Goal: Task Accomplishment & Management: Manage account settings

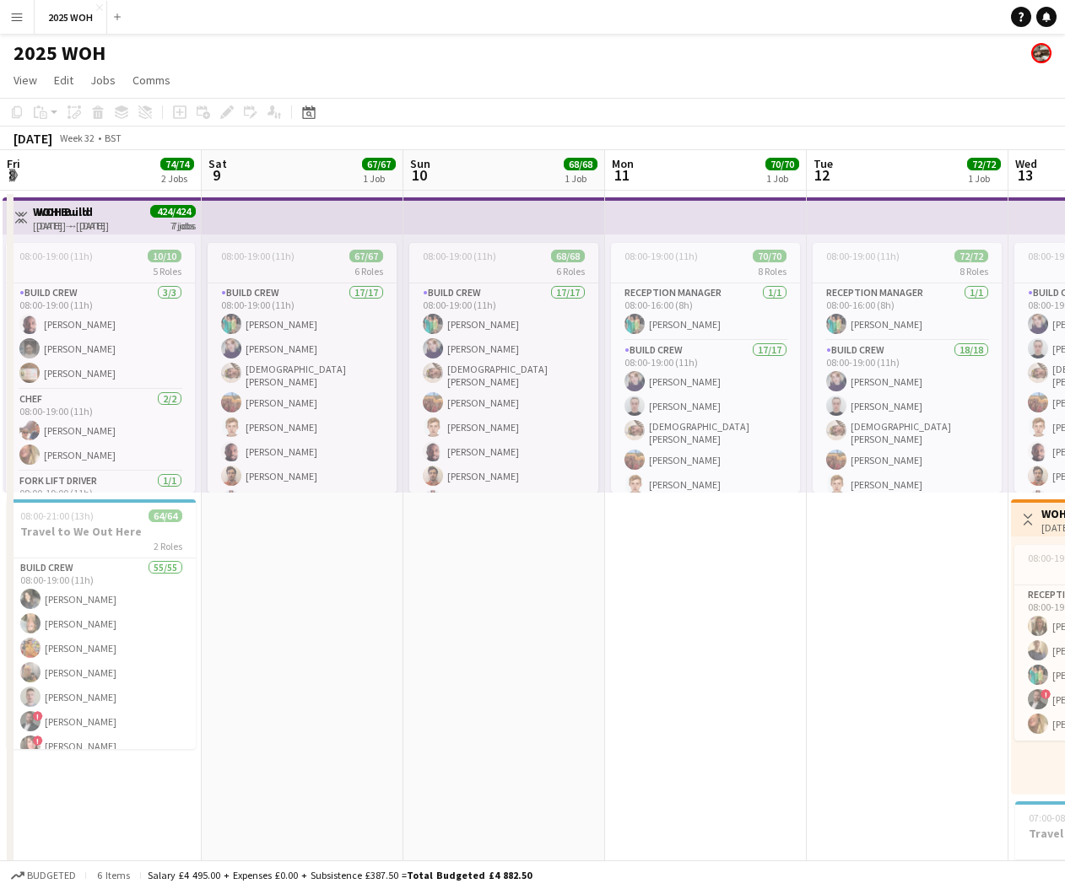
scroll to position [0, 577]
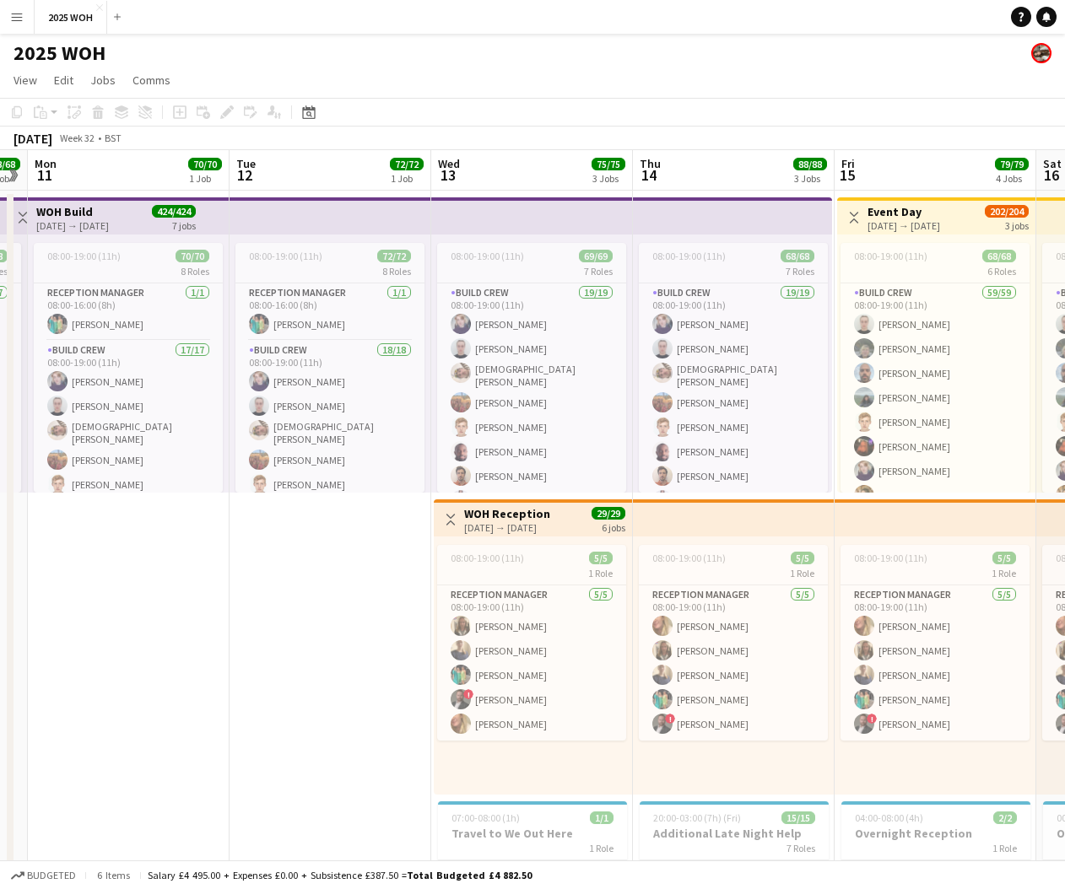
drag, startPoint x: 20, startPoint y: 18, endPoint x: 36, endPoint y: 52, distance: 38.1
click at [20, 18] on app-icon "Menu" at bounding box center [17, 17] width 14 height 14
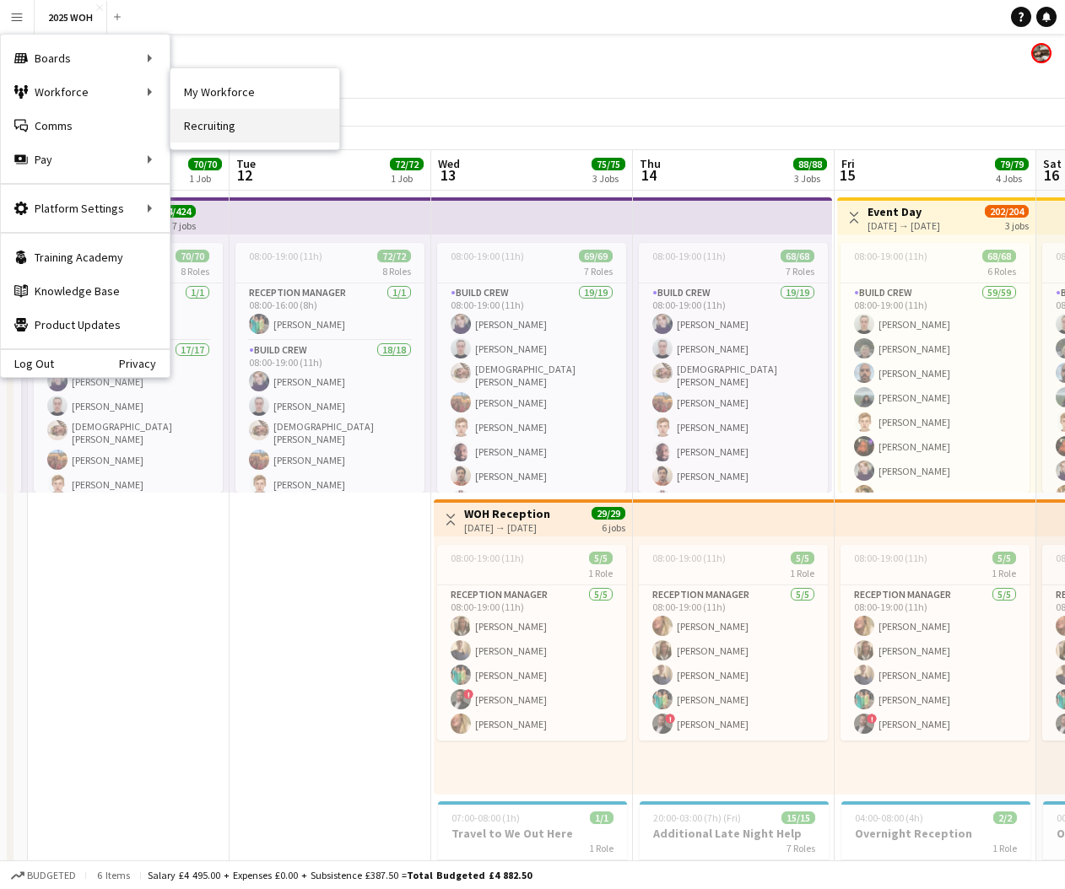
click at [214, 122] on link "Recruiting" at bounding box center [254, 126] width 169 height 34
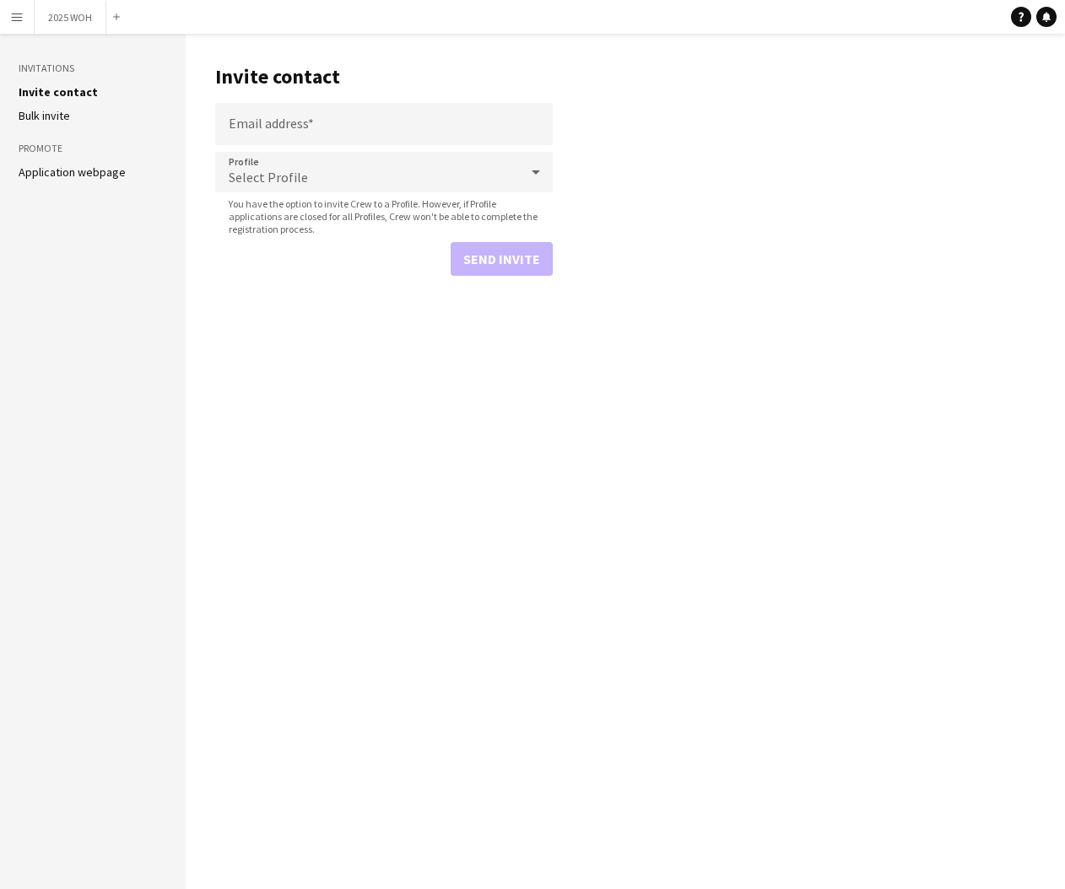
drag, startPoint x: 21, startPoint y: 16, endPoint x: 27, endPoint y: 38, distance: 22.7
click at [21, 16] on app-icon "Menu" at bounding box center [17, 17] width 14 height 14
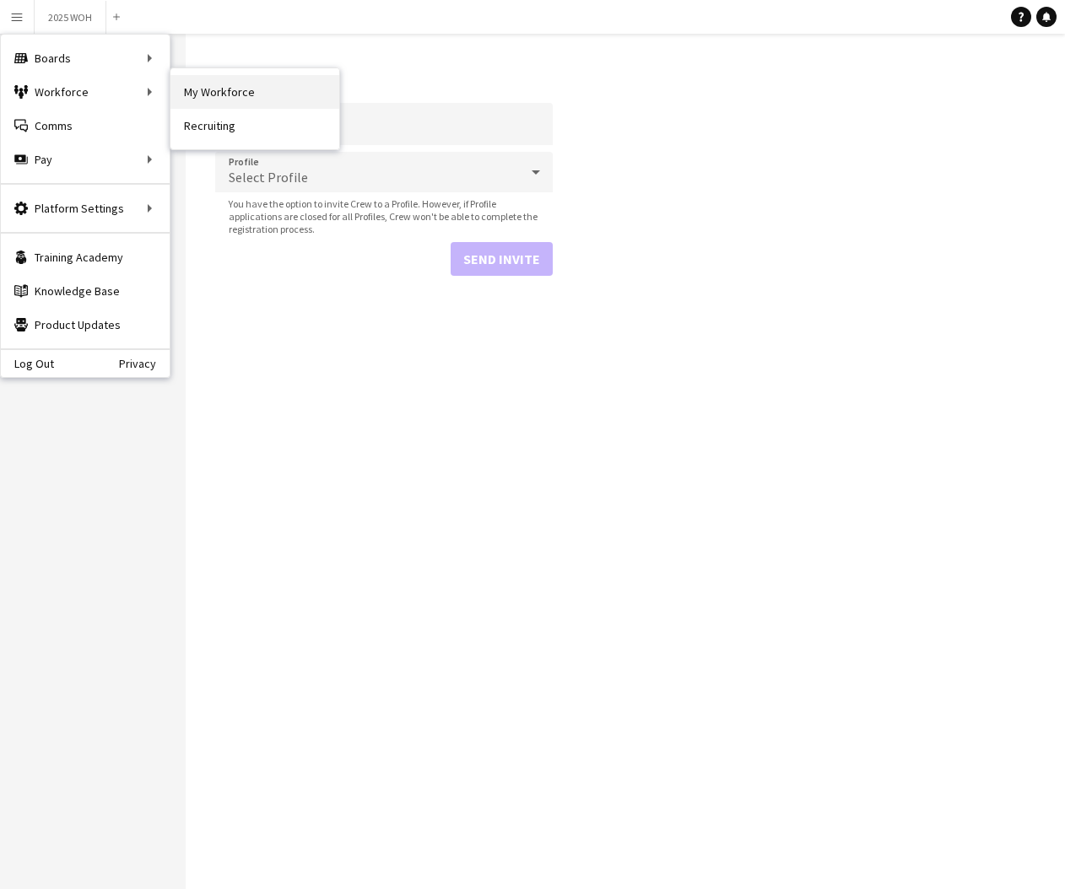
click at [229, 94] on link "My Workforce" at bounding box center [254, 92] width 169 height 34
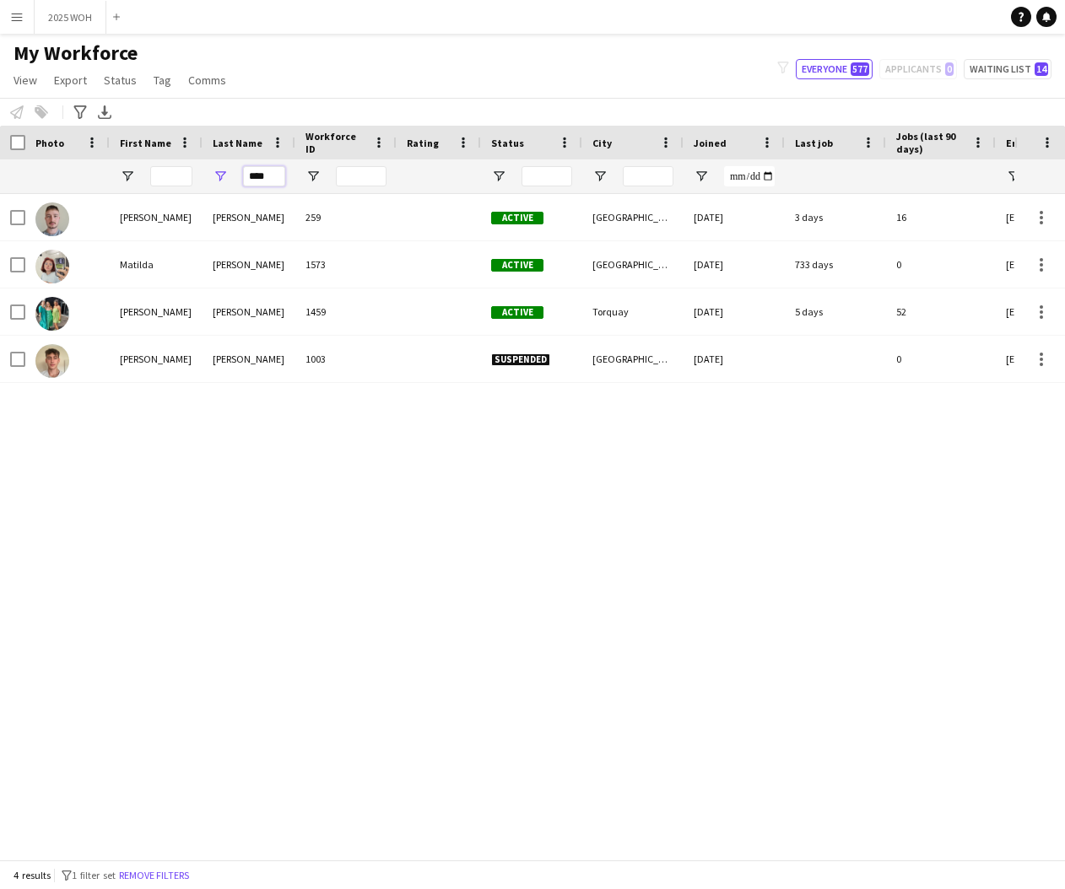
click at [271, 177] on input "****" at bounding box center [264, 176] width 42 height 20
click at [272, 177] on input "****" at bounding box center [264, 176] width 42 height 20
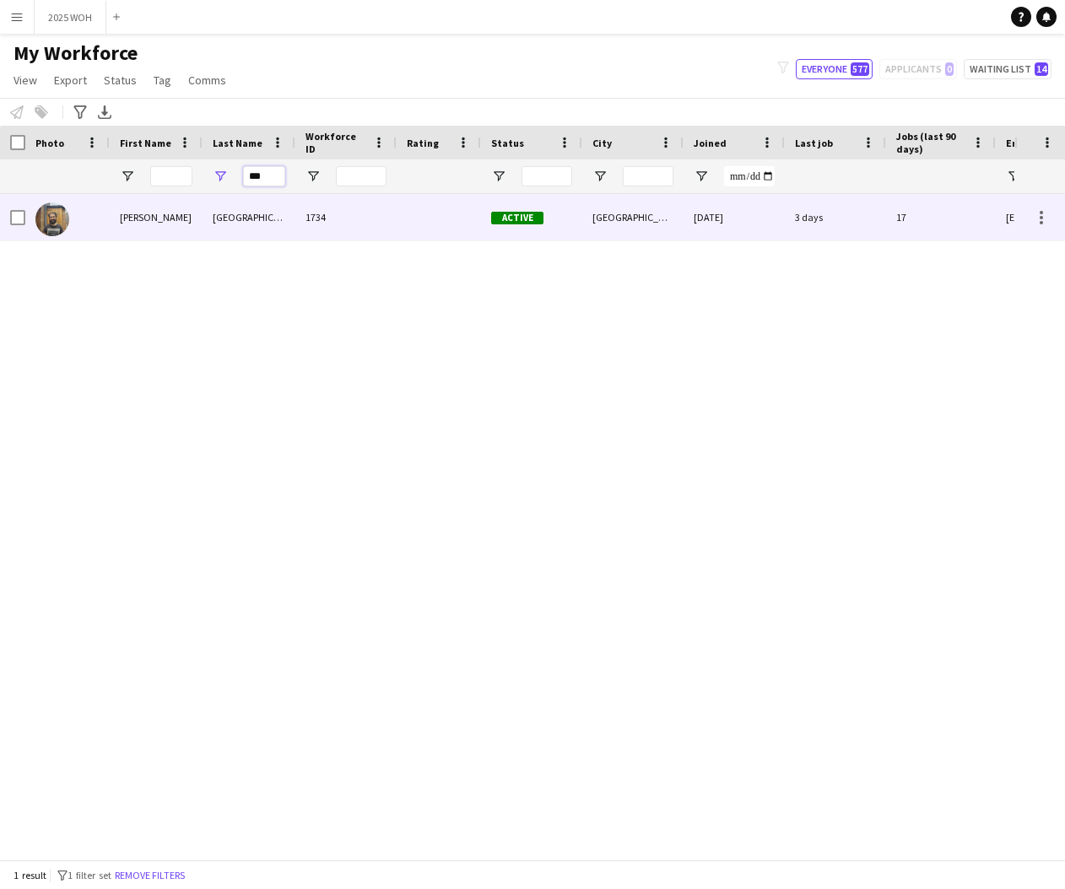
type input "***"
click at [219, 215] on div "[GEOGRAPHIC_DATA]" at bounding box center [249, 217] width 93 height 46
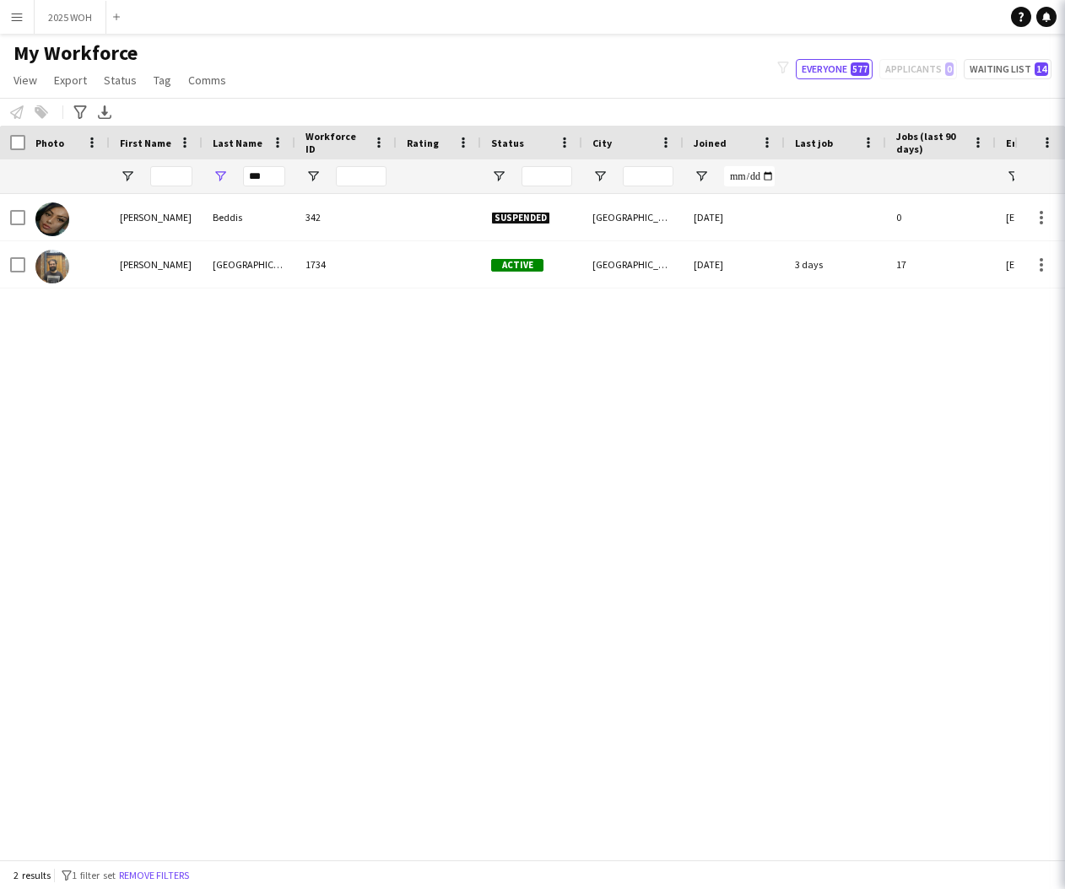
click at [957, 116] on div "Notify workforce Add to tag Select at least one crew to tag him or her. Advance…" at bounding box center [532, 112] width 1065 height 28
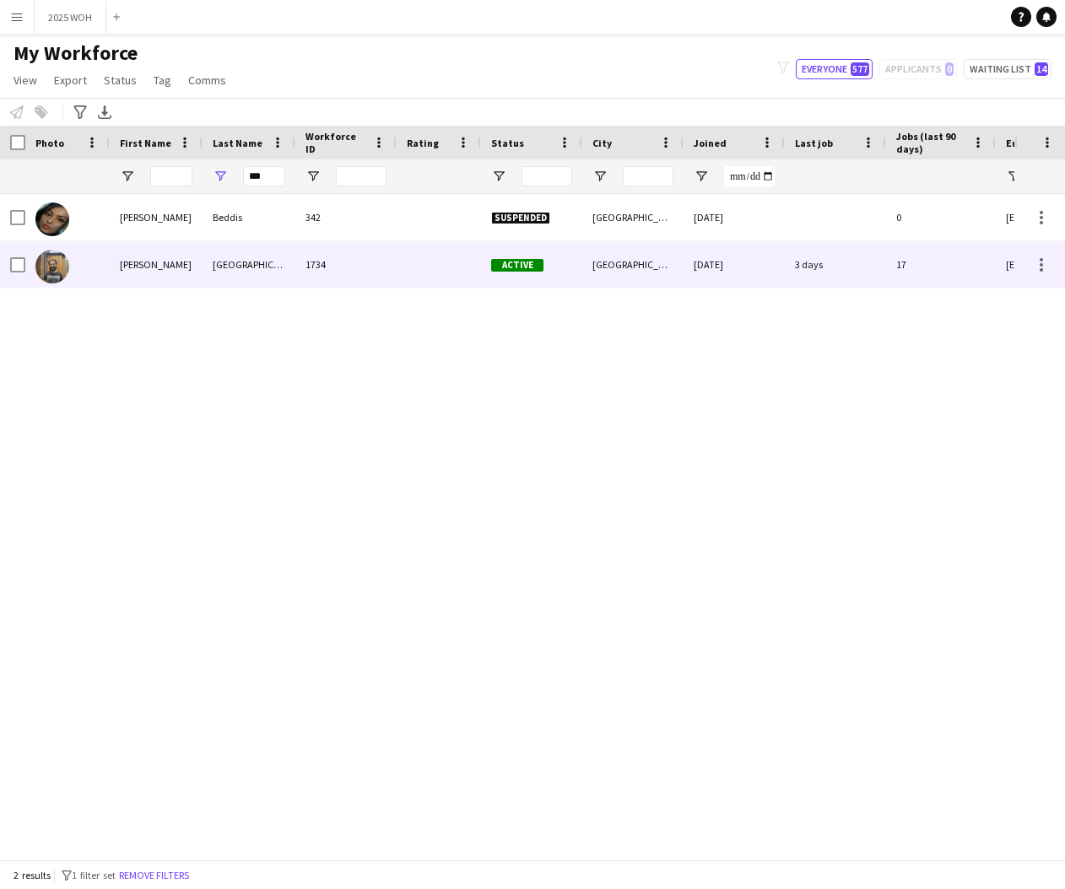
click at [244, 253] on div "[GEOGRAPHIC_DATA]" at bounding box center [249, 264] width 93 height 46
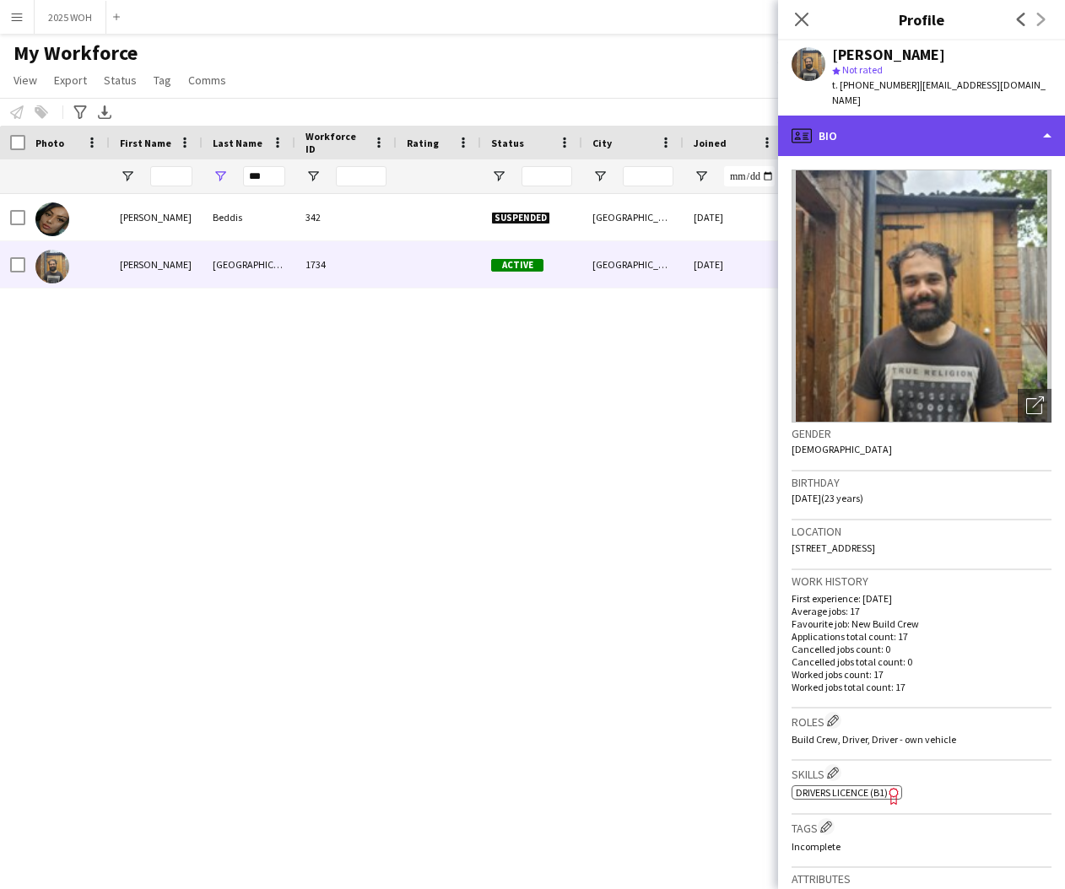
click at [883, 124] on div "profile Bio" at bounding box center [921, 136] width 287 height 41
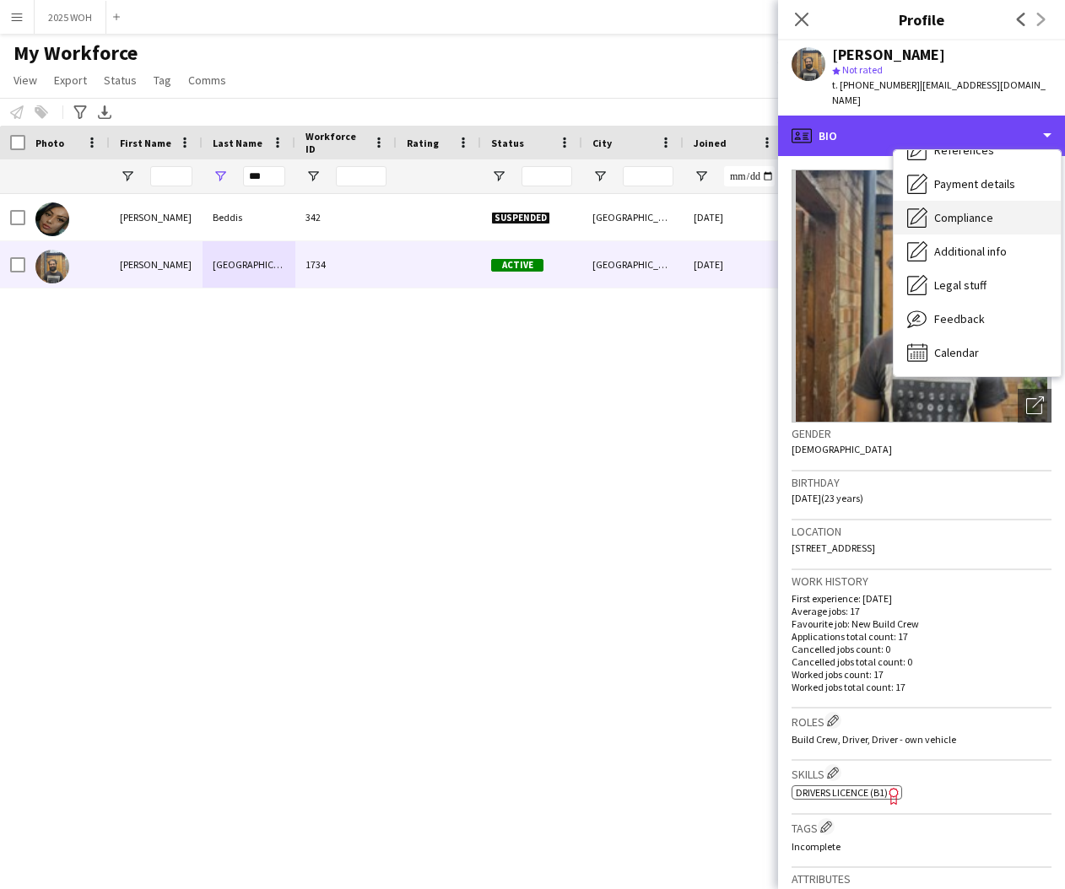
scroll to position [192, 0]
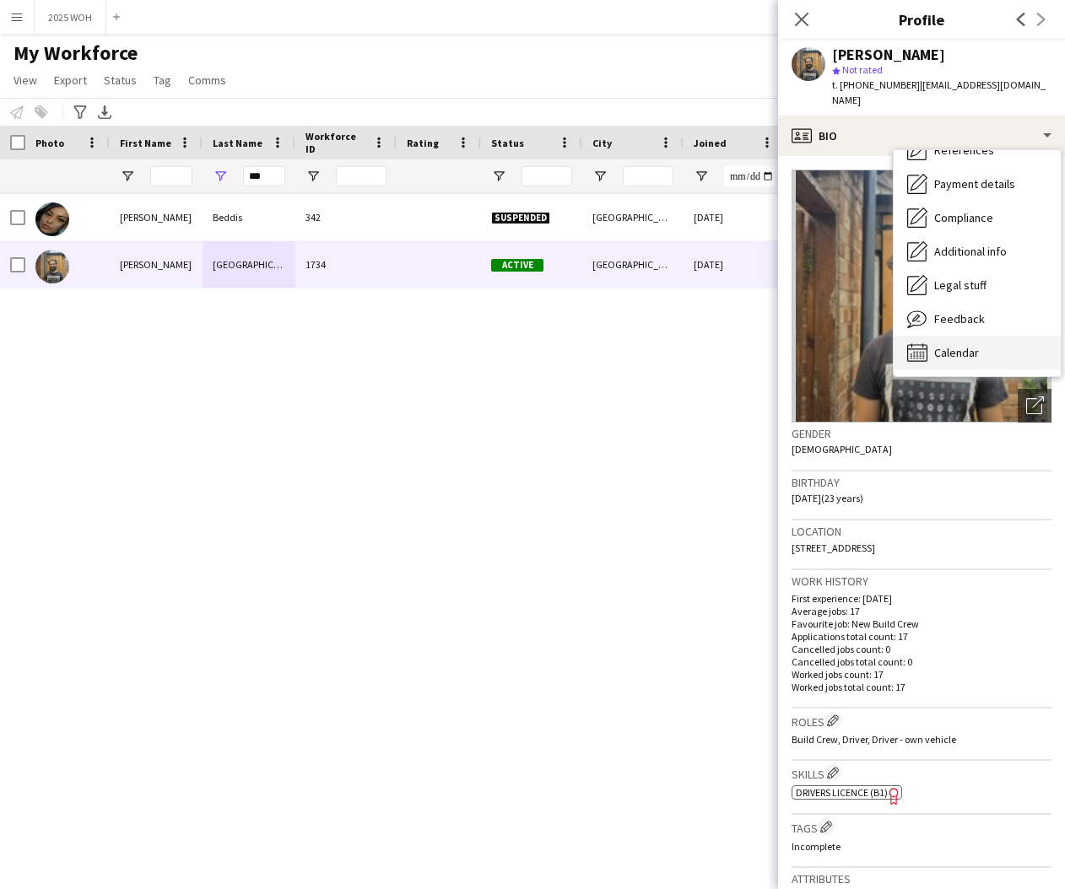
click at [969, 345] on span "Calendar" at bounding box center [956, 352] width 45 height 15
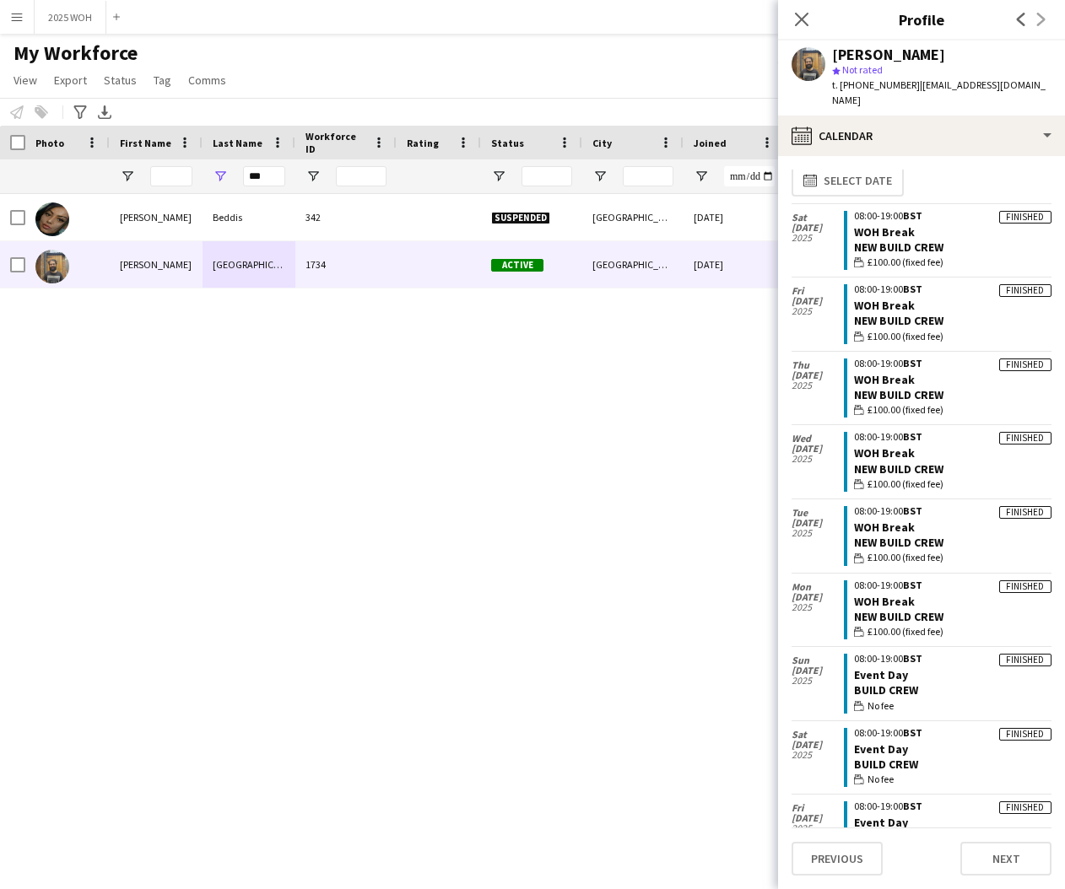
scroll to position [0, 0]
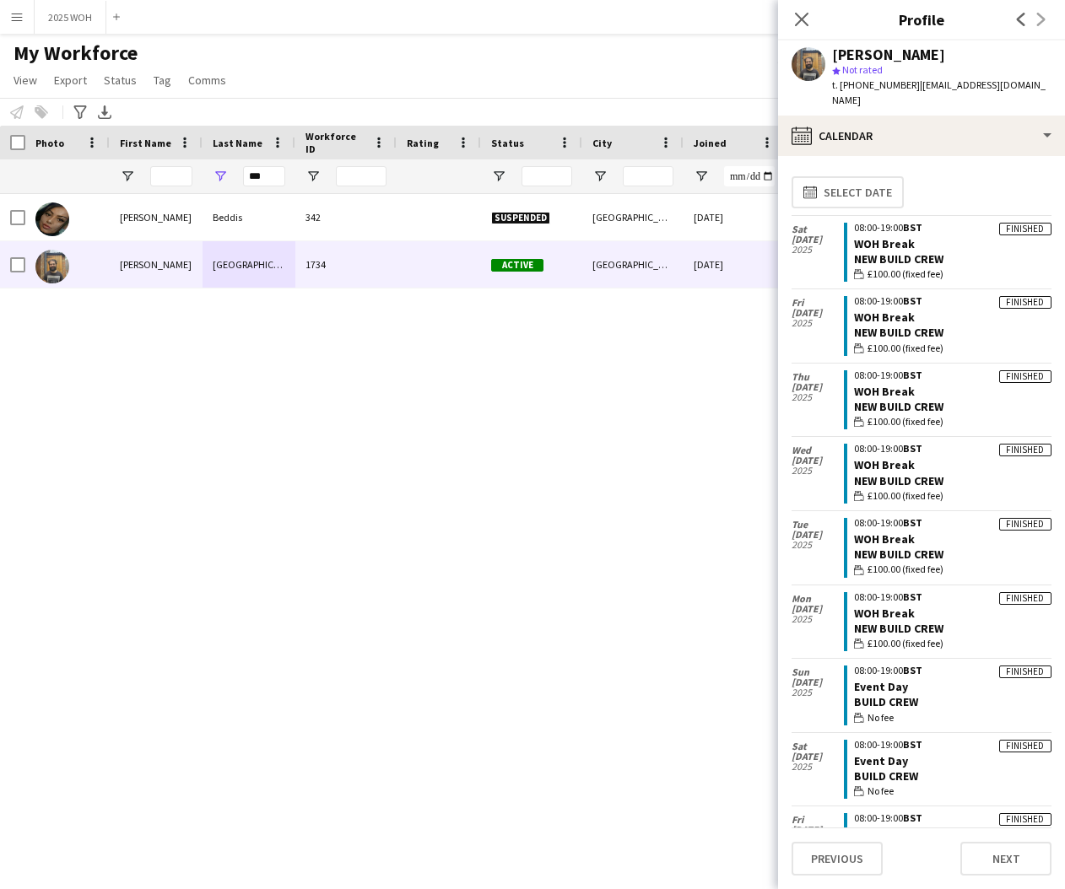
drag, startPoint x: 805, startPoint y: 19, endPoint x: 829, endPoint y: 38, distance: 30.1
click at [806, 19] on icon "Close pop-in" at bounding box center [802, 20] width 14 height 14
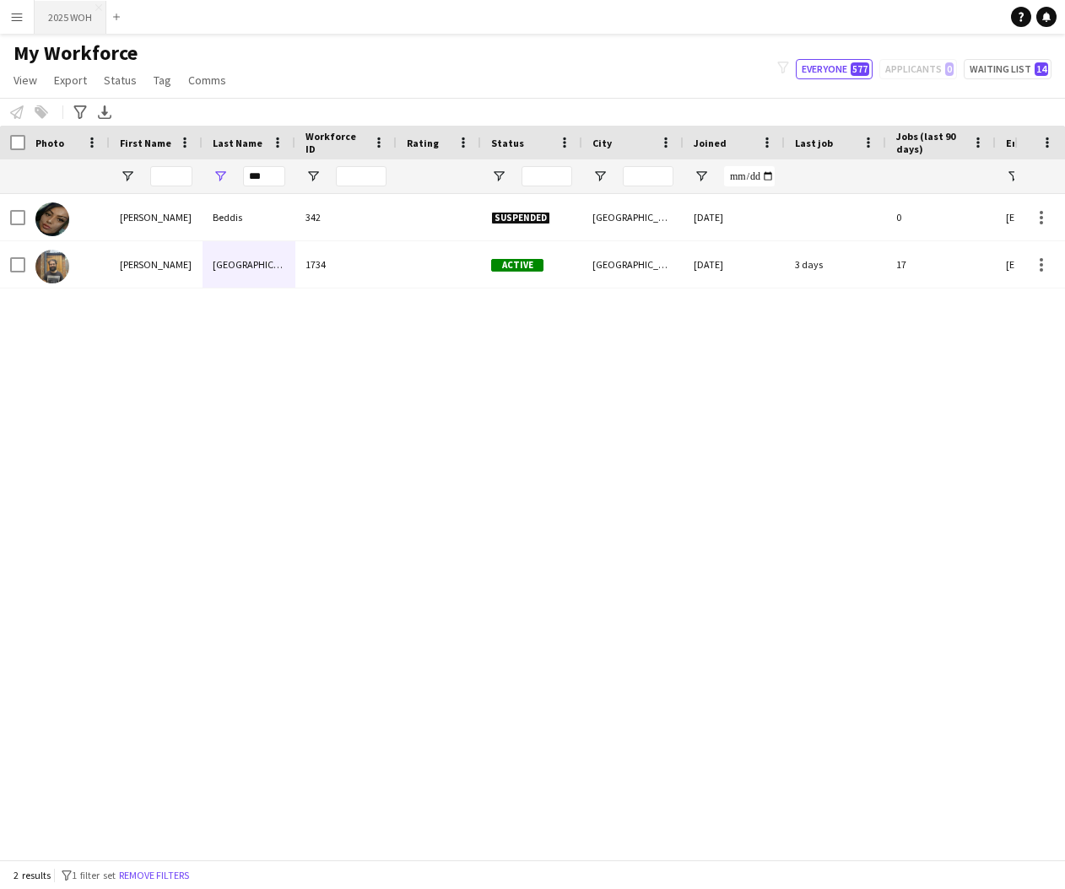
click at [69, 23] on button "2025 WOH Close" at bounding box center [71, 17] width 72 height 33
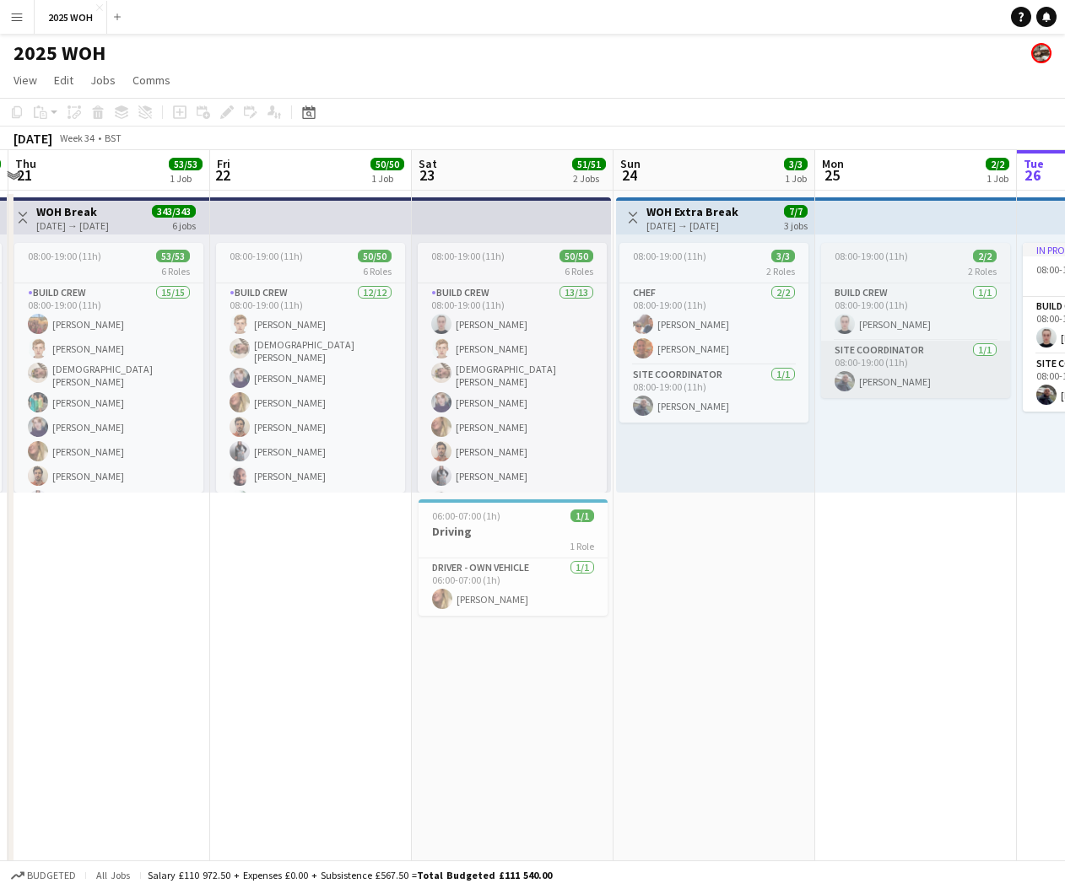
scroll to position [0, 599]
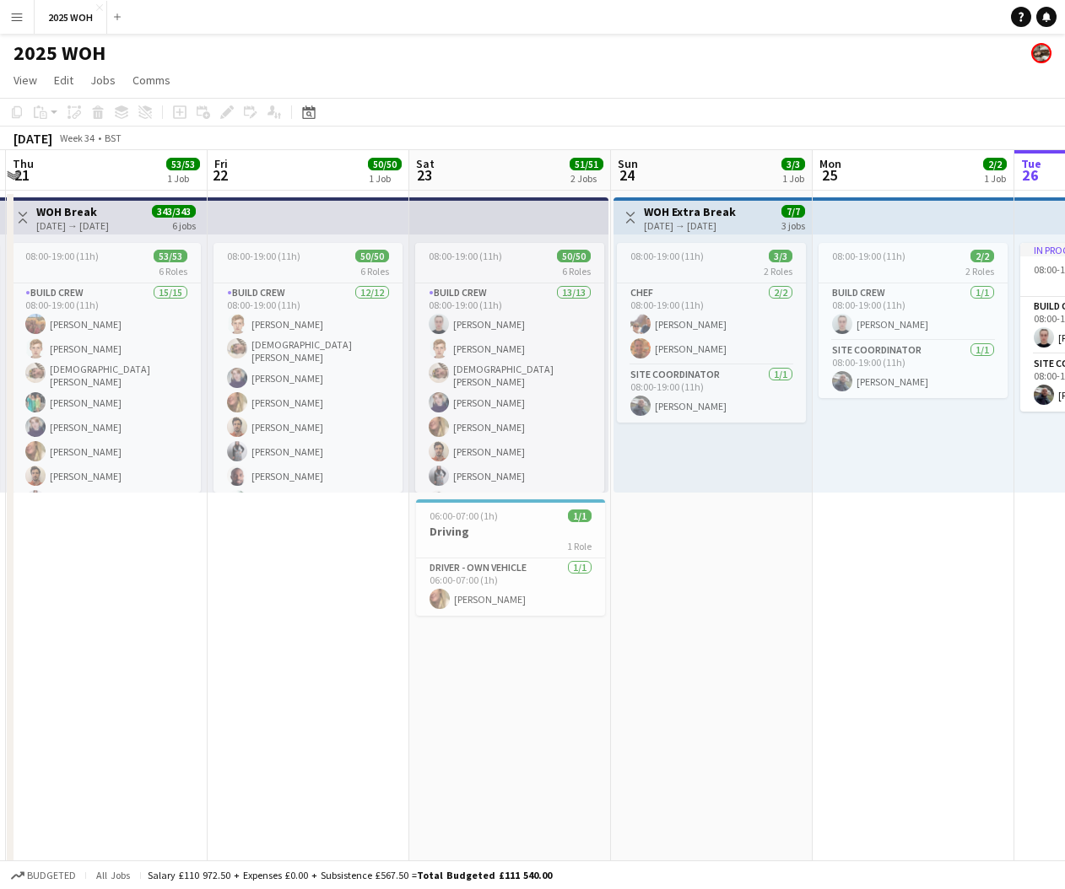
click at [17, 19] on app-icon "Menu" at bounding box center [17, 17] width 14 height 14
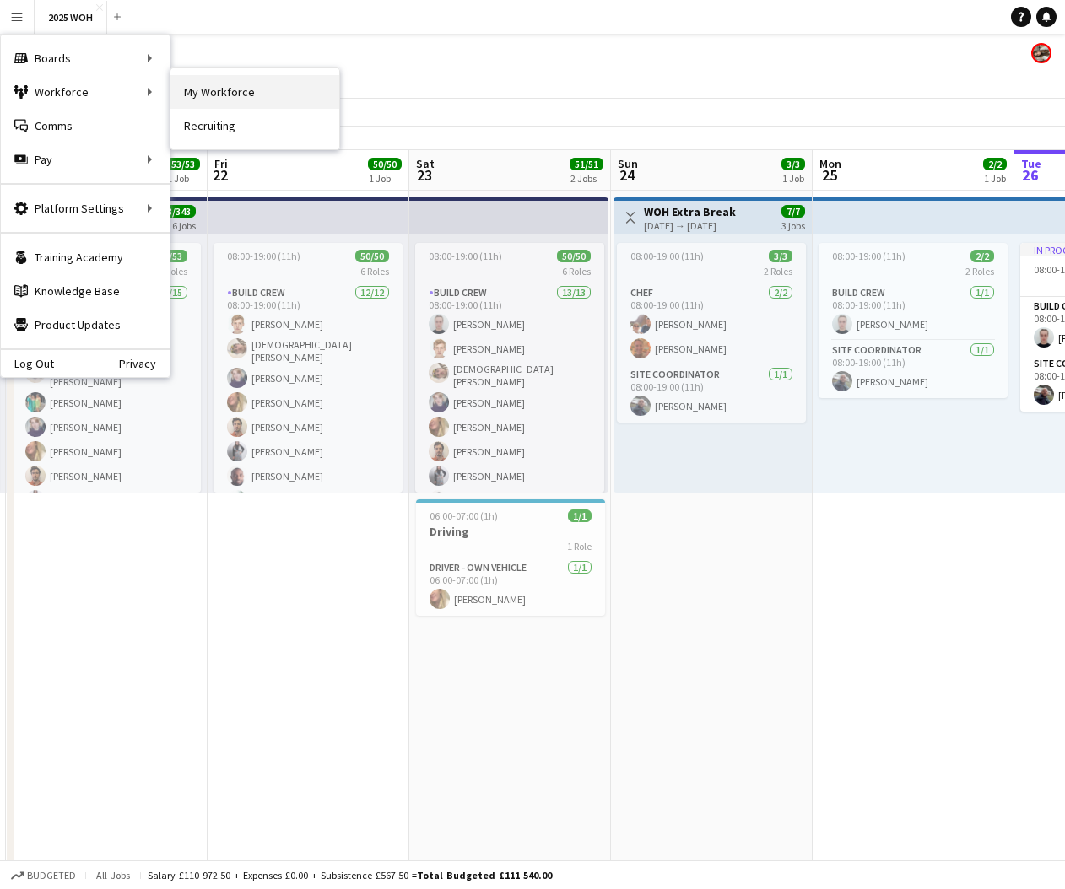
click at [224, 89] on link "My Workforce" at bounding box center [254, 92] width 169 height 34
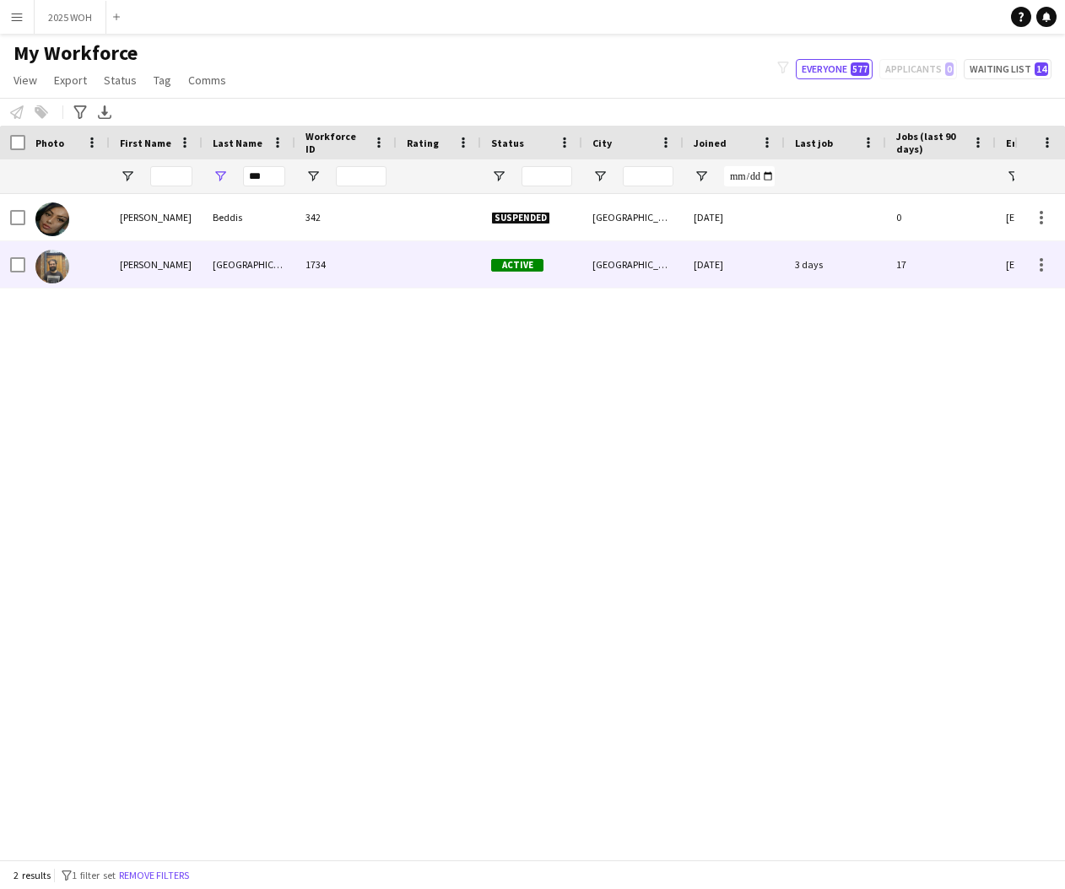
click at [393, 270] on div "1734" at bounding box center [345, 264] width 101 height 46
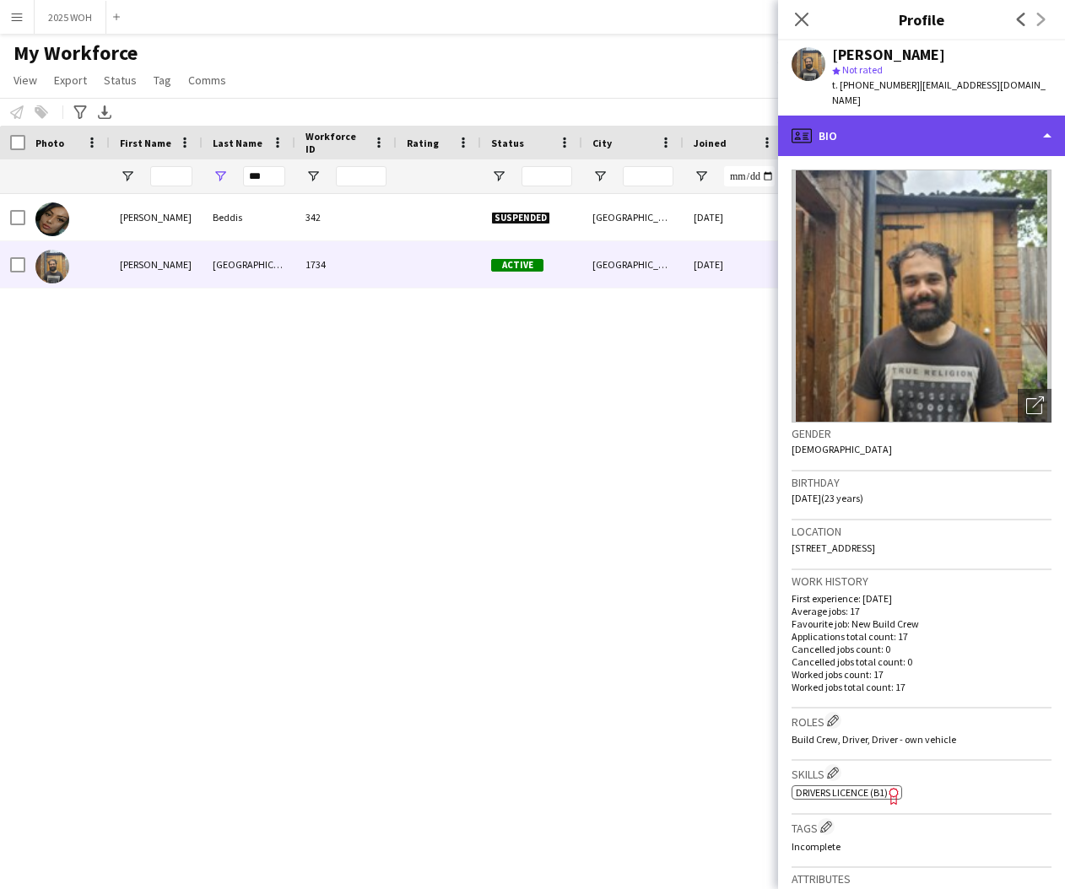
click at [995, 117] on div "profile Bio" at bounding box center [921, 136] width 287 height 41
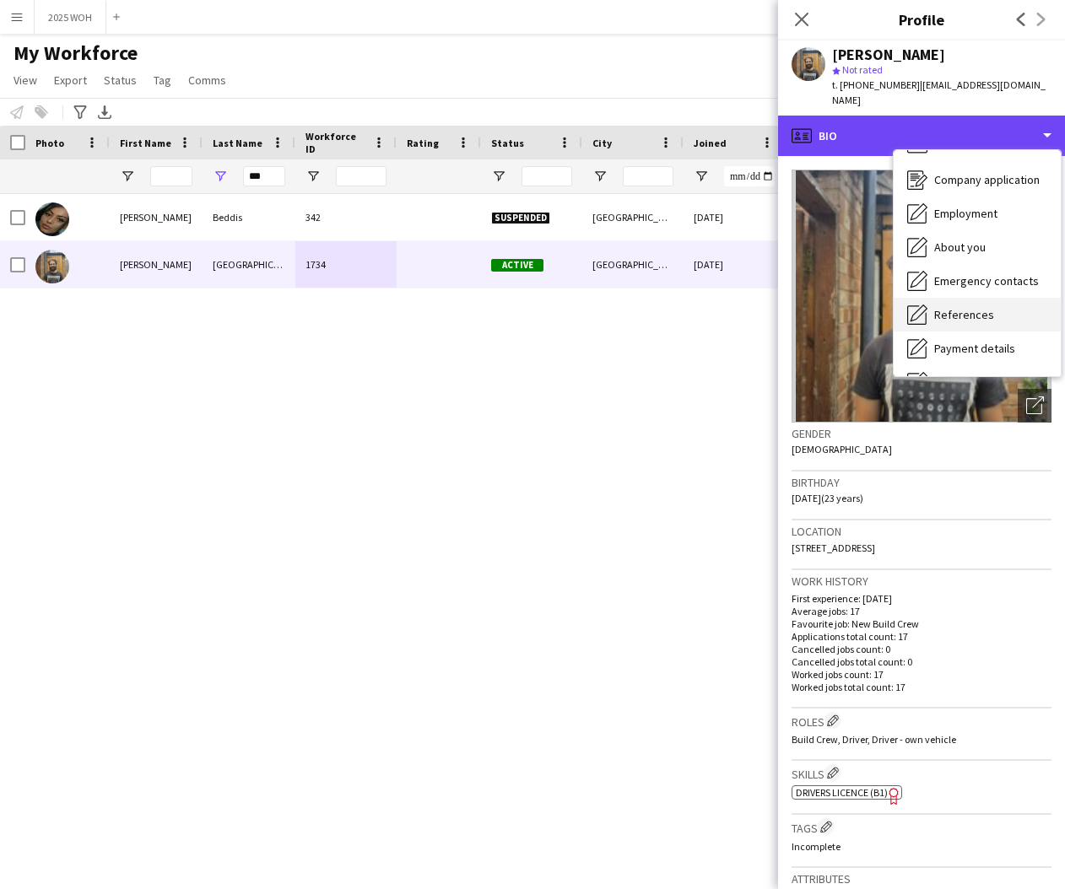
scroll to position [52, 0]
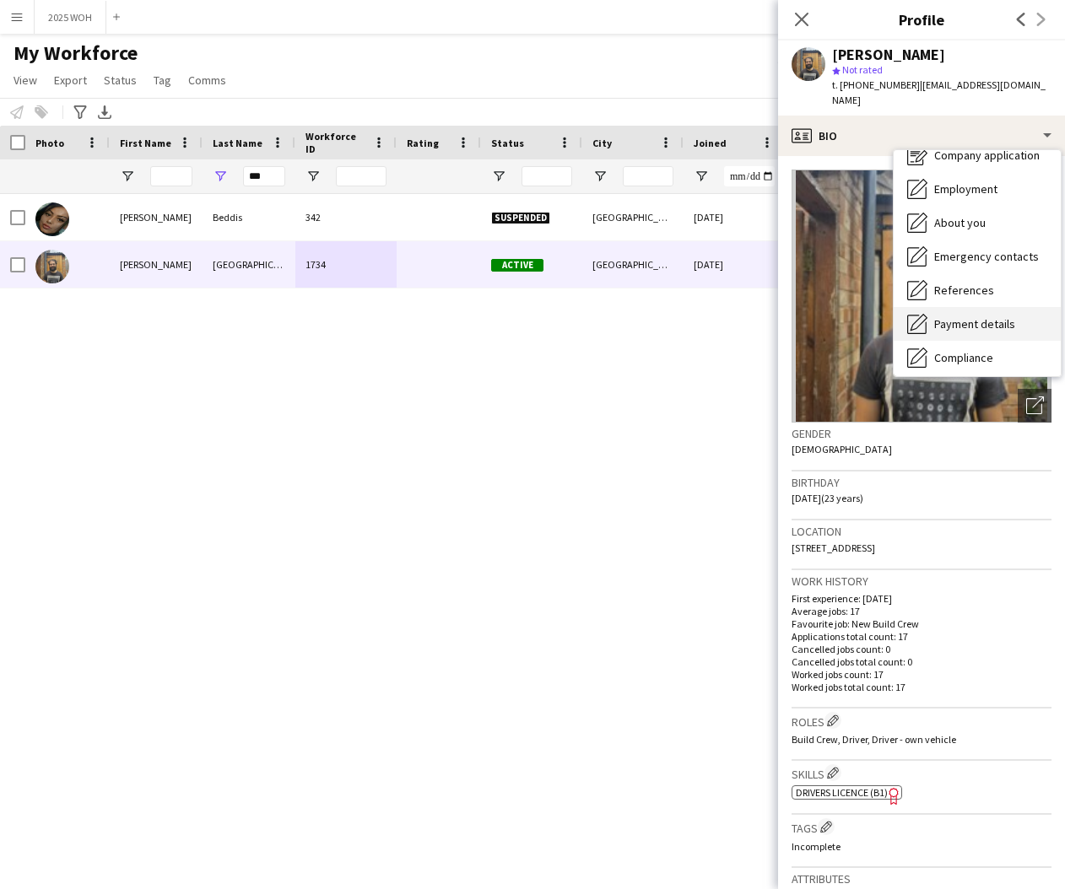
click at [987, 307] on div "Payment details Payment details" at bounding box center [977, 324] width 167 height 34
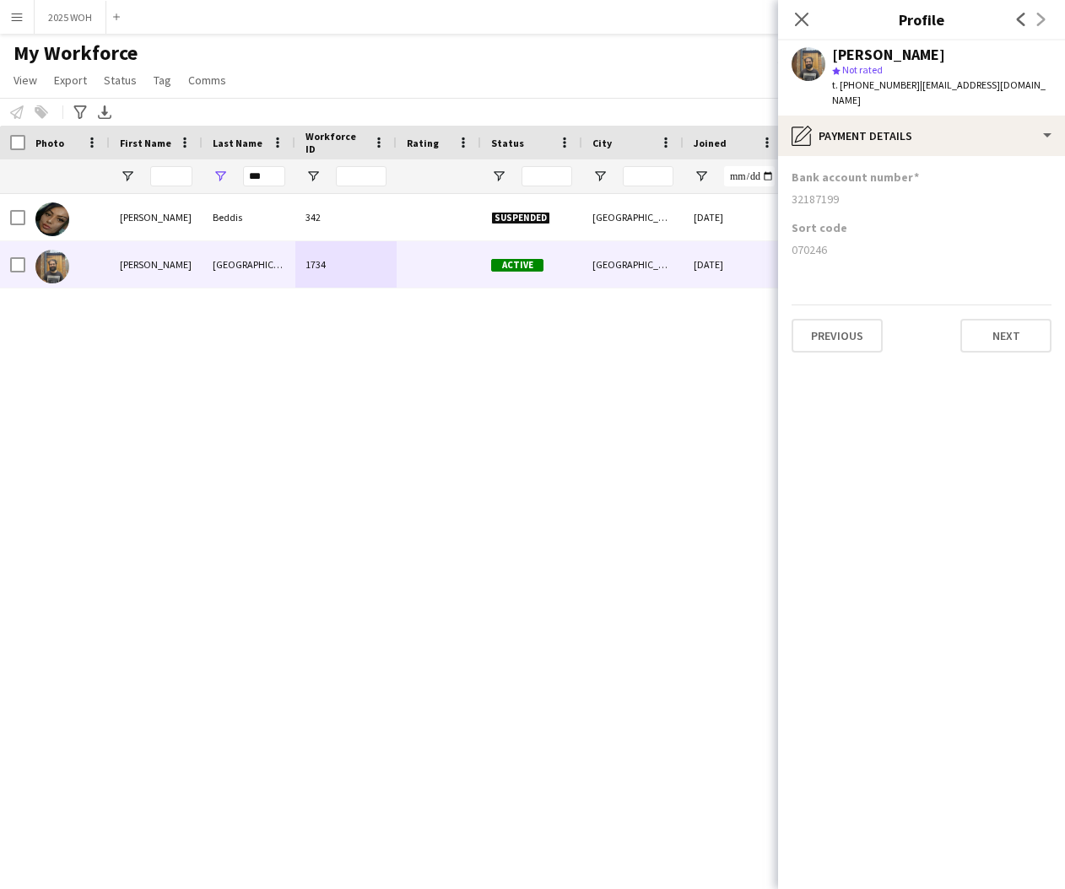
drag, startPoint x: 792, startPoint y: 181, endPoint x: 840, endPoint y: 182, distance: 47.3
click at [840, 192] on div "32187199" at bounding box center [922, 199] width 260 height 15
copy div "32187199"
drag, startPoint x: 792, startPoint y: 232, endPoint x: 842, endPoint y: 233, distance: 50.6
click at [842, 242] on div "070246" at bounding box center [922, 249] width 260 height 15
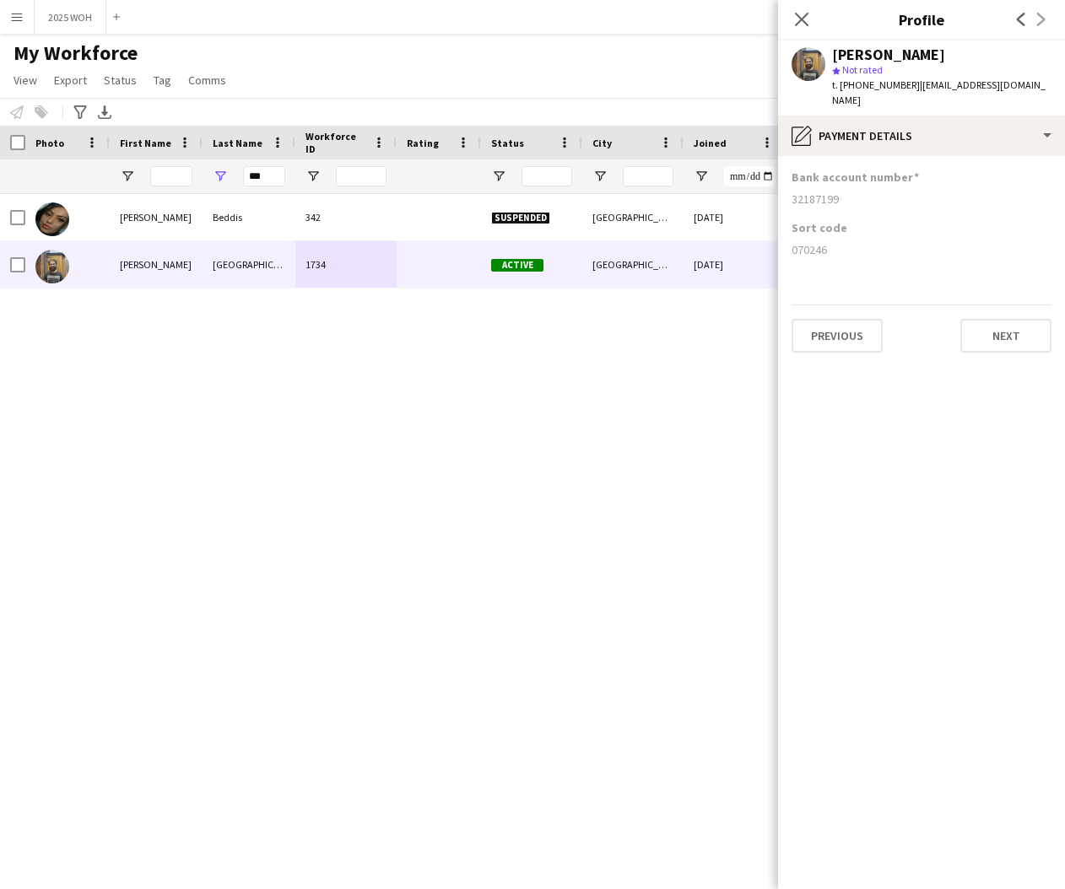
copy div "070246"
click at [280, 174] on input "***" at bounding box center [264, 176] width 42 height 20
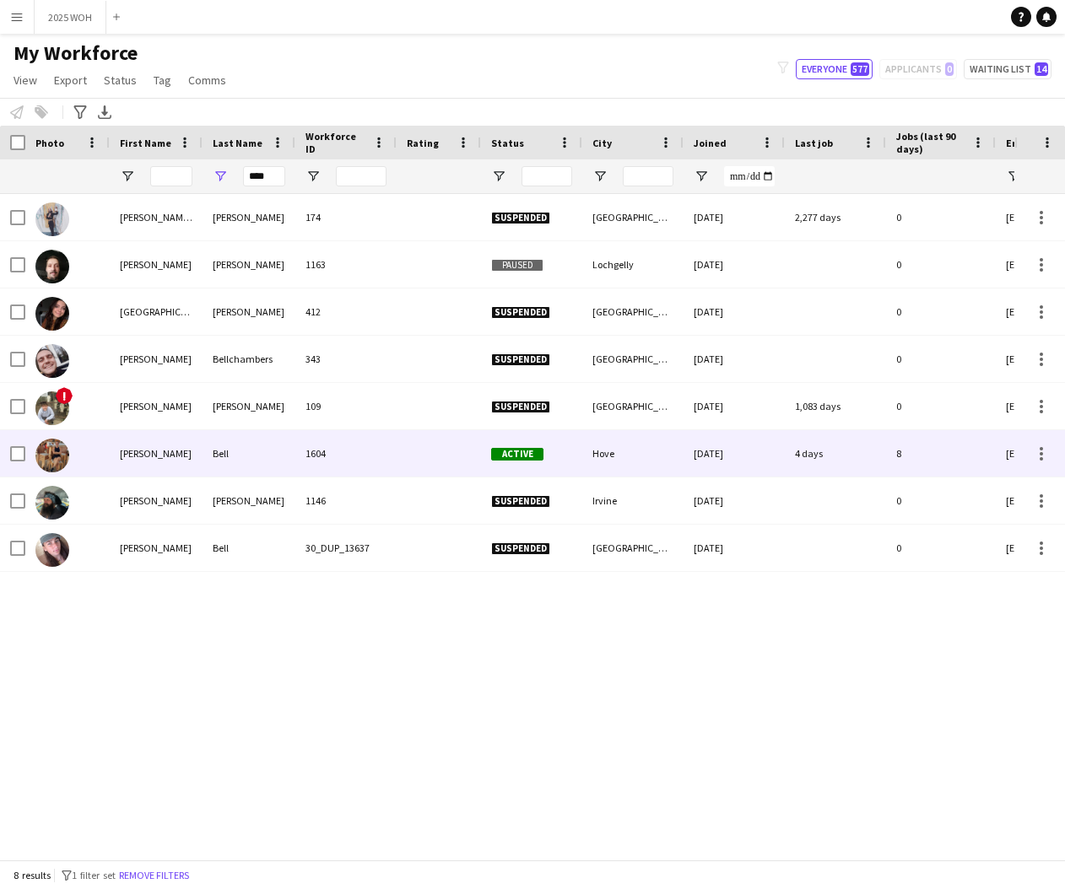
click at [184, 468] on div "[PERSON_NAME]" at bounding box center [156, 453] width 93 height 46
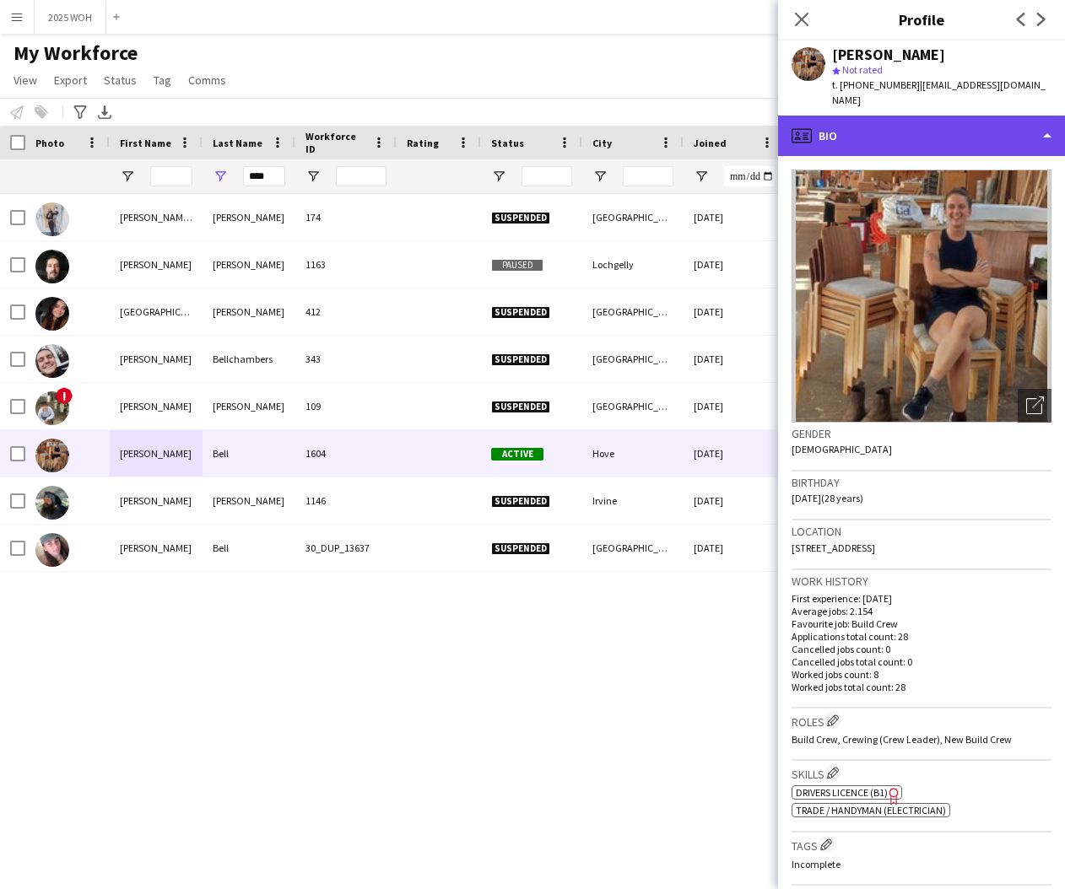
click at [892, 124] on div "profile Bio" at bounding box center [921, 136] width 287 height 41
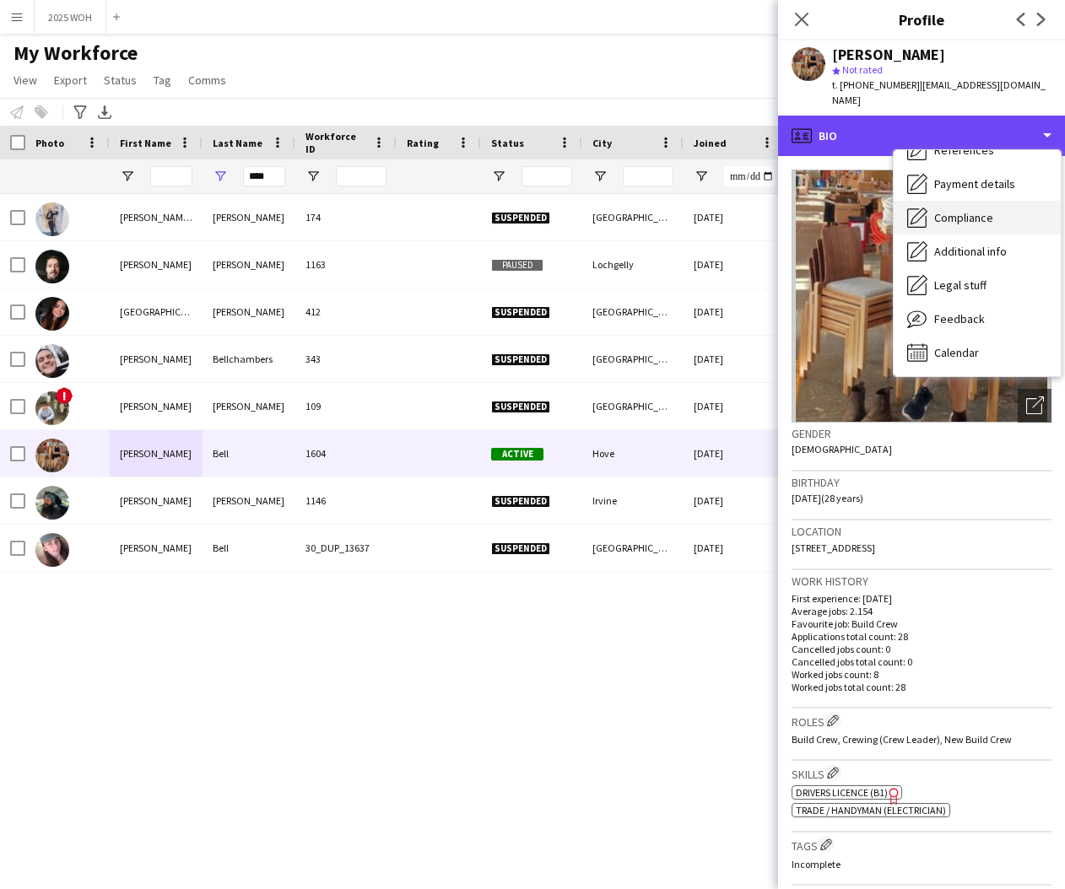
scroll to position [192, 0]
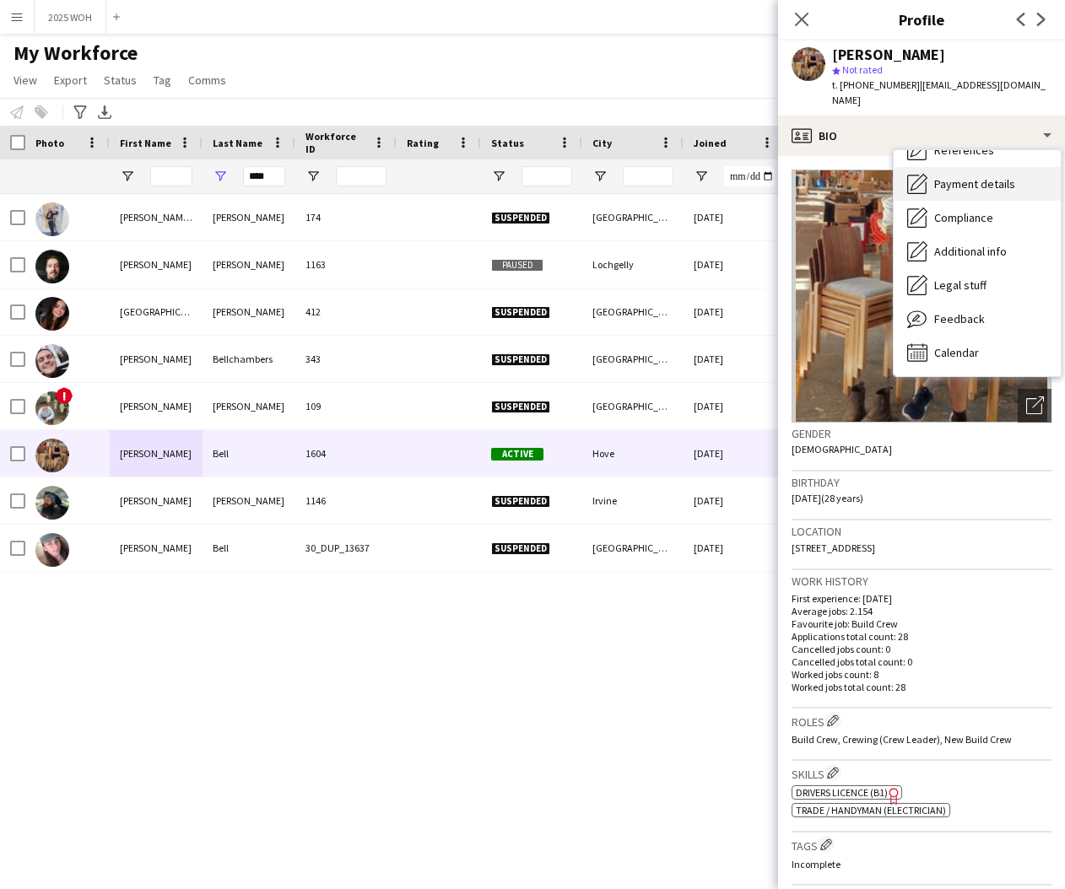
click at [967, 176] on div "Payment details Payment details" at bounding box center [977, 184] width 167 height 34
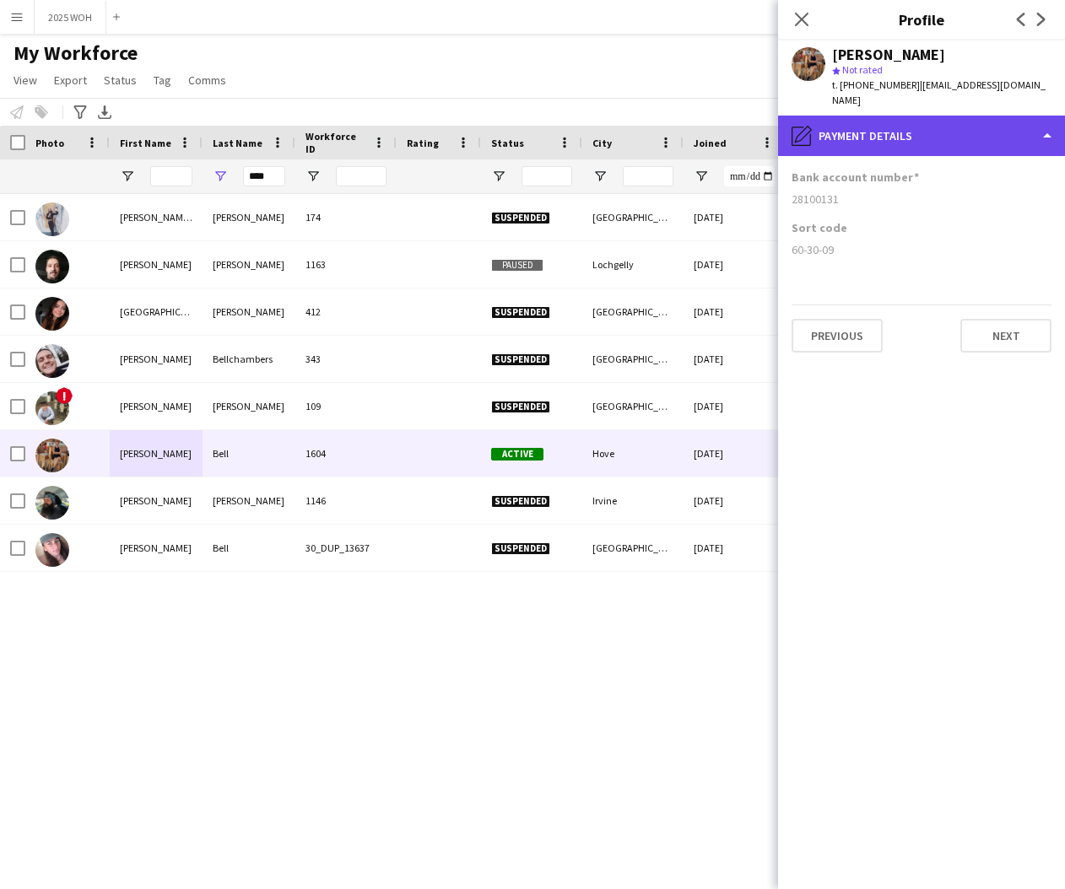
click at [912, 132] on div "pencil4 Payment details" at bounding box center [921, 136] width 287 height 41
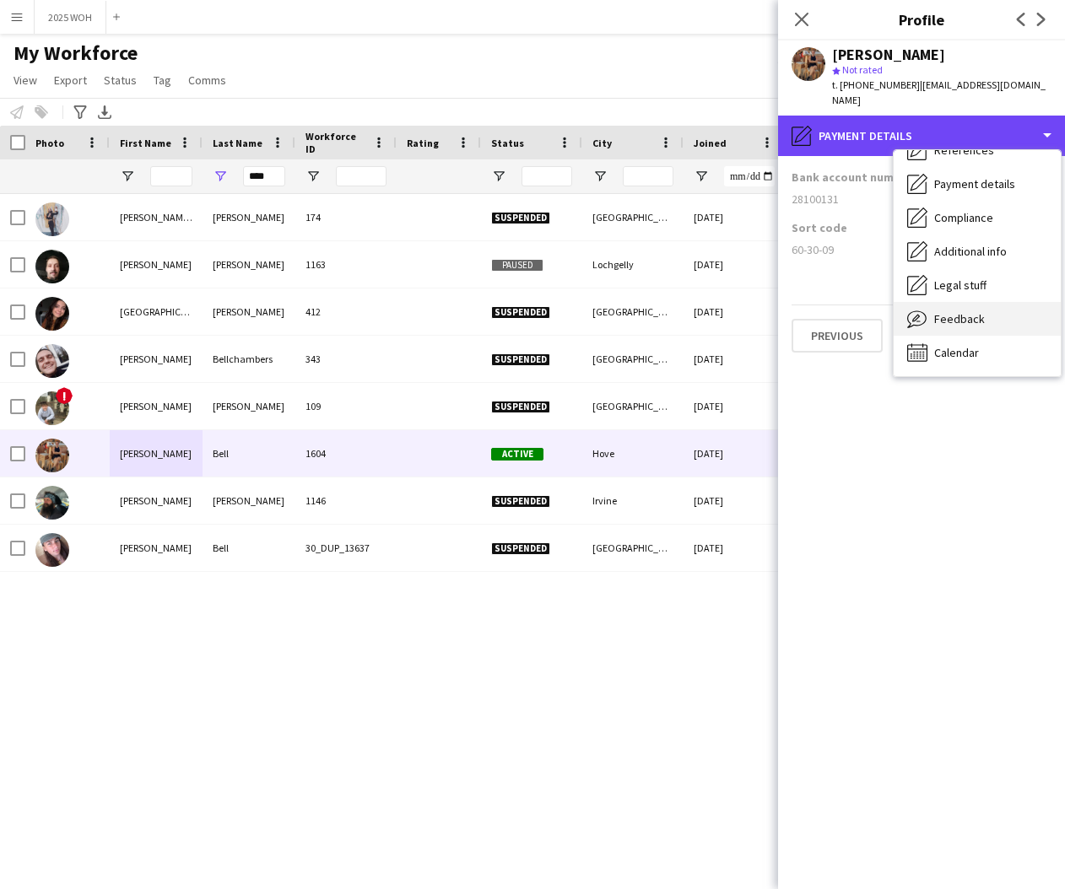
scroll to position [0, 0]
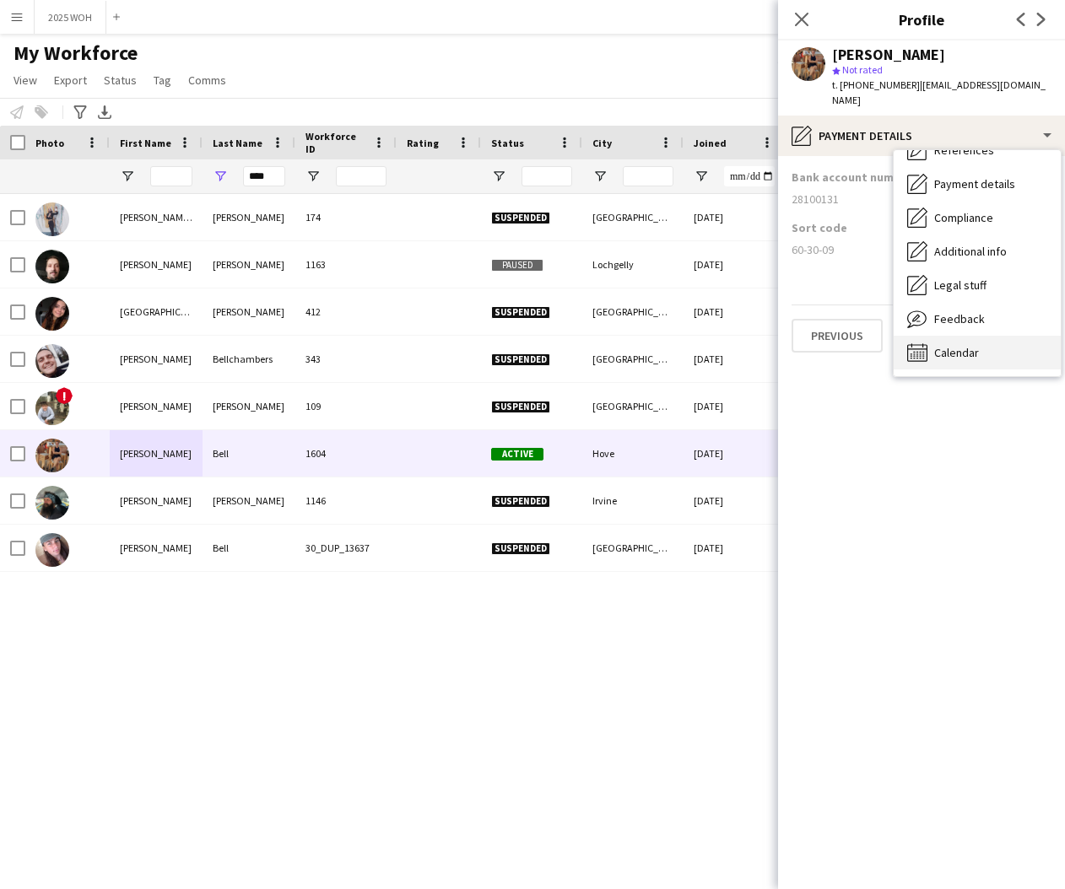
click at [951, 345] on span "Calendar" at bounding box center [956, 352] width 45 height 15
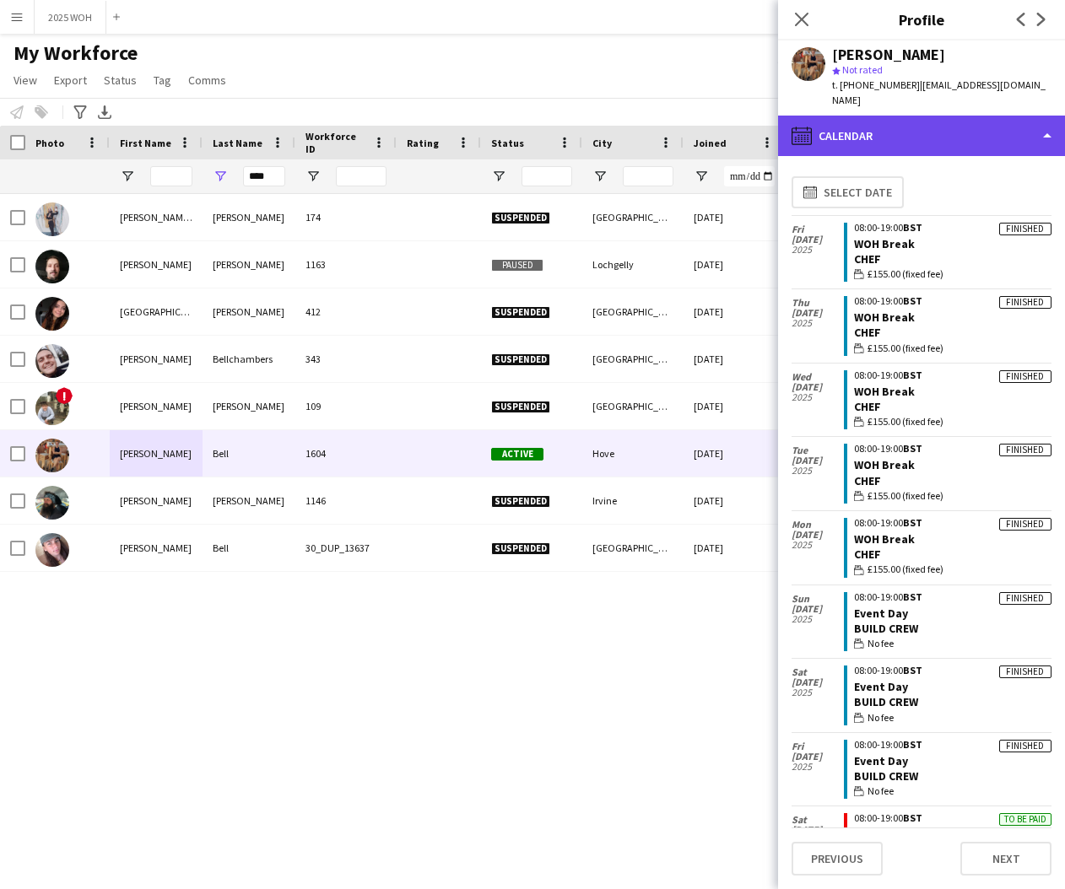
click at [998, 122] on div "calendar-full Calendar" at bounding box center [921, 136] width 287 height 41
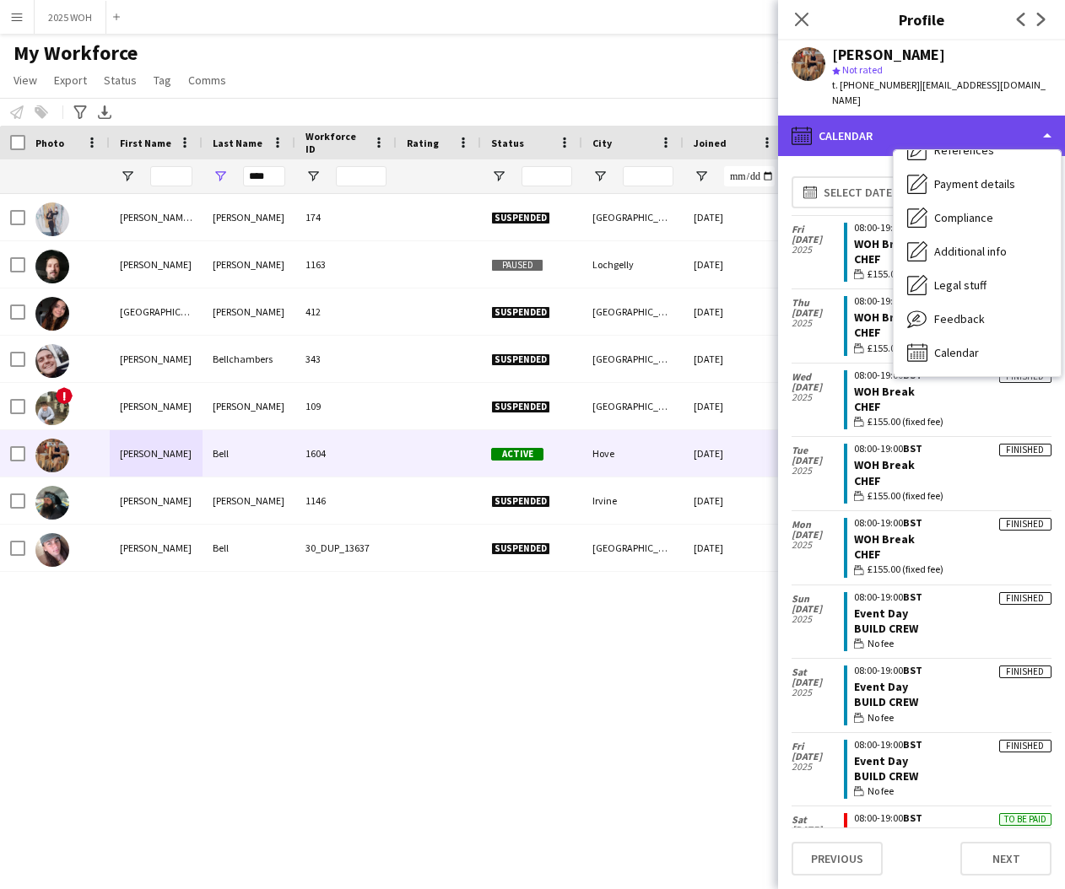
click at [998, 122] on div "calendar-full Calendar" at bounding box center [921, 136] width 287 height 41
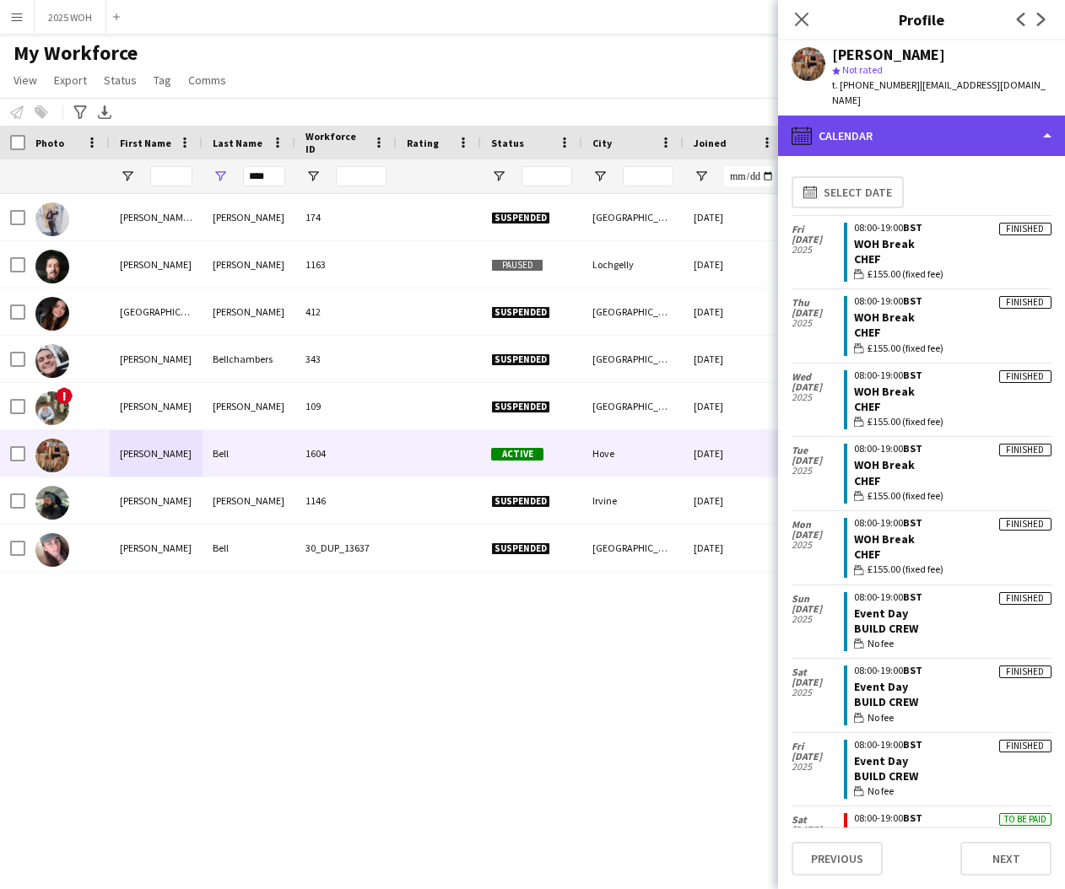
click at [993, 122] on div "calendar-full Calendar" at bounding box center [921, 136] width 287 height 41
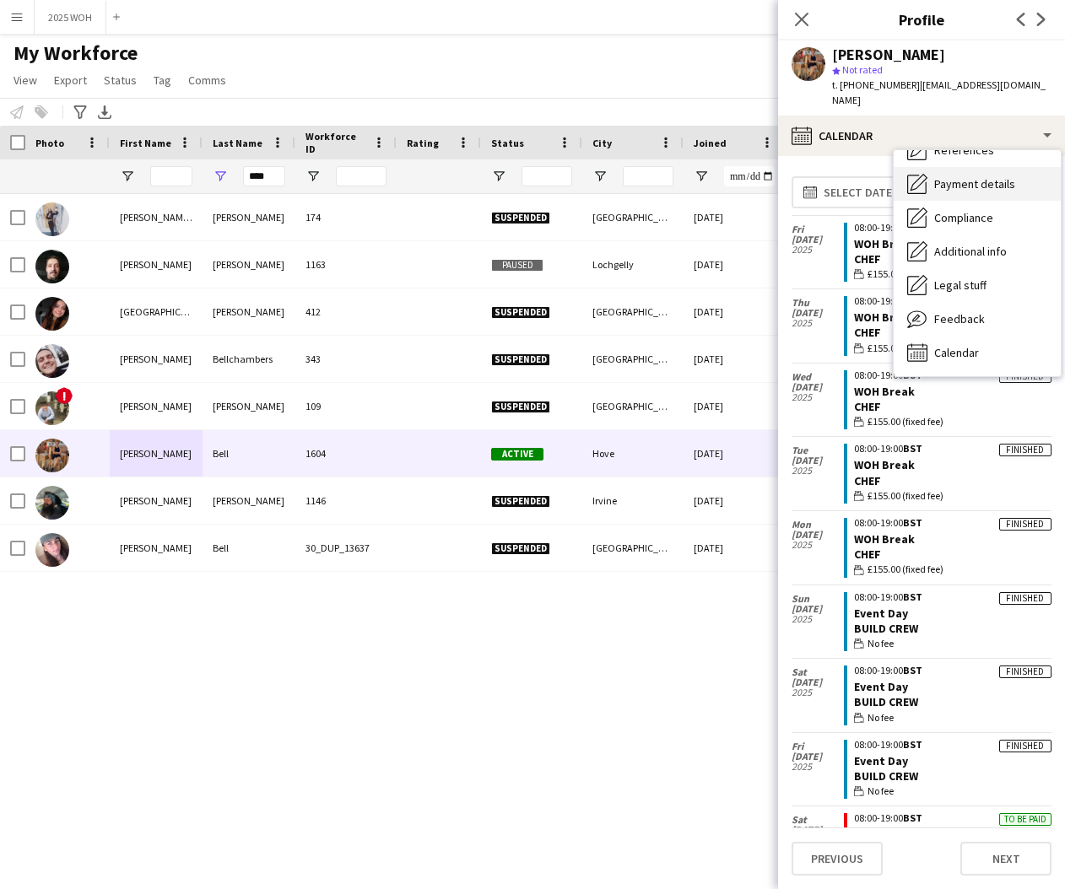
click at [971, 176] on span "Payment details" at bounding box center [974, 183] width 81 height 15
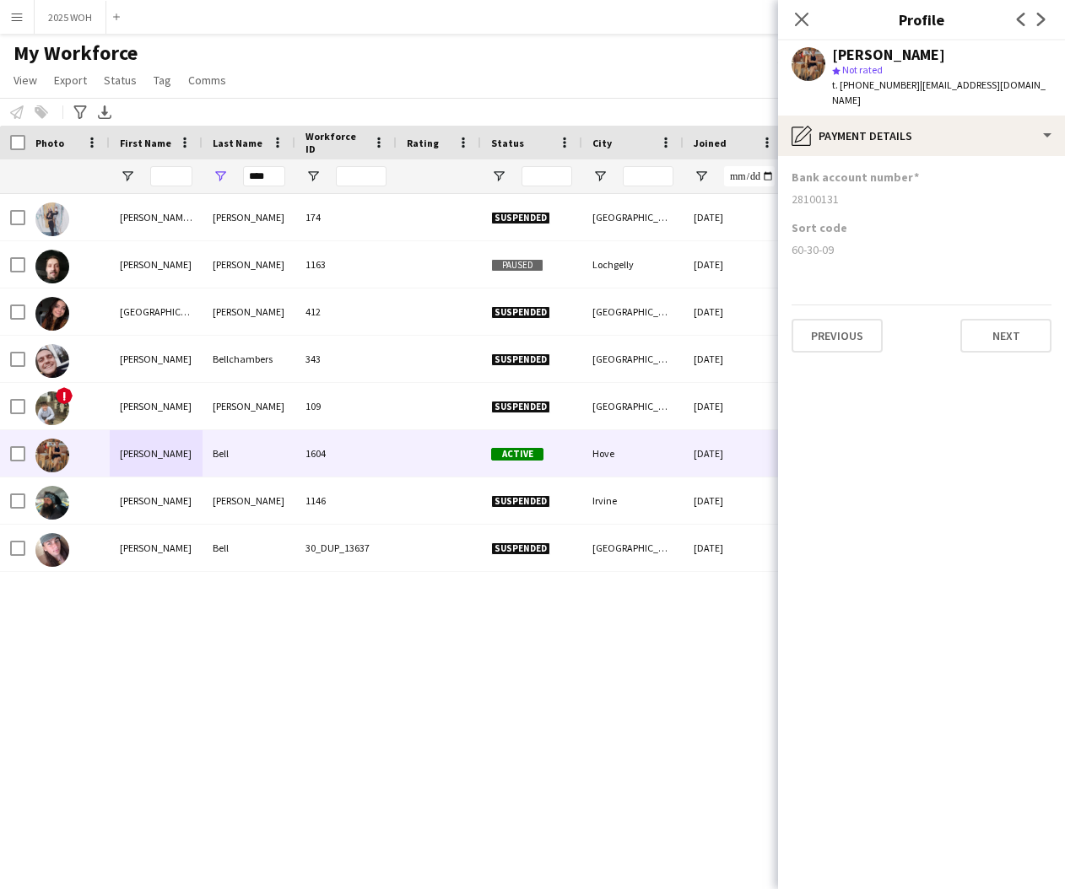
drag, startPoint x: 793, startPoint y: 183, endPoint x: 853, endPoint y: 186, distance: 60.0
click at [854, 192] on div "28100131" at bounding box center [922, 199] width 260 height 15
copy div "28100131"
drag, startPoint x: 792, startPoint y: 233, endPoint x: 855, endPoint y: 234, distance: 62.5
click at [849, 242] on div "60-30-09" at bounding box center [922, 249] width 260 height 15
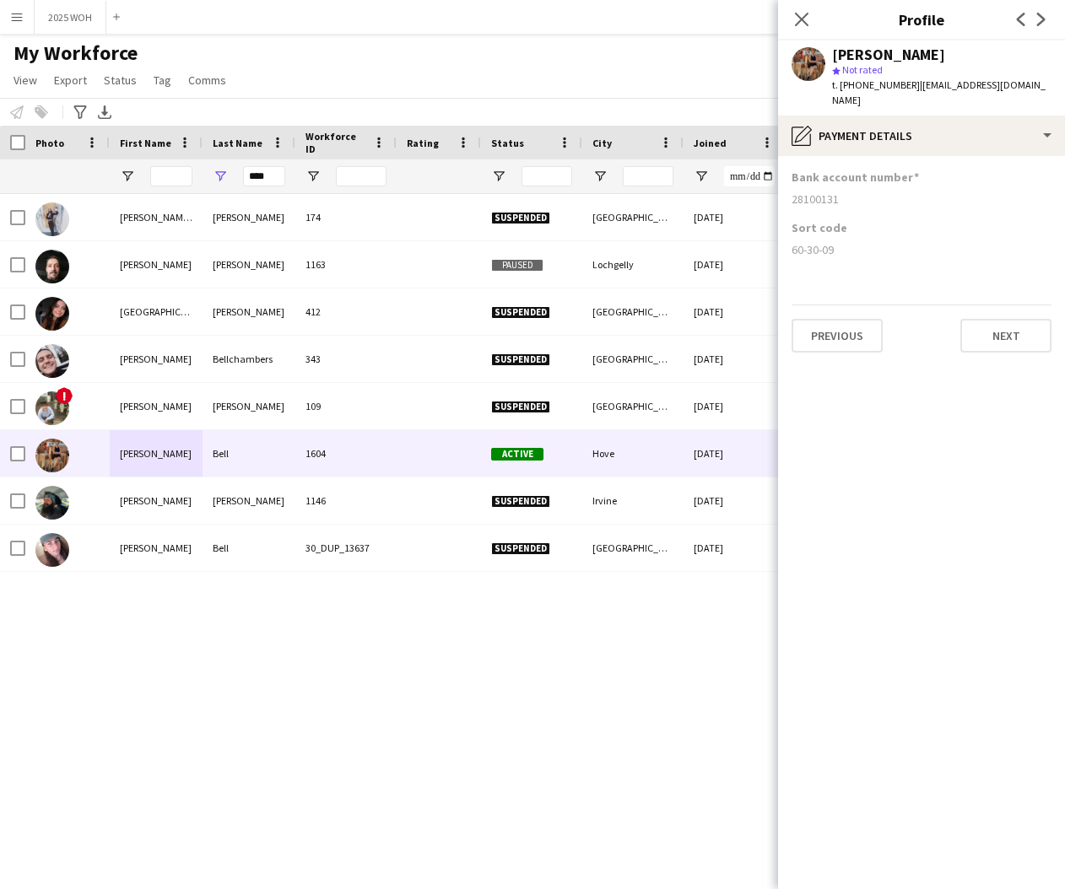
copy div "60-30-09"
click at [276, 179] on input "****" at bounding box center [264, 176] width 42 height 20
click at [275, 178] on input "****" at bounding box center [264, 176] width 42 height 20
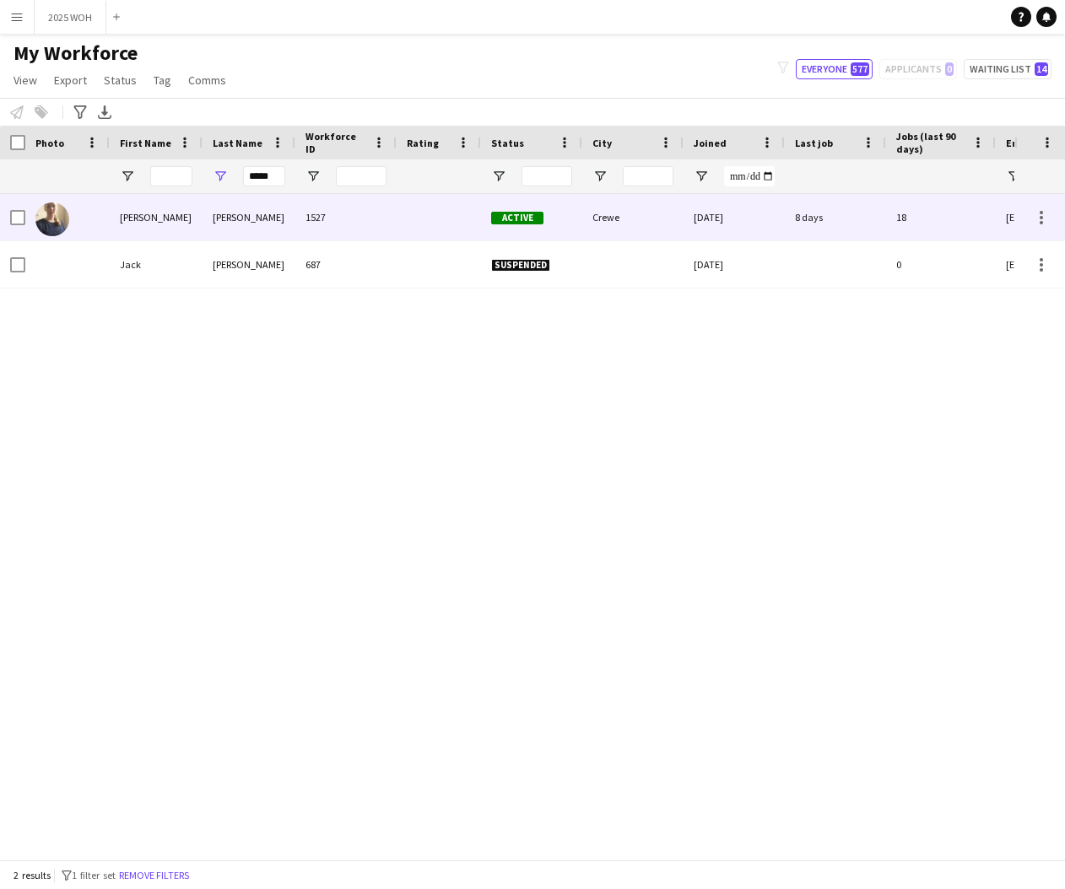
click at [225, 230] on div "[PERSON_NAME]" at bounding box center [249, 217] width 93 height 46
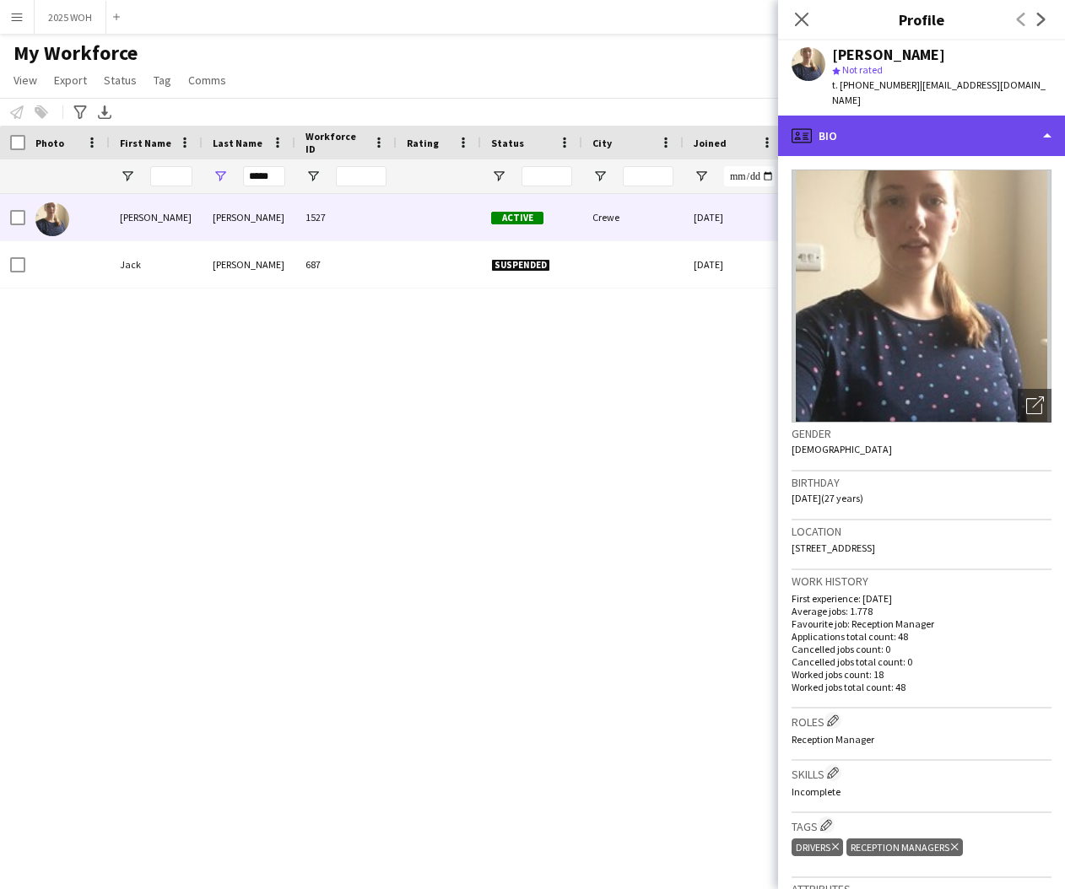
click at [970, 136] on div "profile Bio" at bounding box center [921, 136] width 287 height 41
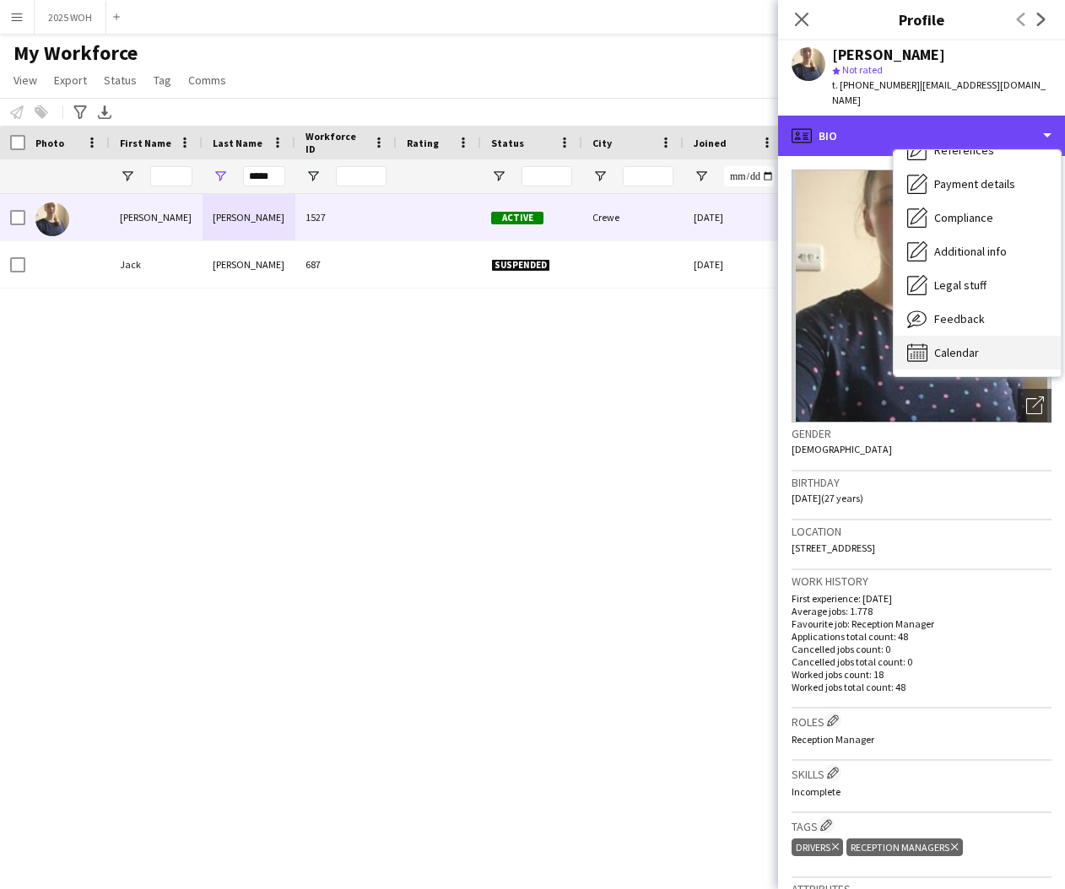
scroll to position [192, 0]
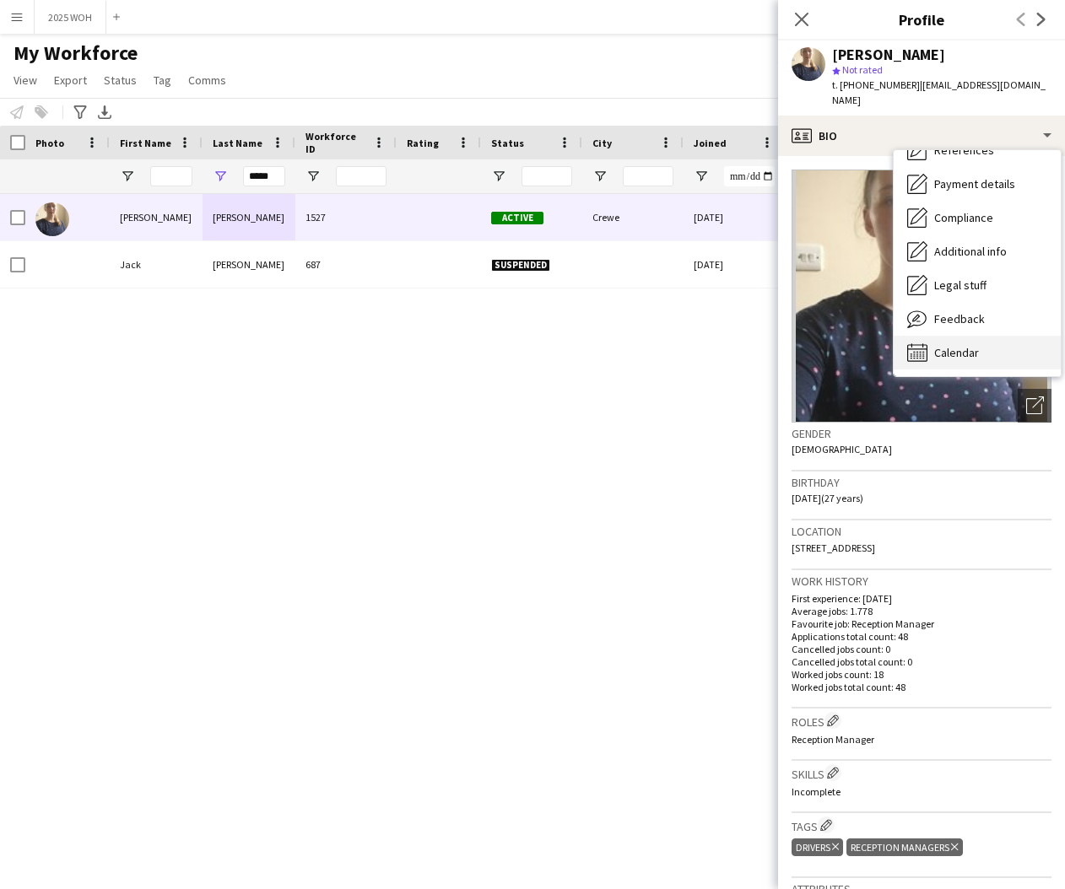
click at [971, 345] on span "Calendar" at bounding box center [956, 352] width 45 height 15
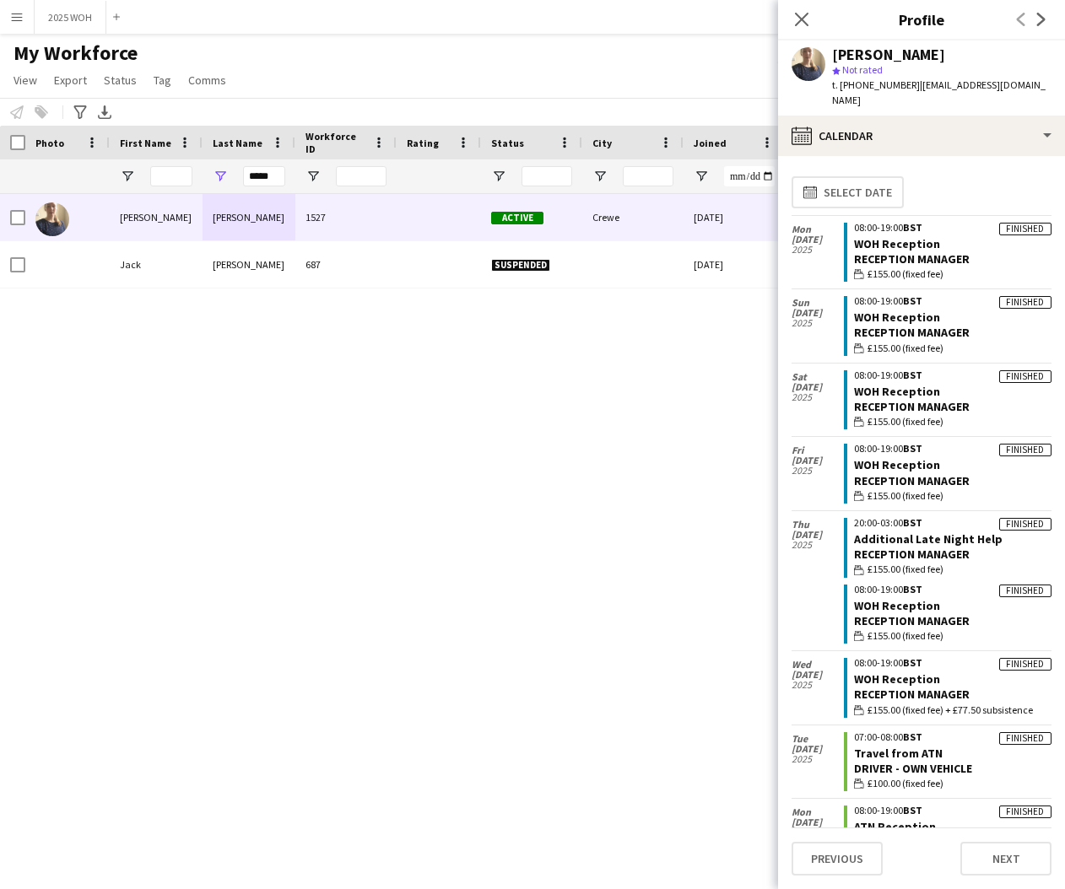
scroll to position [0, 0]
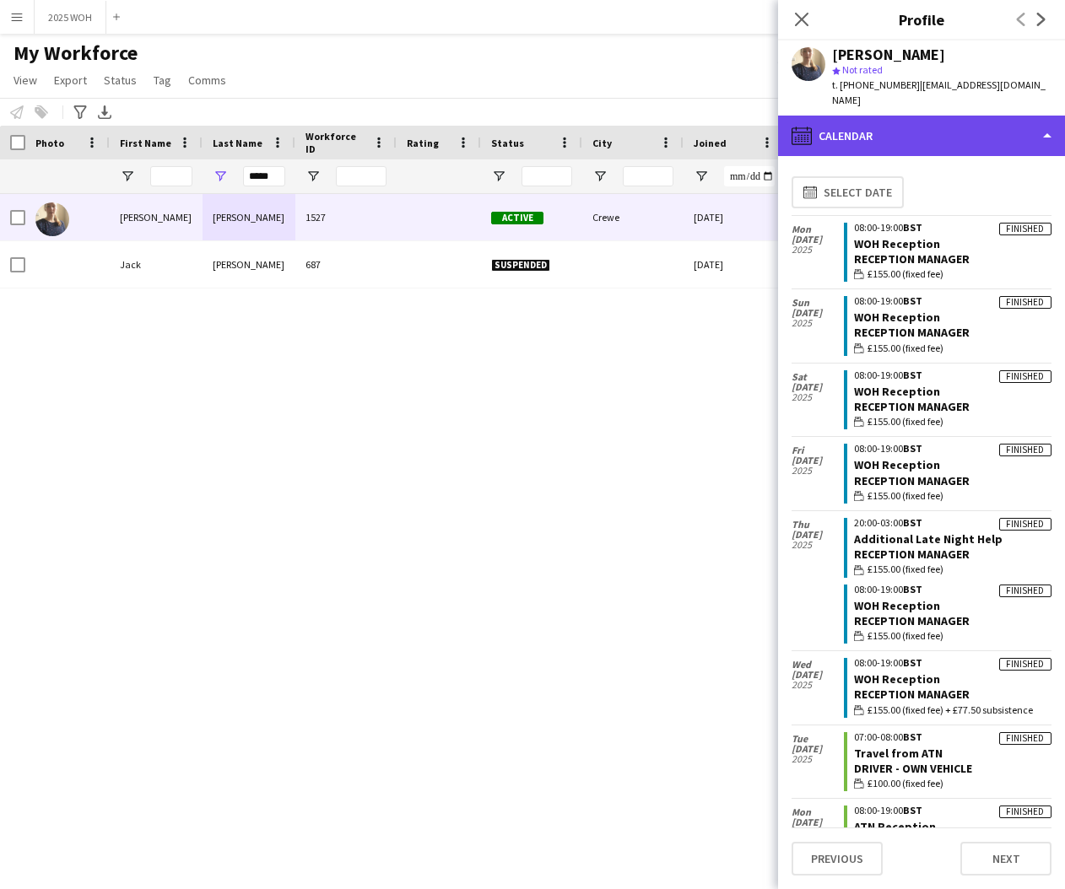
click at [914, 135] on div "calendar-full Calendar" at bounding box center [921, 136] width 287 height 41
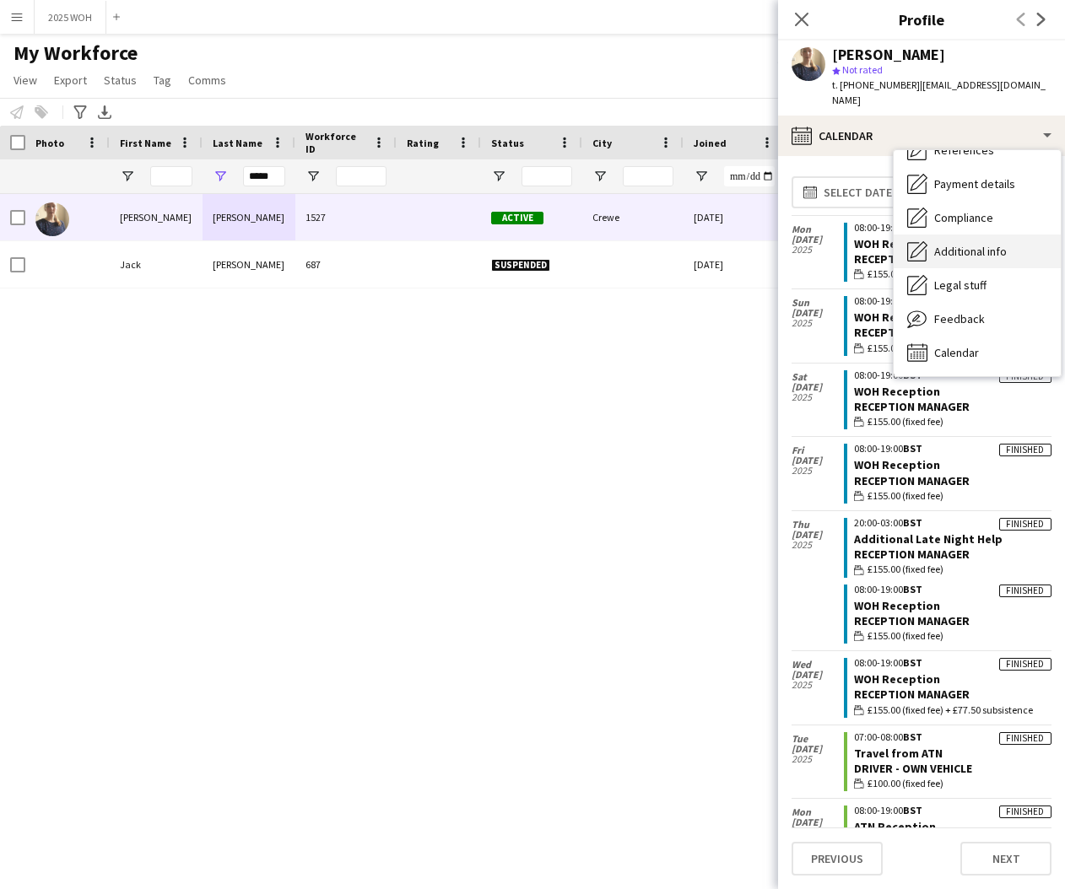
click at [970, 252] on span "Additional info" at bounding box center [970, 251] width 73 height 15
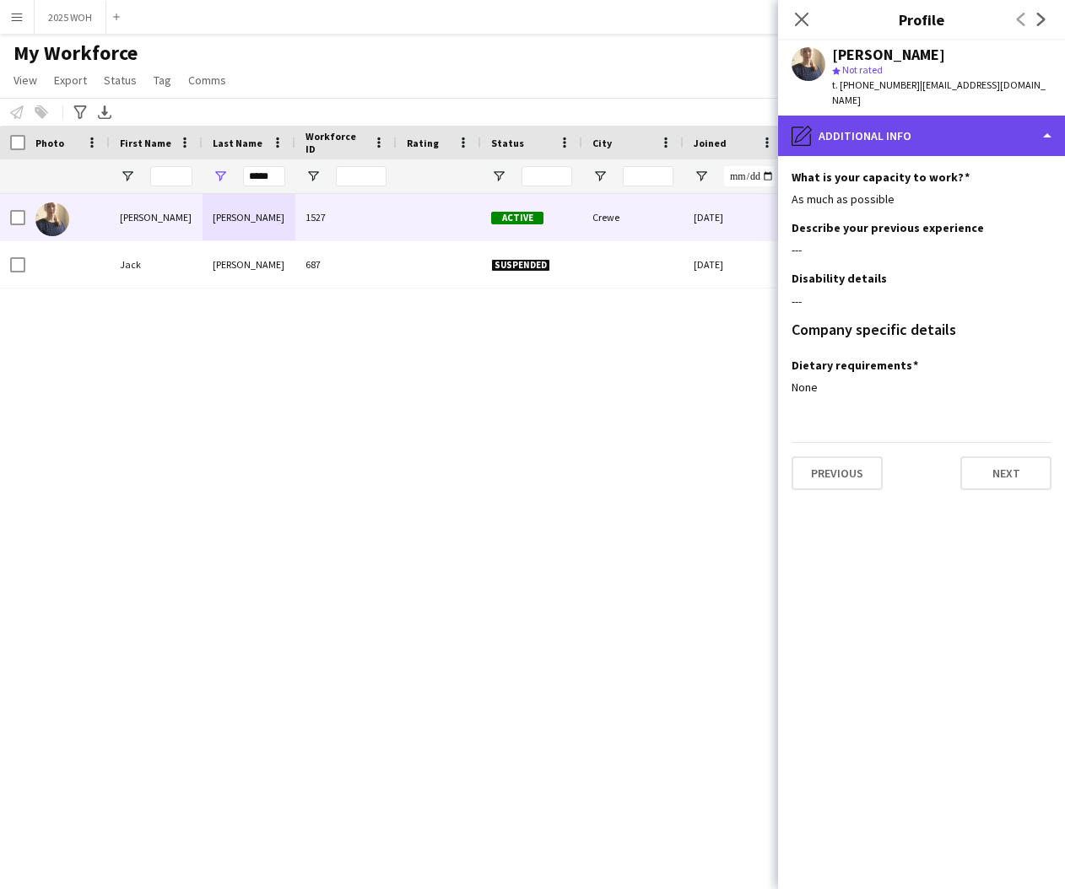
drag, startPoint x: 933, startPoint y: 128, endPoint x: 938, endPoint y: 138, distance: 11.3
click at [934, 128] on div "pencil4 Additional info" at bounding box center [921, 136] width 287 height 41
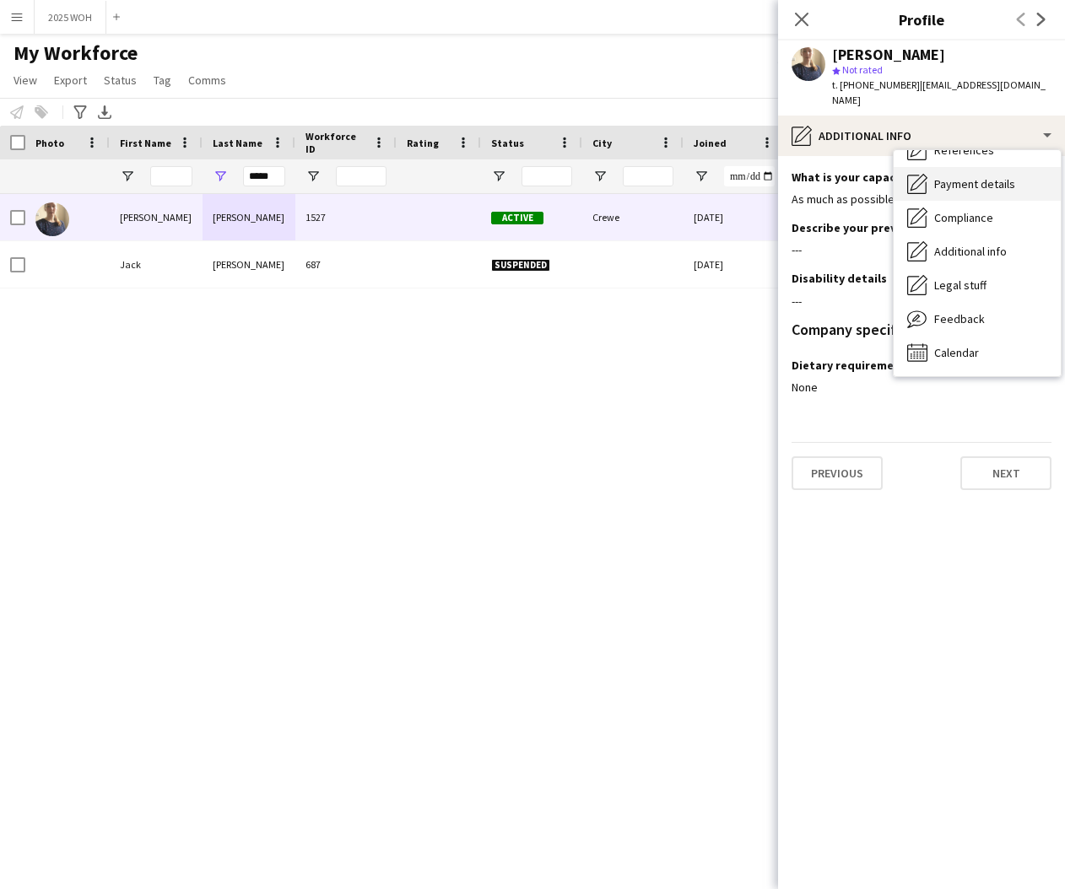
click at [983, 194] on div "Payment details Payment details" at bounding box center [977, 184] width 167 height 34
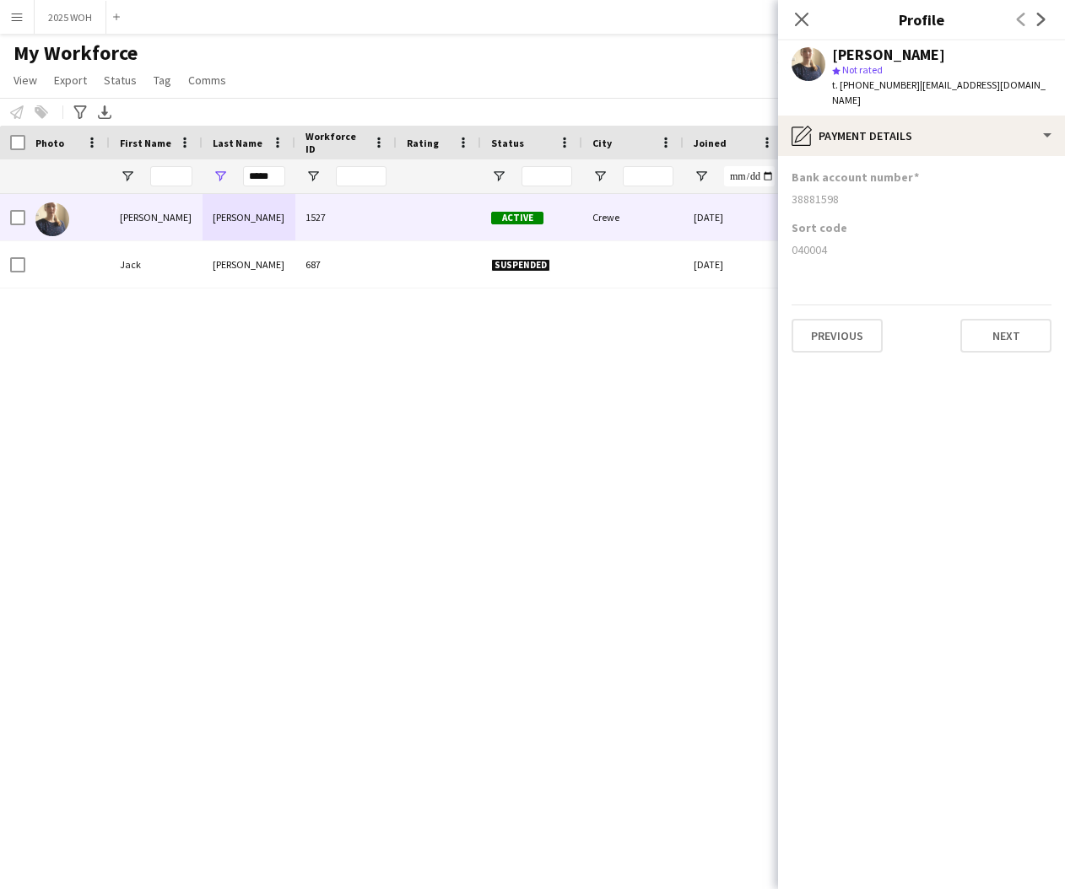
drag, startPoint x: 793, startPoint y: 202, endPoint x: 839, endPoint y: 205, distance: 45.7
click at [839, 205] on div "38881598" at bounding box center [922, 199] width 260 height 15
copy div "38881598"
drag, startPoint x: 797, startPoint y: 246, endPoint x: 849, endPoint y: 251, distance: 52.5
click at [848, 251] on div "040004" at bounding box center [922, 249] width 260 height 15
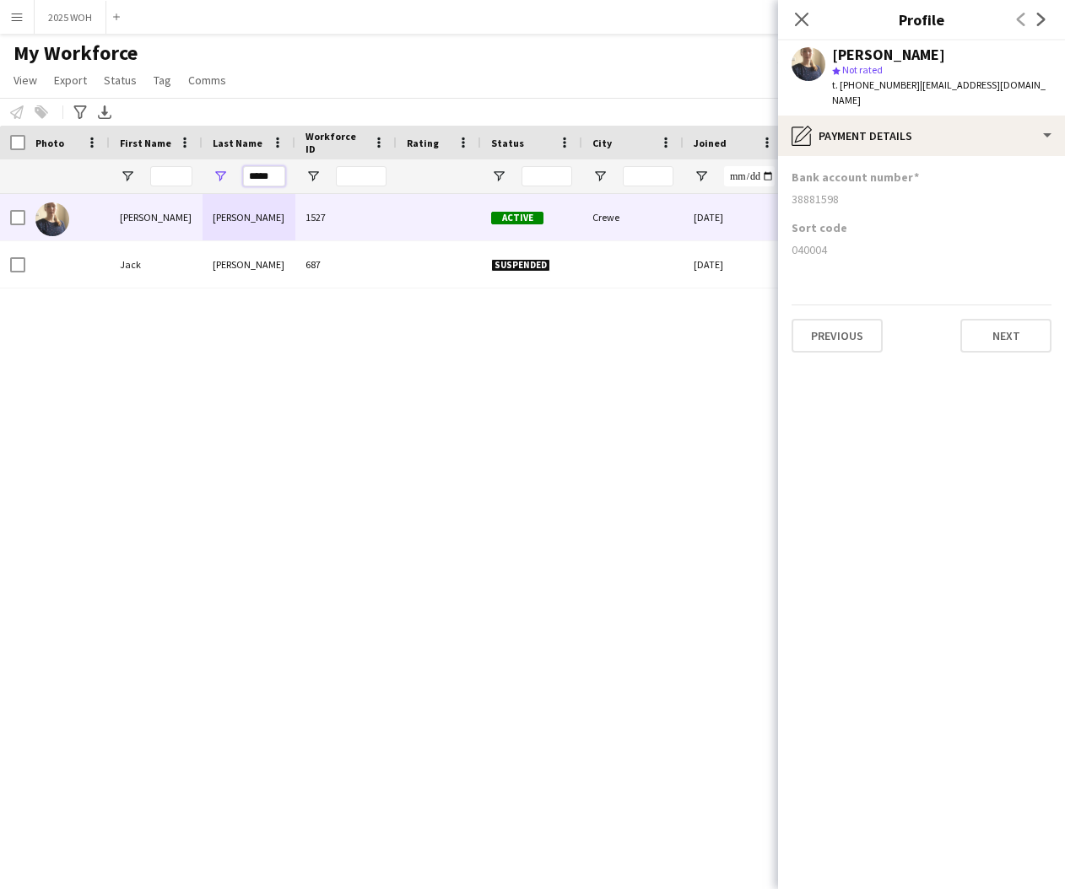
click at [280, 174] on input "*****" at bounding box center [264, 176] width 42 height 20
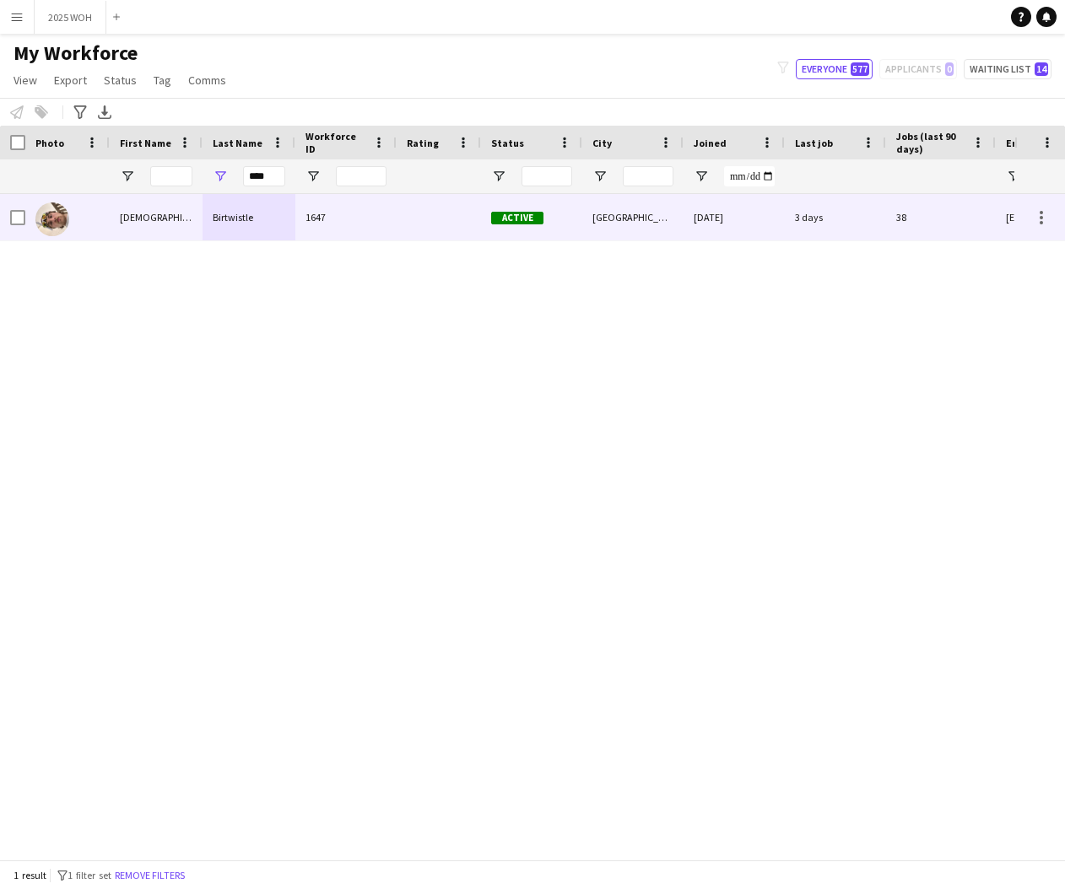
click at [254, 216] on div "Birtwistle" at bounding box center [249, 217] width 93 height 46
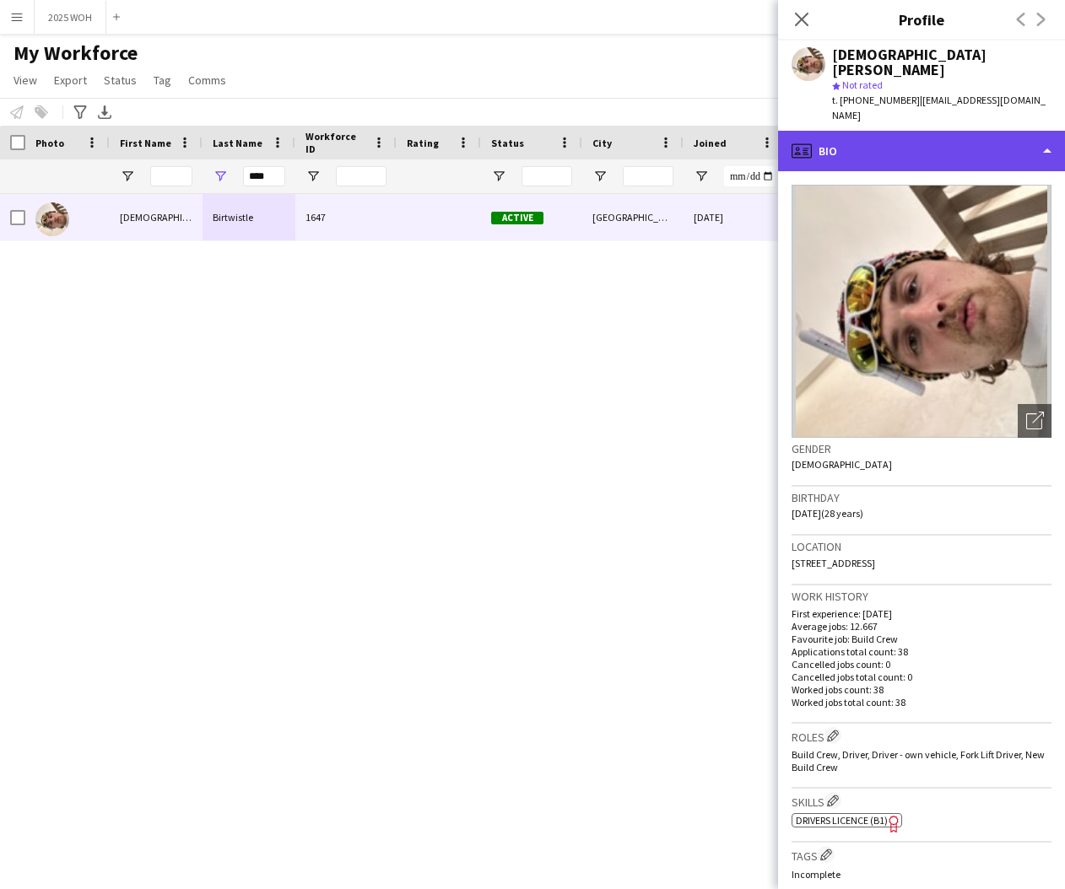
click at [909, 131] on div "profile Bio" at bounding box center [921, 151] width 287 height 41
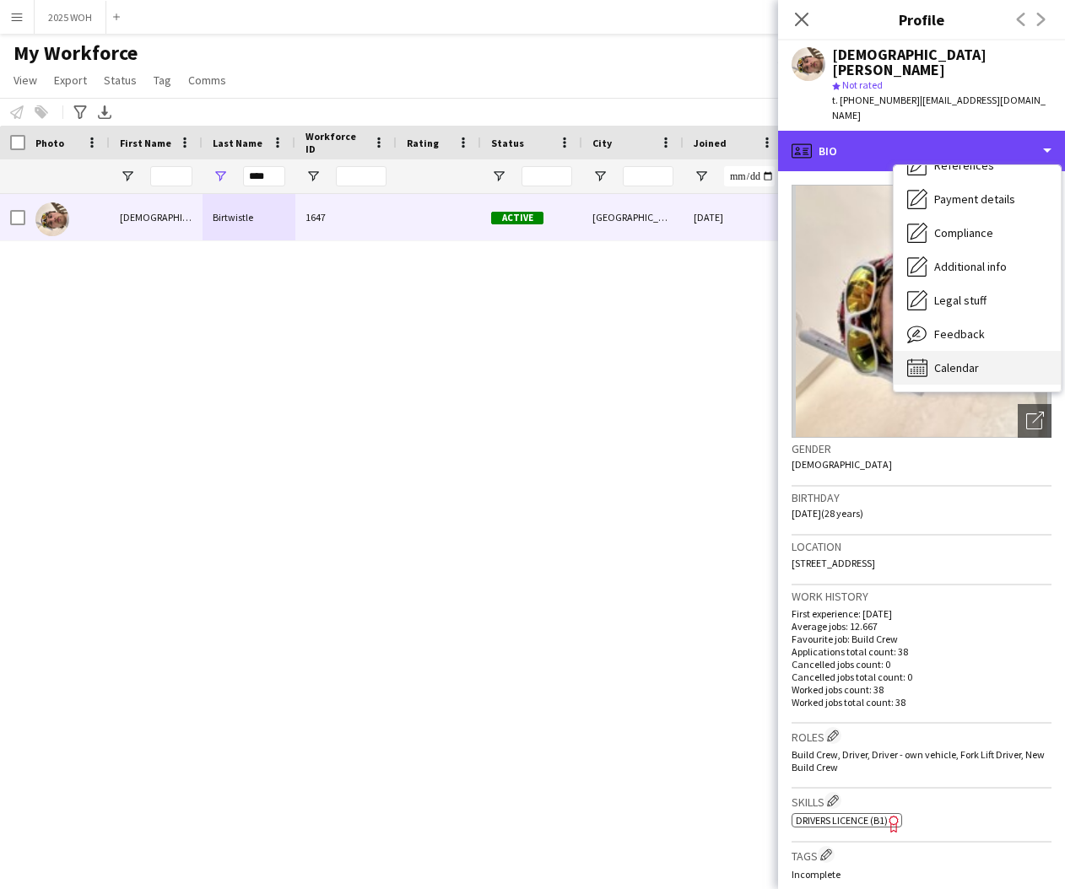
scroll to position [192, 0]
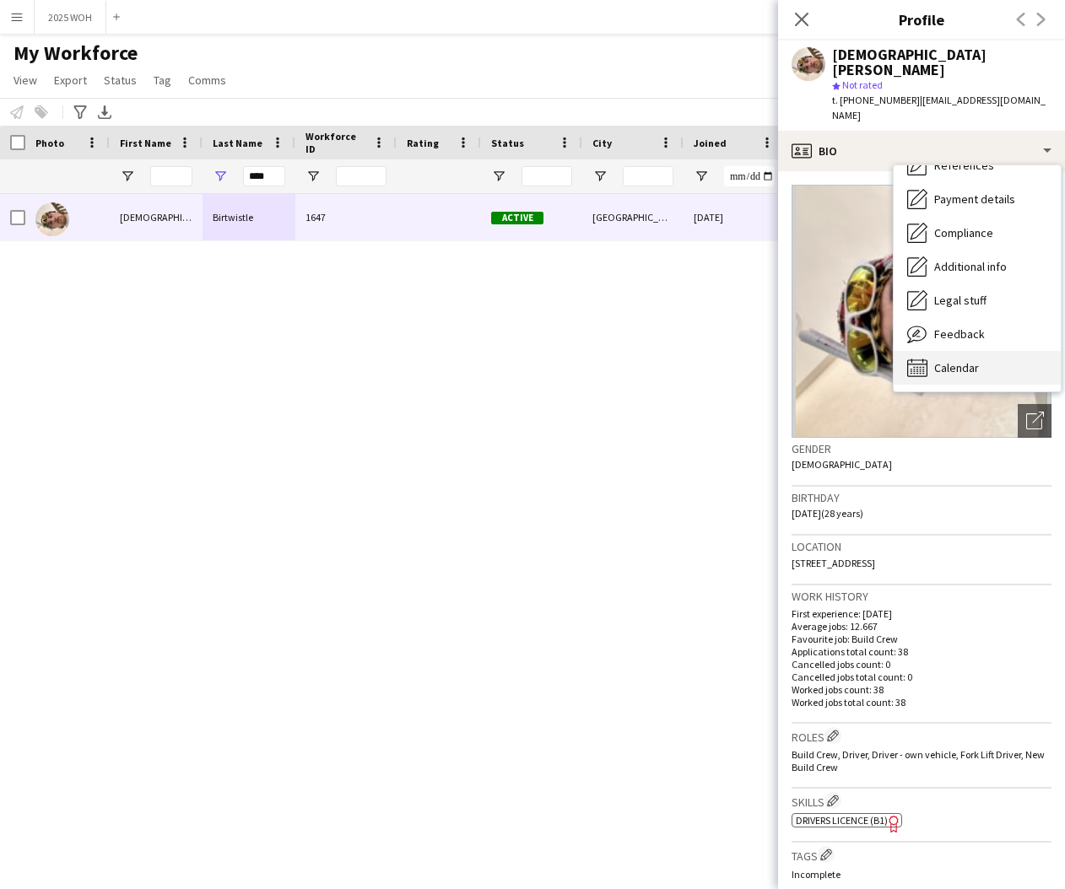
click at [972, 360] on span "Calendar" at bounding box center [956, 367] width 45 height 15
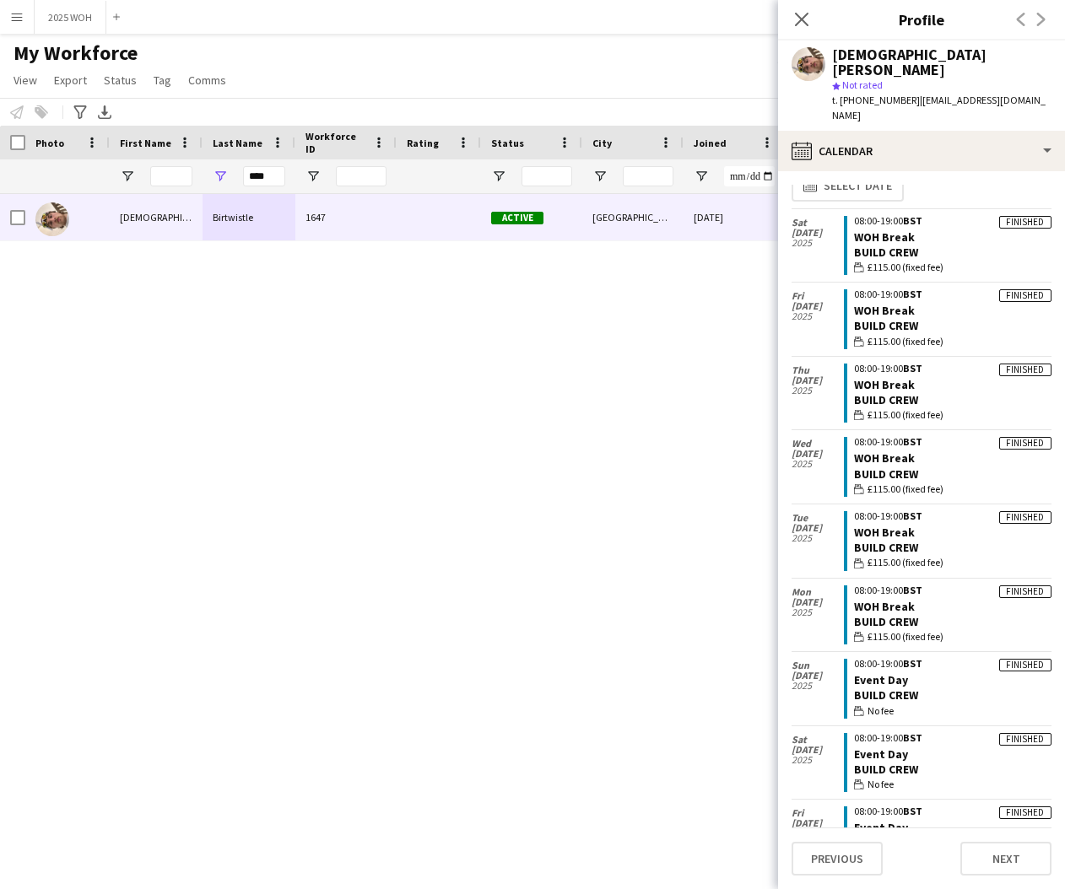
scroll to position [18, 0]
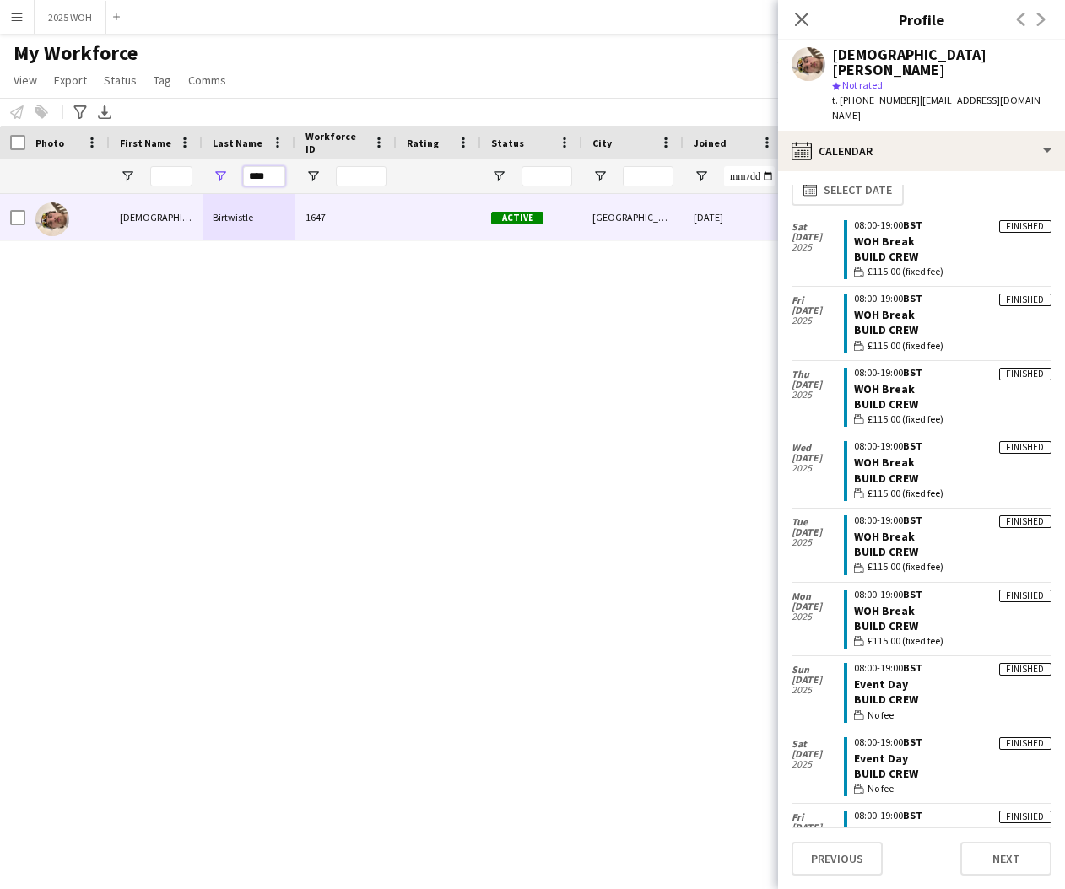
click at [268, 171] on input "****" at bounding box center [264, 176] width 42 height 20
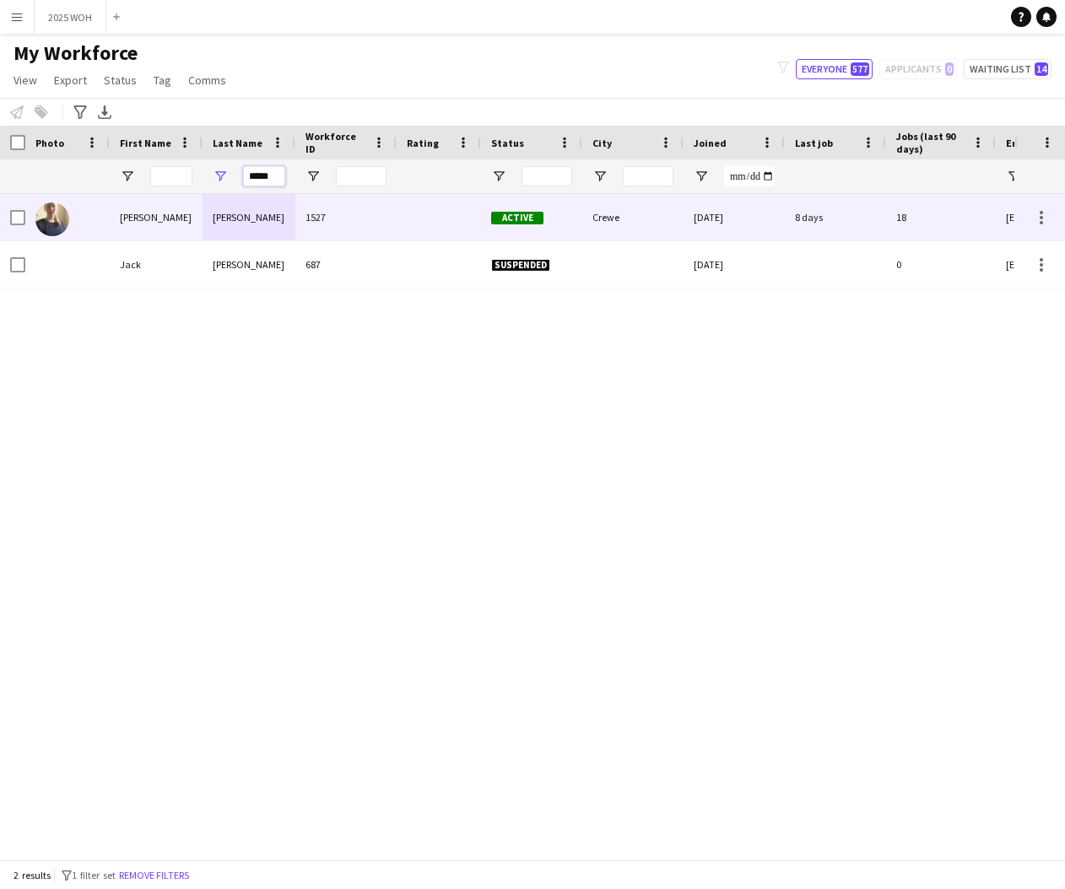
type input "*****"
click at [246, 229] on div "[PERSON_NAME]" at bounding box center [249, 217] width 93 height 46
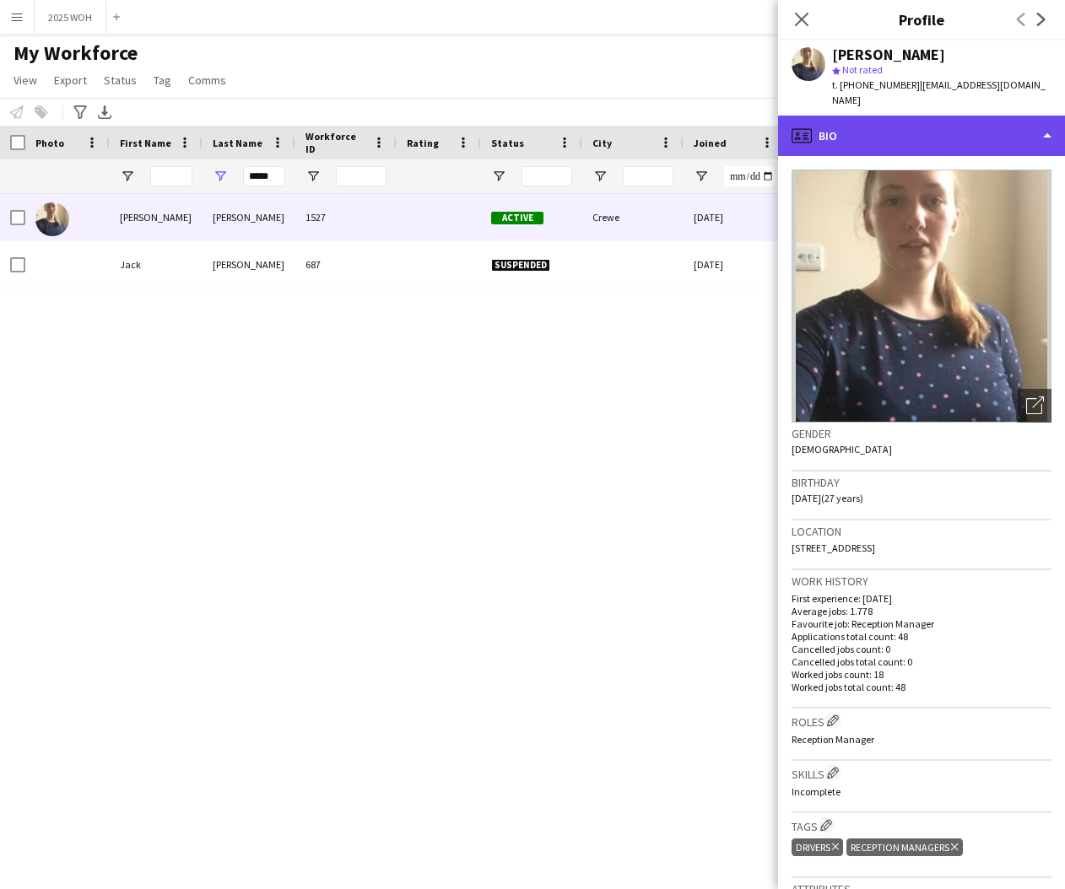
click at [880, 148] on div "profile Bio" at bounding box center [921, 136] width 287 height 41
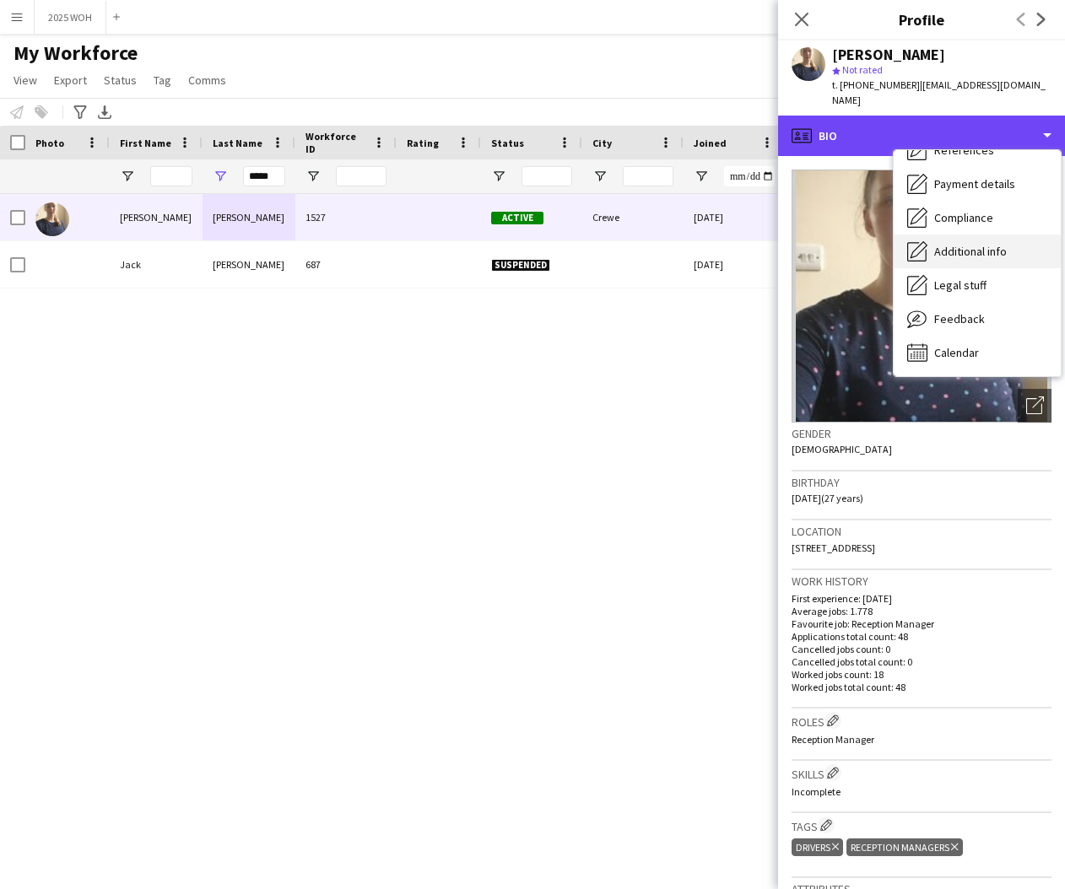
scroll to position [192, 0]
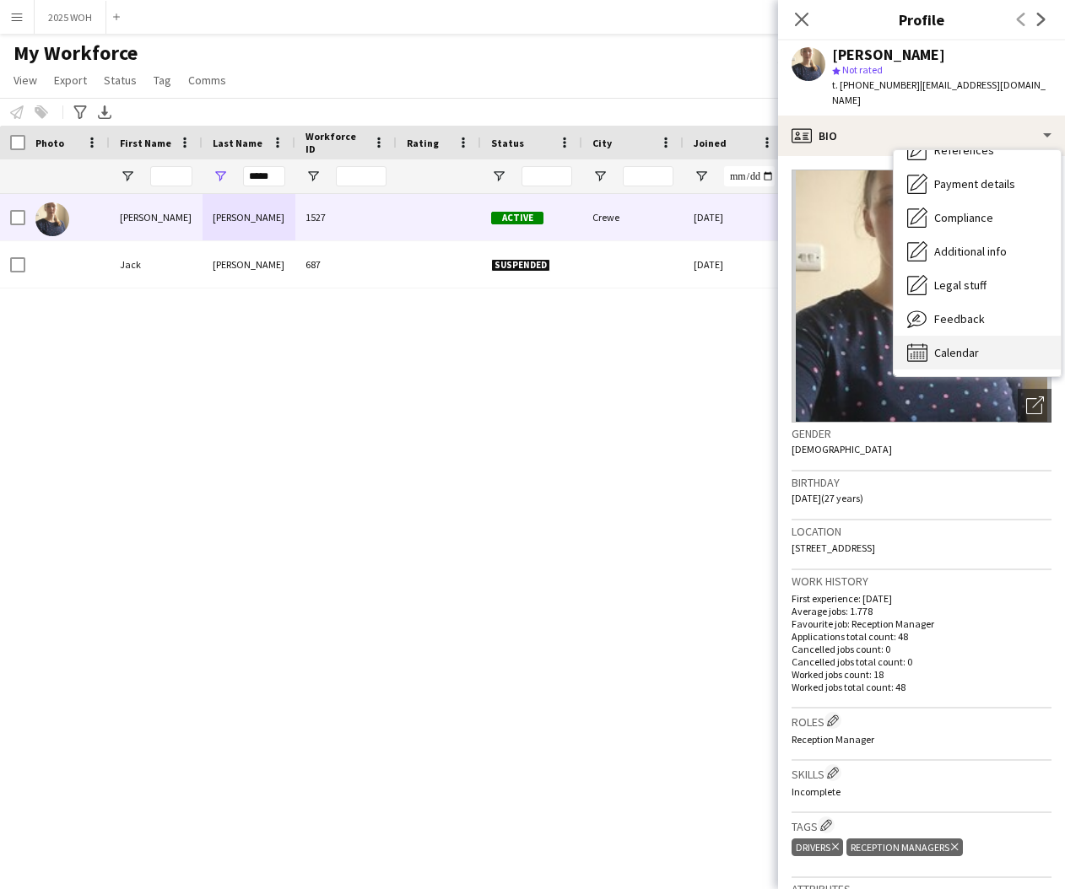
click at [997, 349] on div "Calendar Calendar" at bounding box center [977, 353] width 167 height 34
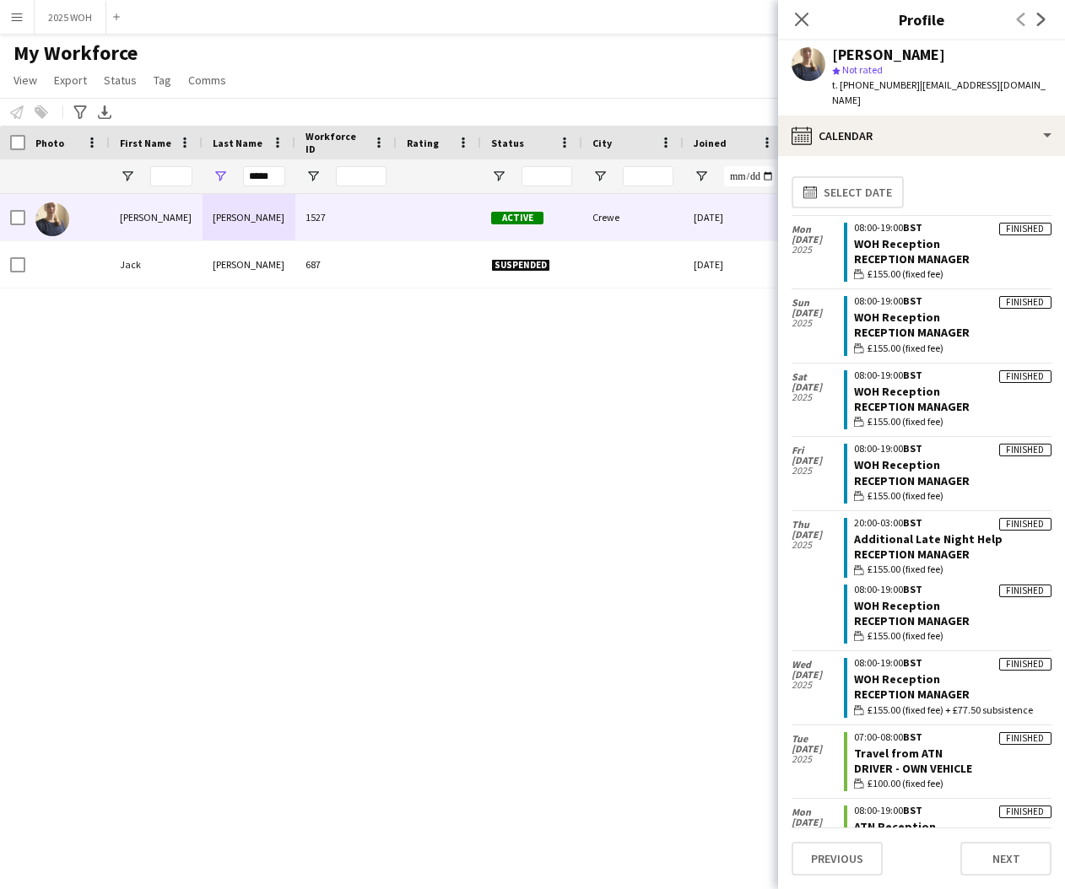
scroll to position [0, 0]
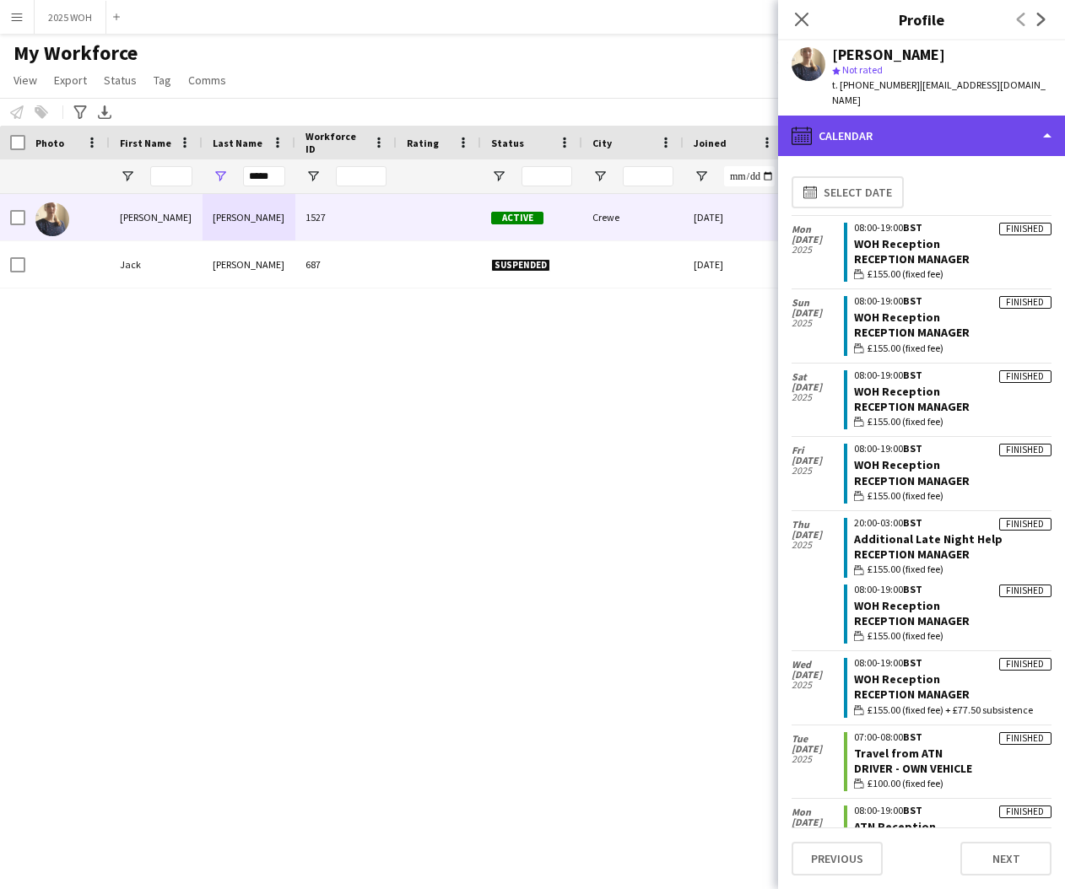
click at [904, 135] on div "calendar-full Calendar" at bounding box center [921, 136] width 287 height 41
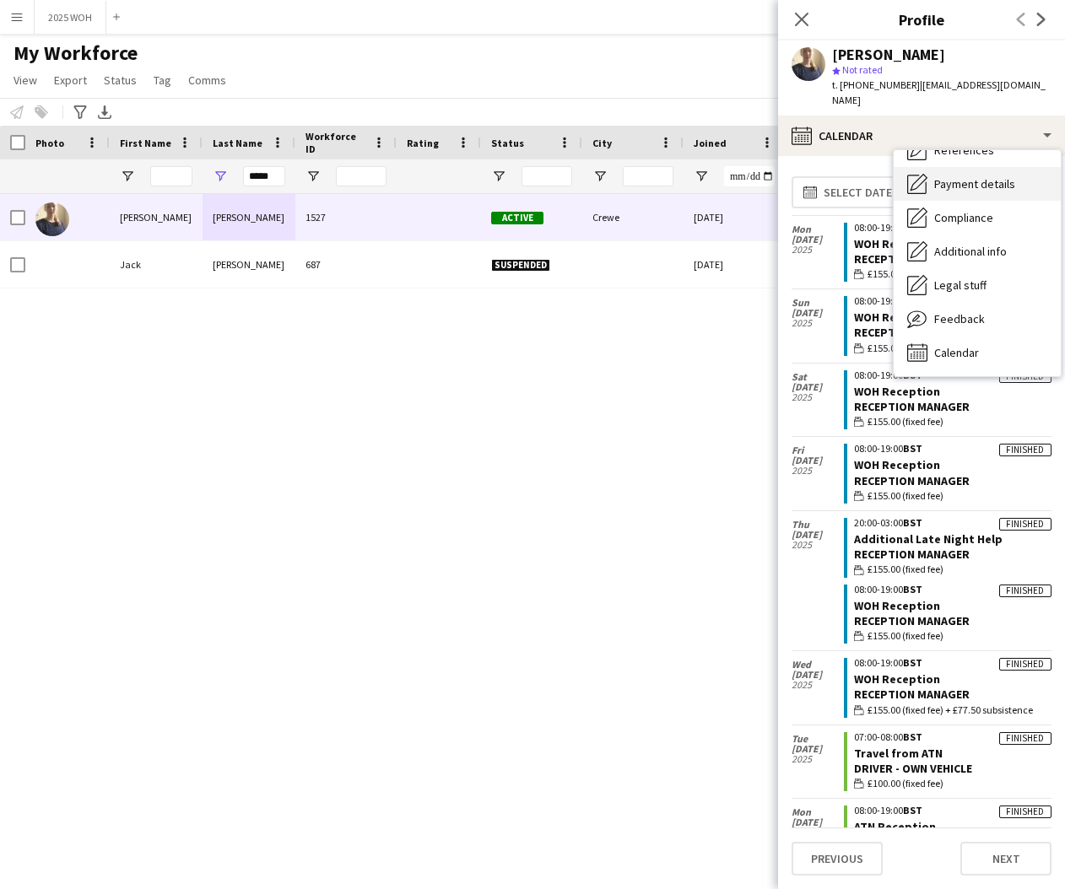
click at [957, 192] on div "Payment details Payment details" at bounding box center [977, 184] width 167 height 34
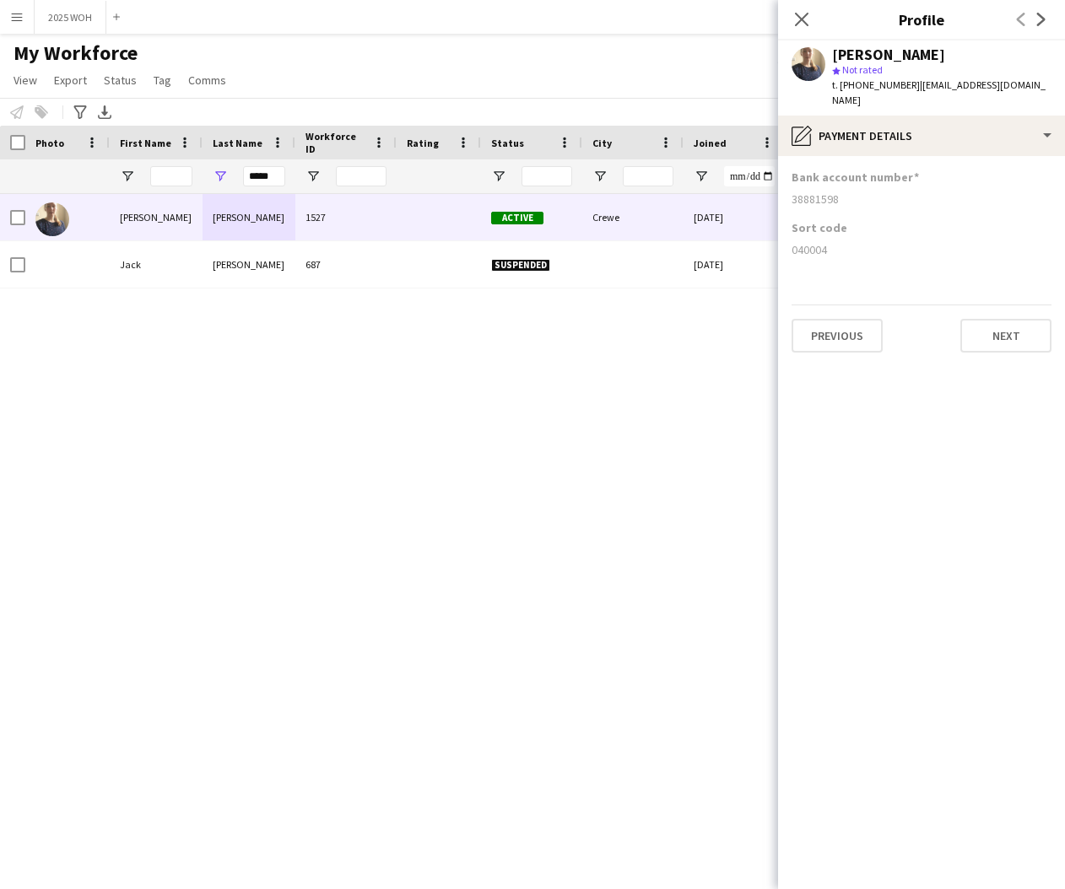
drag, startPoint x: 791, startPoint y: 197, endPoint x: 861, endPoint y: 203, distance: 70.3
click at [857, 203] on app-section-data-types "Bank account number [FINANCIAL_ID] Sort code [FINANCIAL_ID] Previous Next" at bounding box center [921, 522] width 287 height 733
copy div "38881598"
click at [803, 19] on icon at bounding box center [801, 19] width 16 height 16
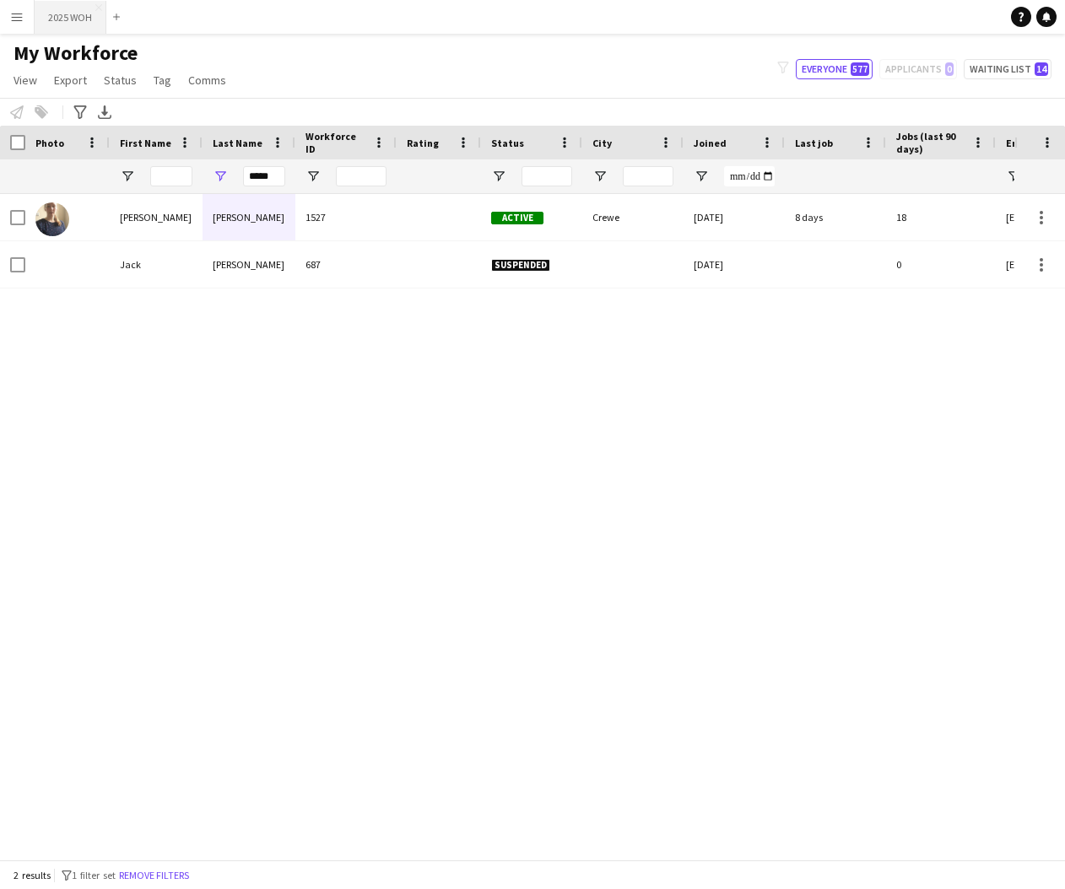
click at [69, 26] on button "2025 WOH Close" at bounding box center [71, 17] width 72 height 33
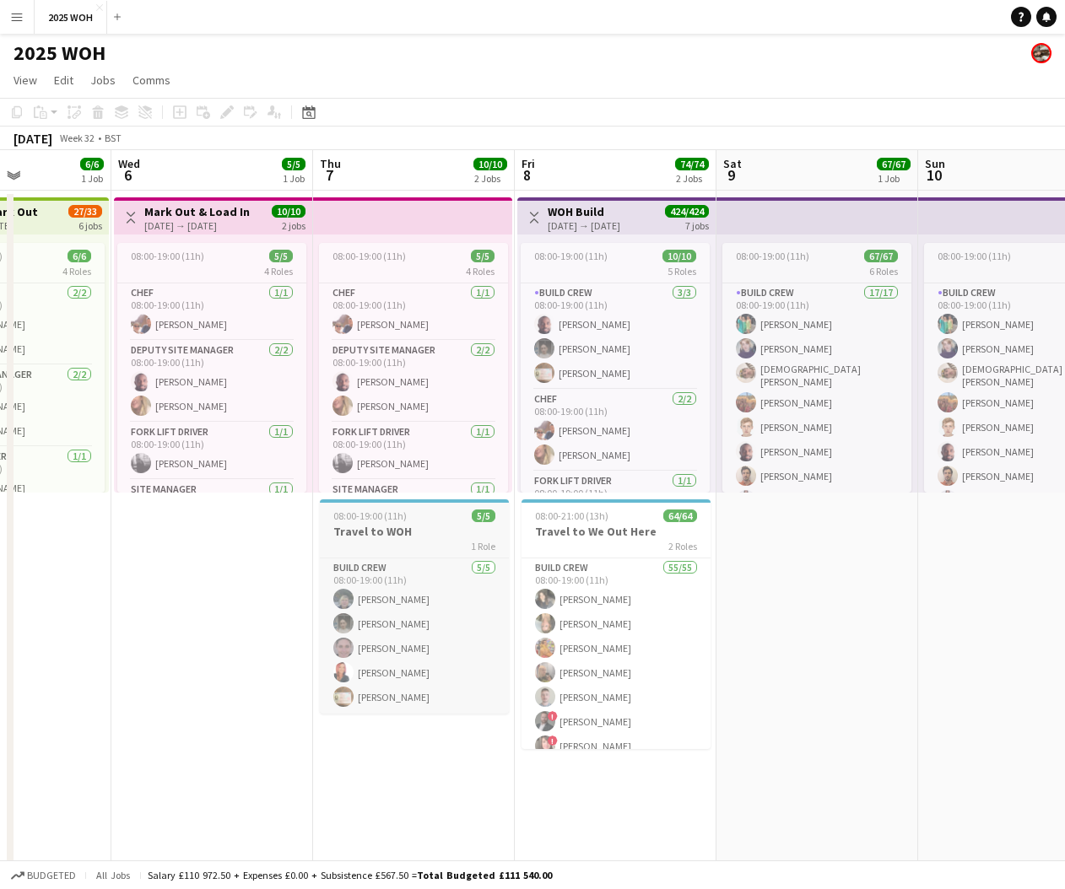
click at [377, 527] on h3 "Travel to WOH" at bounding box center [414, 531] width 189 height 15
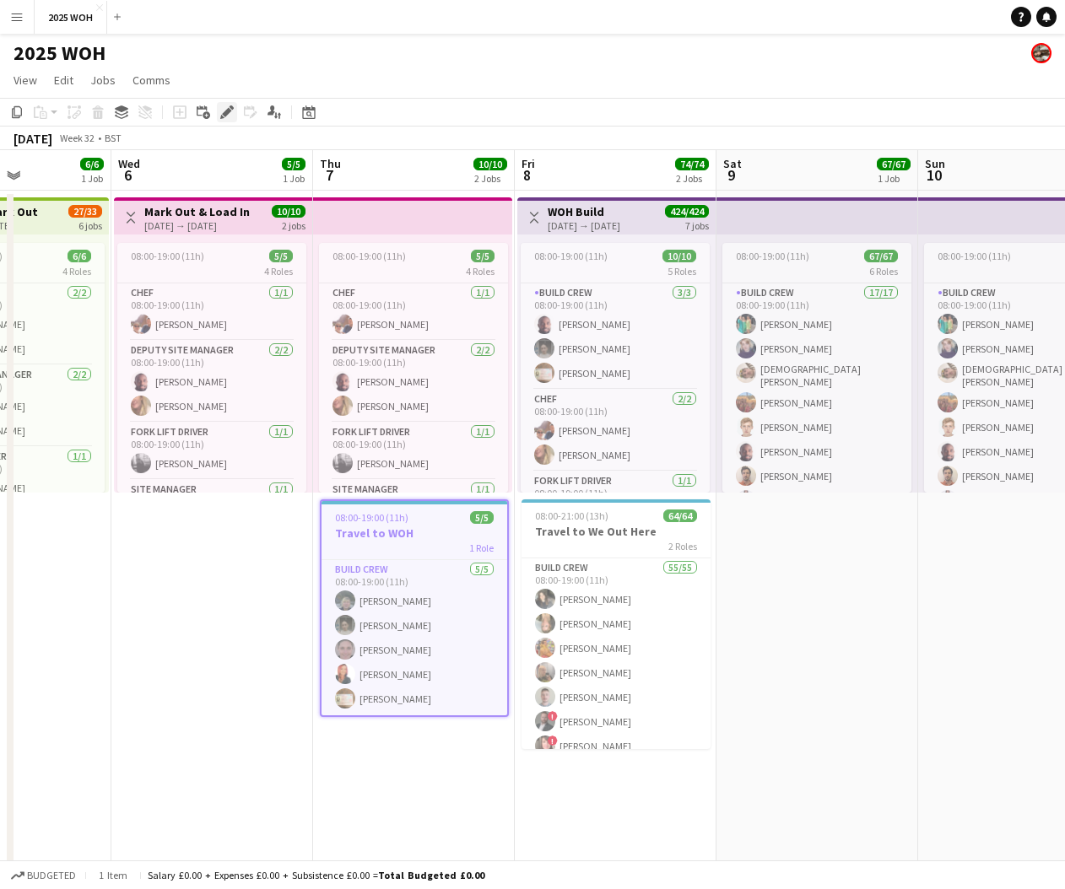
click at [219, 111] on div "Edit" at bounding box center [227, 112] width 20 height 20
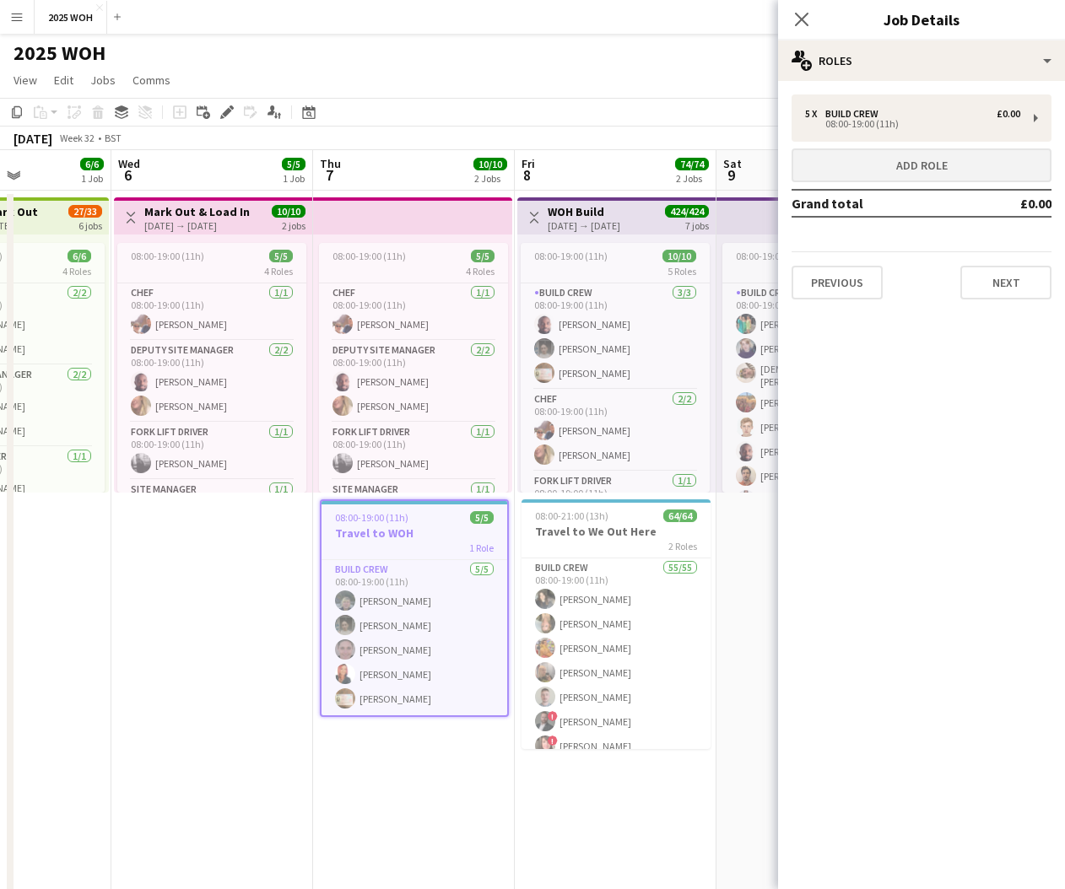
click at [906, 161] on button "Add role" at bounding box center [922, 166] width 260 height 34
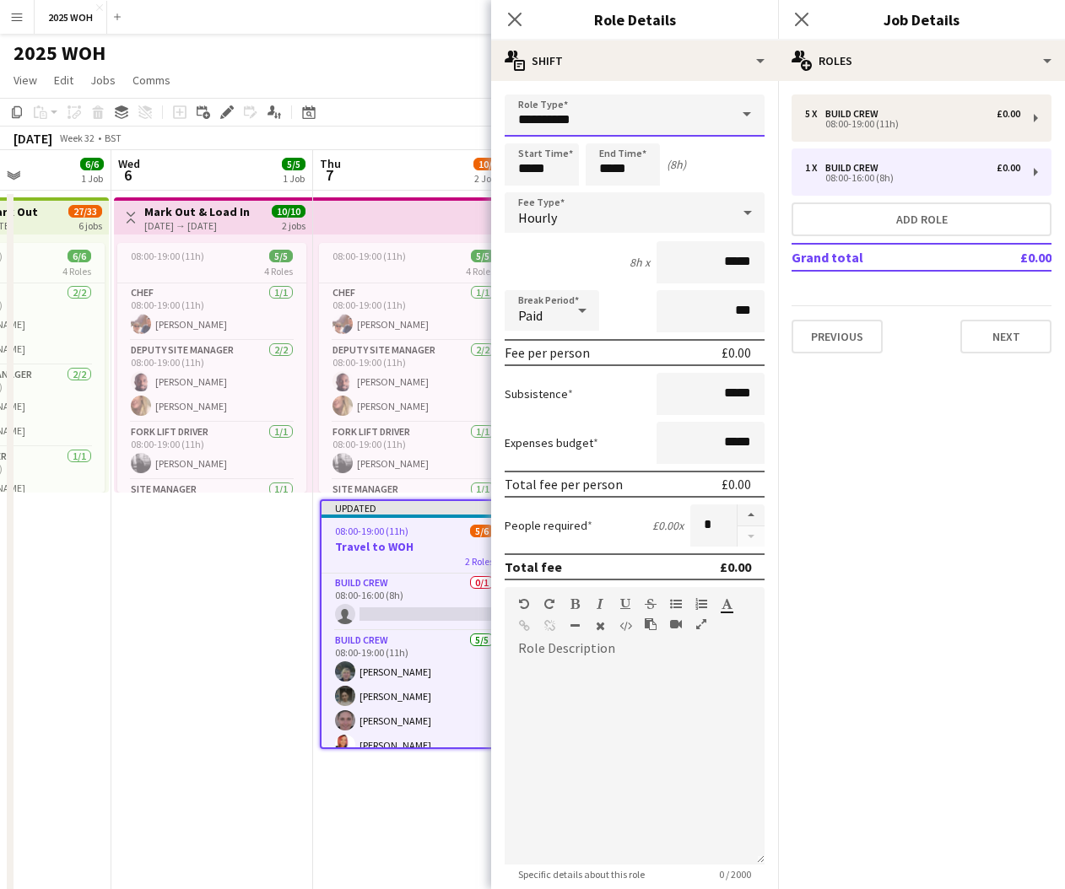
click at [671, 116] on input "**********" at bounding box center [635, 116] width 260 height 42
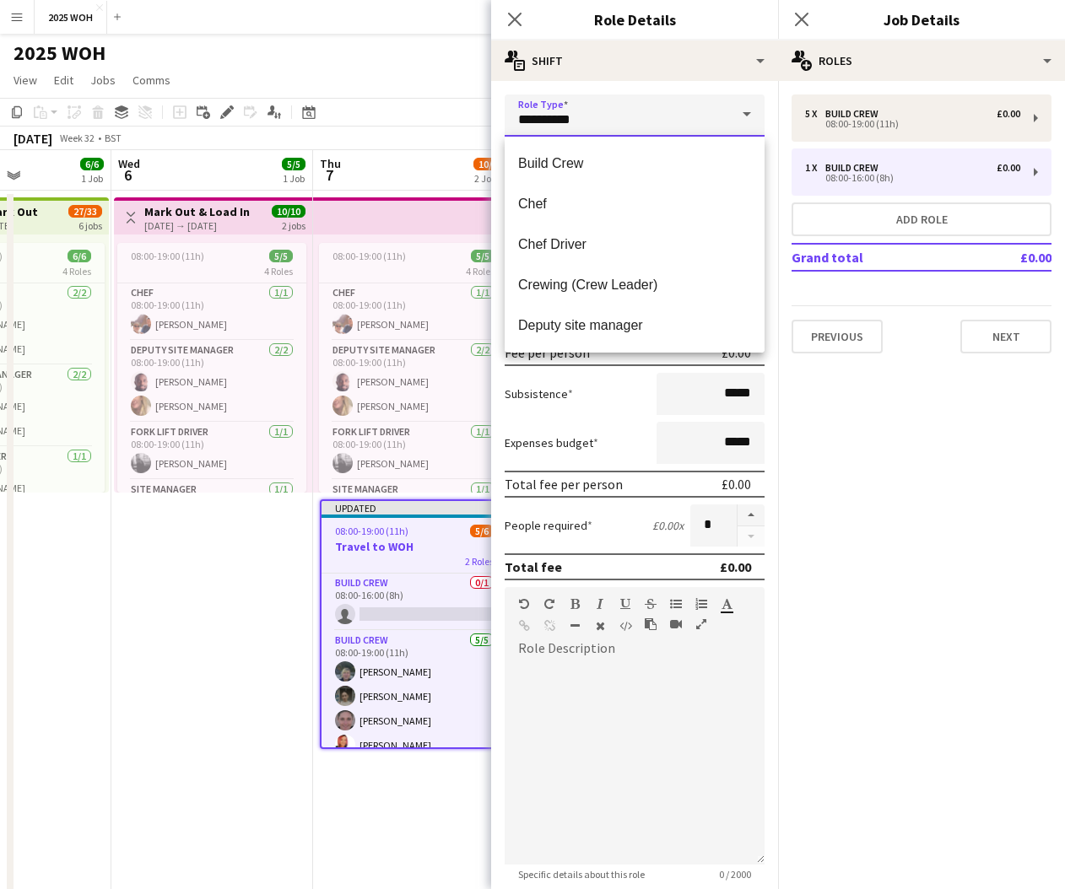
click at [671, 116] on input "**********" at bounding box center [635, 116] width 260 height 42
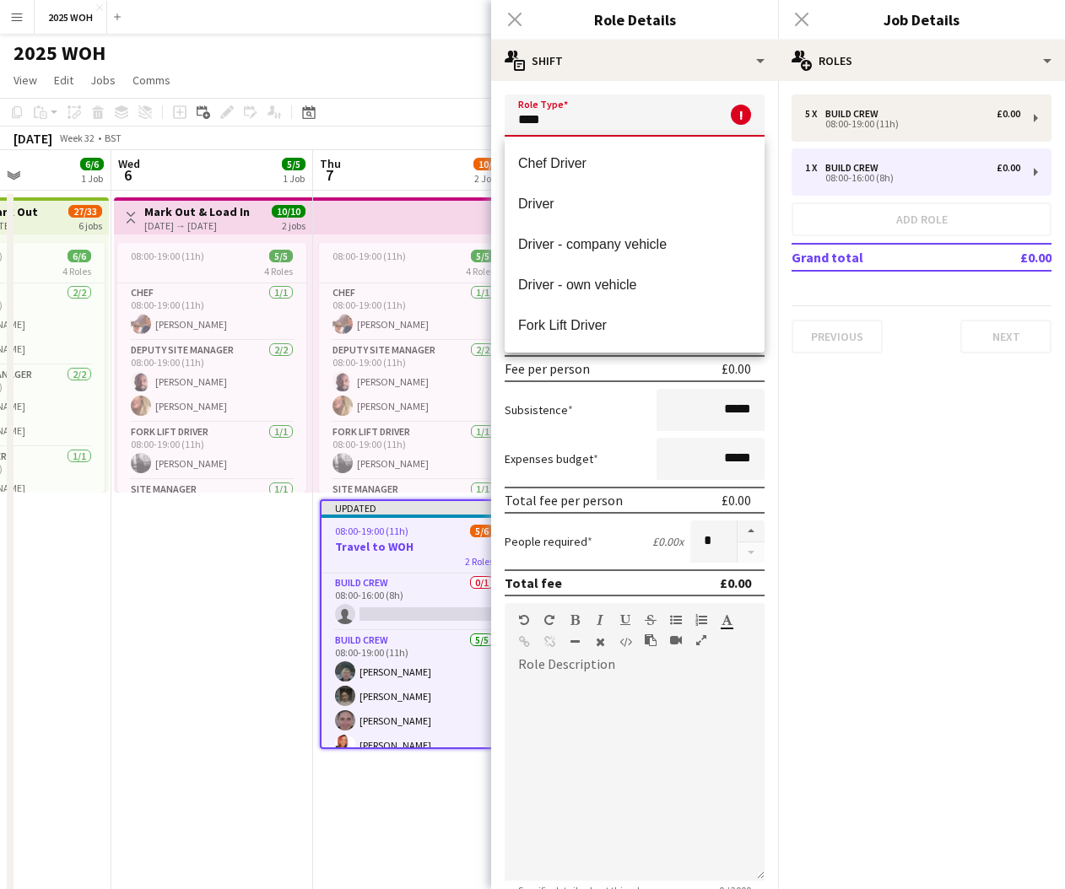
click at [661, 284] on span "Driver - own vehicle" at bounding box center [634, 285] width 233 height 16
type input "**********"
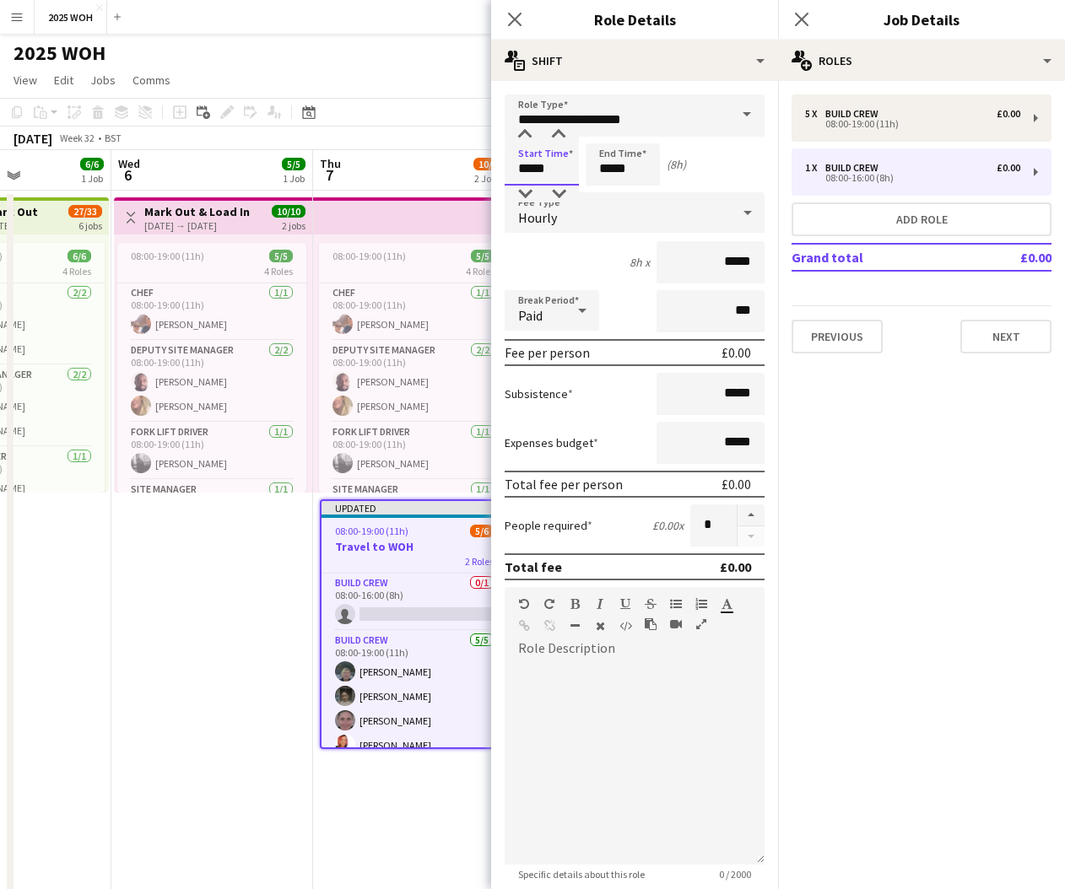
drag, startPoint x: 529, startPoint y: 166, endPoint x: 505, endPoint y: 167, distance: 24.5
click at [505, 167] on input "*****" at bounding box center [542, 164] width 74 height 42
type input "*****"
drag, startPoint x: 610, startPoint y: 167, endPoint x: 573, endPoint y: 166, distance: 37.1
click at [574, 166] on div "Start Time ***** End Time ***** (9h)" at bounding box center [635, 164] width 260 height 42
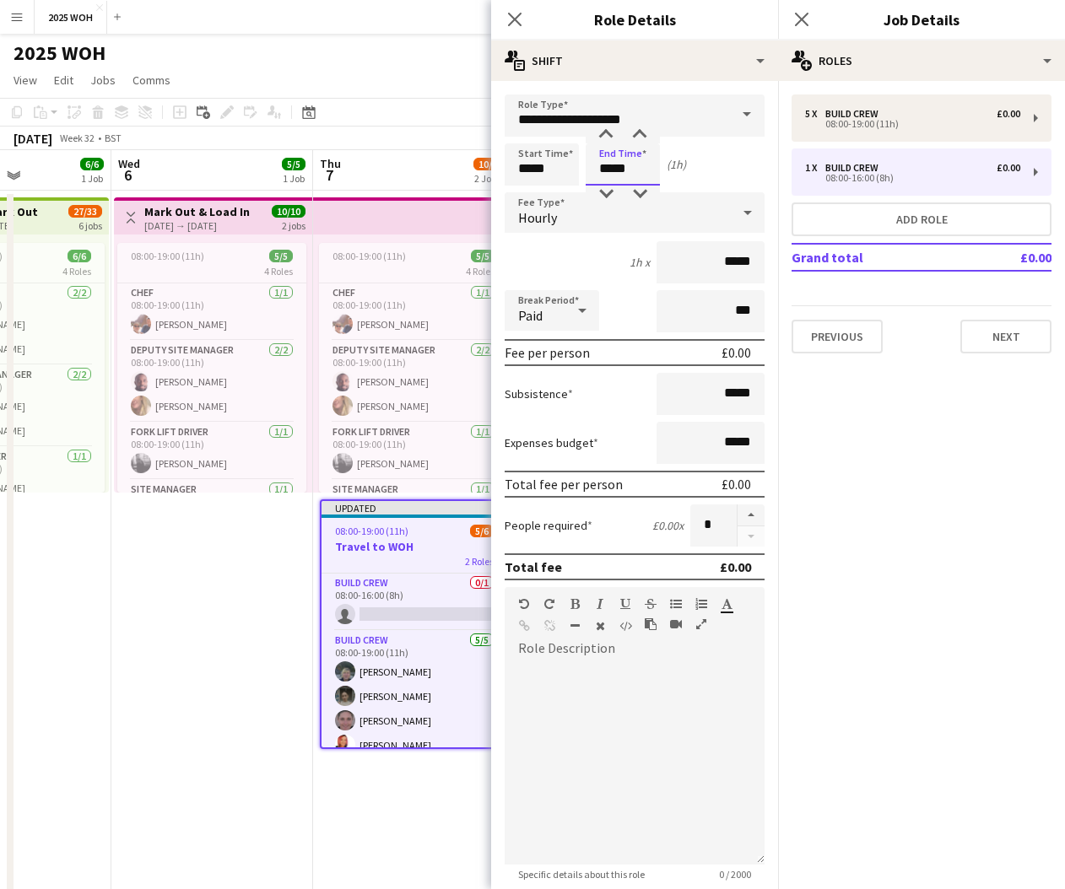
type input "*****"
click at [582, 230] on div "Hourly" at bounding box center [618, 212] width 226 height 41
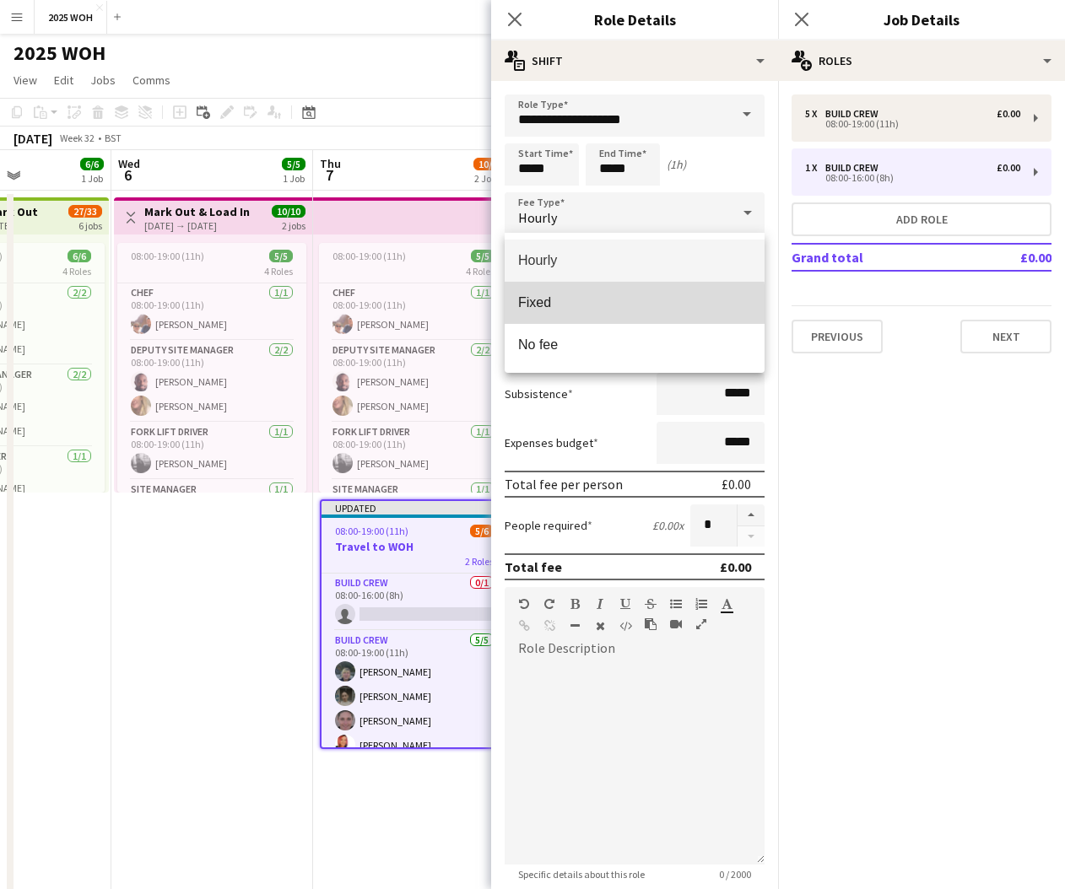
drag, startPoint x: 549, startPoint y: 304, endPoint x: 597, endPoint y: 305, distance: 47.3
click at [549, 304] on span "Fixed" at bounding box center [634, 303] width 233 height 16
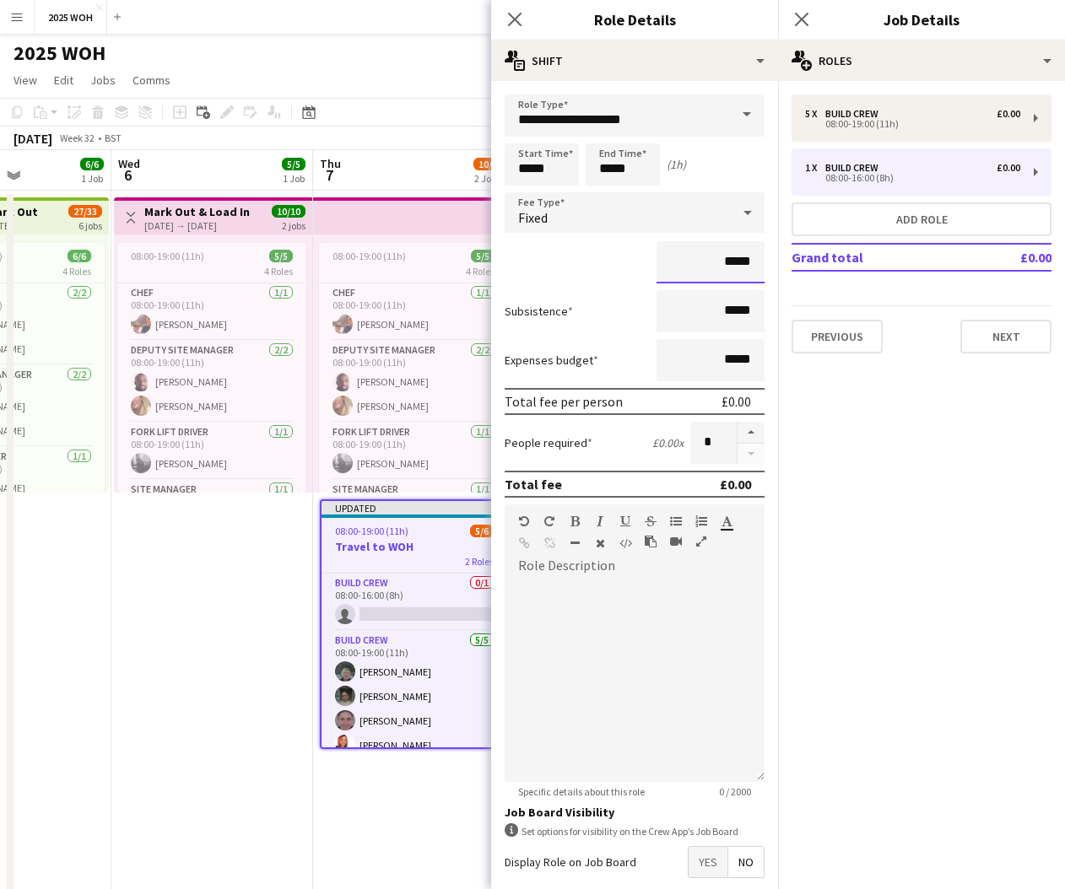
drag, startPoint x: 754, startPoint y: 267, endPoint x: 674, endPoint y: 246, distance: 82.1
click at [674, 246] on input "*****" at bounding box center [711, 262] width 108 height 42
type input "***"
click at [870, 407] on mat-expansion-panel "pencil3 General details 5 x Build Crew £0.00 08:00-19:00 (11h) 1 x Build Crew £…" at bounding box center [921, 485] width 287 height 808
click at [751, 434] on button "button" at bounding box center [751, 433] width 27 height 22
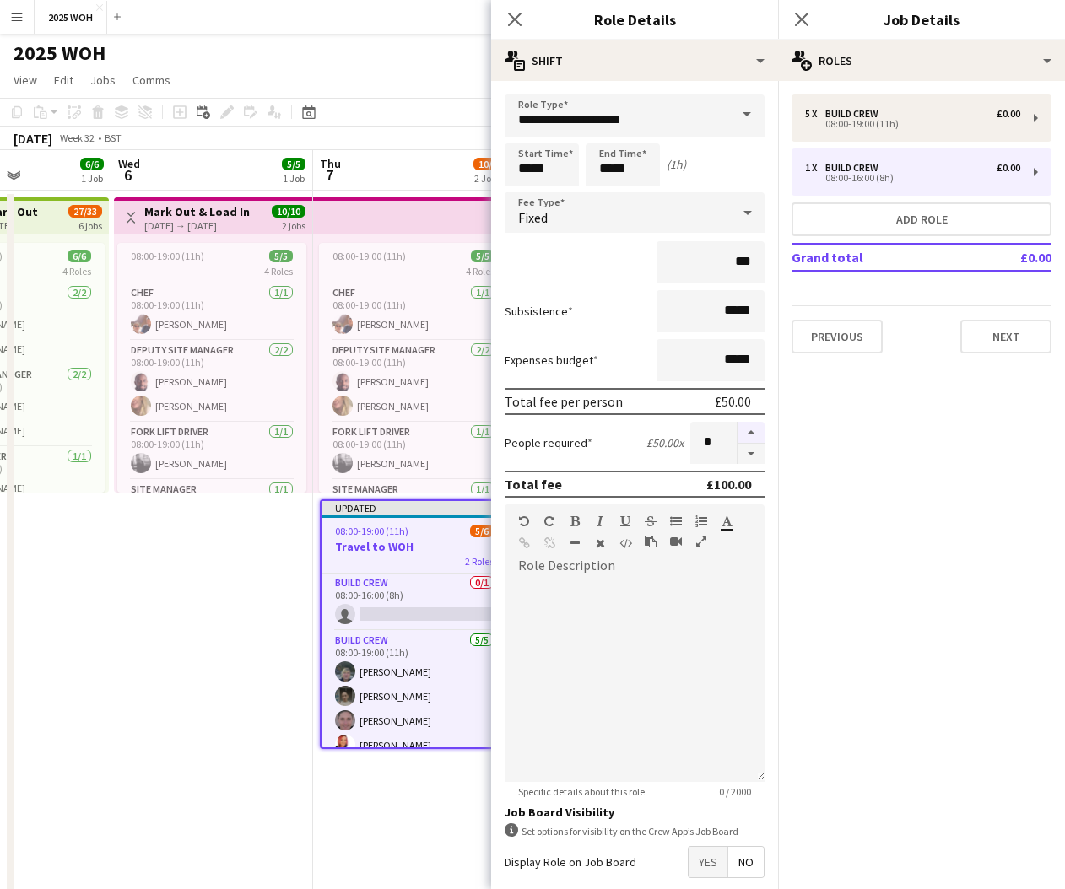
click at [749, 430] on button "button" at bounding box center [751, 433] width 27 height 22
type input "*"
click at [804, 22] on icon at bounding box center [801, 19] width 16 height 16
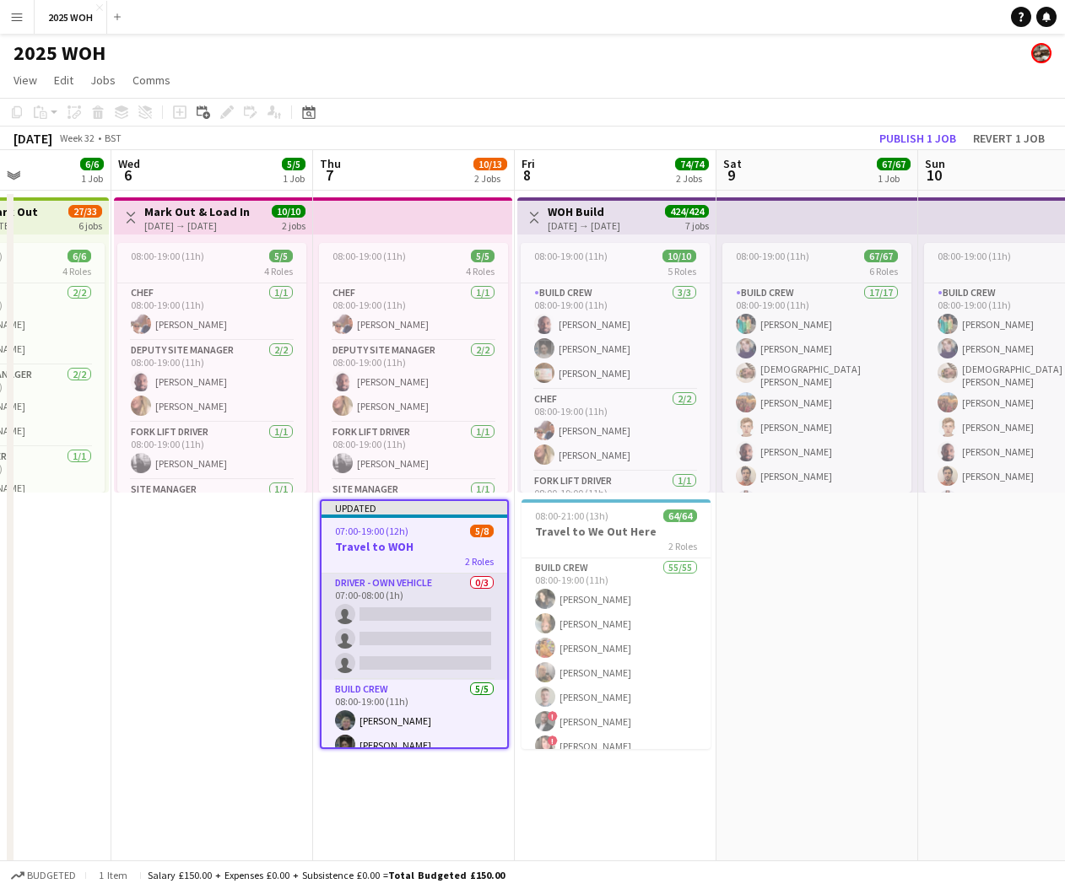
click at [439, 643] on app-card-role "Driver - own vehicle 0/3 07:00-08:00 (1h) single-neutral-actions single-neutral…" at bounding box center [415, 627] width 186 height 106
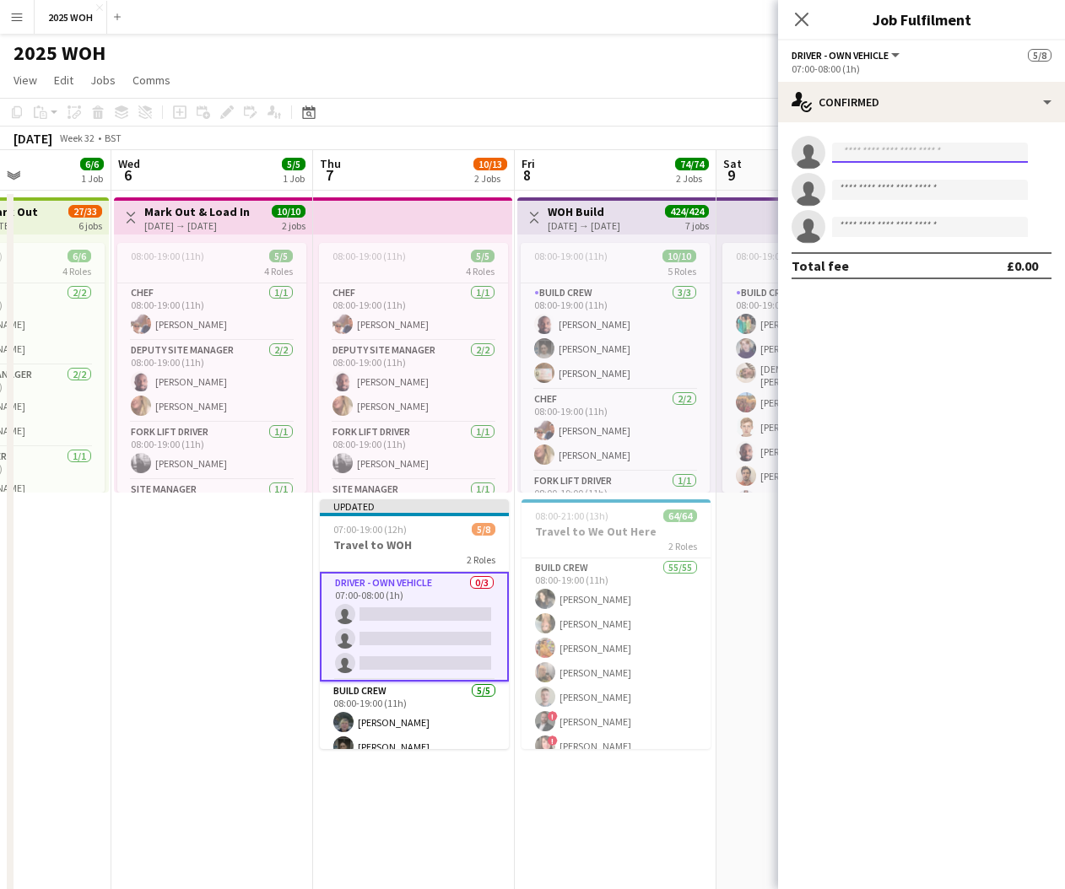
click at [971, 154] on input at bounding box center [930, 153] width 196 height 20
type input "***"
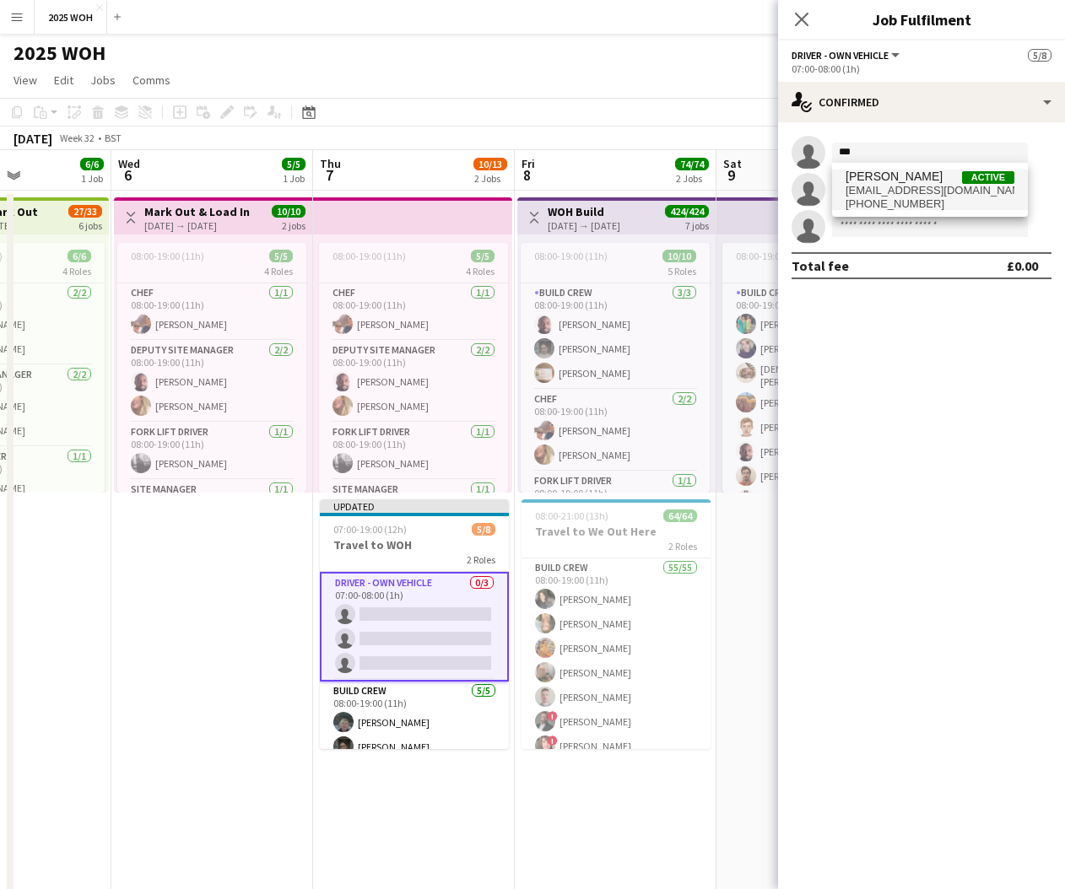
click at [921, 195] on span "[EMAIL_ADDRESS][DOMAIN_NAME]" at bounding box center [930, 191] width 169 height 14
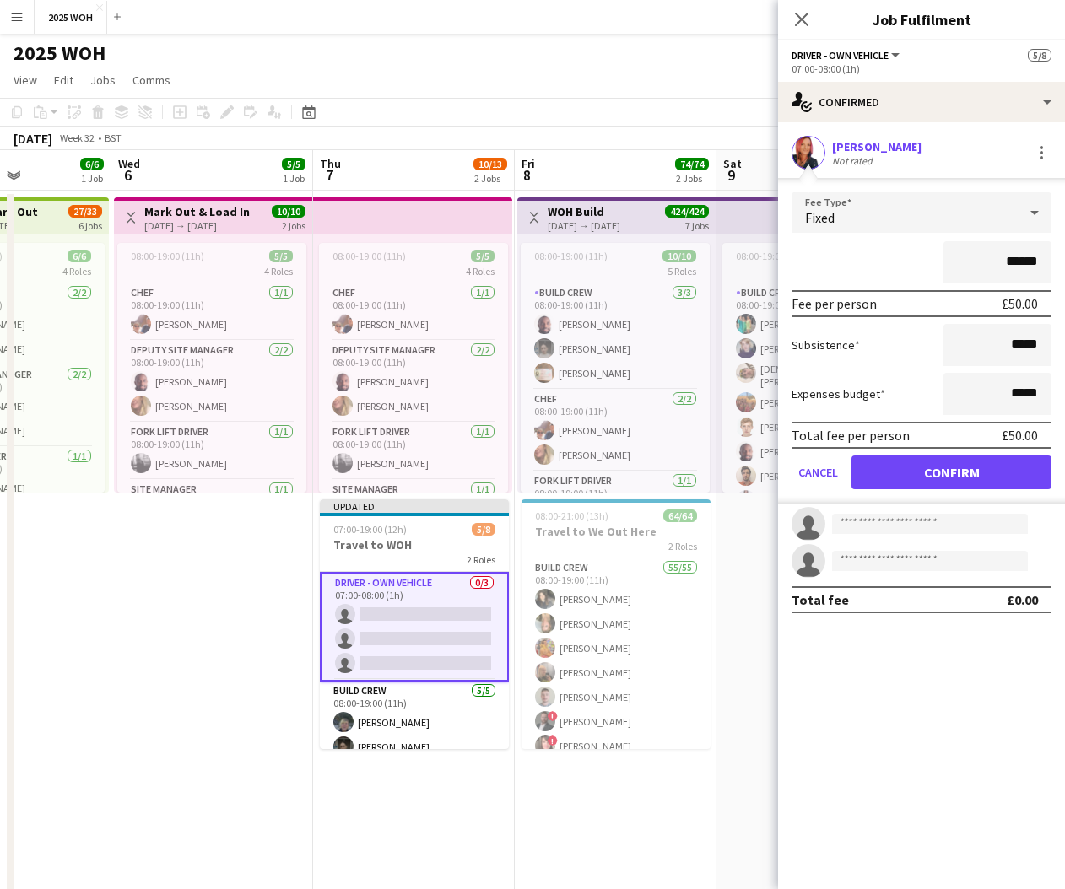
drag, startPoint x: 976, startPoint y: 462, endPoint x: 969, endPoint y: 444, distance: 19.8
click at [976, 462] on button "Confirm" at bounding box center [951, 473] width 200 height 34
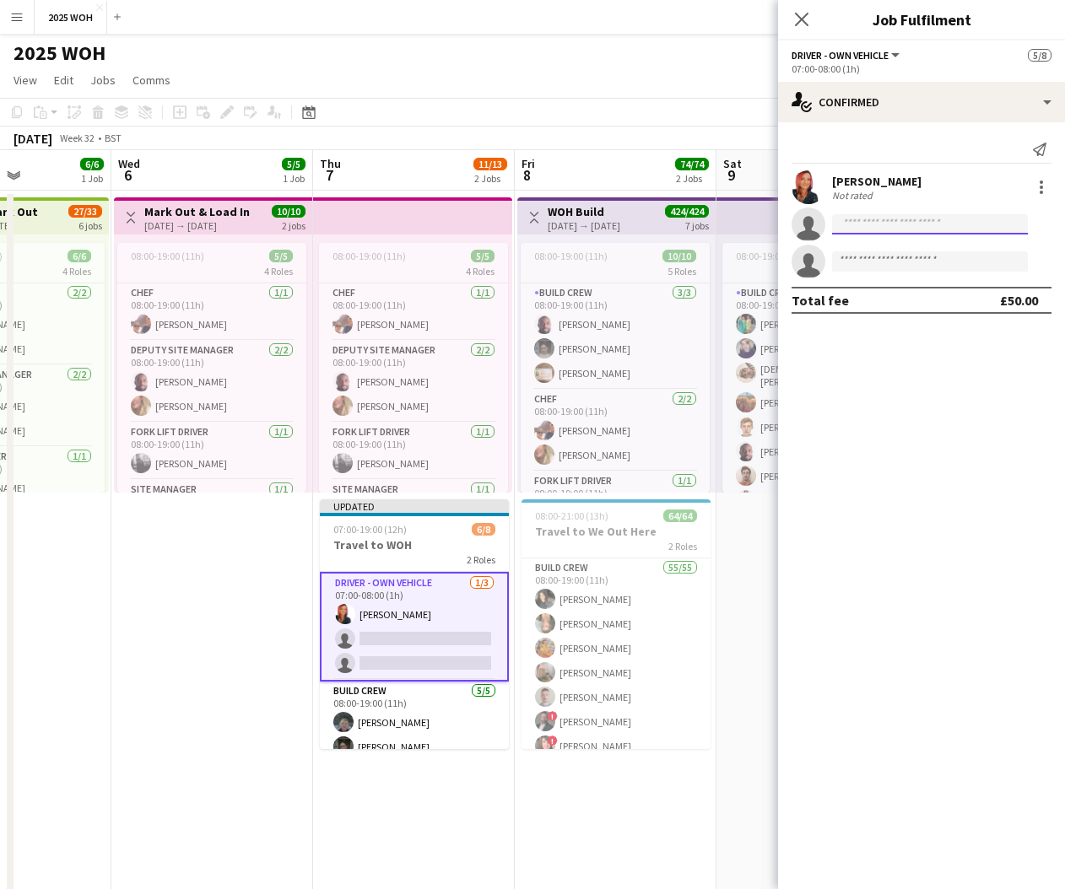
click at [895, 230] on input at bounding box center [930, 224] width 196 height 20
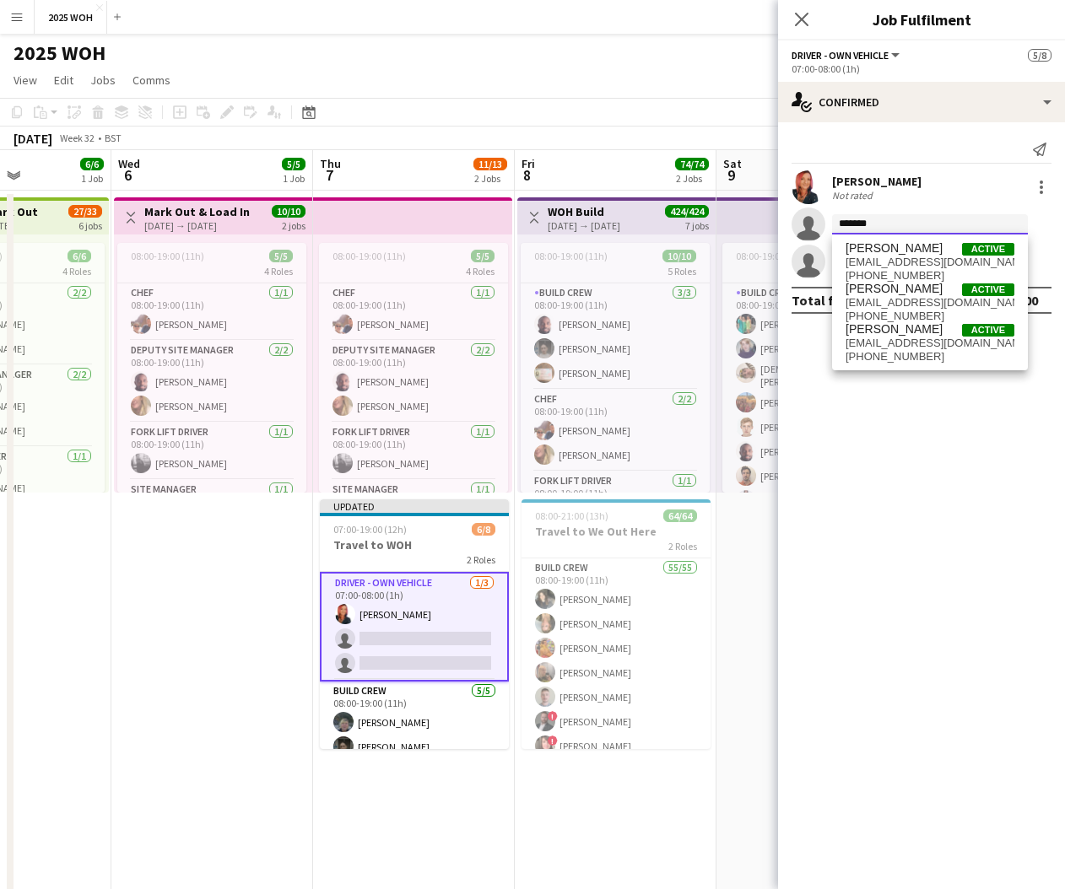
type input "*******"
click at [884, 300] on span "[EMAIL_ADDRESS][DOMAIN_NAME]" at bounding box center [930, 303] width 169 height 14
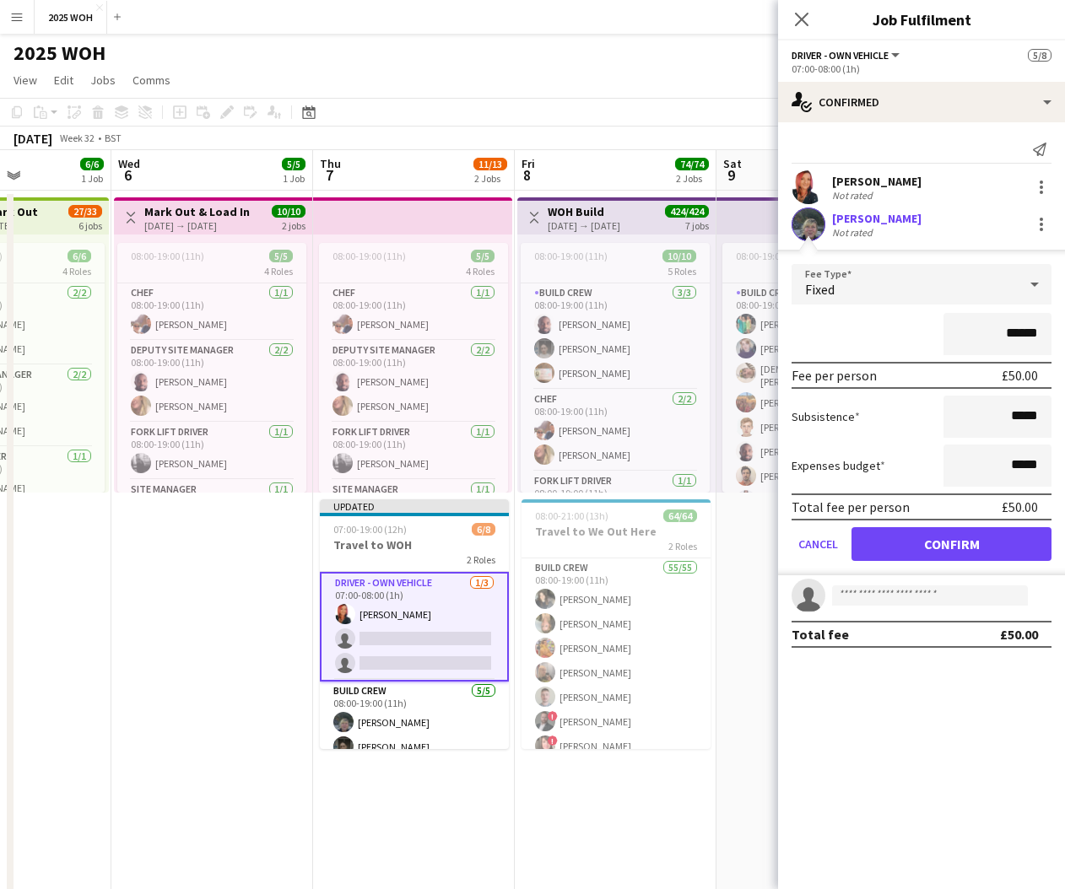
click at [1019, 538] on button "Confirm" at bounding box center [951, 544] width 200 height 34
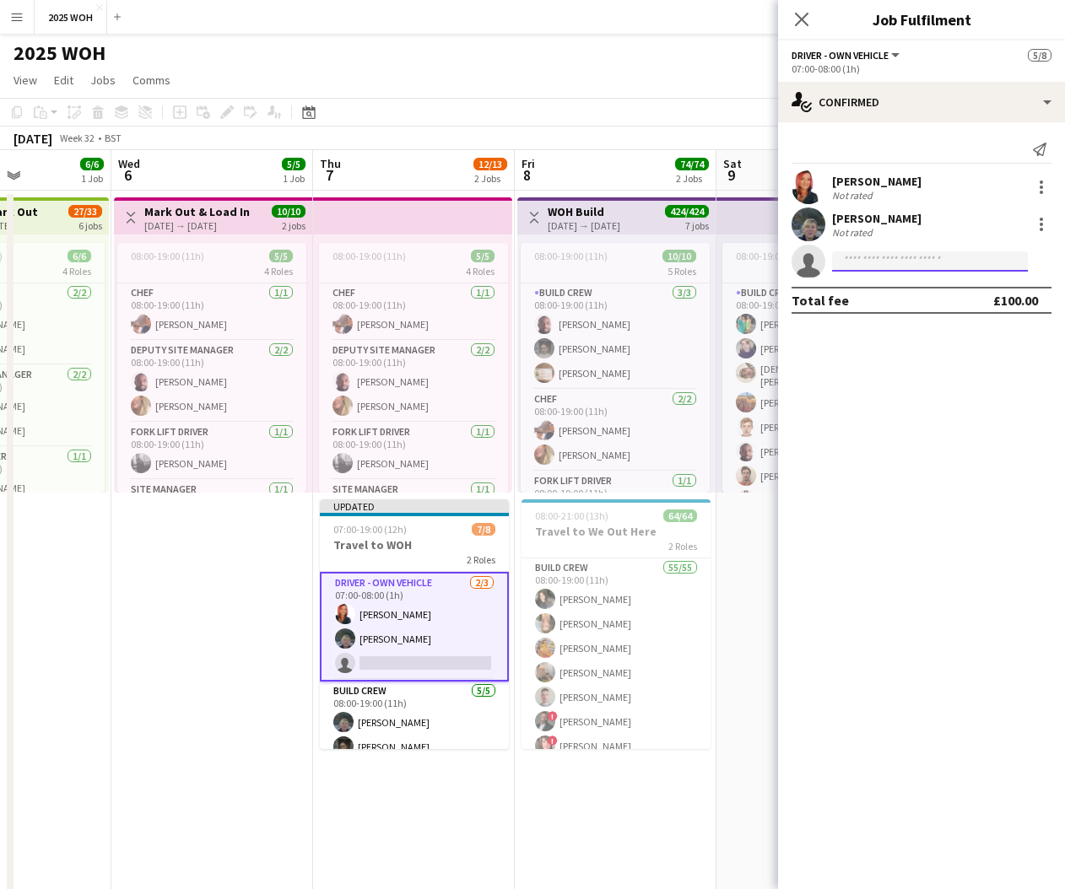
click at [933, 257] on input at bounding box center [930, 261] width 196 height 20
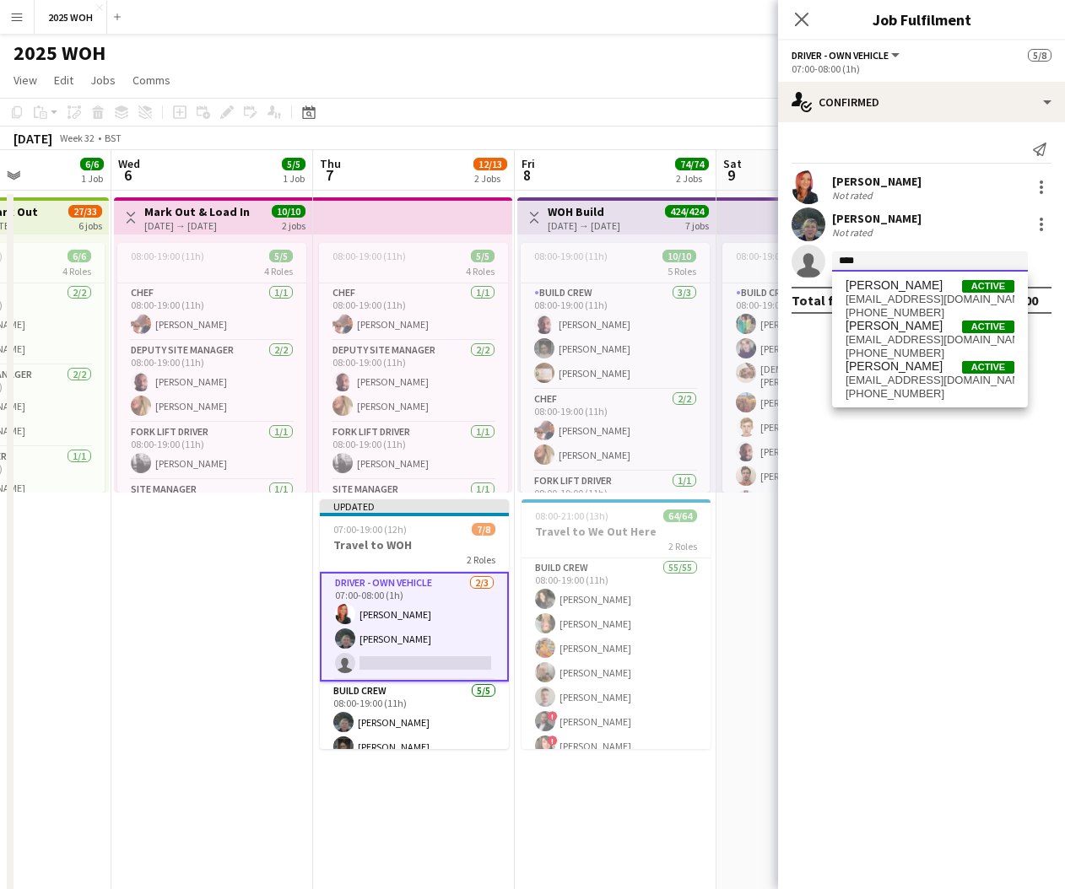
type input "****"
click at [935, 345] on span "[EMAIL_ADDRESS][DOMAIN_NAME]" at bounding box center [930, 340] width 169 height 14
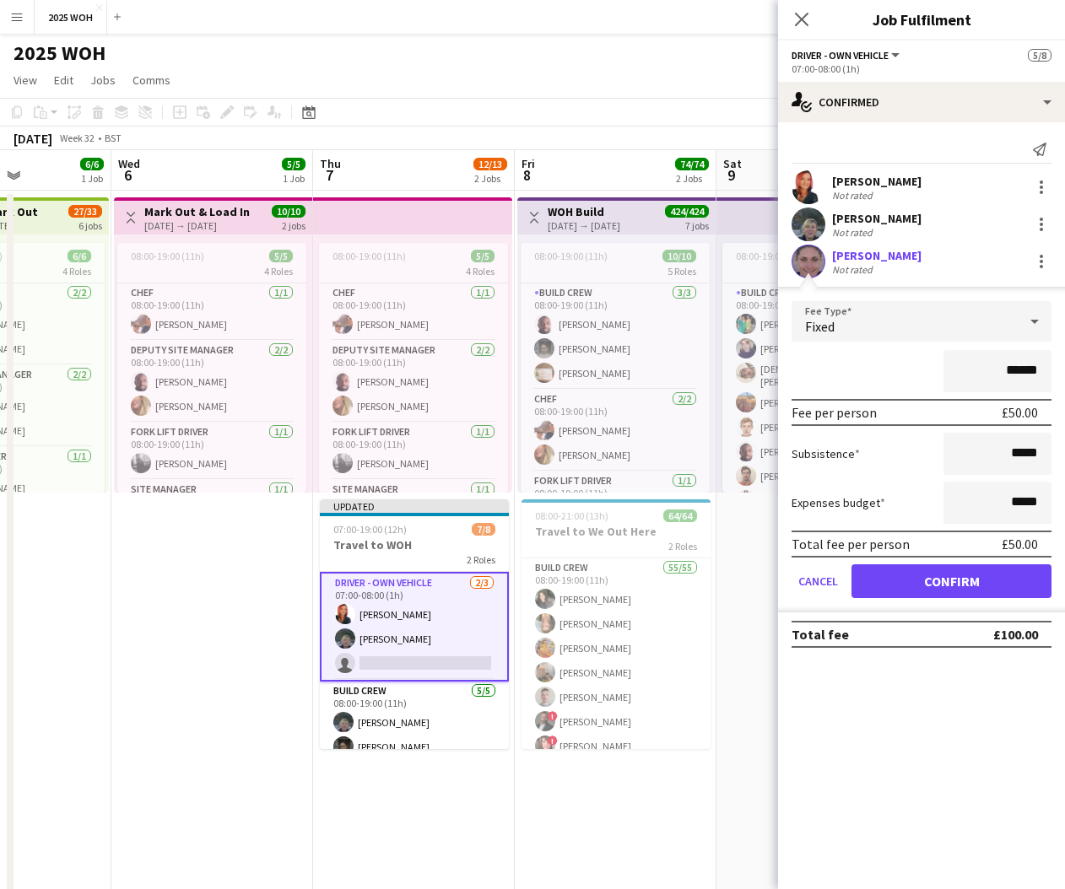
click at [997, 596] on button "Confirm" at bounding box center [951, 582] width 200 height 34
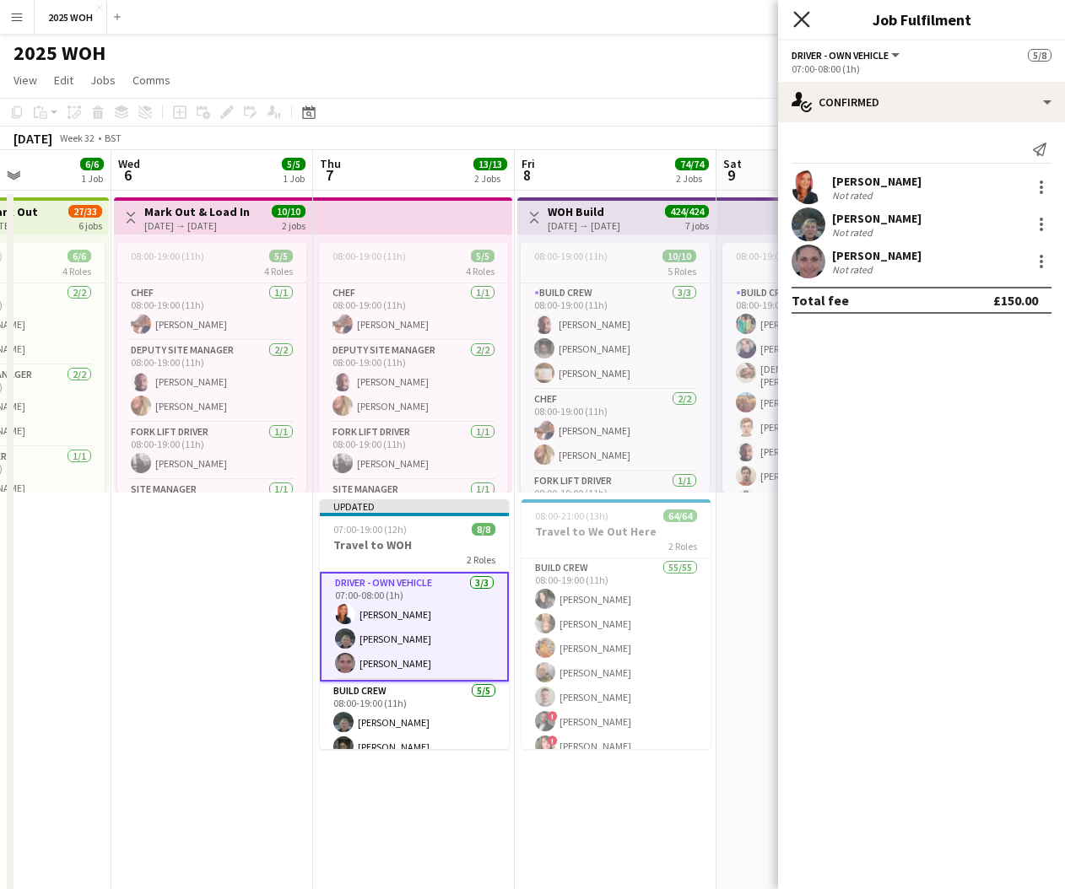
click at [803, 22] on icon "Close pop-in" at bounding box center [801, 19] width 16 height 16
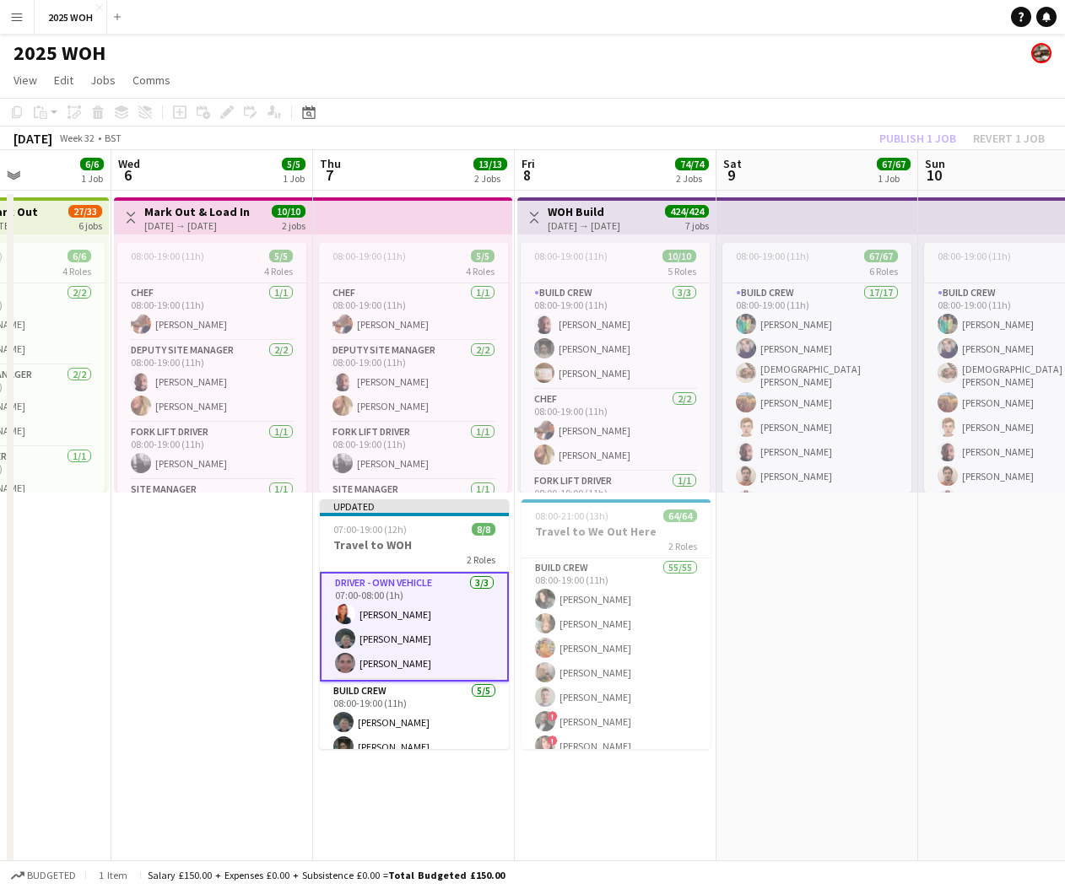
click at [789, 601] on app-date-cell "08:00-19:00 (11h) 67/67 6 Roles Build Crew 17/17 08:00-19:00 (11h) [PERSON_NAME…" at bounding box center [817, 584] width 202 height 787
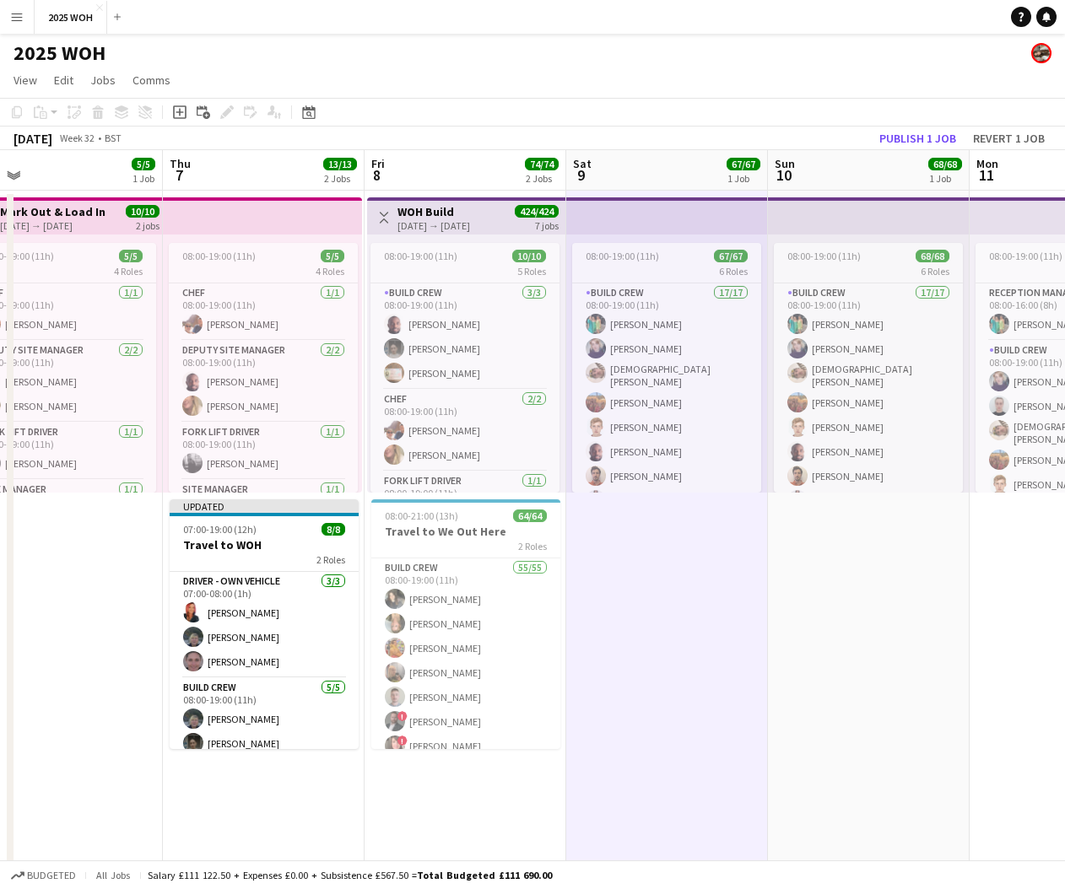
scroll to position [0, 646]
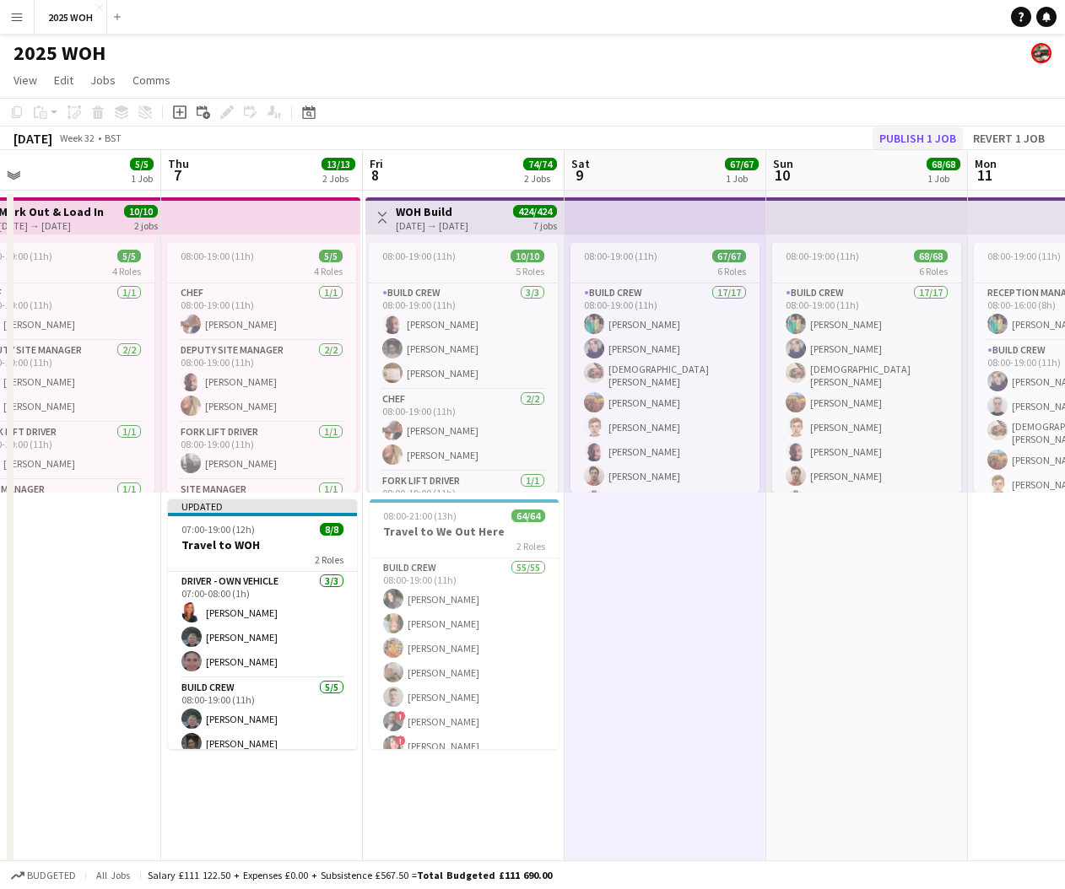
click at [925, 143] on button "Publish 1 job" at bounding box center [918, 138] width 90 height 22
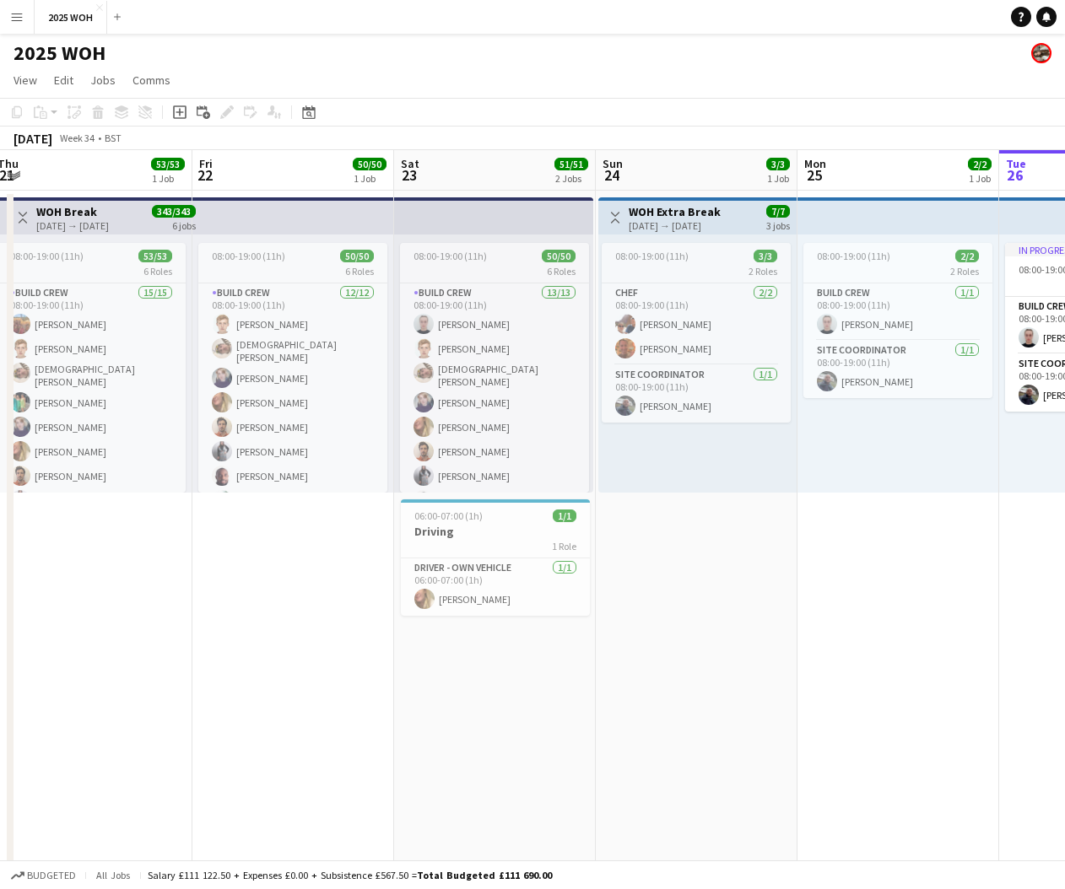
scroll to position [0, 403]
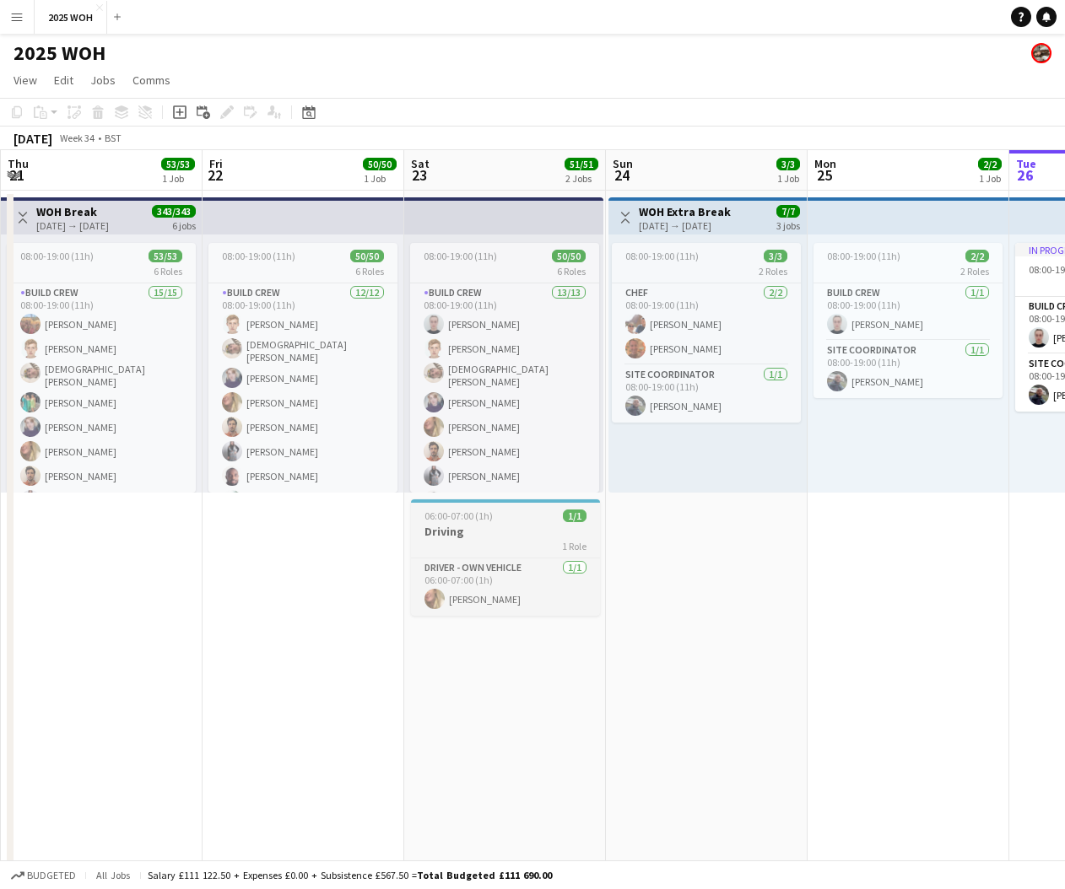
click at [495, 527] on h3 "Driving" at bounding box center [505, 531] width 189 height 15
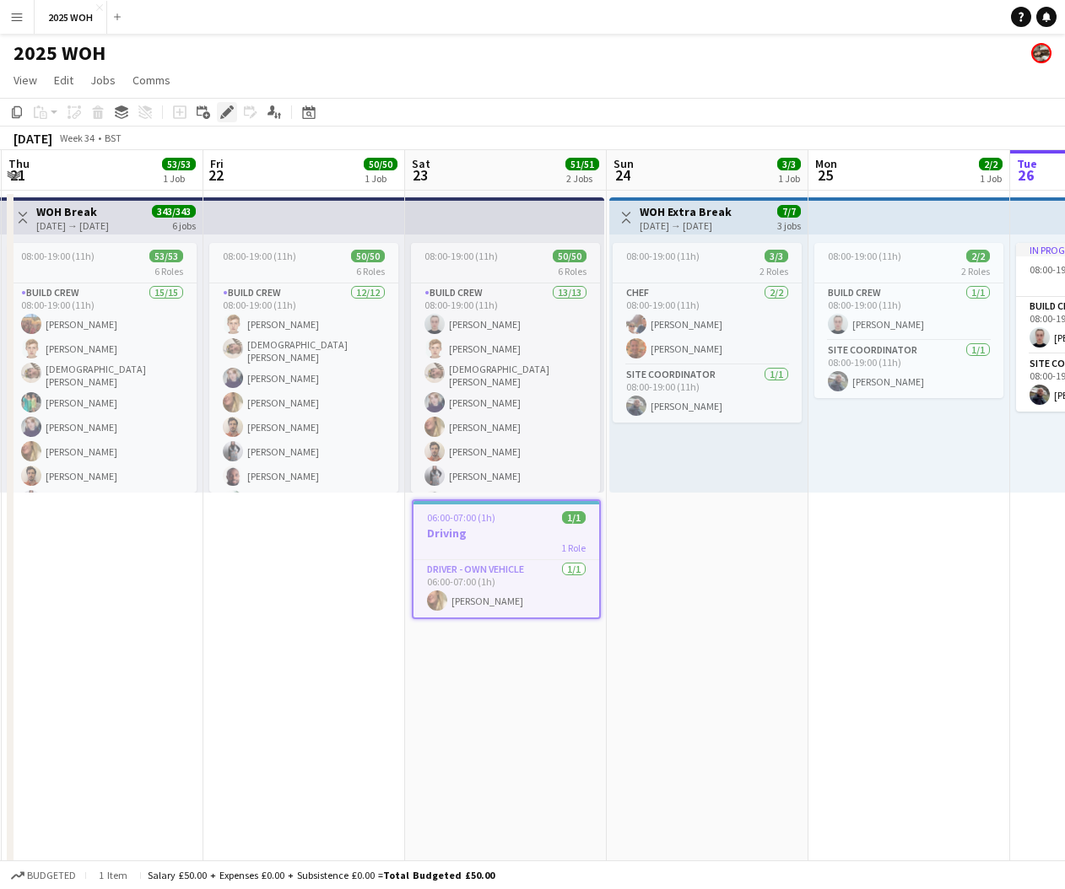
click at [230, 116] on icon "Edit" at bounding box center [227, 112] width 14 height 14
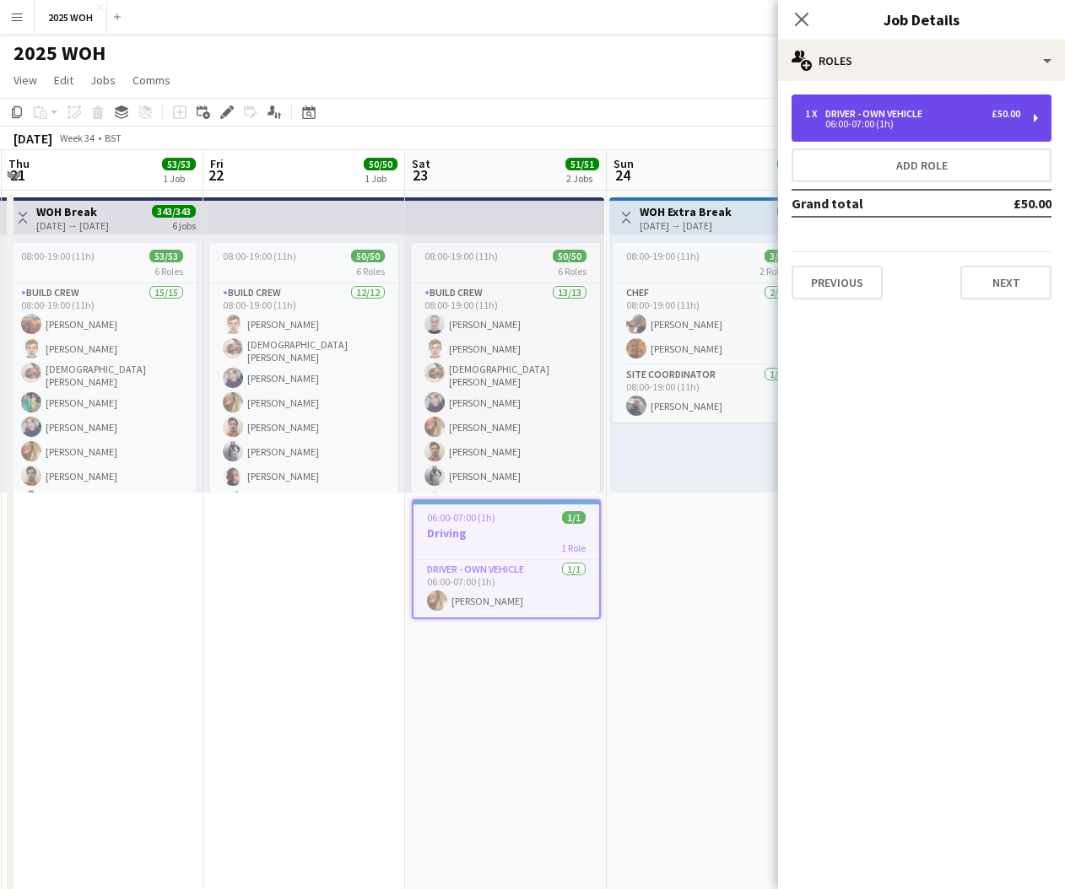
click at [907, 125] on div "06:00-07:00 (1h)" at bounding box center [912, 124] width 215 height 8
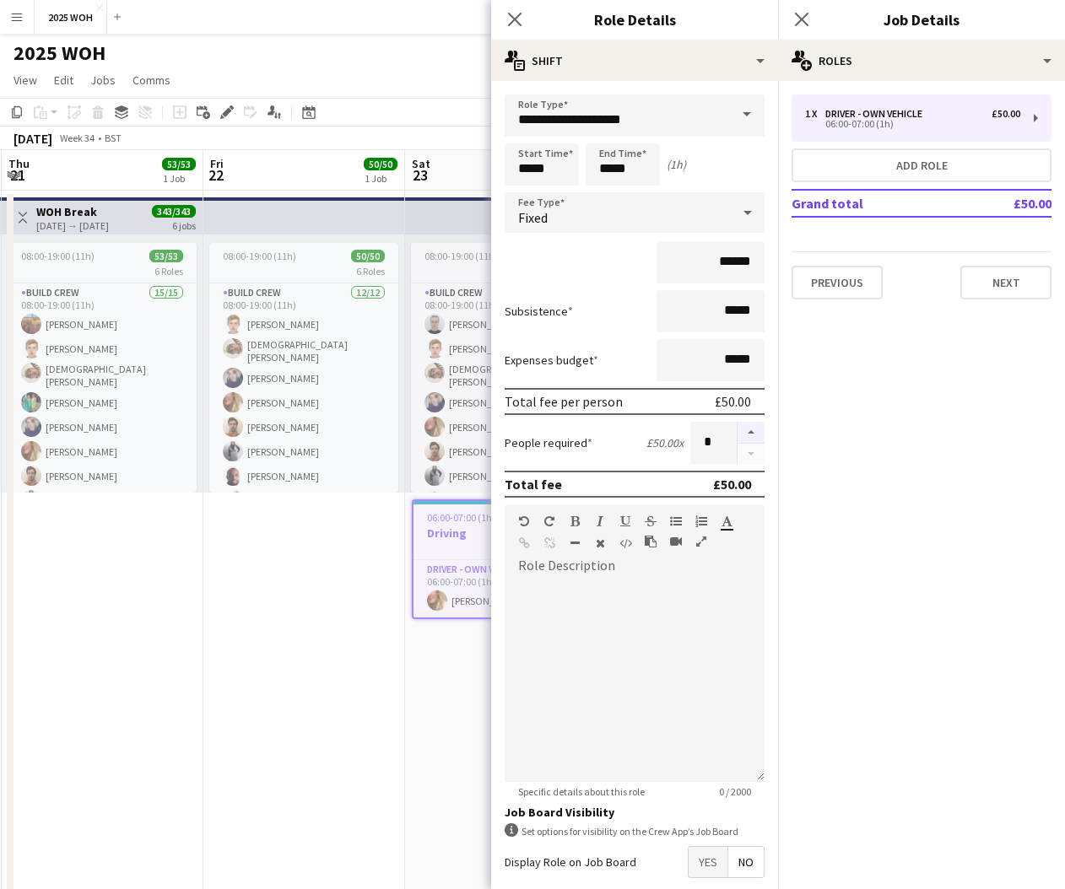
click at [753, 435] on button "button" at bounding box center [751, 433] width 27 height 22
type input "*"
drag, startPoint x: 794, startPoint y: 16, endPoint x: 819, endPoint y: 77, distance: 65.5
click at [797, 17] on icon "Close pop-in" at bounding box center [802, 20] width 14 height 14
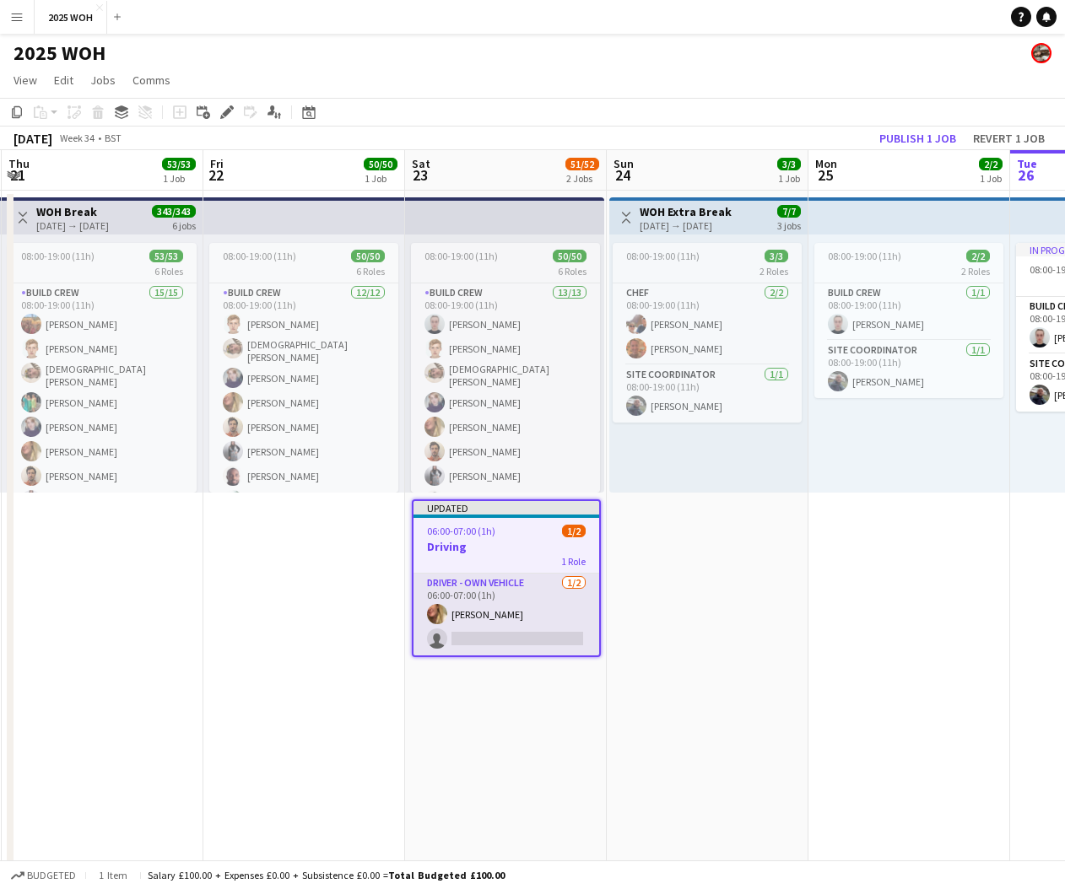
drag, startPoint x: 511, startPoint y: 635, endPoint x: 592, endPoint y: 574, distance: 101.9
click at [511, 635] on app-card-role "Driver - own vehicle [DATE] 06:00-07:00 (1h) [PERSON_NAME] single-neutral-actio…" at bounding box center [507, 615] width 186 height 82
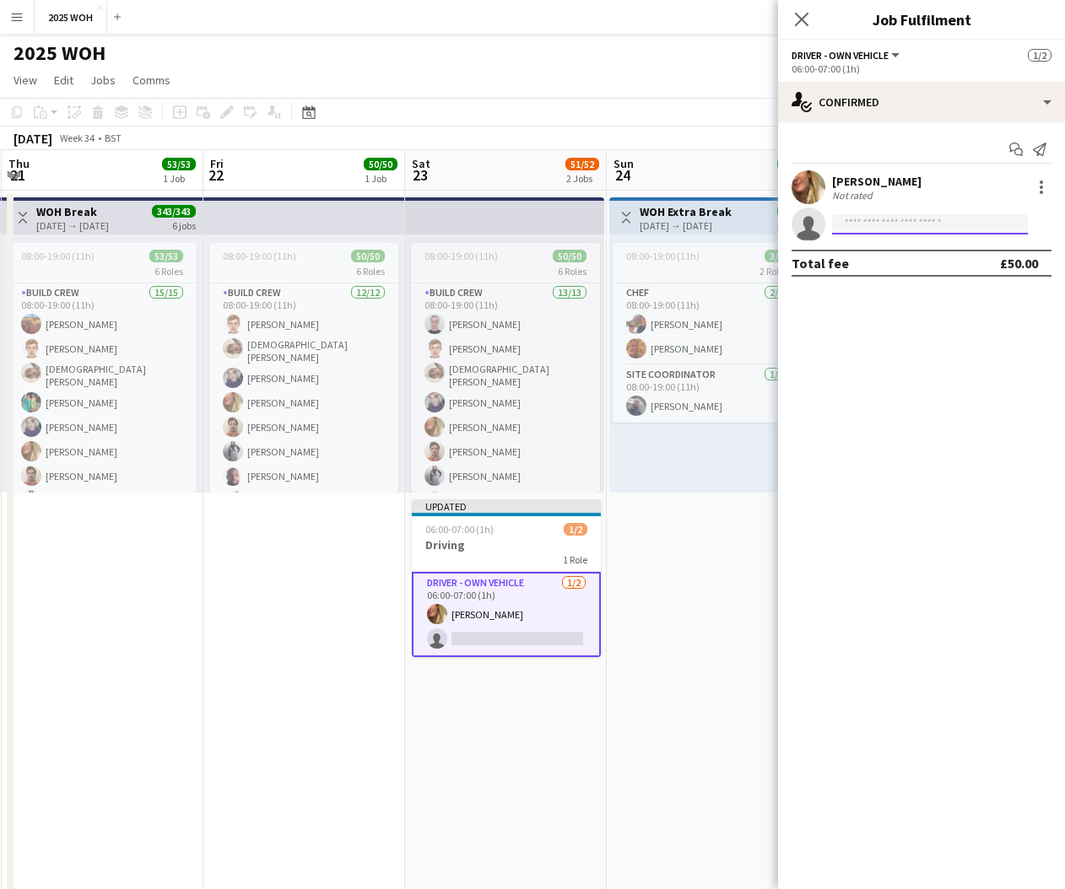
click at [900, 215] on input at bounding box center [930, 224] width 196 height 20
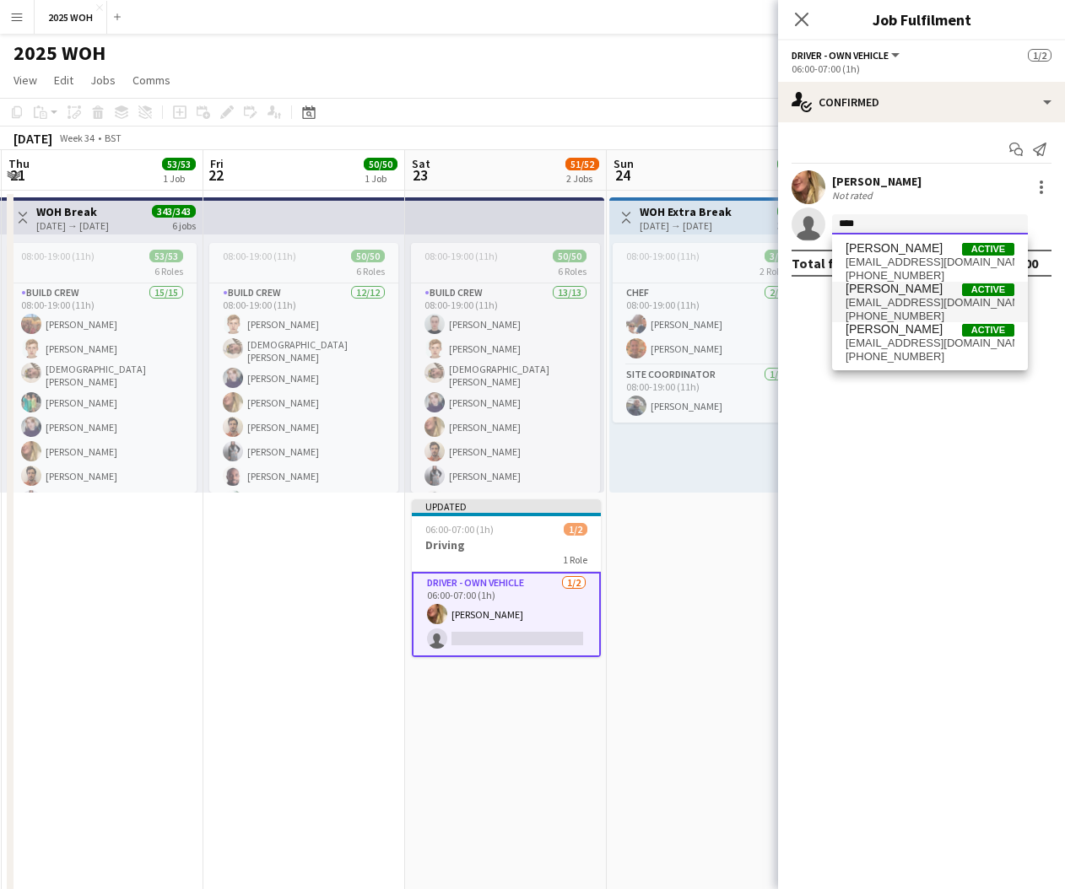
type input "****"
click at [923, 303] on span "[EMAIL_ADDRESS][DOMAIN_NAME]" at bounding box center [930, 303] width 169 height 14
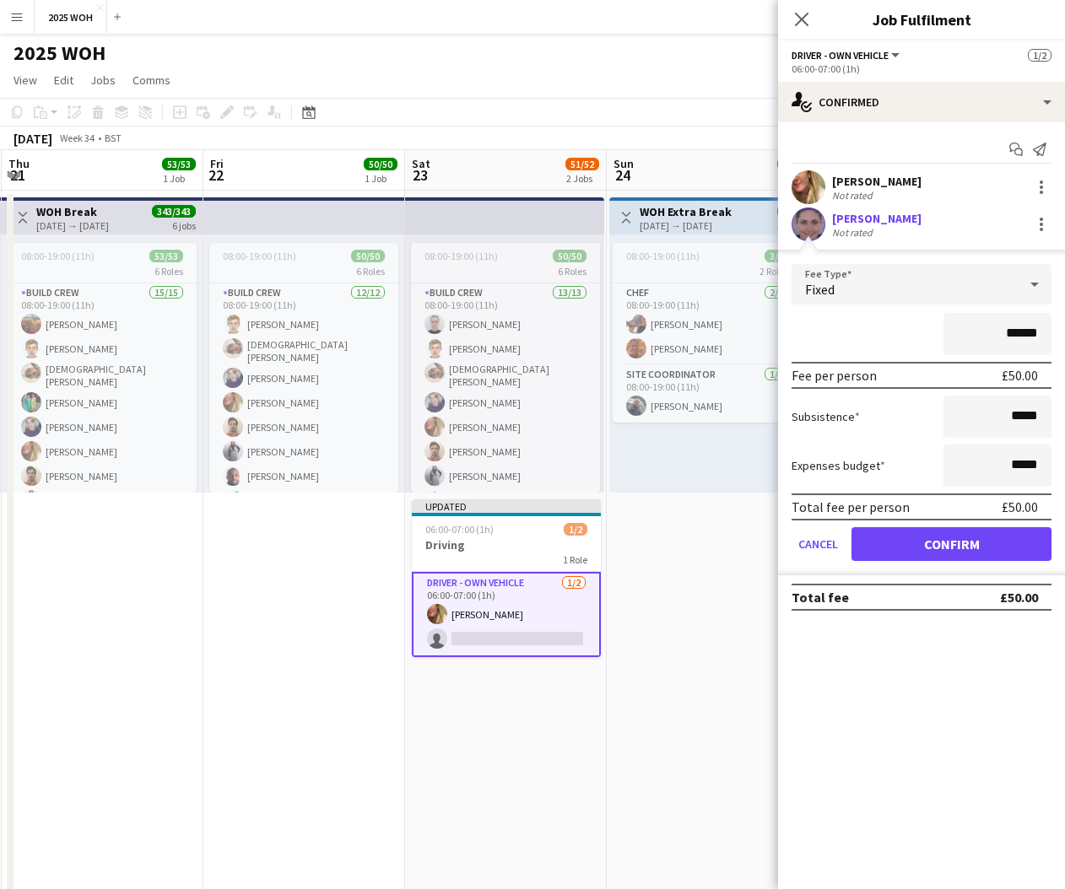
click at [988, 548] on button "Confirm" at bounding box center [951, 544] width 200 height 34
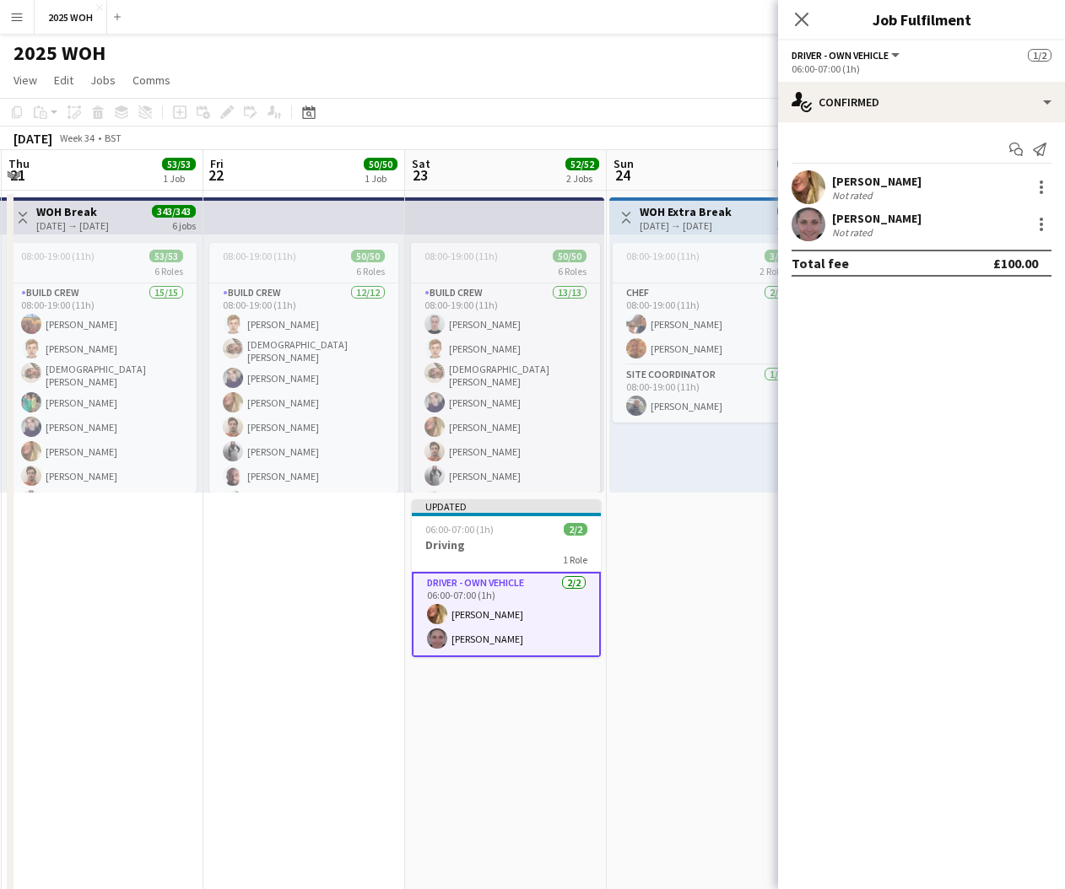
click at [653, 587] on app-date-cell "Toggle View WOH Extra Break [DATE] → [DATE] 7/7 3 jobs 08:00-19:00 (11h) 3/3 2 …" at bounding box center [708, 584] width 202 height 787
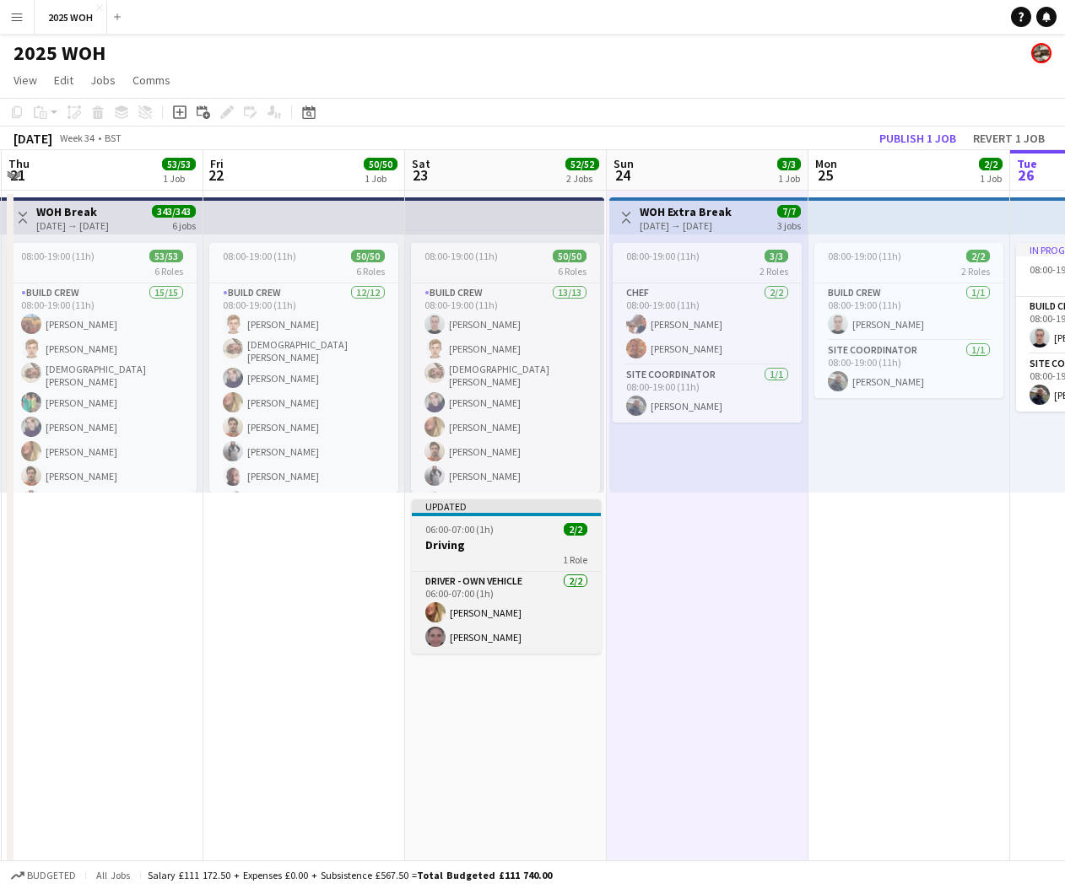
click at [469, 546] on h3 "Driving" at bounding box center [506, 545] width 189 height 15
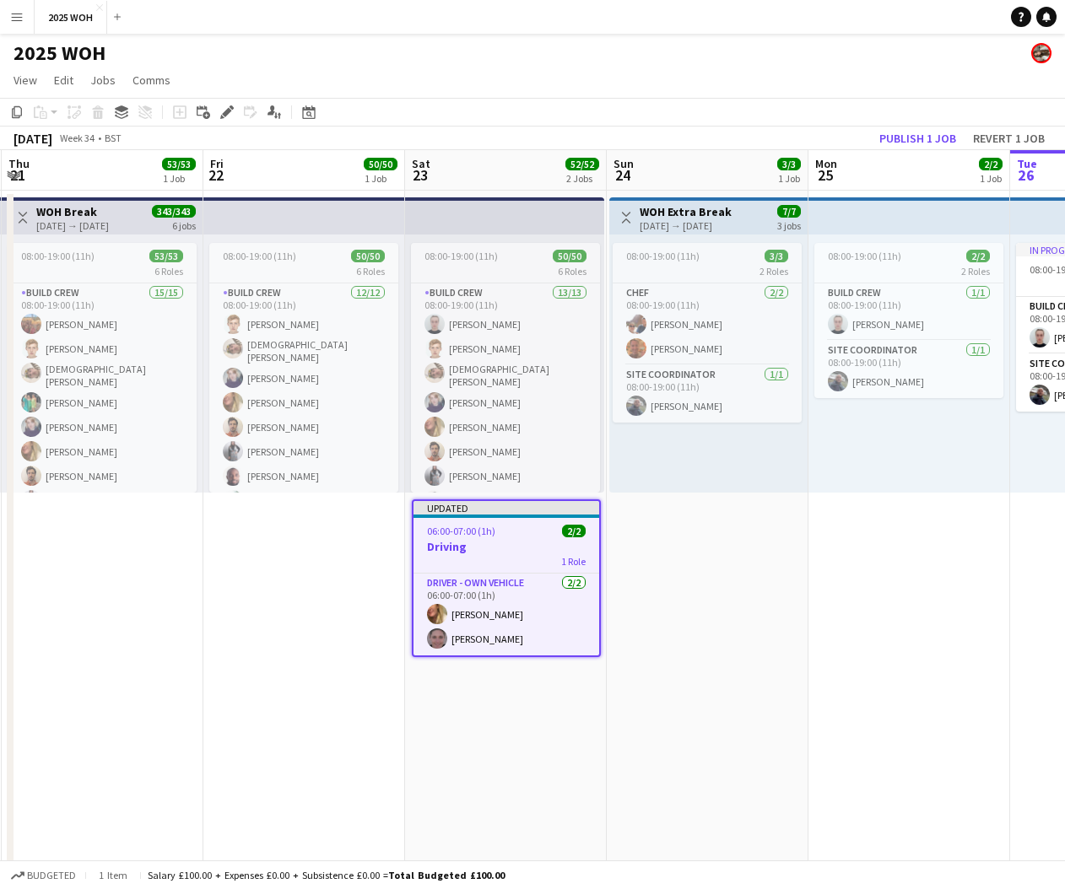
click at [224, 125] on app-toolbar "Copy Paste Paste Command V Paste with crew Command Shift V Paste linked Job [GE…" at bounding box center [532, 112] width 1065 height 29
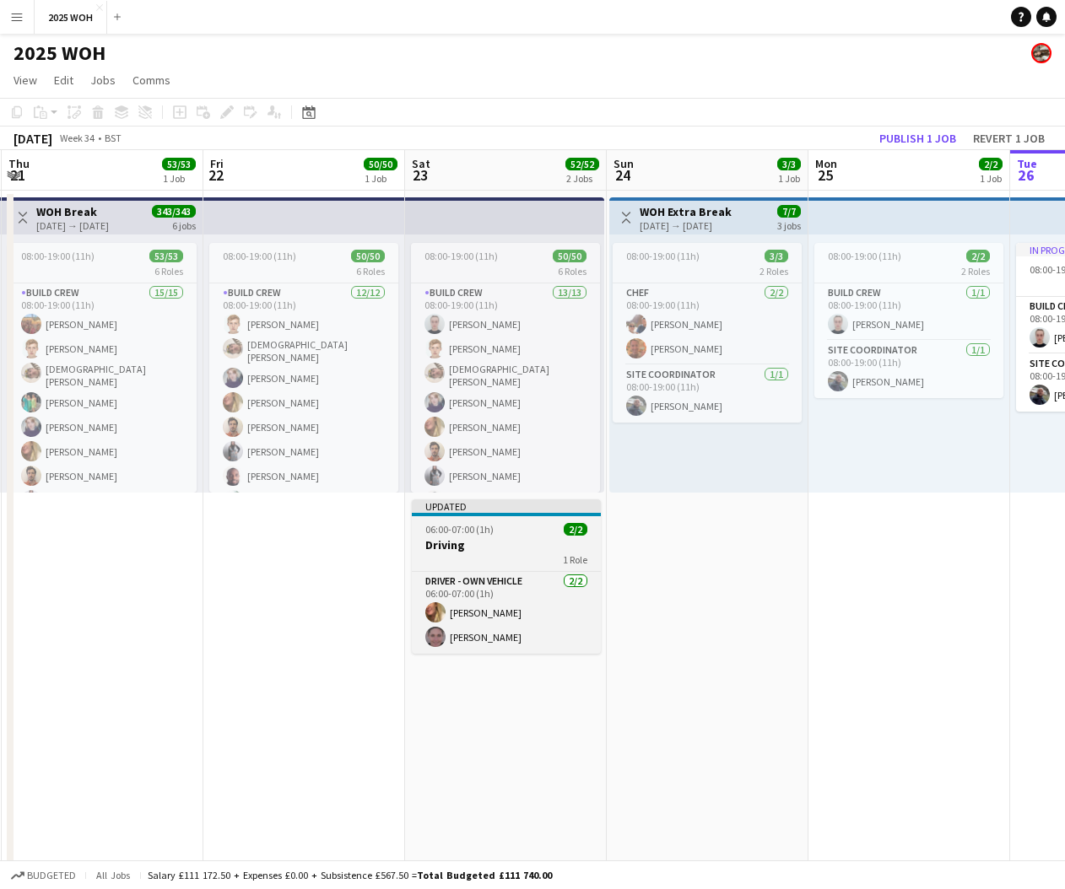
drag, startPoint x: 509, startPoint y: 560, endPoint x: 468, endPoint y: 507, distance: 66.2
click at [507, 558] on div "1 Role" at bounding box center [506, 560] width 189 height 14
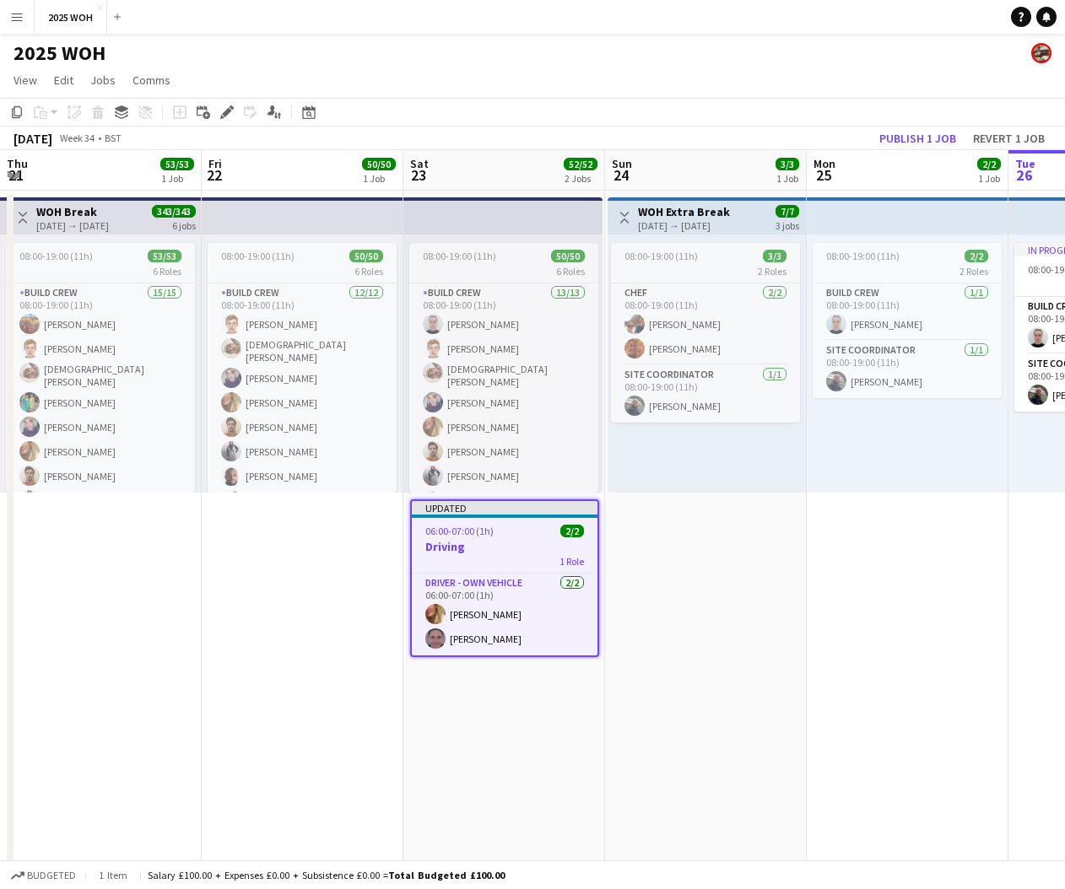
drag, startPoint x: 230, startPoint y: 116, endPoint x: 252, endPoint y: 117, distance: 22.0
click at [230, 116] on icon "Edit" at bounding box center [227, 112] width 14 height 14
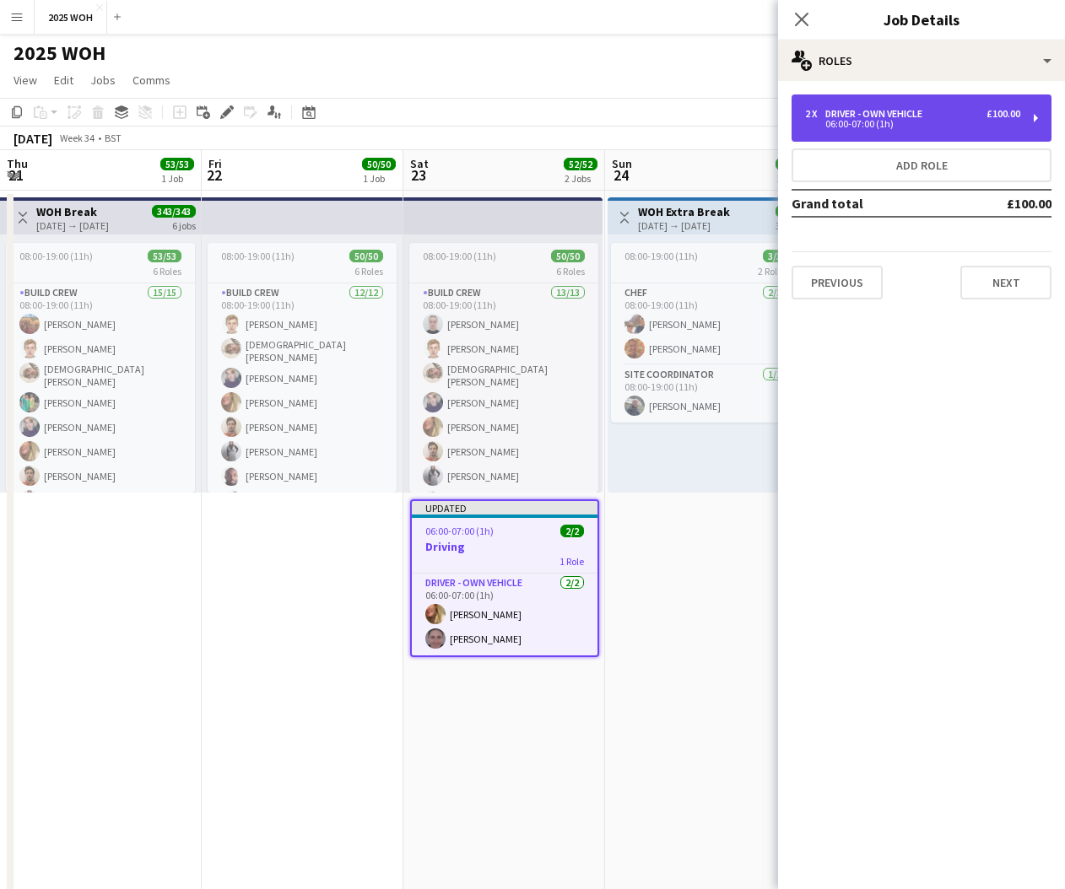
drag, startPoint x: 947, startPoint y: 115, endPoint x: 949, endPoint y: 127, distance: 11.9
click at [947, 115] on div "2 x Driver - own vehicle £100.00" at bounding box center [912, 114] width 215 height 12
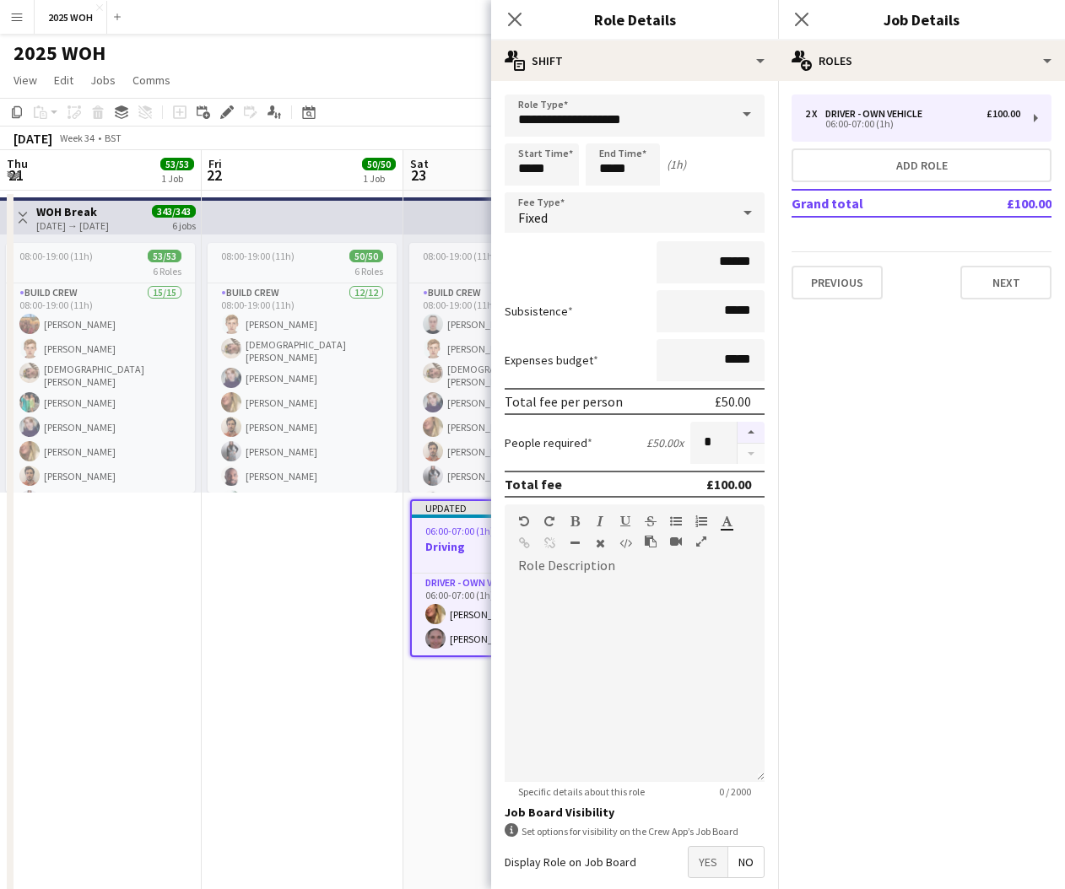
click at [755, 433] on button "button" at bounding box center [751, 433] width 27 height 22
click at [755, 431] on button "button" at bounding box center [751, 433] width 27 height 22
type input "*"
click at [803, 19] on icon at bounding box center [801, 19] width 16 height 16
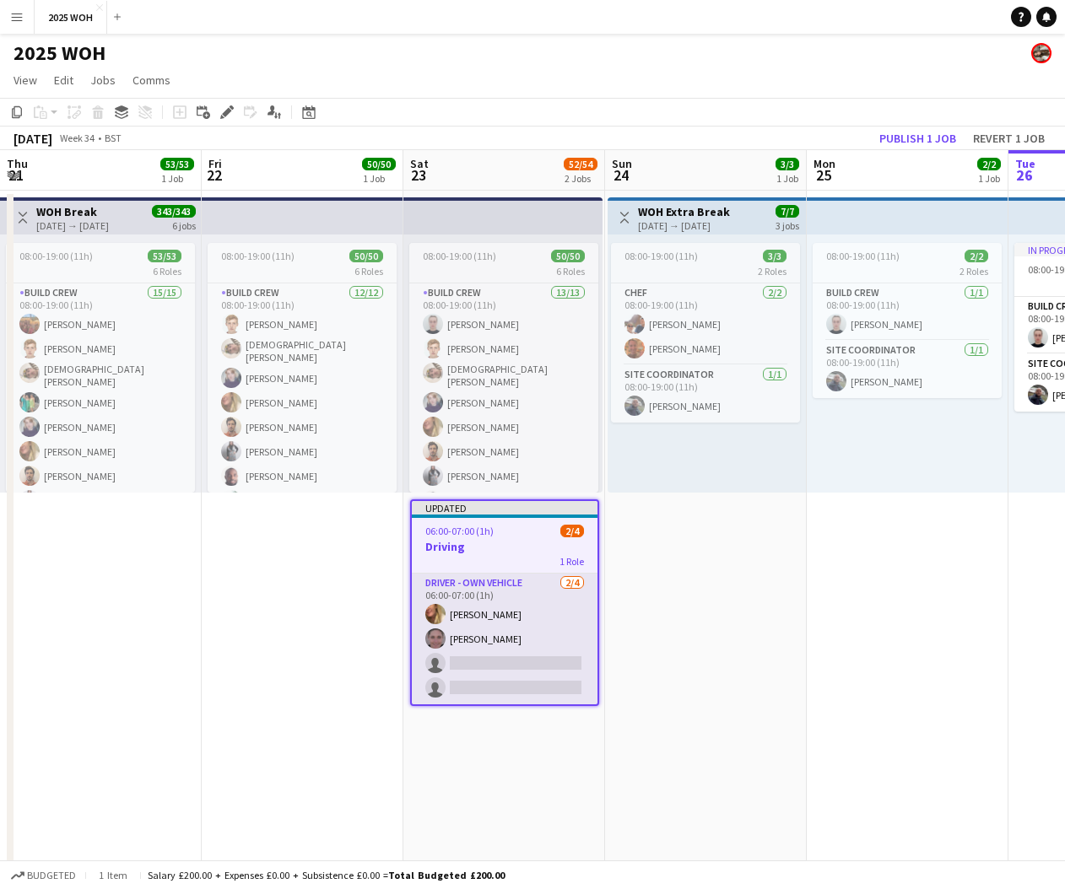
click at [565, 669] on app-card-role "Driver - own vehicle [DATE] 06:00-07:00 (1h) [PERSON_NAME] [PERSON_NAME] single…" at bounding box center [505, 639] width 186 height 131
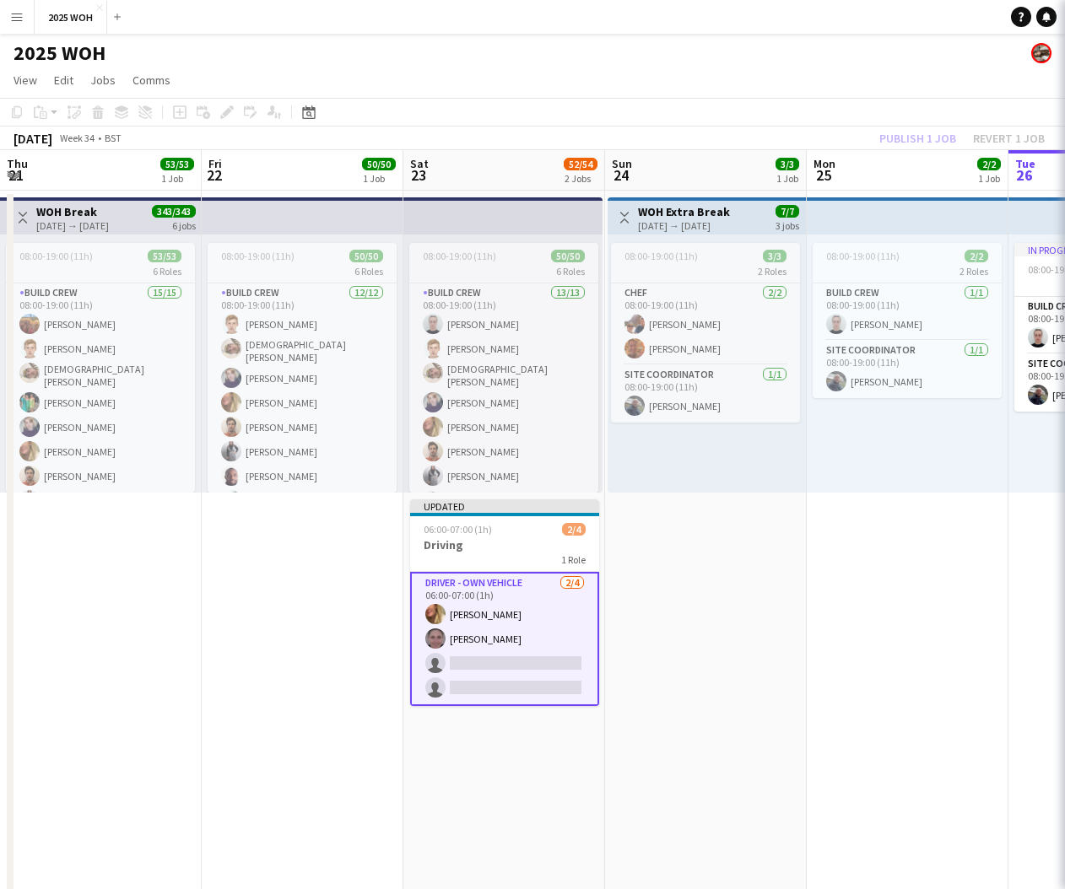
scroll to position [0, 404]
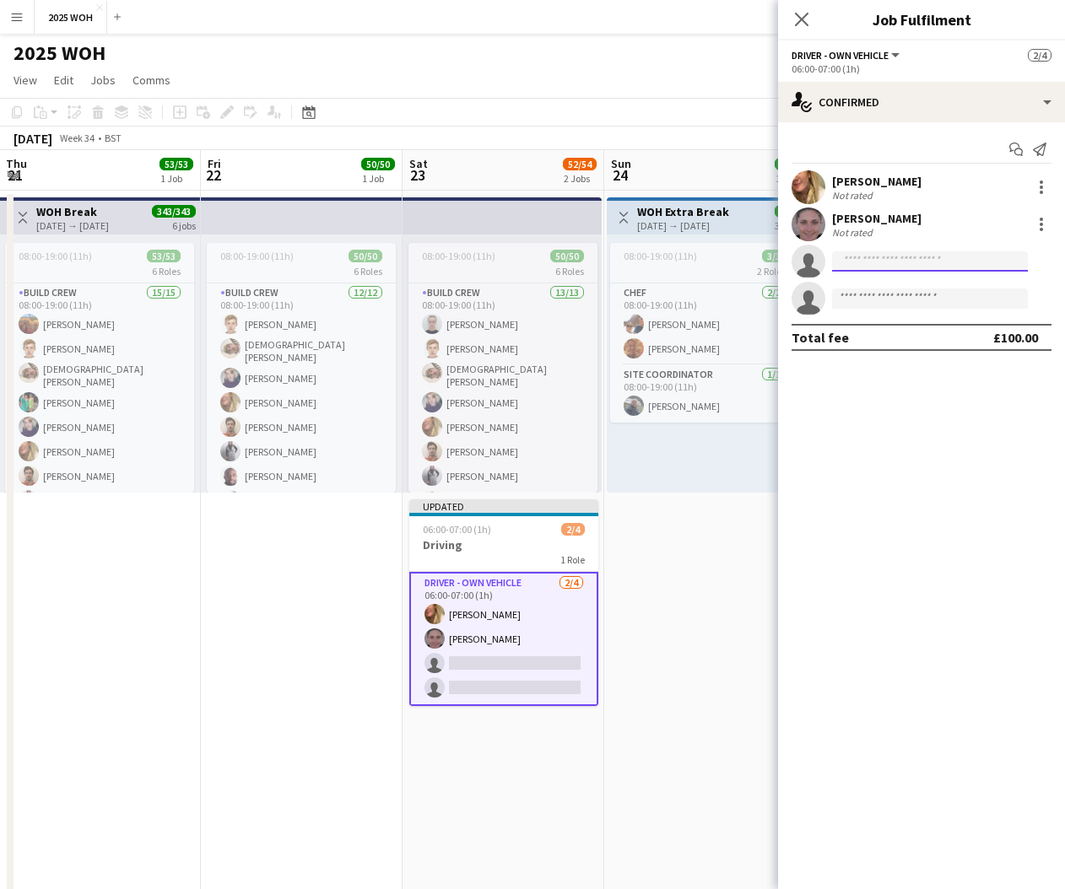
click at [914, 264] on input at bounding box center [930, 261] width 196 height 20
type input "***"
click at [916, 296] on span "[EMAIL_ADDRESS][DOMAIN_NAME]" at bounding box center [930, 300] width 169 height 14
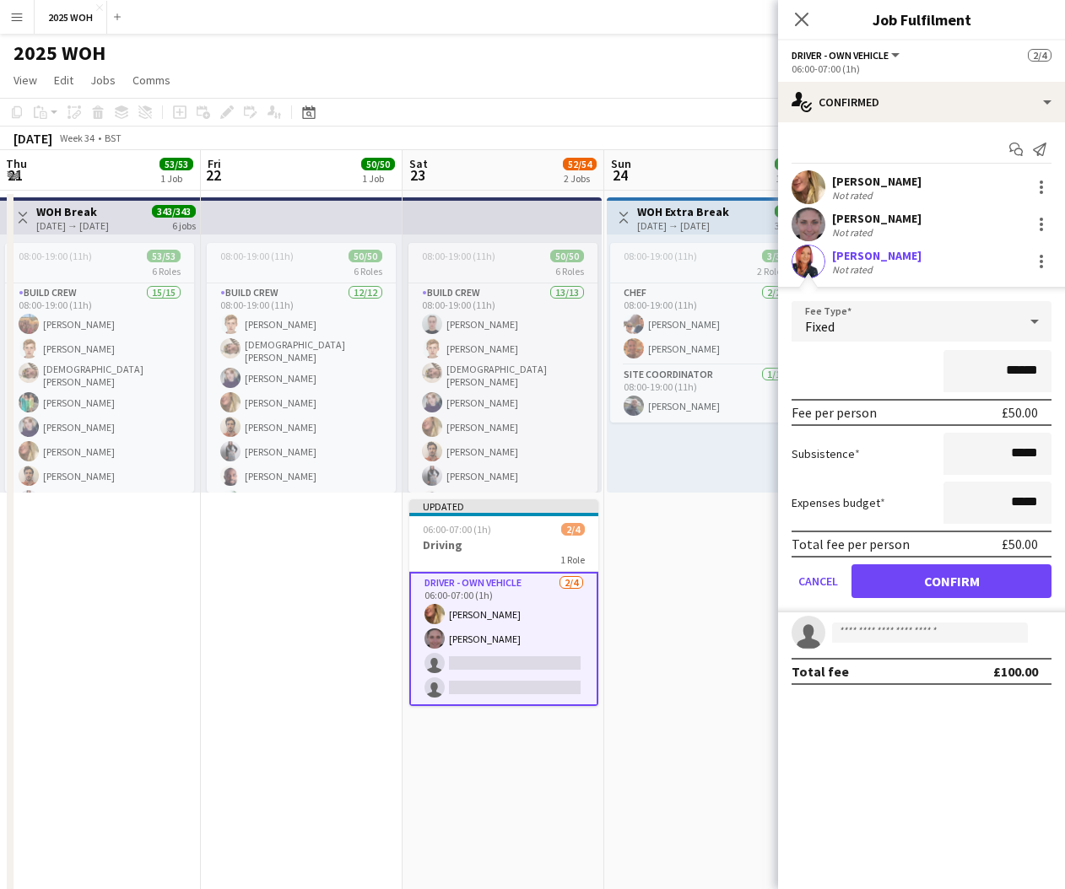
click at [1007, 582] on button "Confirm" at bounding box center [951, 582] width 200 height 34
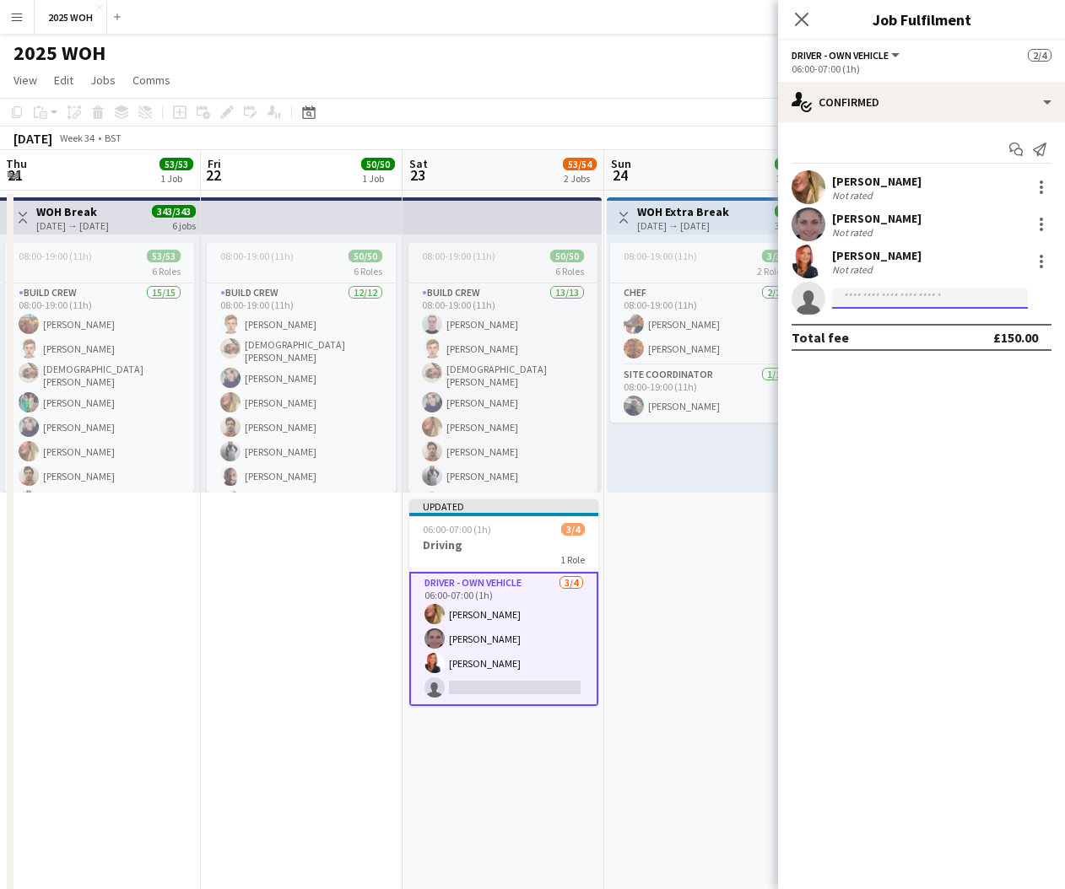
click at [895, 302] on input at bounding box center [930, 299] width 196 height 20
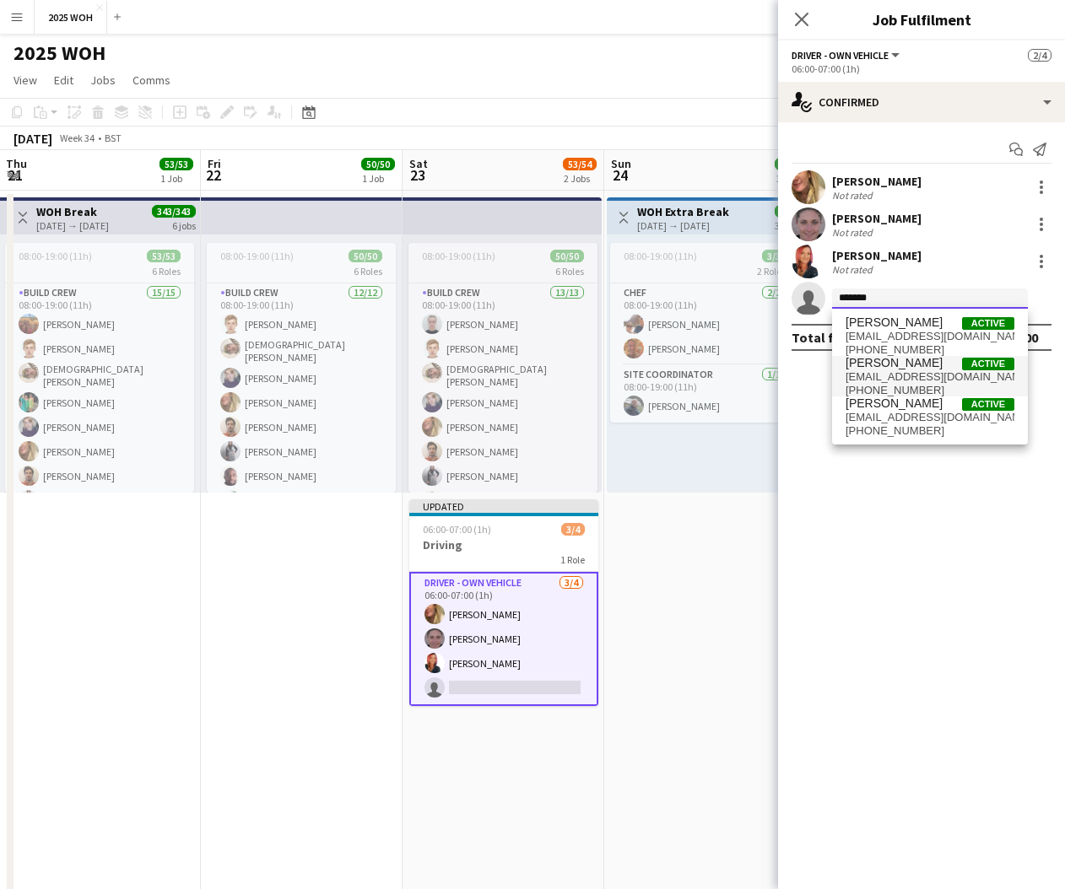
type input "*******"
click at [888, 372] on span "[EMAIL_ADDRESS][DOMAIN_NAME]" at bounding box center [930, 377] width 169 height 14
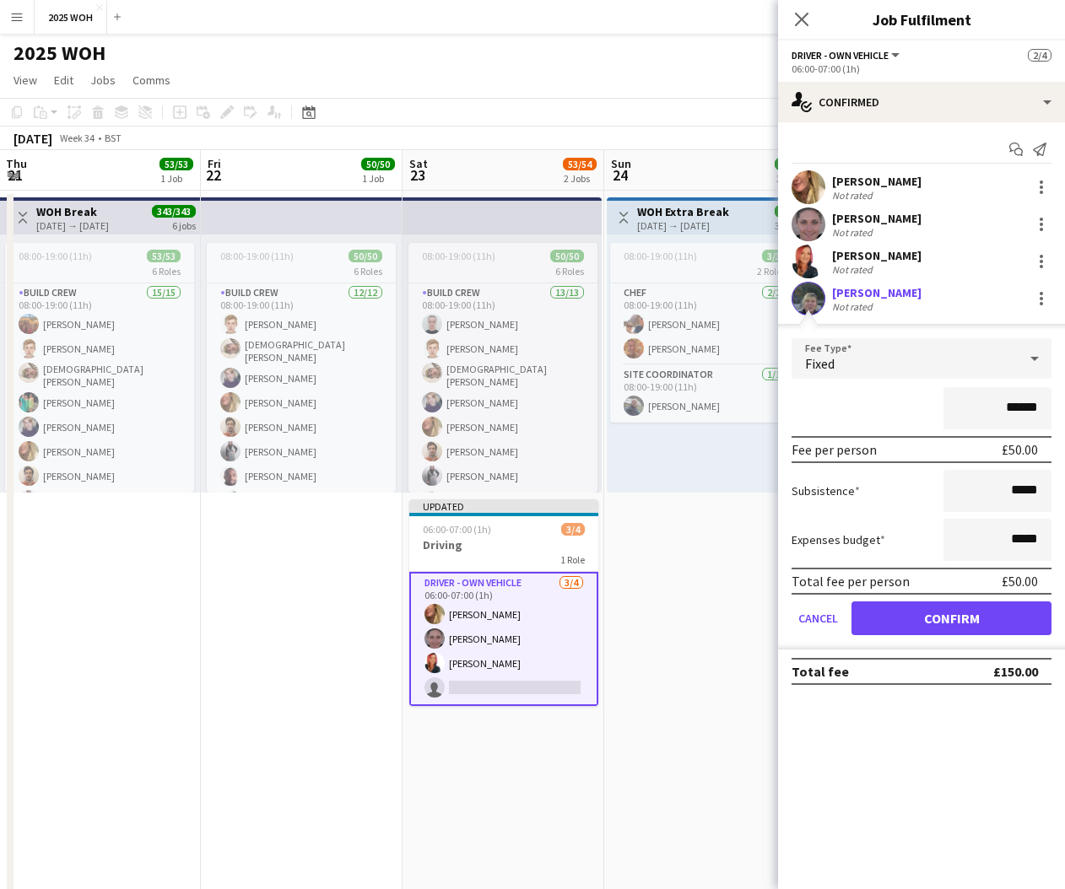
click at [992, 617] on button "Confirm" at bounding box center [951, 619] width 200 height 34
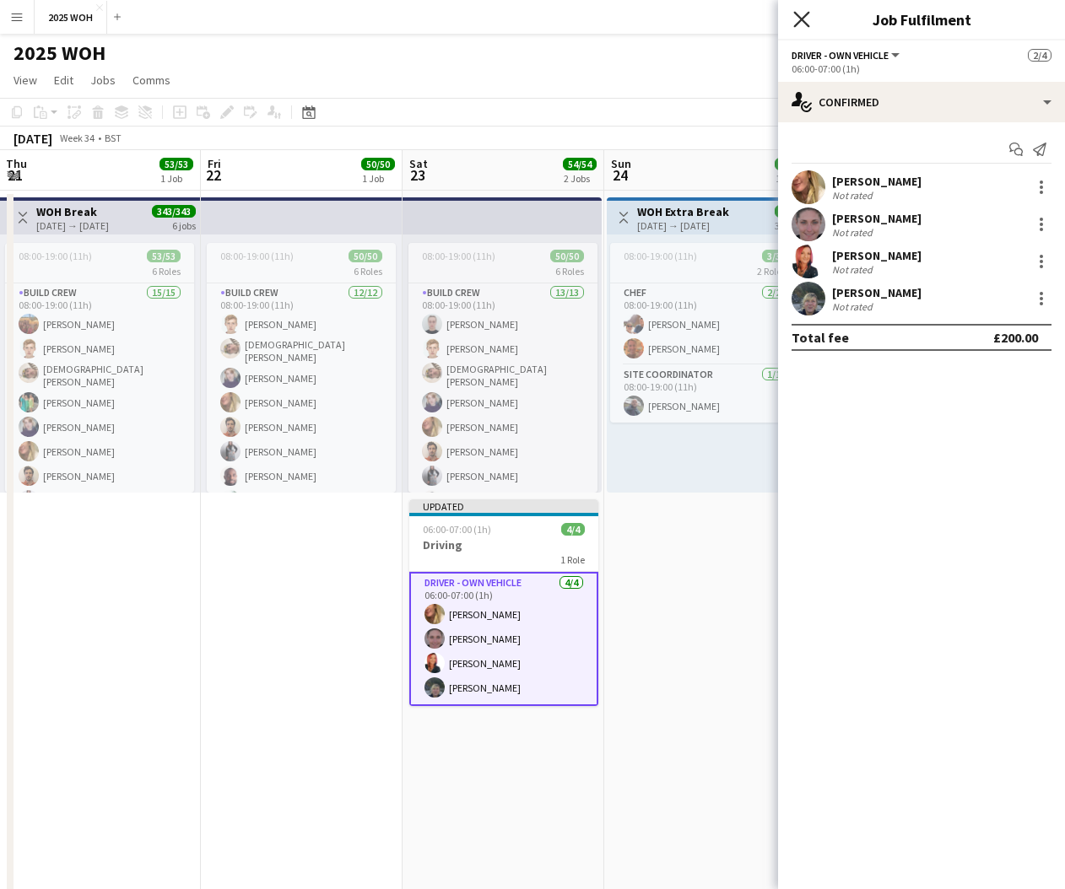
click at [798, 19] on icon "Close pop-in" at bounding box center [801, 19] width 16 height 16
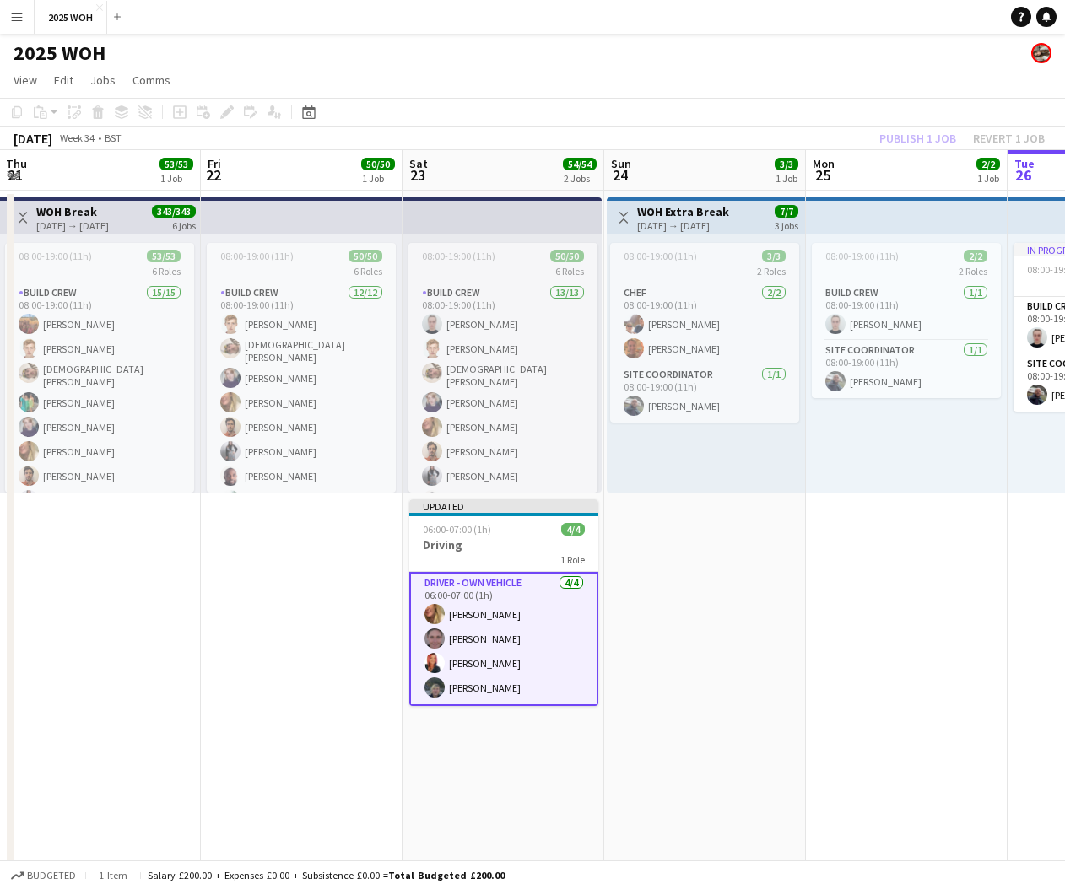
drag, startPoint x: 646, startPoint y: 567, endPoint x: 680, endPoint y: 509, distance: 67.3
click at [645, 565] on app-date-cell "Toggle View WOH Extra Break [DATE] → [DATE] 7/7 3 jobs 08:00-19:00 (11h) 3/3 2 …" at bounding box center [705, 584] width 202 height 787
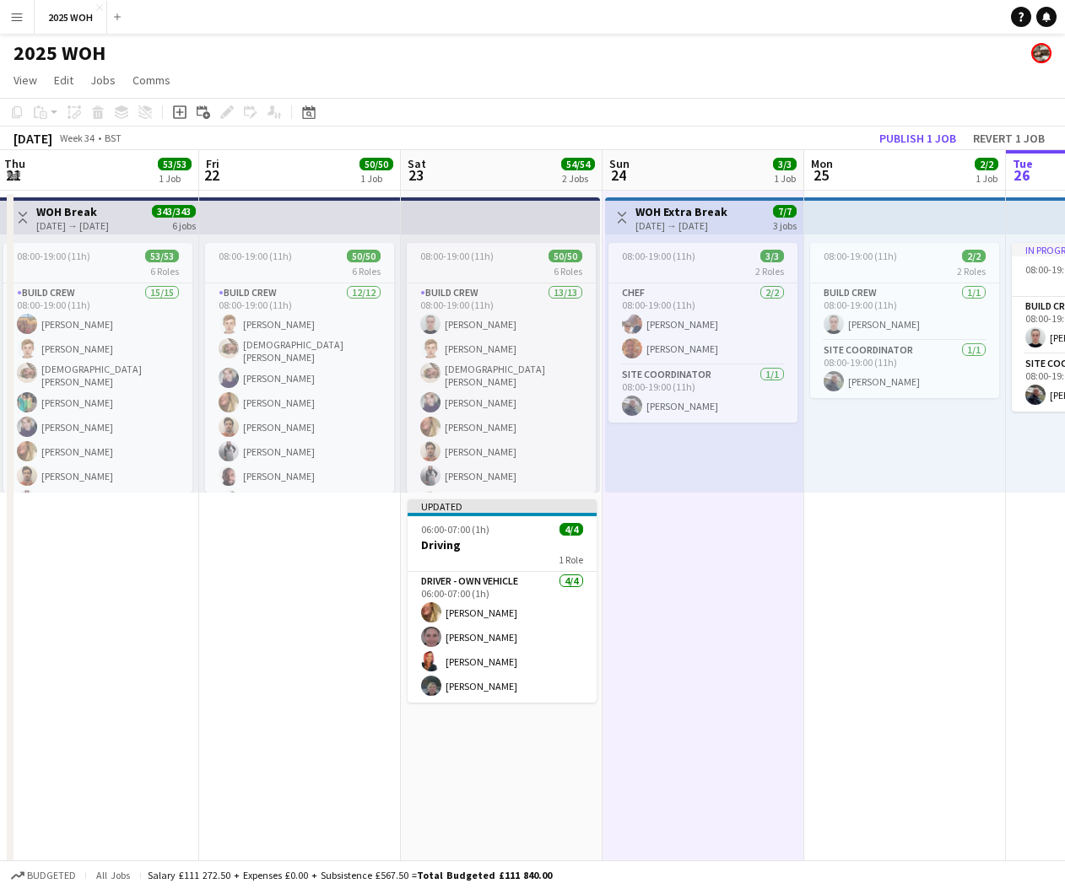
drag, startPoint x: 898, startPoint y: 144, endPoint x: 887, endPoint y: 157, distance: 16.8
click at [898, 144] on button "Publish 1 job" at bounding box center [918, 138] width 90 height 22
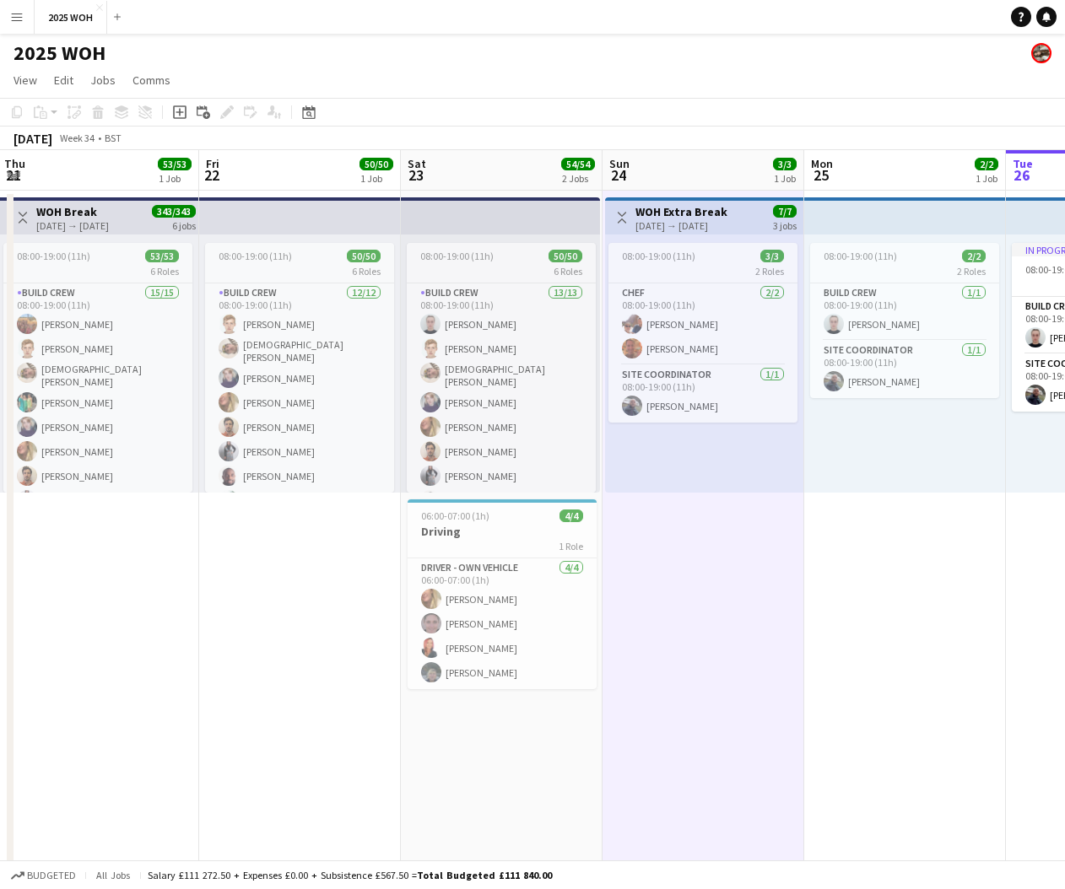
scroll to position [0, 0]
click at [488, 531] on h3 "Driving" at bounding box center [502, 531] width 189 height 15
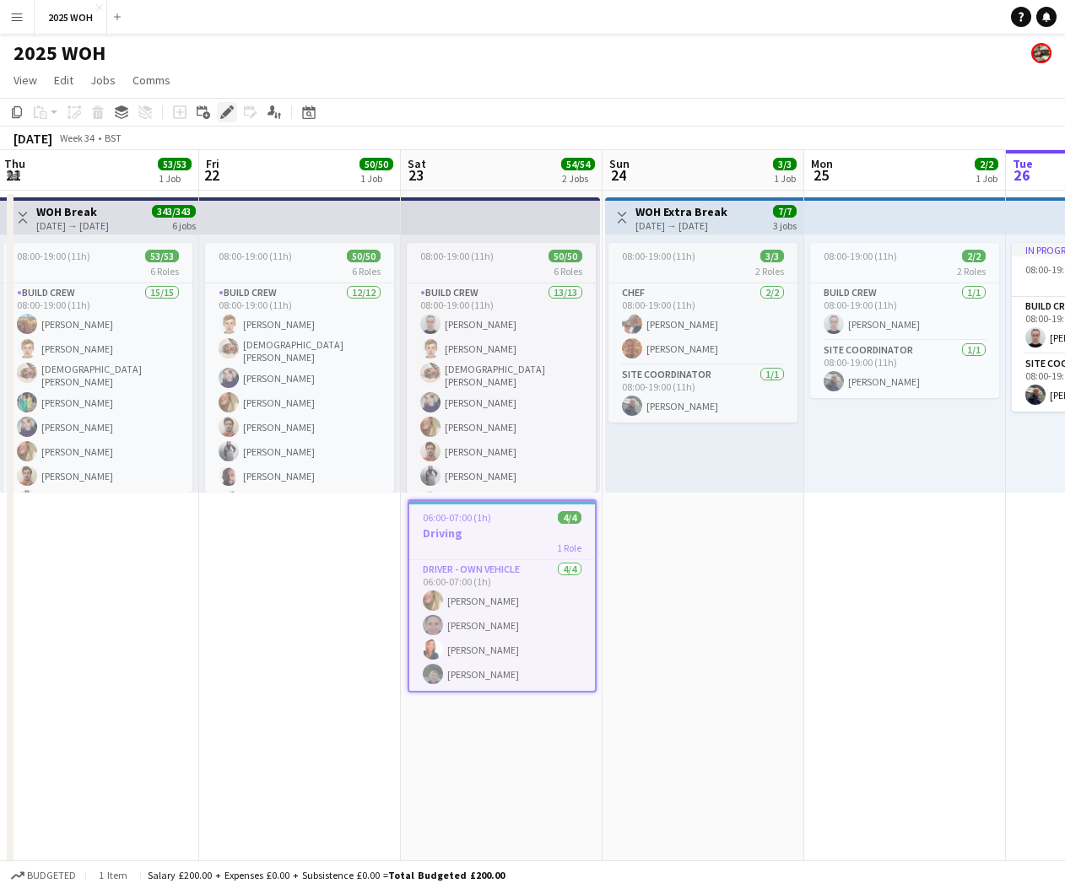
click at [228, 111] on icon at bounding box center [226, 112] width 9 height 9
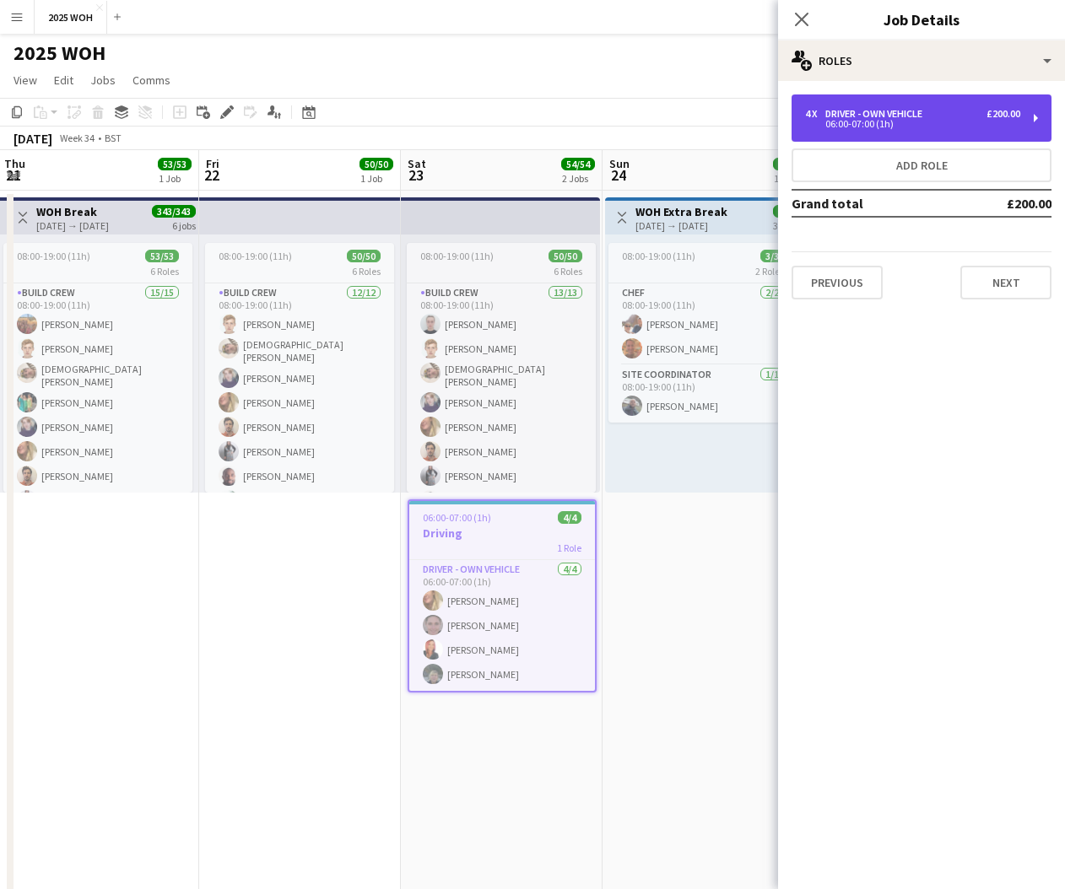
click at [946, 128] on div "4 x Driver - own vehicle £200.00 06:00-07:00 (1h)" at bounding box center [922, 118] width 260 height 47
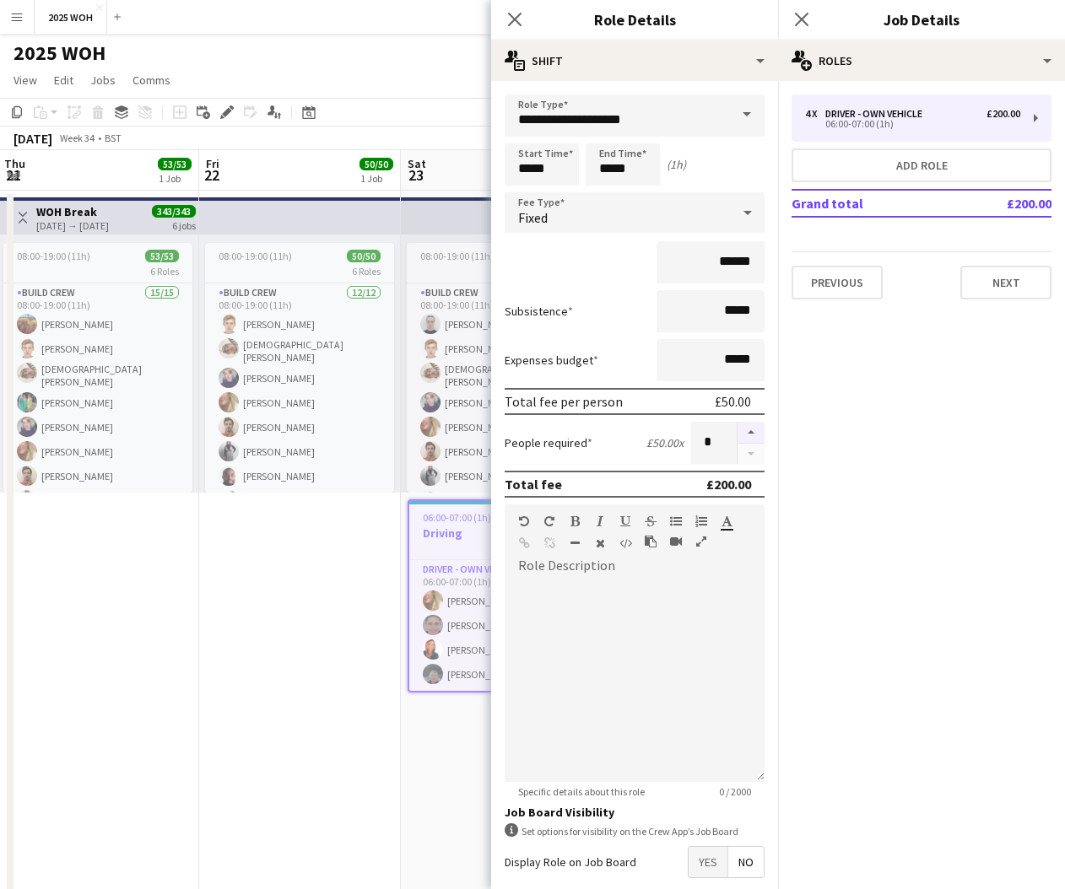
click at [758, 431] on button "button" at bounding box center [751, 433] width 27 height 22
type input "*"
drag, startPoint x: 806, startPoint y: 21, endPoint x: 765, endPoint y: 259, distance: 241.5
click at [806, 21] on icon "Close pop-in" at bounding box center [802, 20] width 14 height 14
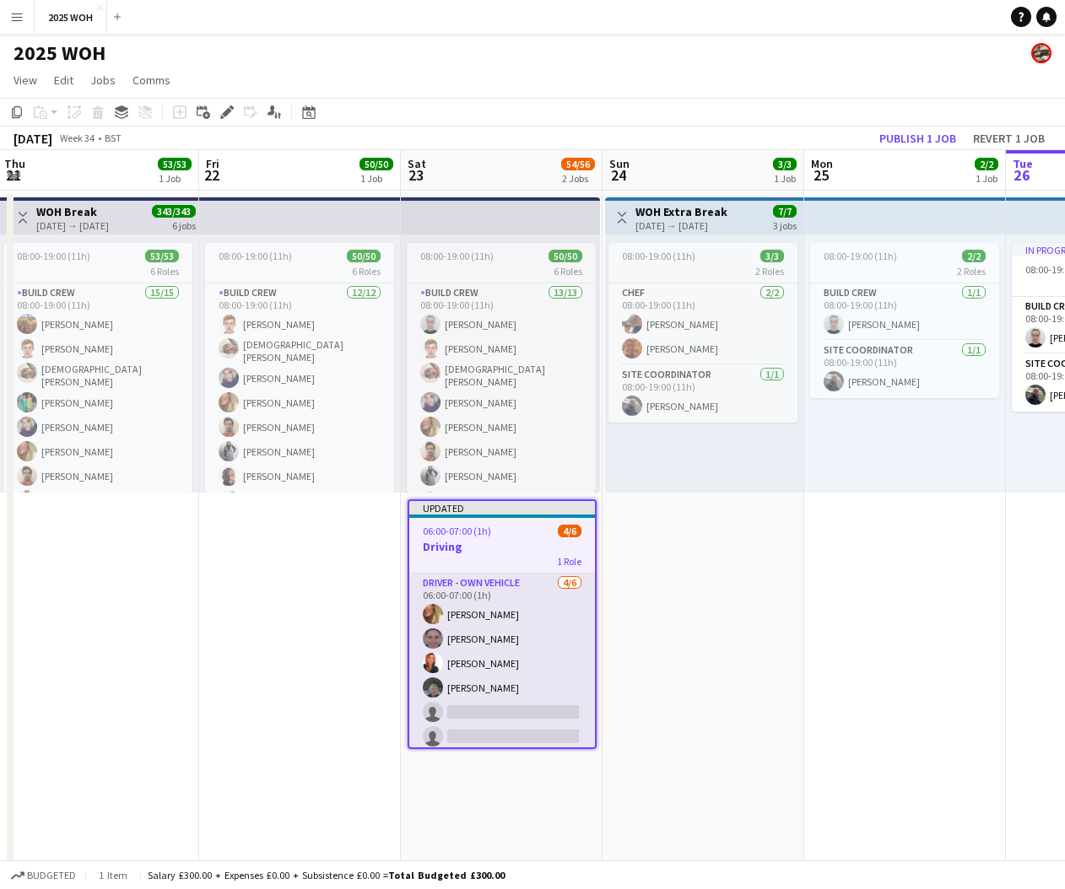
click at [554, 716] on app-card-role "Driver - own vehicle [DATE] 06:00-07:00 (1h) [PERSON_NAME] [PERSON_NAME] [PERSO…" at bounding box center [502, 664] width 186 height 180
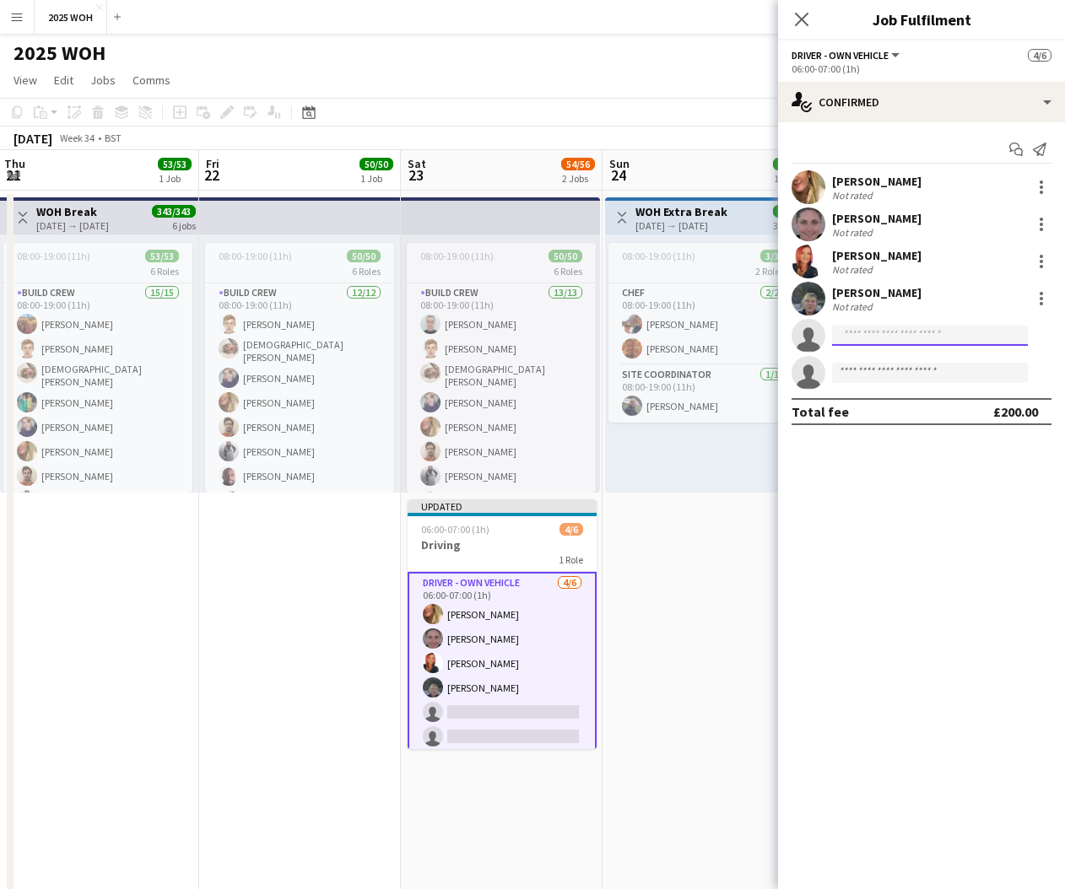
click at [939, 338] on input at bounding box center [930, 336] width 196 height 20
drag, startPoint x: 916, startPoint y: 338, endPoint x: 795, endPoint y: 334, distance: 120.8
click at [795, 334] on app-invite-slot "single-neutral-actions ***" at bounding box center [921, 336] width 287 height 34
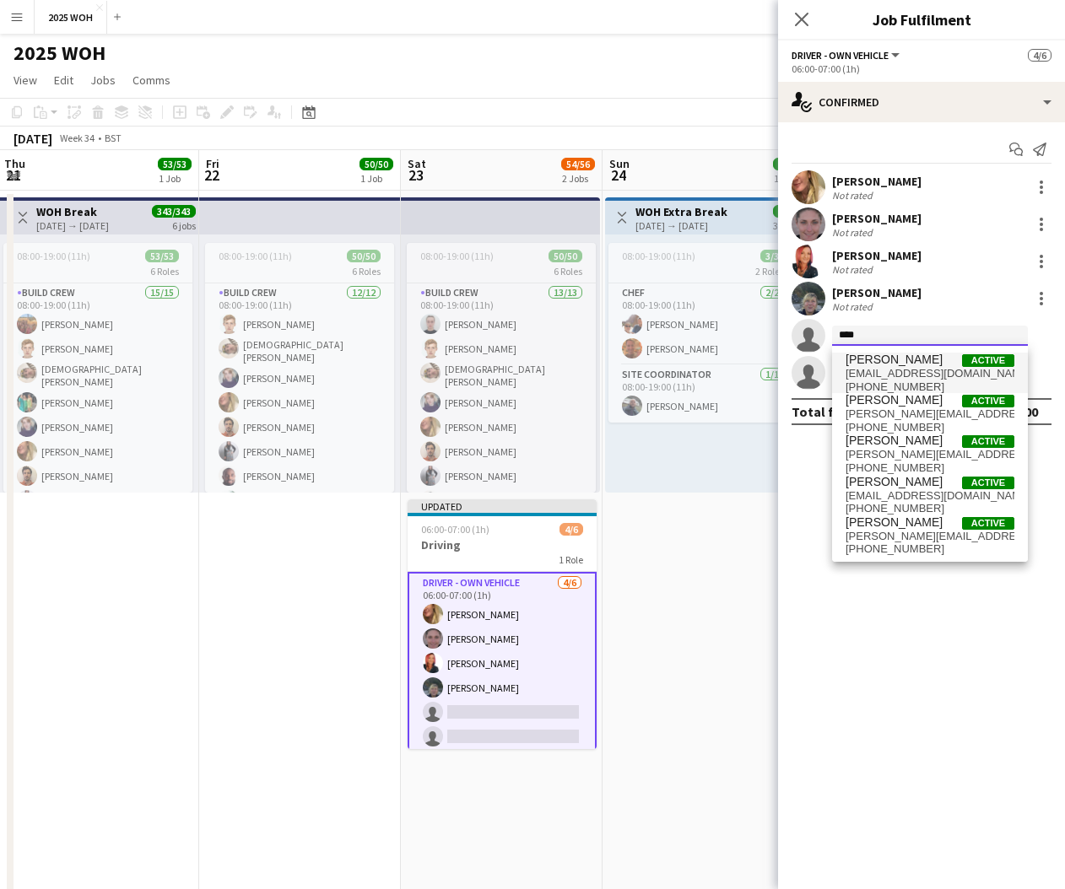
type input "****"
click at [895, 374] on span "[EMAIL_ADDRESS][DOMAIN_NAME]" at bounding box center [930, 374] width 169 height 14
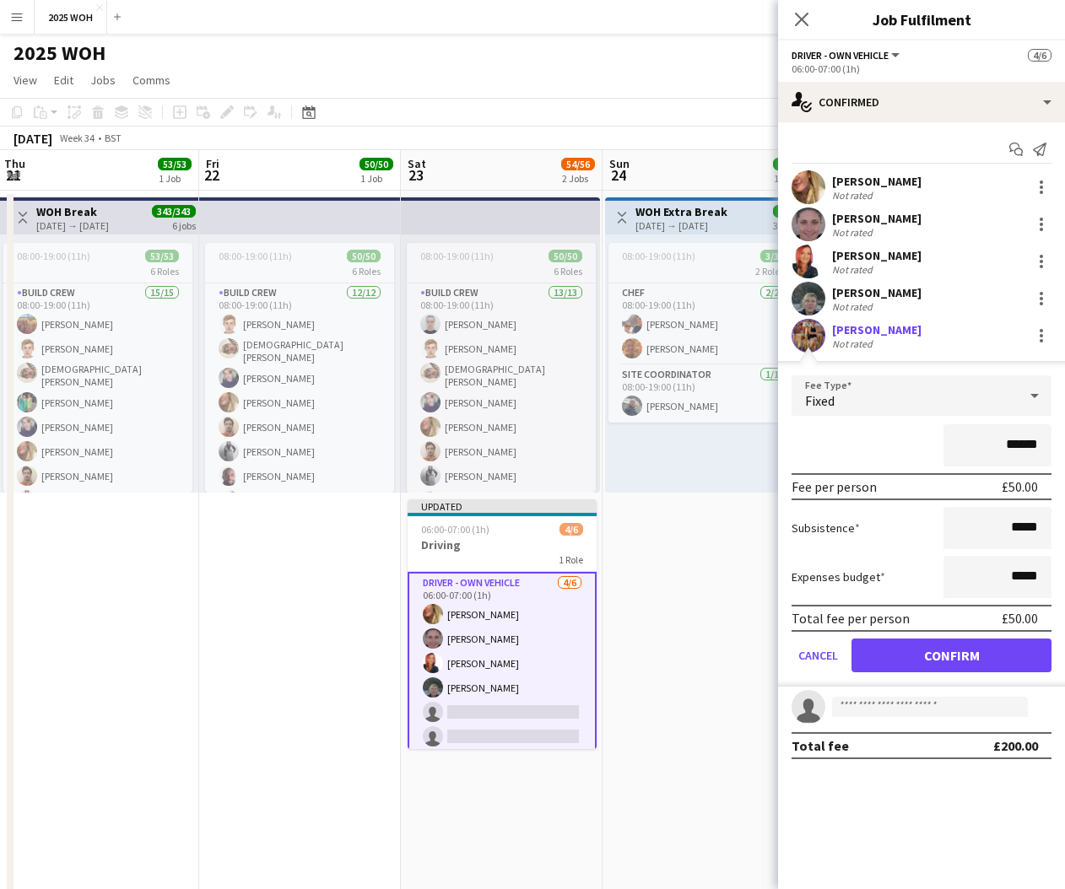
click at [976, 641] on button "Confirm" at bounding box center [951, 656] width 200 height 34
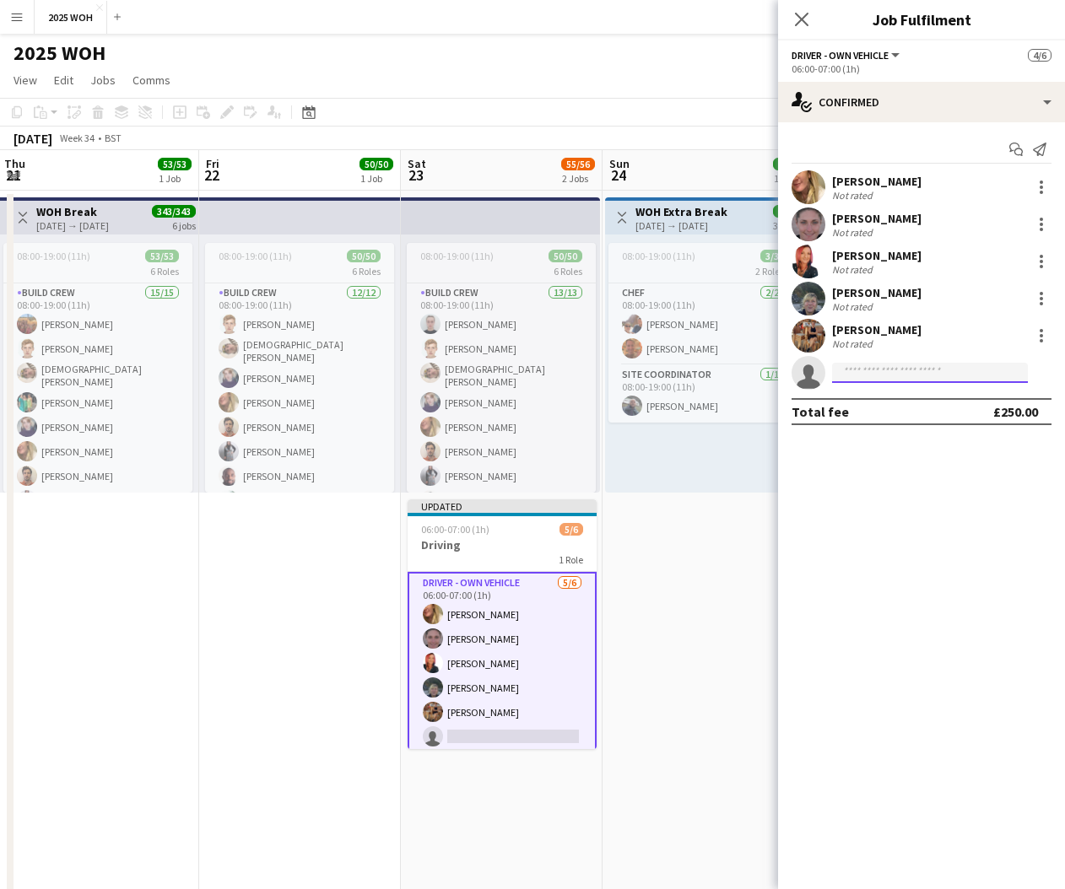
click at [894, 374] on input at bounding box center [930, 373] width 196 height 20
type input "*****"
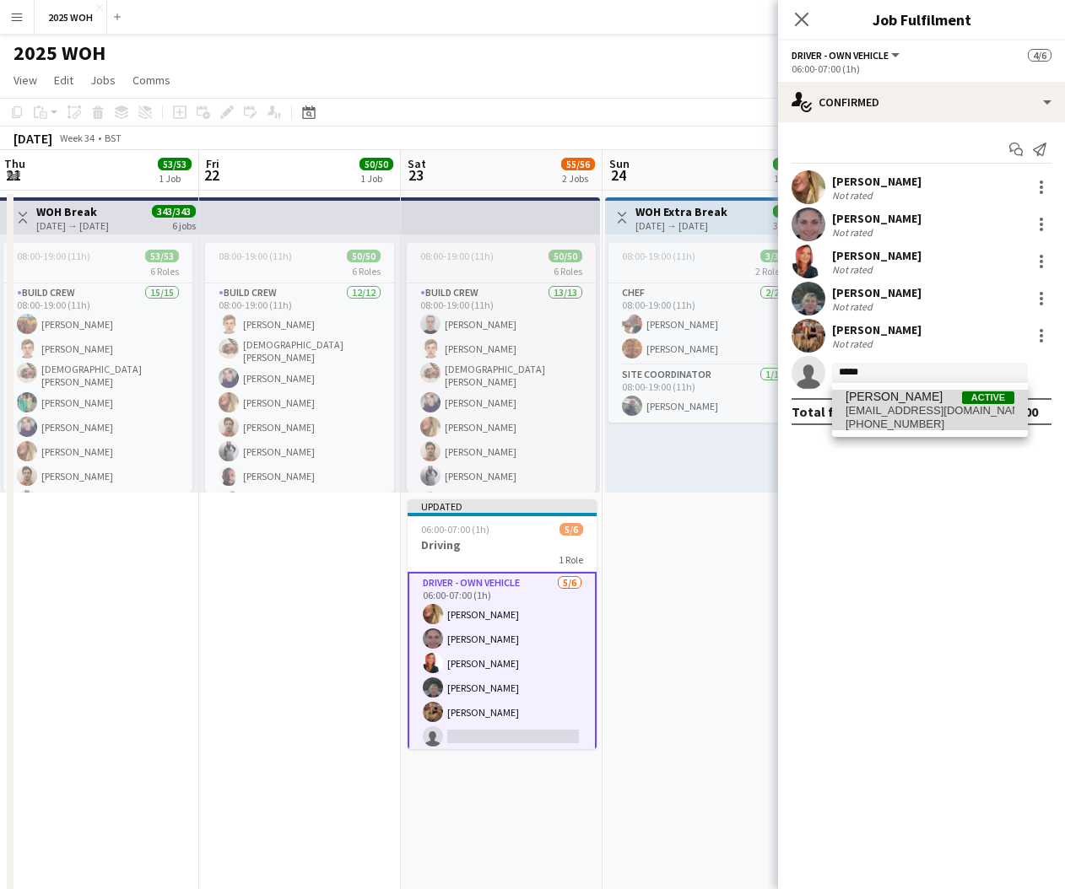
click at [960, 416] on span "[EMAIL_ADDRESS][DOMAIN_NAME]" at bounding box center [930, 411] width 169 height 14
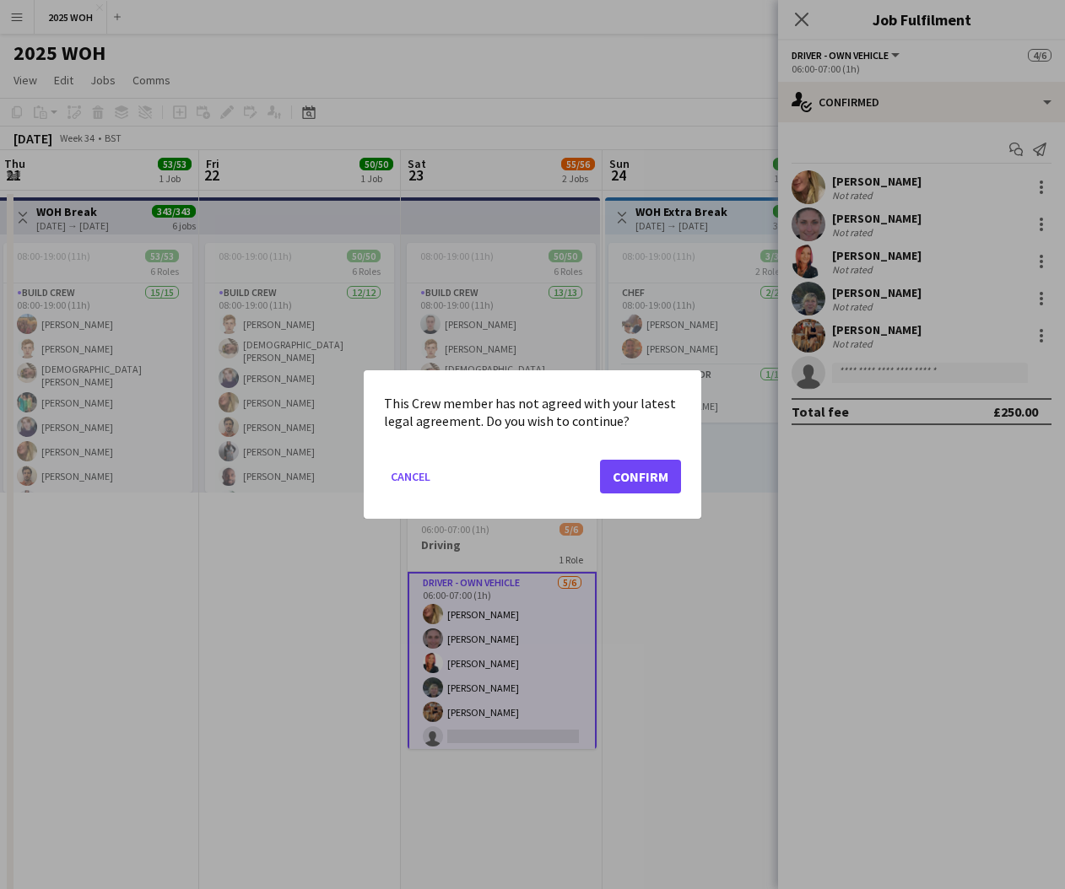
click at [645, 482] on button "Confirm" at bounding box center [640, 477] width 81 height 34
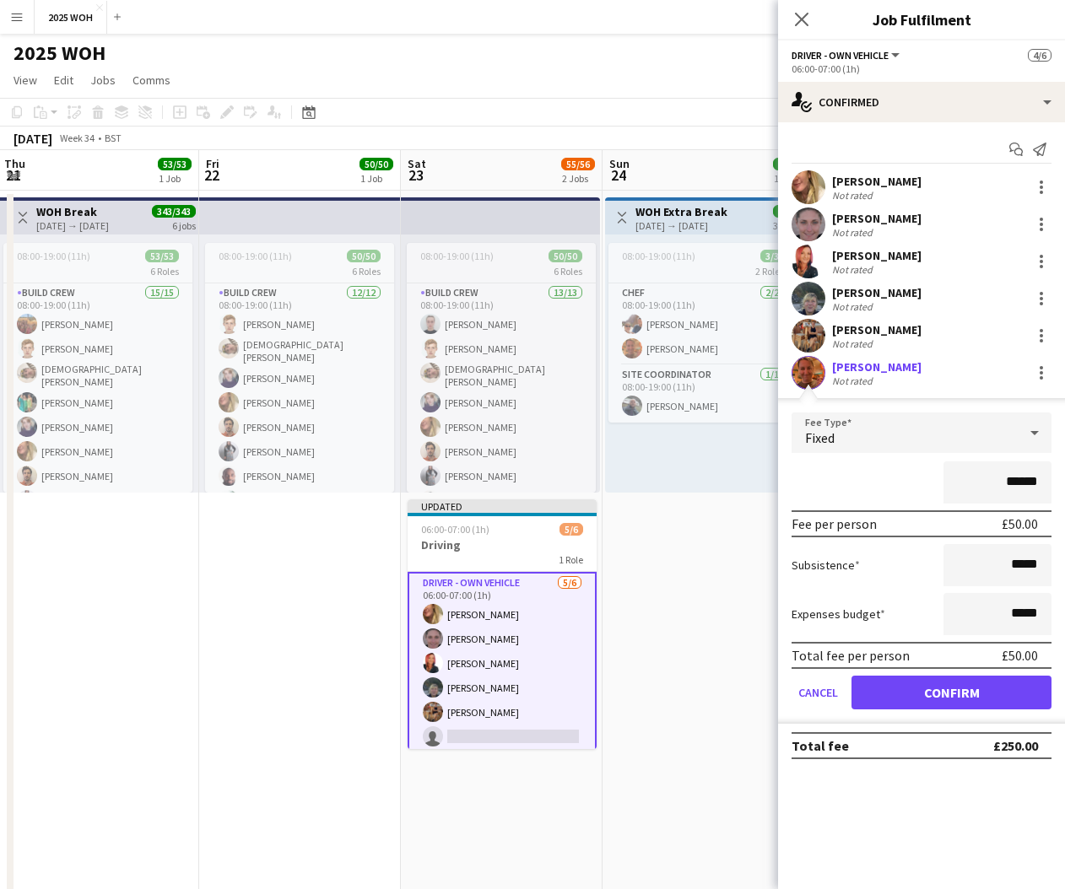
click at [951, 687] on button "Confirm" at bounding box center [951, 693] width 200 height 34
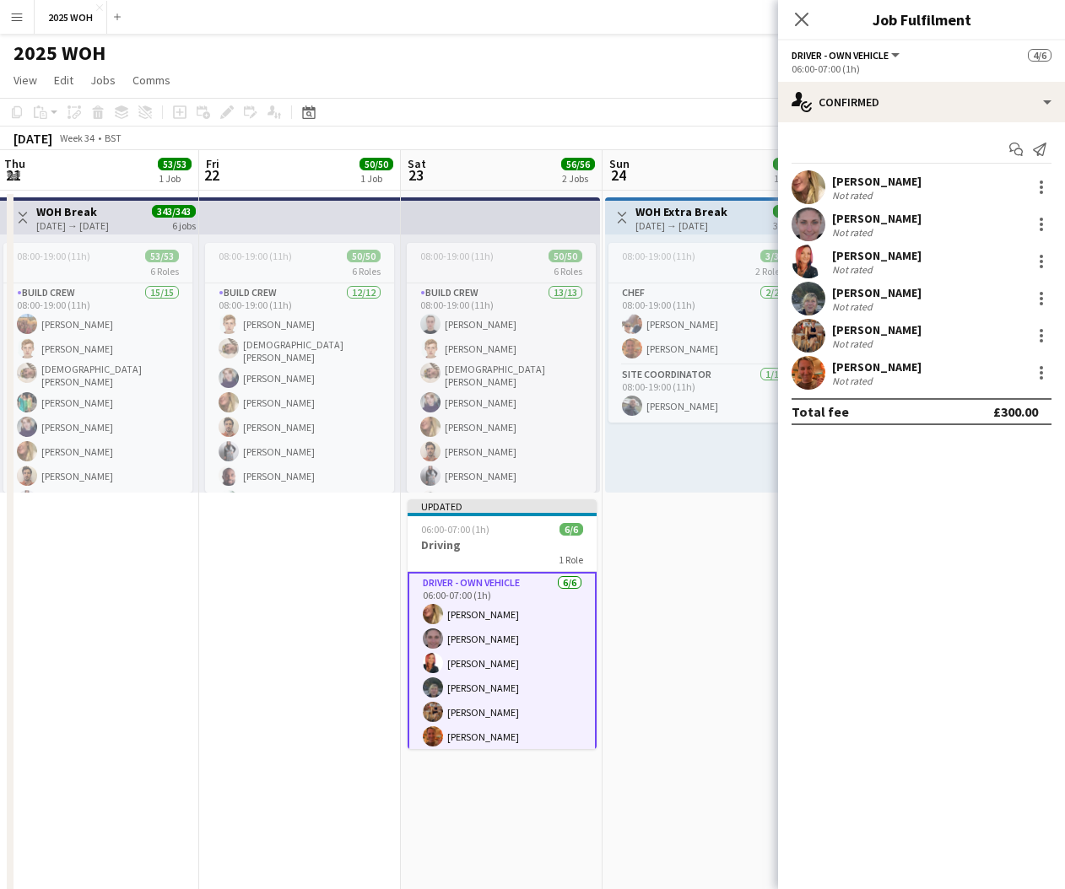
click at [690, 553] on app-date-cell "Toggle View WOH Extra Break [DATE] → [DATE] 7/7 3 jobs 08:00-19:00 (11h) 3/3 2 …" at bounding box center [704, 584] width 202 height 787
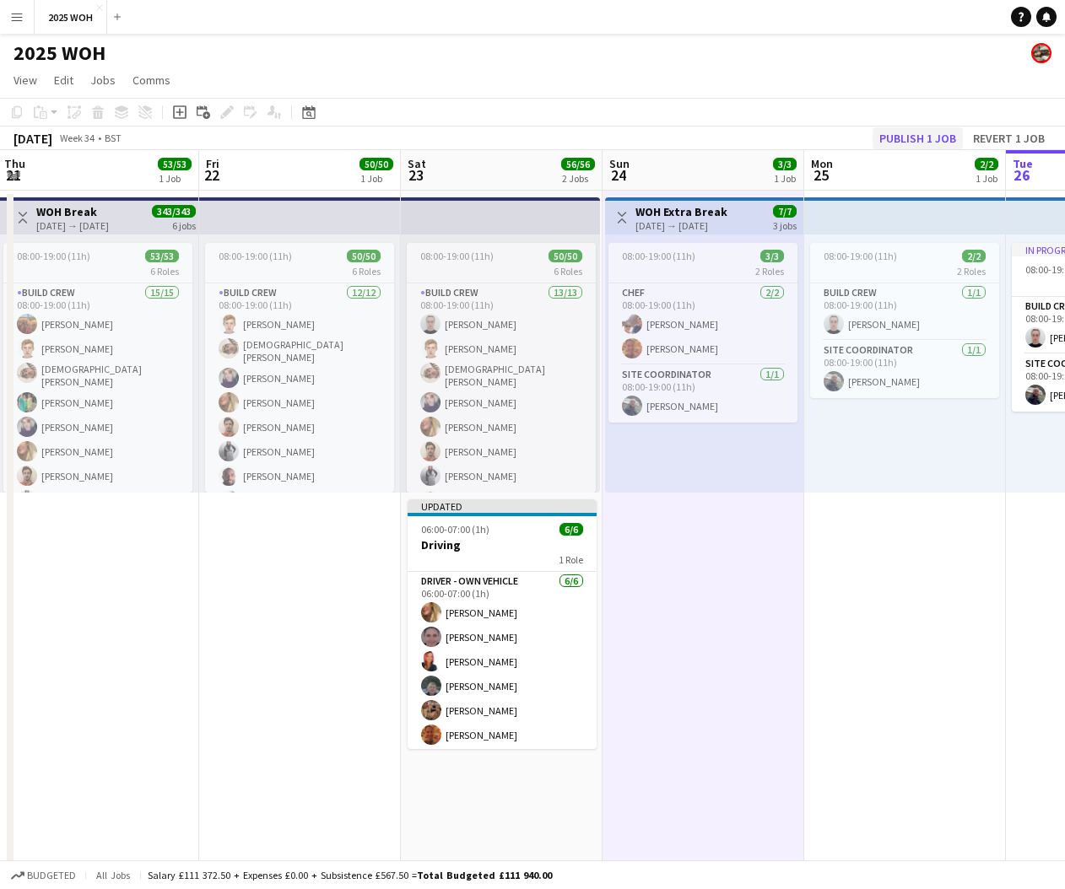
click at [920, 143] on button "Publish 1 job" at bounding box center [918, 138] width 90 height 22
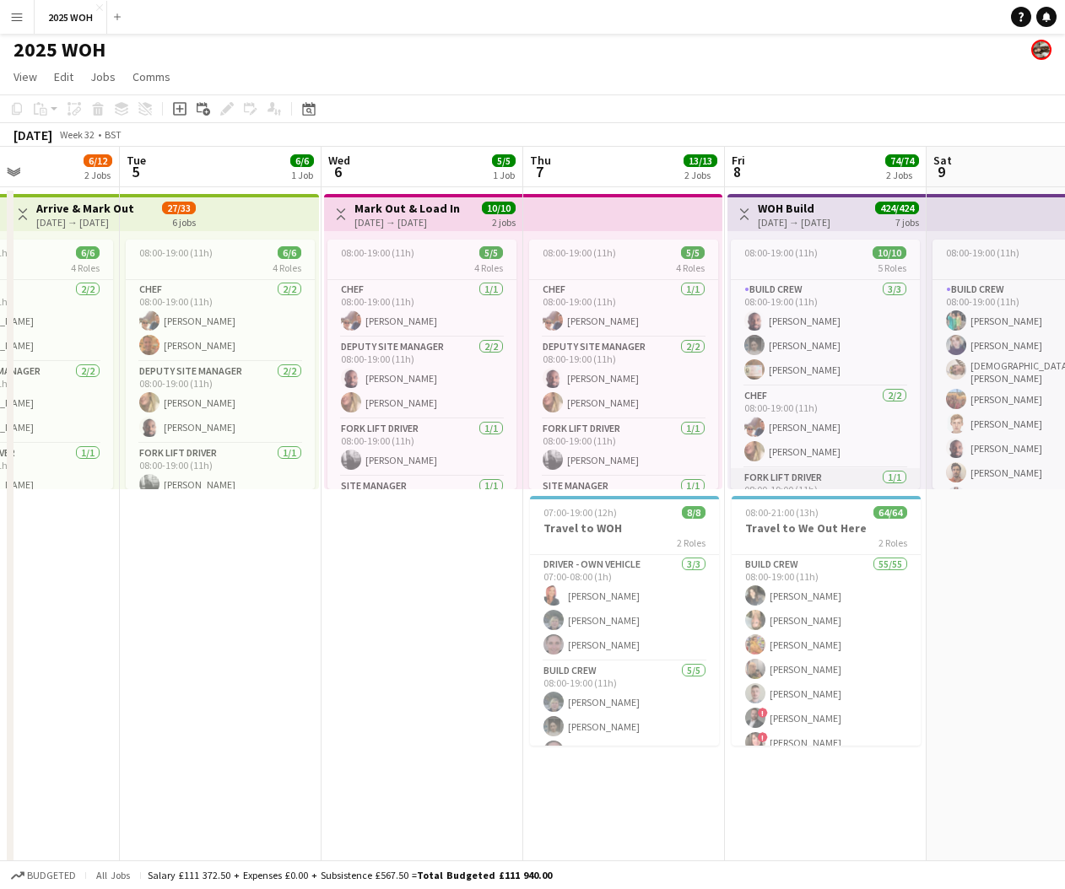
scroll to position [0, 501]
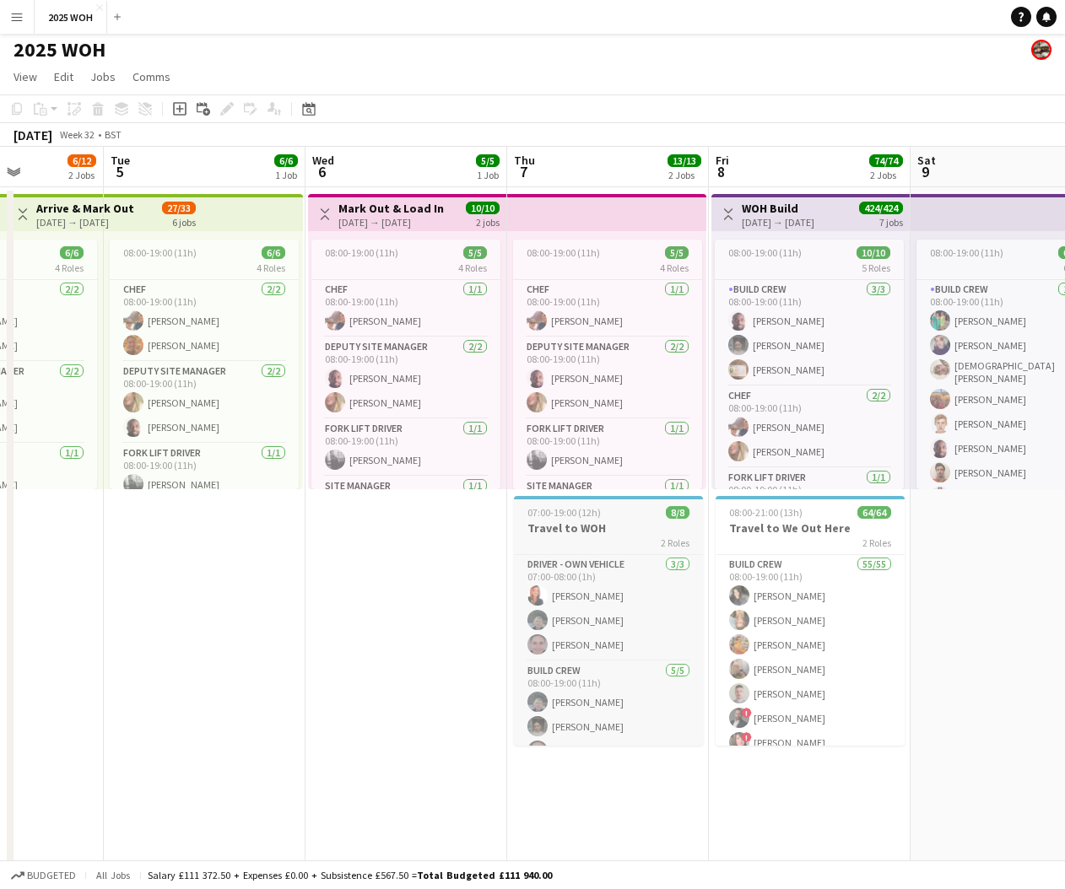
click at [606, 522] on h3 "Travel to WOH" at bounding box center [608, 528] width 189 height 15
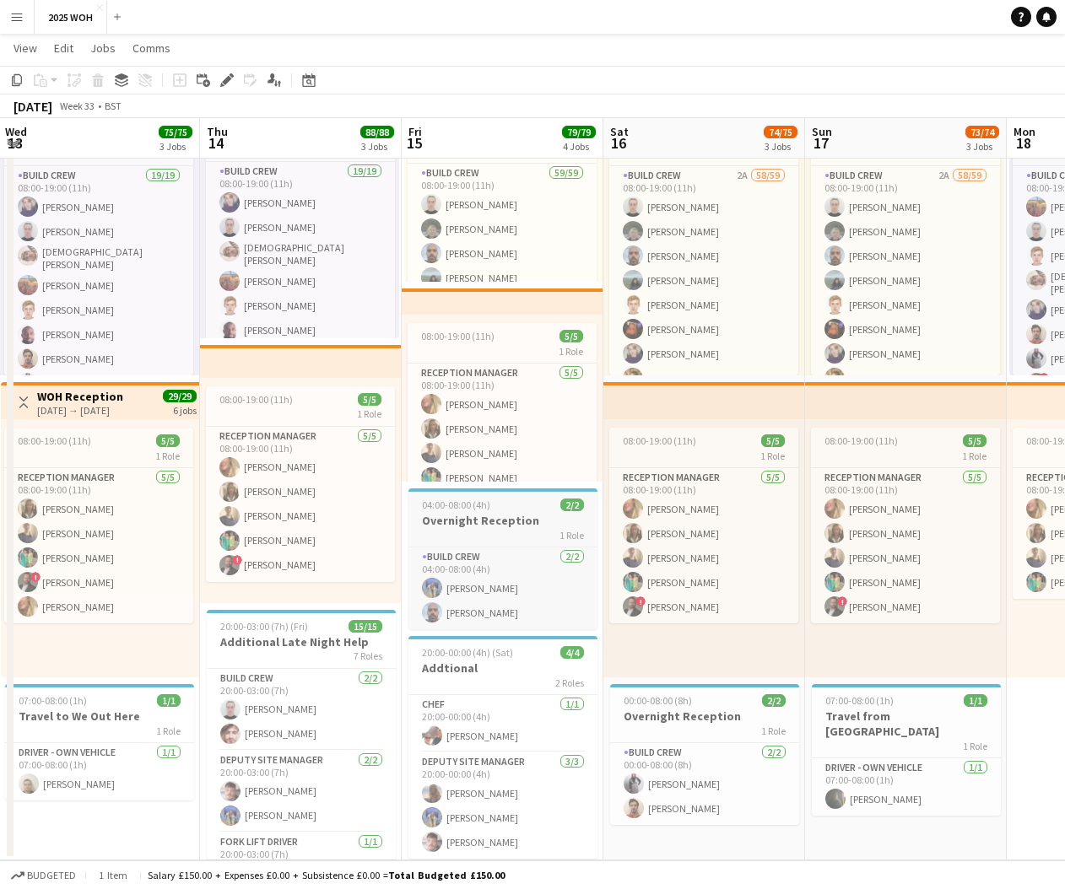
scroll to position [116, 0]
click at [652, 840] on app-date-cell "08:00-19:00 (11h) 67/68 6 Roles Build Crew 2A 58/59 08:00-19:00 (11h) [PERSON_N…" at bounding box center [704, 466] width 202 height 787
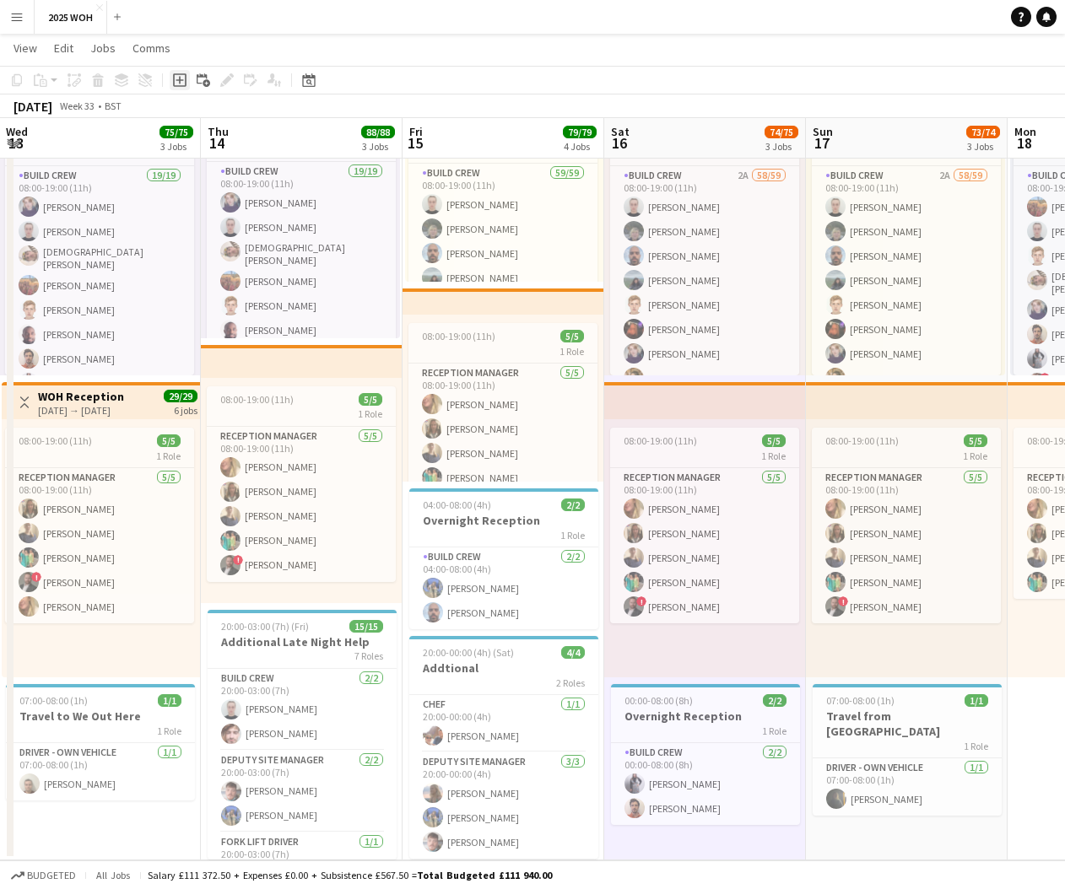
click at [182, 81] on icon "Add job" at bounding box center [180, 80] width 14 height 14
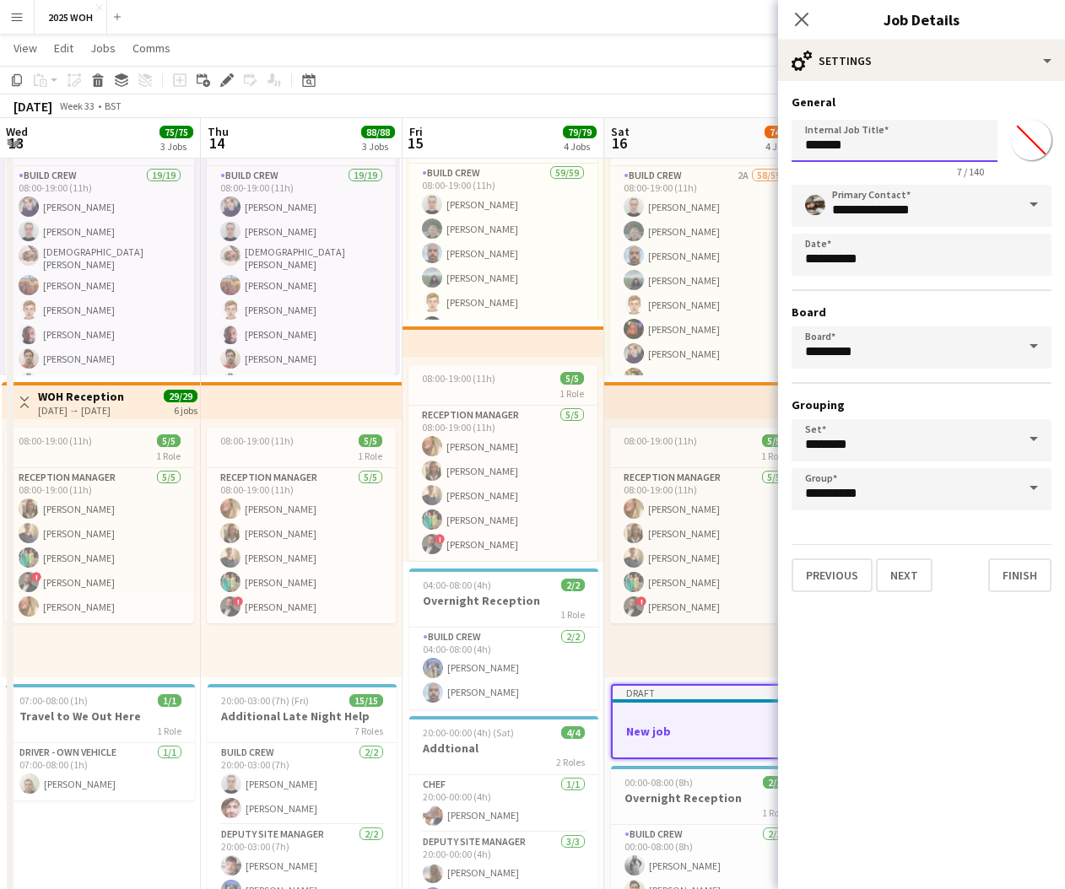
click at [881, 140] on input "*******" at bounding box center [895, 141] width 206 height 42
drag, startPoint x: 950, startPoint y: 149, endPoint x: 867, endPoint y: 145, distance: 83.6
click at [866, 145] on input "**********" at bounding box center [895, 141] width 206 height 42
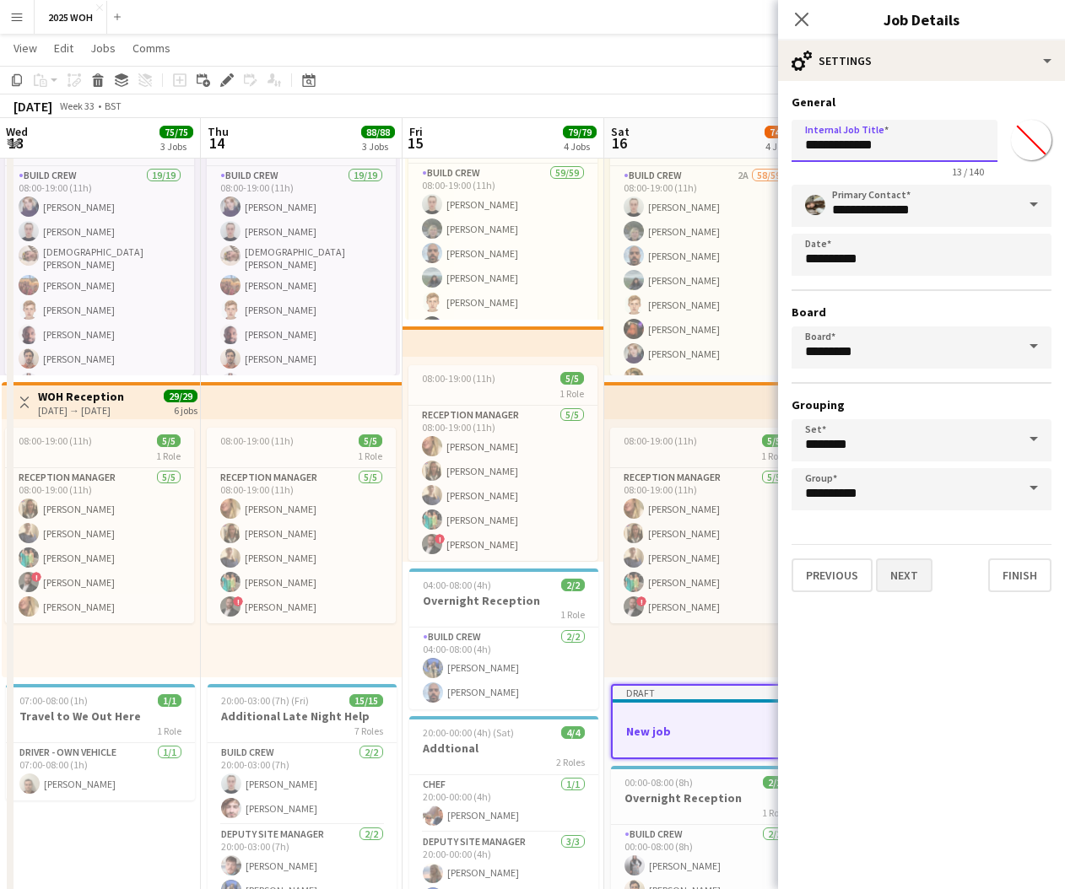
type input "**********"
click at [906, 571] on button "Next" at bounding box center [904, 576] width 57 height 34
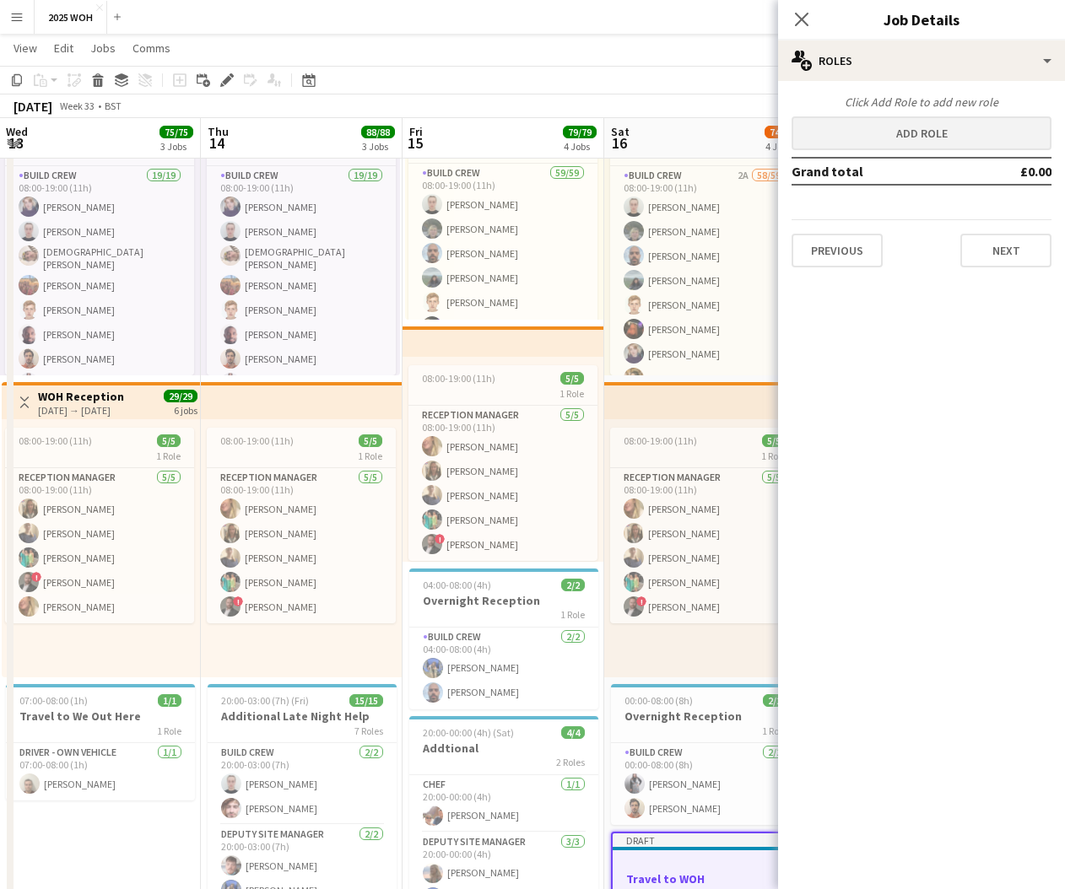
click at [857, 135] on button "Add role" at bounding box center [922, 133] width 260 height 34
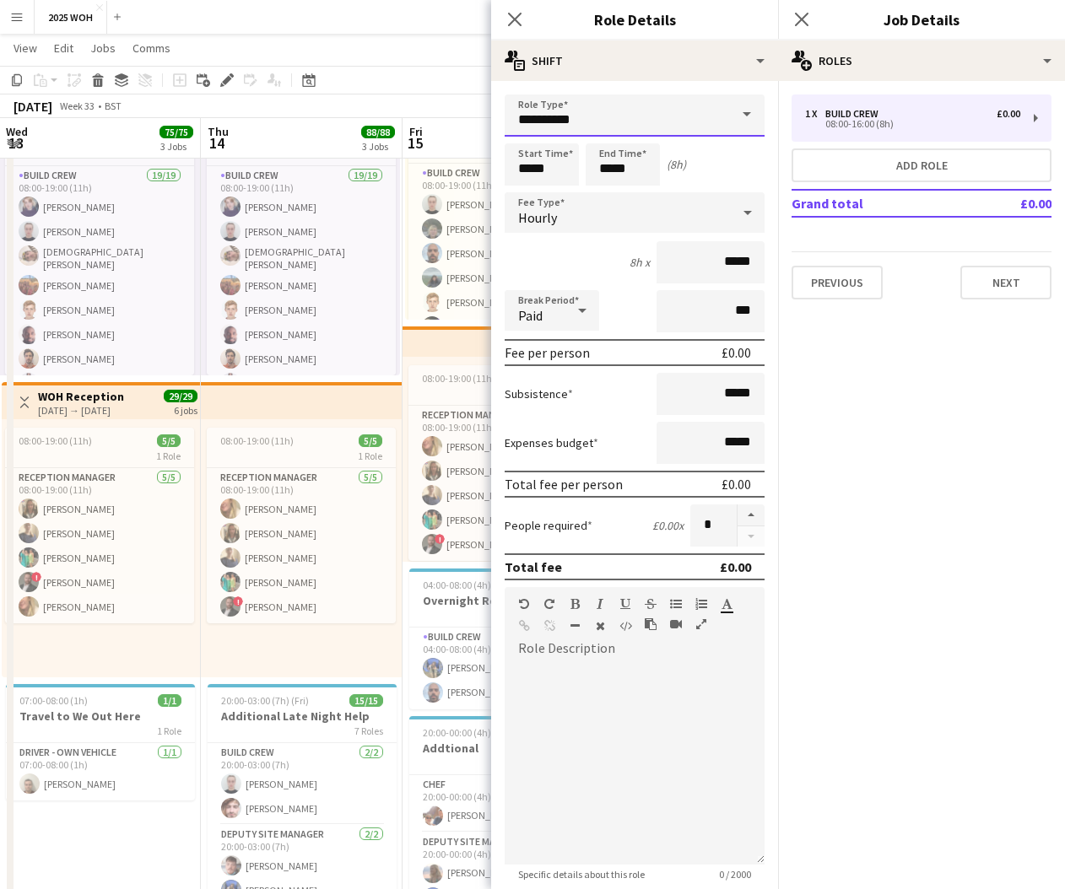
click at [641, 123] on input "**********" at bounding box center [635, 116] width 260 height 42
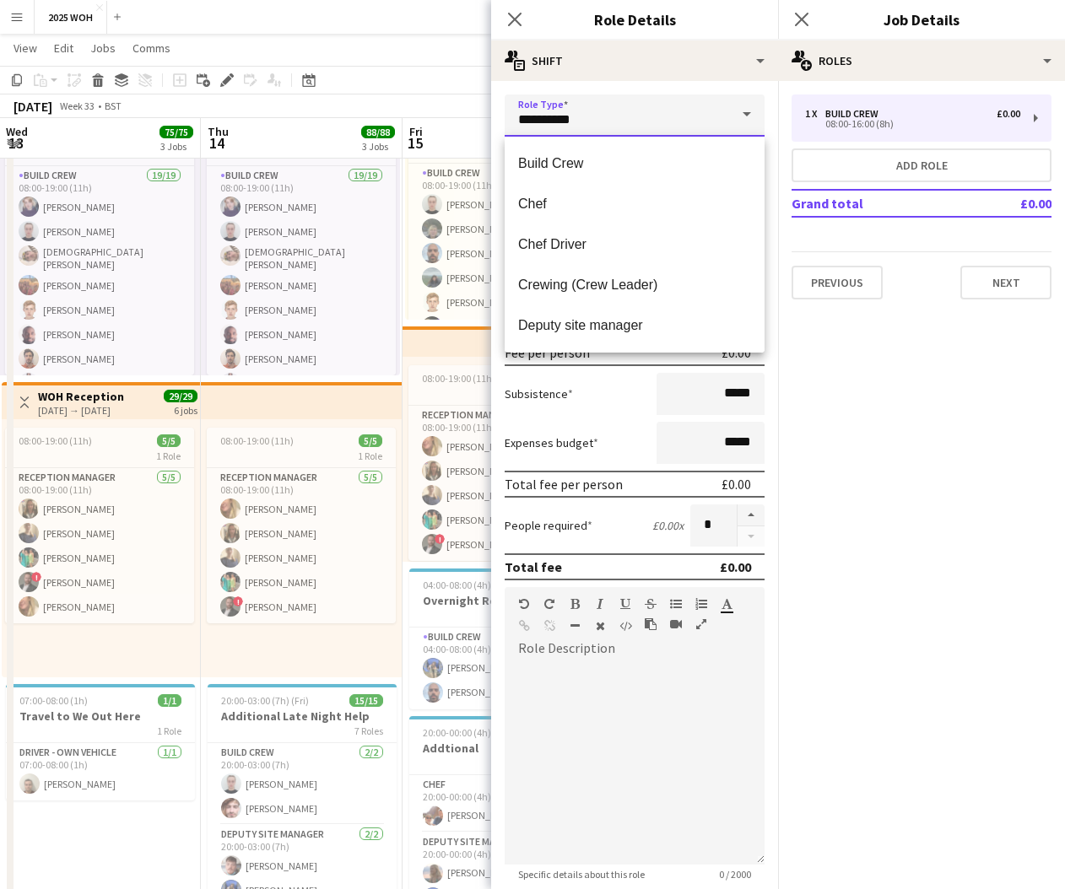
click at [641, 123] on input "**********" at bounding box center [635, 116] width 260 height 42
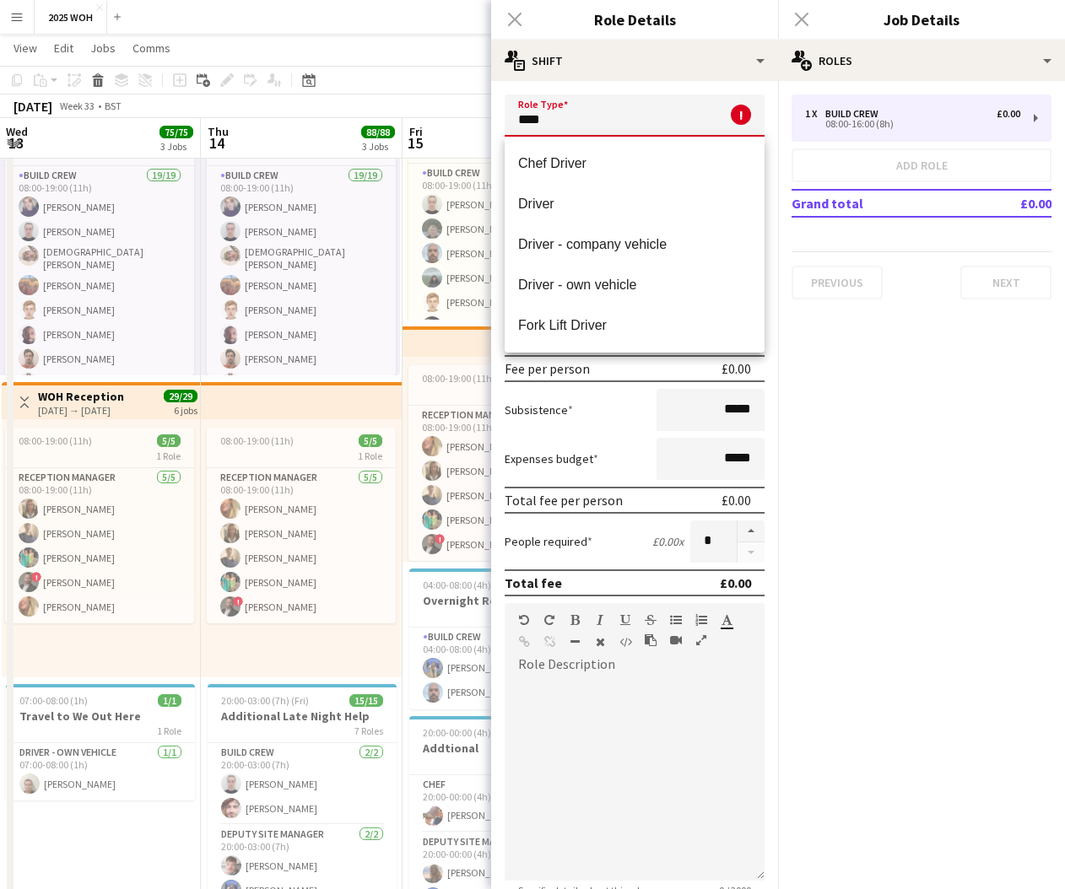
click at [645, 282] on span "Driver - own vehicle" at bounding box center [634, 285] width 233 height 16
type input "**********"
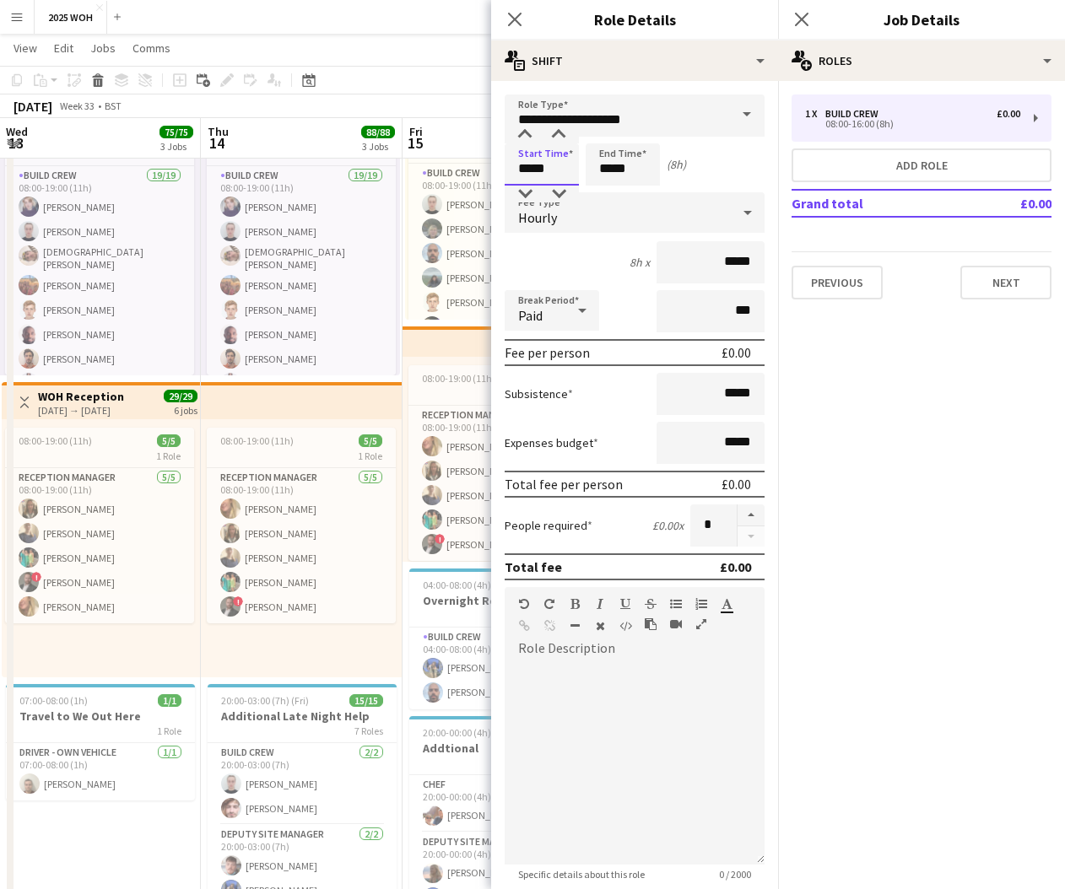
drag, startPoint x: 515, startPoint y: 167, endPoint x: 505, endPoint y: 166, distance: 9.3
click at [505, 166] on input "*****" at bounding box center [542, 164] width 74 height 42
type input "*****"
drag, startPoint x: 610, startPoint y: 166, endPoint x: 593, endPoint y: 162, distance: 17.4
click at [593, 162] on input "*****" at bounding box center [623, 164] width 74 height 42
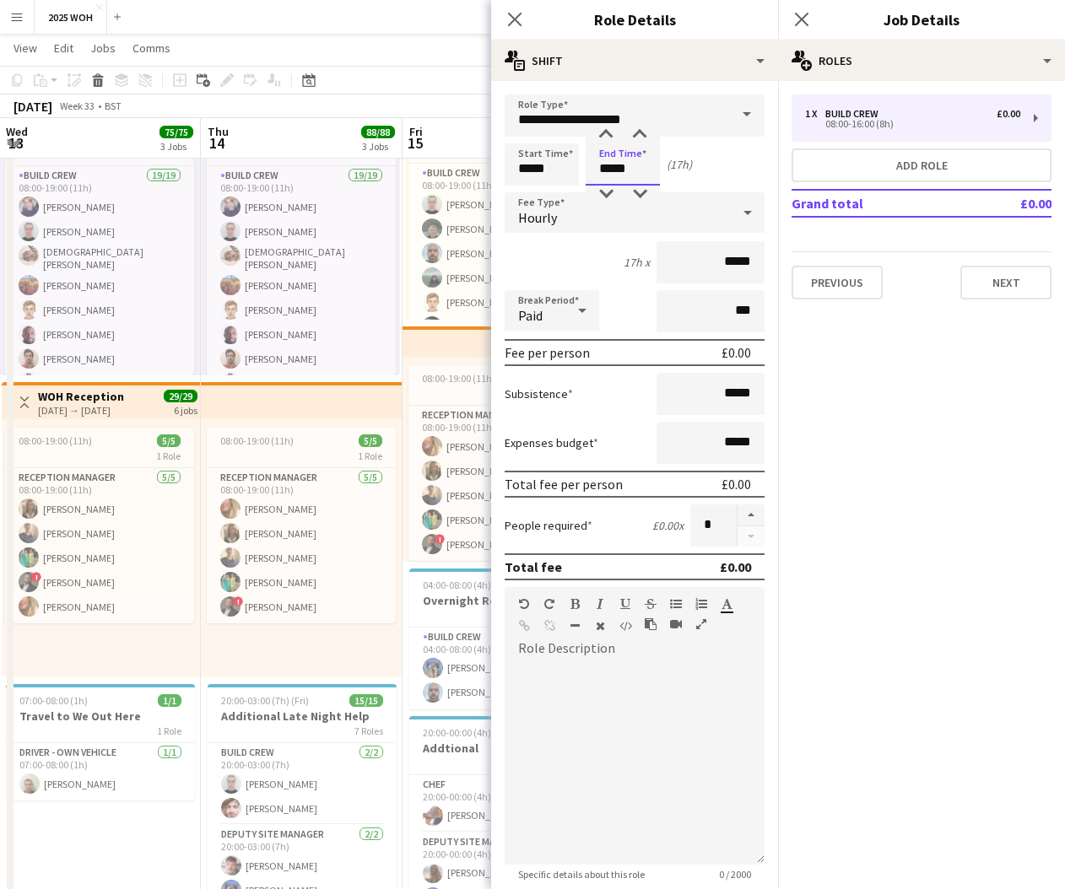
type input "*****"
click at [578, 207] on div "Hourly" at bounding box center [618, 212] width 226 height 41
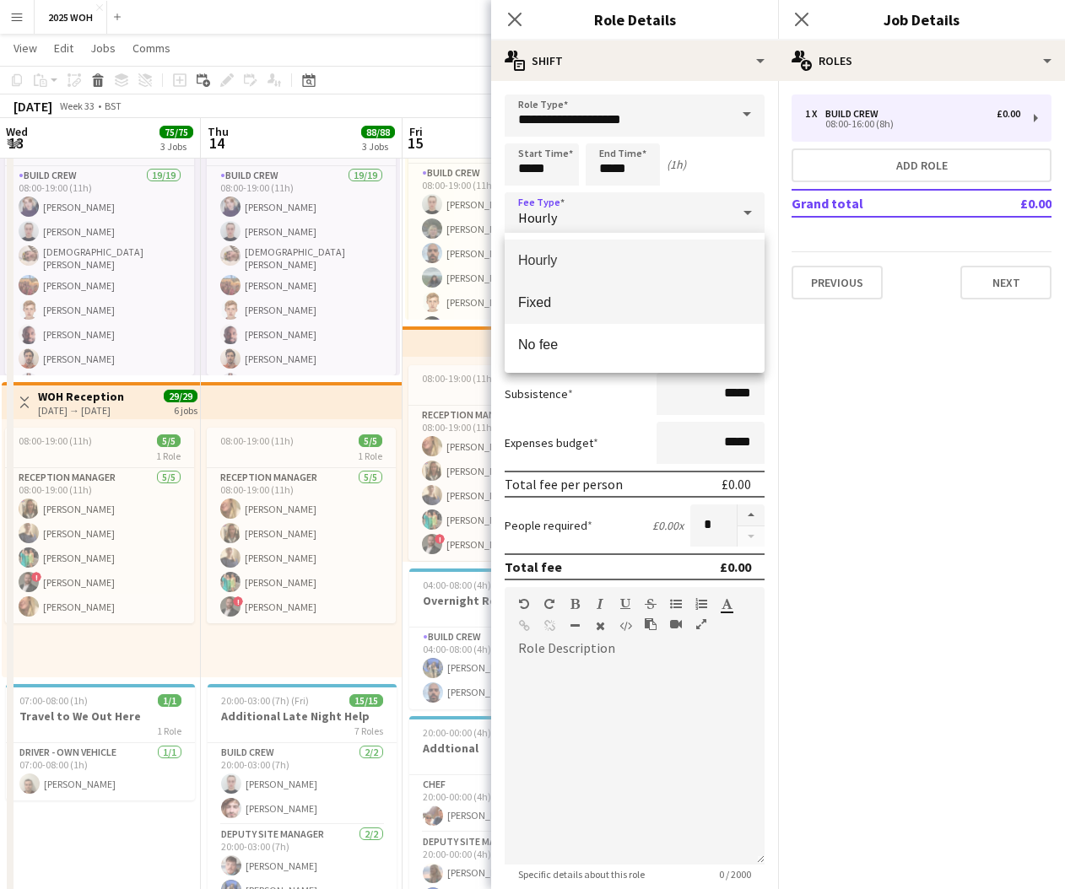
drag, startPoint x: 591, startPoint y: 311, endPoint x: 621, endPoint y: 301, distance: 31.8
click at [592, 311] on span "Fixed" at bounding box center [634, 303] width 233 height 16
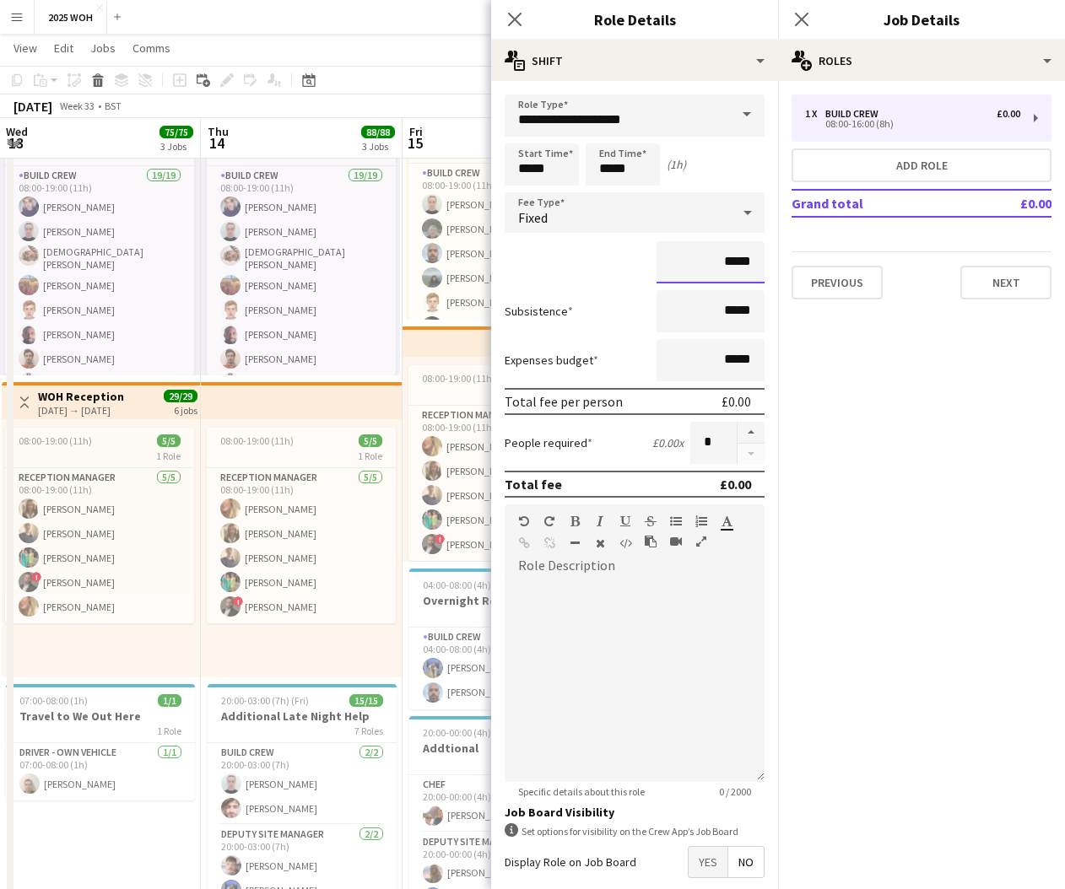
click at [700, 259] on input "*****" at bounding box center [711, 262] width 108 height 42
type input "***"
click at [880, 412] on mat-expansion-panel "pencil3 General details 1 x Build Crew £0.00 08:00-16:00 (8h) Add role Grand to…" at bounding box center [921, 485] width 287 height 808
click at [743, 434] on button "button" at bounding box center [751, 433] width 27 height 22
type input "*"
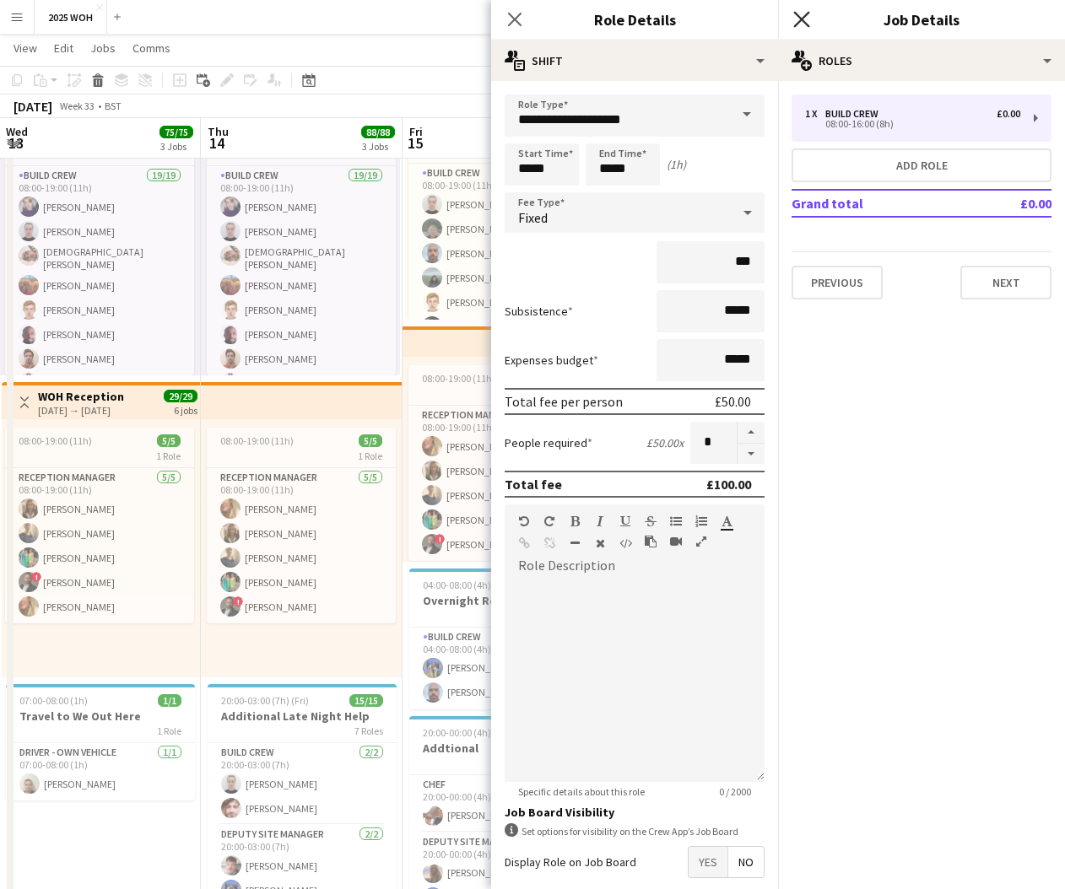
click at [808, 15] on icon "Close pop-in" at bounding box center [801, 19] width 16 height 16
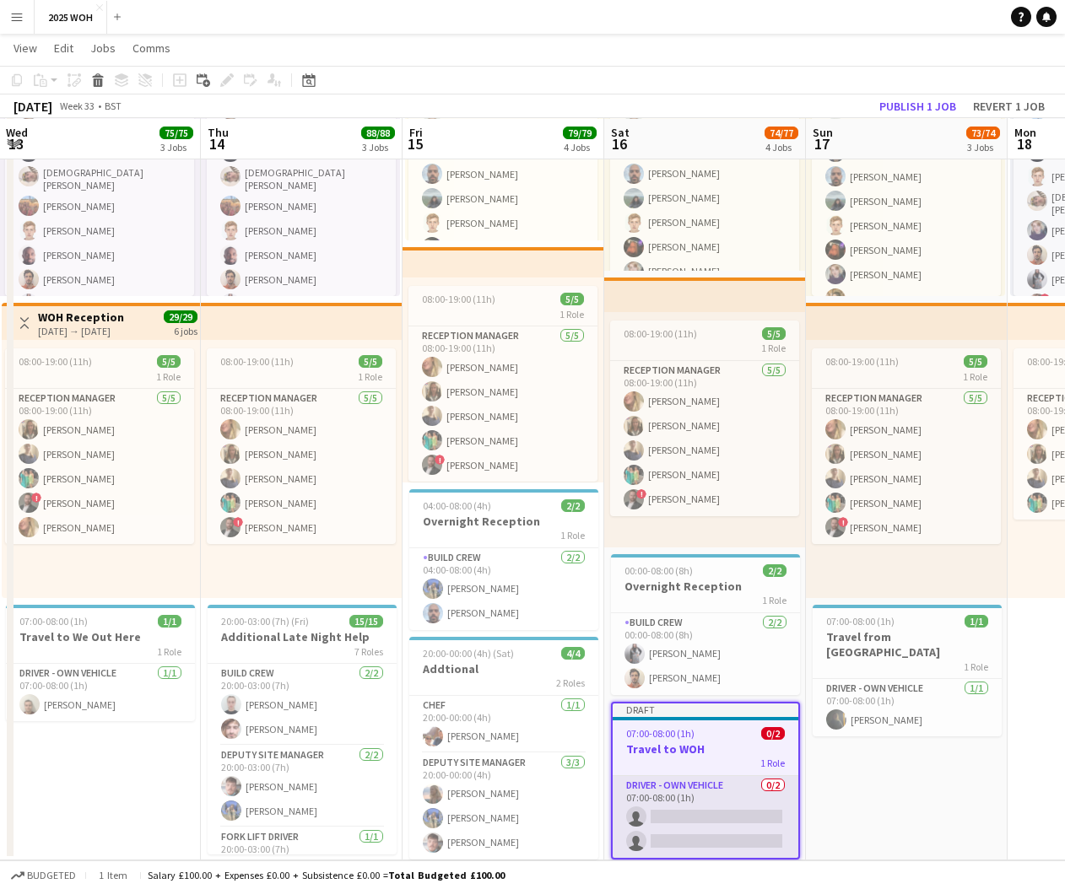
scroll to position [195, 0]
click at [731, 837] on app-card-role "Driver - own vehicle 0/2 07:00-08:00 (1h) single-neutral-actions single-neutral…" at bounding box center [706, 817] width 186 height 82
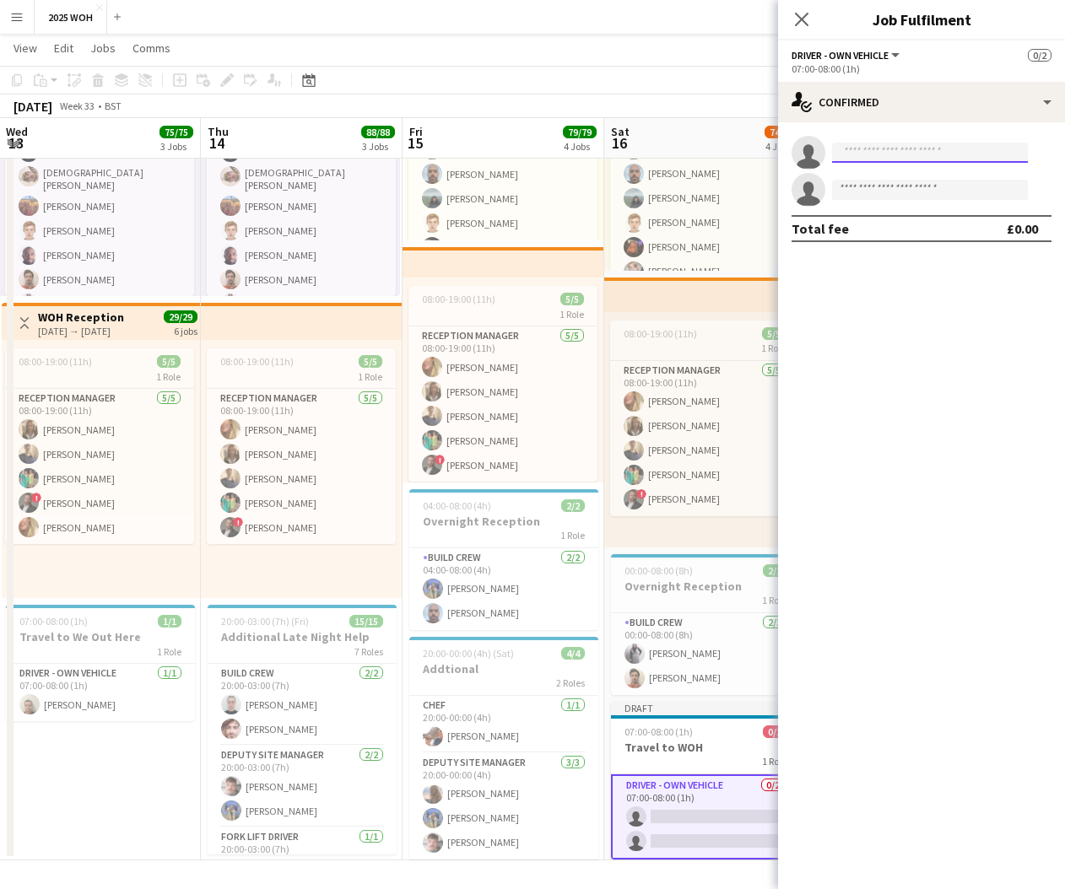
click at [916, 153] on input at bounding box center [930, 153] width 196 height 20
type input "*"
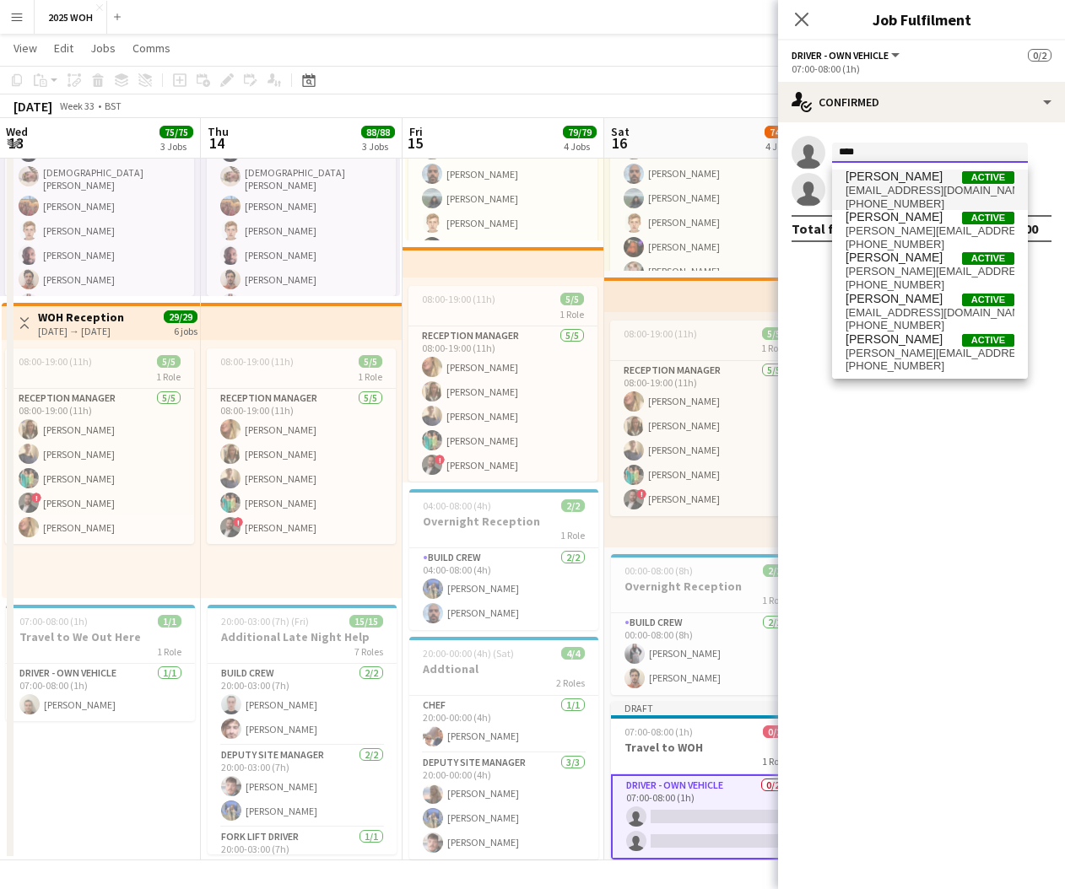
type input "****"
click at [922, 178] on span "[PERSON_NAME] Active" at bounding box center [930, 177] width 169 height 14
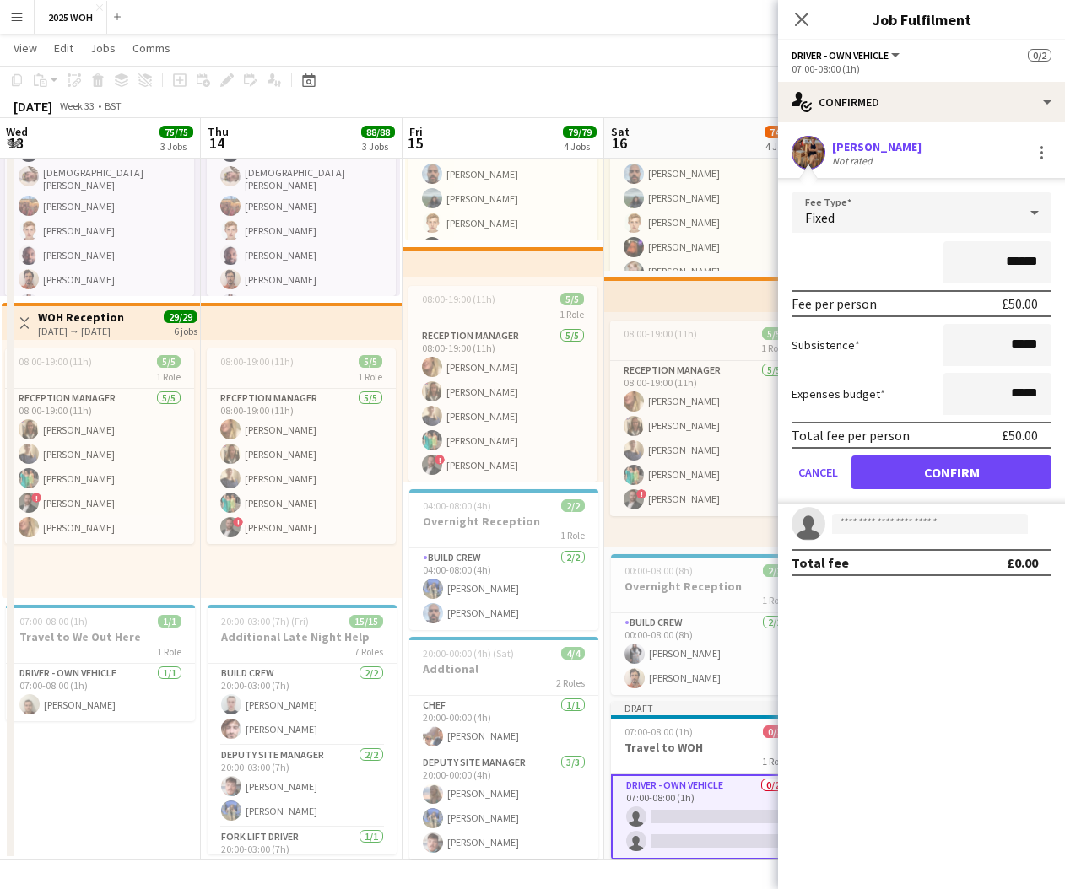
drag, startPoint x: 973, startPoint y: 467, endPoint x: 962, endPoint y: 439, distance: 29.9
click at [973, 467] on button "Confirm" at bounding box center [951, 473] width 200 height 34
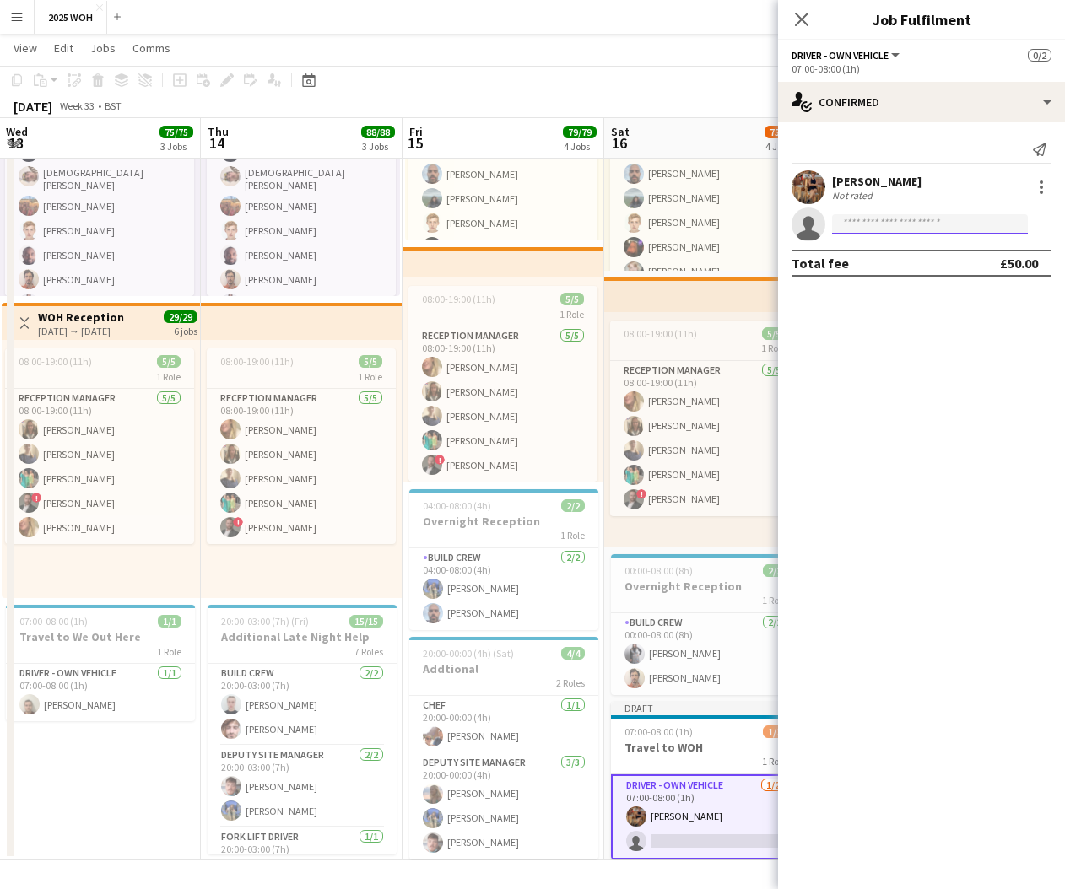
click at [873, 216] on input at bounding box center [930, 224] width 196 height 20
type input "*****"
click at [906, 269] on span "[PHONE_NUMBER]" at bounding box center [930, 276] width 169 height 14
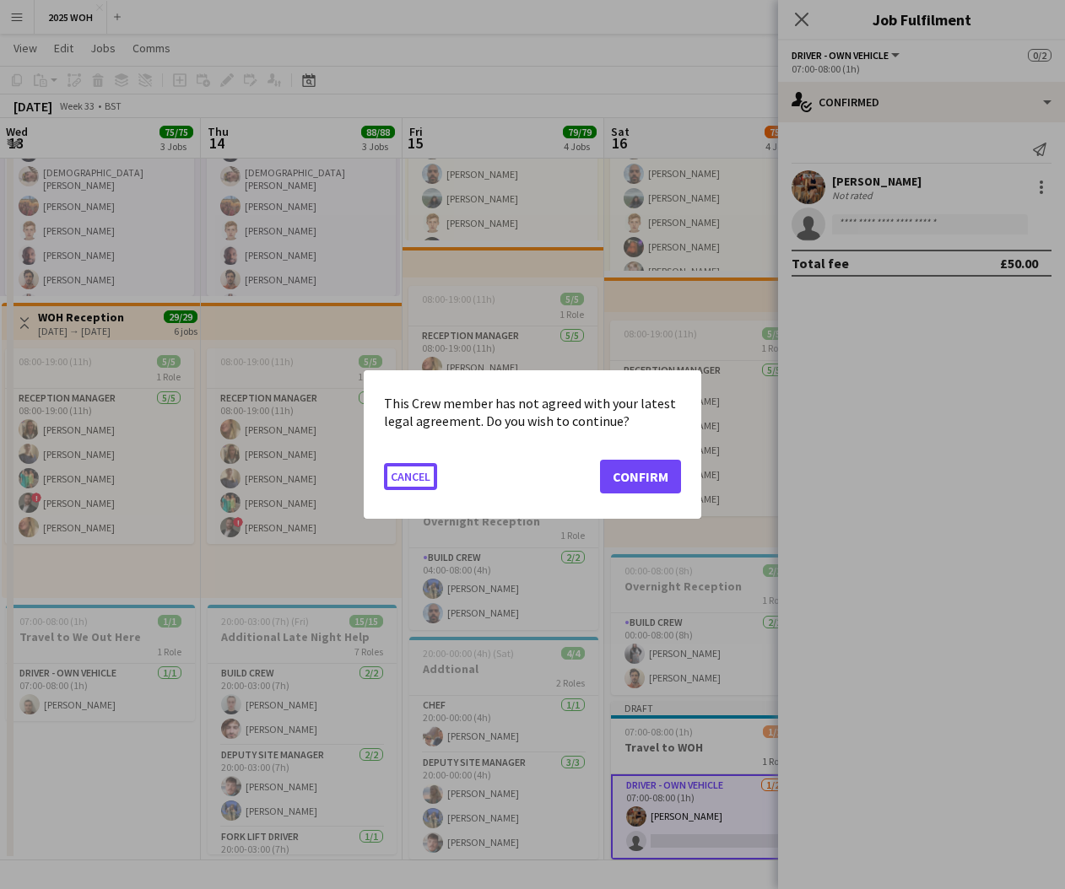
scroll to position [0, 0]
drag, startPoint x: 641, startPoint y: 473, endPoint x: 722, endPoint y: 457, distance: 83.4
click at [641, 473] on button "Confirm" at bounding box center [640, 477] width 81 height 34
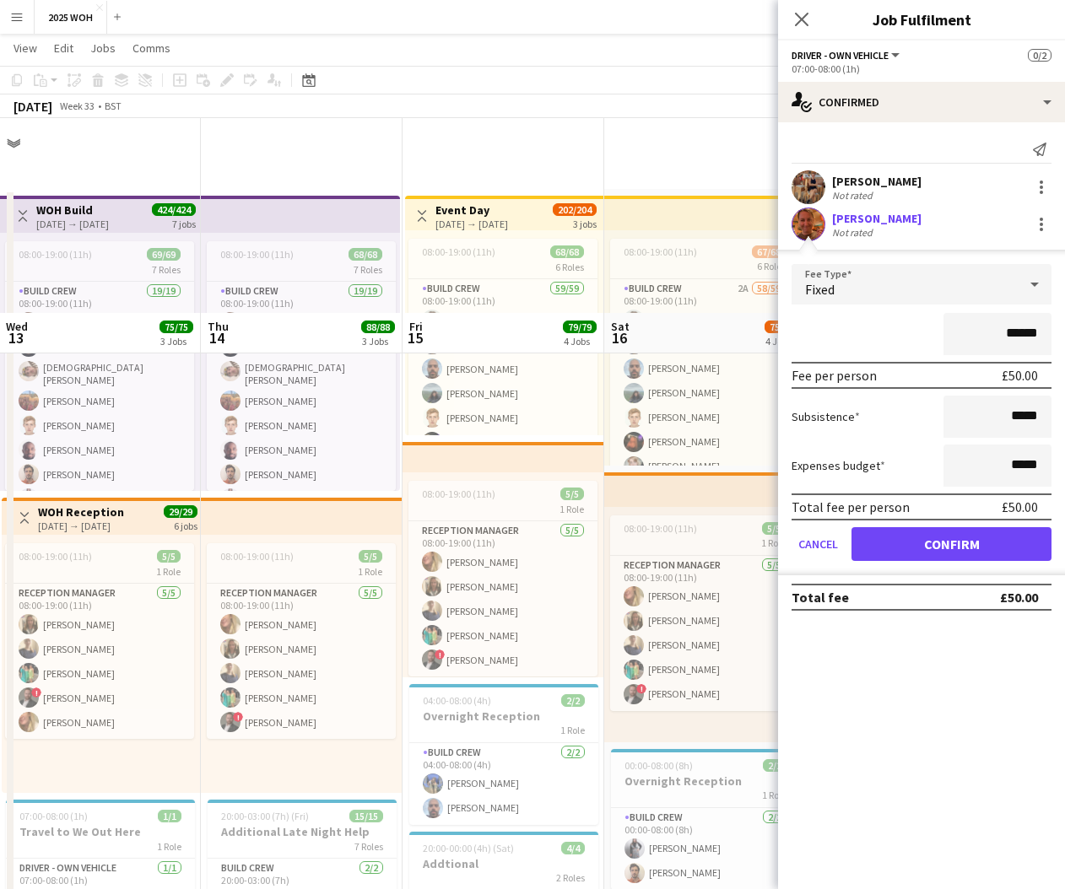
scroll to position [195, 0]
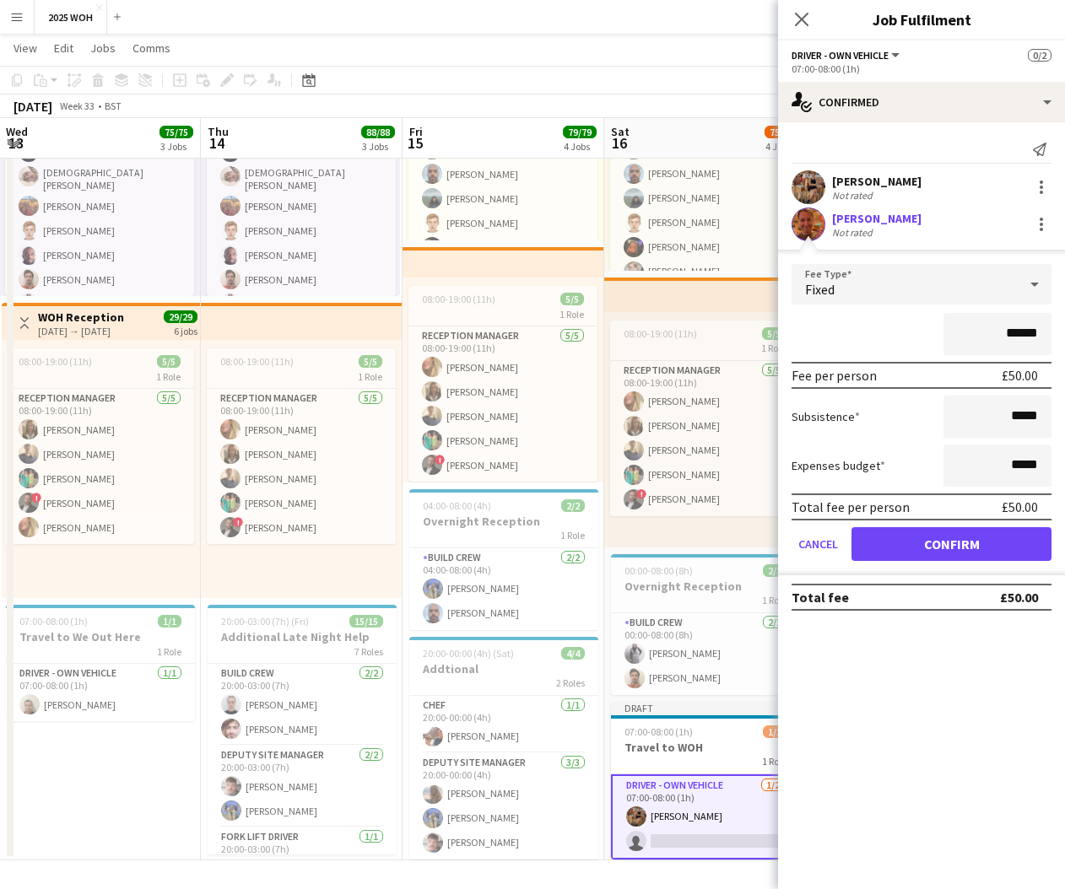
click at [932, 538] on button "Confirm" at bounding box center [951, 544] width 200 height 34
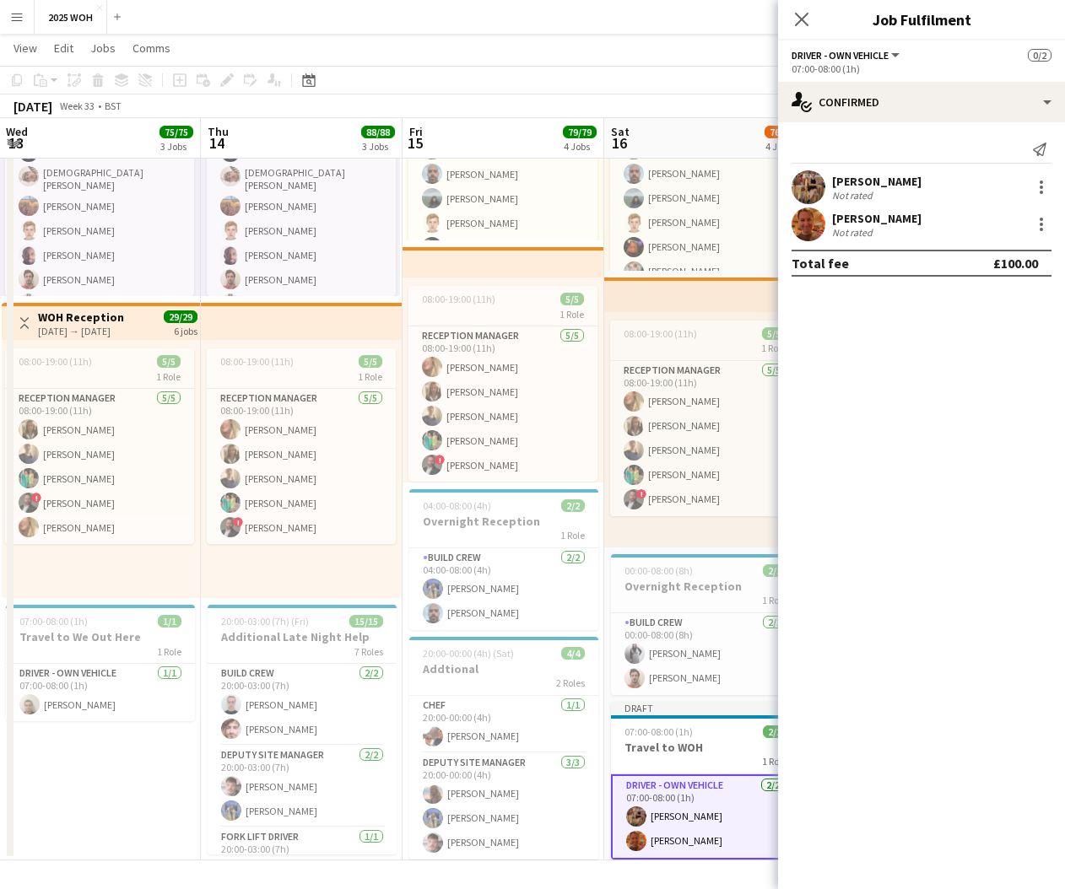
drag, startPoint x: 800, startPoint y: 15, endPoint x: 808, endPoint y: 19, distance: 9.1
click at [801, 14] on icon "Close pop-in" at bounding box center [802, 20] width 14 height 14
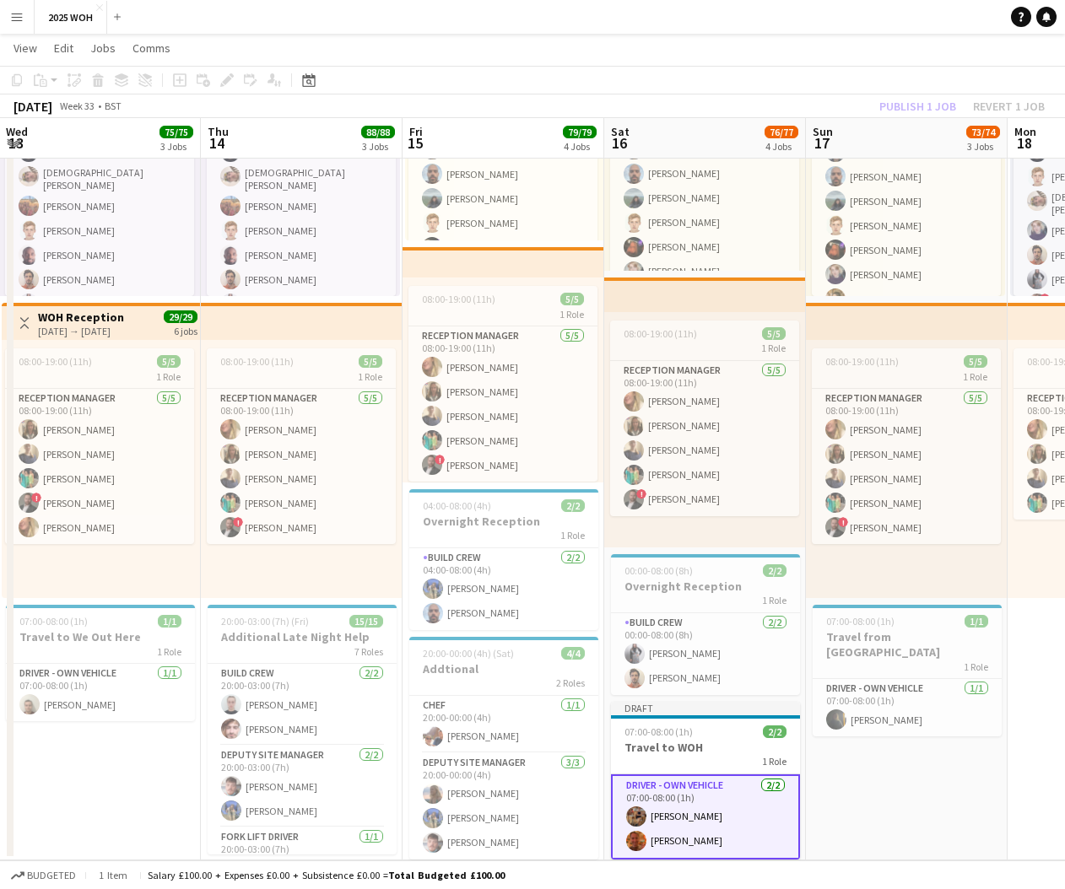
click at [946, 765] on app-date-cell "08:00-19:00 (11h) 67/68 6 Roles Build Crew 2A 58/59 08:00-19:00 (11h) [PERSON_N…" at bounding box center [907, 427] width 202 height 867
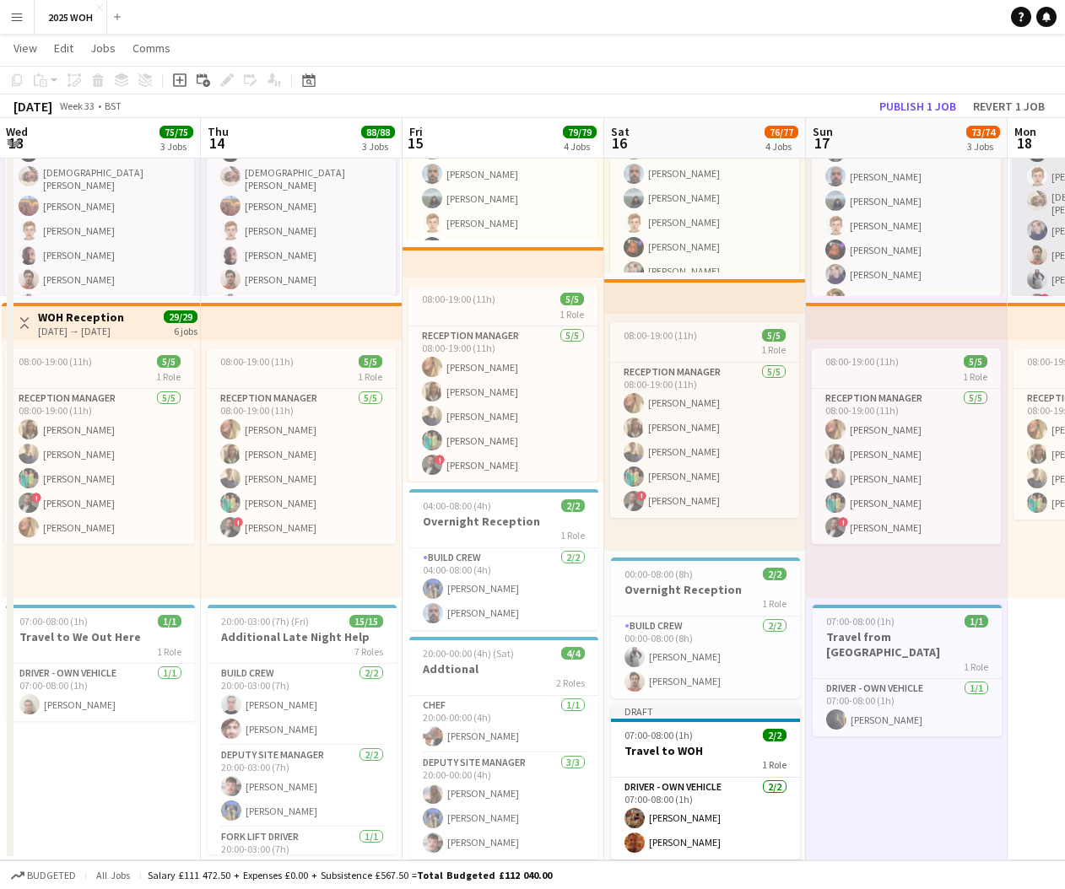
scroll to position [0, 406]
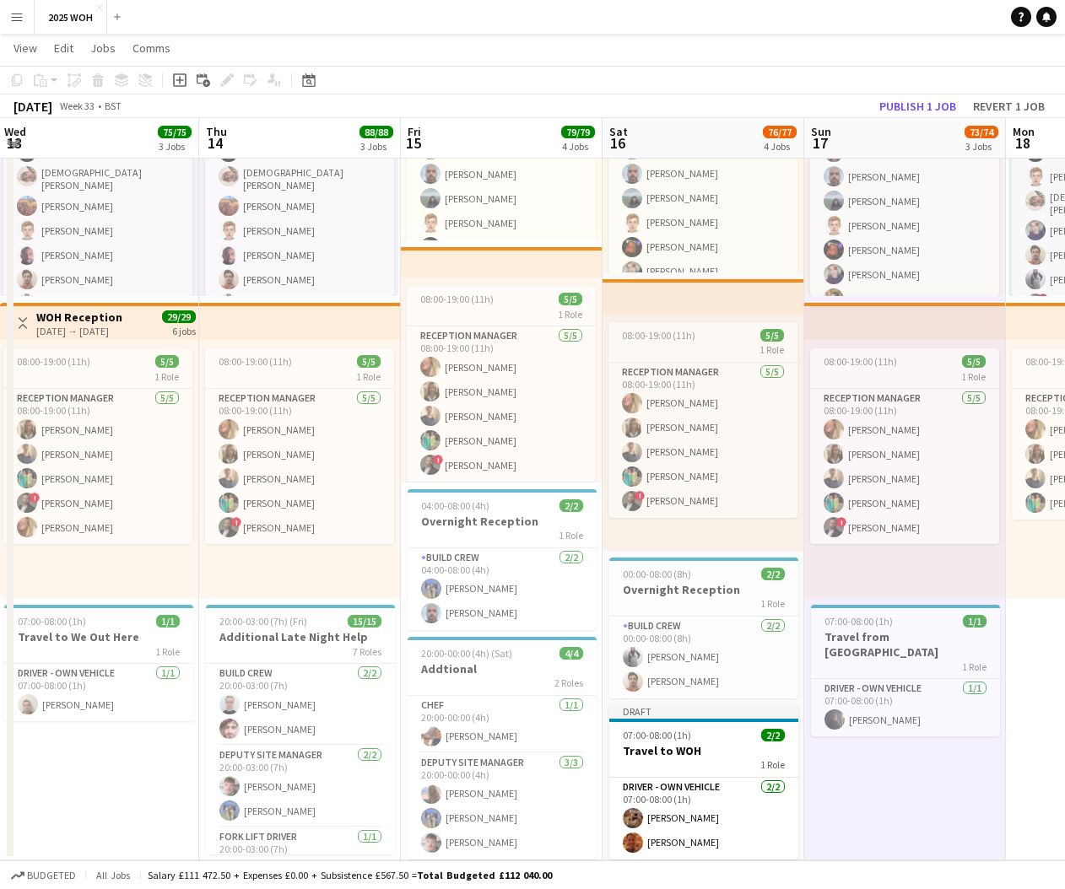
drag, startPoint x: 911, startPoint y: 102, endPoint x: 900, endPoint y: 84, distance: 20.8
click at [911, 102] on button "Publish 1 job" at bounding box center [918, 106] width 90 height 22
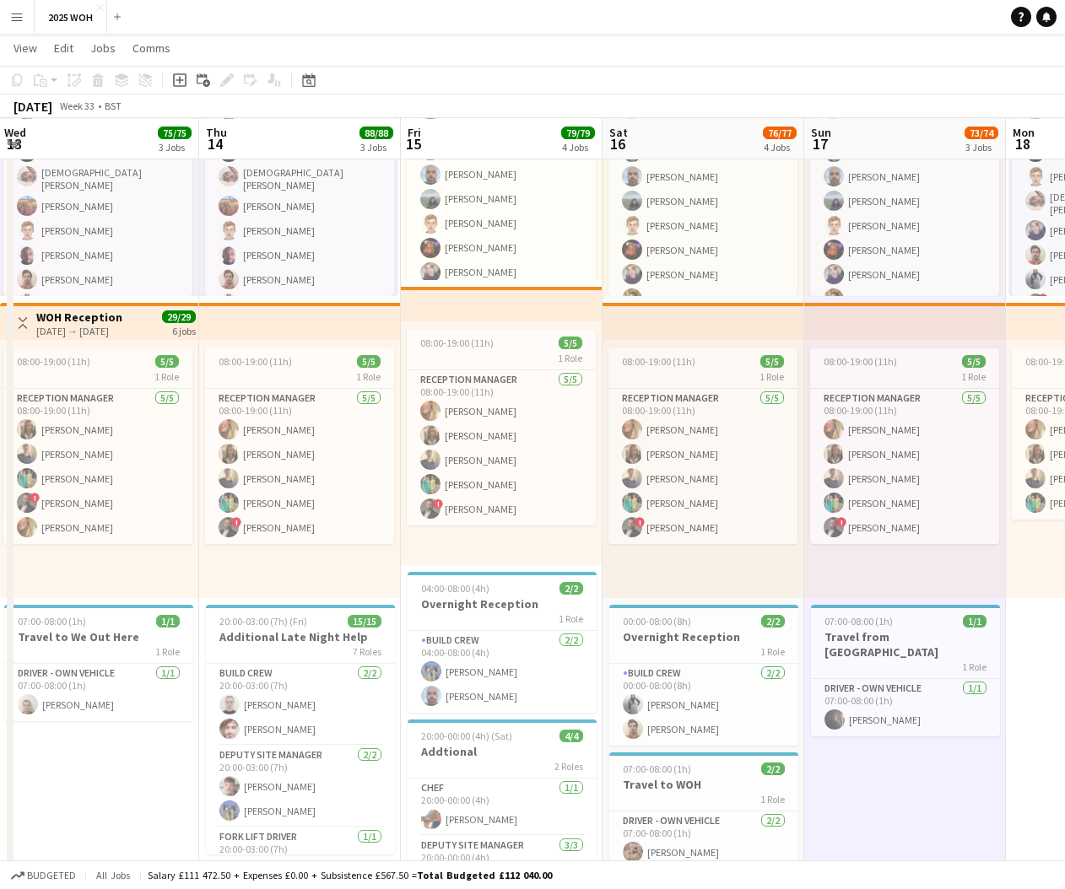
scroll to position [196, 0]
click at [908, 798] on app-date-cell "08:00-19:00 (11h) 67/68 6 Roles Build Crew 2A 58/59 08:00-19:00 (11h) [PERSON_N…" at bounding box center [905, 467] width 202 height 949
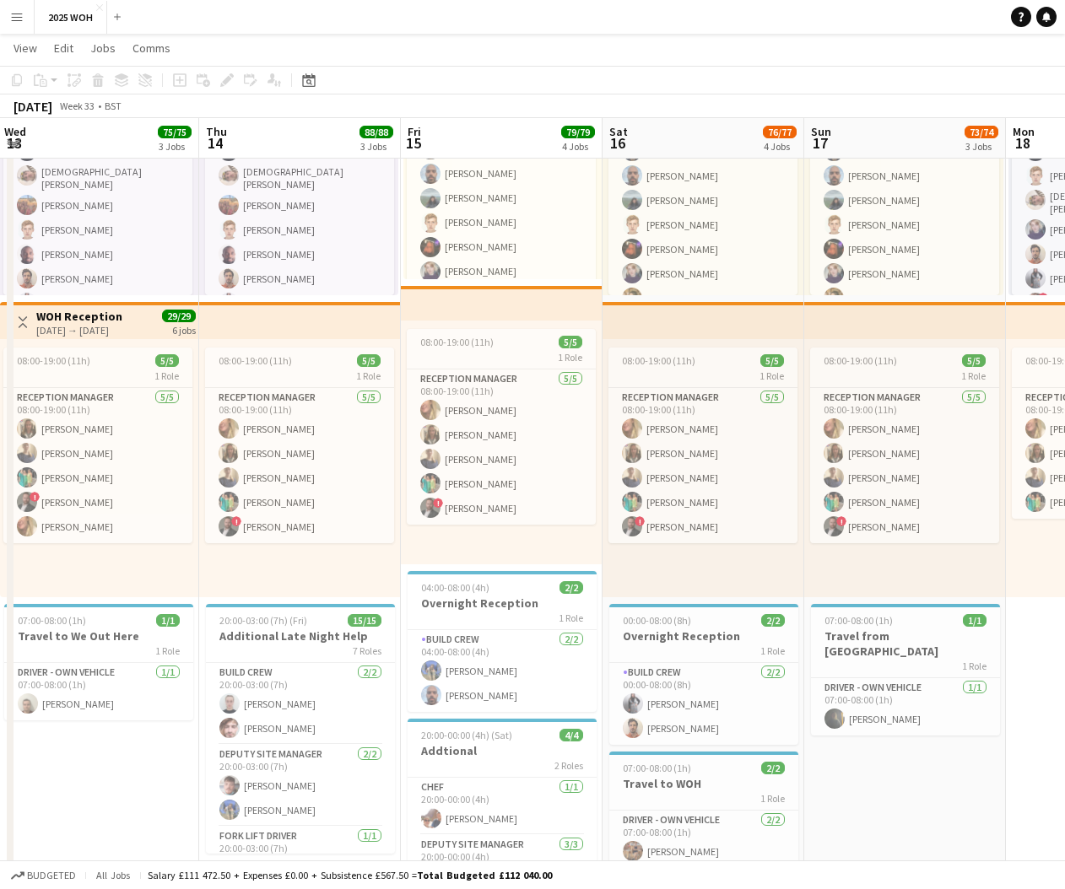
click at [19, 24] on button "Menu" at bounding box center [17, 17] width 34 height 34
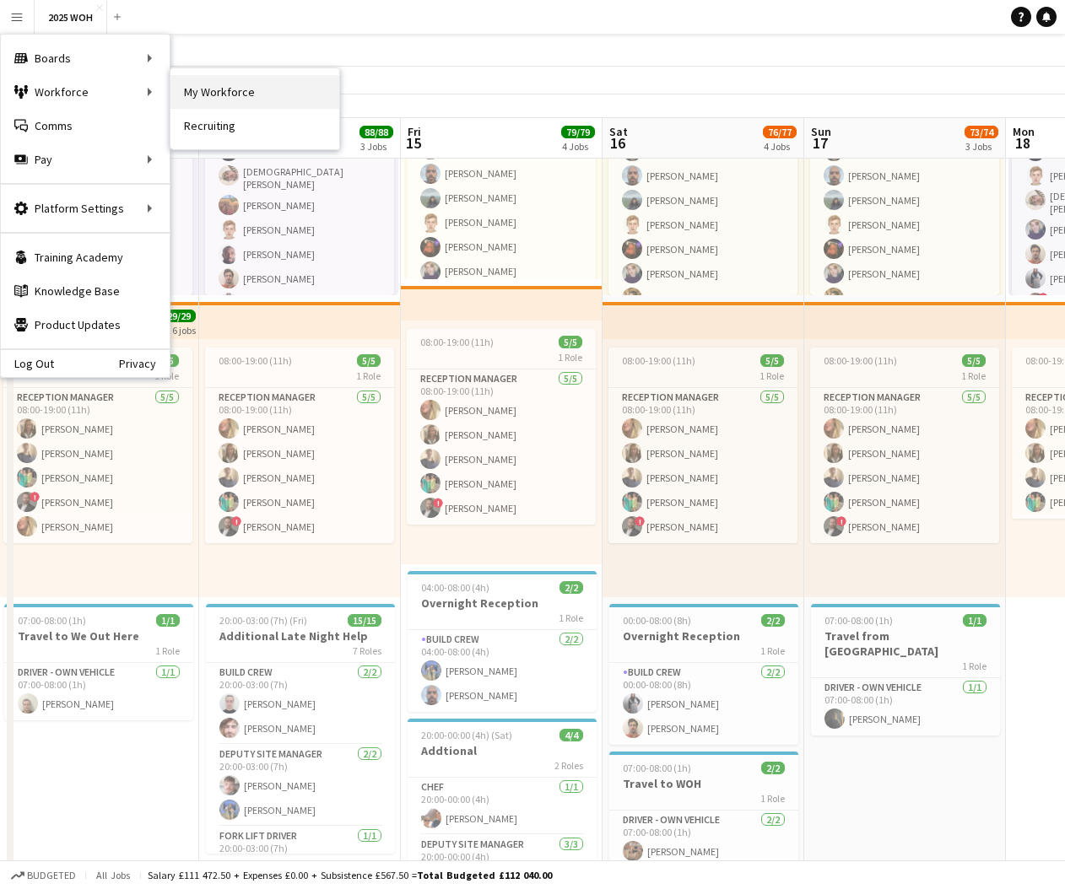
click at [211, 96] on link "My Workforce" at bounding box center [254, 92] width 169 height 34
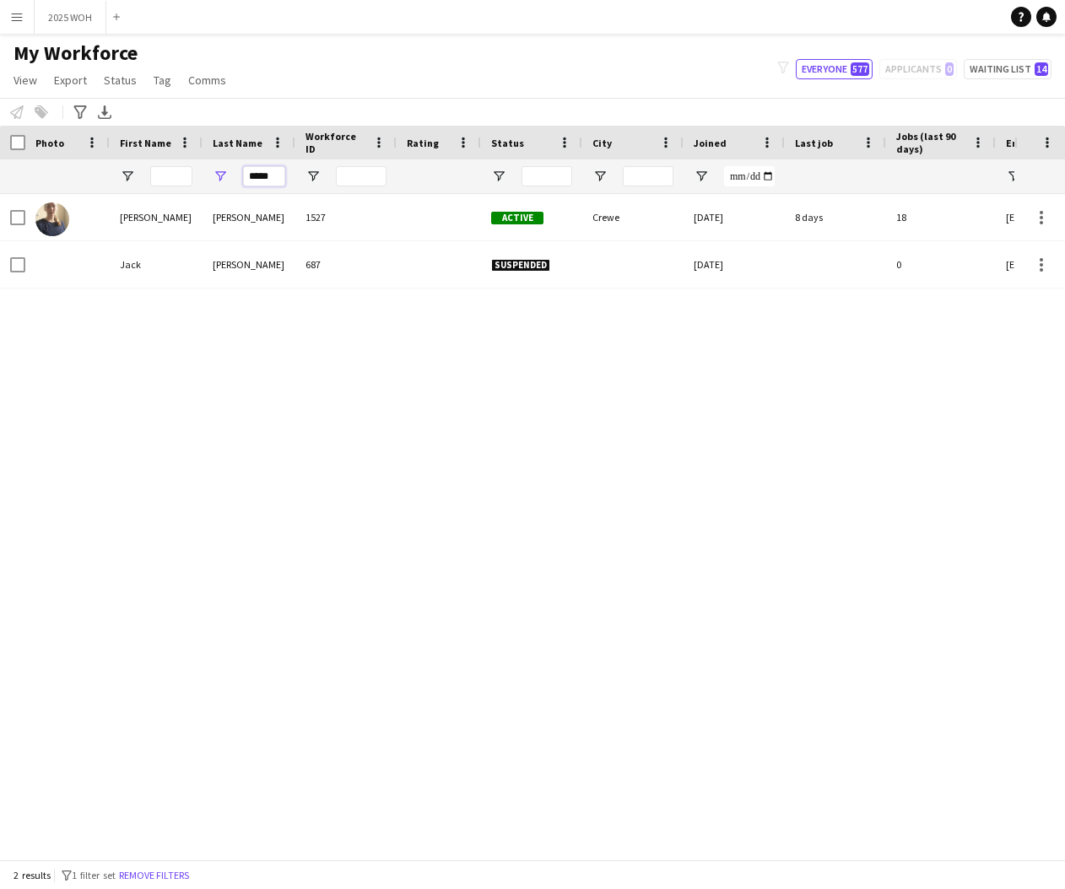
click at [264, 177] on input "*****" at bounding box center [264, 176] width 42 height 20
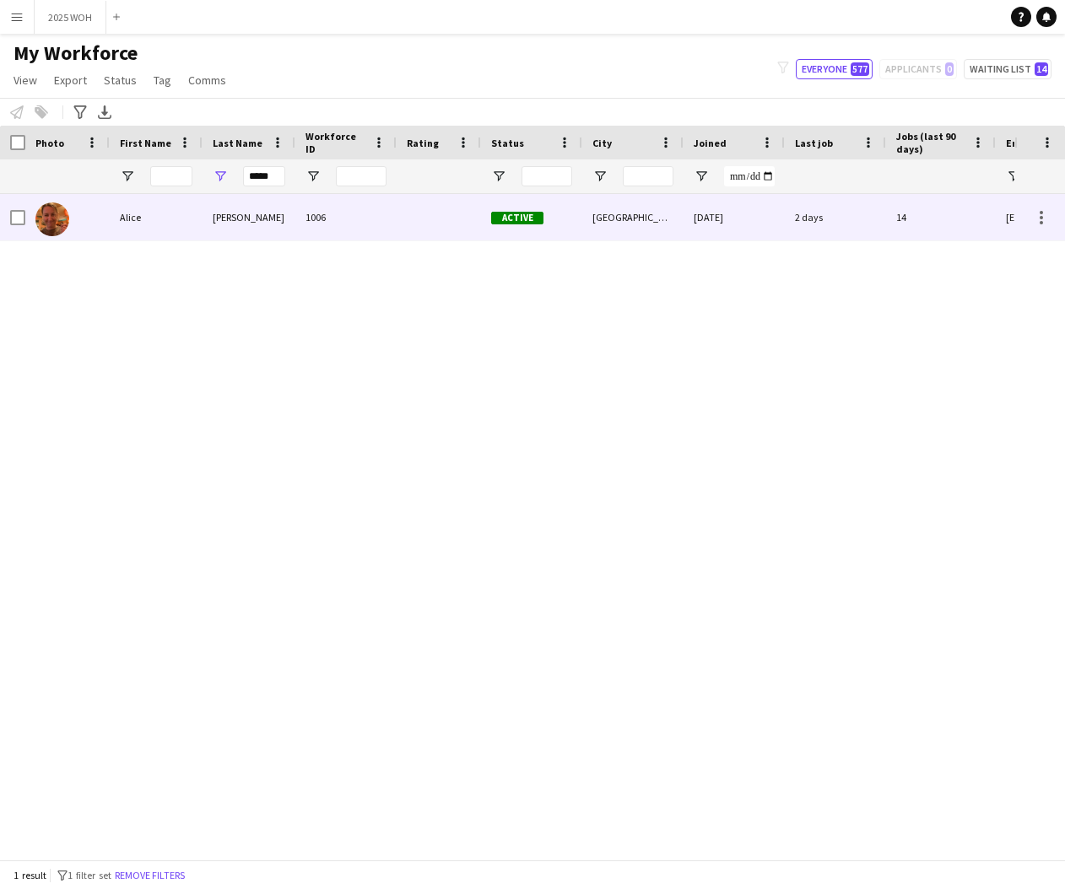
click at [225, 233] on div "[PERSON_NAME]" at bounding box center [249, 217] width 93 height 46
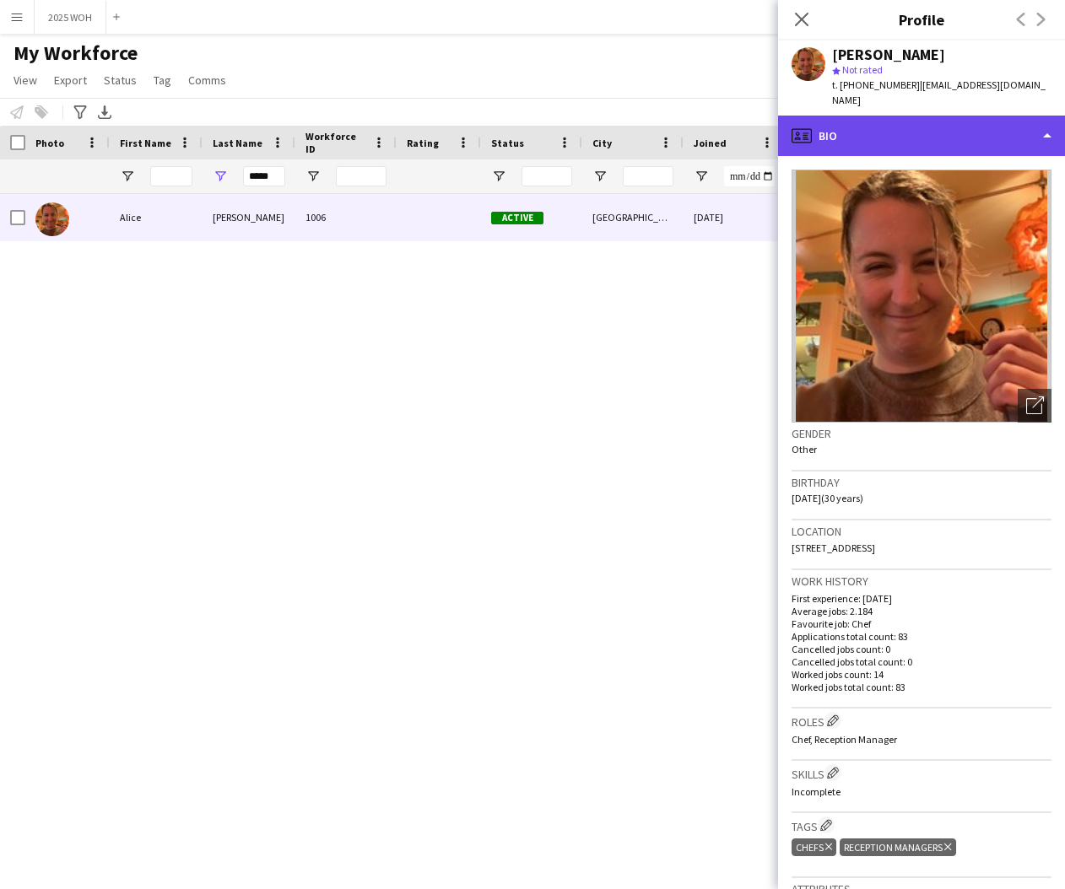
click at [1024, 133] on div "profile Bio" at bounding box center [921, 136] width 287 height 41
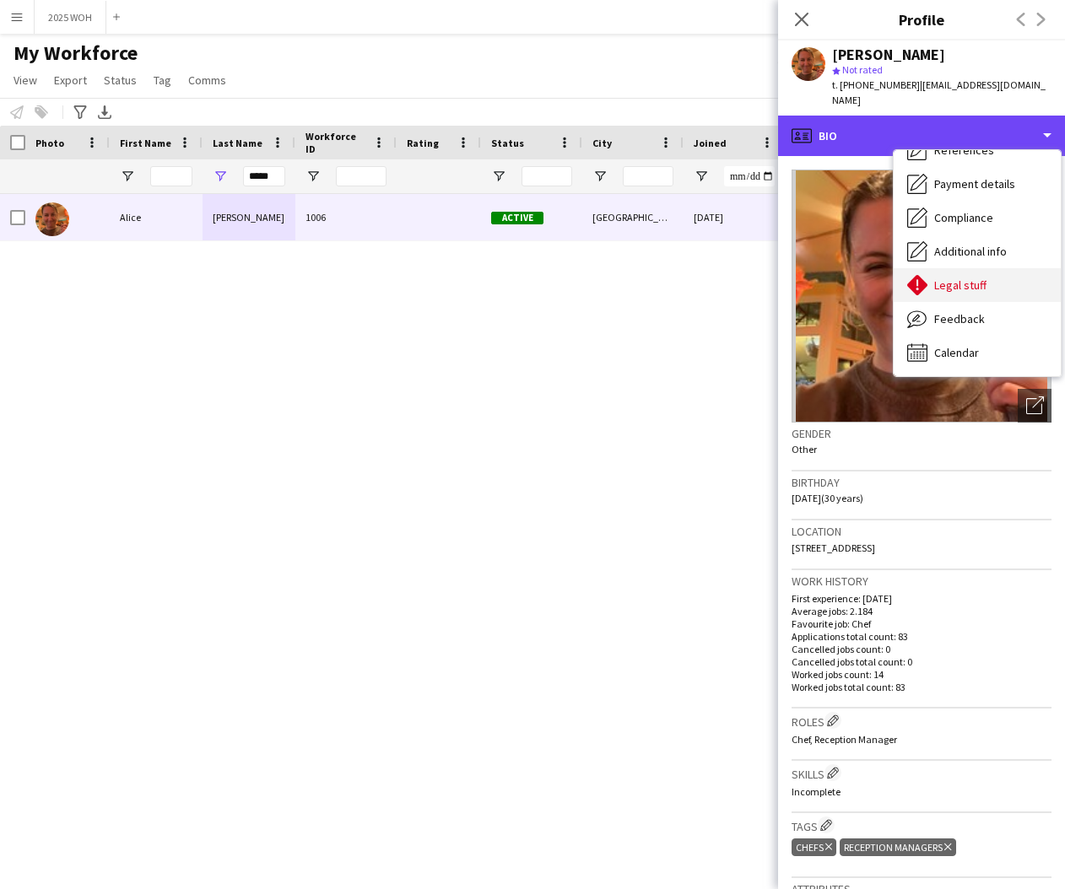
scroll to position [192, 0]
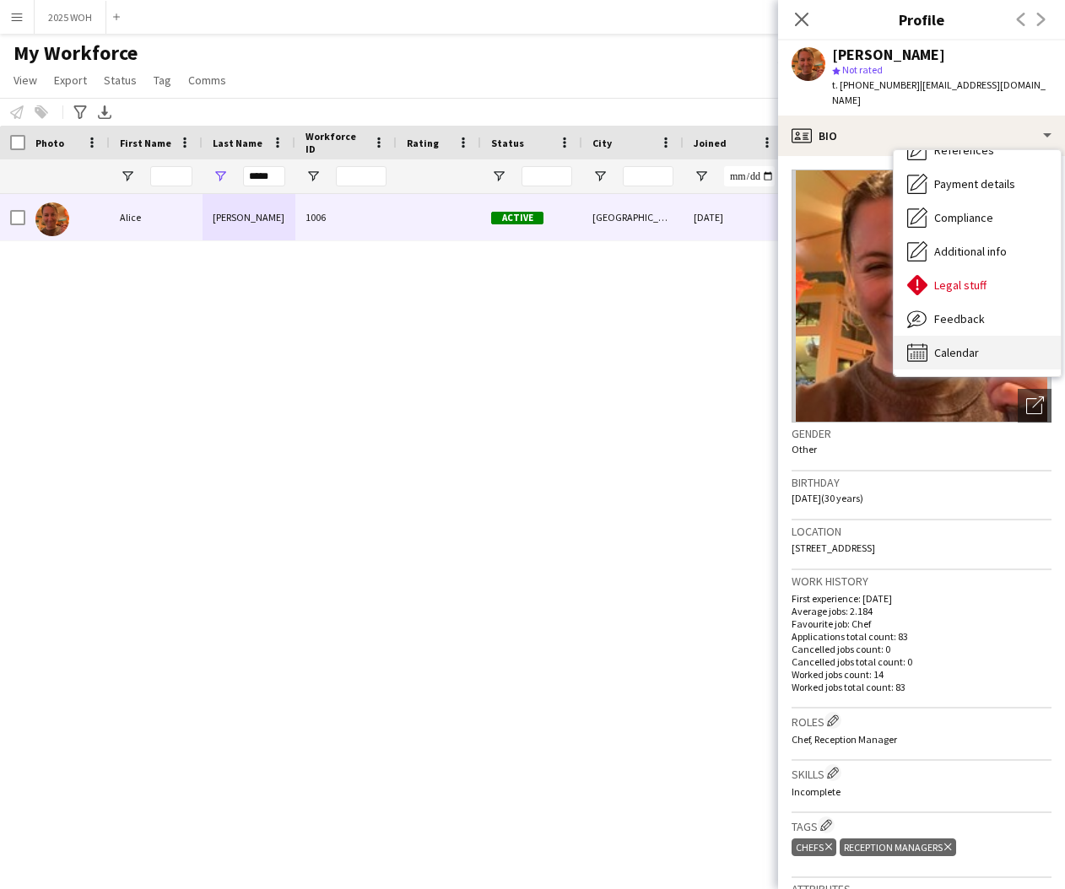
click at [989, 339] on div "Calendar Calendar" at bounding box center [977, 353] width 167 height 34
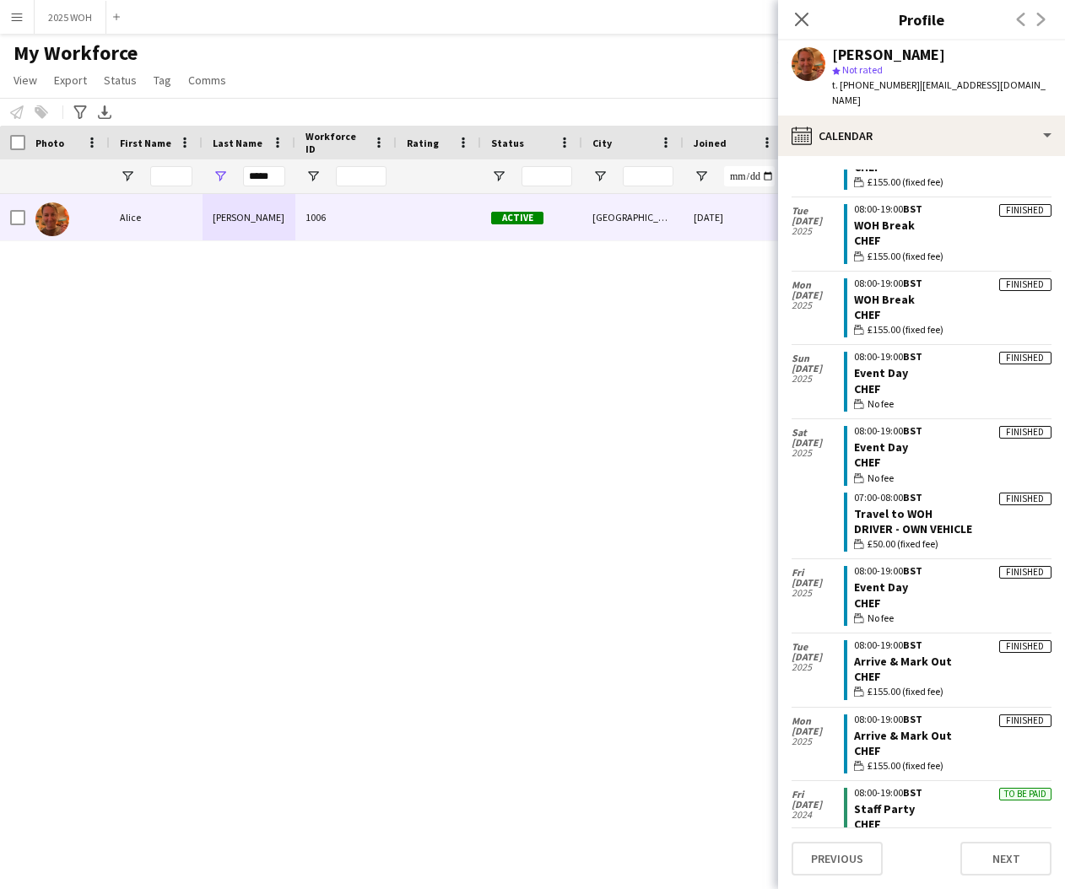
scroll to position [458, 0]
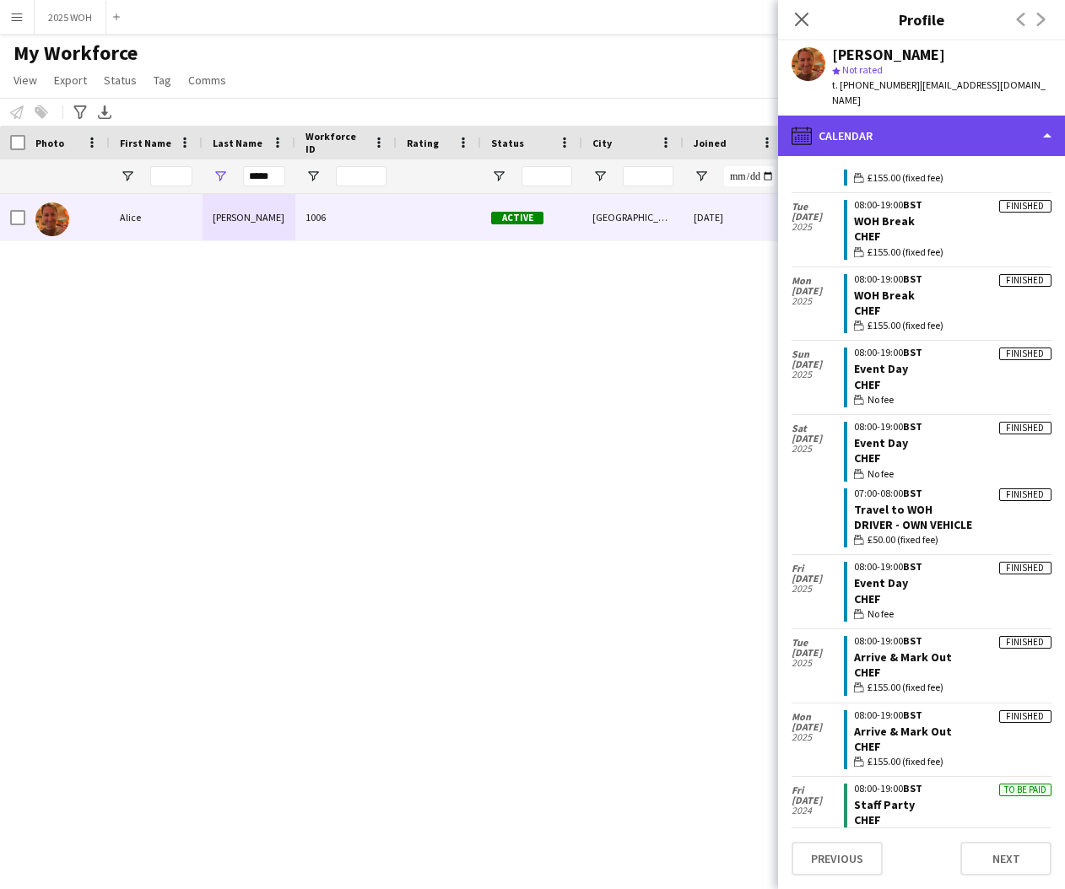
click at [962, 117] on div "calendar-full Calendar" at bounding box center [921, 136] width 287 height 41
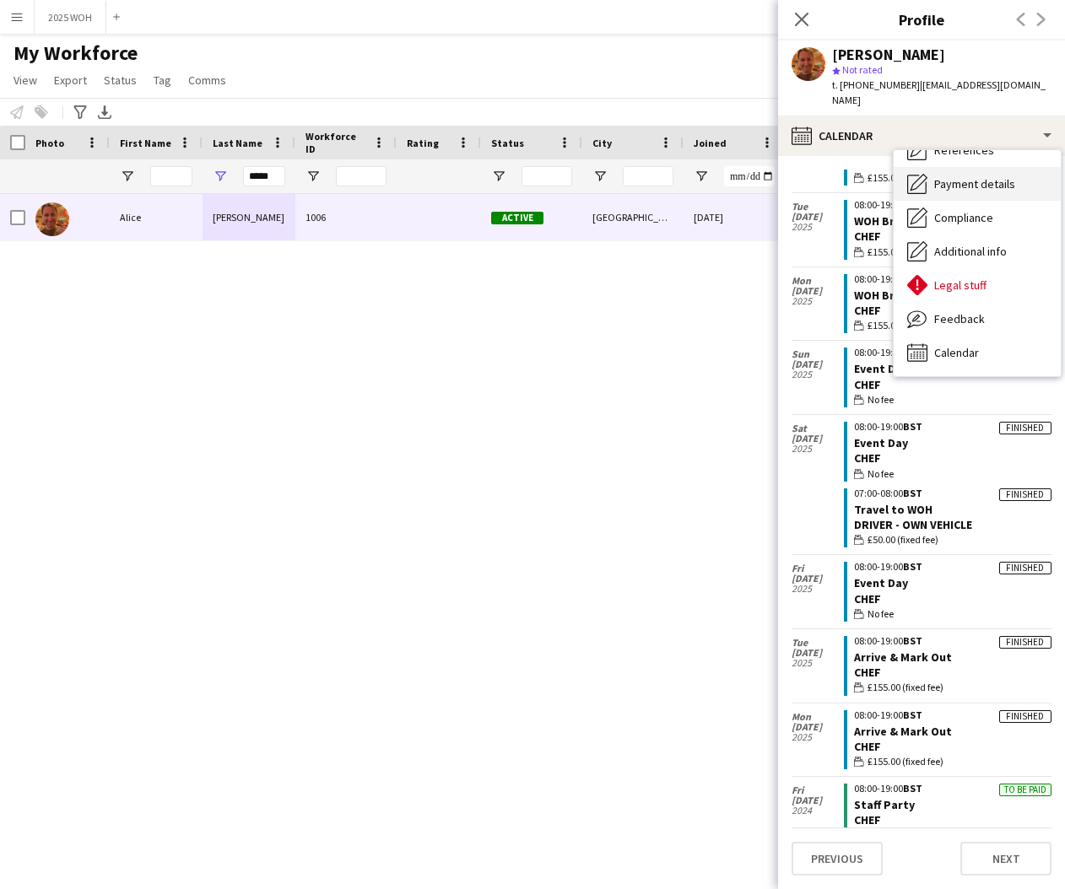
click at [987, 176] on div "Payment details Payment details" at bounding box center [977, 184] width 167 height 34
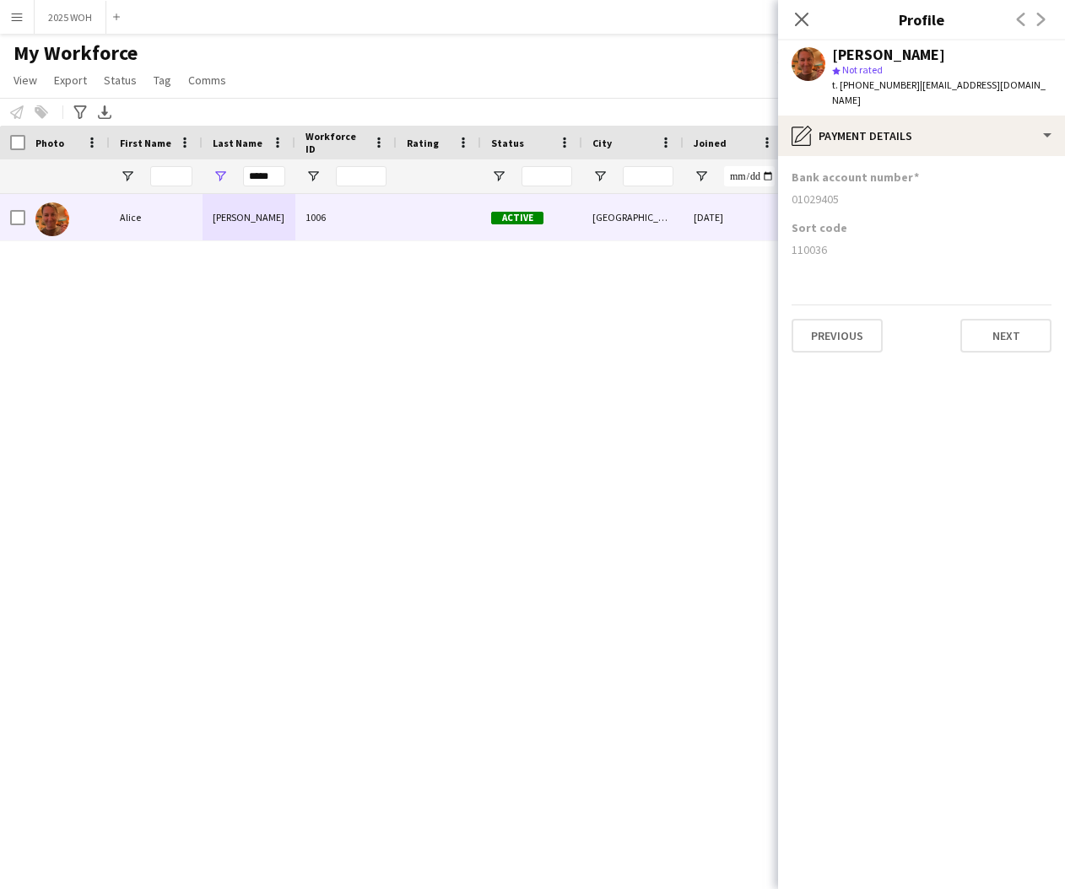
drag, startPoint x: 791, startPoint y: 184, endPoint x: 858, endPoint y: 185, distance: 67.5
click at [858, 185] on app-section-data-types "Bank account number [FINANCIAL_ID] Sort code [FINANCIAL_ID] Previous Next" at bounding box center [921, 522] width 287 height 733
copy div "01029405"
drag, startPoint x: 792, startPoint y: 235, endPoint x: 864, endPoint y: 237, distance: 72.6
click at [865, 242] on div "110036" at bounding box center [922, 249] width 260 height 15
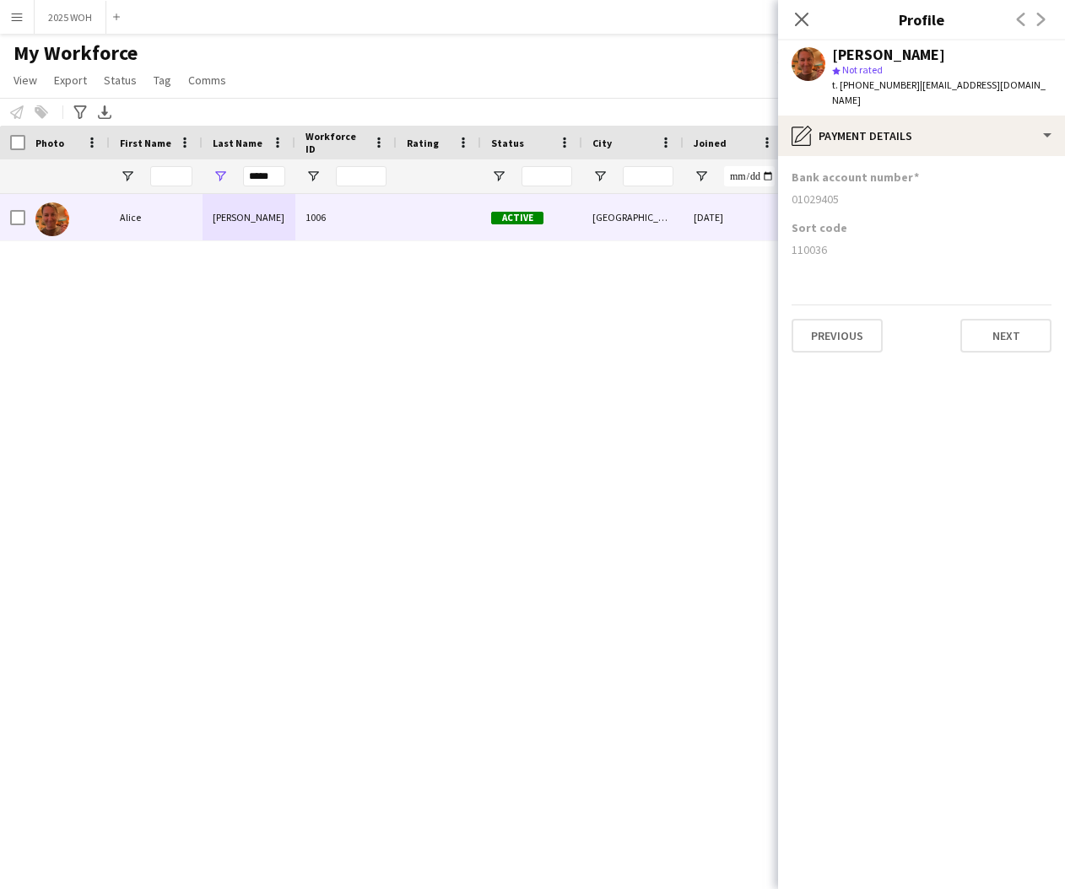
copy div "110036"
click at [806, 23] on icon at bounding box center [801, 19] width 16 height 16
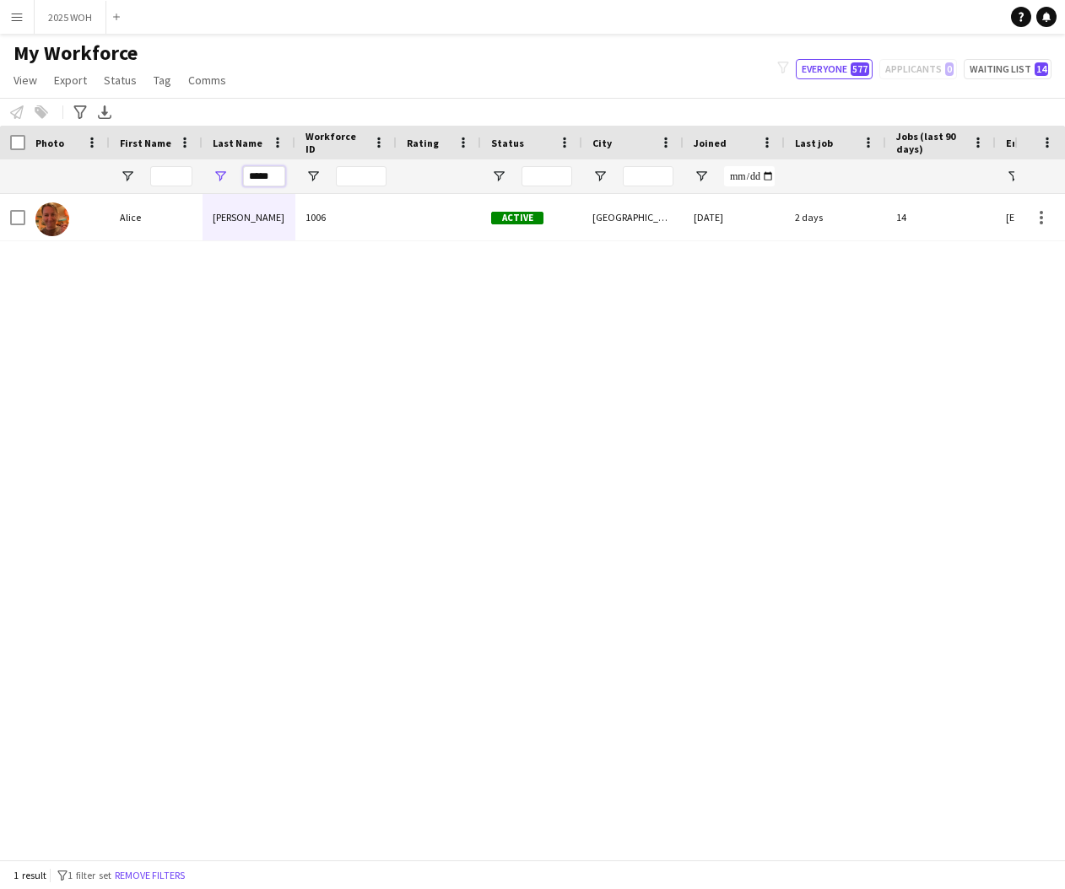
click at [269, 184] on input "*****" at bounding box center [264, 176] width 42 height 20
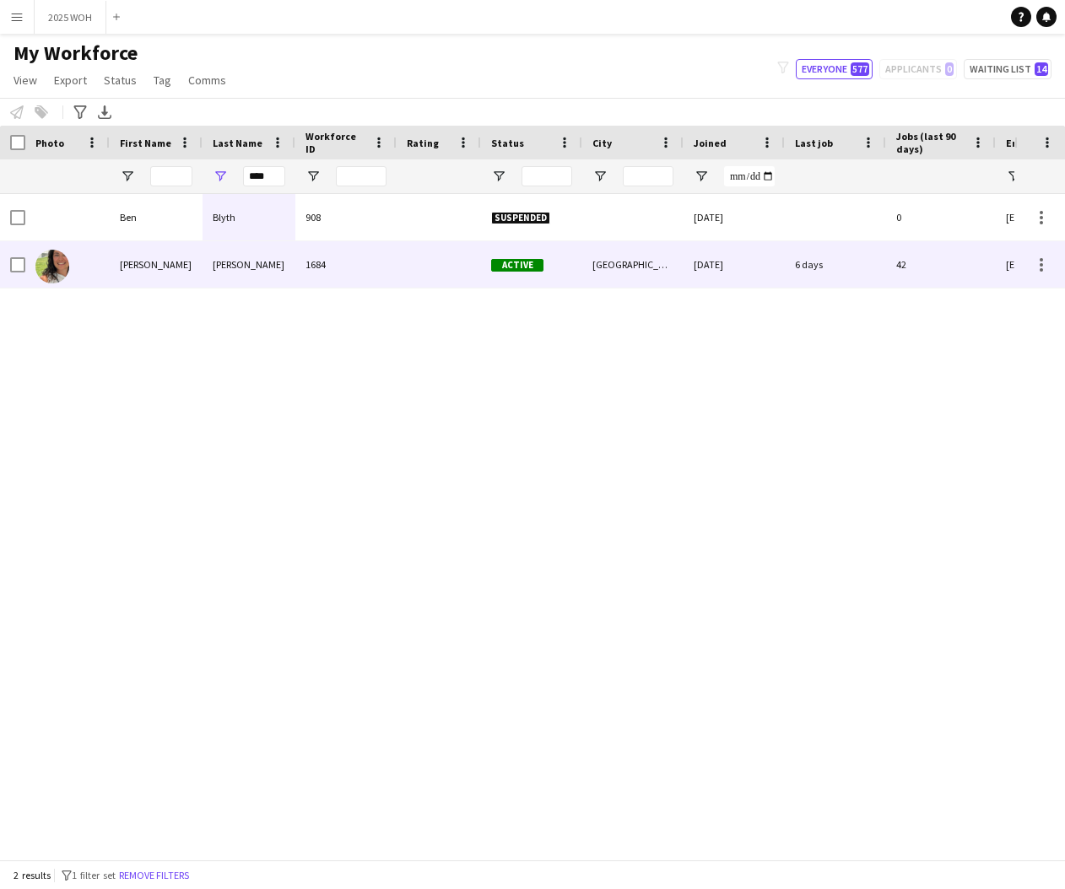
click at [181, 265] on div "[PERSON_NAME]" at bounding box center [156, 264] width 93 height 46
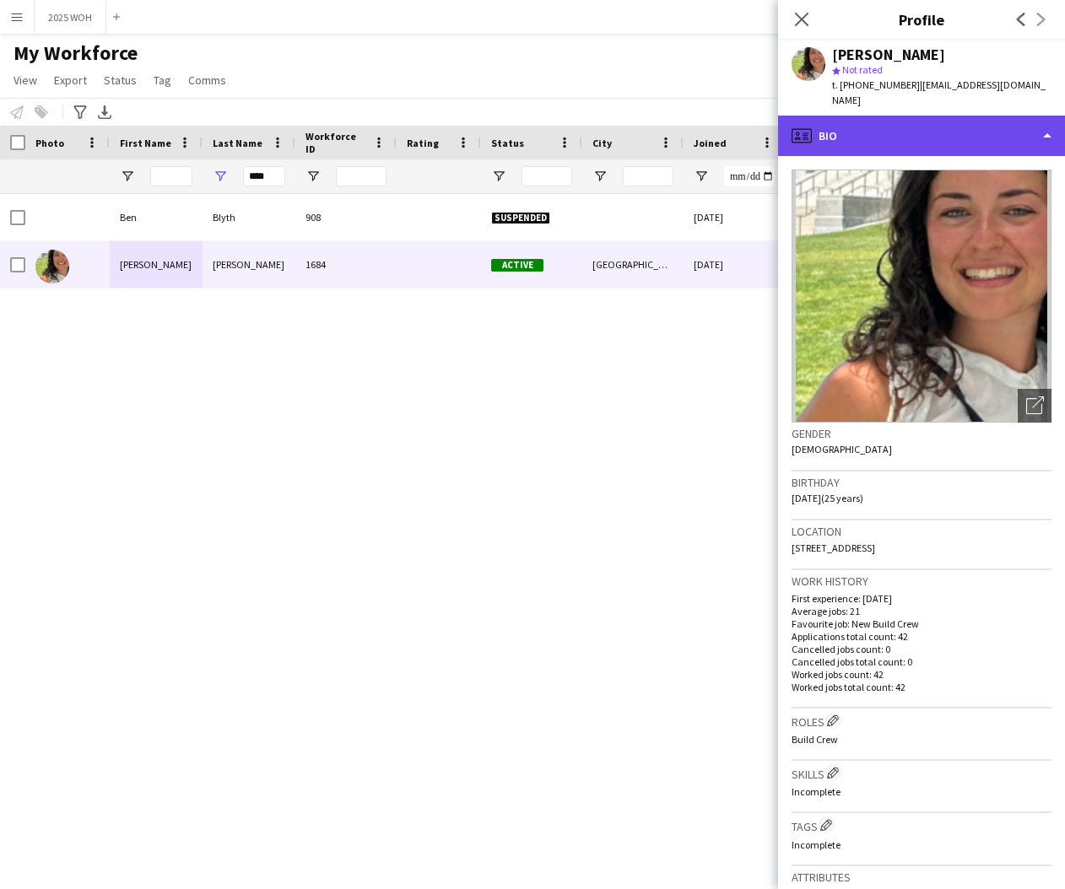
click at [947, 127] on div "profile Bio" at bounding box center [921, 136] width 287 height 41
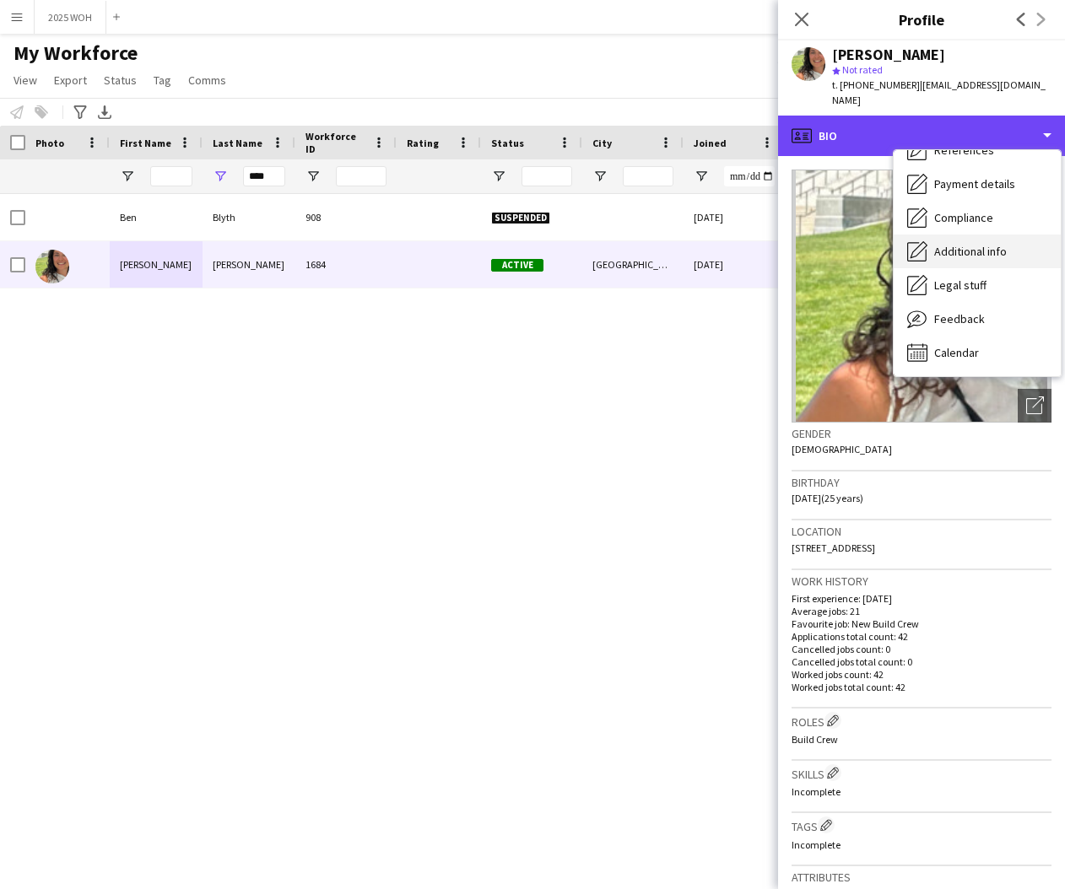
scroll to position [192, 0]
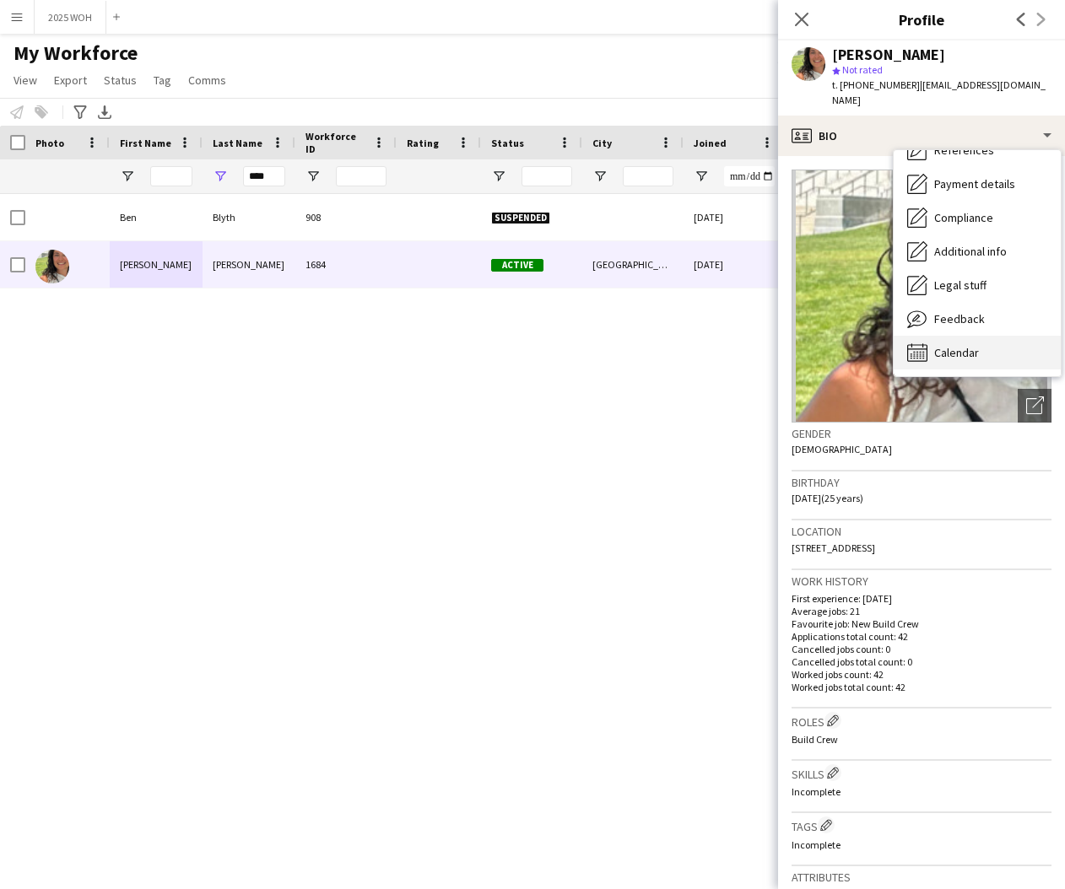
click at [962, 345] on span "Calendar" at bounding box center [956, 352] width 45 height 15
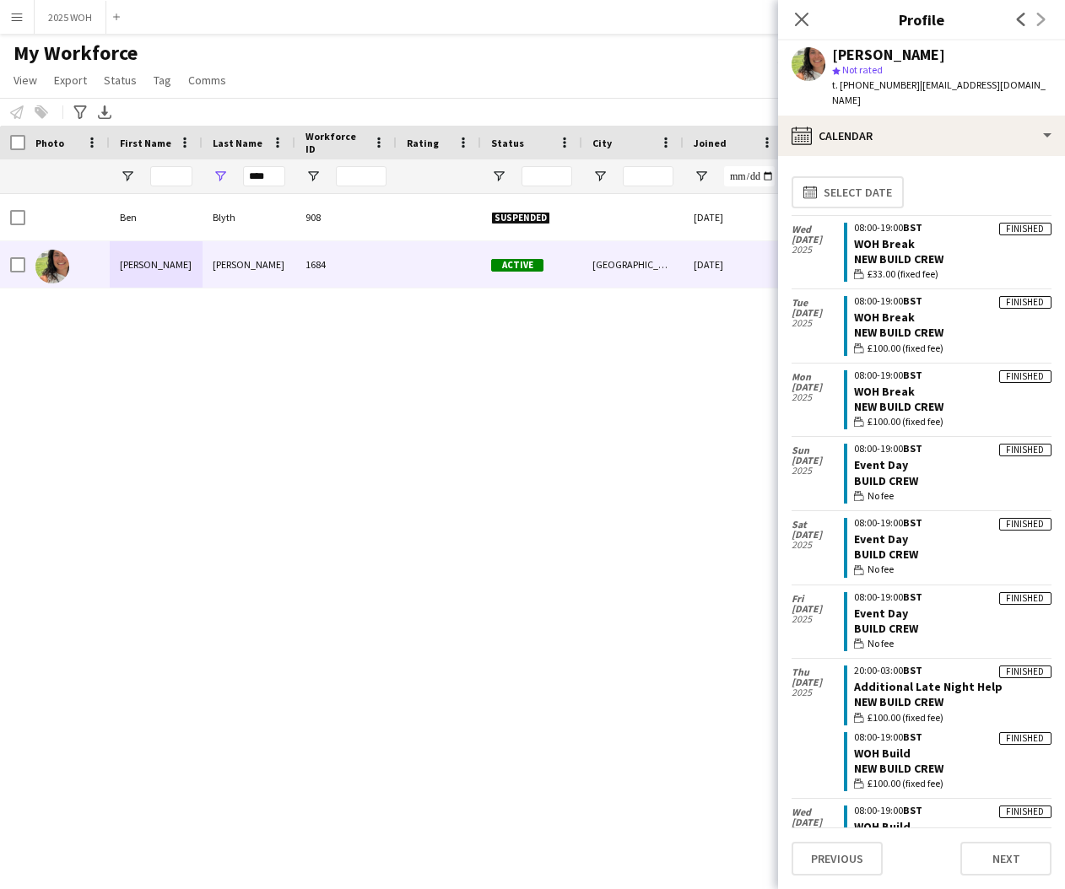
scroll to position [0, 0]
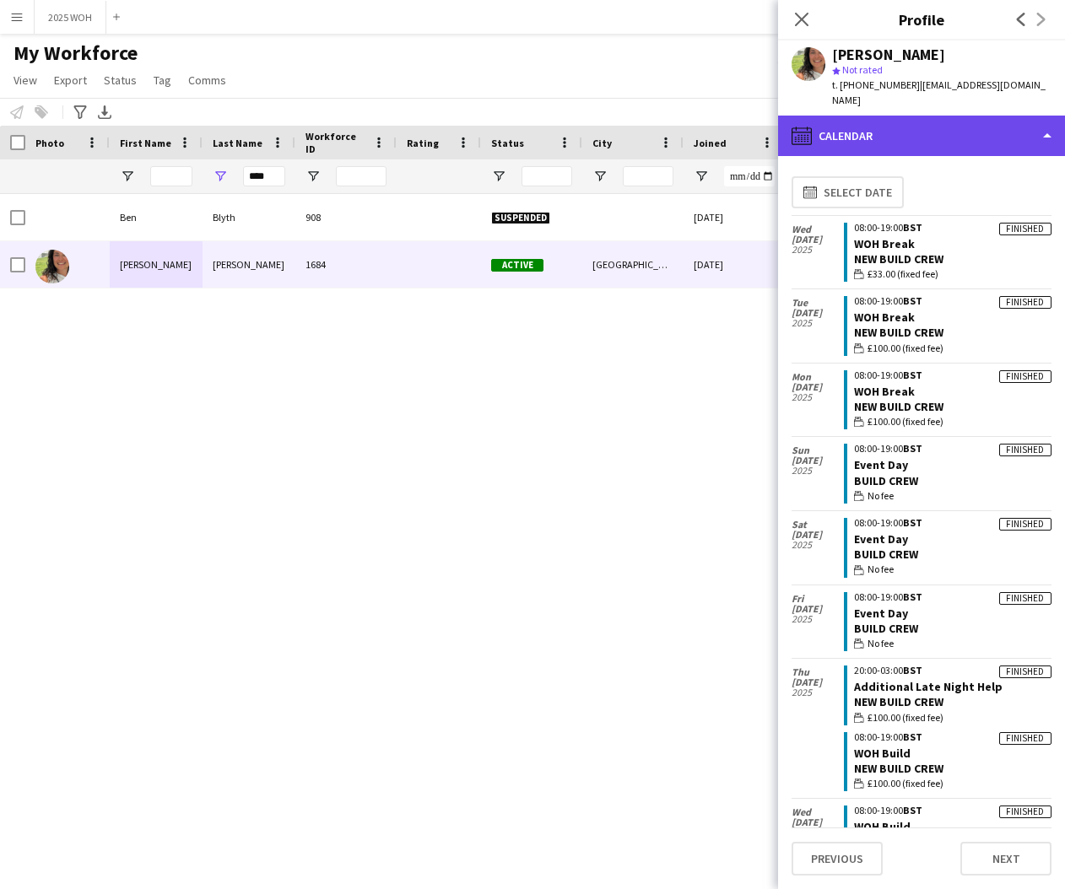
click at [1001, 120] on div "calendar-full Calendar" at bounding box center [921, 136] width 287 height 41
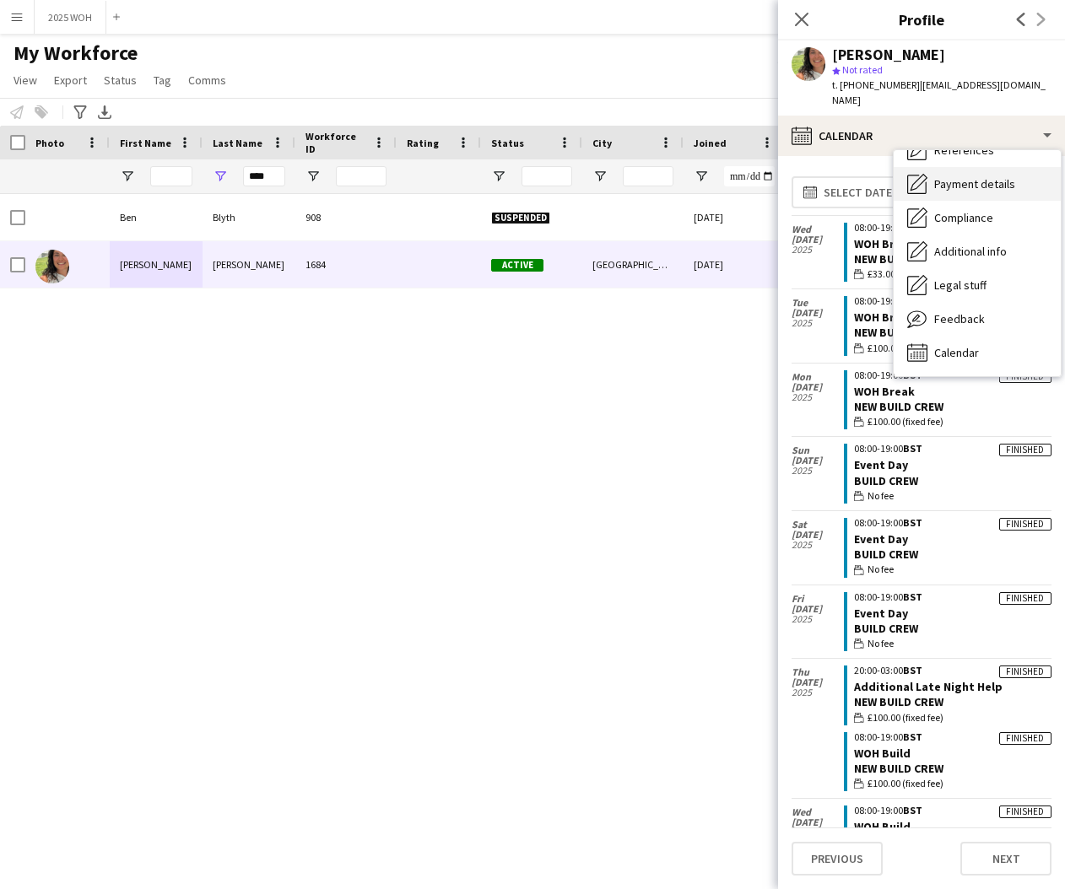
click at [987, 177] on div "Payment details Payment details" at bounding box center [977, 184] width 167 height 34
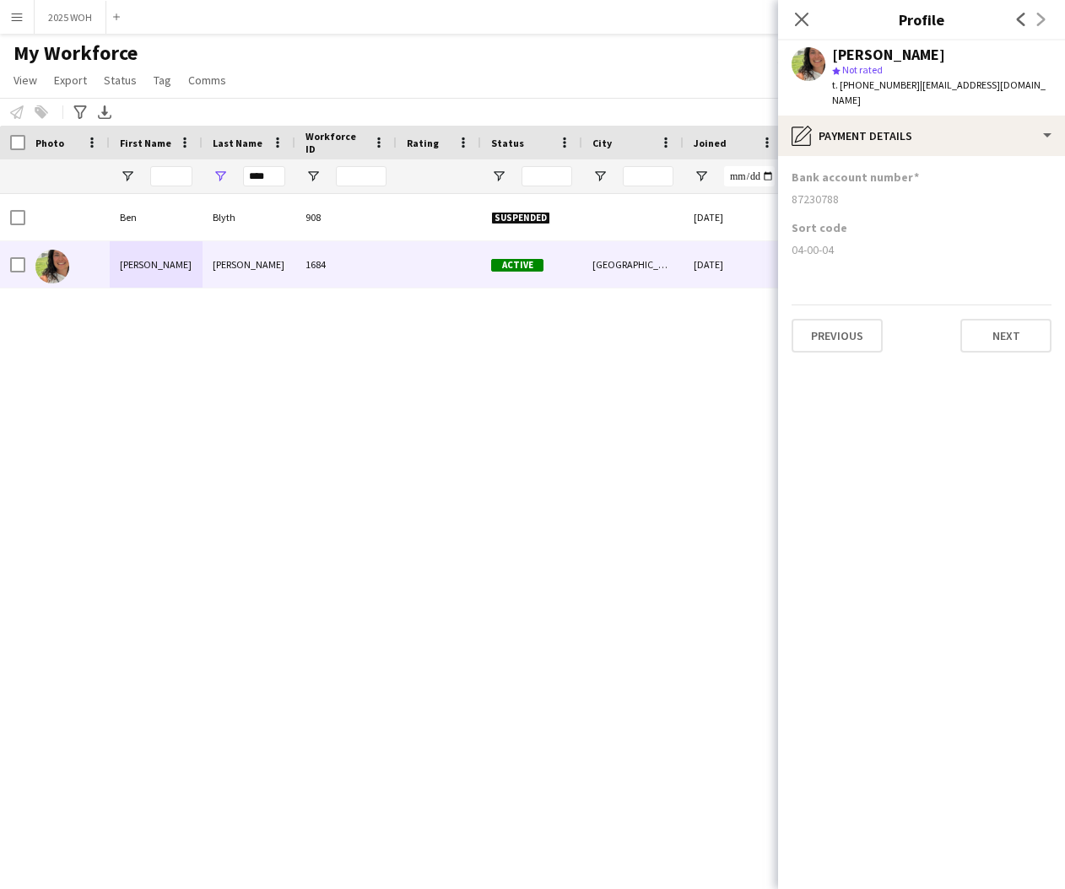
drag, startPoint x: 800, startPoint y: 181, endPoint x: 851, endPoint y: 184, distance: 51.5
click at [851, 184] on app-section-data-types "Bank account number [FINANCIAL_ID] Sort code 04-00-04 Previous Next" at bounding box center [921, 522] width 287 height 733
copy div "87230788"
click at [800, 23] on icon "Close pop-in" at bounding box center [801, 19] width 16 height 16
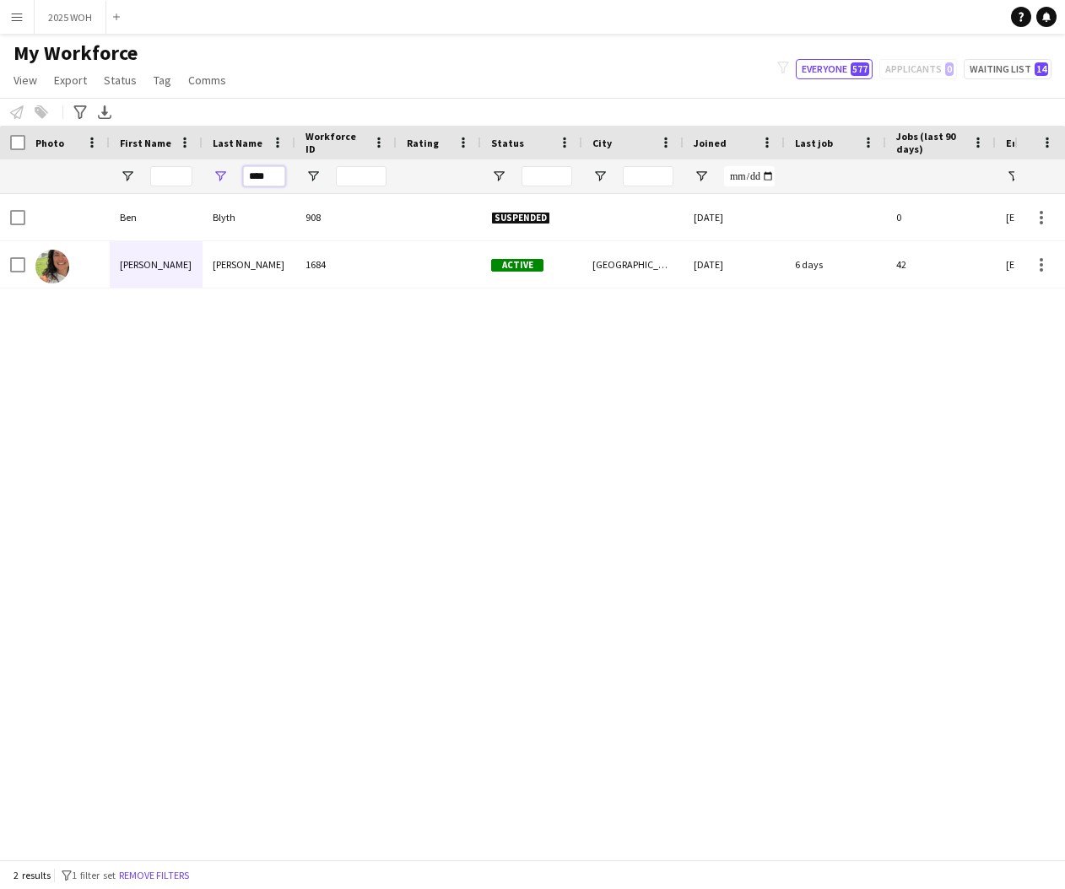
click at [270, 181] on input "****" at bounding box center [264, 176] width 42 height 20
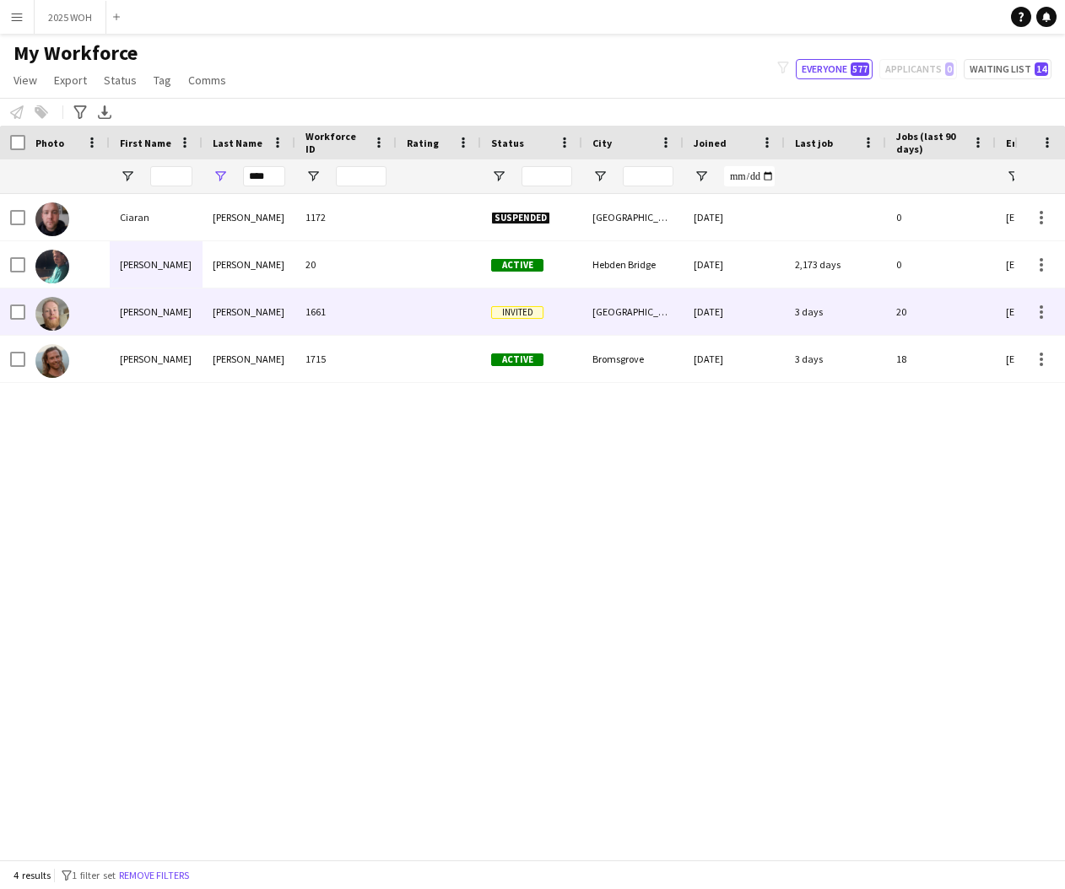
click at [230, 305] on div "[PERSON_NAME]" at bounding box center [249, 312] width 93 height 46
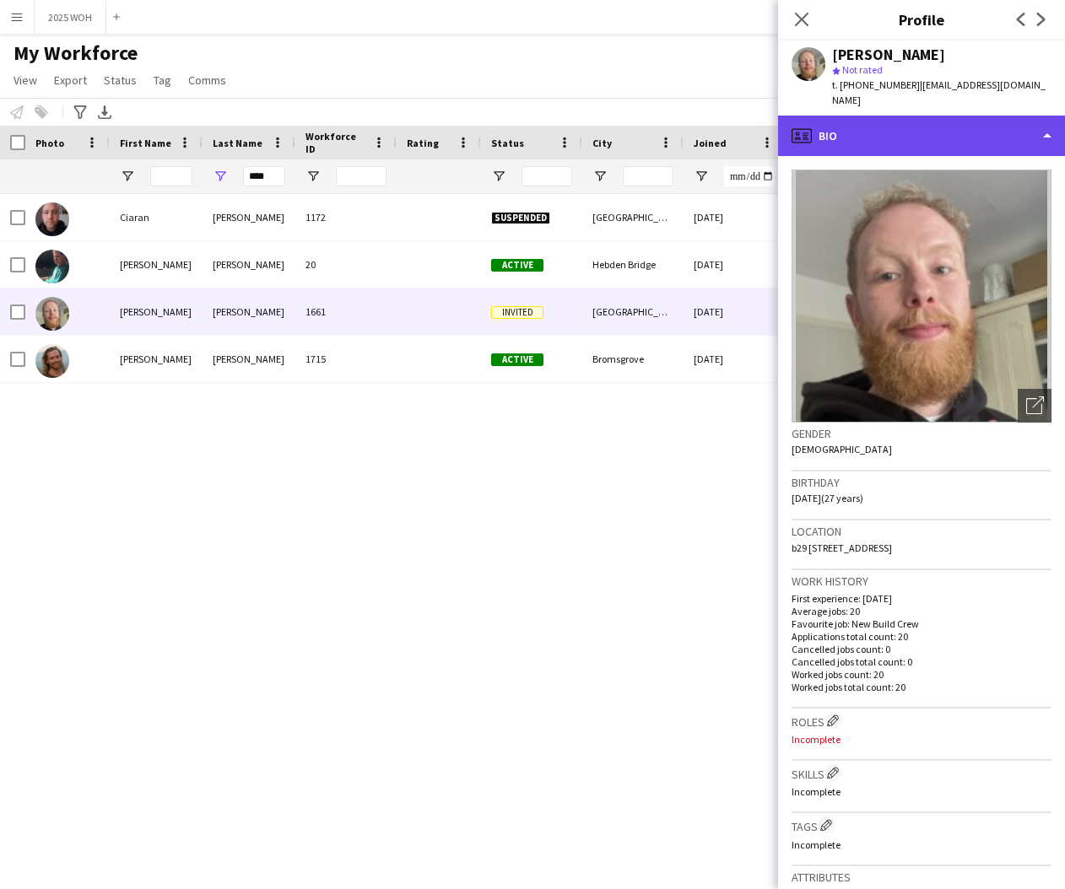
click at [957, 119] on div "profile Bio" at bounding box center [921, 136] width 287 height 41
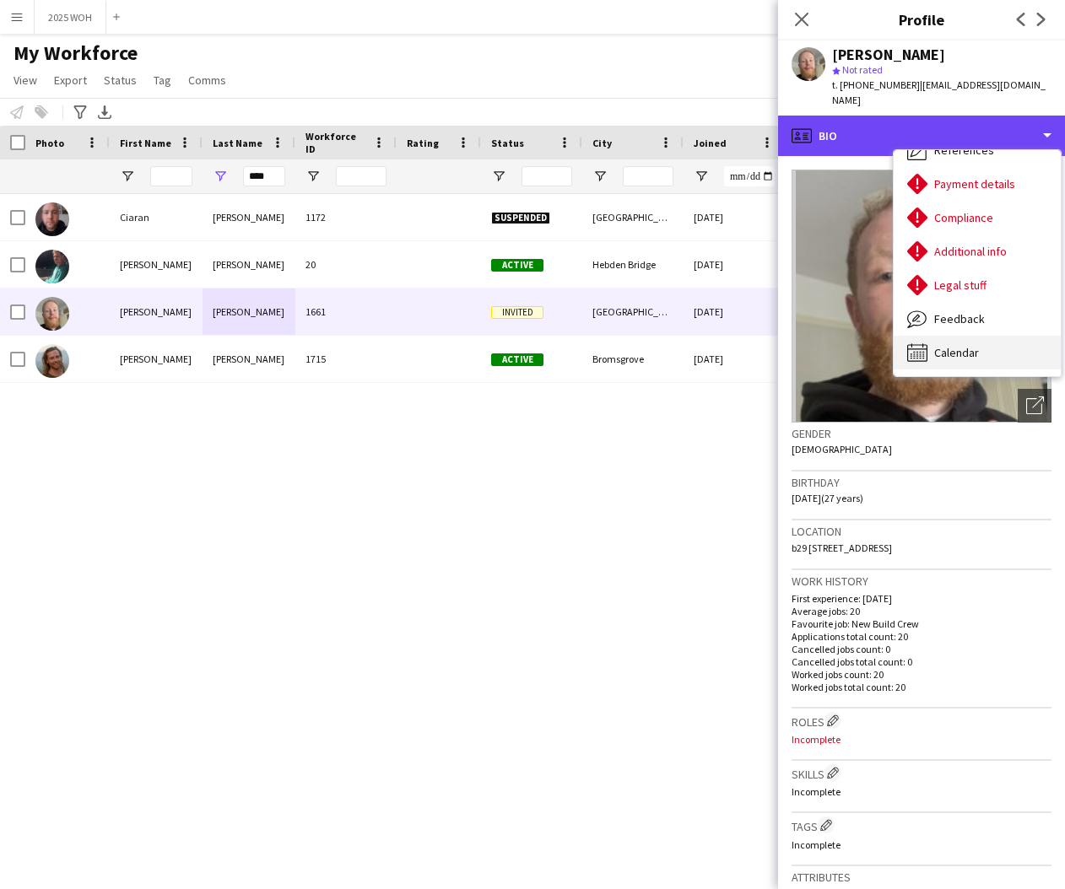
scroll to position [192, 0]
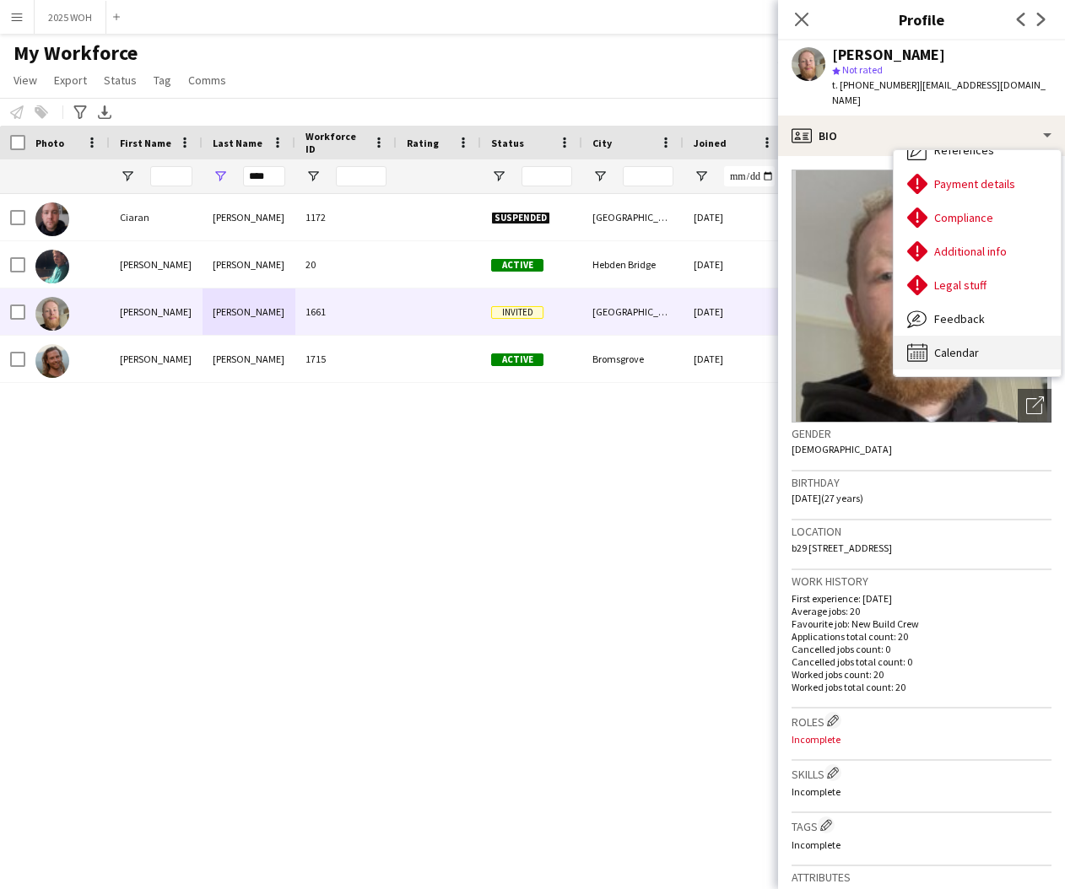
click at [973, 345] on span "Calendar" at bounding box center [956, 352] width 45 height 15
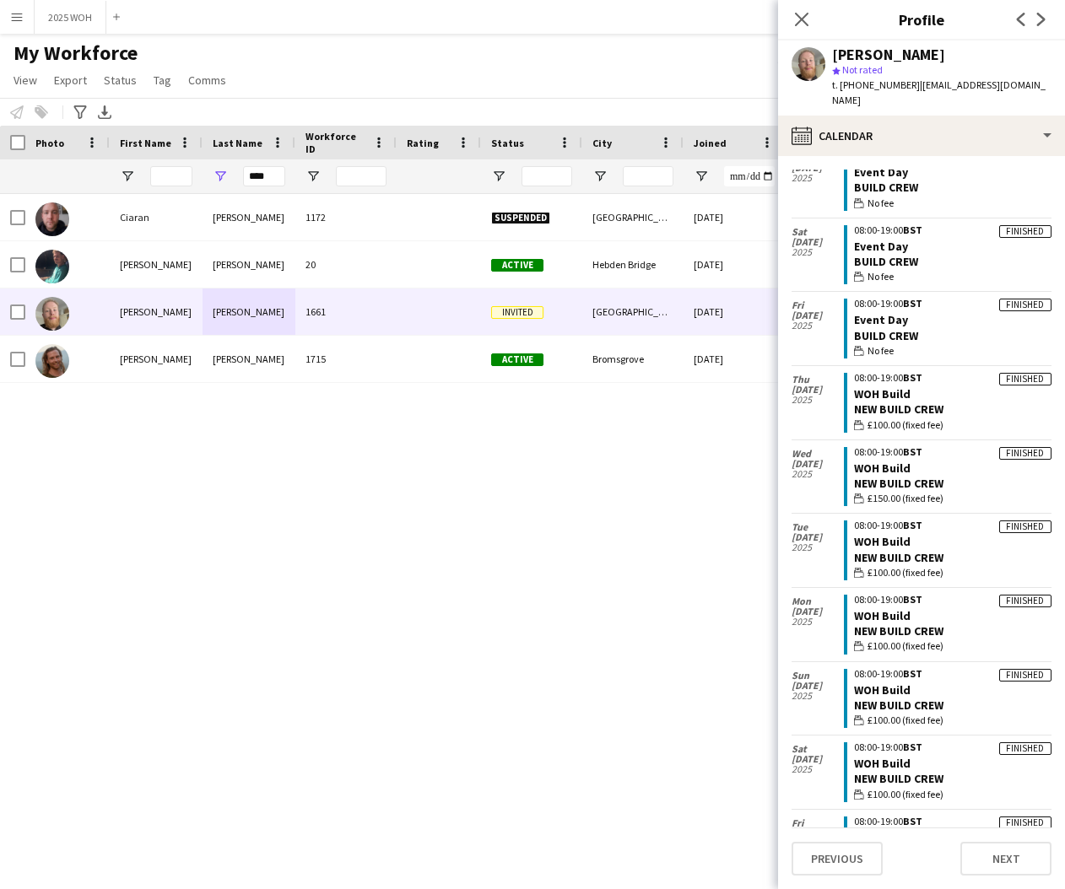
scroll to position [542, 0]
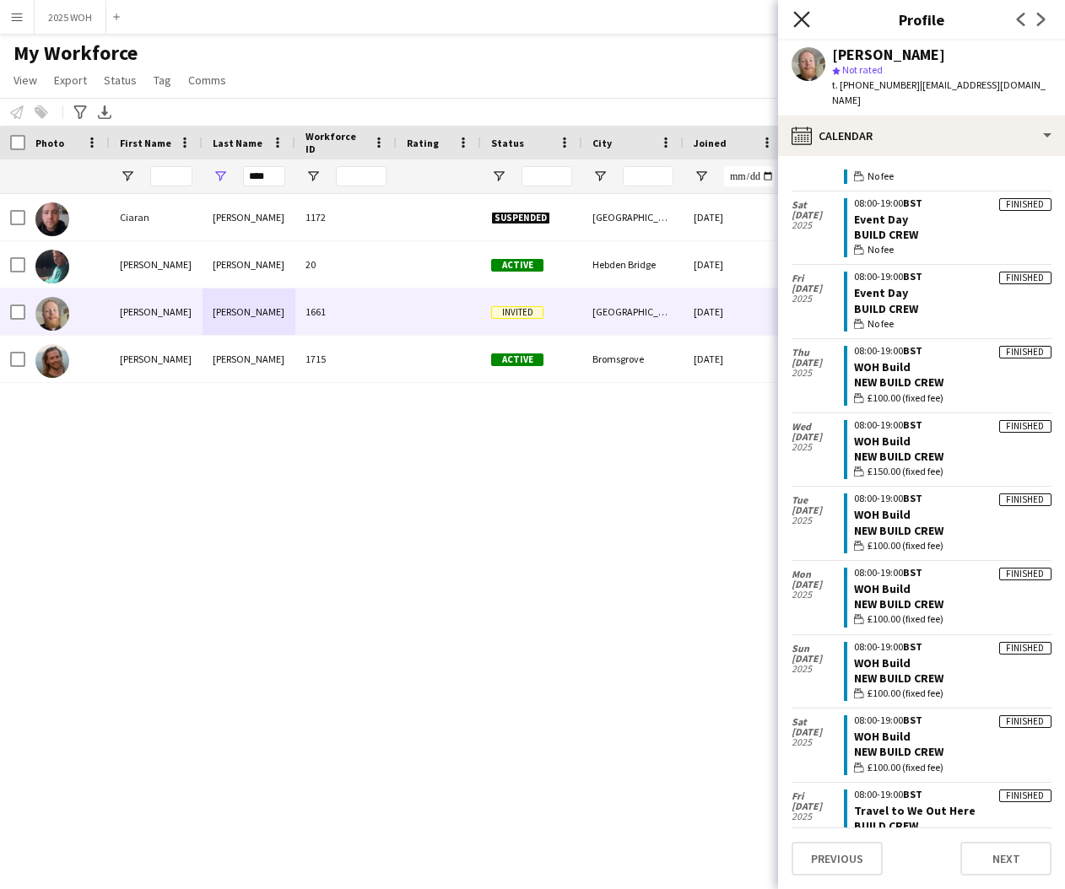
click at [804, 17] on icon at bounding box center [801, 19] width 16 height 16
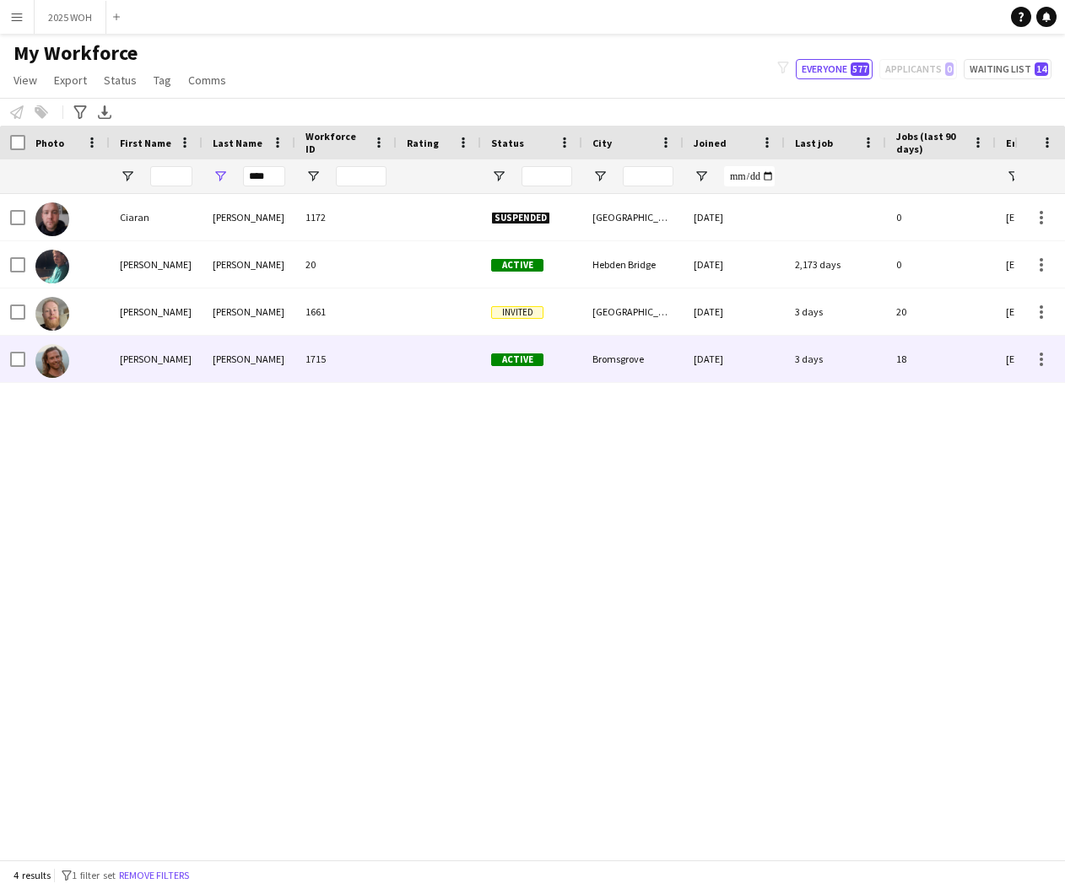
drag, startPoint x: 340, startPoint y: 369, endPoint x: 427, endPoint y: 349, distance: 89.2
click at [340, 369] on div "1715" at bounding box center [345, 359] width 101 height 46
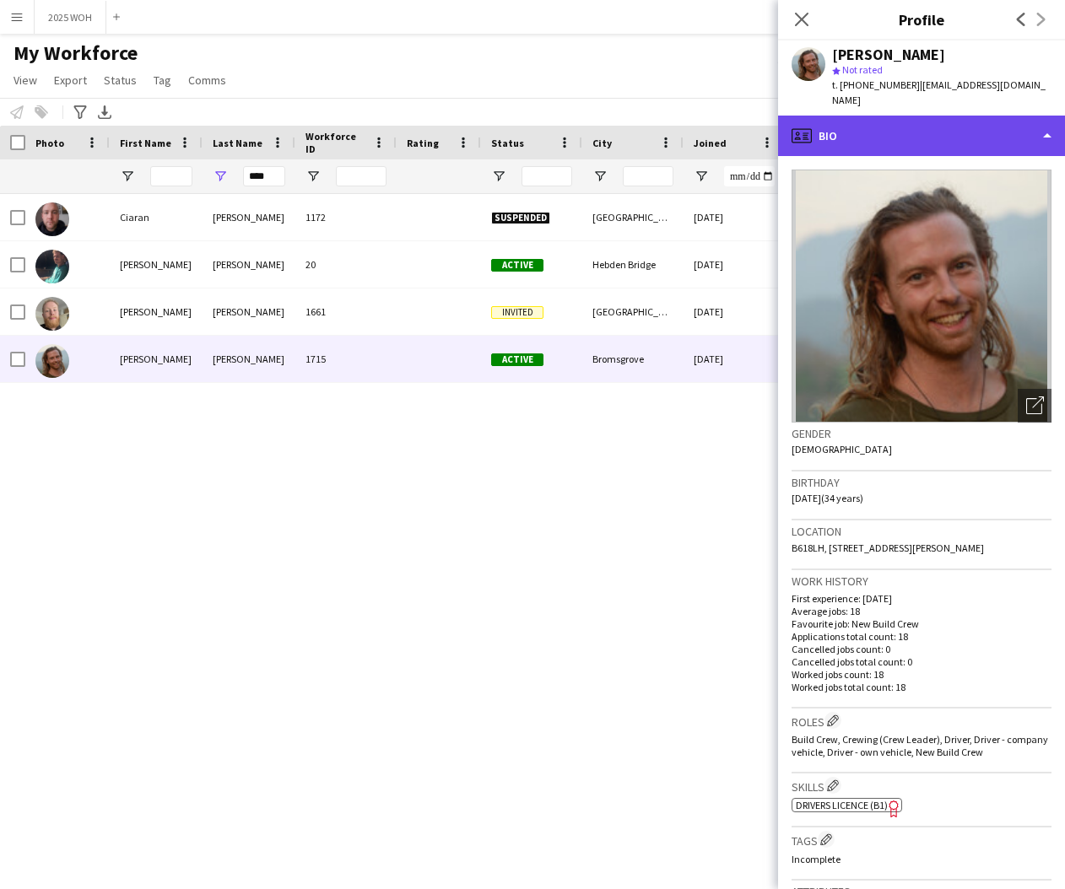
click at [971, 125] on div "profile Bio" at bounding box center [921, 136] width 287 height 41
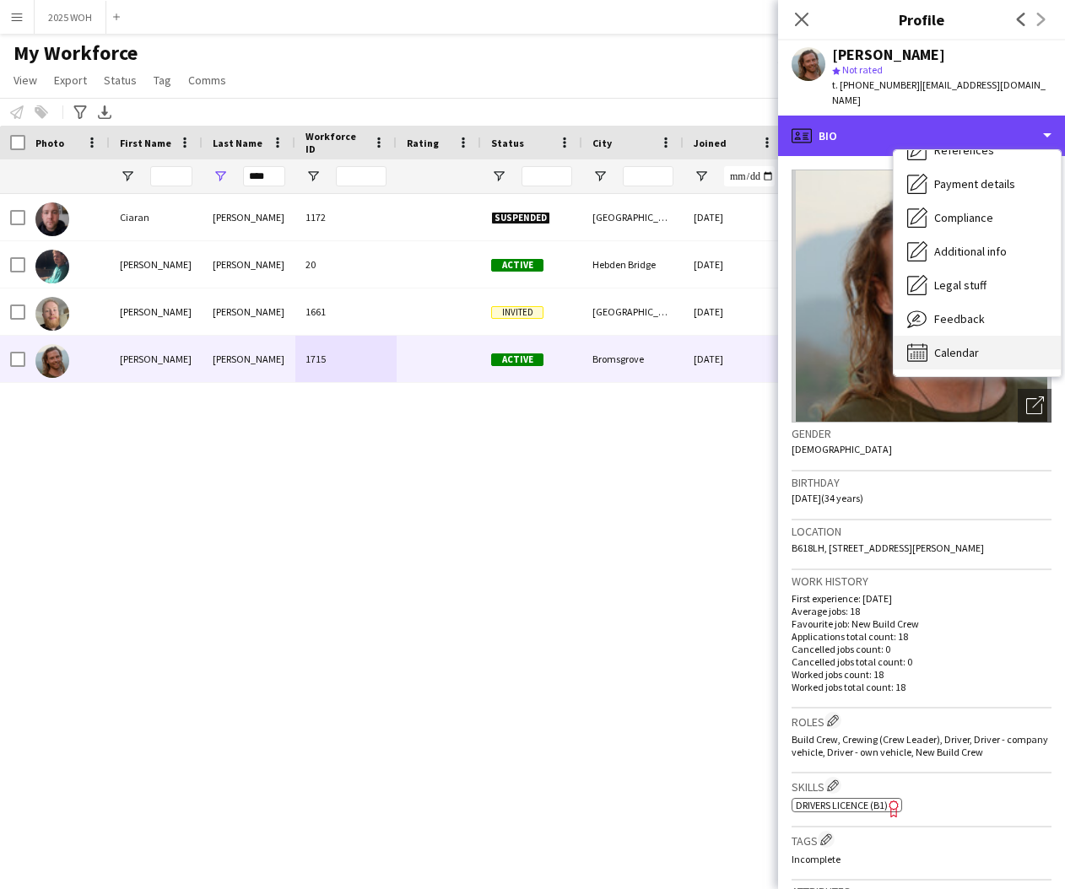
scroll to position [192, 0]
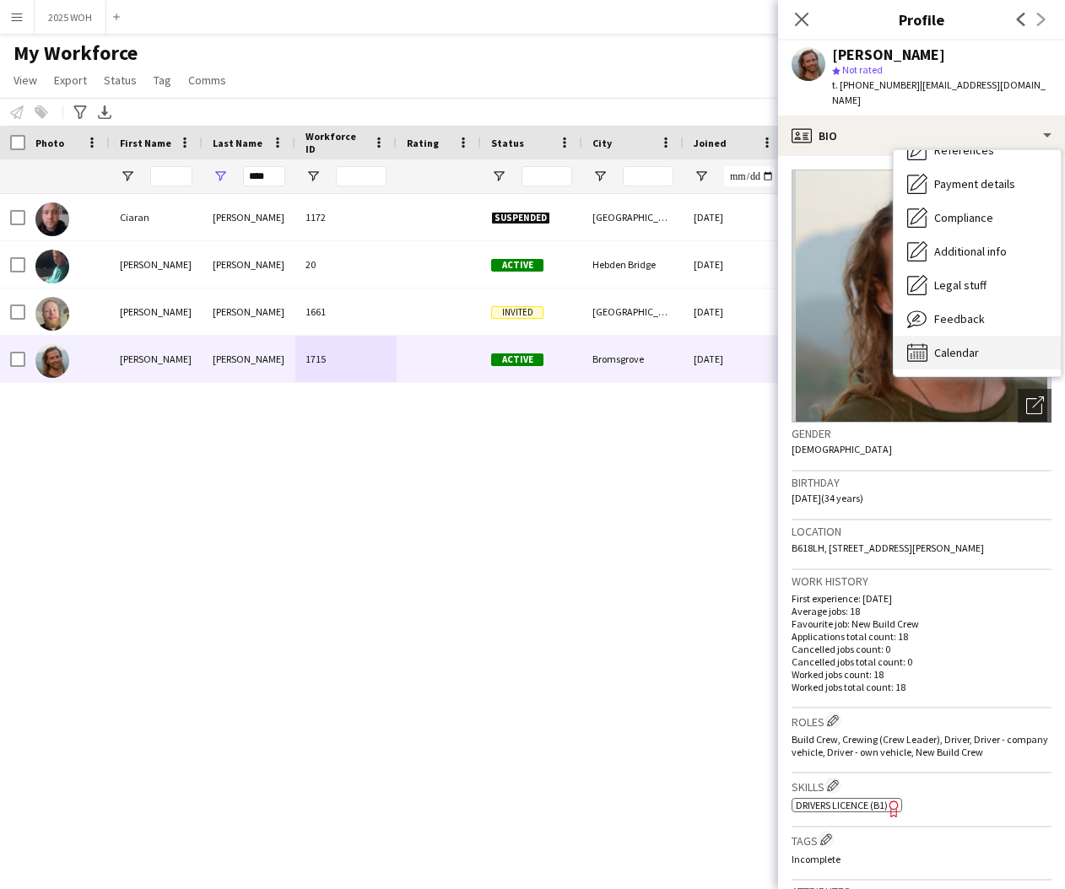
click at [979, 336] on div "Calendar Calendar" at bounding box center [977, 353] width 167 height 34
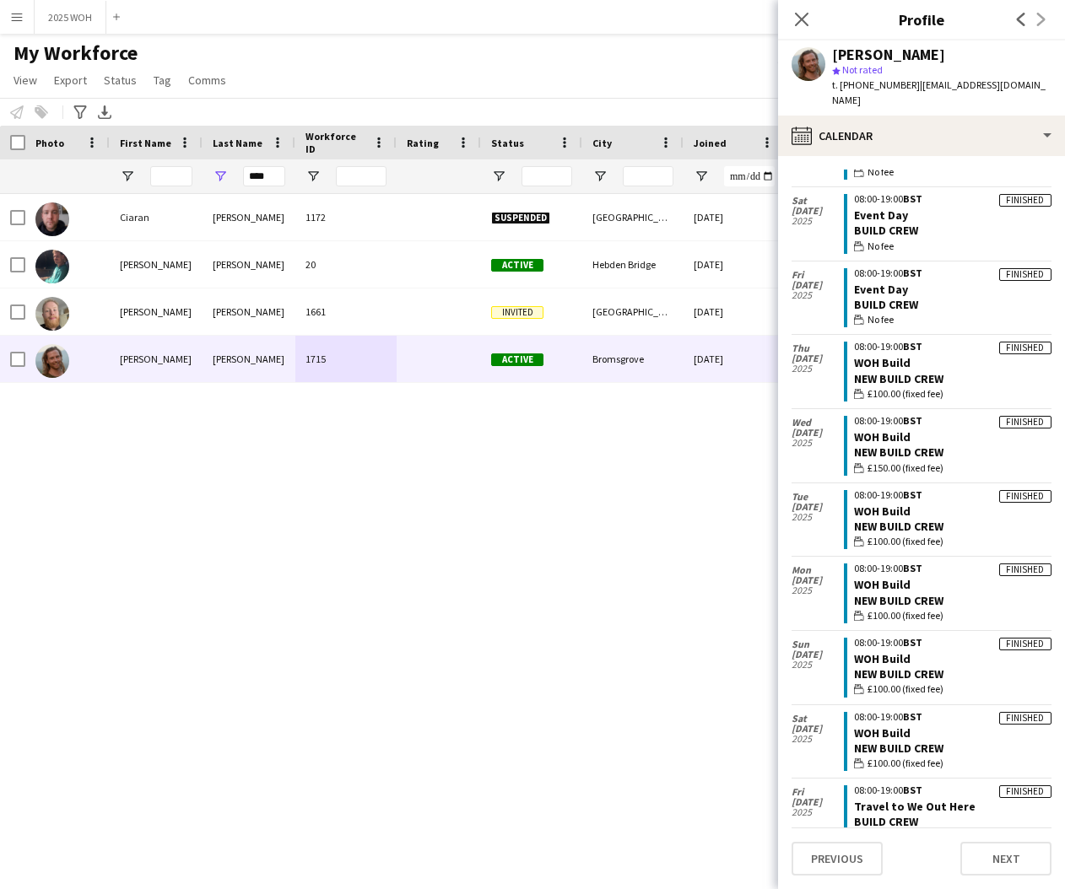
scroll to position [476, 0]
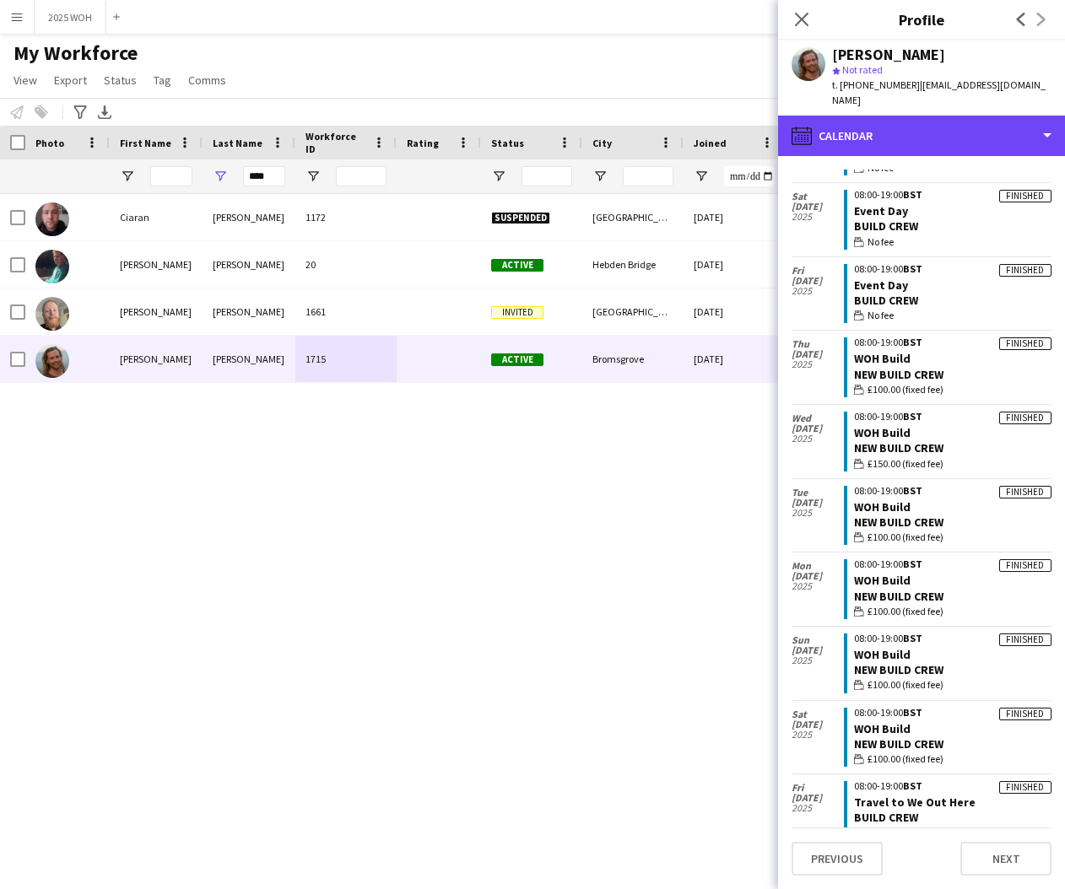
drag, startPoint x: 970, startPoint y: 118, endPoint x: 975, endPoint y: 133, distance: 16.0
click at [970, 118] on div "calendar-full Calendar" at bounding box center [921, 136] width 287 height 41
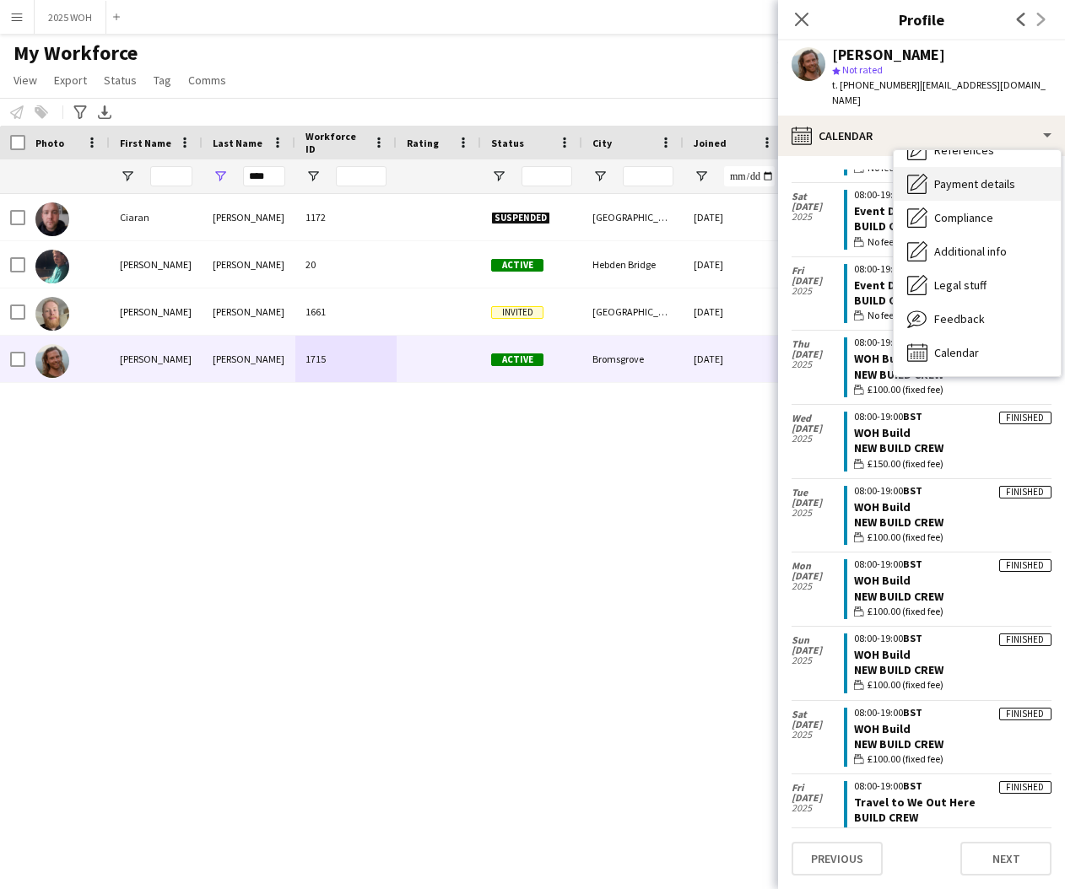
click at [981, 176] on span "Payment details" at bounding box center [974, 183] width 81 height 15
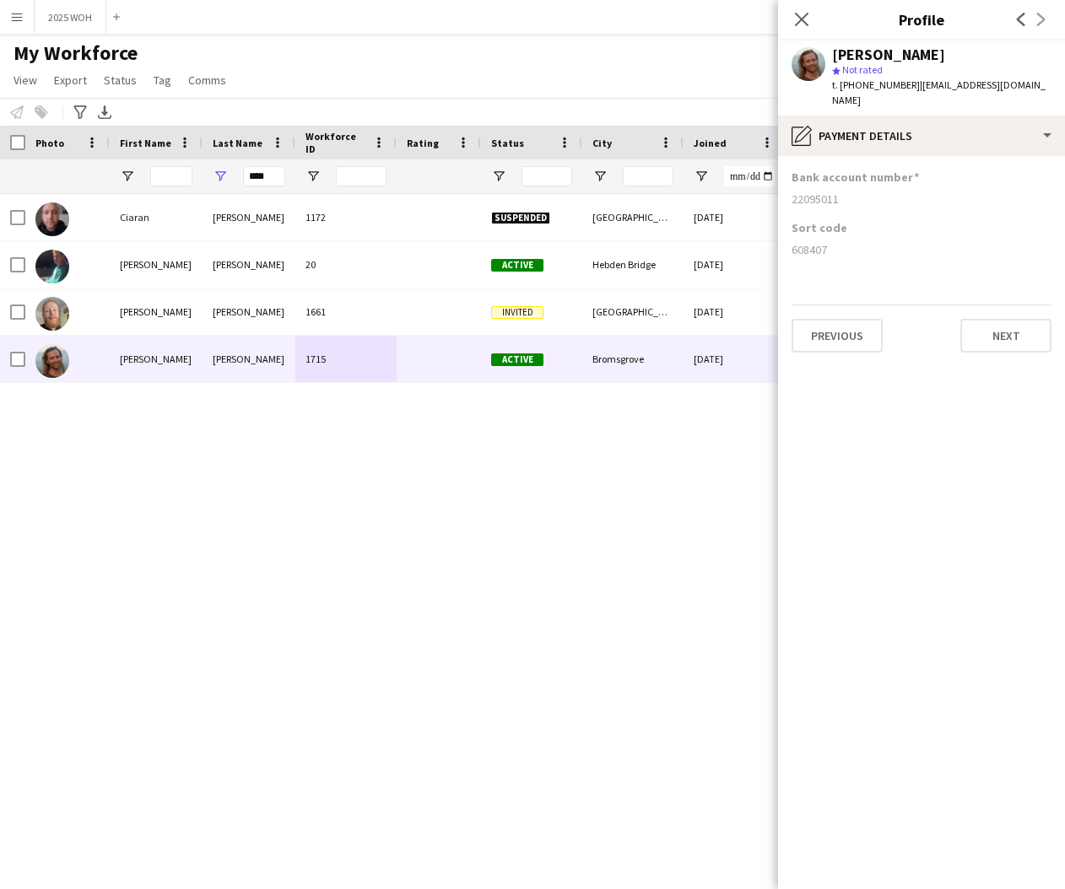
drag, startPoint x: 792, startPoint y: 182, endPoint x: 873, endPoint y: 187, distance: 81.2
click at [873, 192] on div "22095011" at bounding box center [922, 199] width 260 height 15
copy div "22095011"
drag, startPoint x: 792, startPoint y: 235, endPoint x: 837, endPoint y: 237, distance: 44.8
click at [837, 242] on div "608407" at bounding box center [922, 249] width 260 height 15
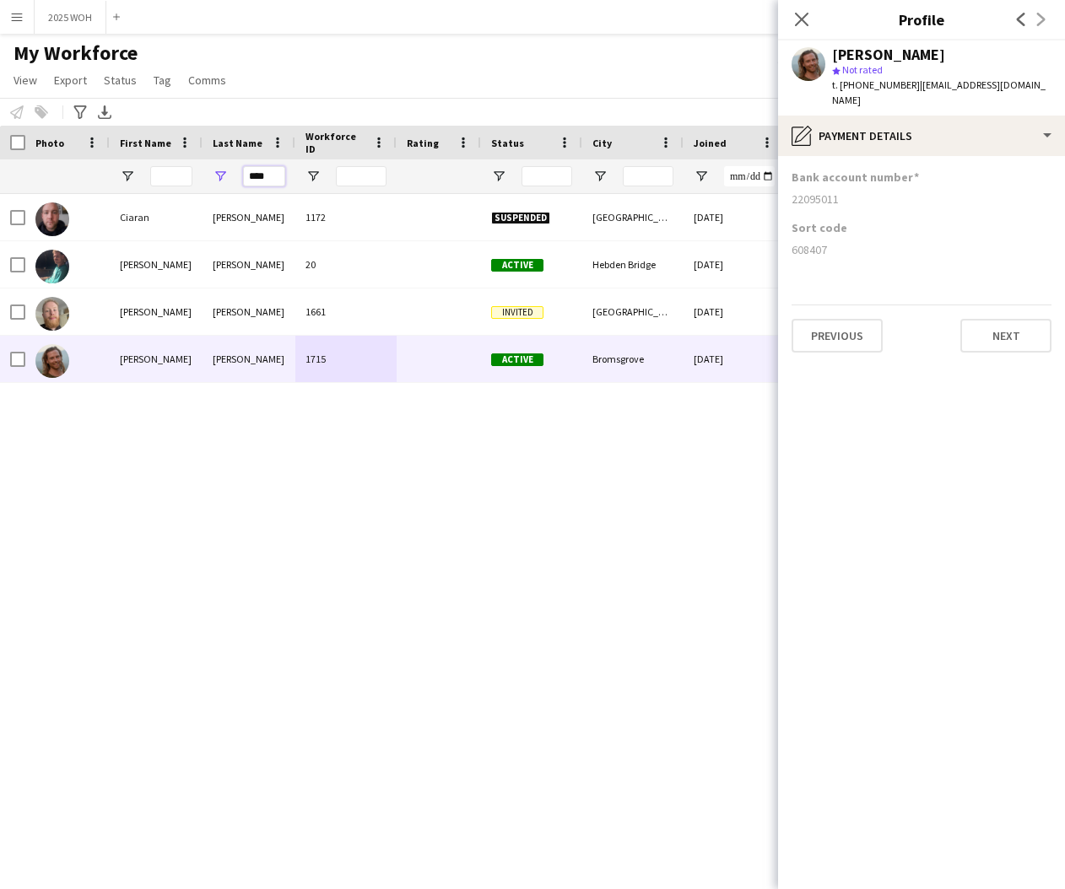
click at [257, 178] on input "****" at bounding box center [264, 176] width 42 height 20
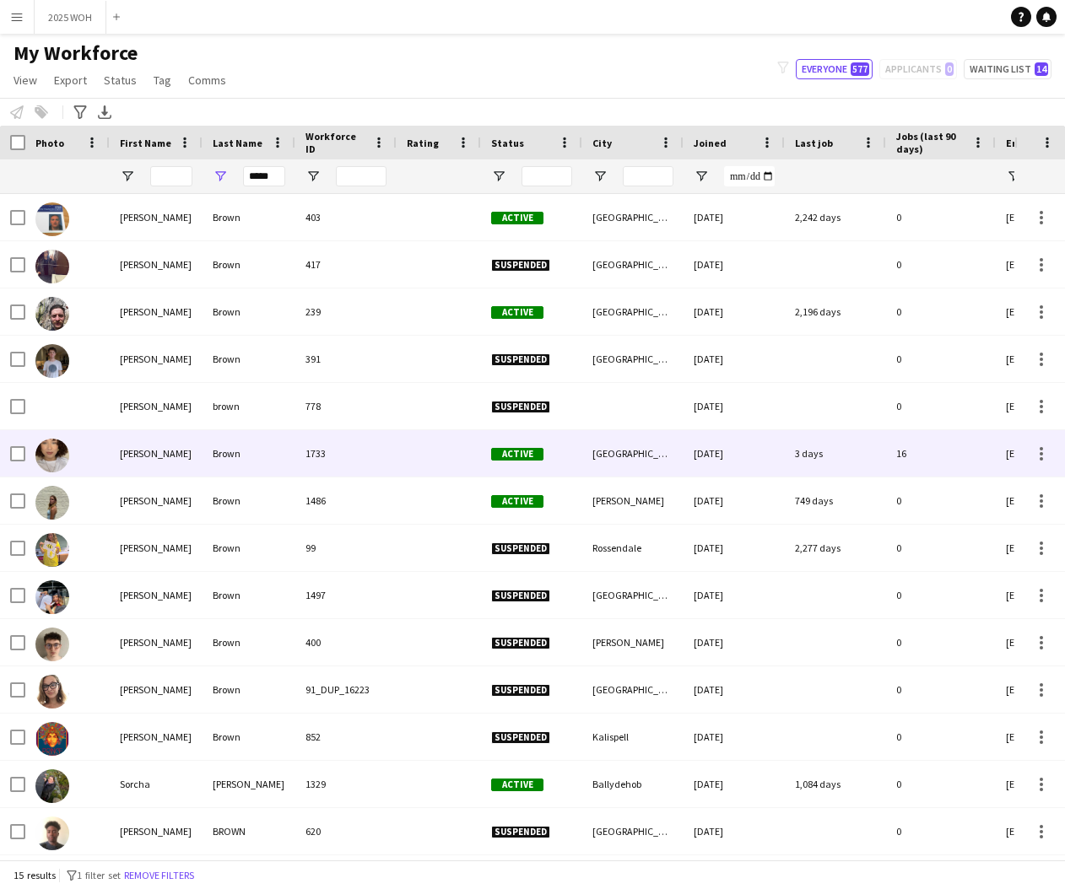
drag, startPoint x: 338, startPoint y: 452, endPoint x: 315, endPoint y: 424, distance: 36.5
click at [338, 452] on div "1733" at bounding box center [345, 453] width 101 height 46
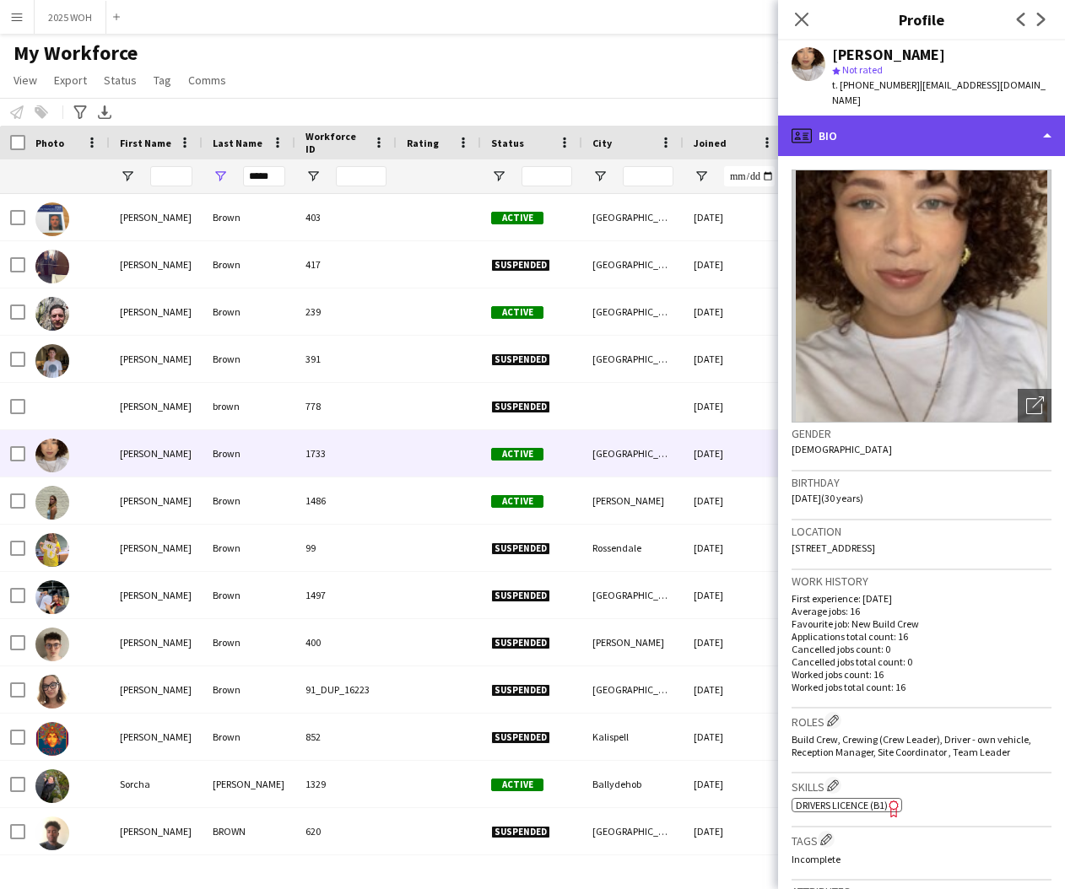
click at [912, 119] on div "profile Bio" at bounding box center [921, 136] width 287 height 41
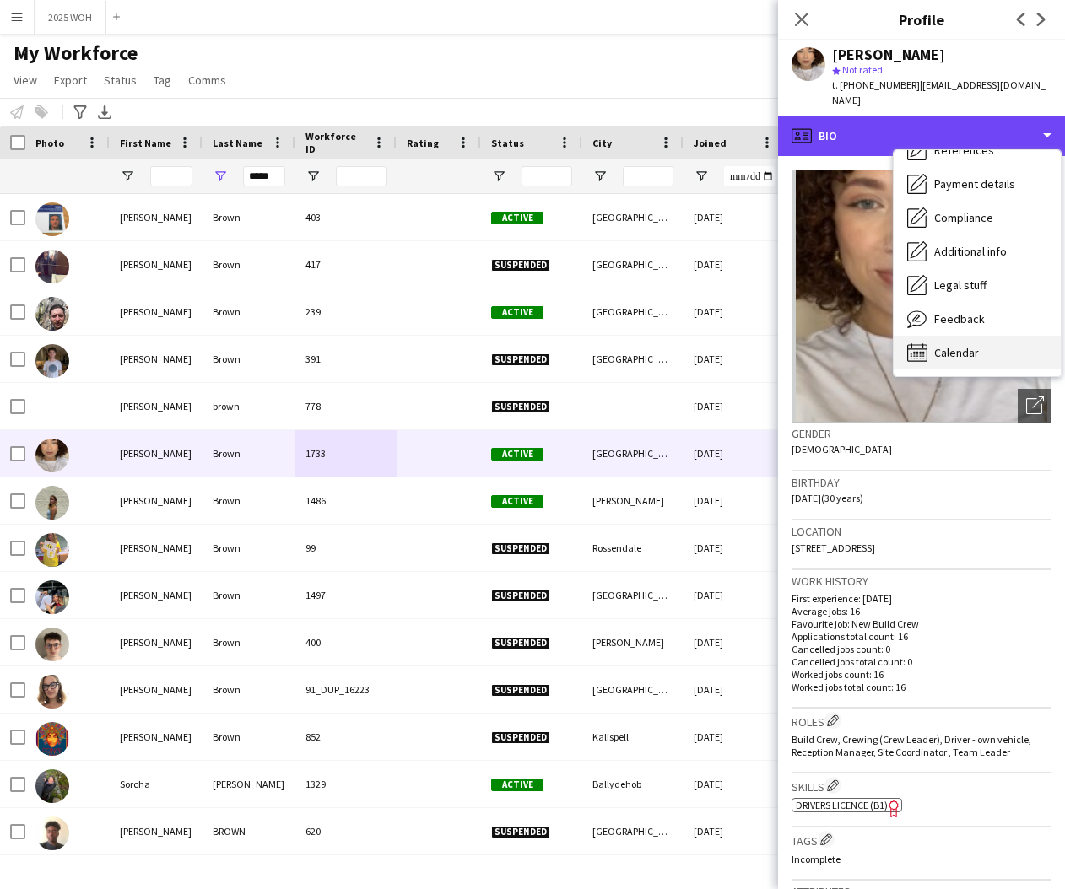
scroll to position [192, 0]
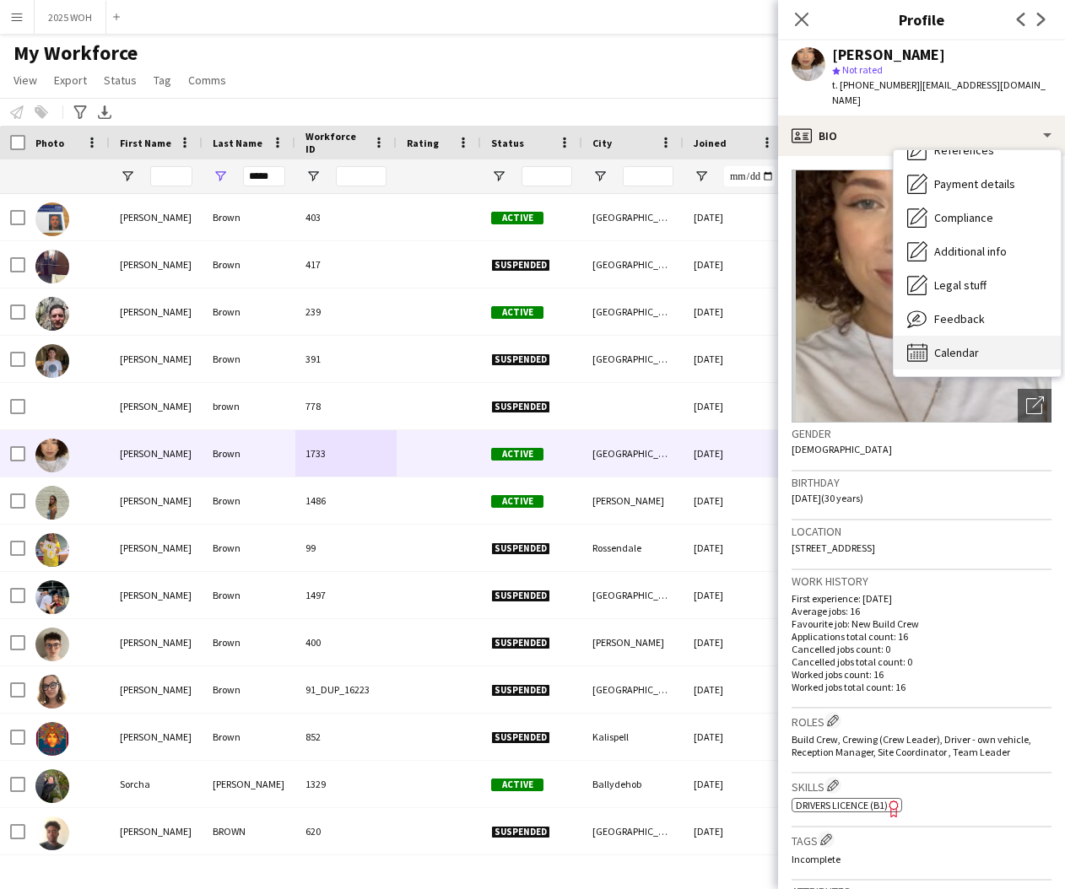
click at [1002, 336] on div "Calendar Calendar" at bounding box center [977, 353] width 167 height 34
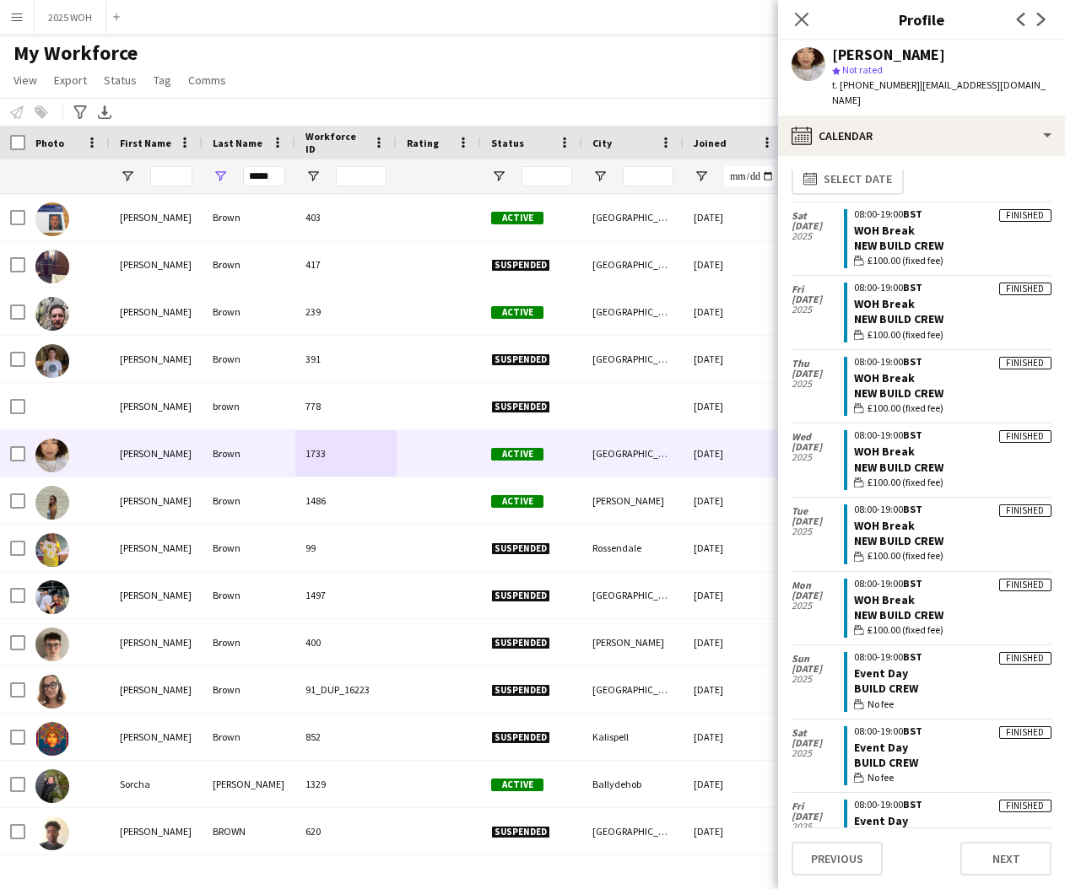
scroll to position [8, 0]
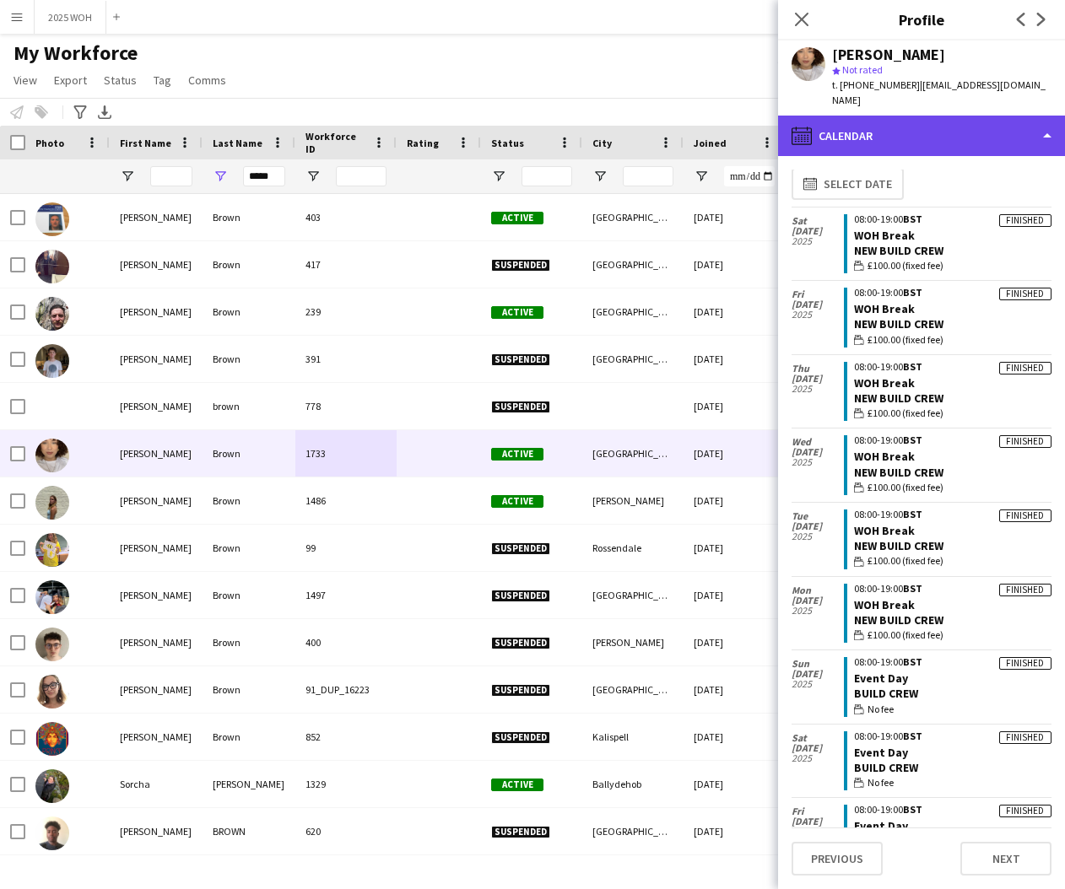
click at [939, 121] on div "calendar-full Calendar" at bounding box center [921, 136] width 287 height 41
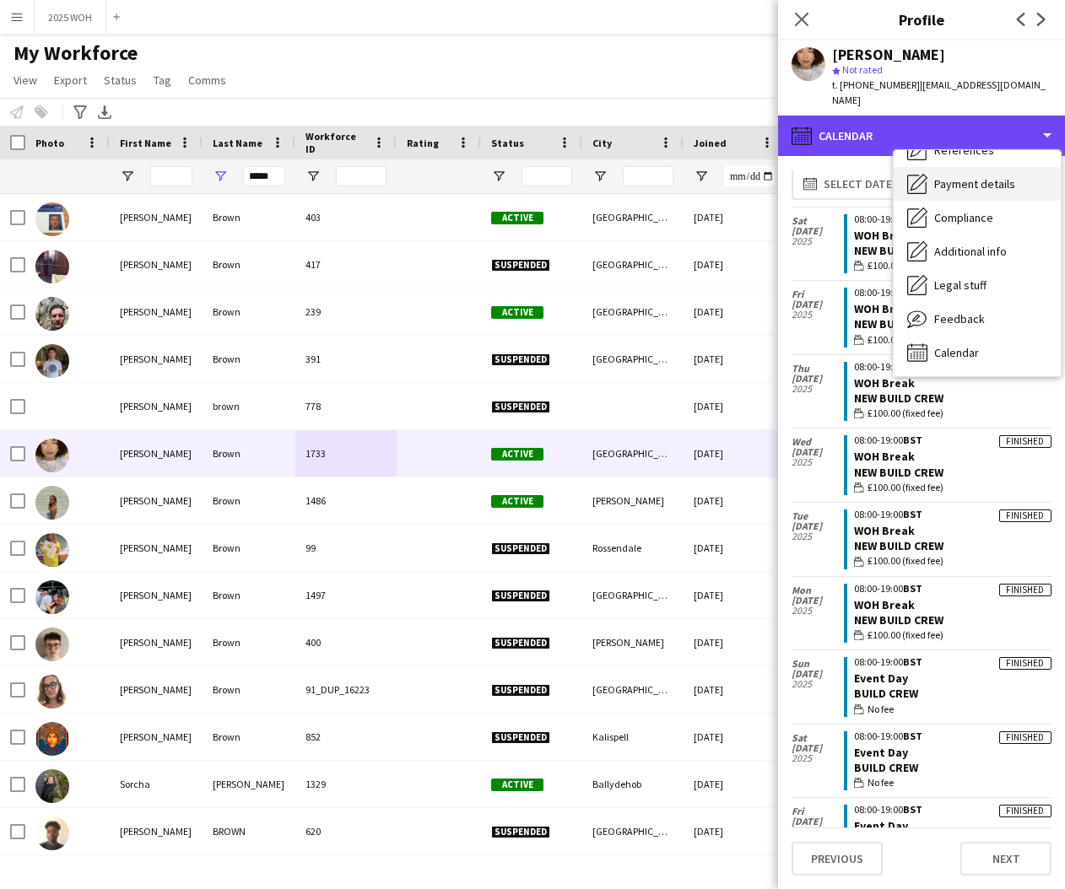
scroll to position [0, 0]
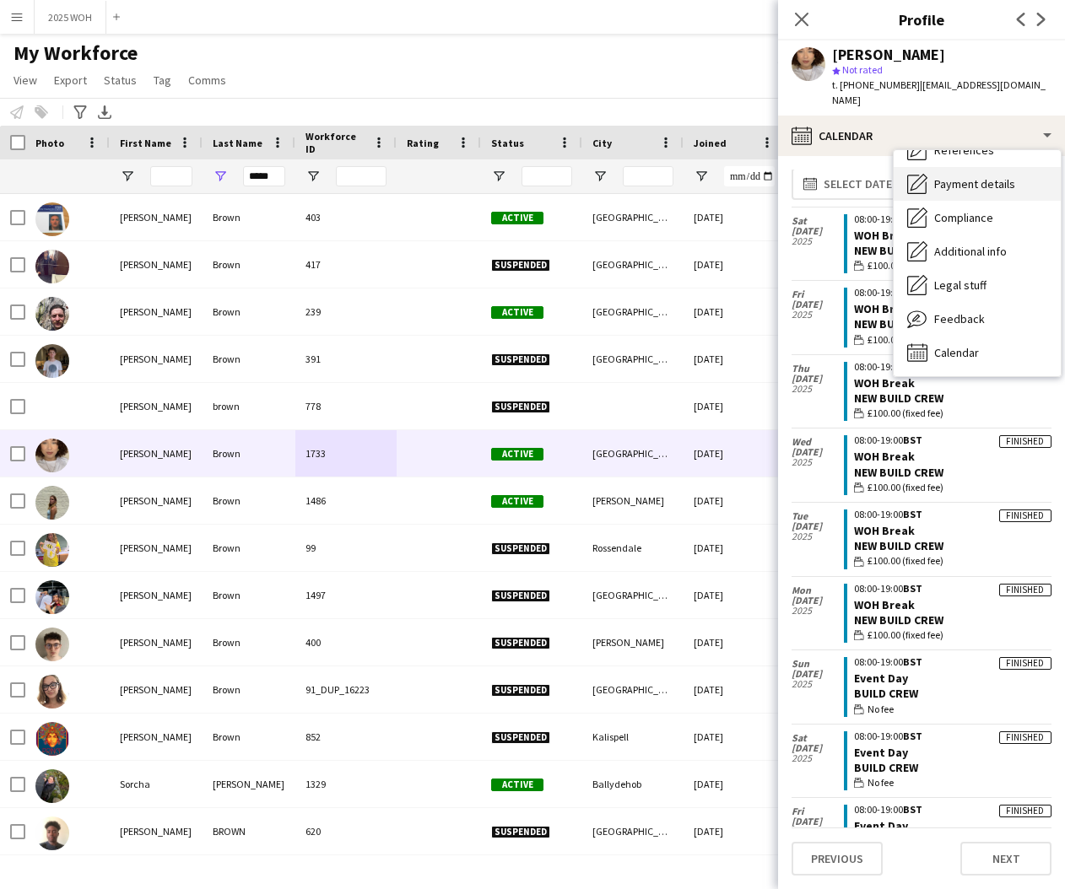
click at [978, 176] on span "Payment details" at bounding box center [974, 183] width 81 height 15
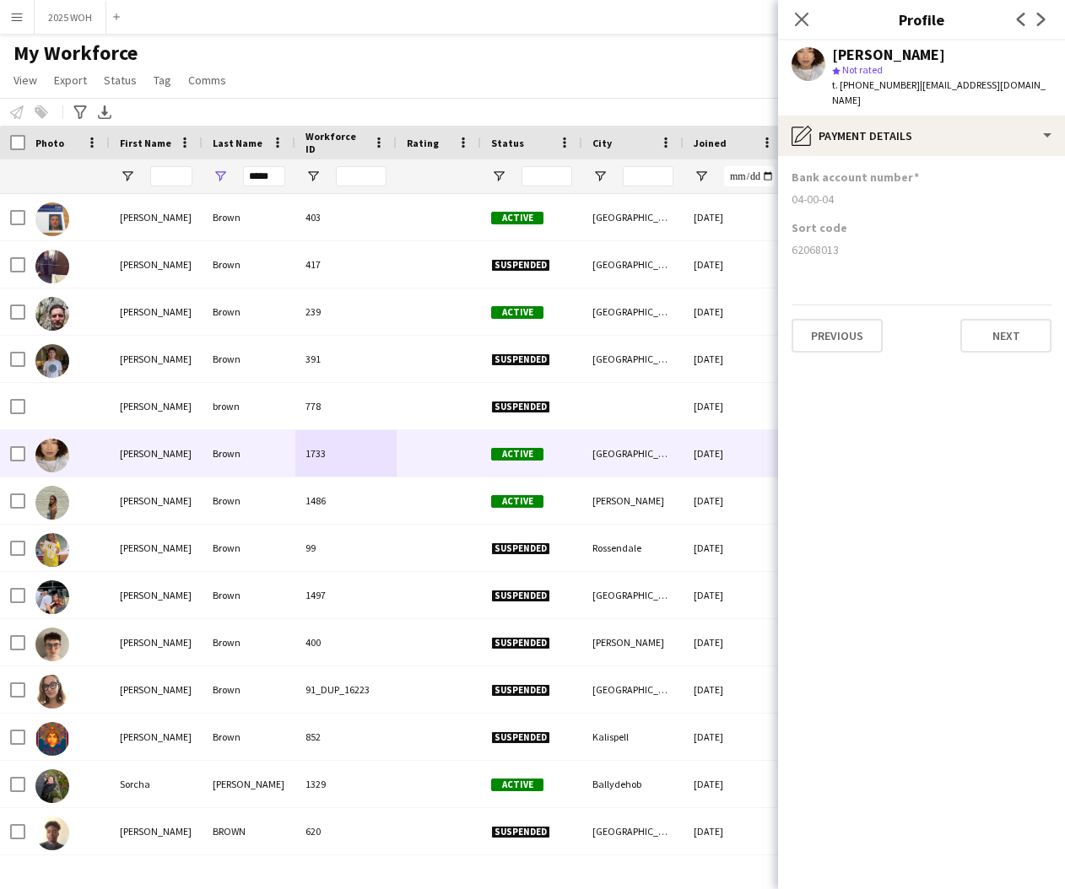
drag, startPoint x: 792, startPoint y: 238, endPoint x: 841, endPoint y: 240, distance: 49.0
click at [841, 242] on div "62068013" at bounding box center [922, 249] width 260 height 15
click at [801, 22] on icon "Close pop-in" at bounding box center [801, 19] width 16 height 16
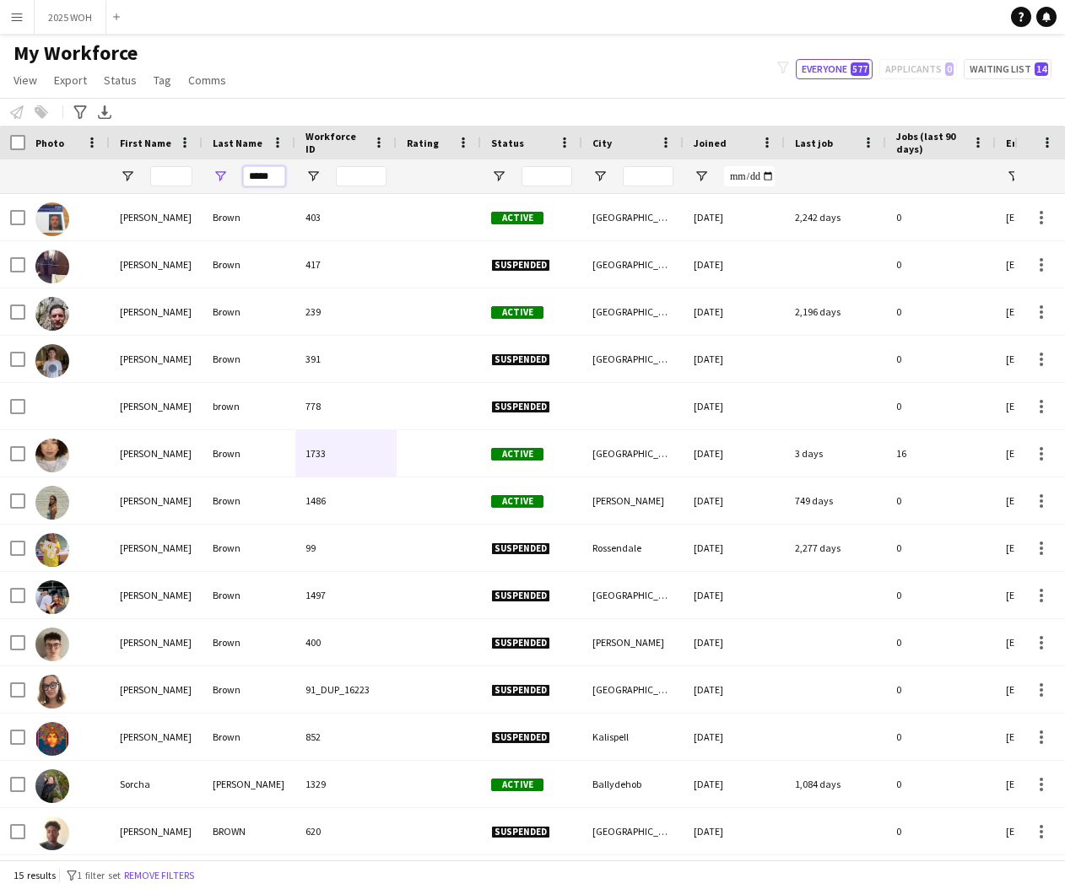
click at [259, 179] on input "*****" at bounding box center [264, 176] width 42 height 20
click at [259, 178] on input "*****" at bounding box center [264, 176] width 42 height 20
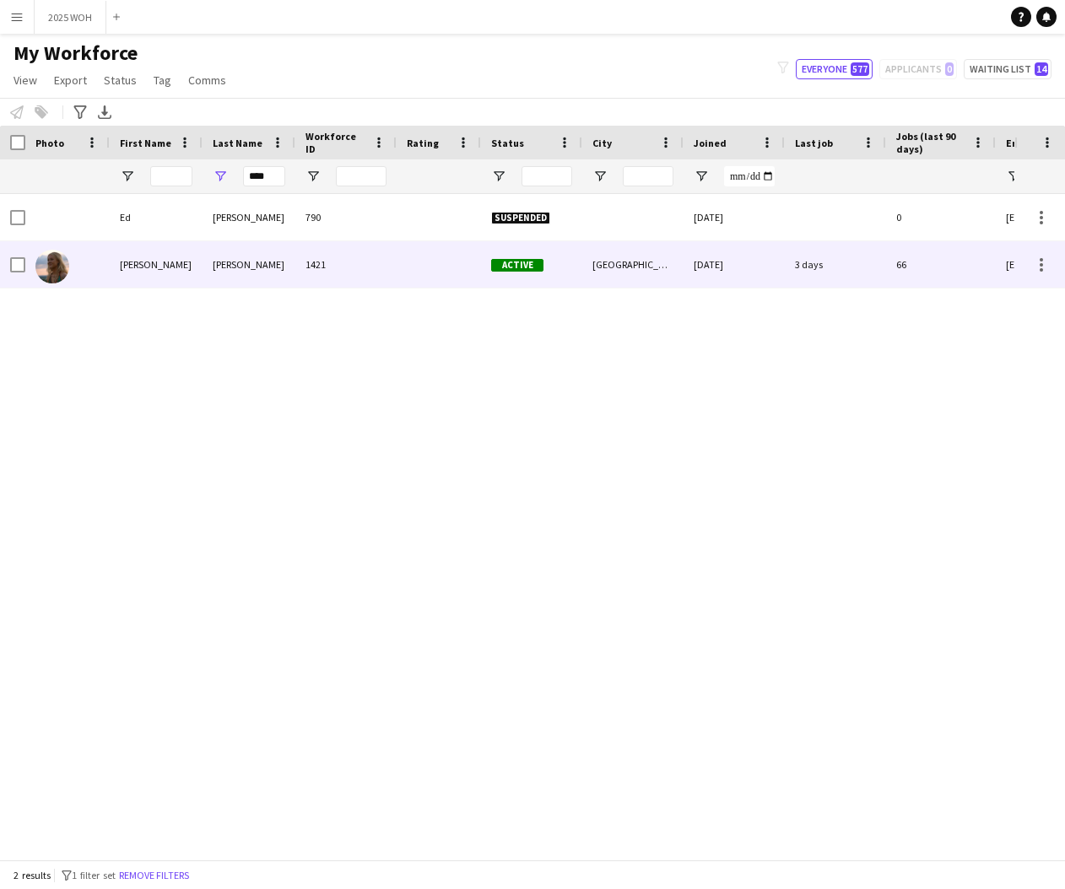
drag, startPoint x: 248, startPoint y: 273, endPoint x: 214, endPoint y: 250, distance: 40.7
click at [248, 273] on div "[PERSON_NAME]" at bounding box center [249, 264] width 93 height 46
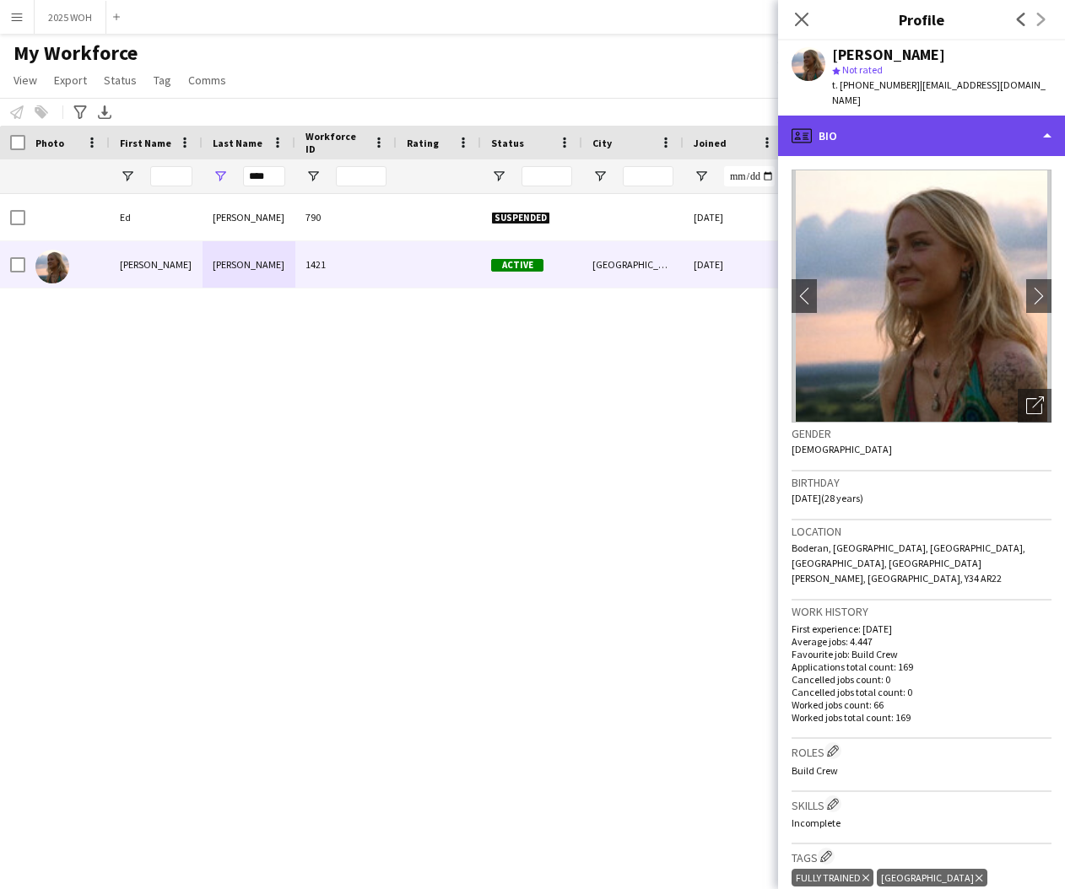
click at [1003, 130] on div "profile Bio" at bounding box center [921, 136] width 287 height 41
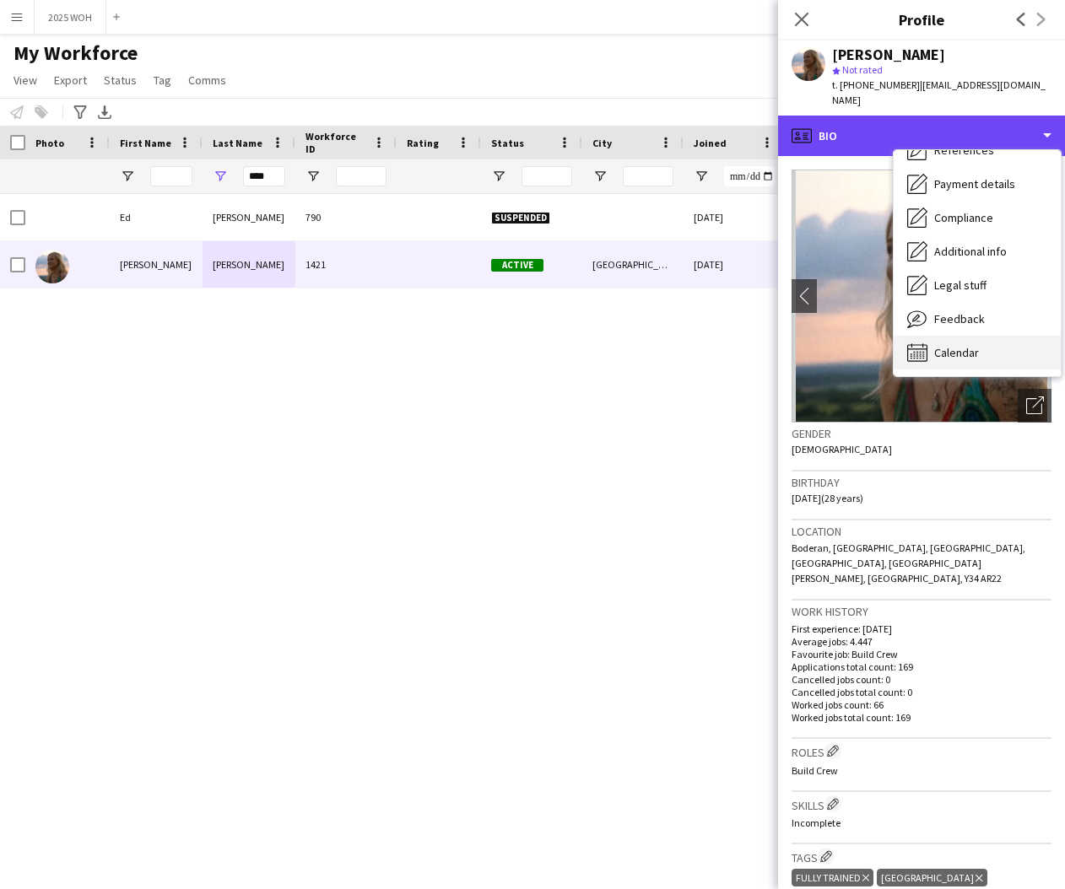
scroll to position [192, 0]
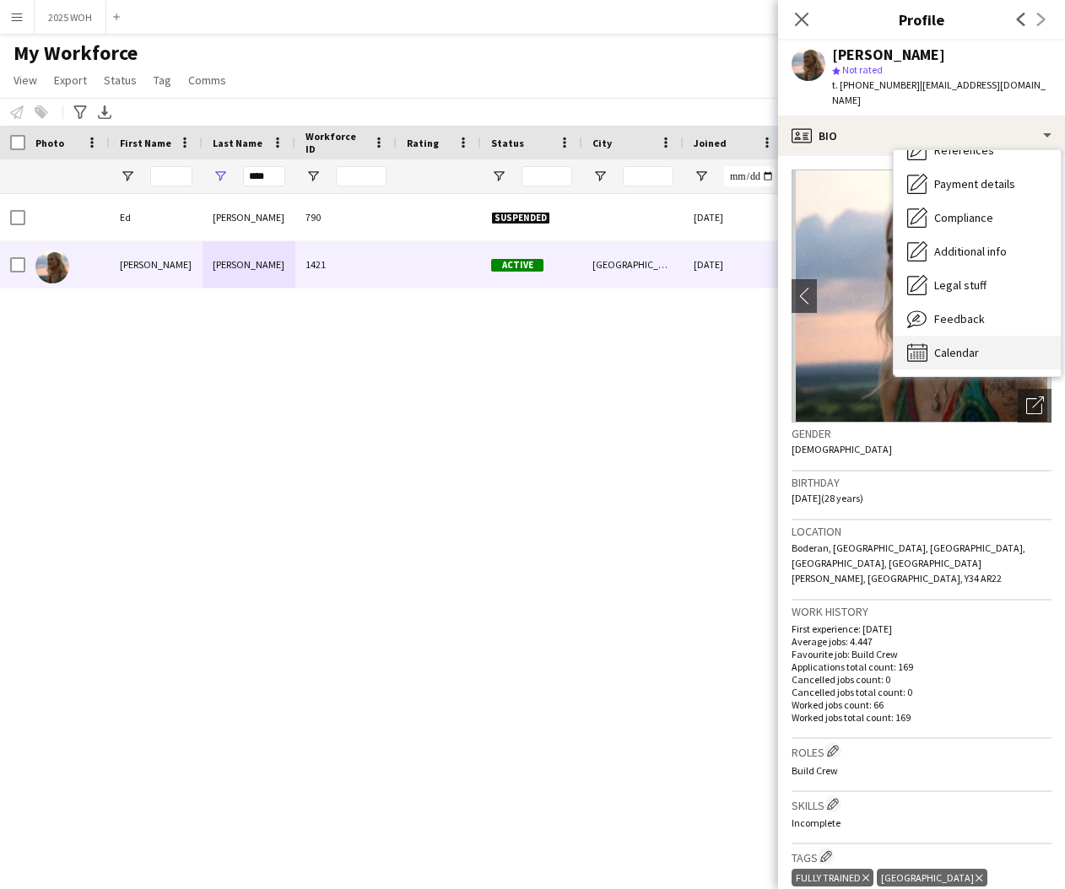
click at [963, 345] on span "Calendar" at bounding box center [956, 352] width 45 height 15
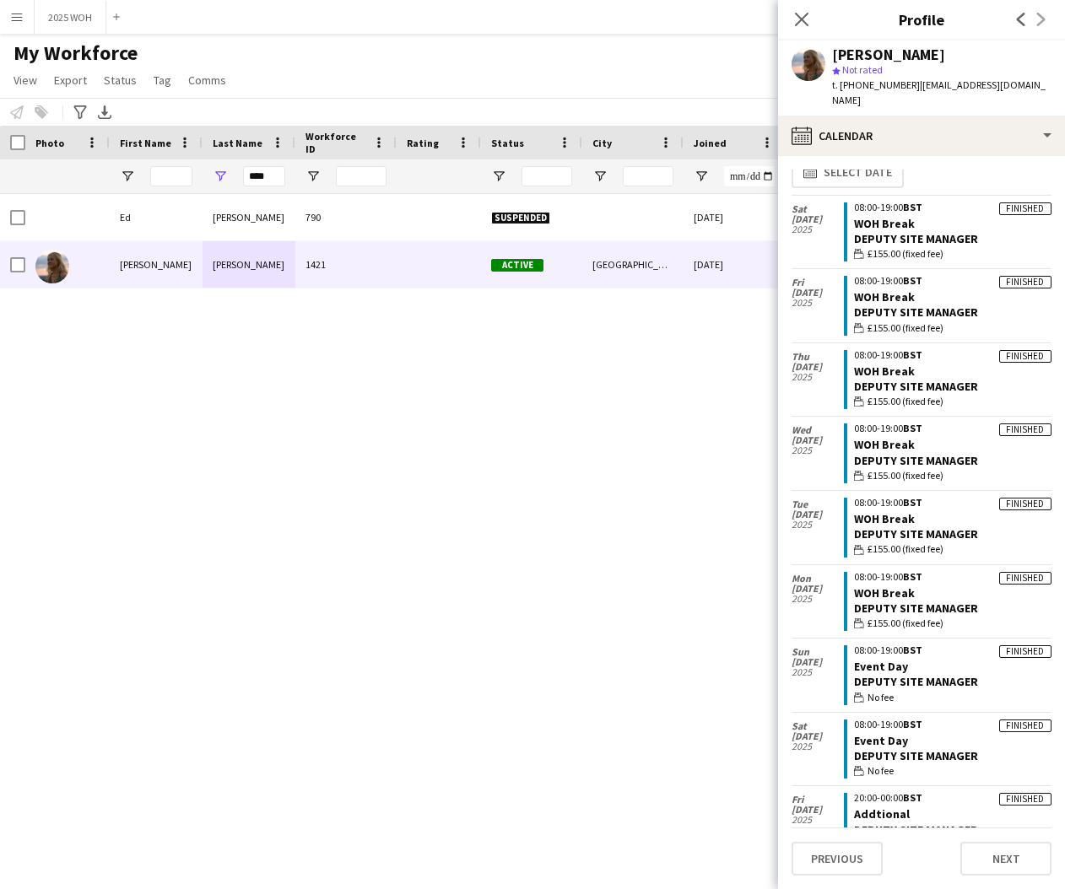
scroll to position [0, 0]
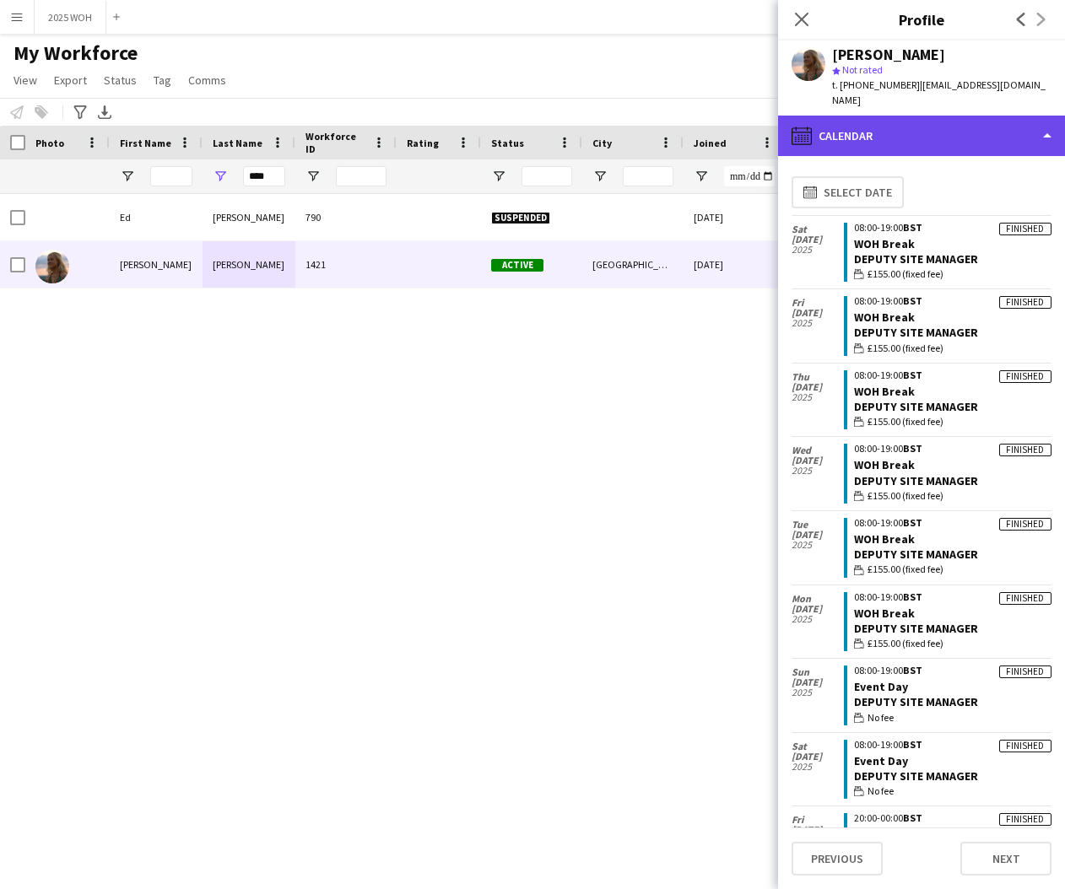
click at [921, 126] on div "calendar-full Calendar" at bounding box center [921, 136] width 287 height 41
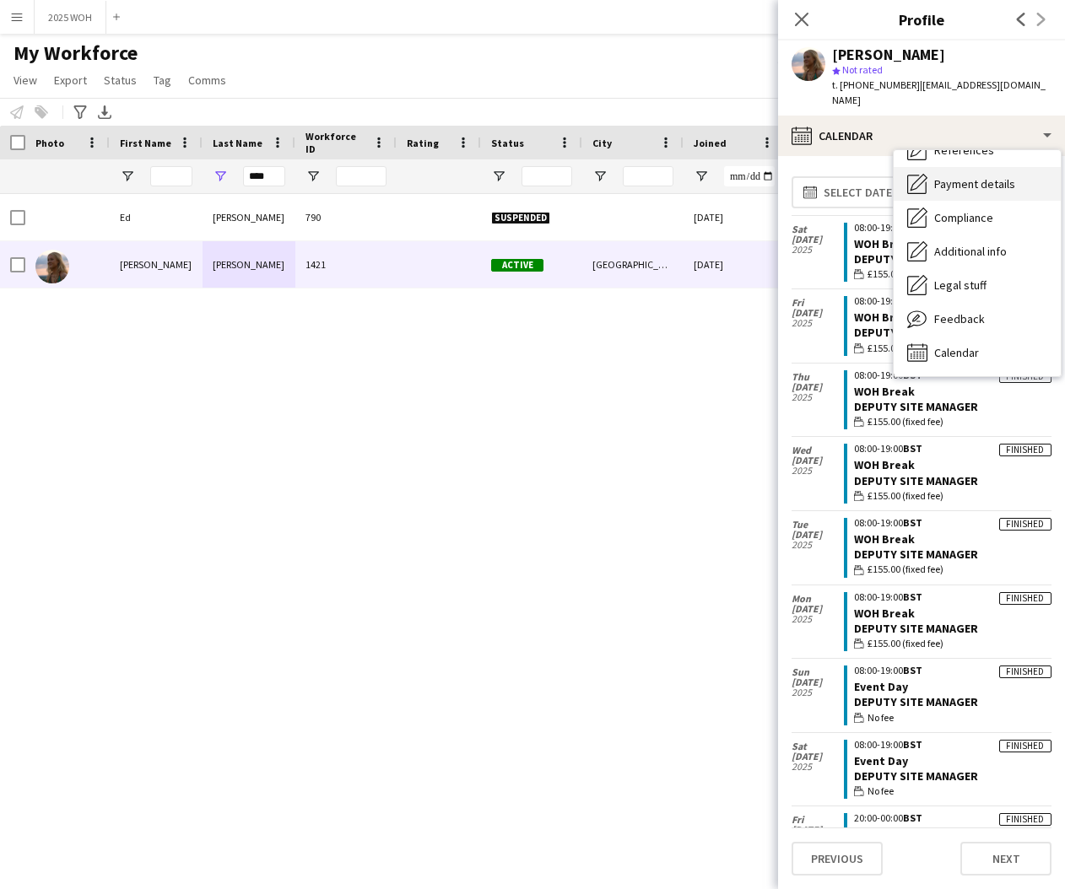
click at [968, 176] on span "Payment details" at bounding box center [974, 183] width 81 height 15
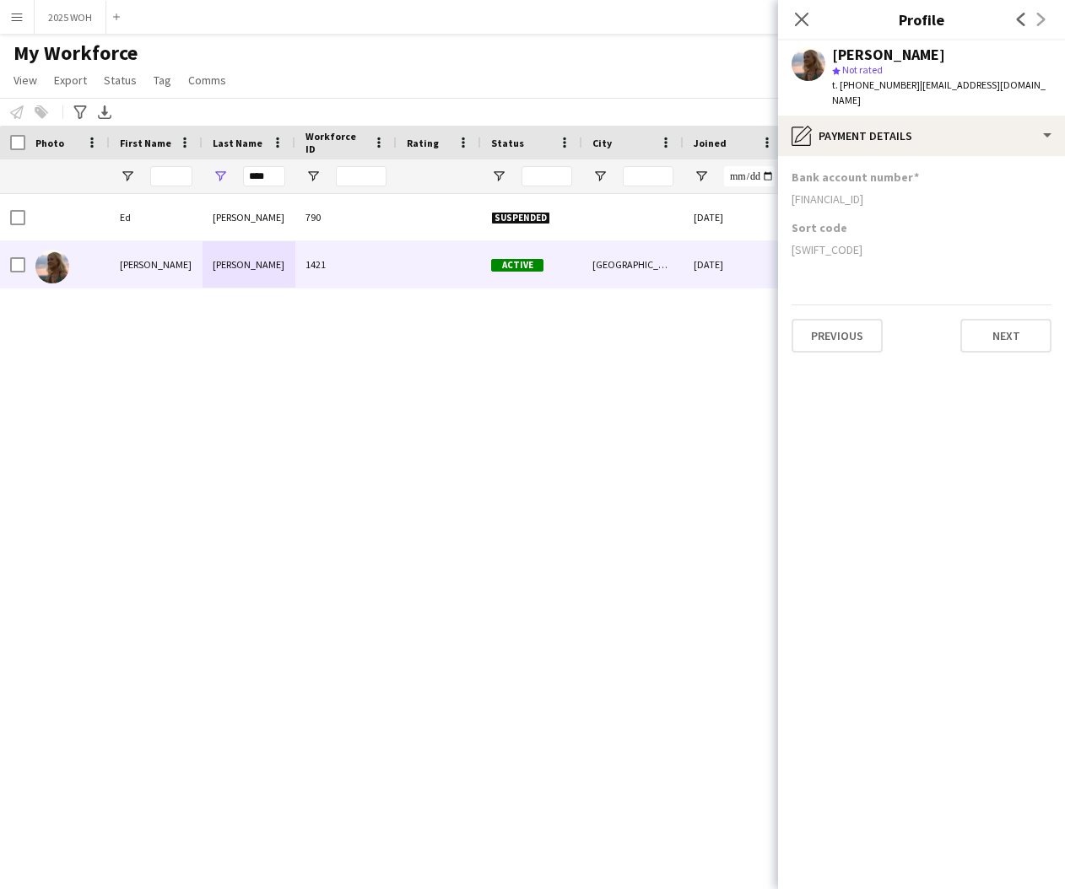
drag, startPoint x: 792, startPoint y: 180, endPoint x: 925, endPoint y: 197, distance: 134.4
click at [925, 197] on div "Bank account number [FINANCIAL_ID]" at bounding box center [922, 195] width 260 height 51
drag, startPoint x: 792, startPoint y: 234, endPoint x: 846, endPoint y: 238, distance: 53.3
click at [846, 238] on app-section-data-types "Bank account number [FINANCIAL_ID] Sort code [SWIFT_CODE] Previous Next" at bounding box center [921, 522] width 287 height 733
click at [976, 192] on div "[FINANCIAL_ID]" at bounding box center [922, 199] width 260 height 15
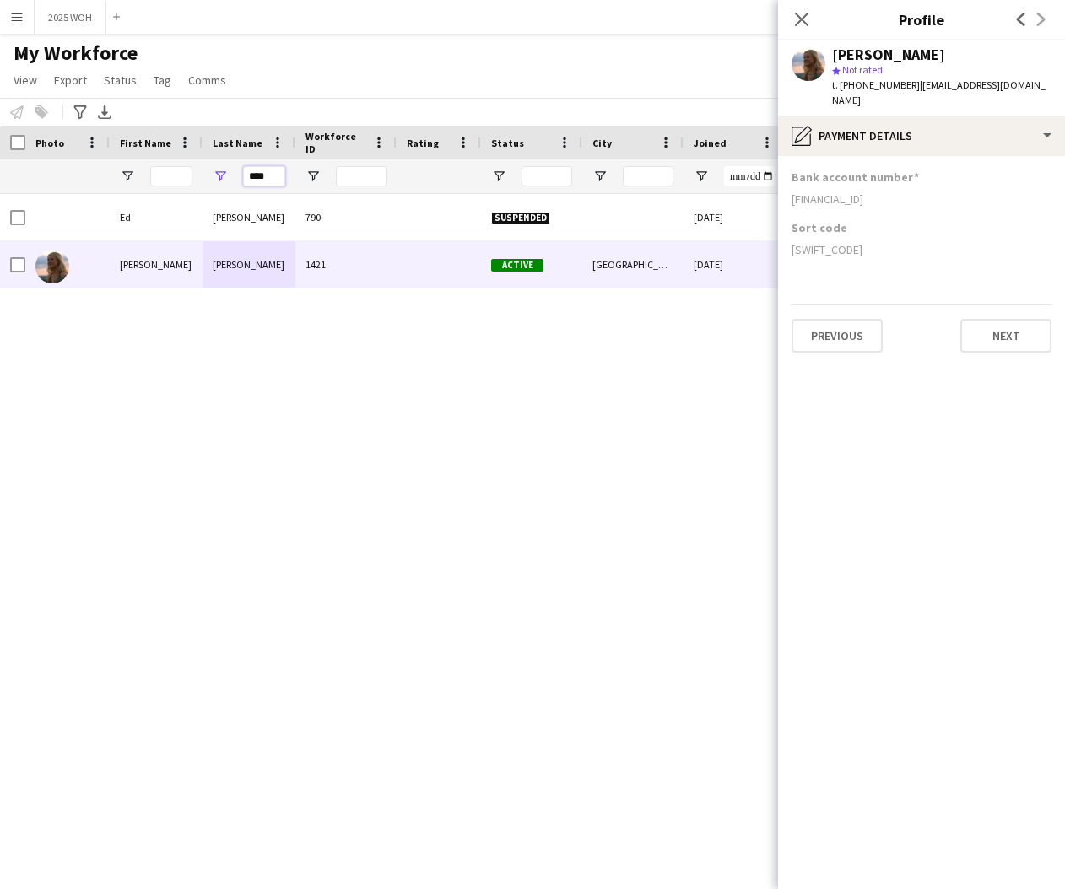
click at [267, 174] on input "****" at bounding box center [264, 176] width 42 height 20
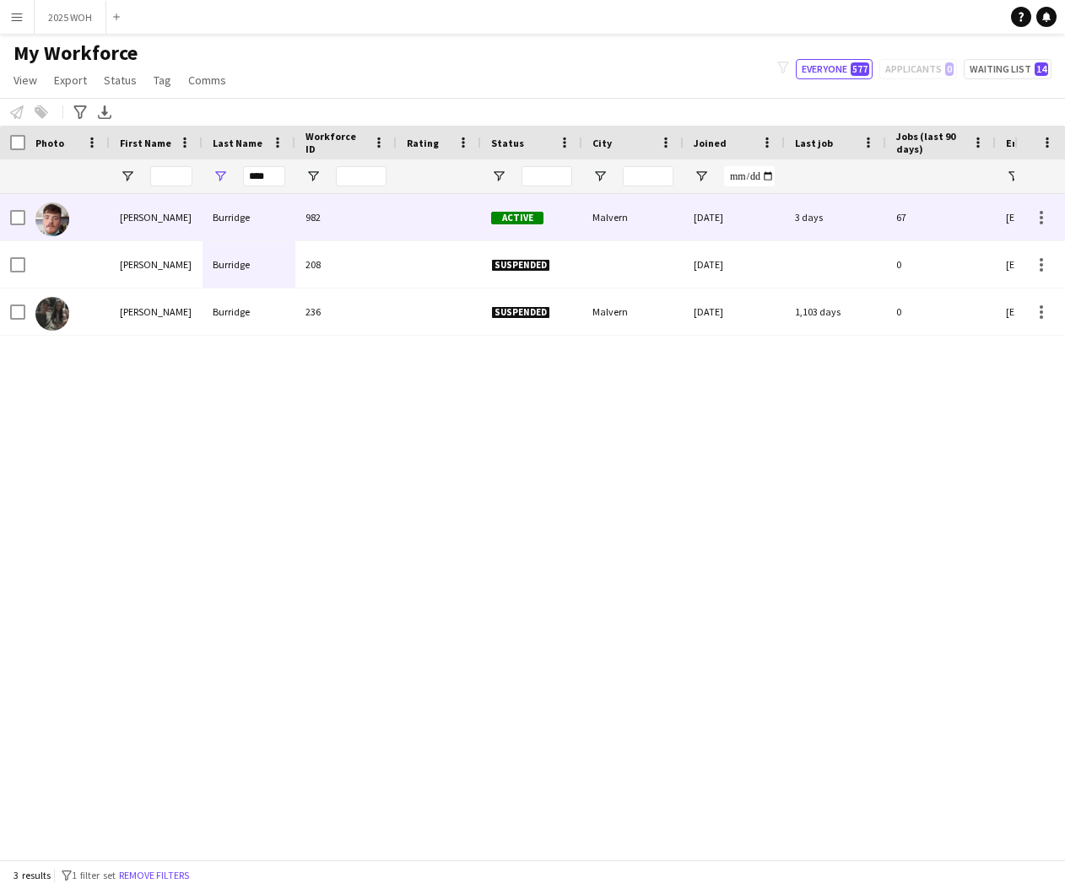
click at [268, 219] on div "Burridge" at bounding box center [249, 217] width 93 height 46
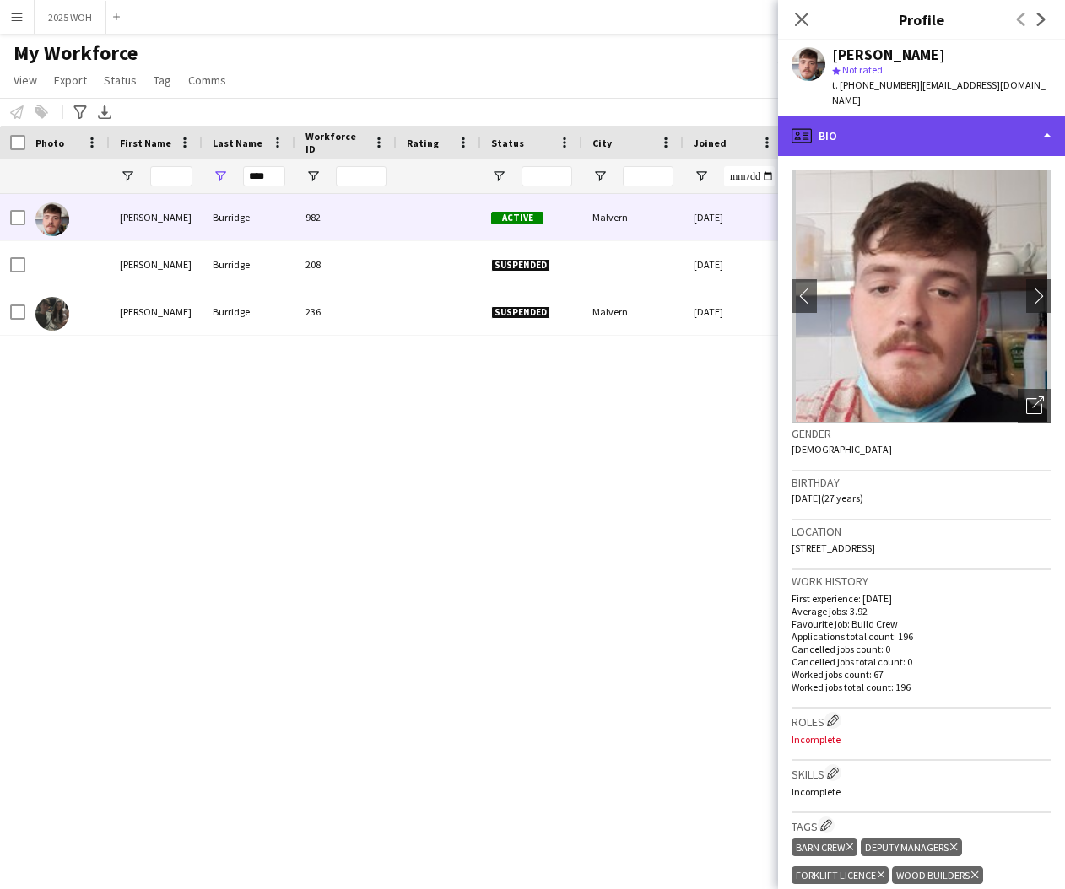
drag, startPoint x: 1024, startPoint y: 116, endPoint x: 1021, endPoint y: 129, distance: 13.1
click at [1024, 116] on div "profile Bio" at bounding box center [921, 136] width 287 height 41
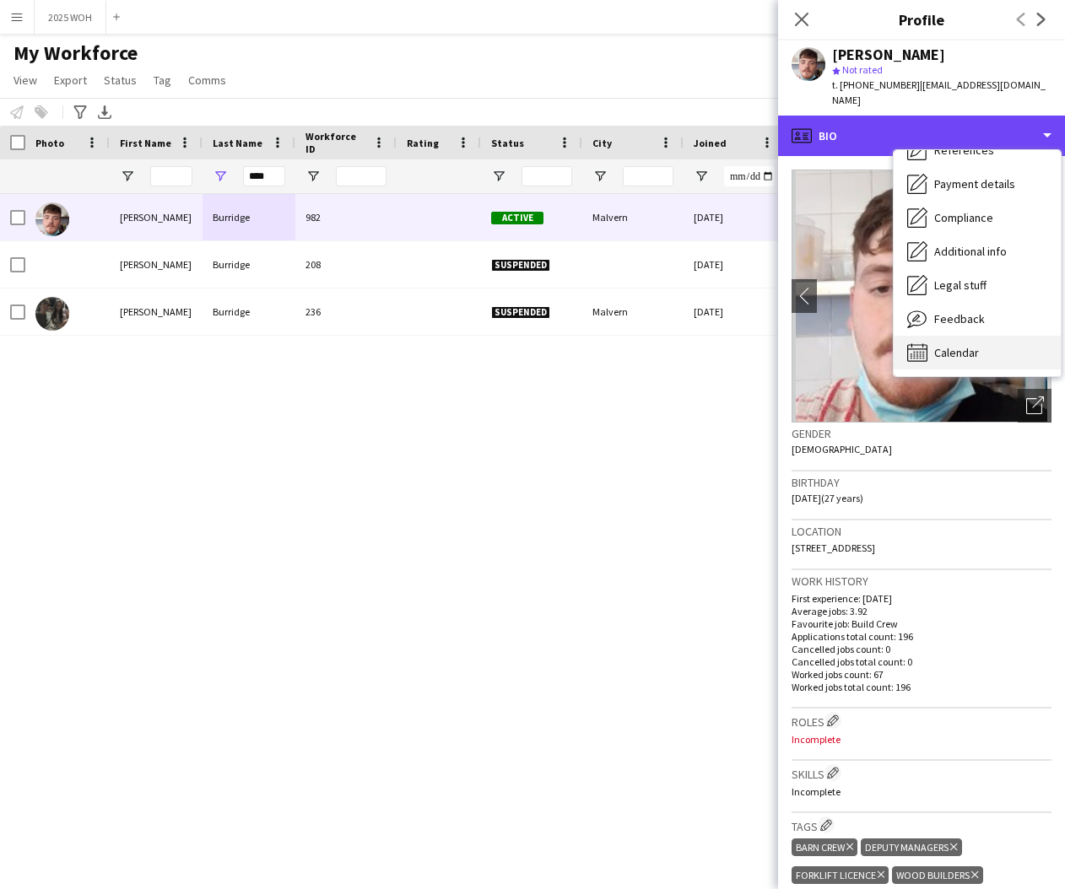
scroll to position [1, 0]
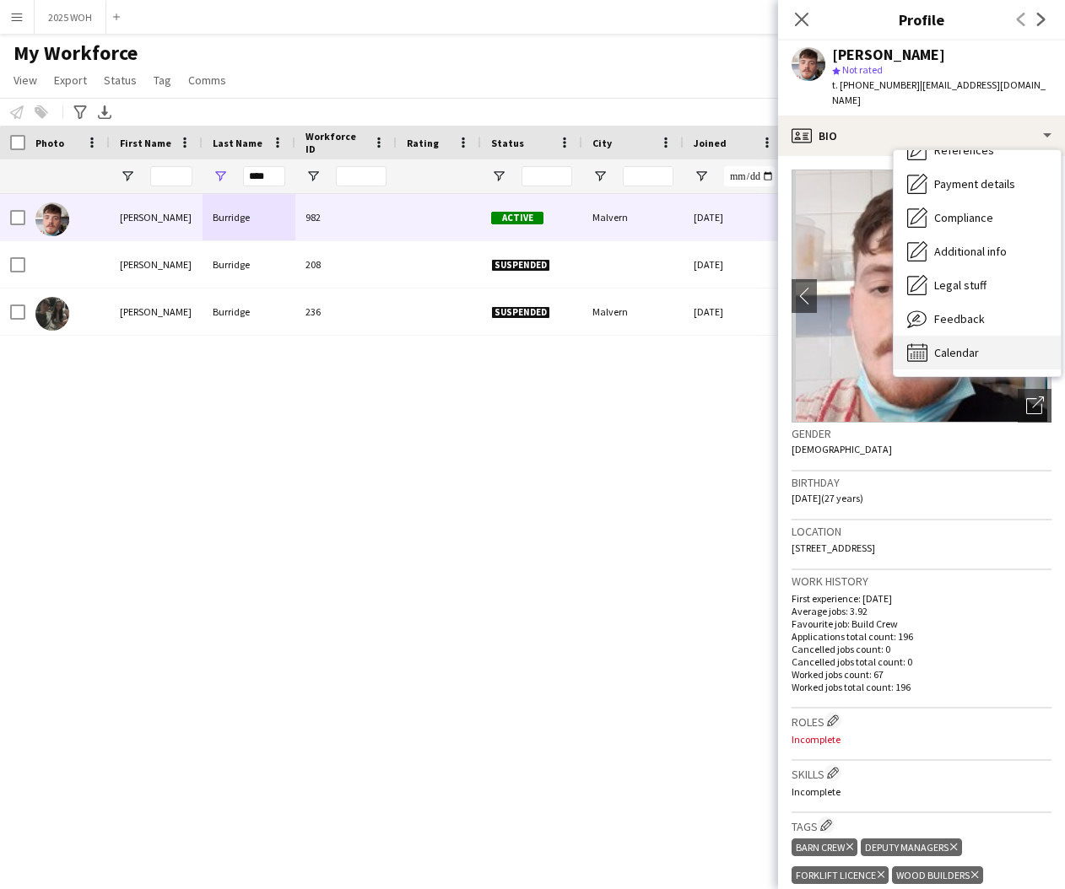
click at [970, 345] on span "Calendar" at bounding box center [956, 352] width 45 height 15
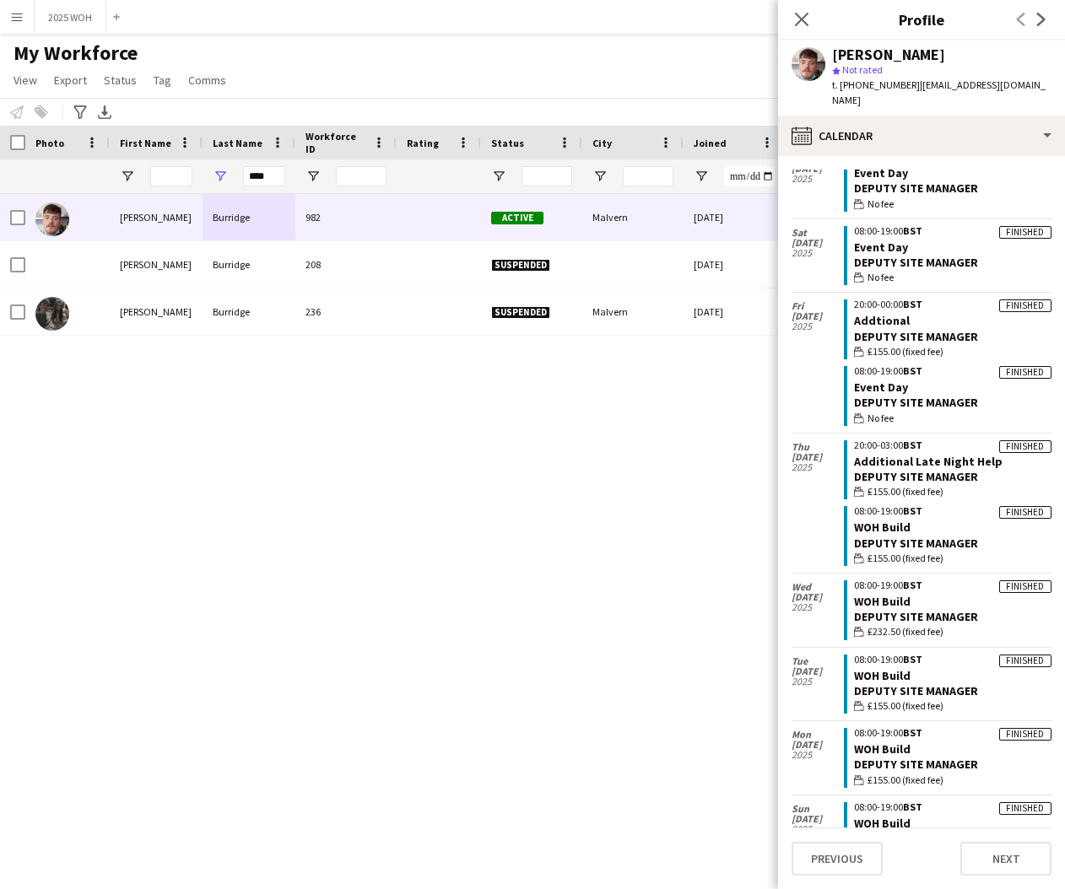
scroll to position [520, 0]
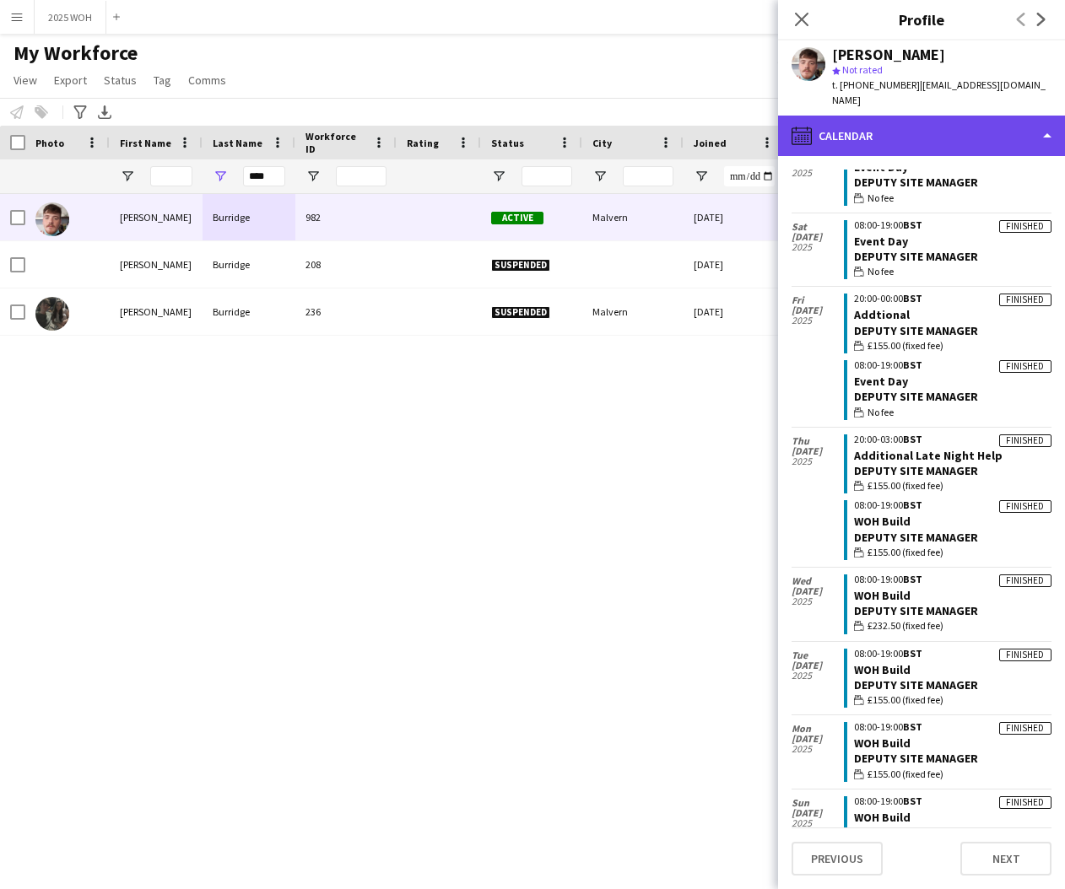
click at [965, 124] on div "calendar-full Calendar" at bounding box center [921, 136] width 287 height 41
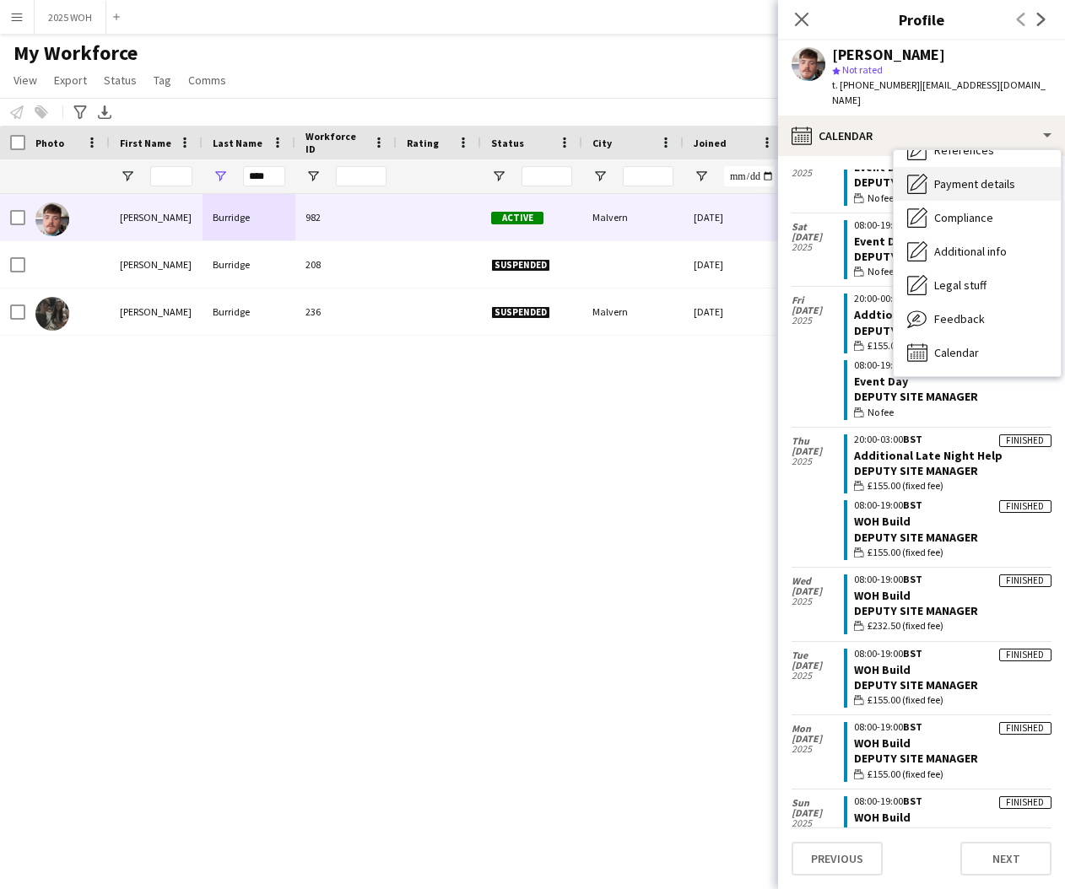
click at [988, 178] on div "Payment details Payment details" at bounding box center [977, 184] width 167 height 34
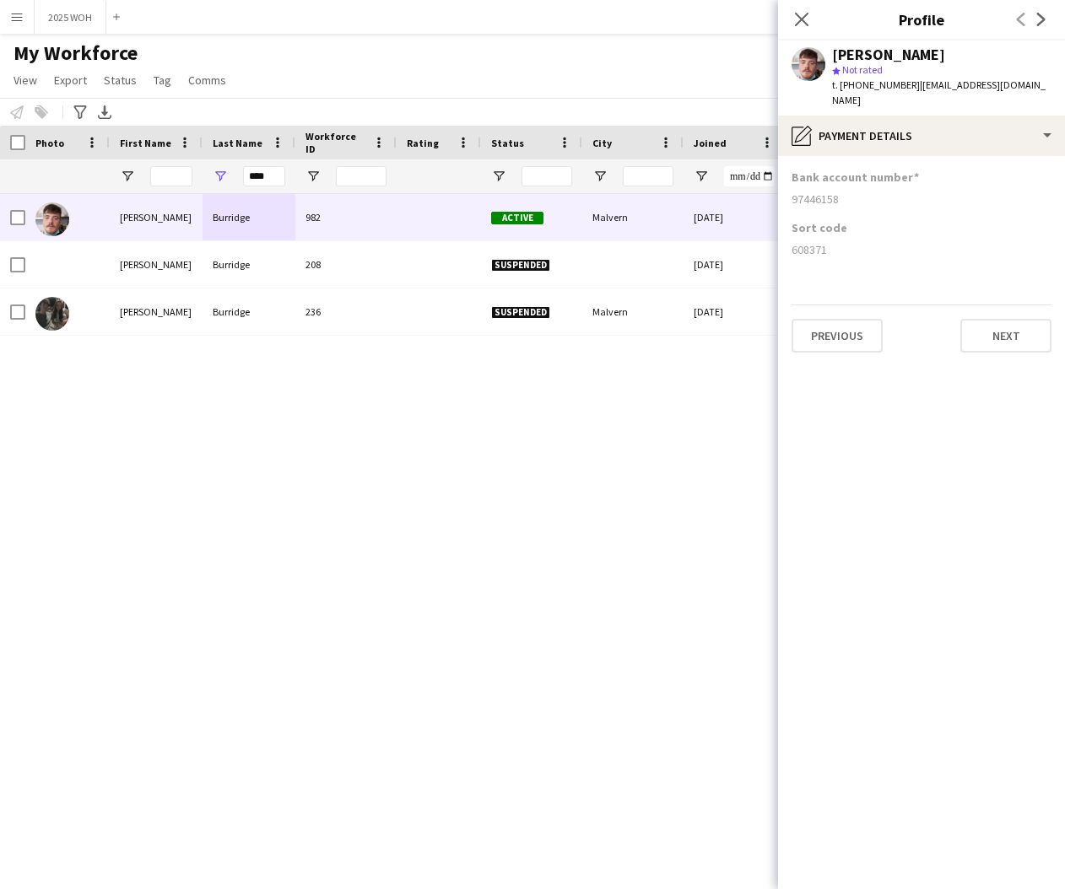
drag, startPoint x: 792, startPoint y: 182, endPoint x: 854, endPoint y: 187, distance: 62.7
click at [854, 192] on div "97446158" at bounding box center [922, 199] width 260 height 15
drag, startPoint x: 790, startPoint y: 235, endPoint x: 834, endPoint y: 235, distance: 43.9
click at [834, 235] on app-section-data-types "Bank account number [FINANCIAL_ID] Sort code [FINANCIAL_ID] Previous Next" at bounding box center [921, 522] width 287 height 733
drag, startPoint x: 802, startPoint y: 21, endPoint x: 788, endPoint y: 26, distance: 14.4
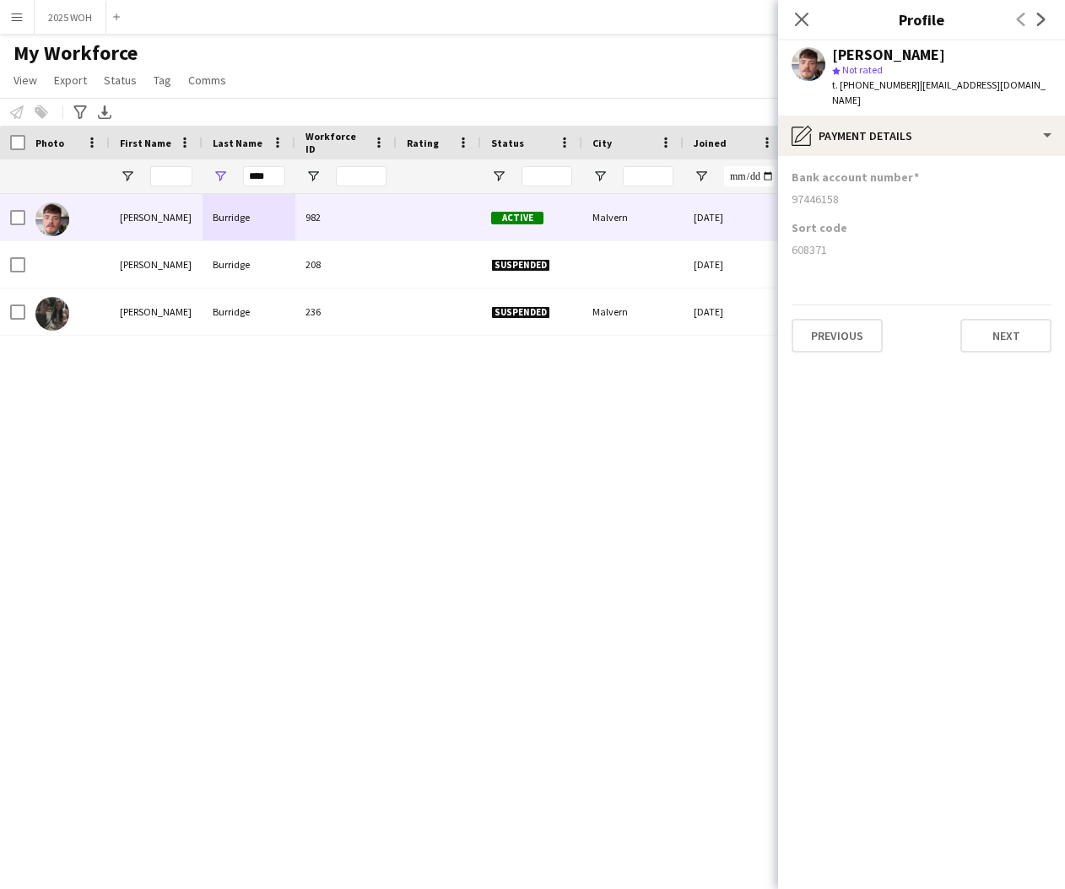
click at [802, 20] on icon "Close pop-in" at bounding box center [802, 20] width 14 height 14
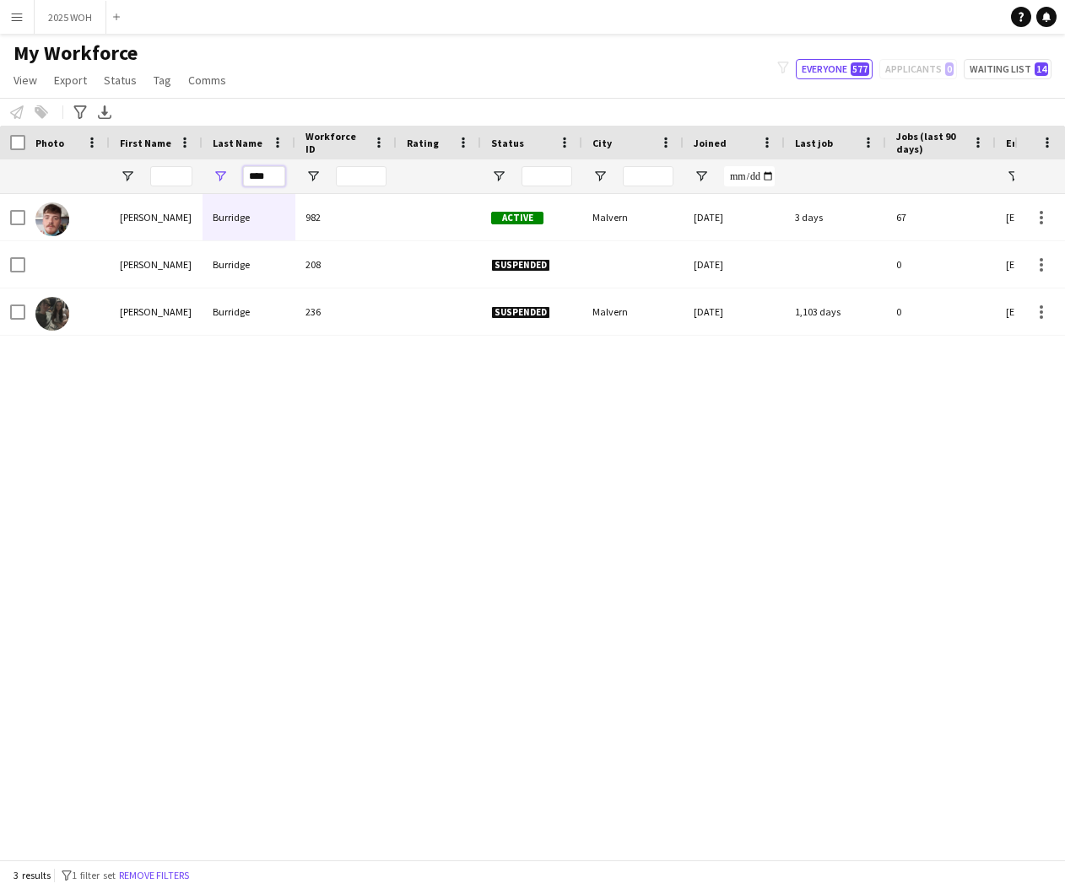
click at [273, 173] on input "****" at bounding box center [264, 176] width 42 height 20
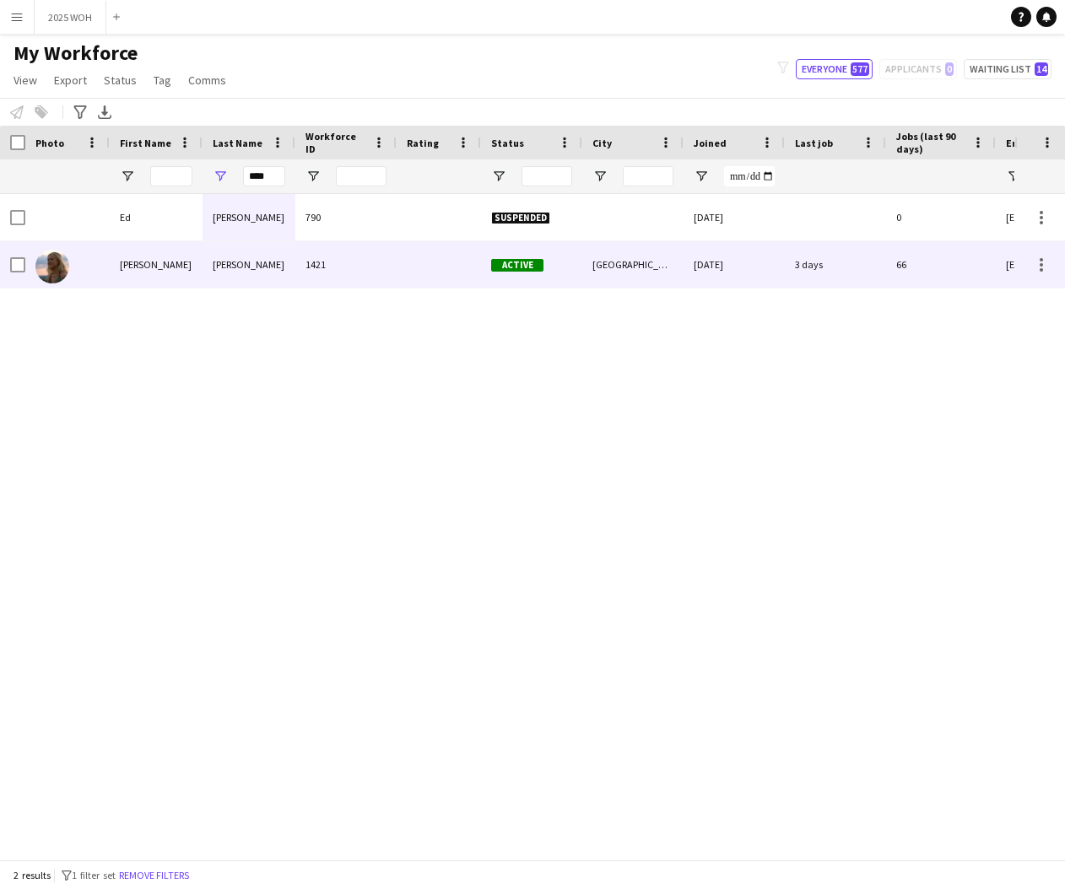
click at [205, 260] on div "[PERSON_NAME]" at bounding box center [249, 264] width 93 height 46
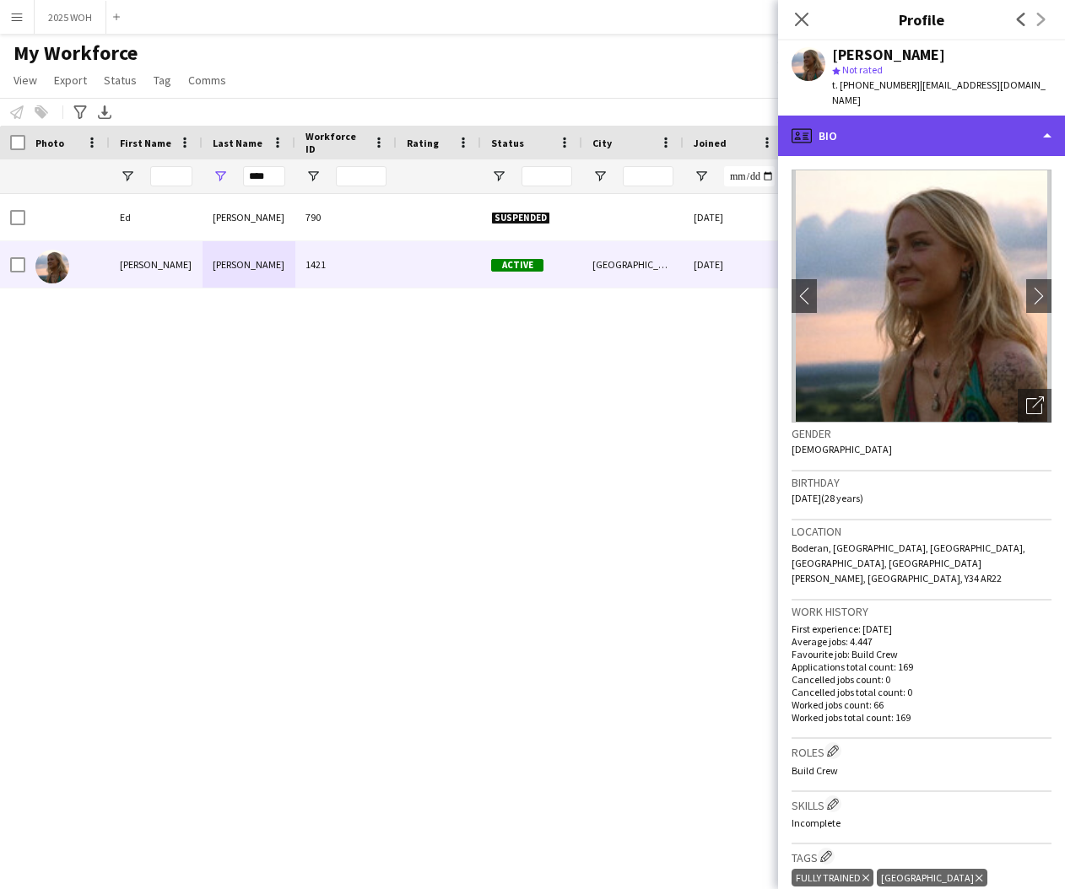
click at [922, 116] on div "profile Bio" at bounding box center [921, 136] width 287 height 41
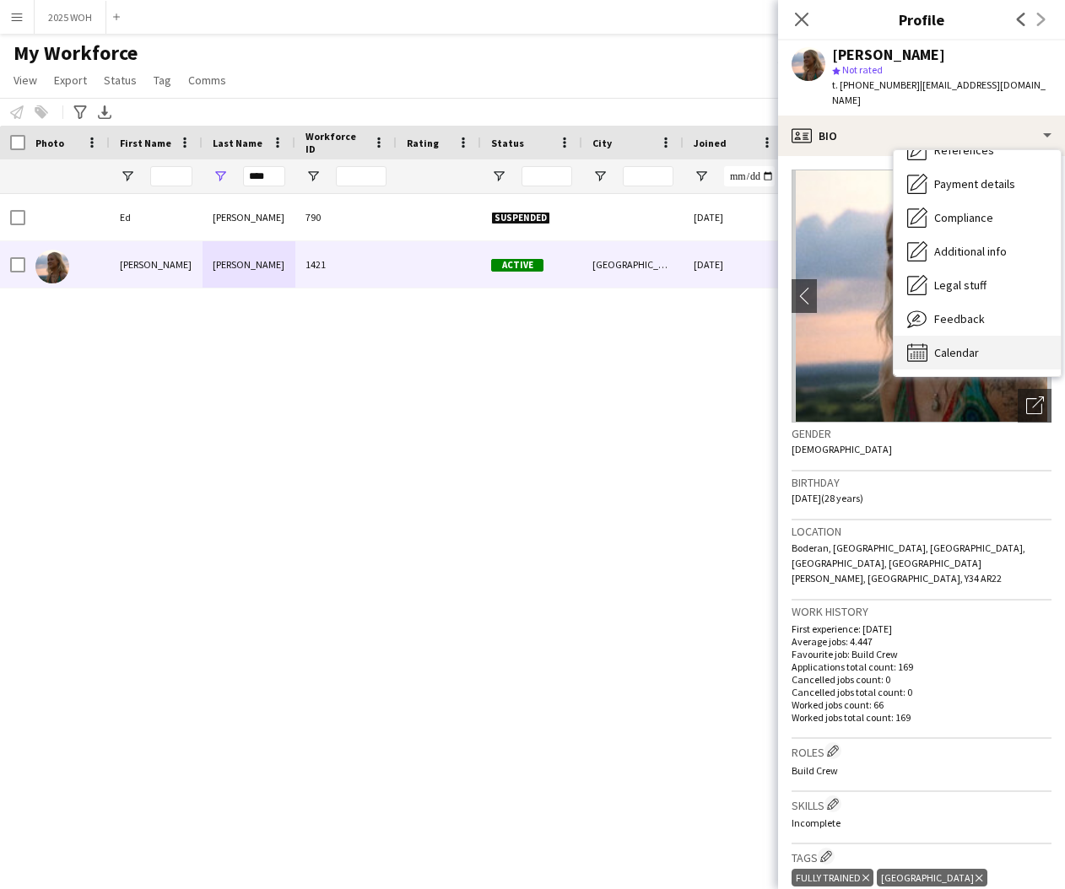
scroll to position [192, 0]
click at [977, 345] on span "Calendar" at bounding box center [956, 352] width 45 height 15
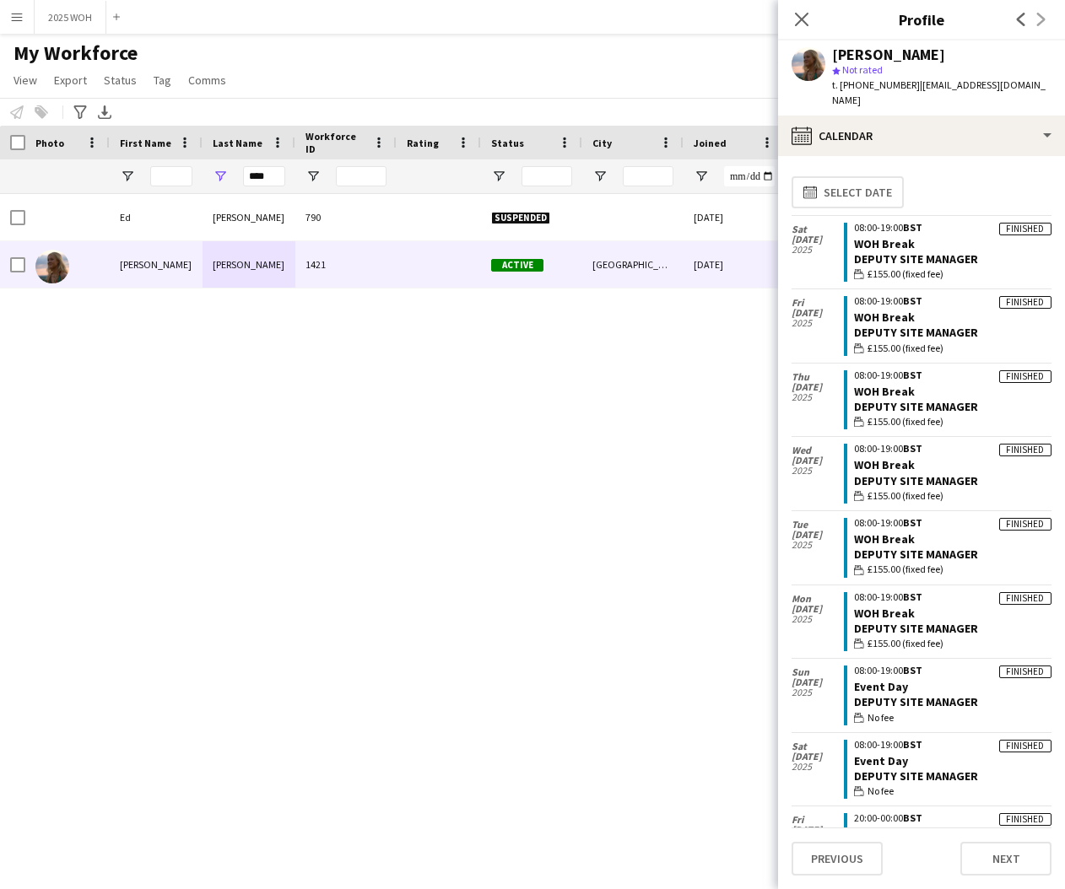
scroll to position [0, 0]
click at [805, 21] on icon "Close pop-in" at bounding box center [801, 19] width 16 height 16
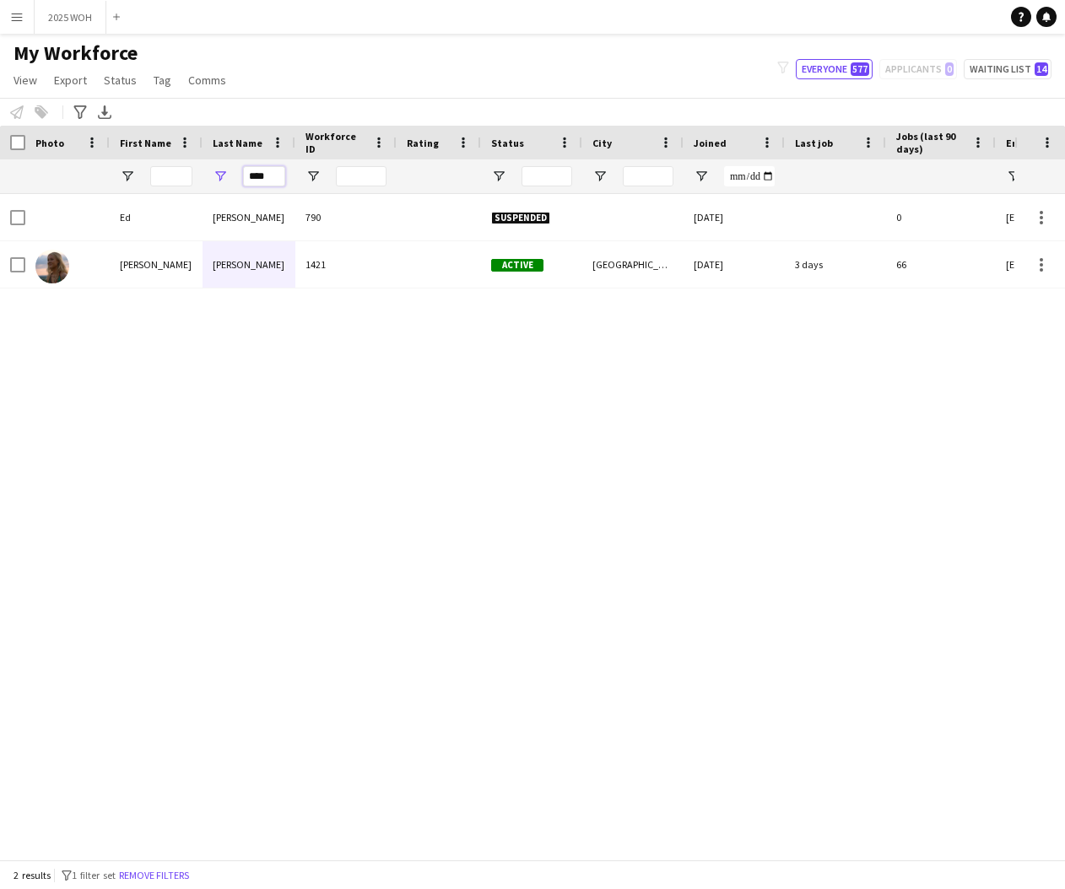
click at [270, 177] on input "****" at bounding box center [264, 176] width 42 height 20
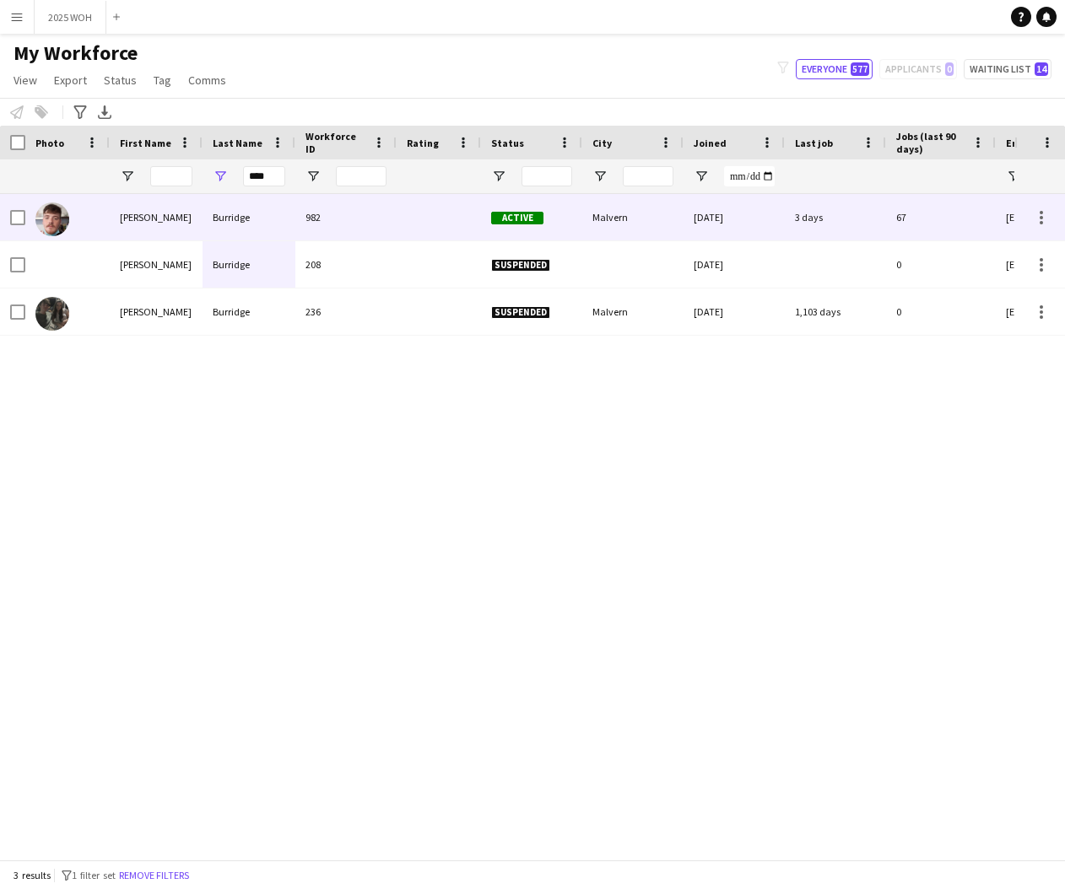
click at [221, 214] on div "Burridge" at bounding box center [249, 217] width 93 height 46
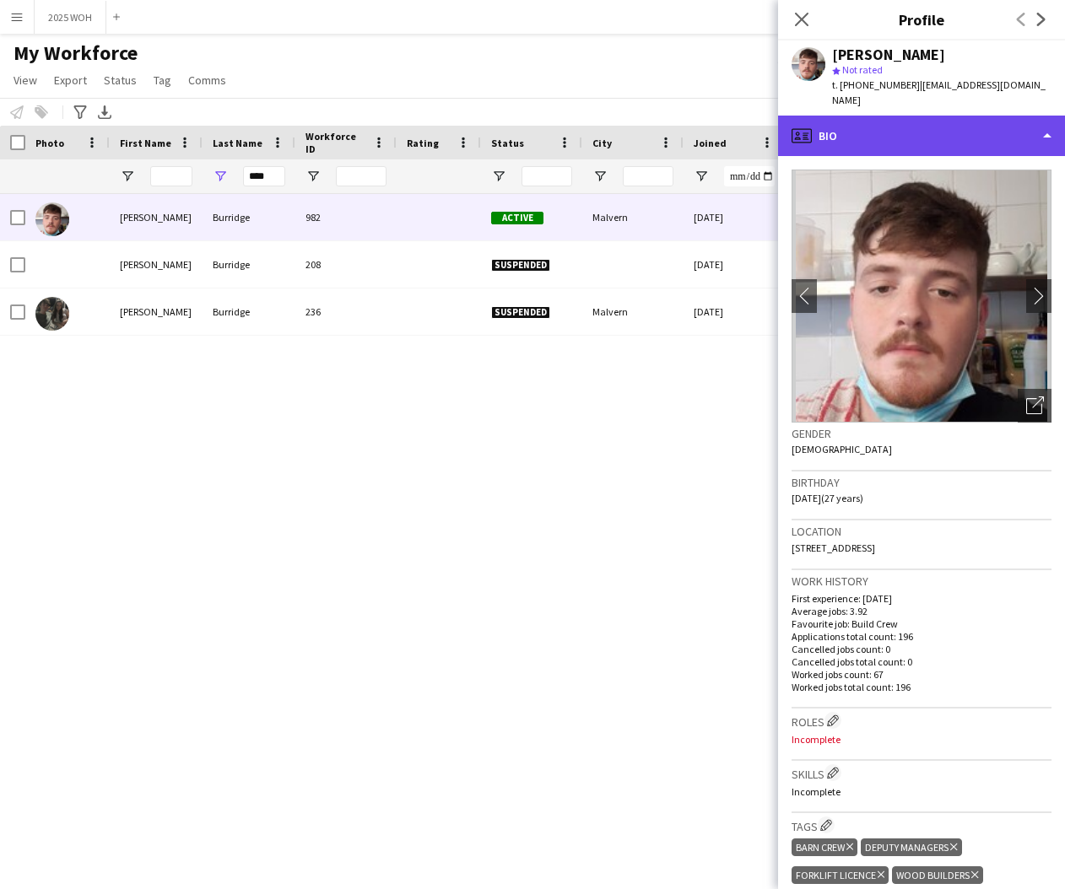
drag, startPoint x: 993, startPoint y: 115, endPoint x: 985, endPoint y: 126, distance: 13.8
click at [992, 116] on div "profile Bio" at bounding box center [921, 136] width 287 height 41
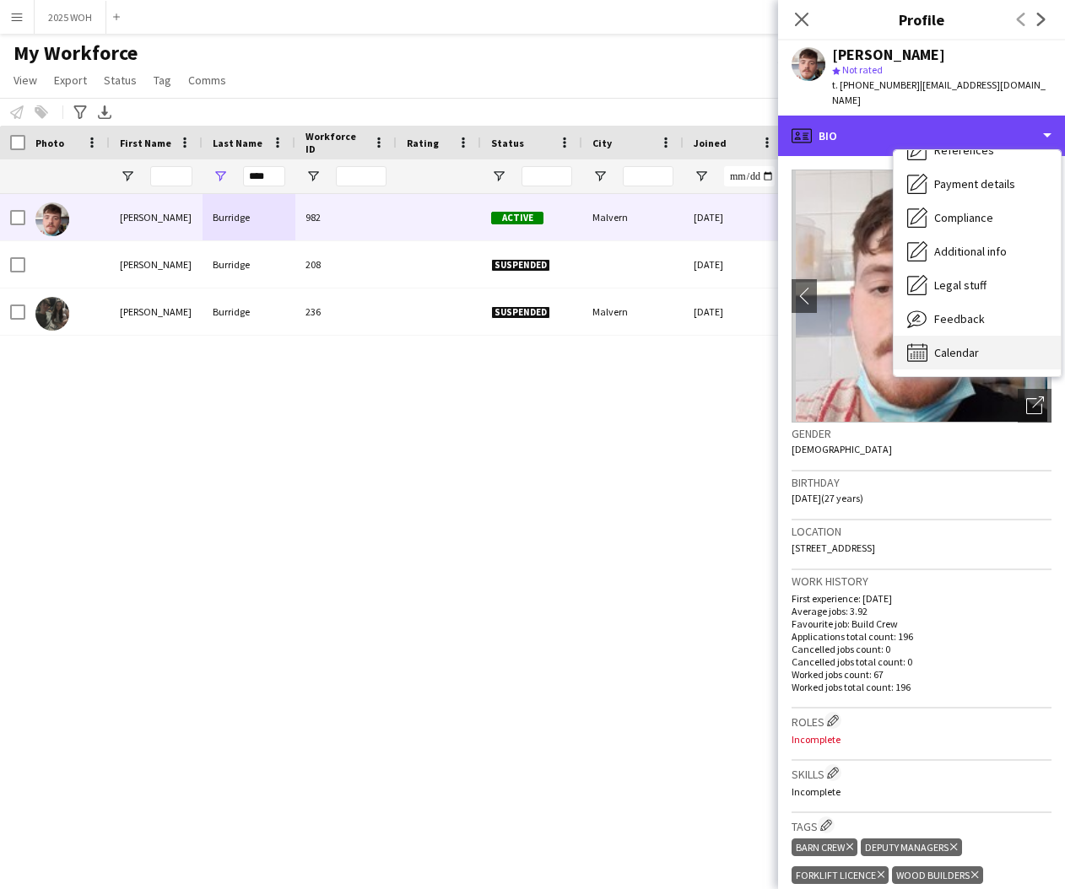
scroll to position [192, 0]
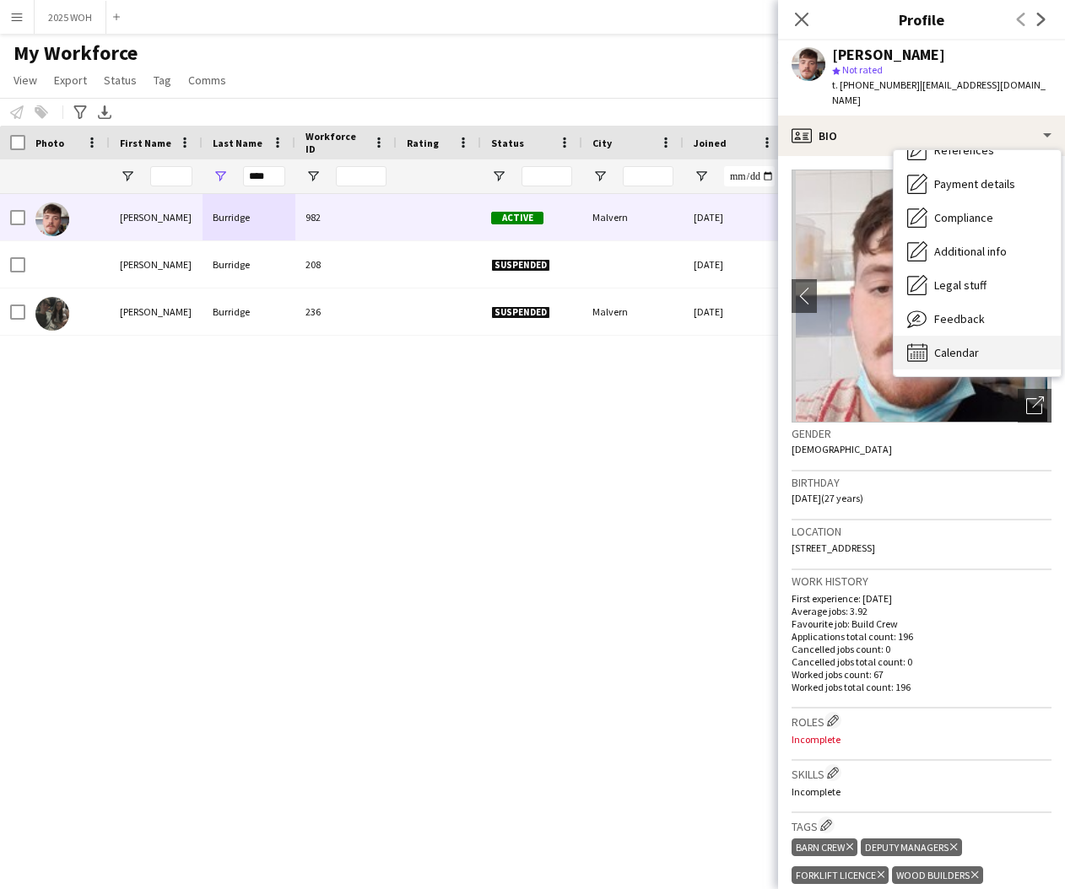
click at [979, 336] on div "Calendar Calendar" at bounding box center [977, 353] width 167 height 34
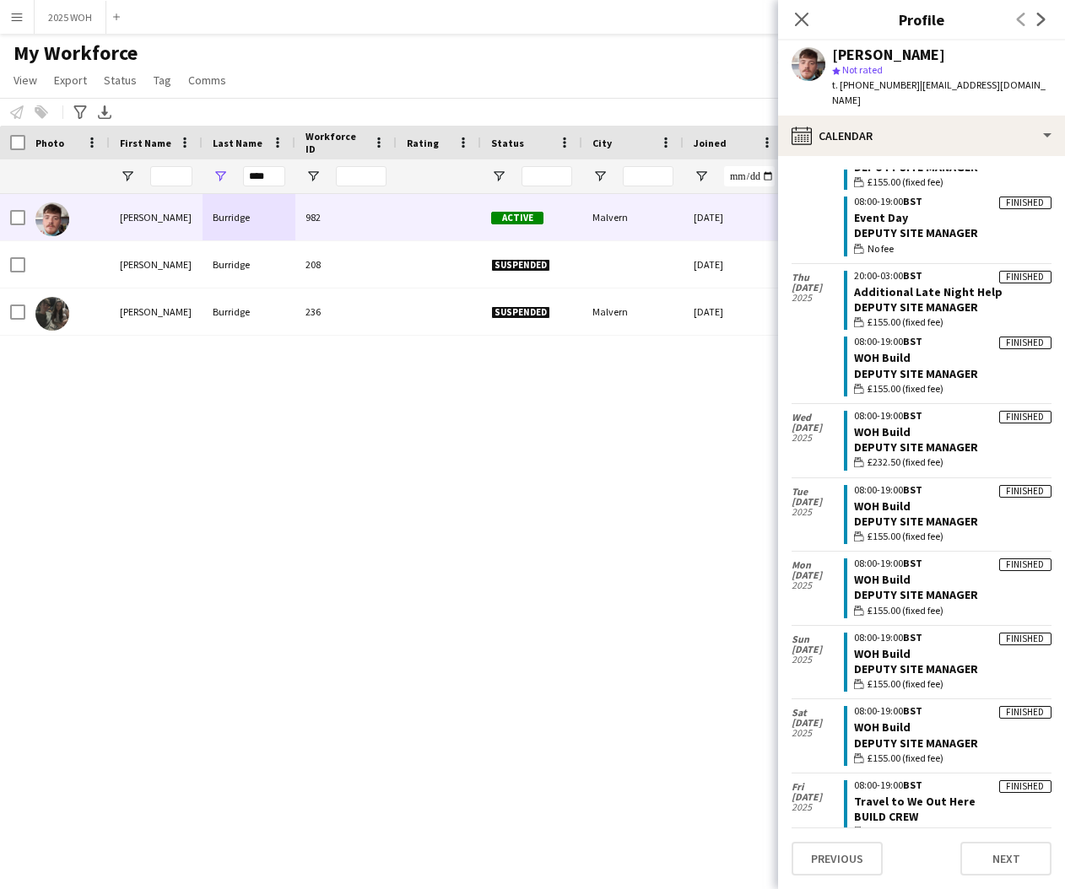
scroll to position [691, 0]
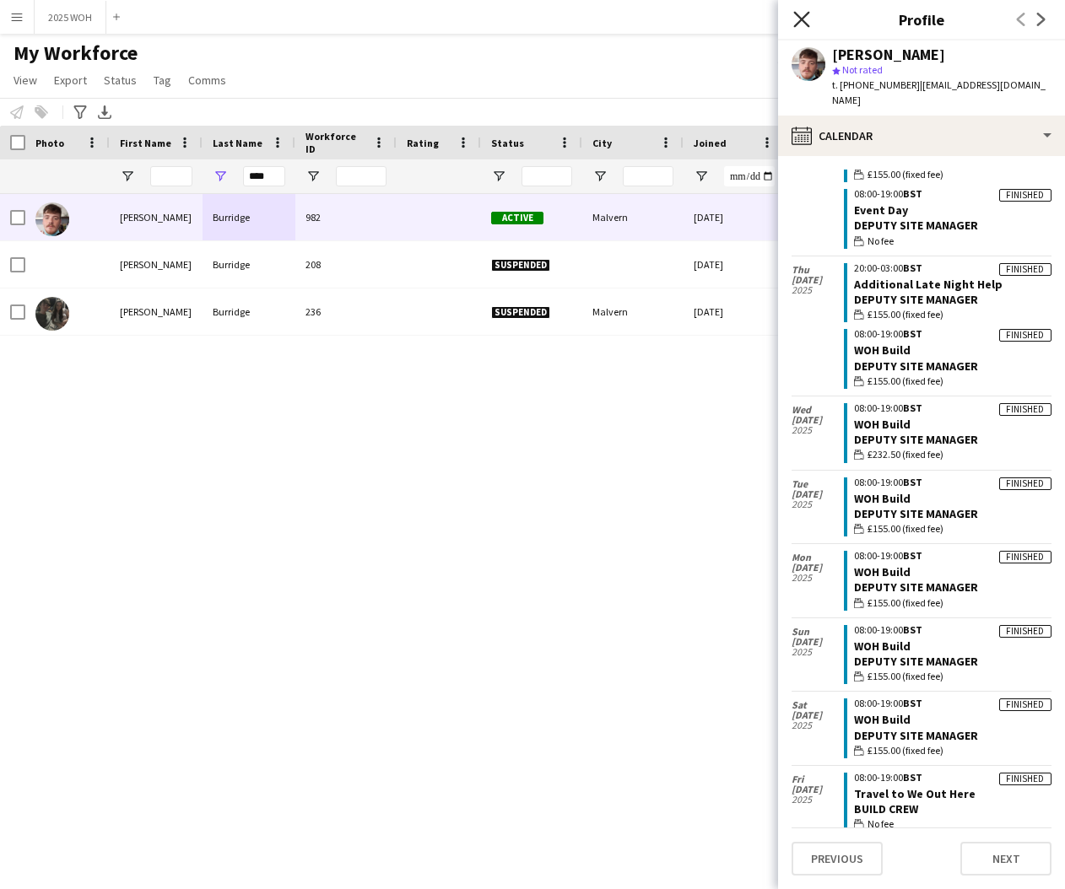
click at [797, 14] on icon "Close pop-in" at bounding box center [801, 19] width 16 height 16
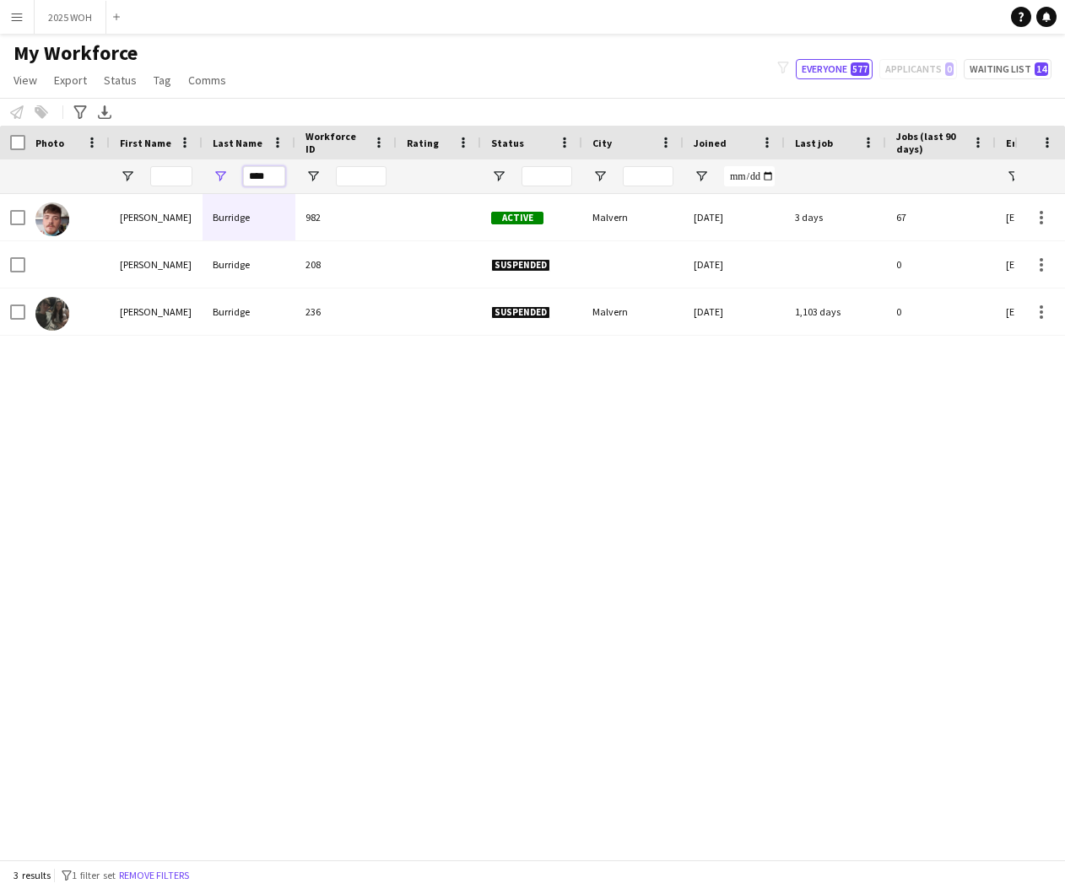
click at [269, 177] on input "****" at bounding box center [264, 176] width 42 height 20
click at [268, 177] on input "****" at bounding box center [264, 176] width 42 height 20
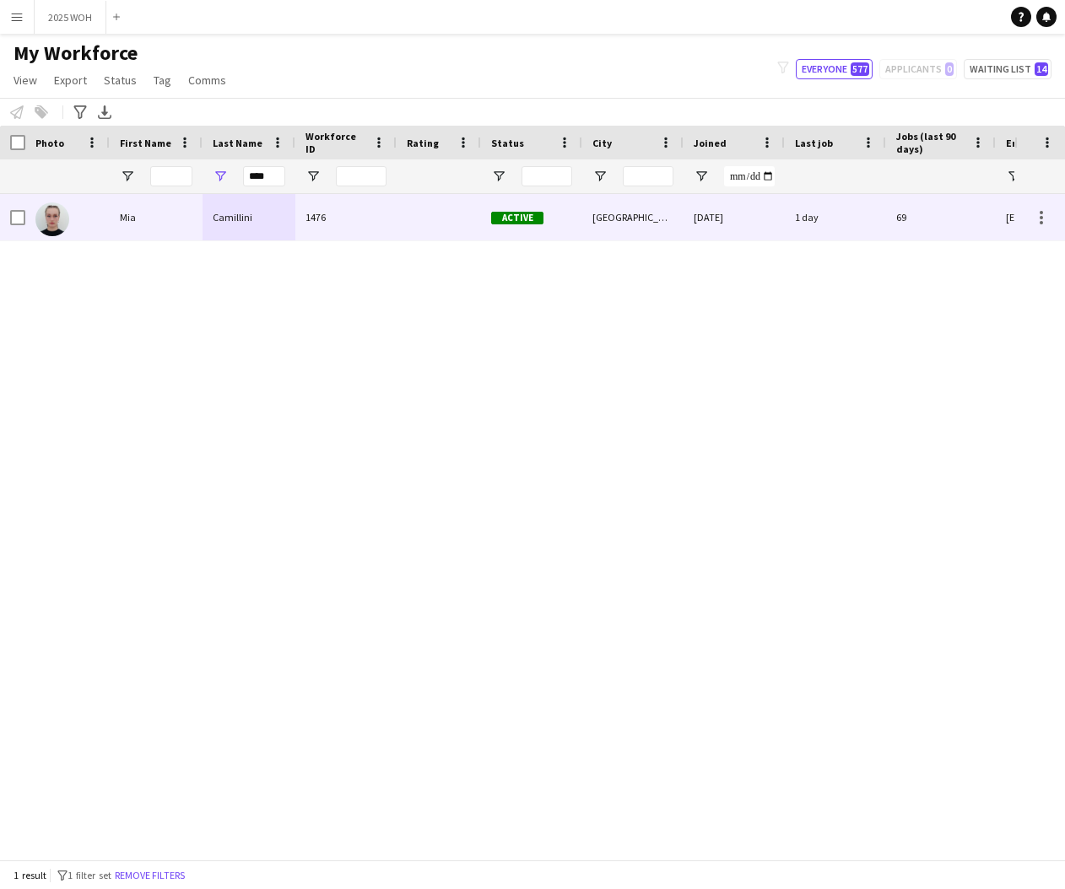
click at [341, 220] on div "1476" at bounding box center [345, 217] width 101 height 46
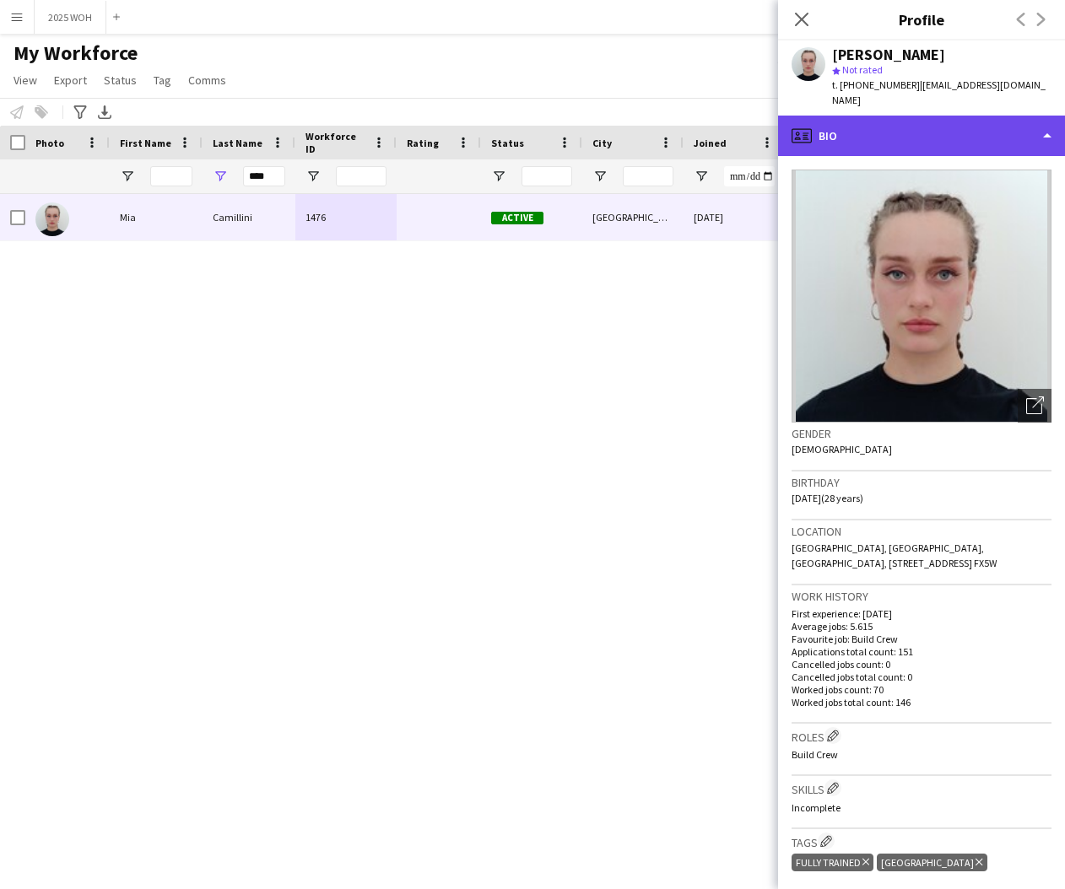
click at [953, 117] on div "profile Bio" at bounding box center [921, 136] width 287 height 41
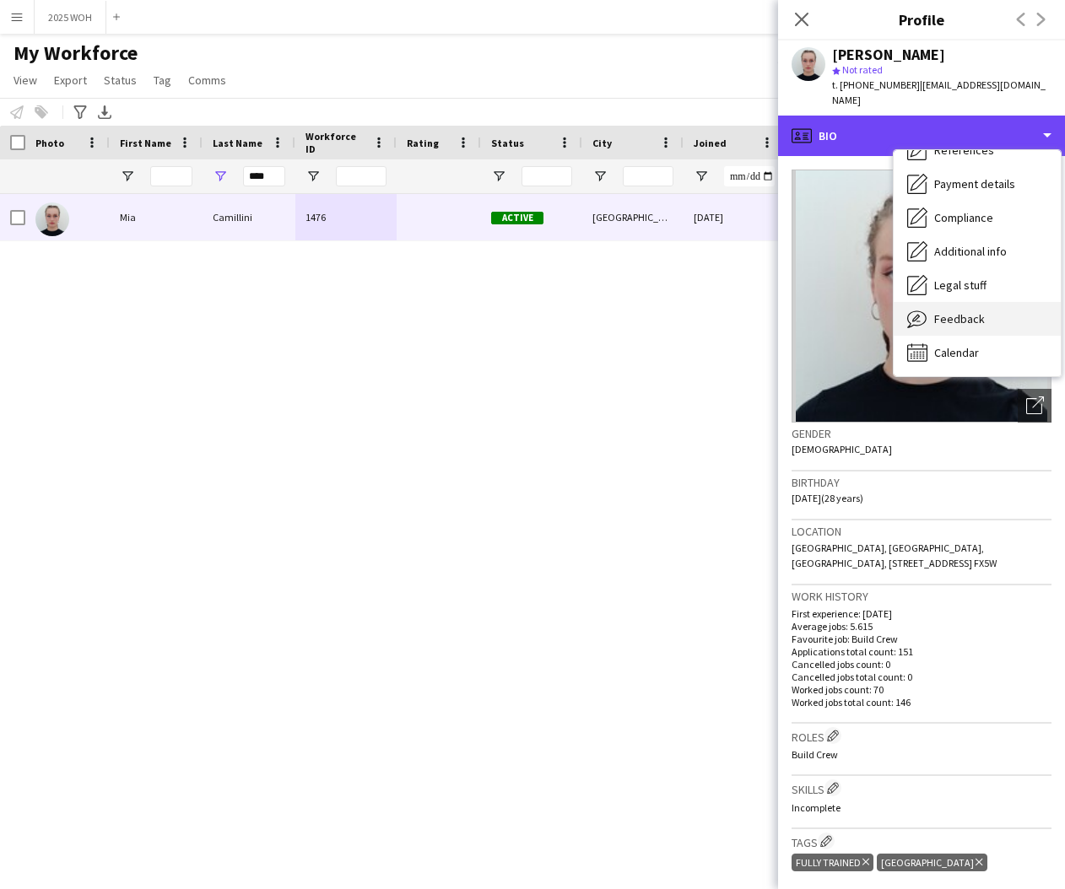
scroll to position [192, 0]
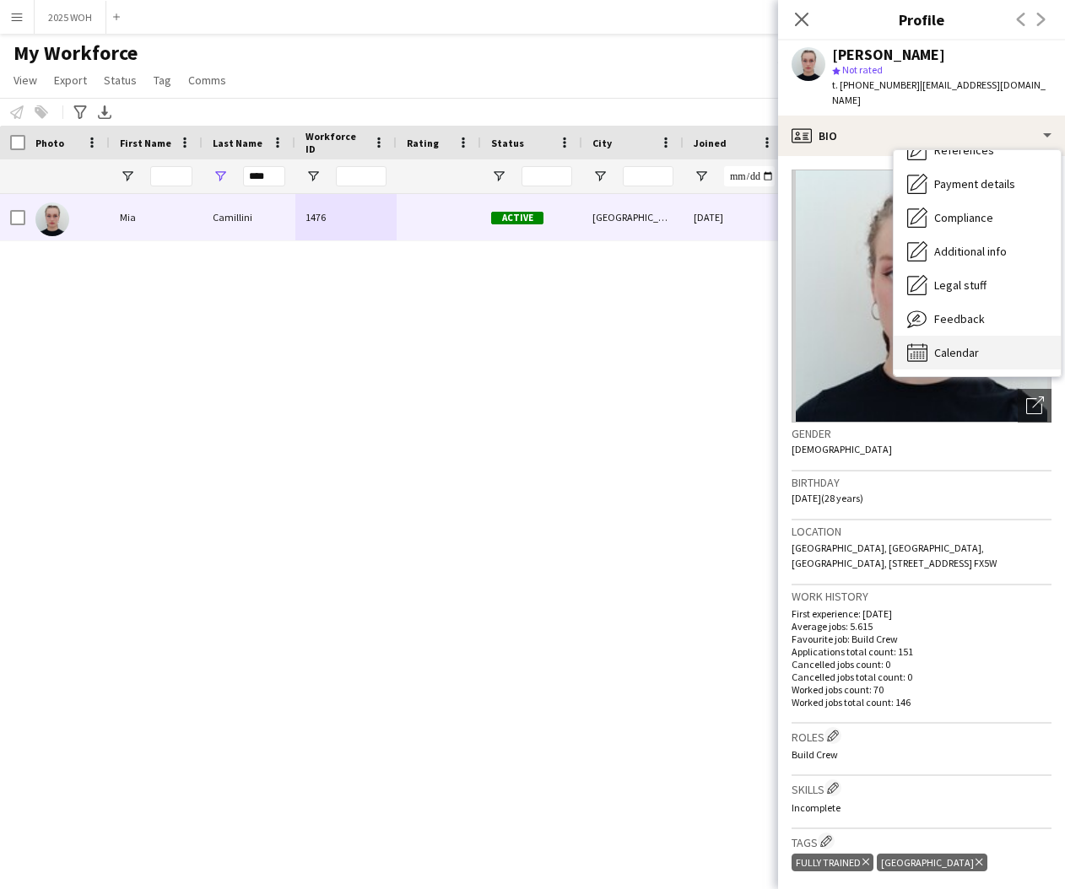
click at [959, 345] on span "Calendar" at bounding box center [956, 352] width 45 height 15
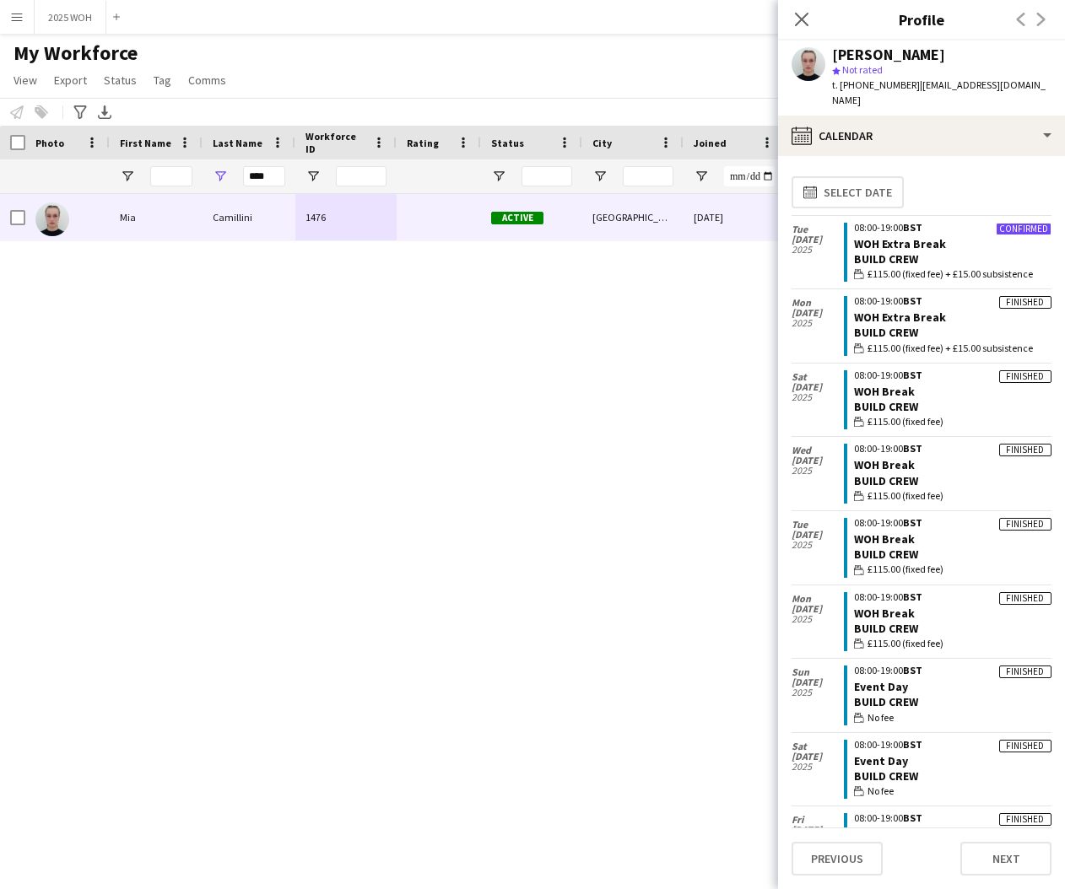
scroll to position [0, 0]
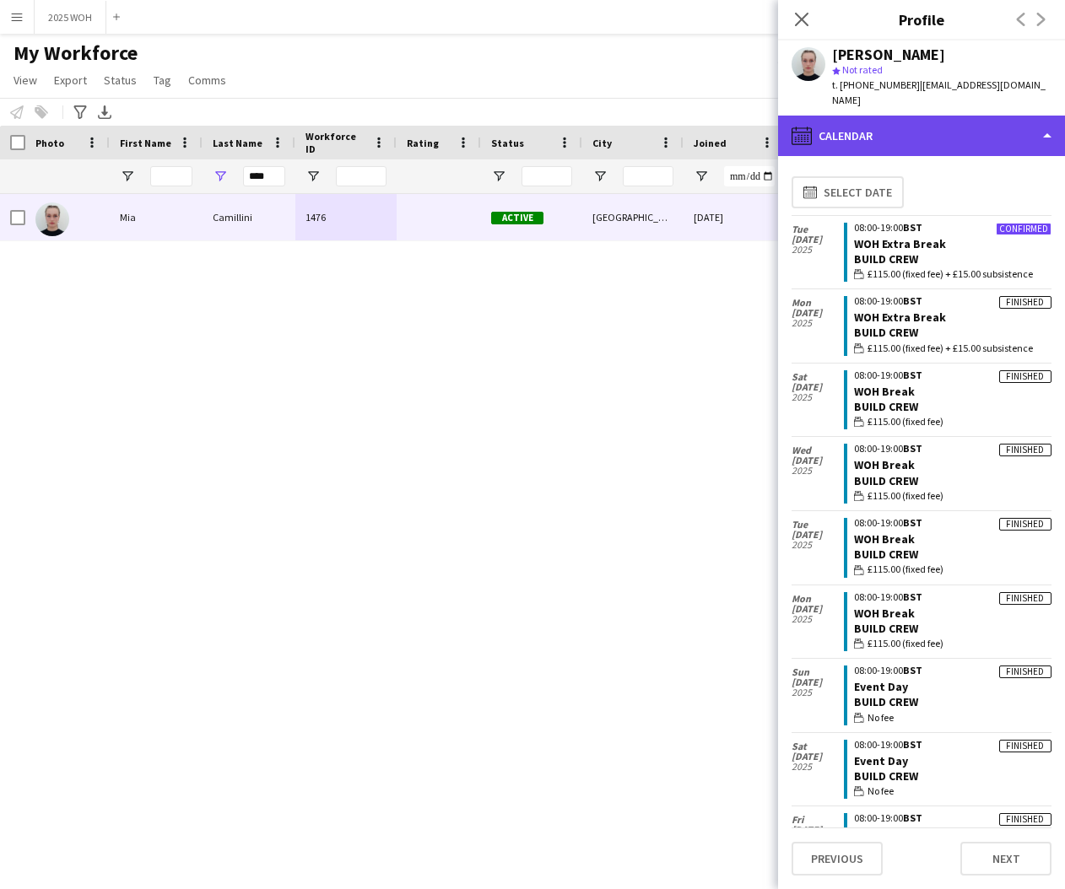
drag, startPoint x: 911, startPoint y: 116, endPoint x: 924, endPoint y: 132, distance: 19.8
click at [911, 116] on div "calendar-full Calendar" at bounding box center [921, 136] width 287 height 41
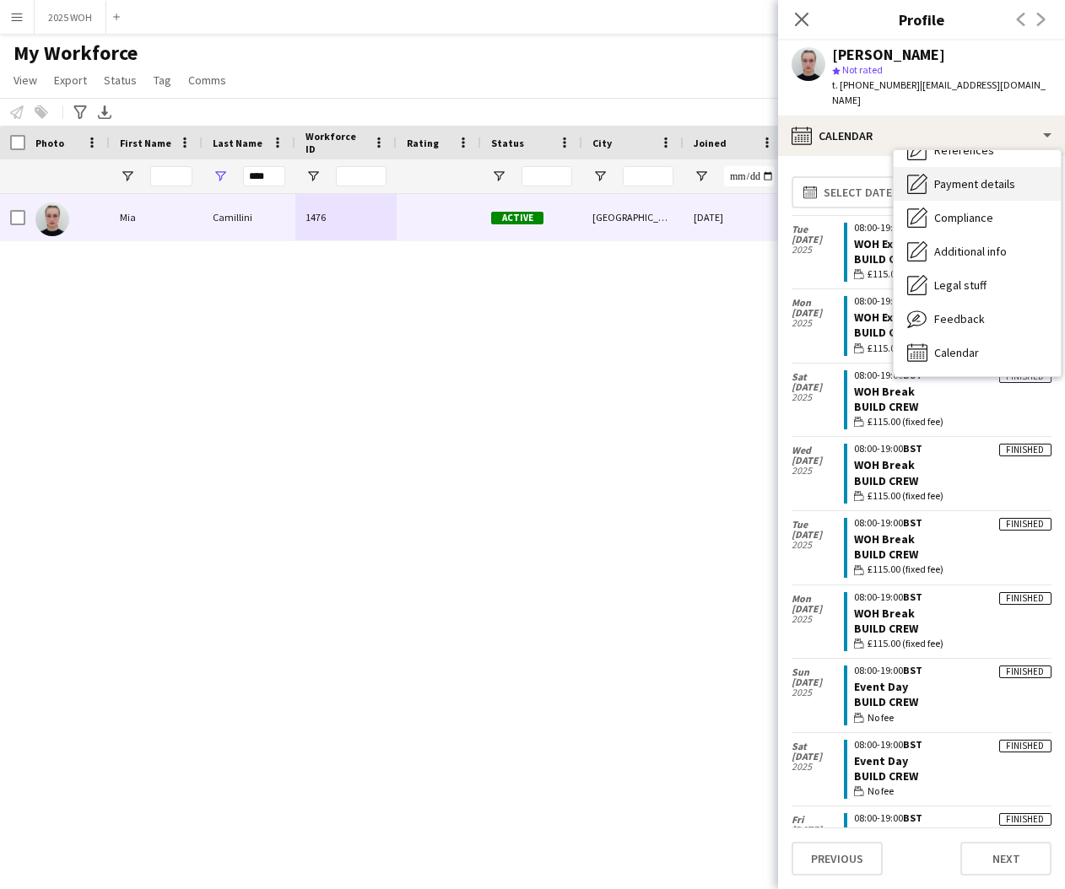
click at [996, 176] on span "Payment details" at bounding box center [974, 183] width 81 height 15
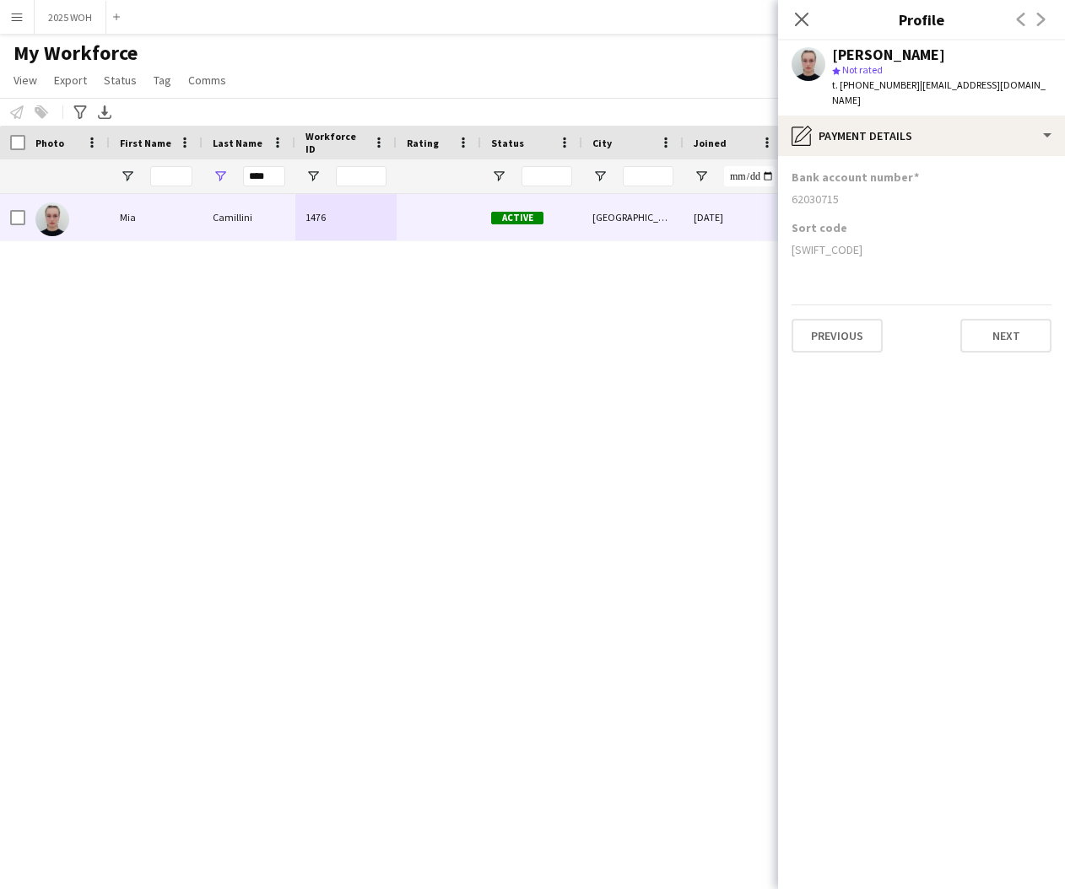
drag, startPoint x: 792, startPoint y: 183, endPoint x: 859, endPoint y: 187, distance: 67.6
click at [859, 192] on div "62030715" at bounding box center [922, 199] width 260 height 15
drag, startPoint x: 790, startPoint y: 235, endPoint x: 884, endPoint y: 238, distance: 94.6
click at [883, 239] on app-section-data-types "Bank account number [FINANCIAL_ID] Sort code [SWIFT_CODE] Previous Next" at bounding box center [921, 522] width 287 height 733
click at [277, 173] on input "****" at bounding box center [264, 176] width 42 height 20
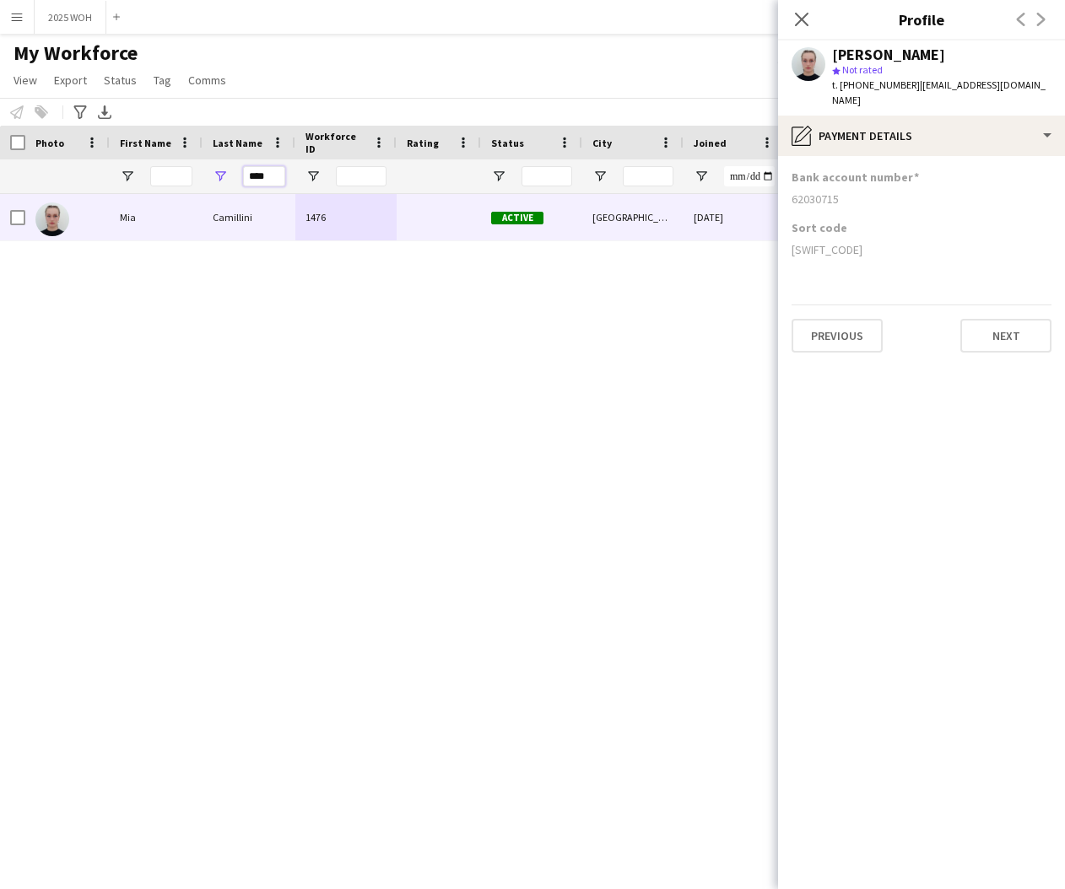
click at [277, 173] on input "****" at bounding box center [264, 176] width 42 height 20
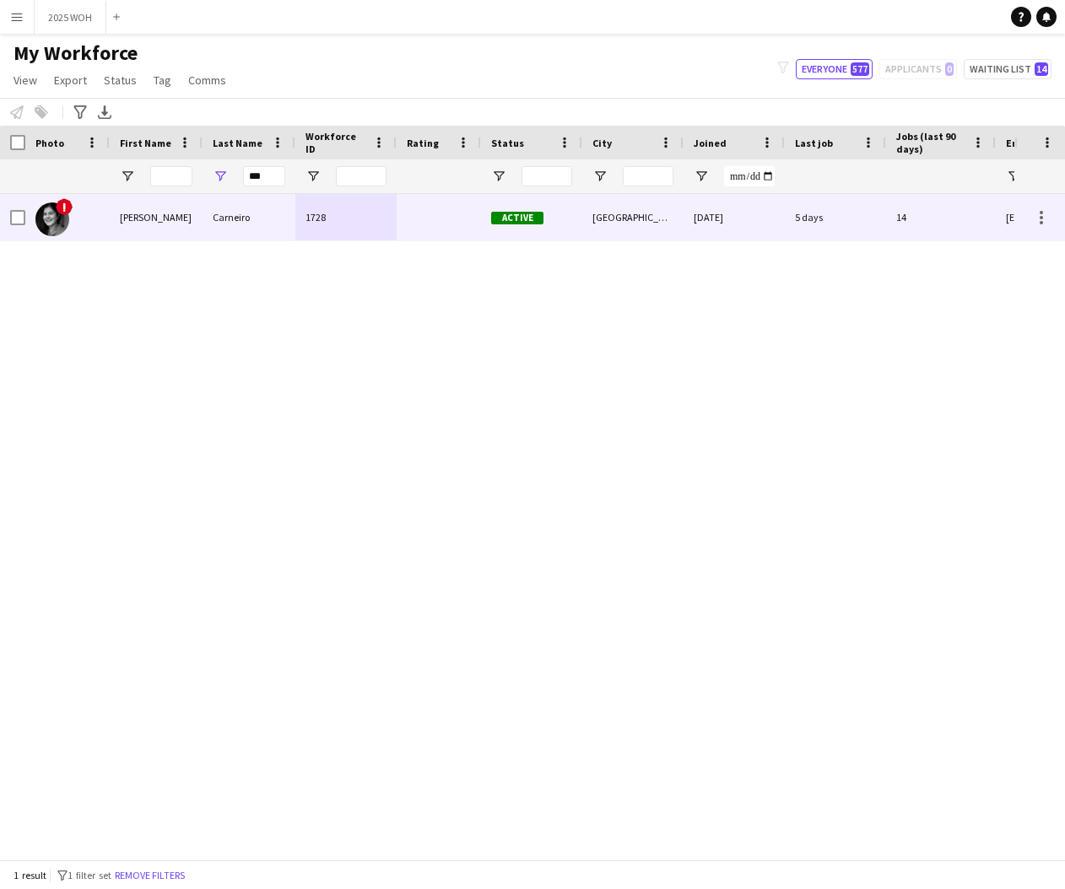
click at [205, 226] on div "Carneiro" at bounding box center [249, 217] width 93 height 46
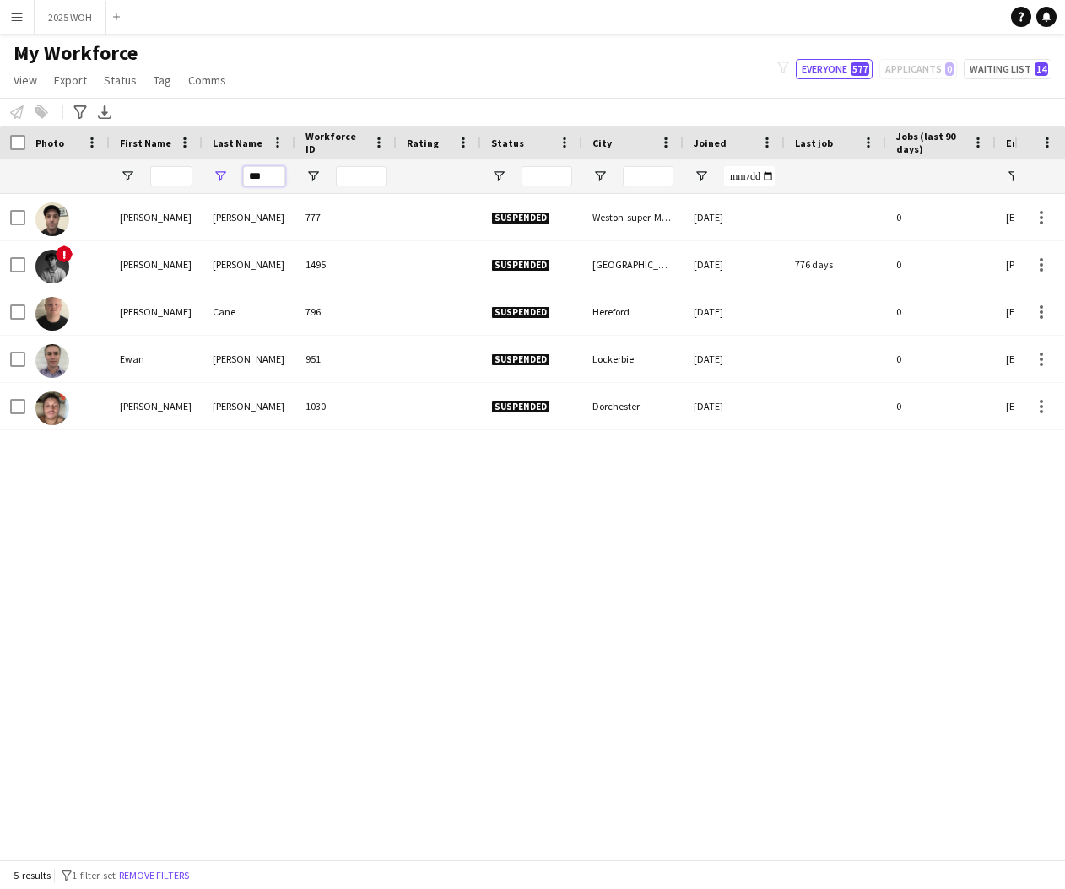
click at [282, 176] on input "***" at bounding box center [264, 176] width 42 height 20
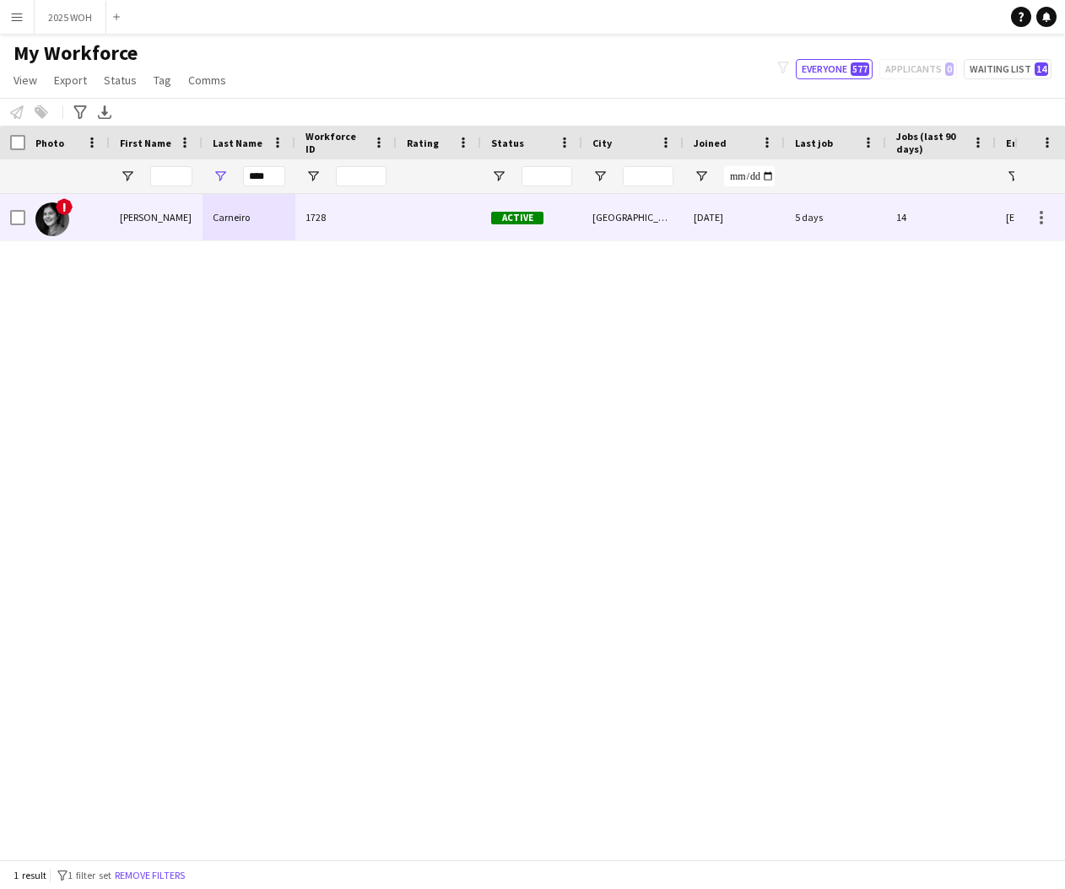
drag, startPoint x: 285, startPoint y: 215, endPoint x: 309, endPoint y: 213, distance: 23.8
click at [284, 216] on div "Carneiro" at bounding box center [249, 217] width 93 height 46
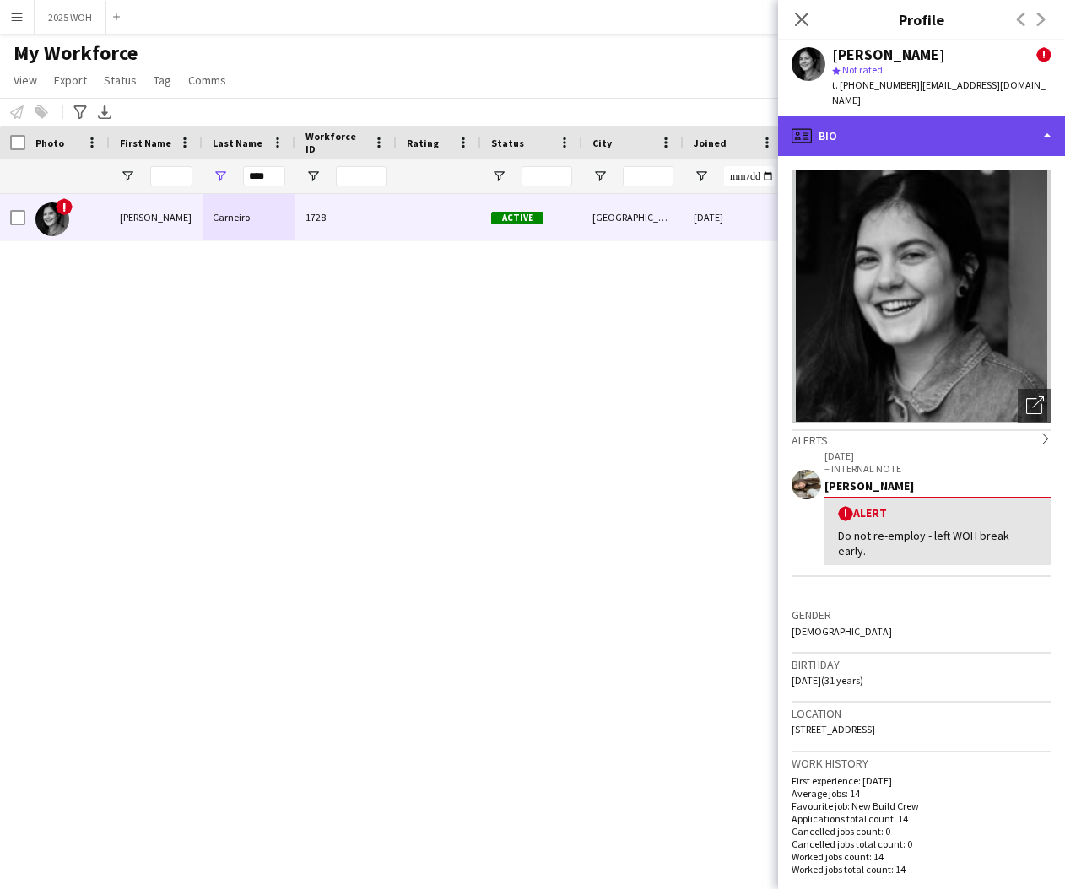
click at [977, 120] on div "profile Bio" at bounding box center [921, 136] width 287 height 41
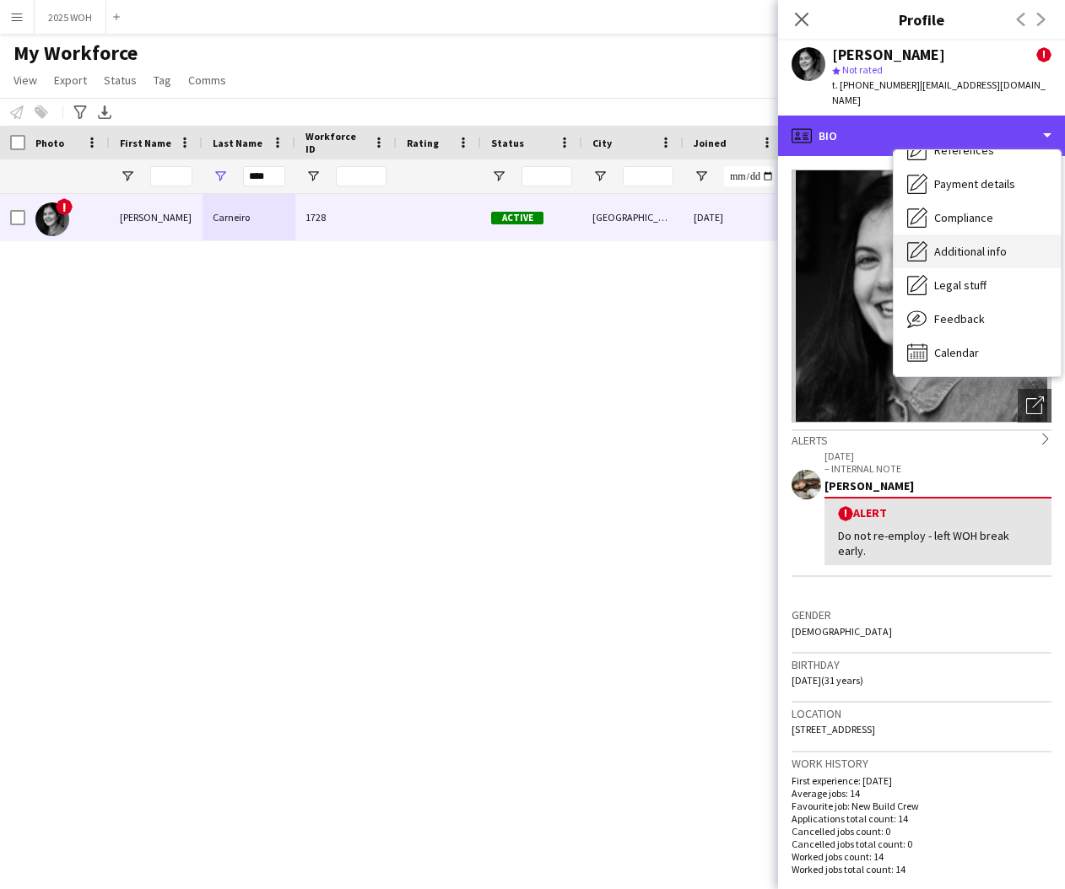
scroll to position [192, 0]
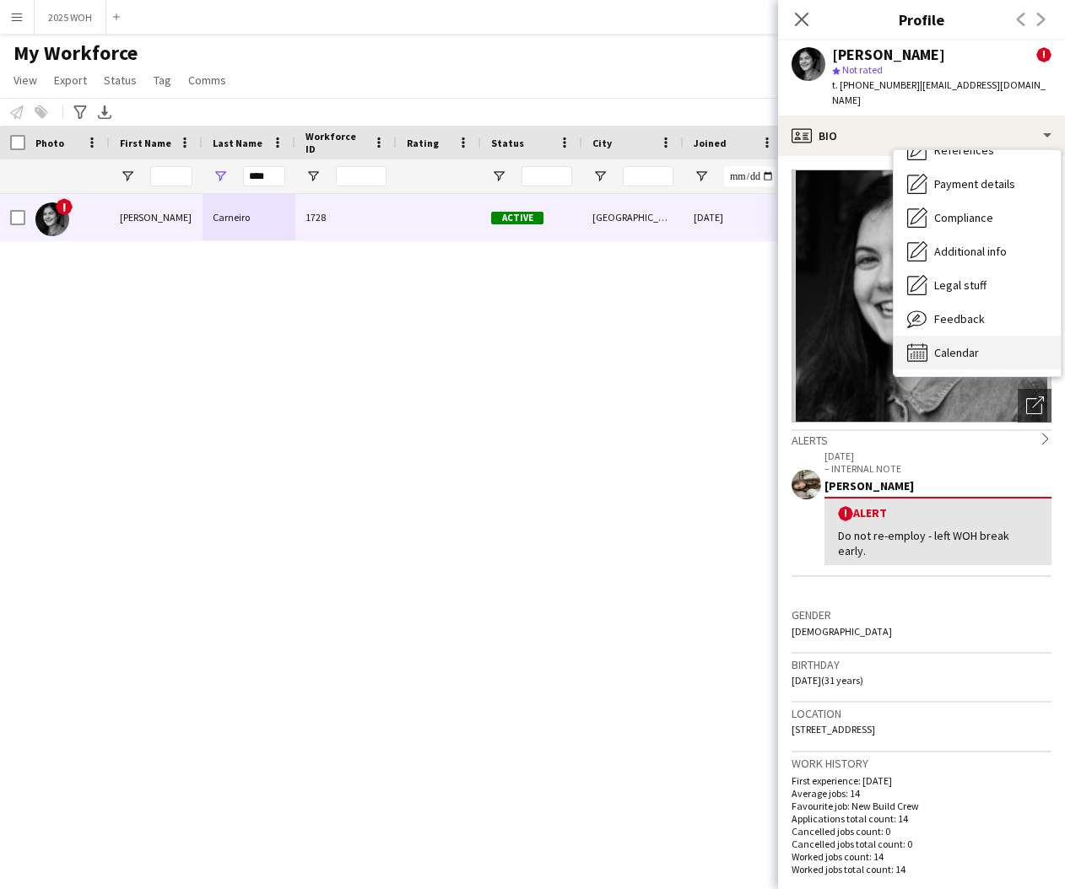
click at [975, 345] on span "Calendar" at bounding box center [956, 352] width 45 height 15
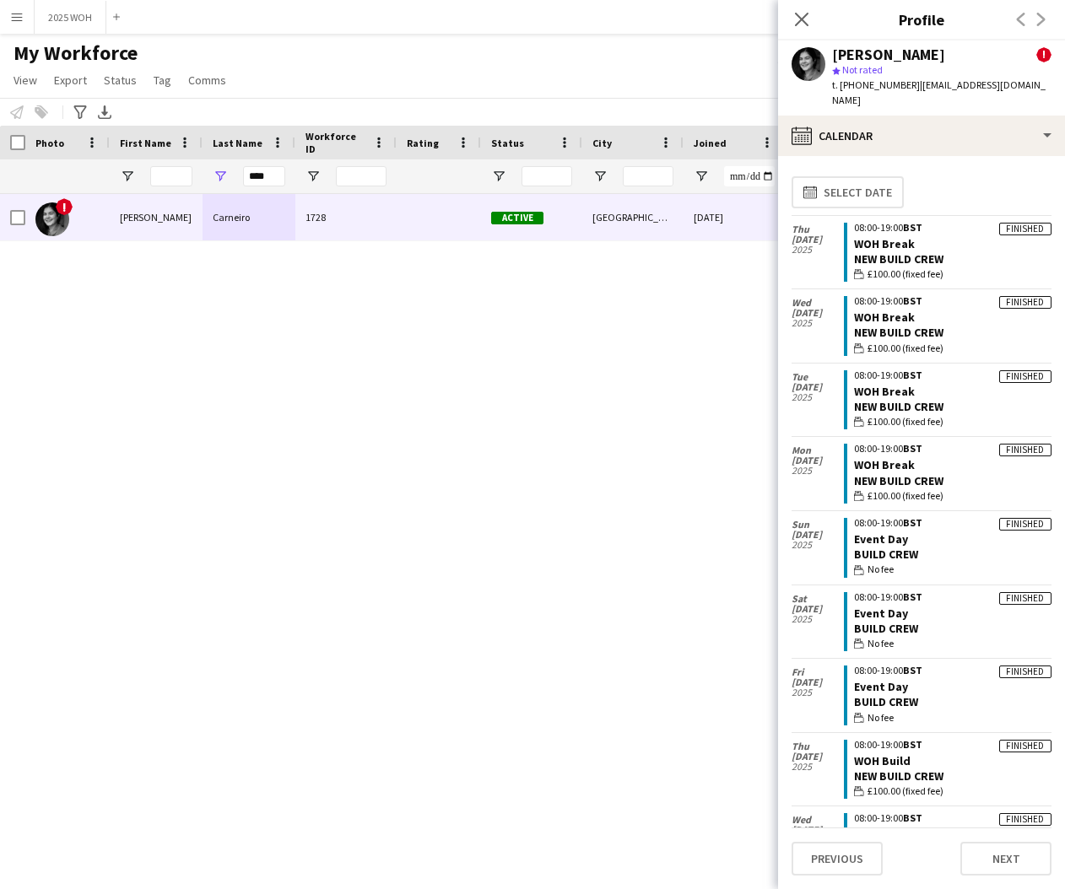
scroll to position [0, 0]
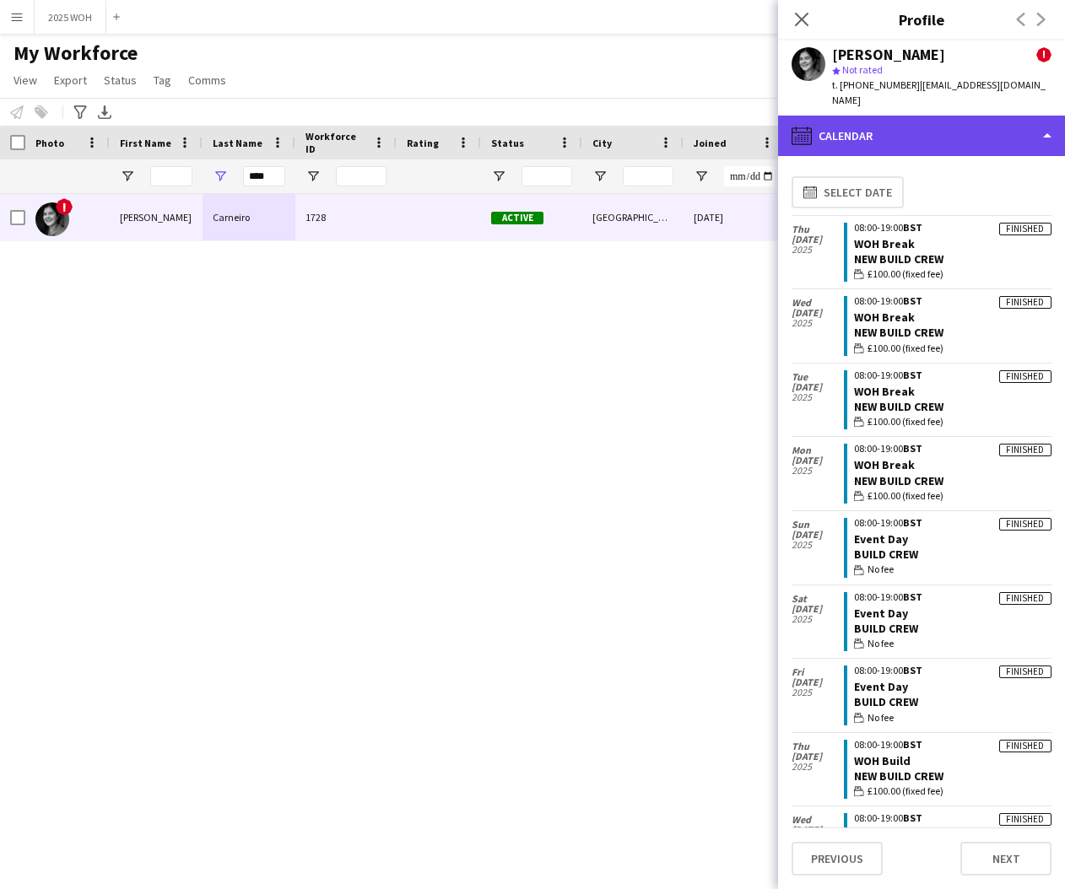
click at [968, 116] on div "calendar-full Calendar" at bounding box center [921, 136] width 287 height 41
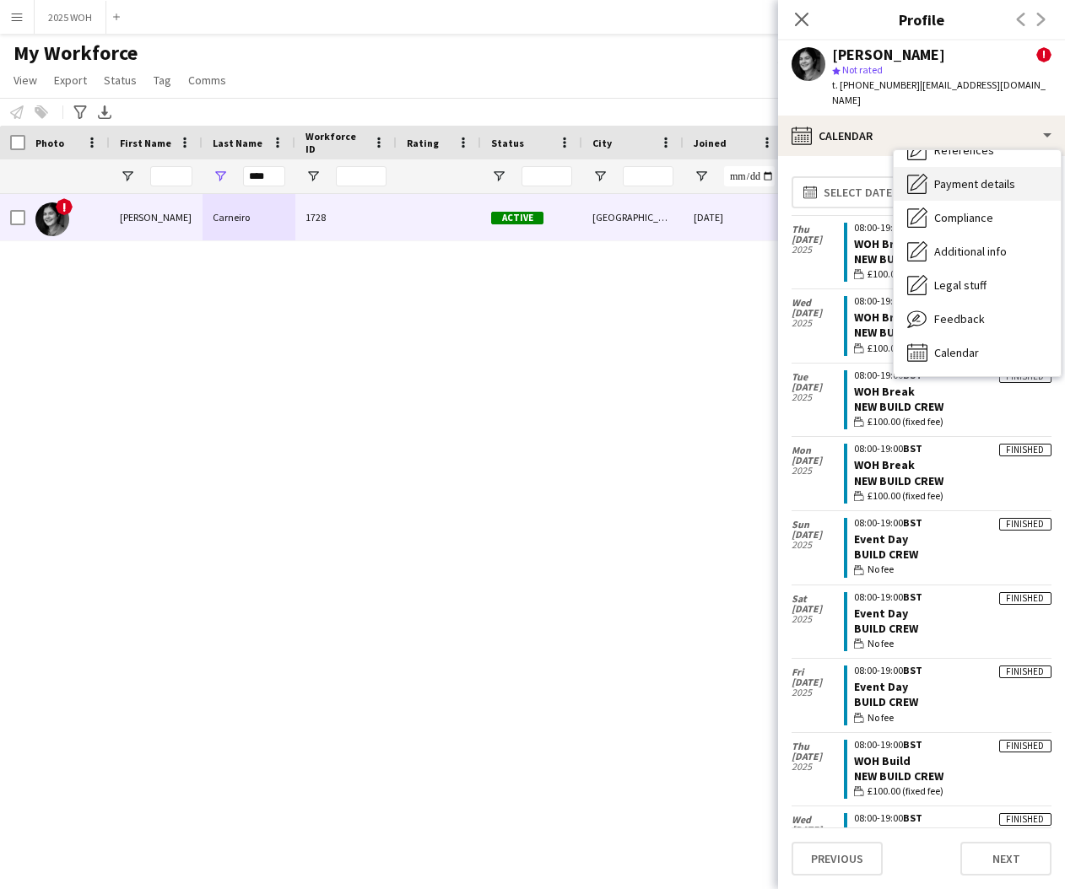
click at [975, 176] on span "Payment details" at bounding box center [974, 183] width 81 height 15
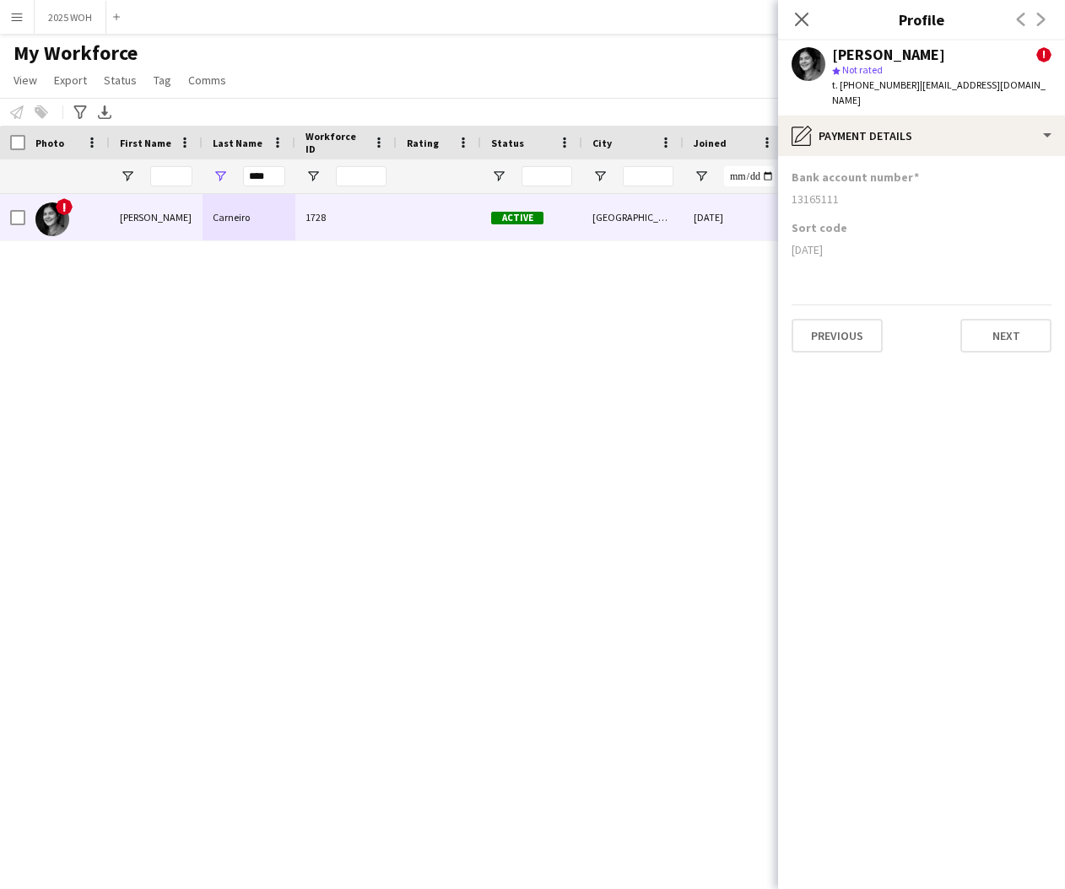
drag, startPoint x: 840, startPoint y: 184, endPoint x: 855, endPoint y: 184, distance: 15.2
click at [854, 192] on div "13165111" at bounding box center [922, 199] width 260 height 15
drag, startPoint x: 792, startPoint y: 233, endPoint x: 857, endPoint y: 235, distance: 64.2
click at [857, 242] on div "[DATE]" at bounding box center [922, 249] width 260 height 15
click at [273, 175] on input "****" at bounding box center [264, 176] width 42 height 20
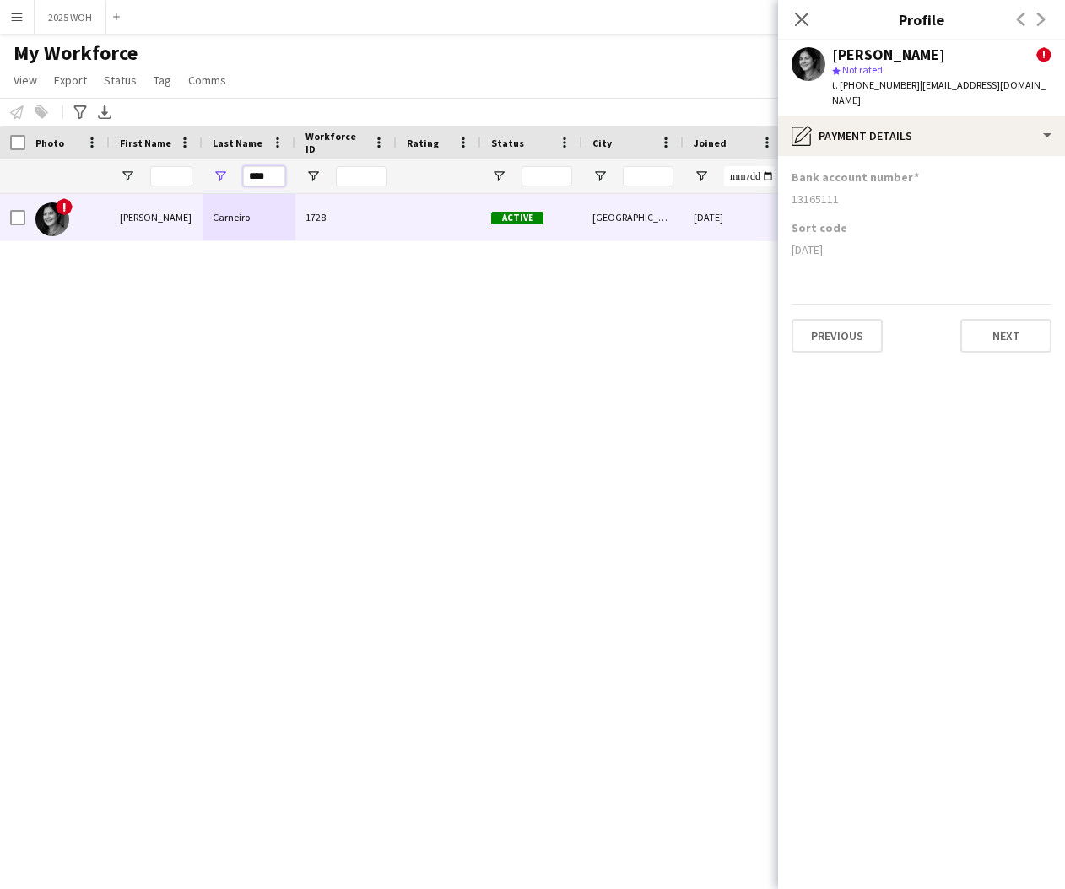
click at [273, 175] on input "****" at bounding box center [264, 176] width 42 height 20
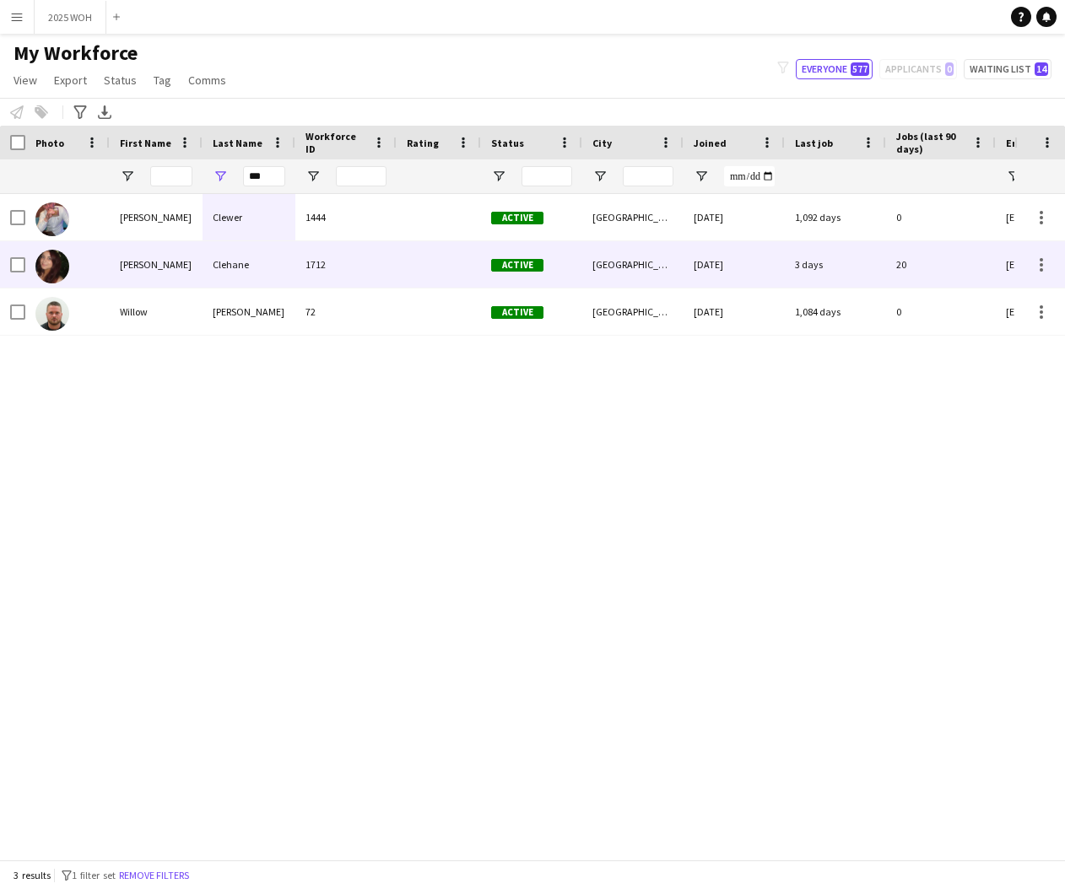
drag, startPoint x: 211, startPoint y: 262, endPoint x: 203, endPoint y: 248, distance: 15.5
click at [211, 262] on div "Clehane" at bounding box center [249, 264] width 93 height 46
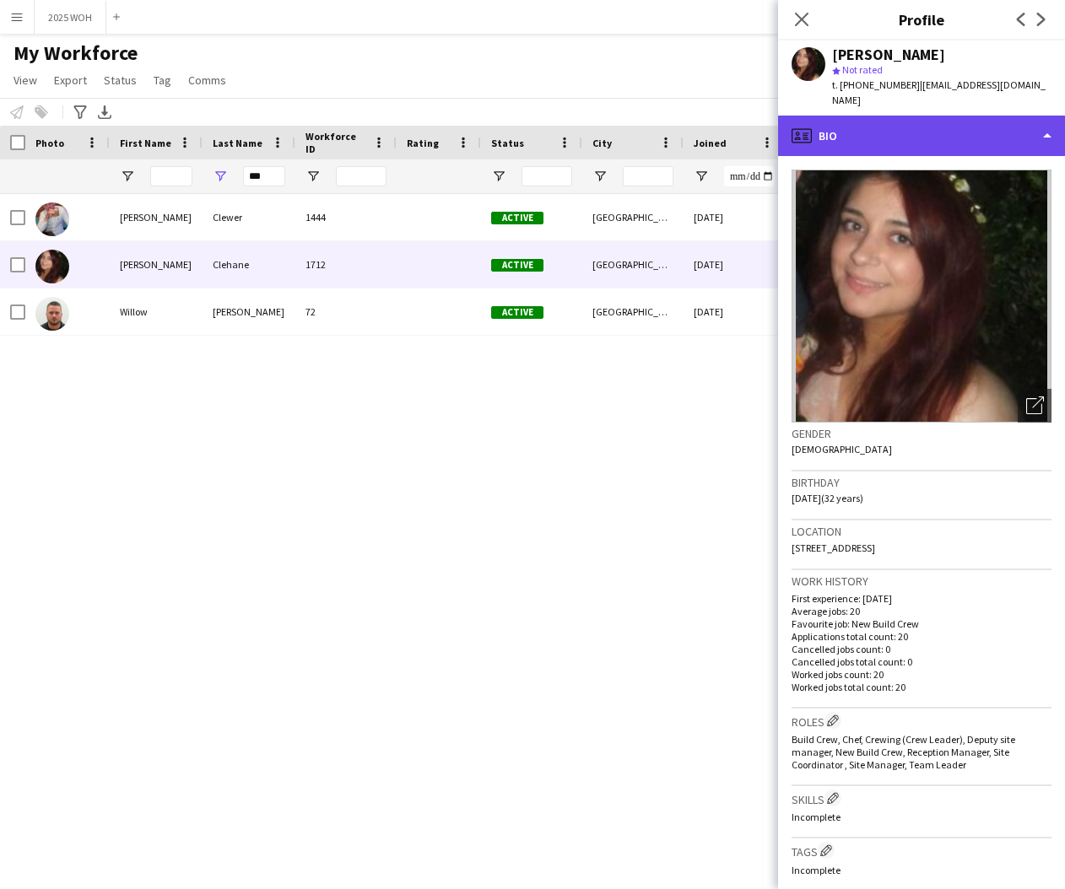
click at [1008, 116] on div "profile Bio" at bounding box center [921, 136] width 287 height 41
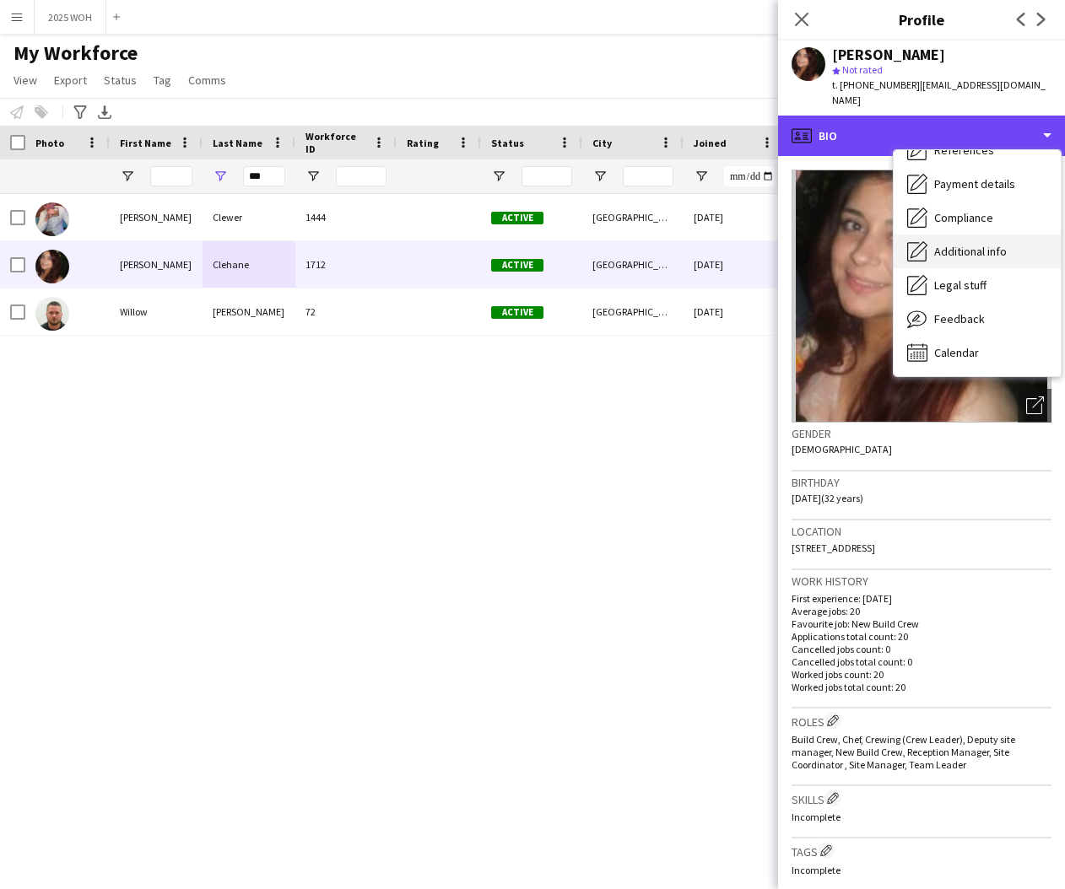
scroll to position [192, 0]
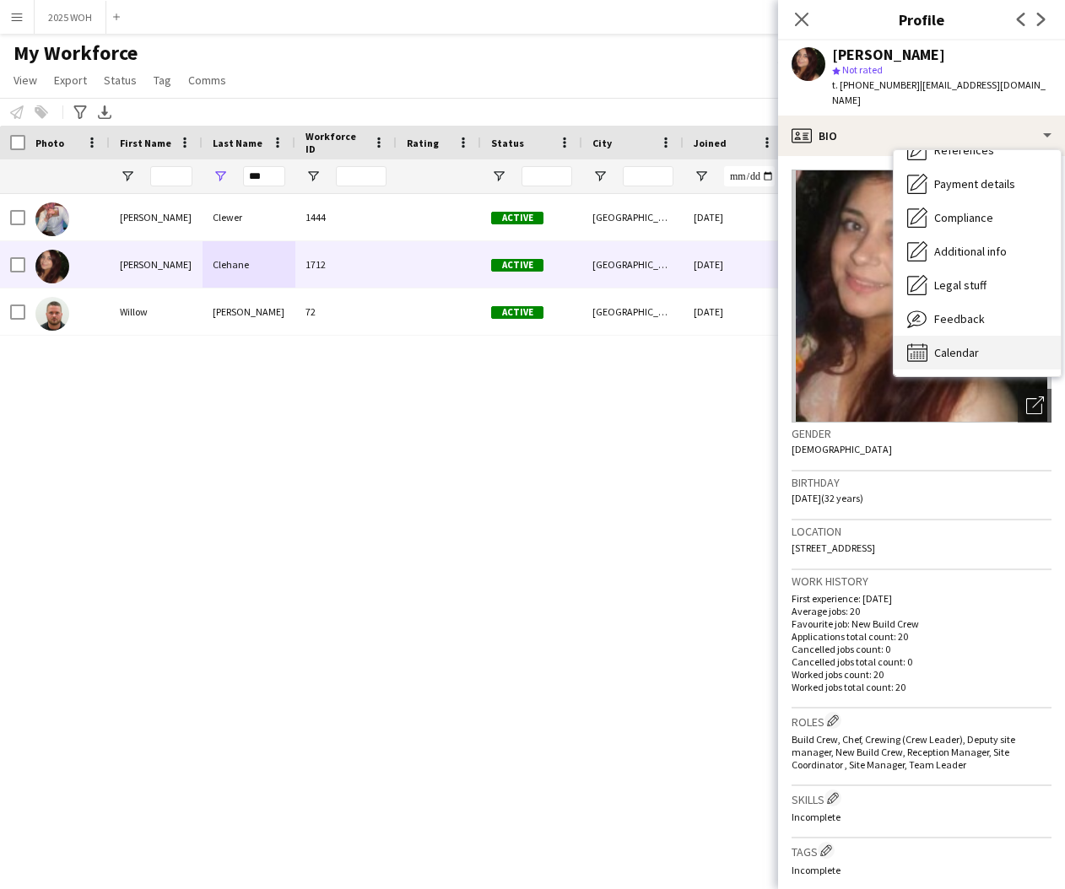
click at [987, 336] on div "Calendar Calendar" at bounding box center [977, 353] width 167 height 34
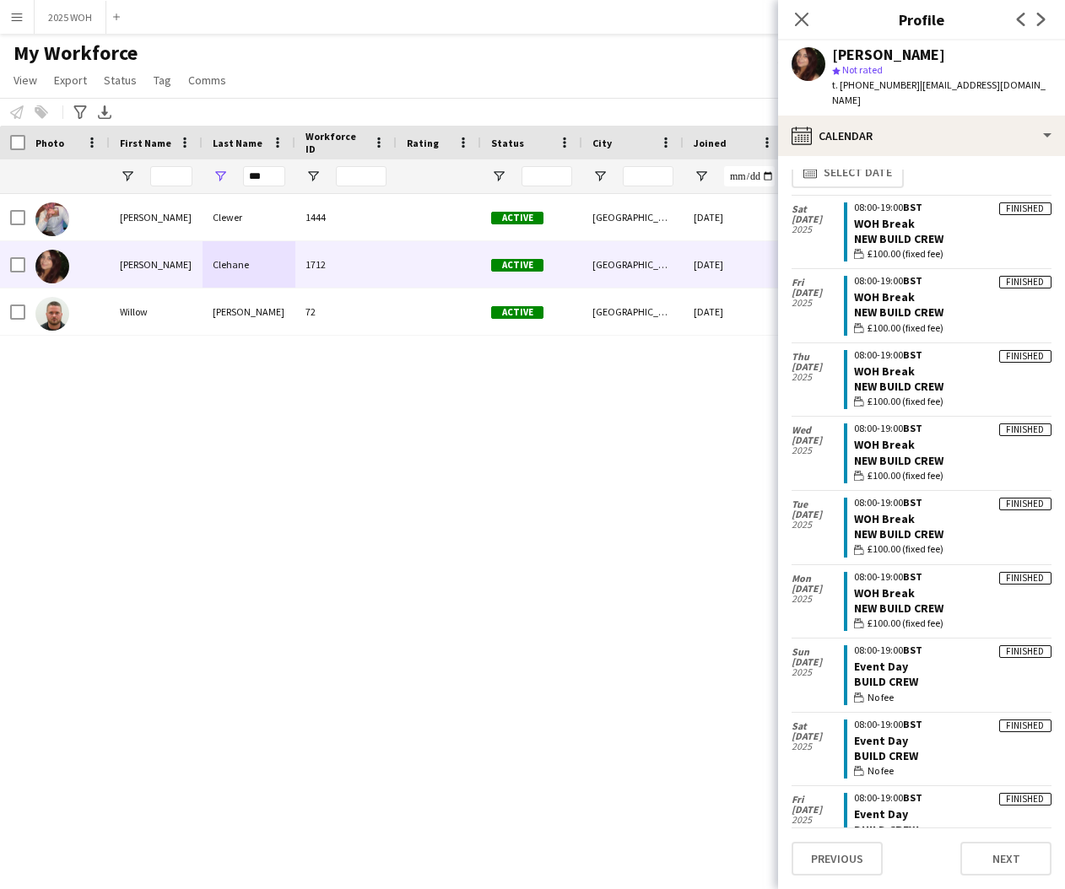
scroll to position [0, 0]
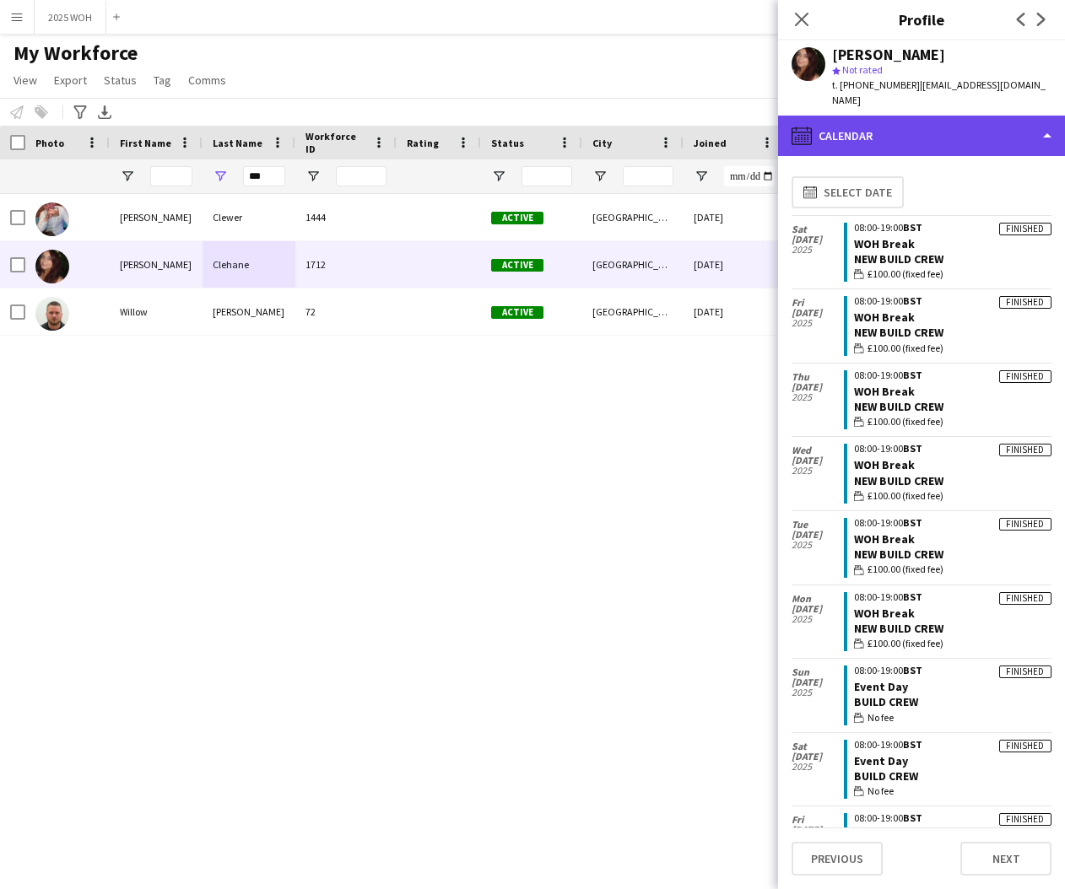
click at [917, 125] on div "calendar-full Calendar" at bounding box center [921, 136] width 287 height 41
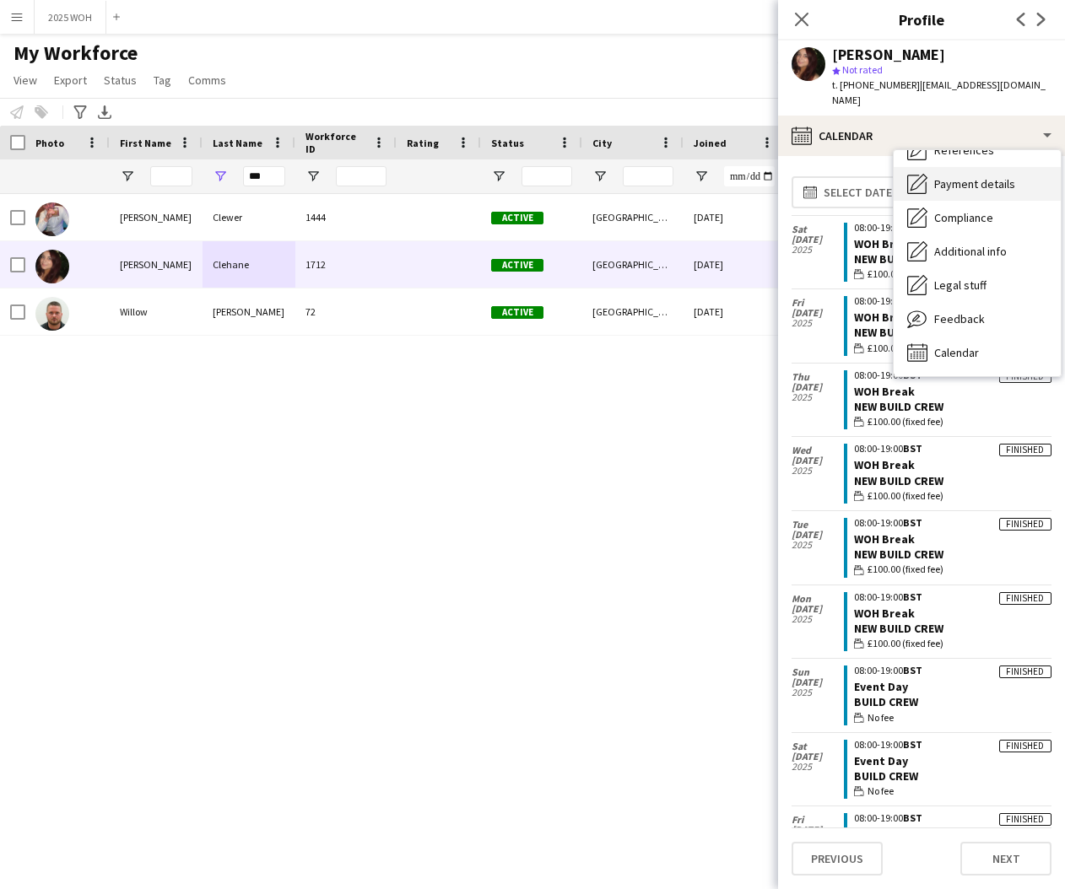
click at [972, 176] on span "Payment details" at bounding box center [974, 183] width 81 height 15
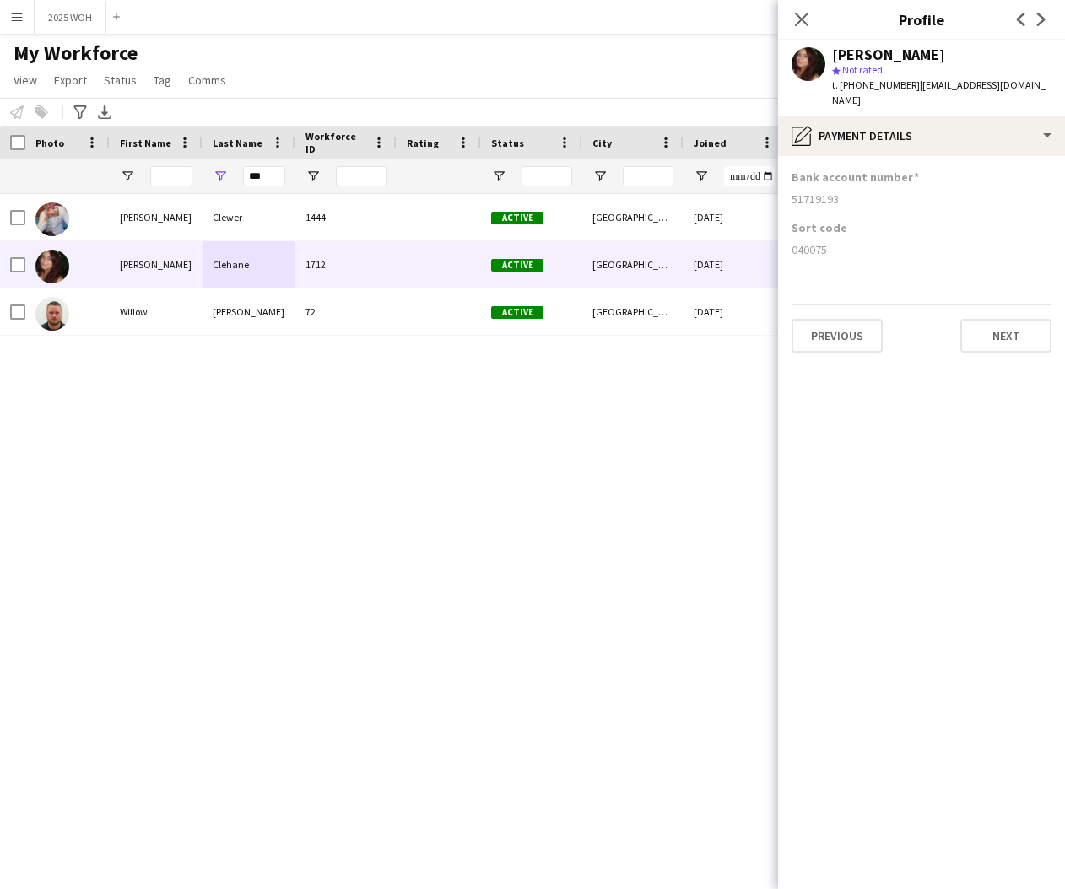
drag, startPoint x: 793, startPoint y: 183, endPoint x: 849, endPoint y: 187, distance: 55.8
click at [849, 192] on div "51719193" at bounding box center [922, 199] width 260 height 15
drag, startPoint x: 791, startPoint y: 234, endPoint x: 829, endPoint y: 238, distance: 38.2
click at [829, 238] on app-section-data-types "Bank account number [FINANCIAL_ID] Sort code [FINANCIAL_ID] Previous Next" at bounding box center [921, 522] width 287 height 733
click at [266, 179] on input "***" at bounding box center [264, 176] width 42 height 20
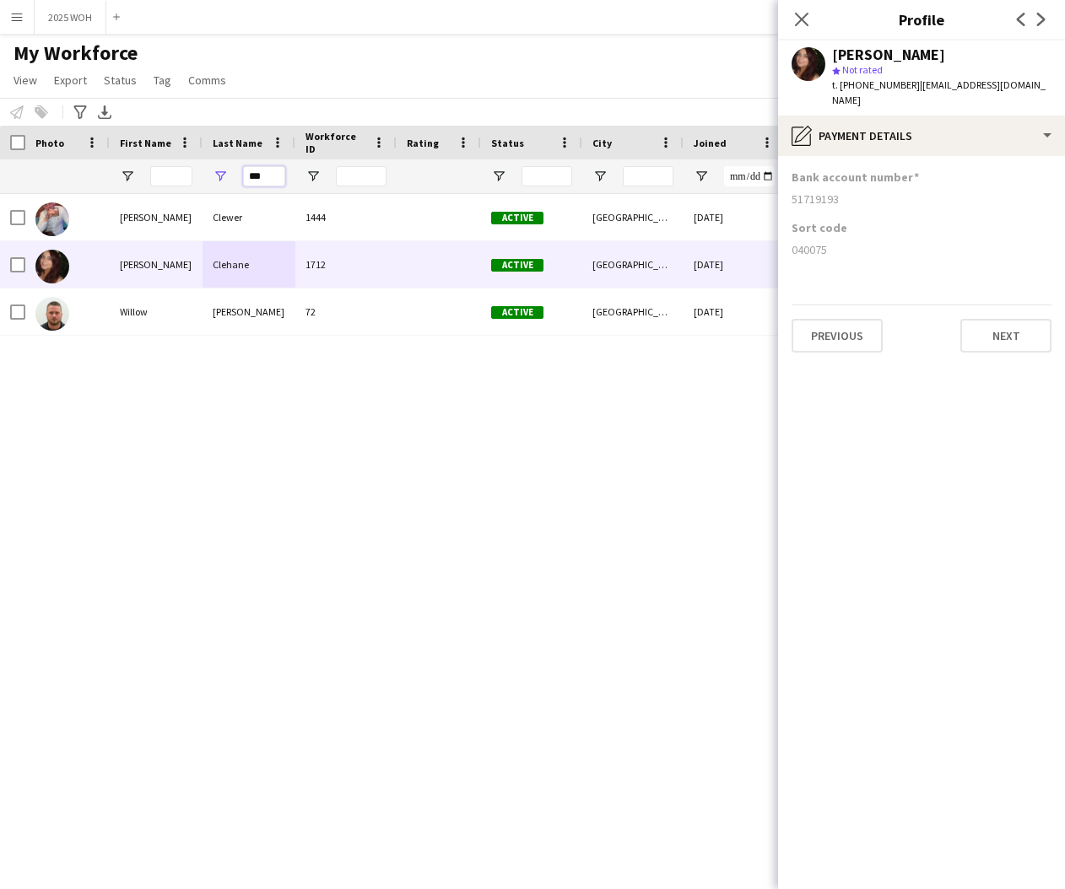
click at [266, 179] on input "***" at bounding box center [264, 176] width 42 height 20
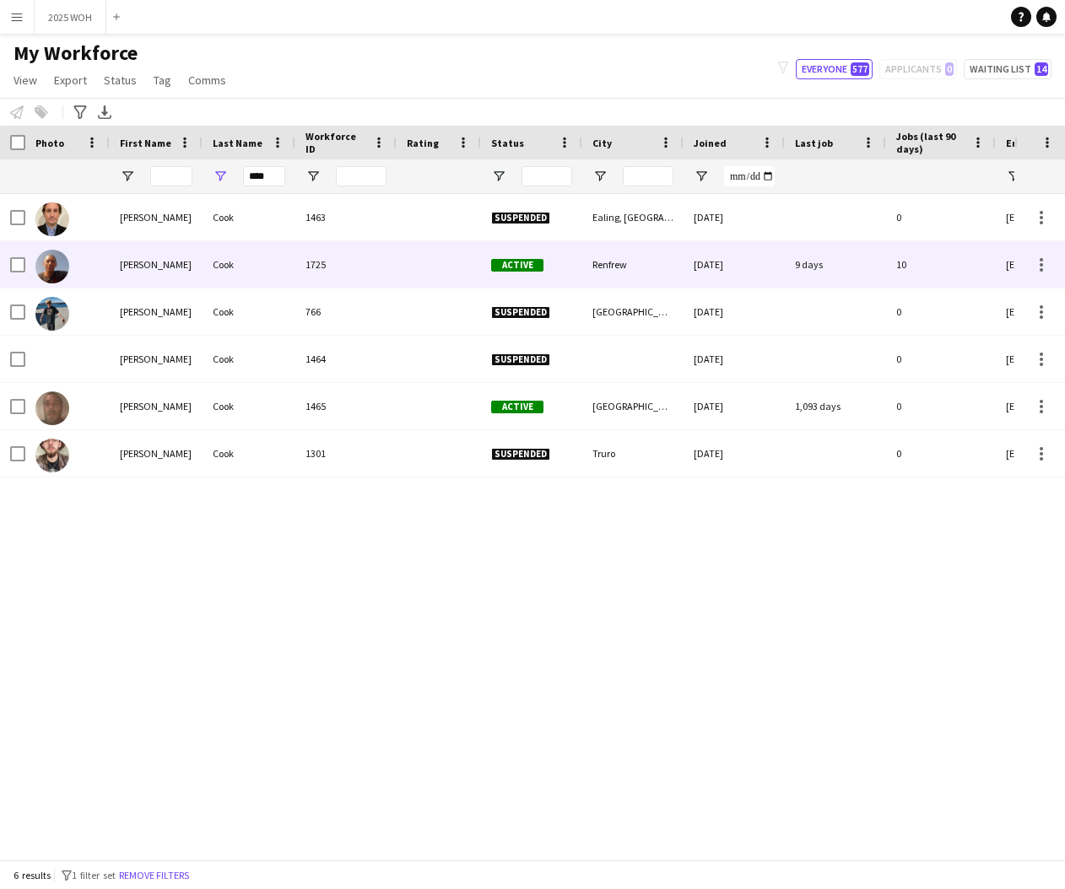
drag, startPoint x: 179, startPoint y: 267, endPoint x: 250, endPoint y: 255, distance: 71.9
click at [180, 267] on div "[PERSON_NAME]" at bounding box center [156, 264] width 93 height 46
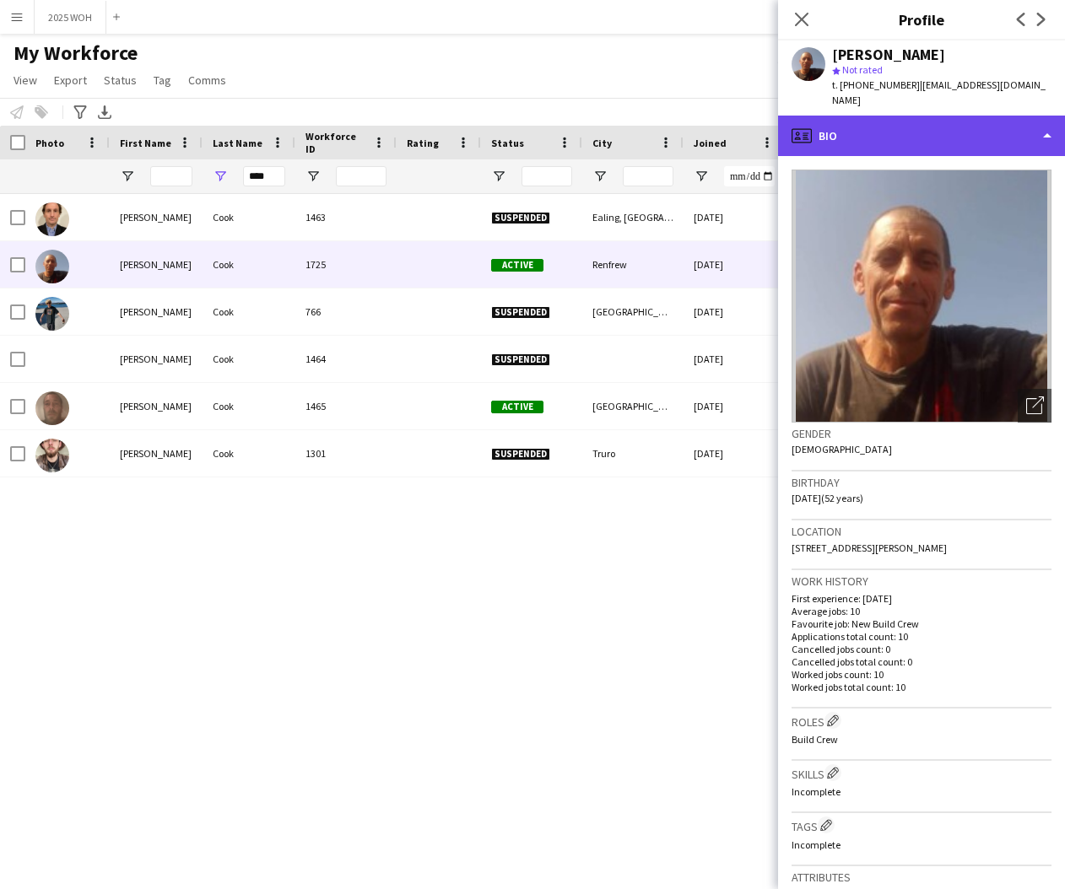
click at [921, 142] on div "profile Bio" at bounding box center [921, 136] width 287 height 41
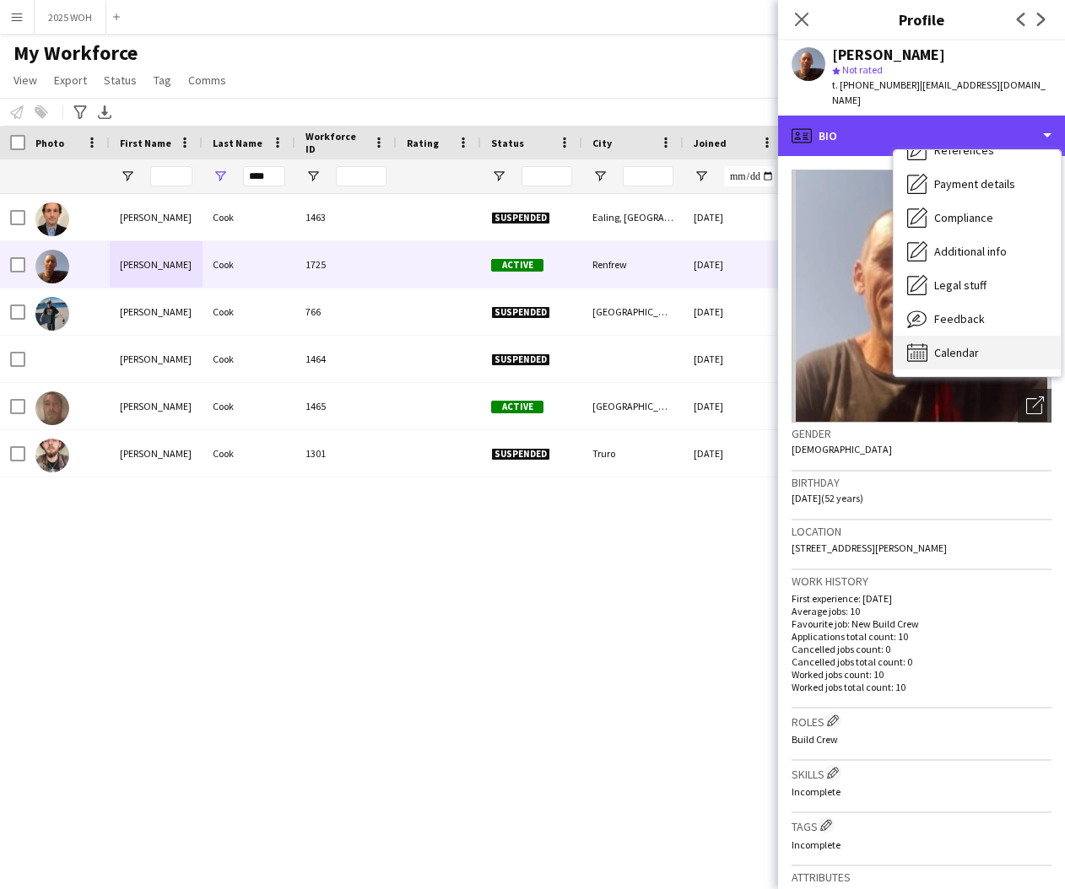
scroll to position [192, 0]
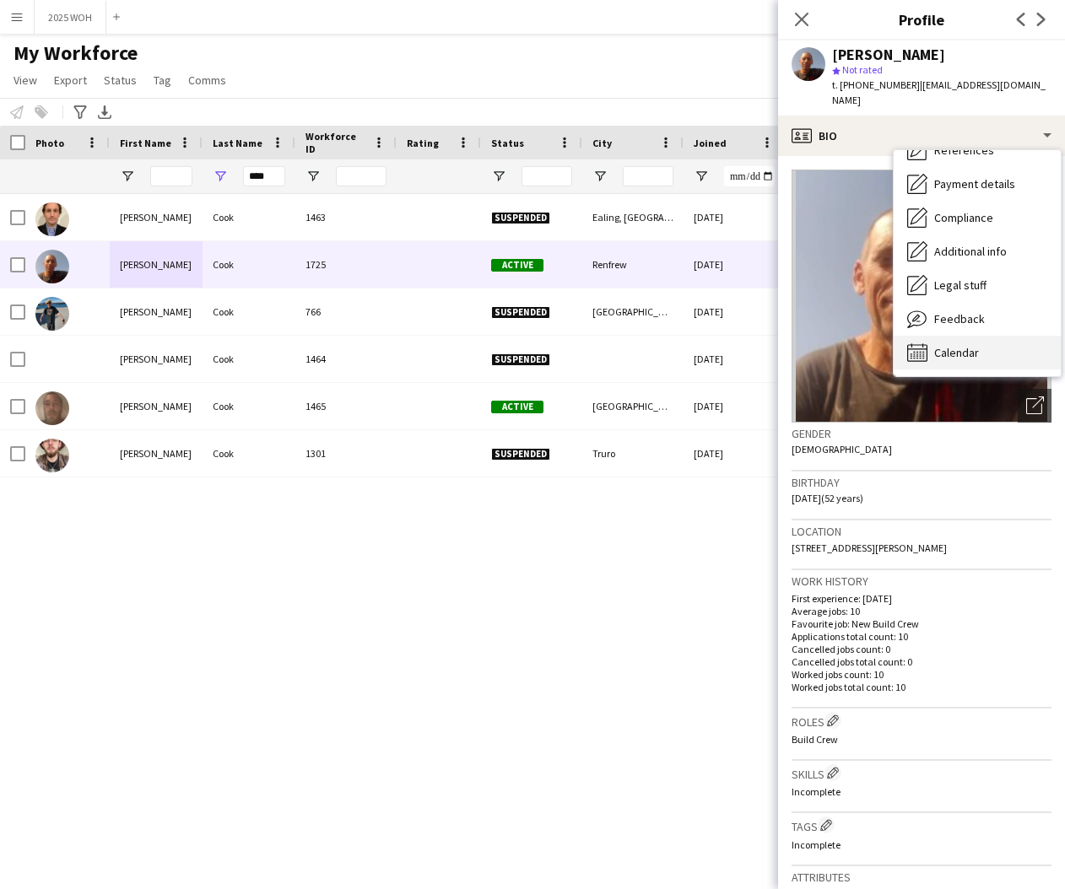
click at [995, 362] on div "Calendar Calendar" at bounding box center [977, 353] width 167 height 34
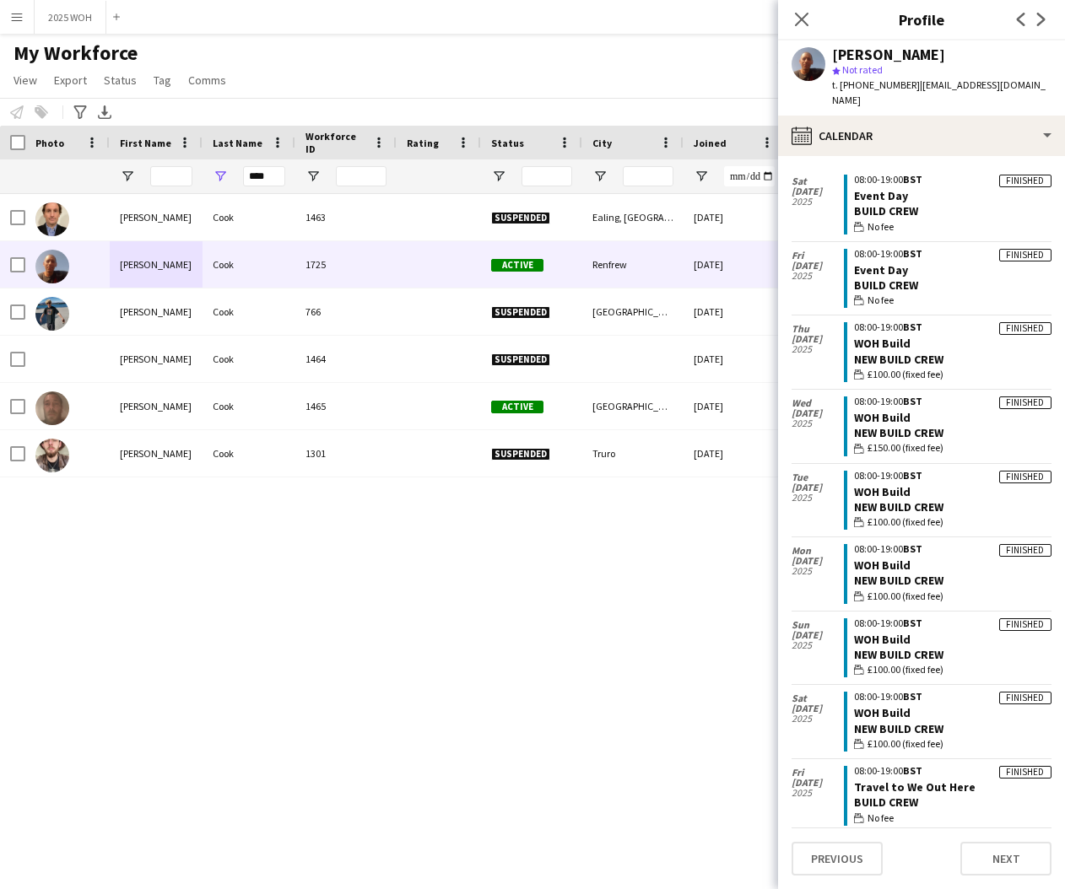
scroll to position [121, 0]
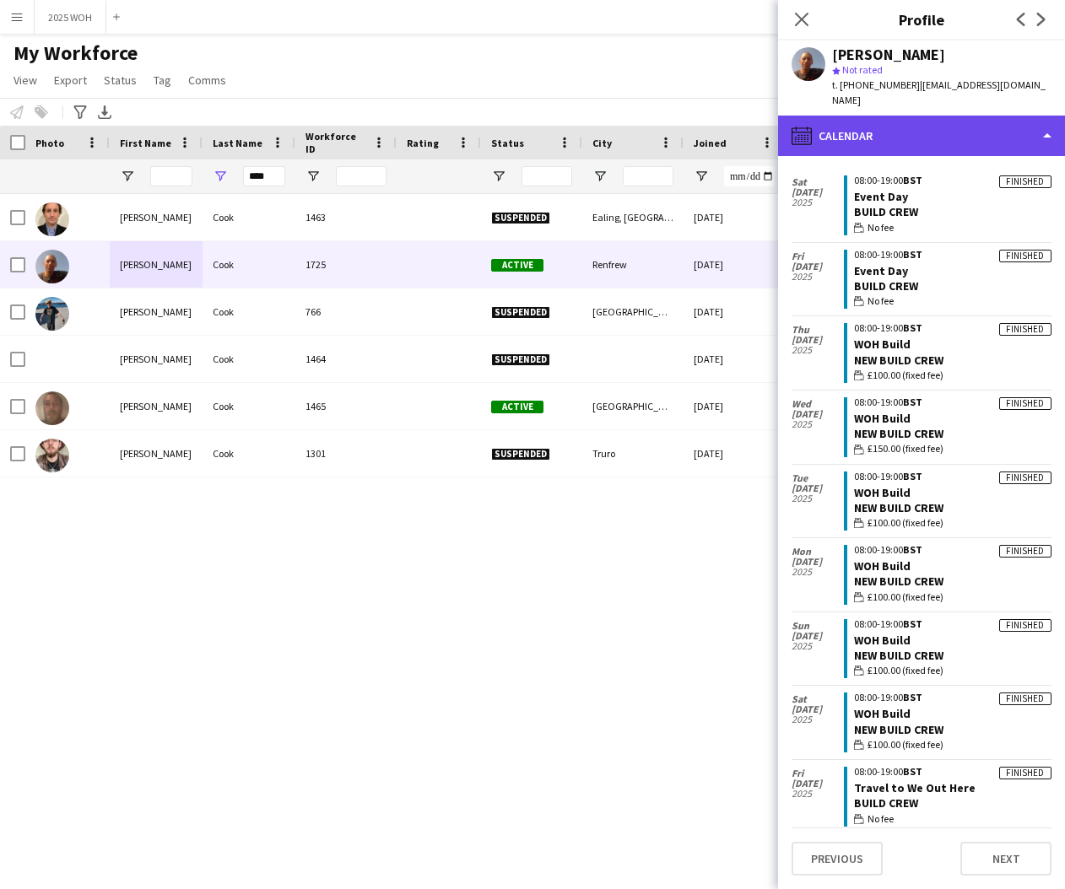
click at [960, 138] on div "calendar-full Calendar" at bounding box center [921, 136] width 287 height 41
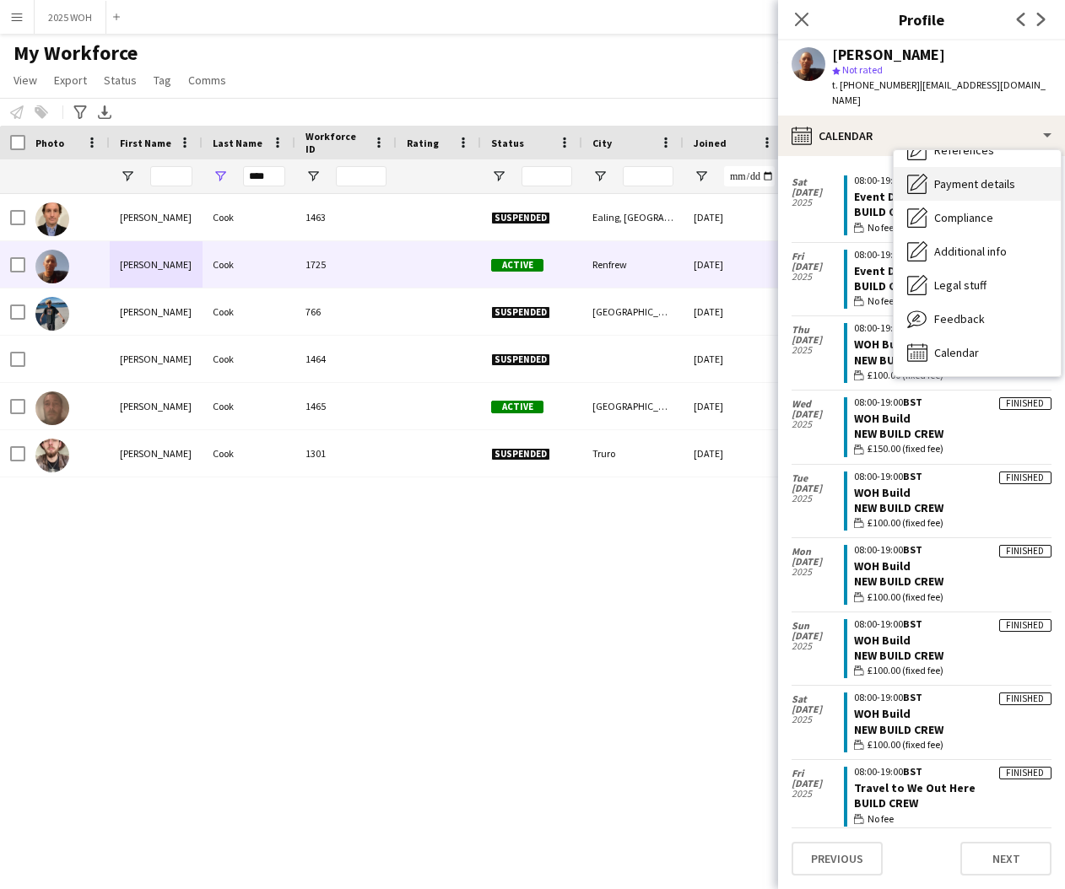
click at [983, 194] on div "Payment details Payment details" at bounding box center [977, 184] width 167 height 34
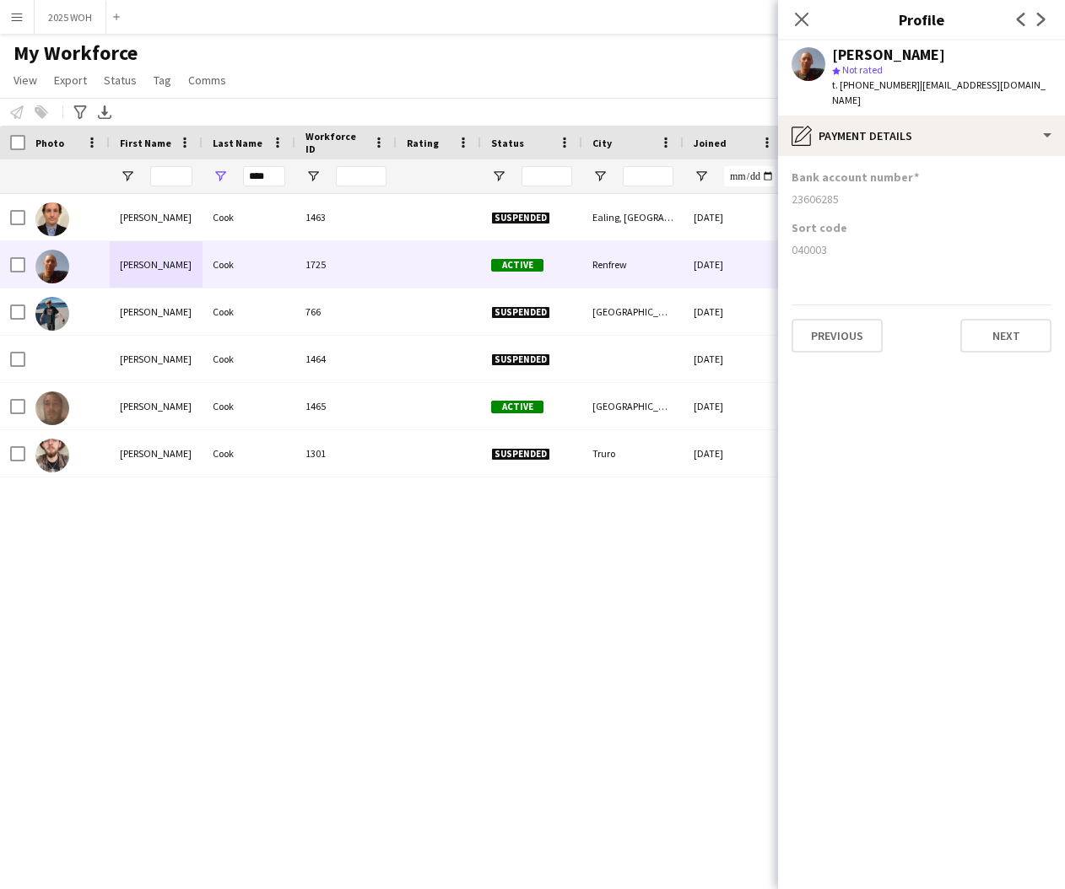
drag, startPoint x: 791, startPoint y: 200, endPoint x: 841, endPoint y: 203, distance: 50.7
click at [841, 203] on app-section-data-types "Bank account number [FINANCIAL_ID] Sort code [FINANCIAL_ID] Previous Next" at bounding box center [921, 522] width 287 height 733
drag, startPoint x: 790, startPoint y: 249, endPoint x: 845, endPoint y: 251, distance: 54.9
click at [845, 251] on app-section-data-types "Bank account number [FINANCIAL_ID] Sort code [FINANCIAL_ID] Previous Next" at bounding box center [921, 522] width 287 height 733
click at [799, 18] on icon "Close pop-in" at bounding box center [801, 19] width 16 height 16
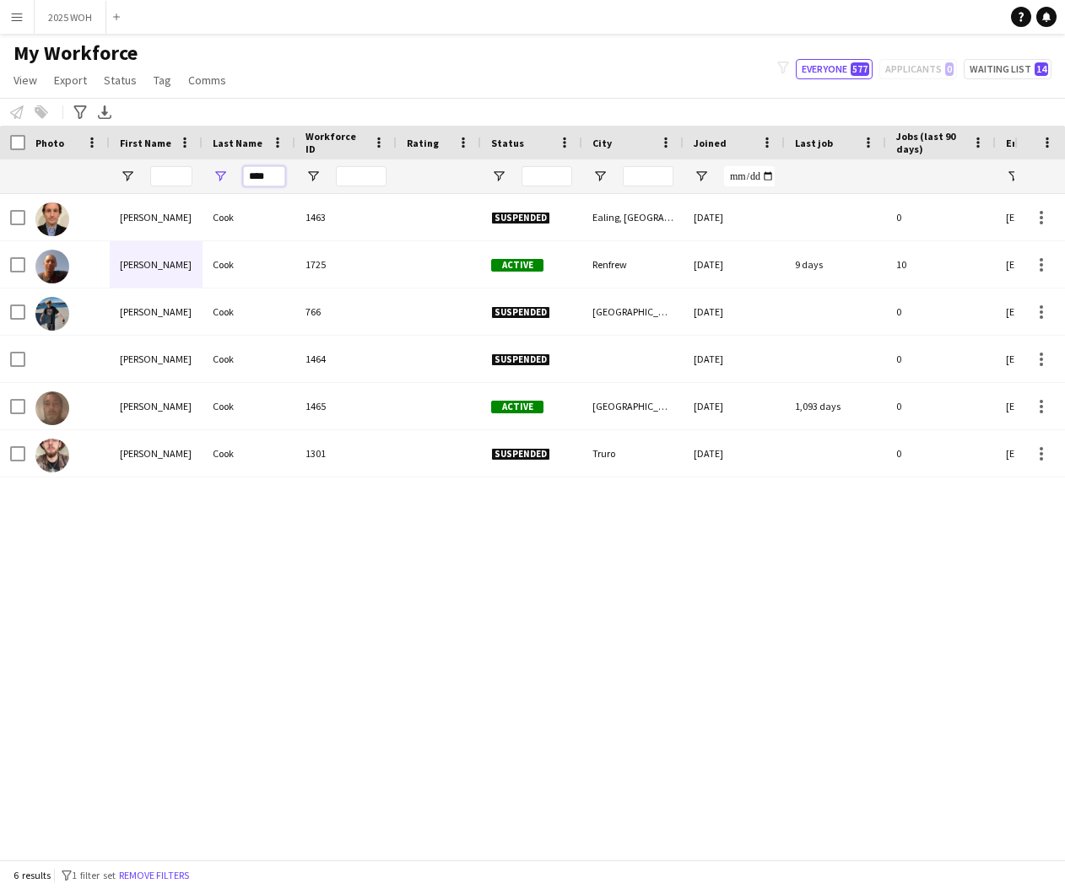
click at [281, 176] on input "****" at bounding box center [264, 176] width 42 height 20
drag, startPoint x: 280, startPoint y: 176, endPoint x: 225, endPoint y: 173, distance: 55.0
click at [225, 173] on div "****" at bounding box center [249, 176] width 93 height 34
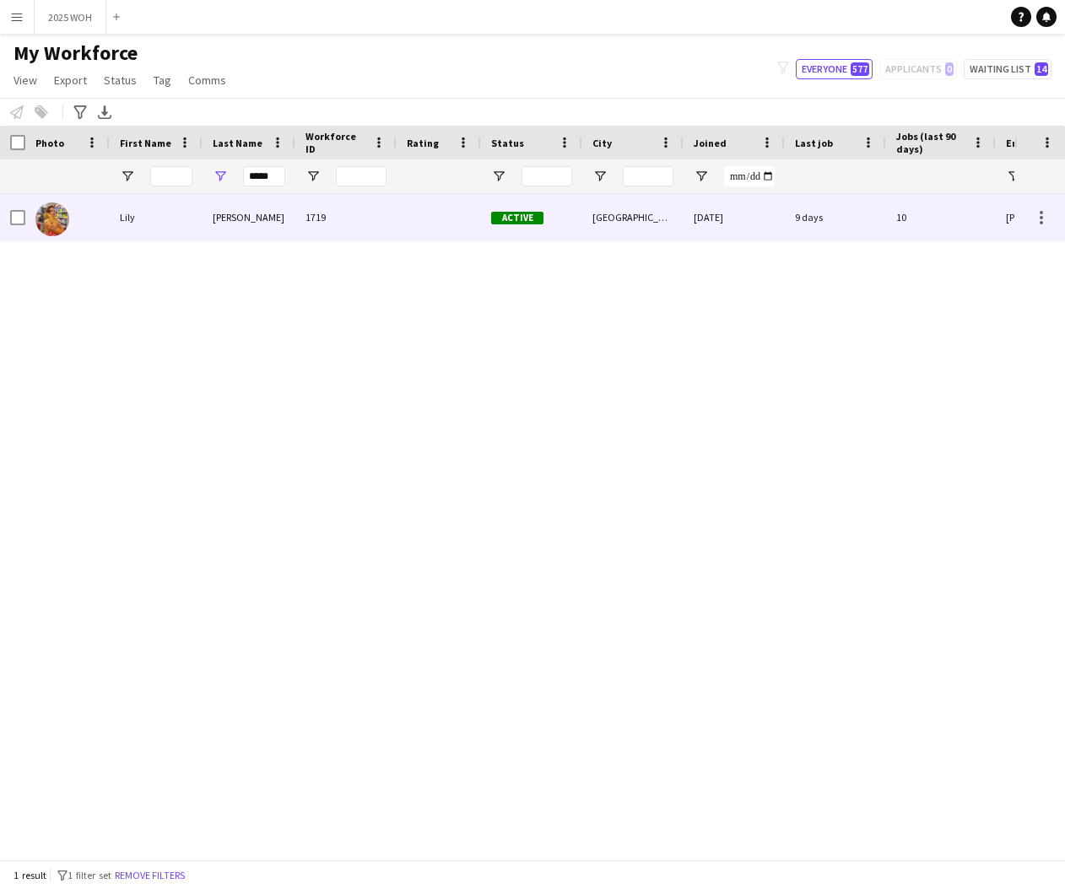
drag, startPoint x: 201, startPoint y: 219, endPoint x: 212, endPoint y: 219, distance: 11.0
click at [201, 219] on div "Lily" at bounding box center [156, 217] width 93 height 46
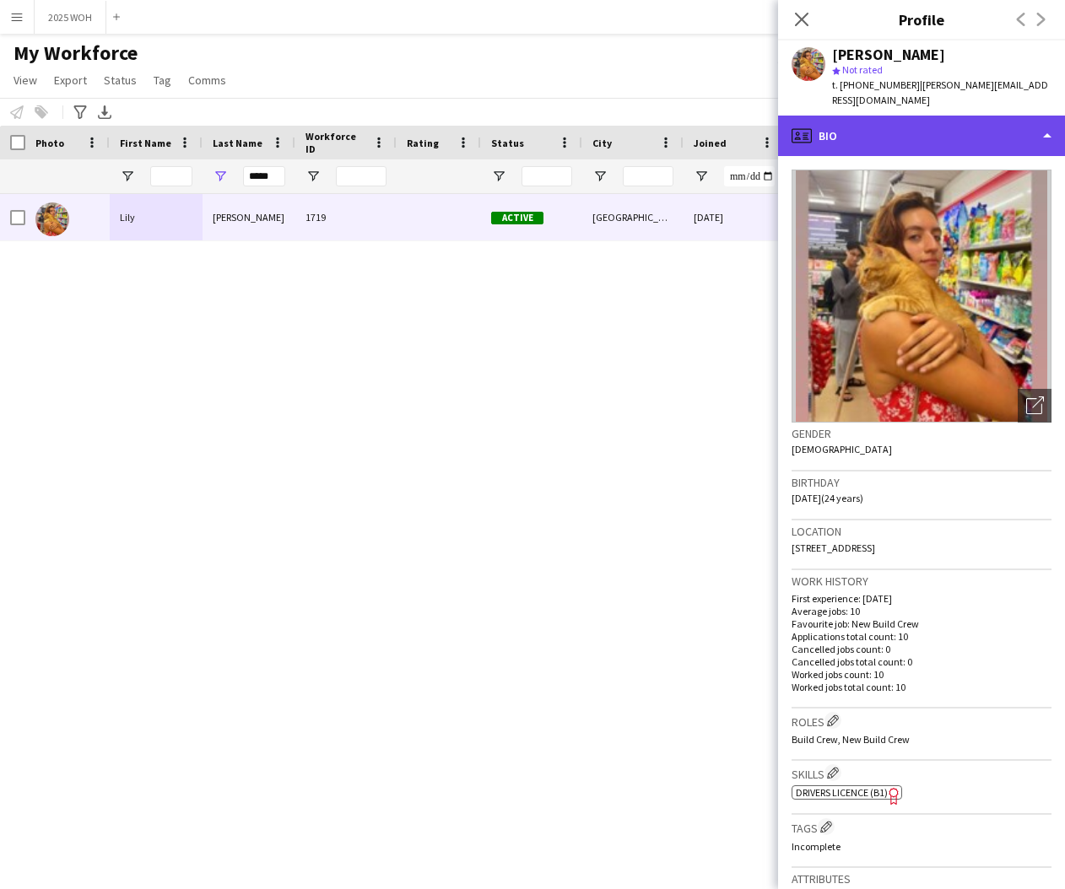
click at [976, 138] on div "profile Bio" at bounding box center [921, 136] width 287 height 41
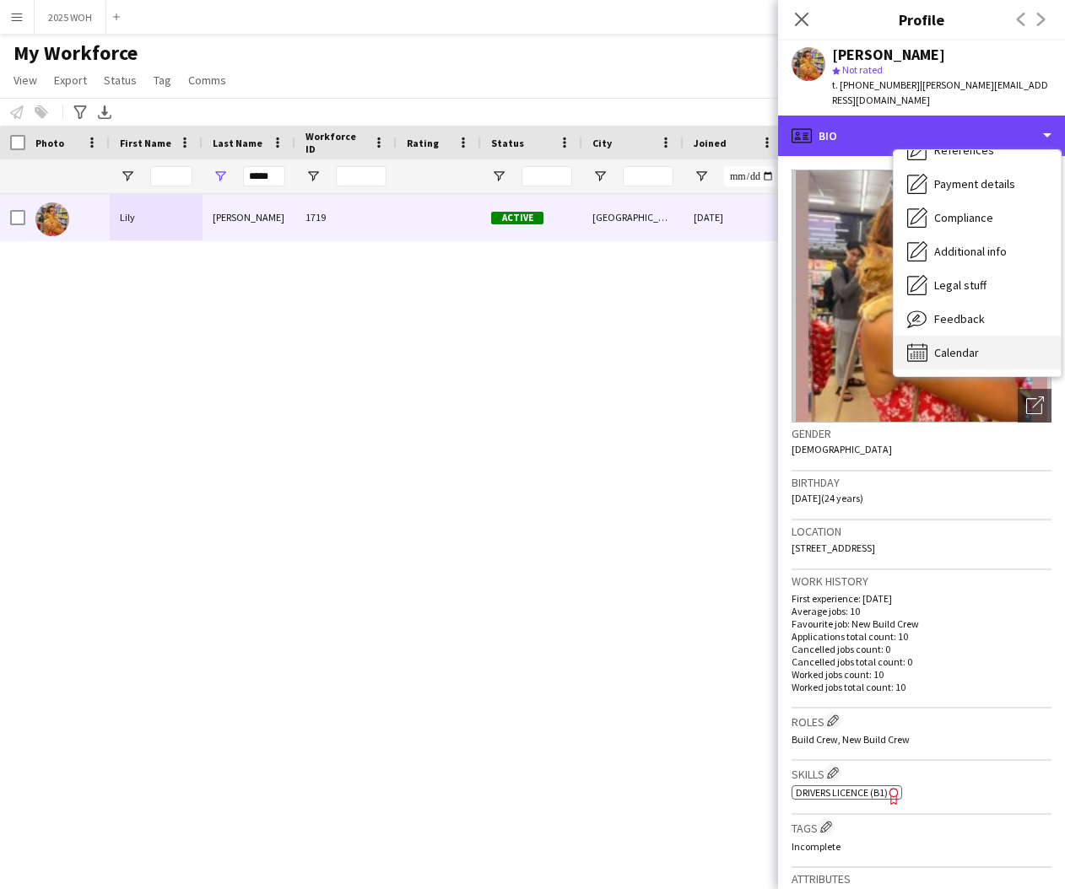
scroll to position [192, 0]
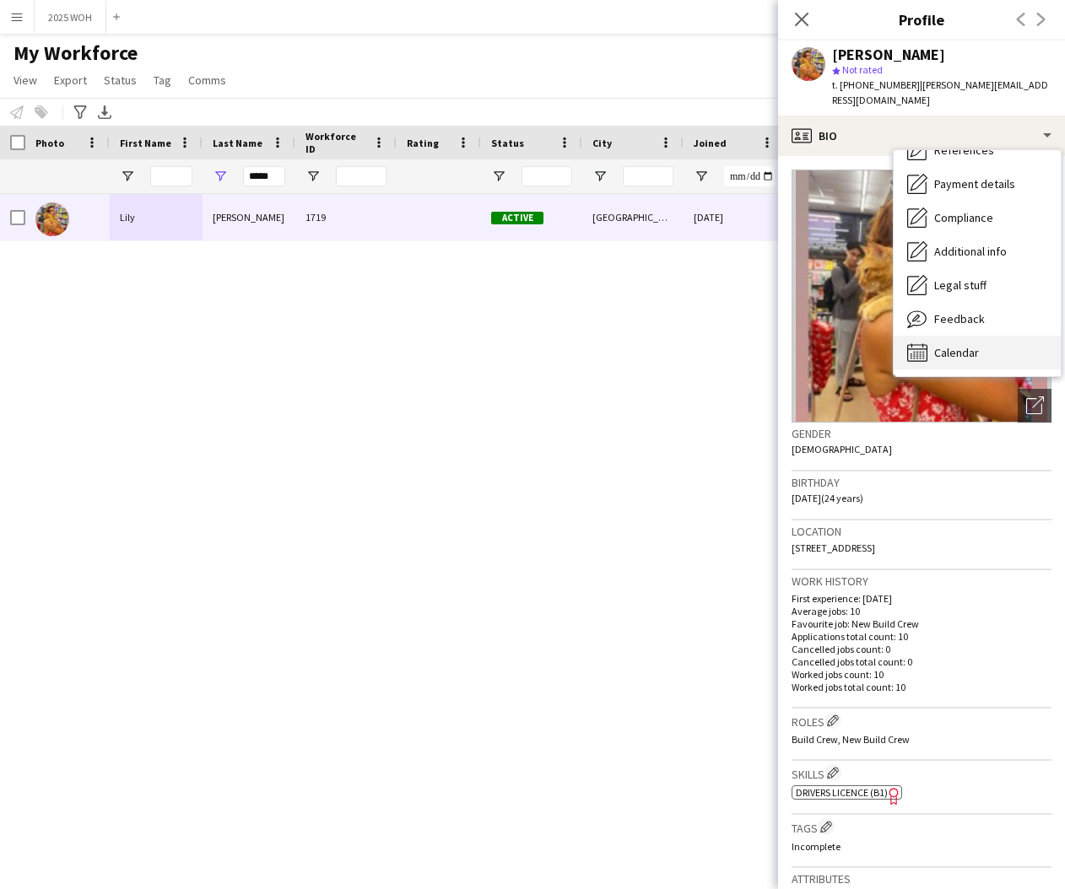
click at [972, 346] on span "Calendar" at bounding box center [956, 352] width 45 height 15
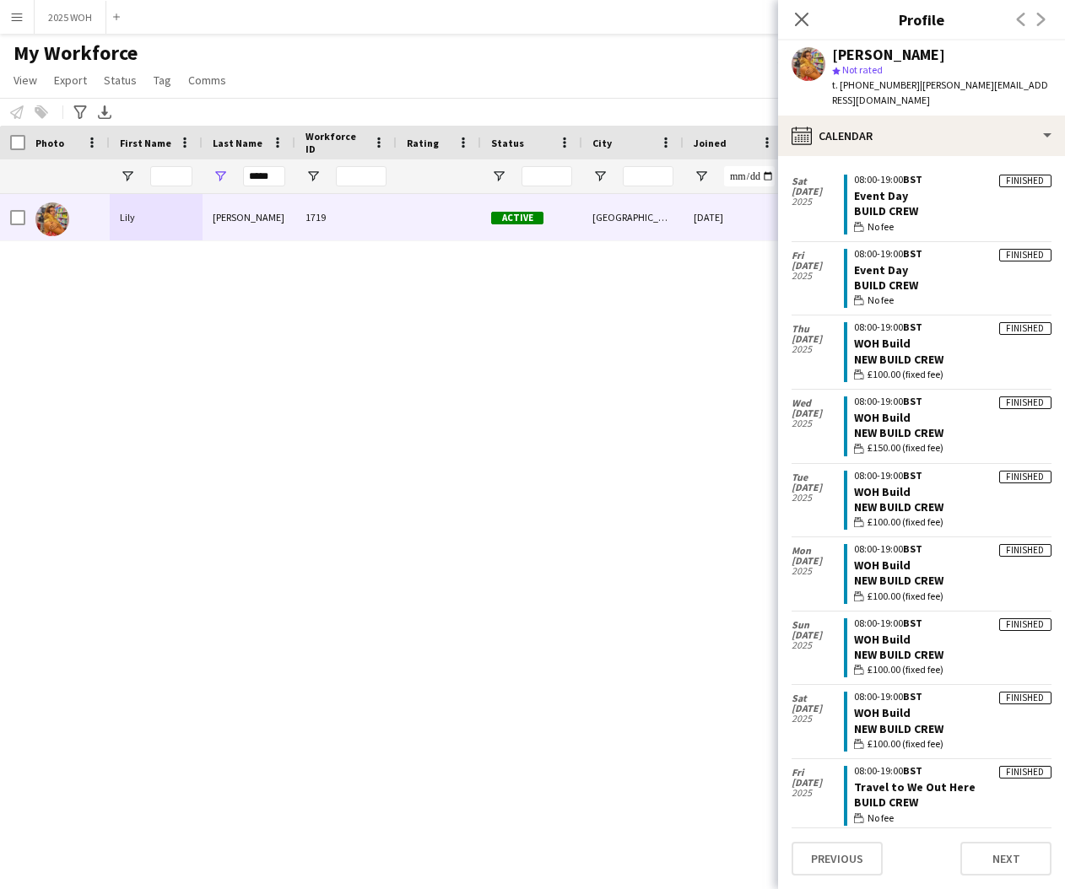
scroll to position [121, 0]
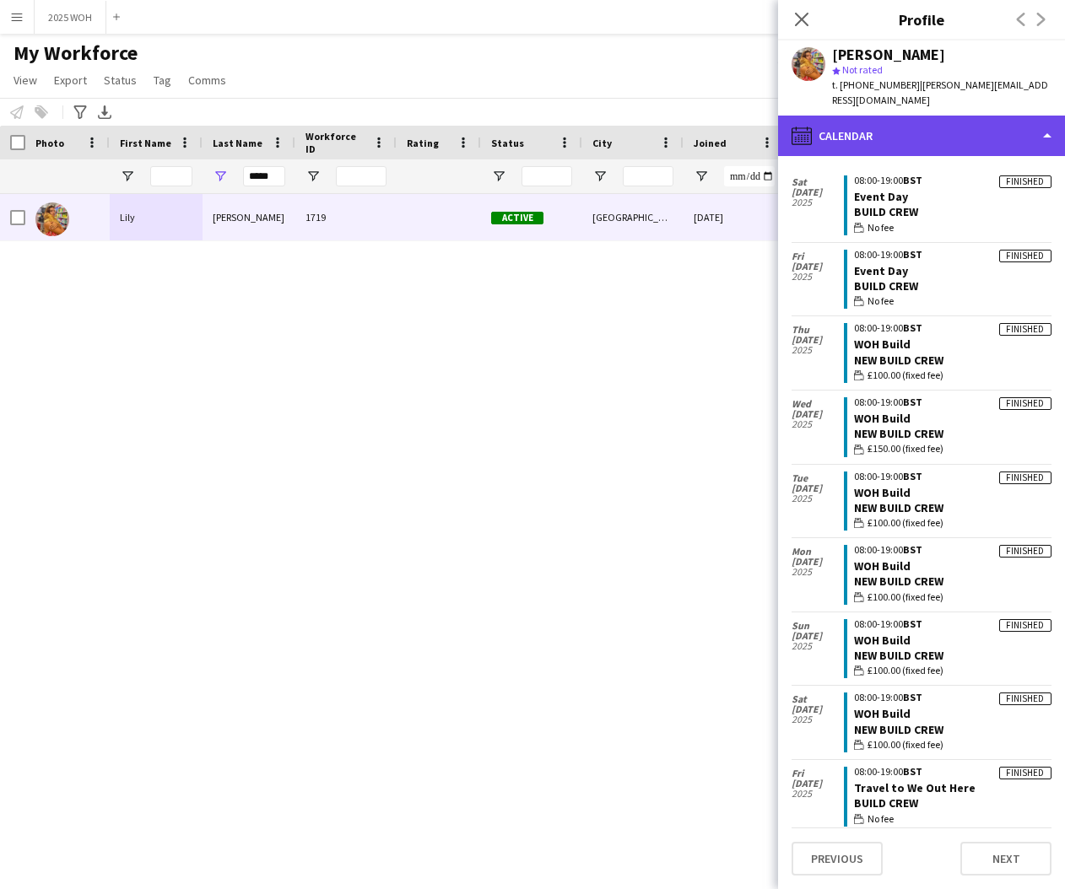
click at [916, 138] on div "calendar-full Calendar" at bounding box center [921, 136] width 287 height 41
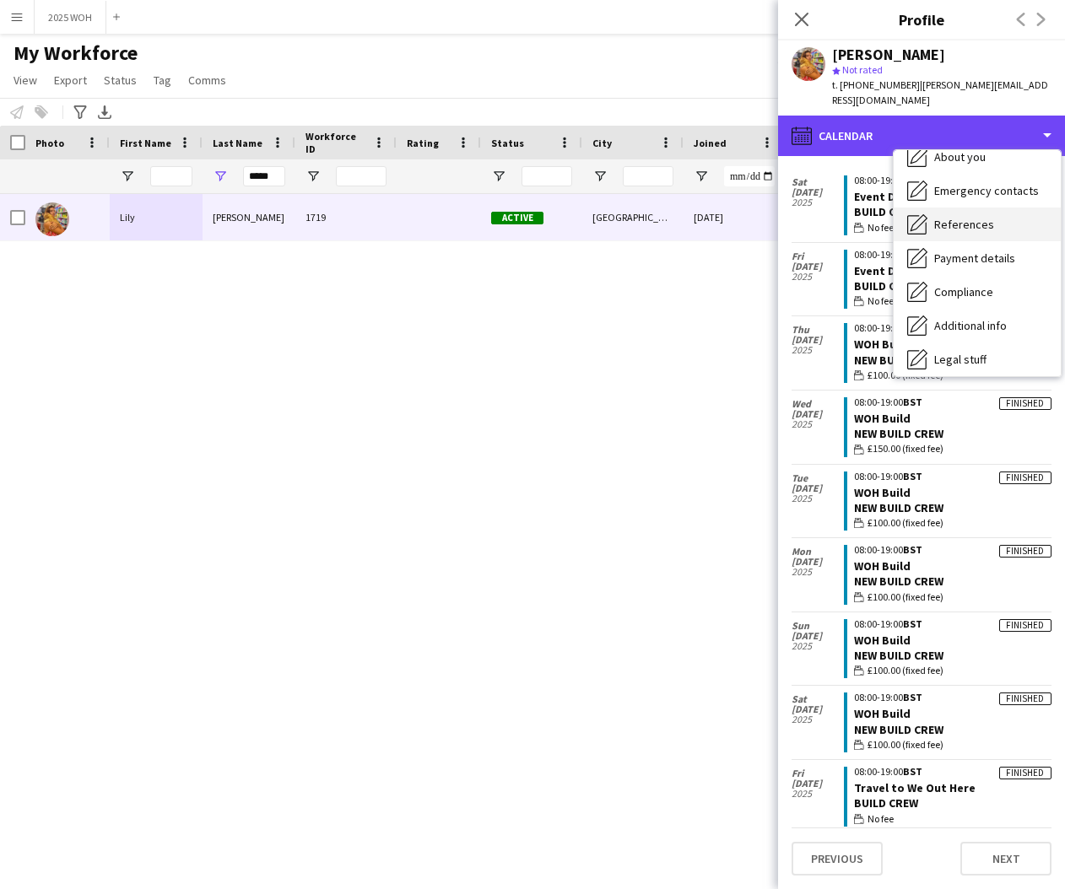
scroll to position [74, 0]
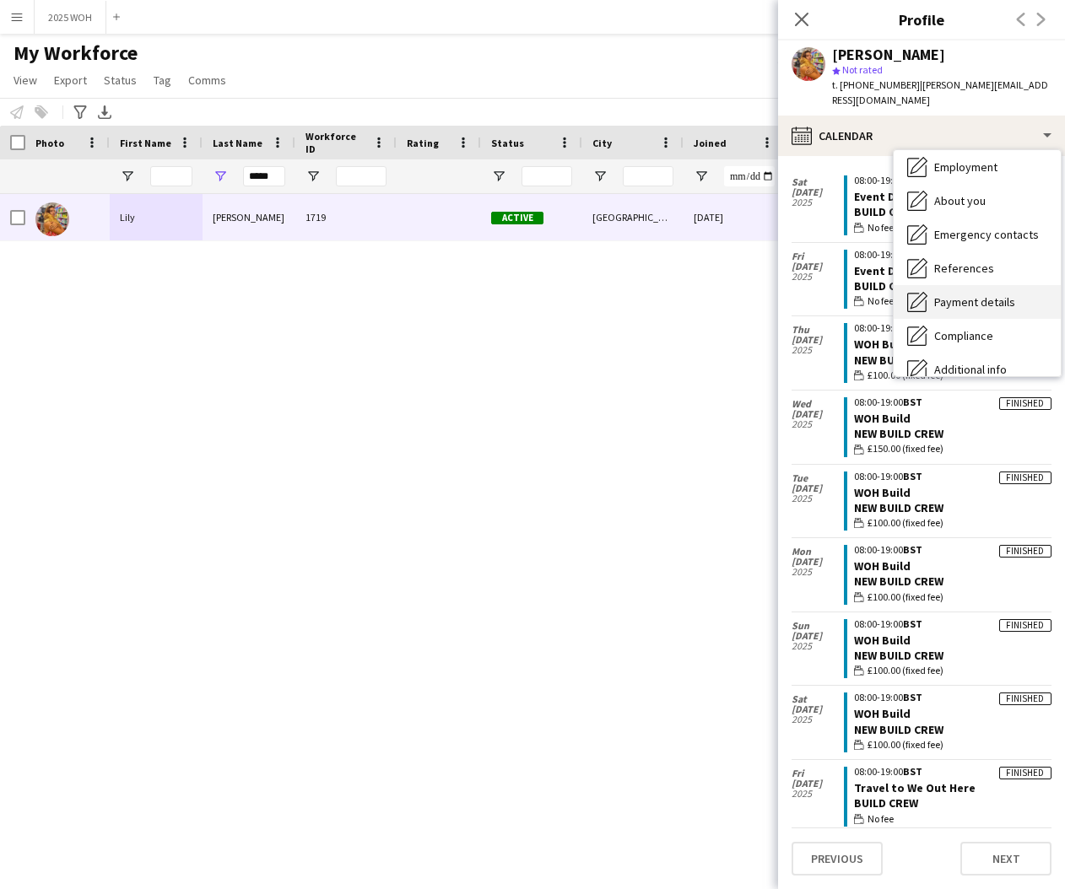
click at [986, 292] on div "Payment details Payment details" at bounding box center [977, 302] width 167 height 34
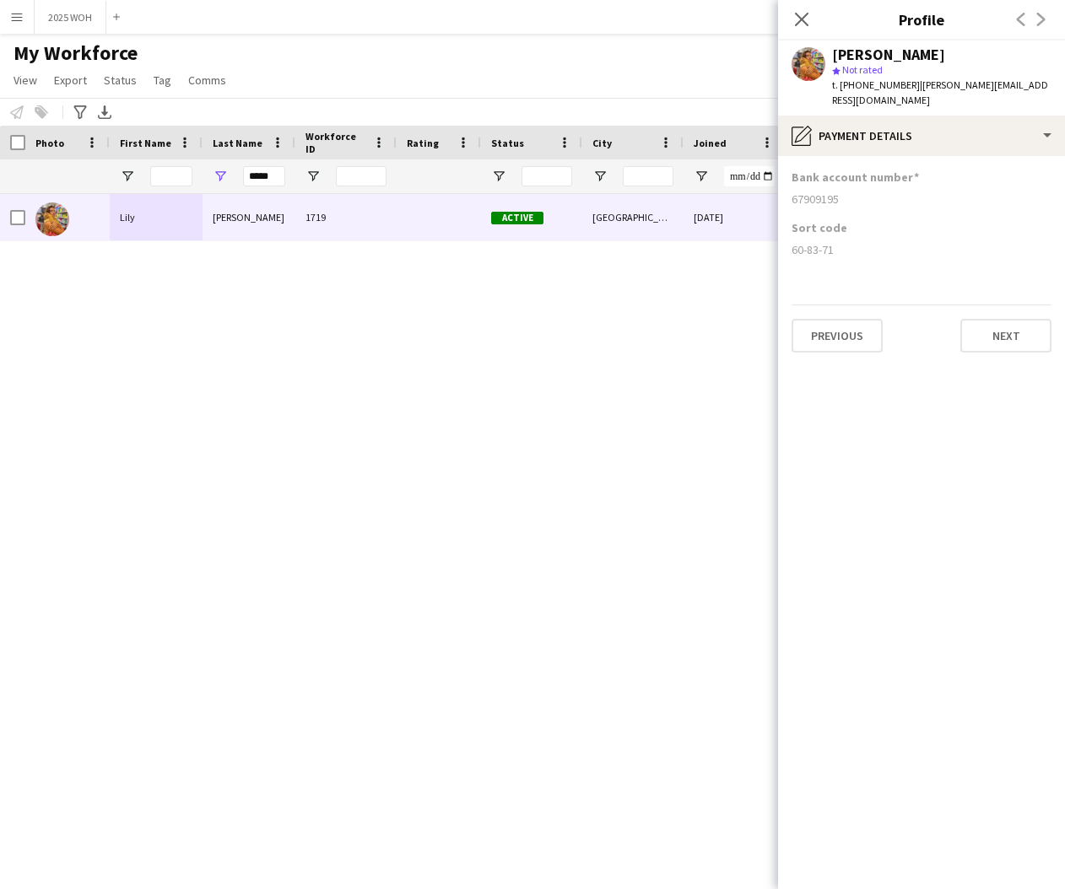
drag, startPoint x: 793, startPoint y: 198, endPoint x: 862, endPoint y: 204, distance: 69.5
click at [862, 204] on div "67909195" at bounding box center [922, 199] width 260 height 15
drag, startPoint x: 791, startPoint y: 251, endPoint x: 832, endPoint y: 251, distance: 41.4
click at [832, 251] on app-section-data-types "Bank account number [FINANCIAL_ID] Sort code [FINANCIAL_ID] Previous Next" at bounding box center [921, 522] width 287 height 733
click at [801, 20] on icon at bounding box center [801, 19] width 16 height 16
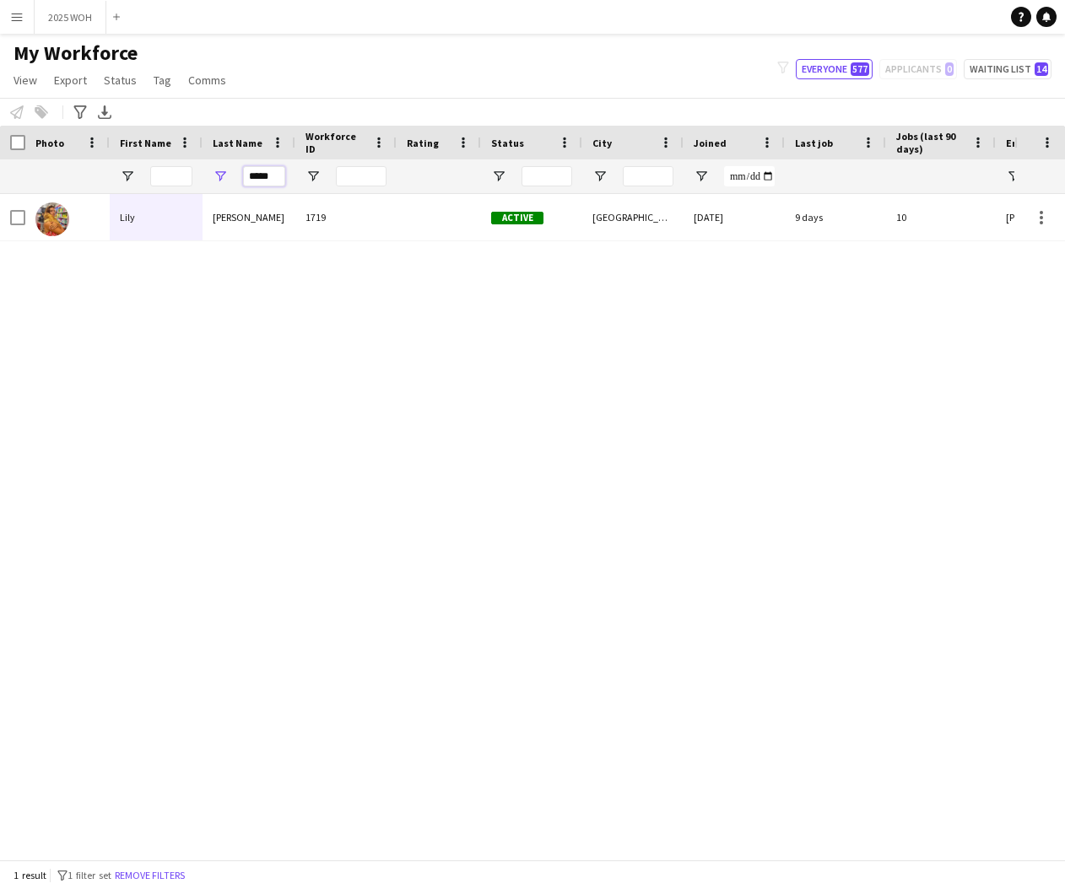
click at [268, 179] on input "*****" at bounding box center [264, 176] width 42 height 20
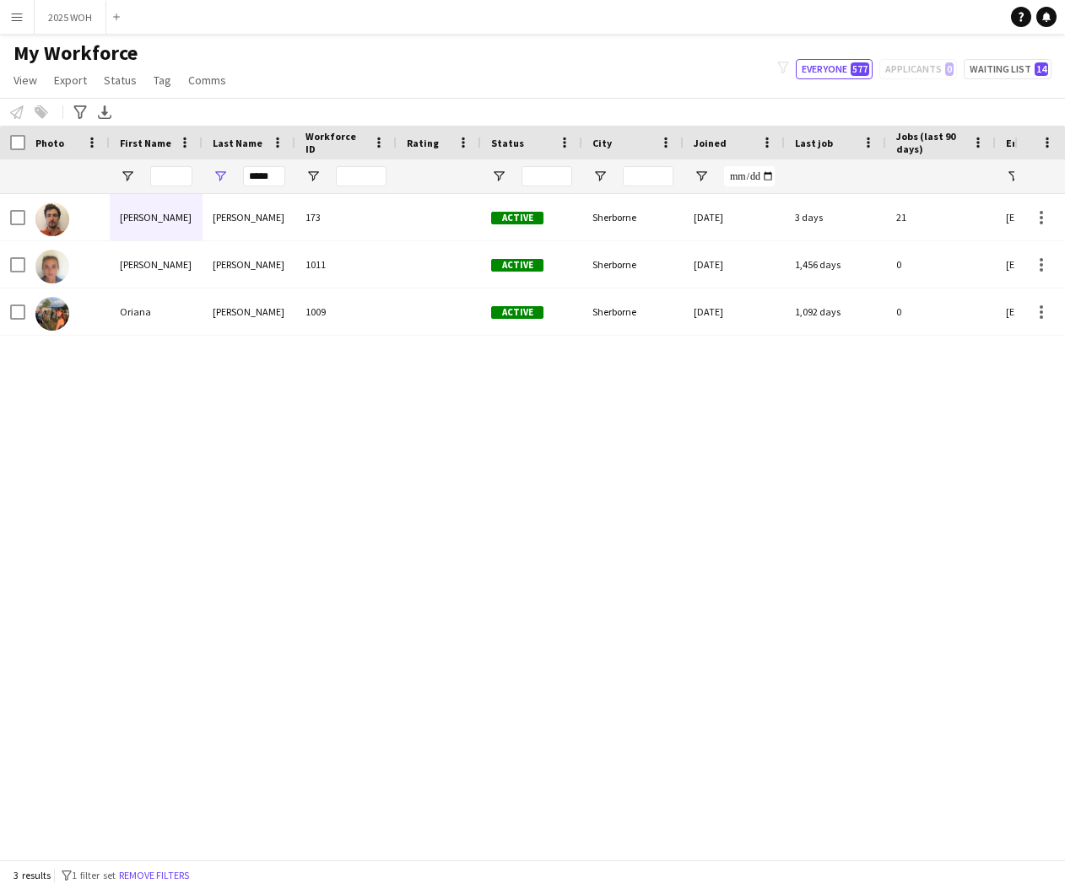
click at [142, 225] on div "[PERSON_NAME]" at bounding box center [156, 217] width 93 height 46
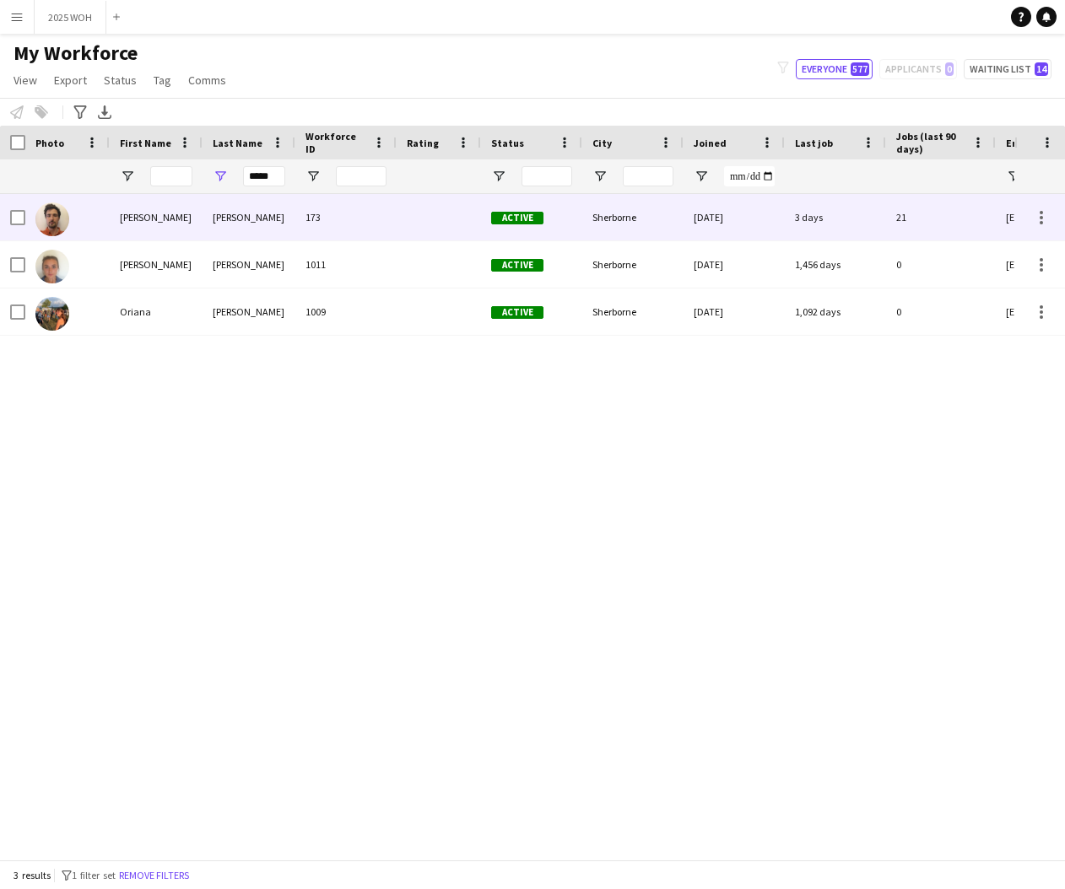
drag, startPoint x: 441, startPoint y: 230, endPoint x: 478, endPoint y: 224, distance: 38.6
click at [441, 230] on div at bounding box center [439, 217] width 84 height 46
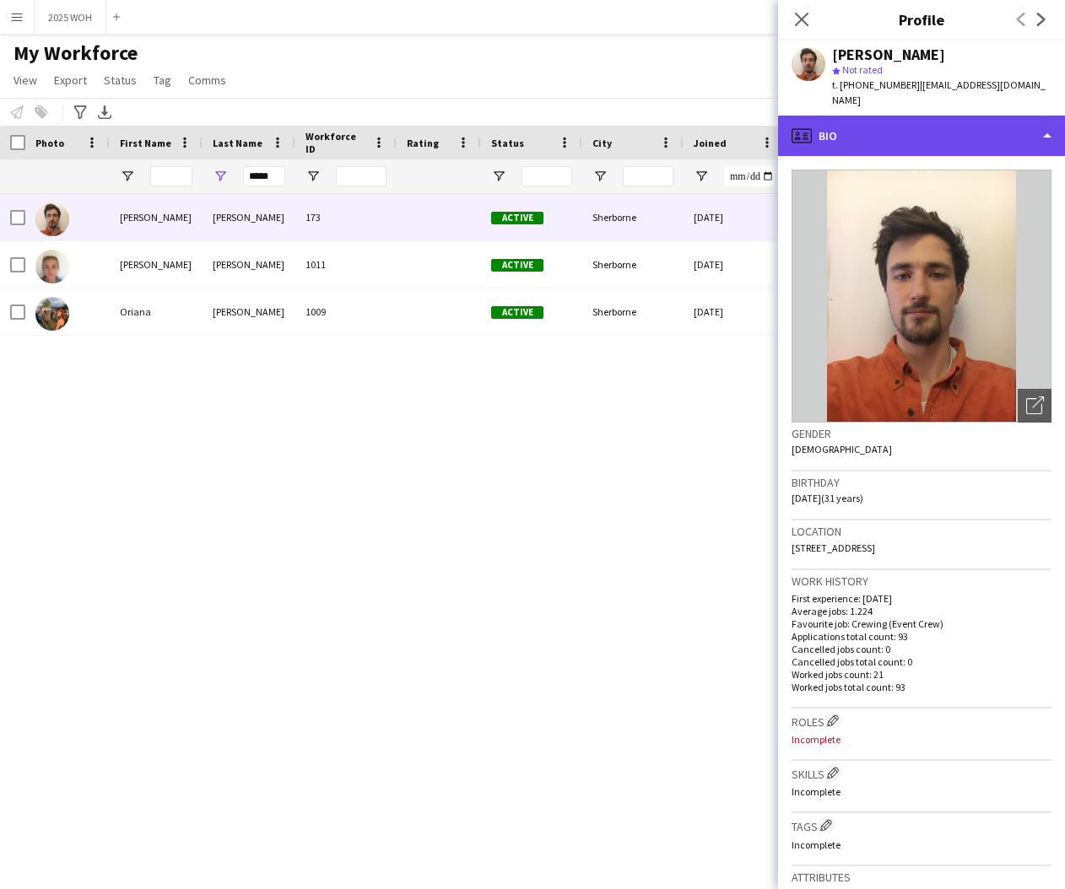
click at [980, 119] on div "profile Bio" at bounding box center [921, 136] width 287 height 41
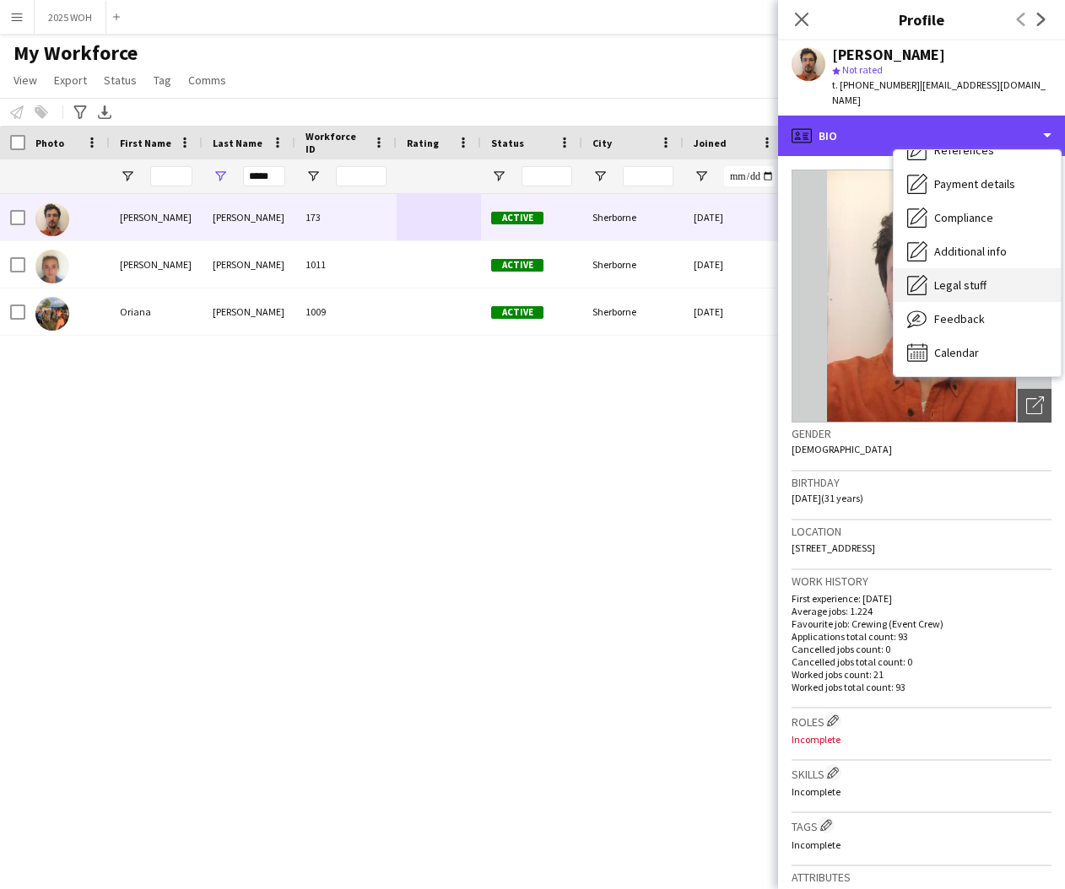
scroll to position [192, 0]
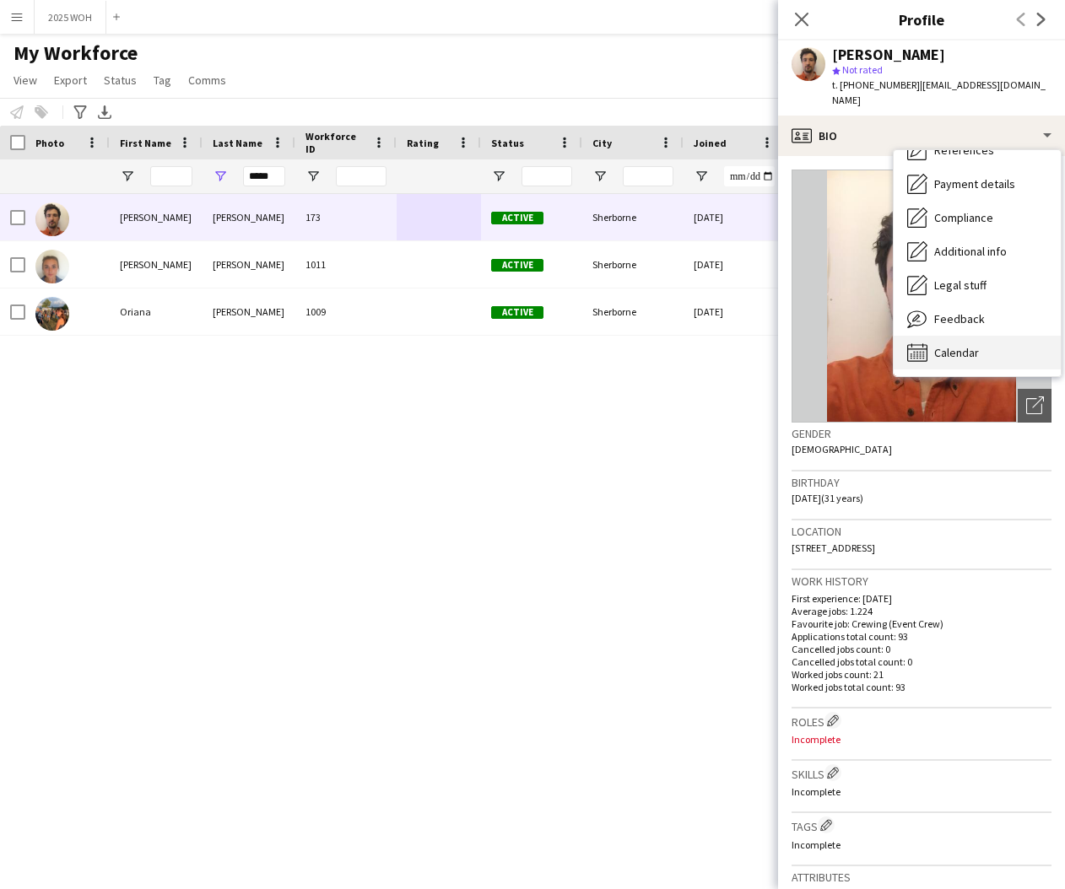
click at [997, 336] on div "Calendar Calendar" at bounding box center [977, 353] width 167 height 34
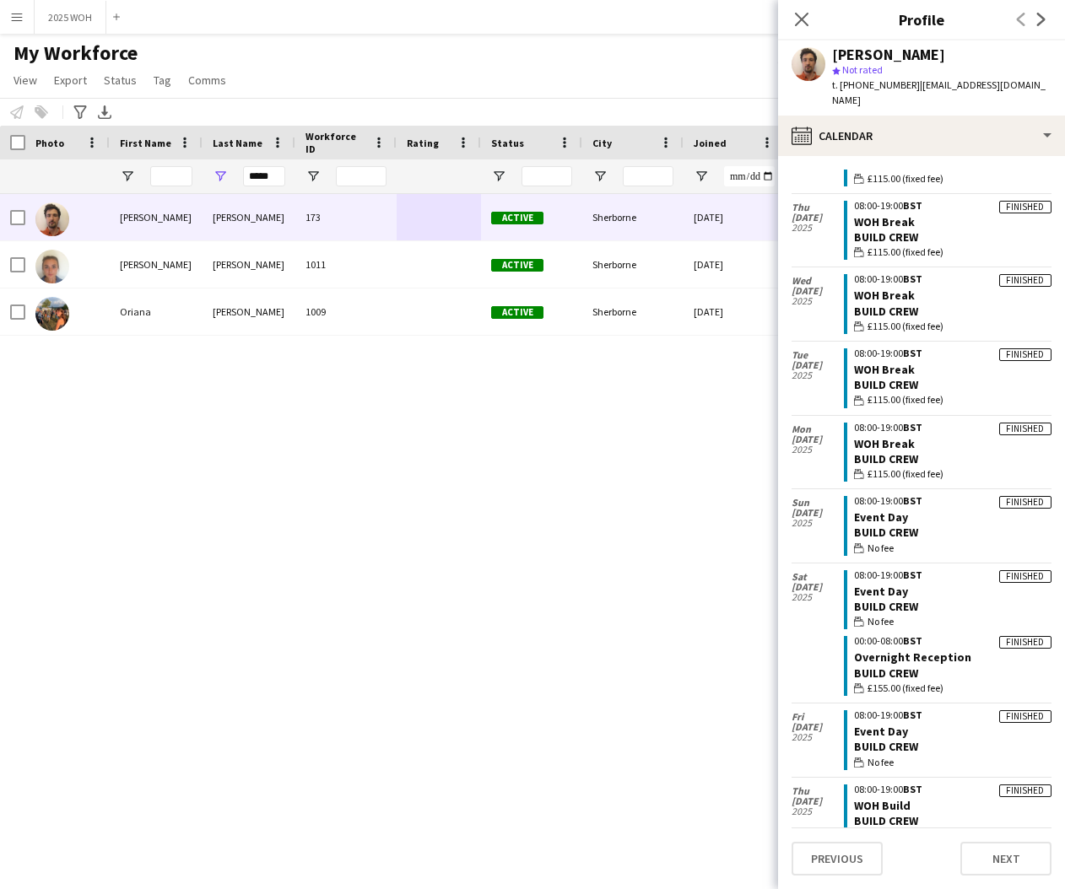
scroll to position [184, 0]
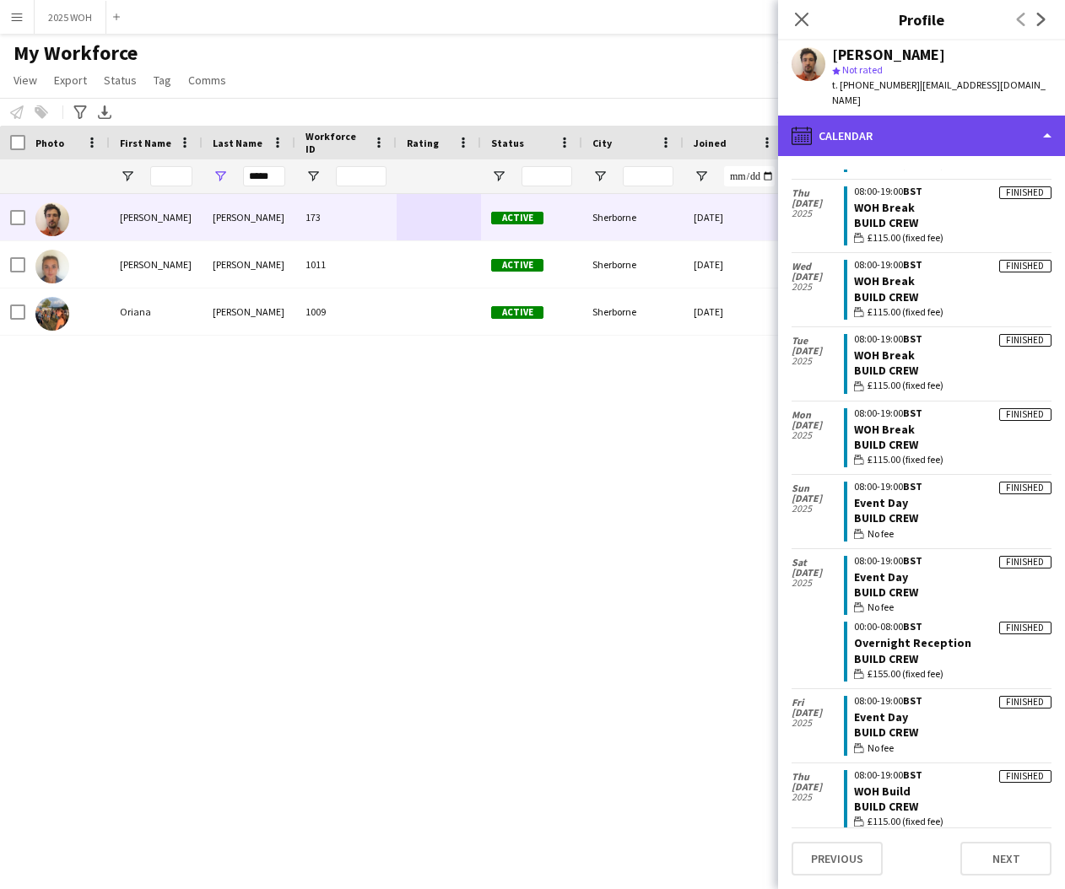
click at [936, 125] on div "calendar-full Calendar" at bounding box center [921, 136] width 287 height 41
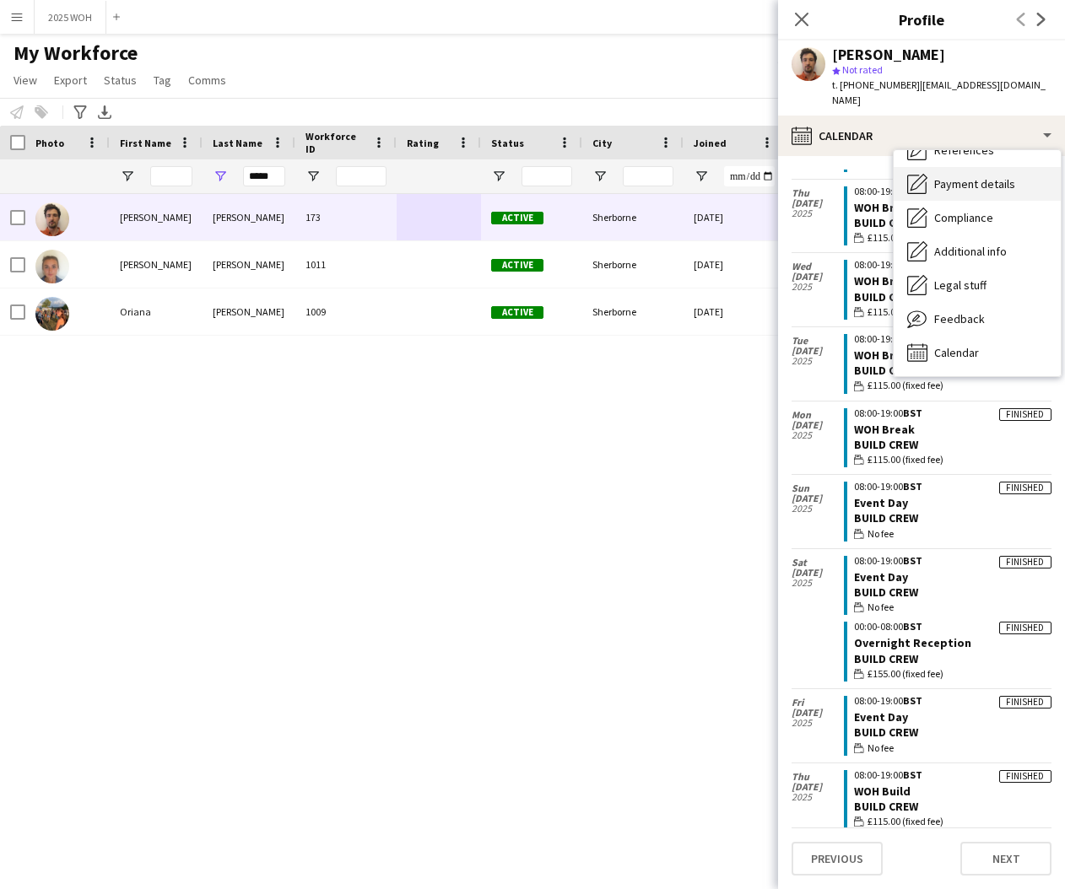
click at [974, 176] on span "Payment details" at bounding box center [974, 183] width 81 height 15
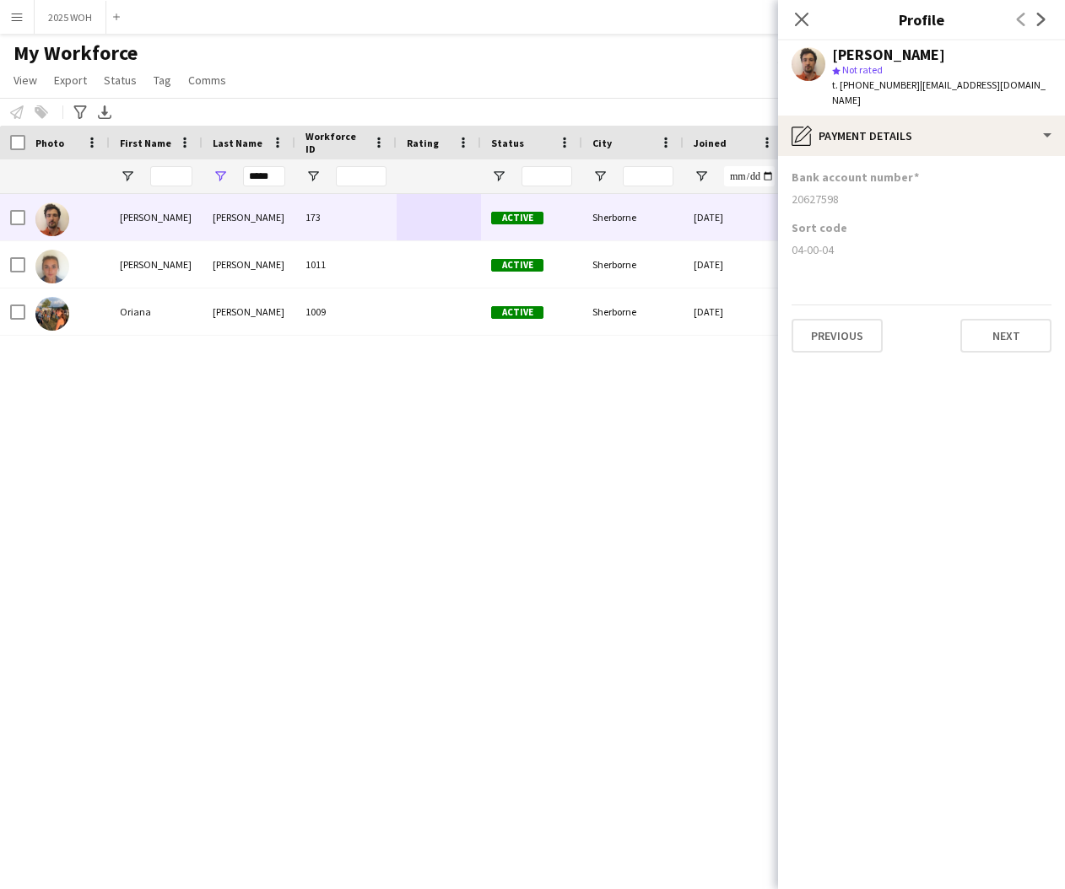
drag, startPoint x: 792, startPoint y: 180, endPoint x: 844, endPoint y: 184, distance: 51.7
click at [839, 192] on div "20627598" at bounding box center [922, 199] width 260 height 15
drag, startPoint x: 794, startPoint y: 233, endPoint x: 853, endPoint y: 236, distance: 59.2
click at [851, 242] on div "04-00-04" at bounding box center [922, 249] width 260 height 15
click at [277, 176] on input "*****" at bounding box center [264, 176] width 42 height 20
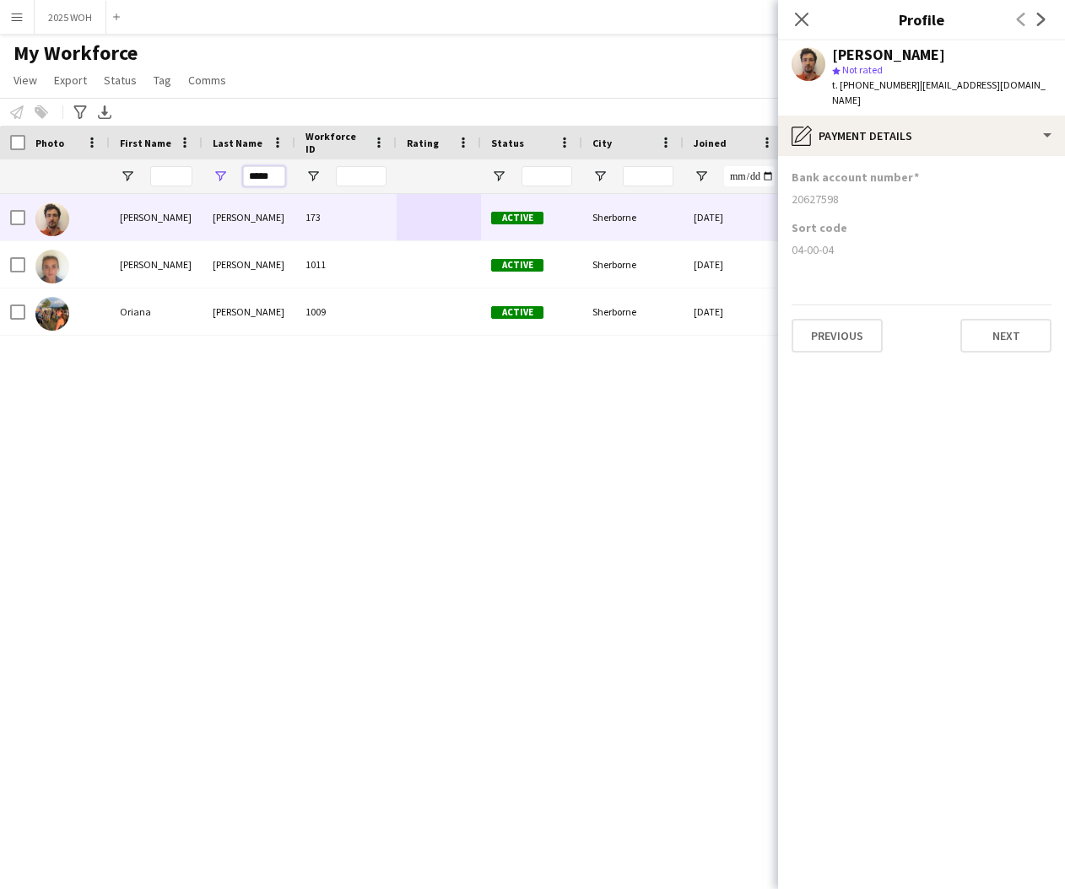
click at [277, 176] on input "*****" at bounding box center [264, 176] width 42 height 20
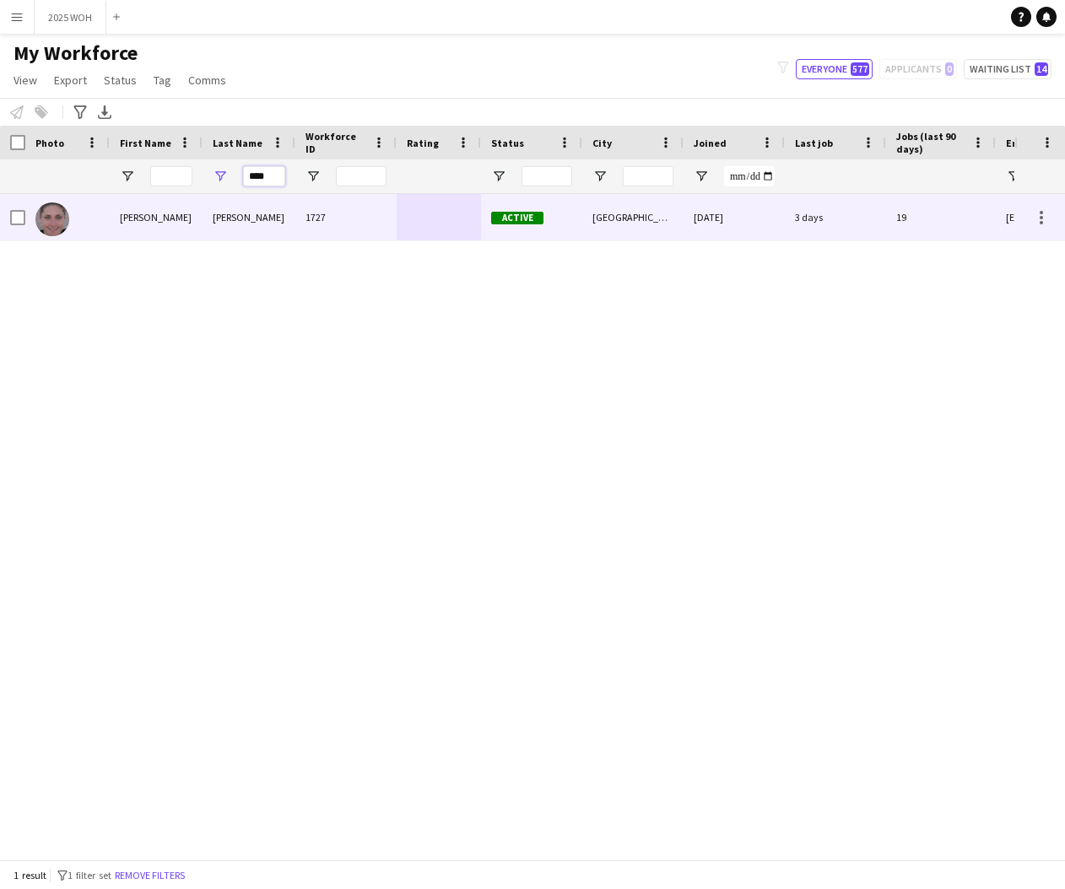
type input "****"
click at [212, 212] on div "[PERSON_NAME]" at bounding box center [249, 217] width 93 height 46
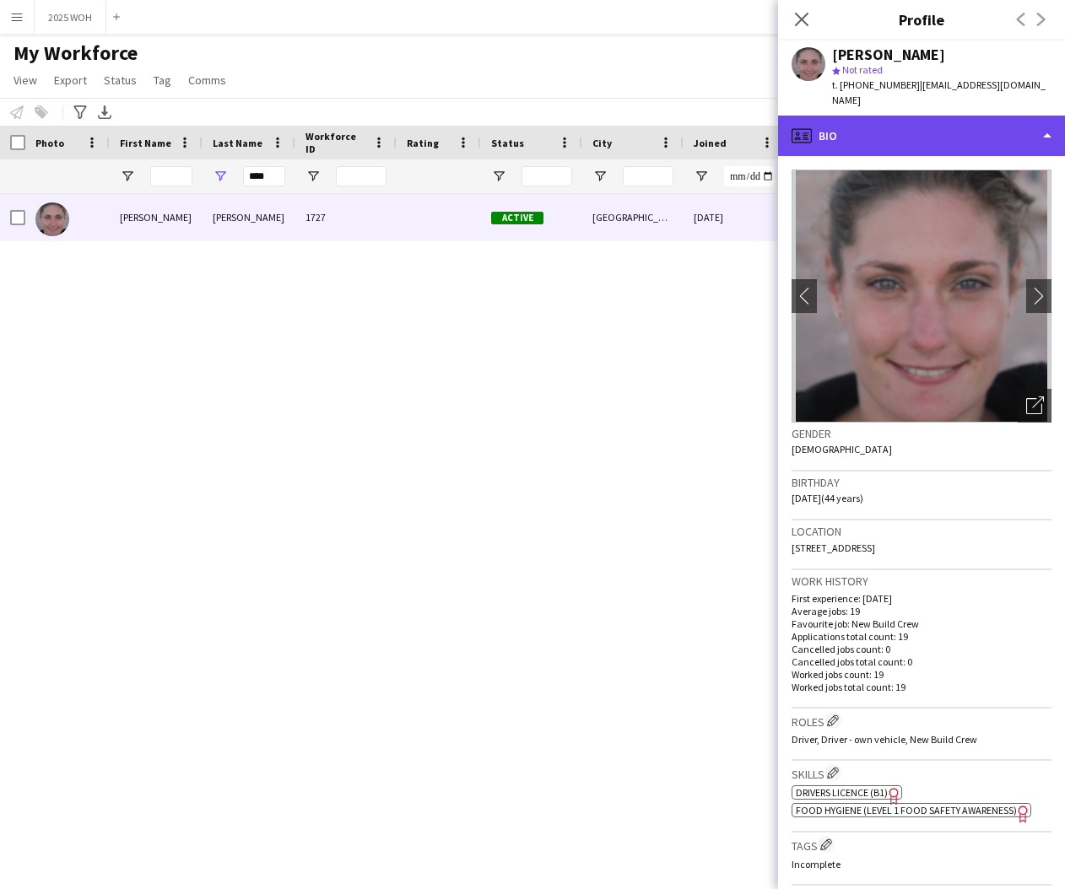
click at [969, 116] on div "profile Bio" at bounding box center [921, 136] width 287 height 41
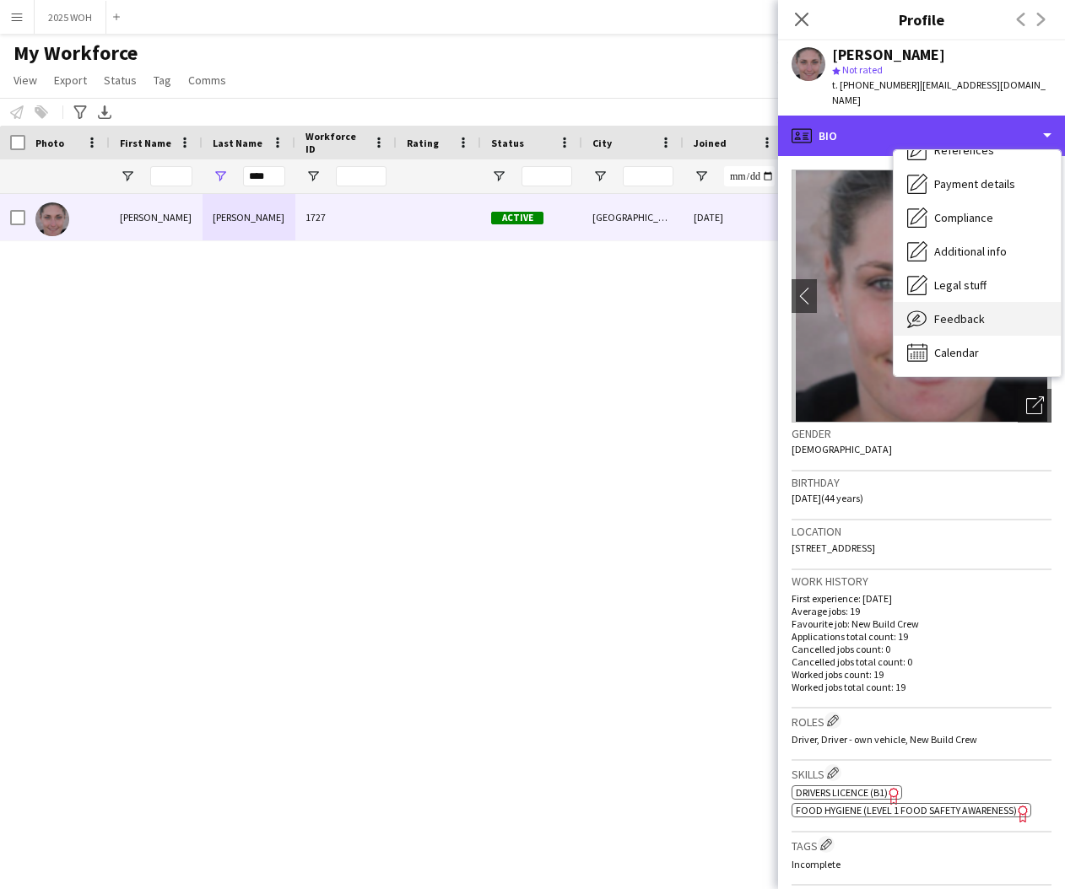
scroll to position [192, 0]
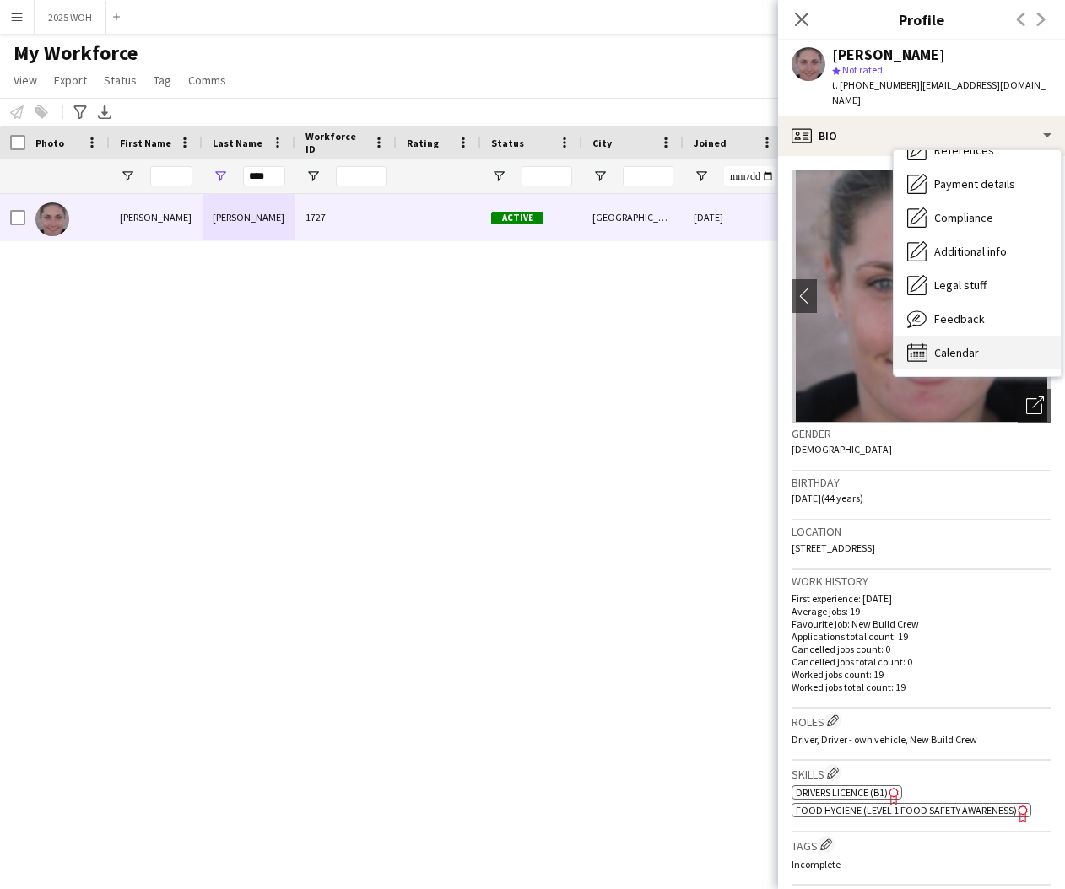
click at [973, 336] on div "Calendar Calendar" at bounding box center [977, 353] width 167 height 34
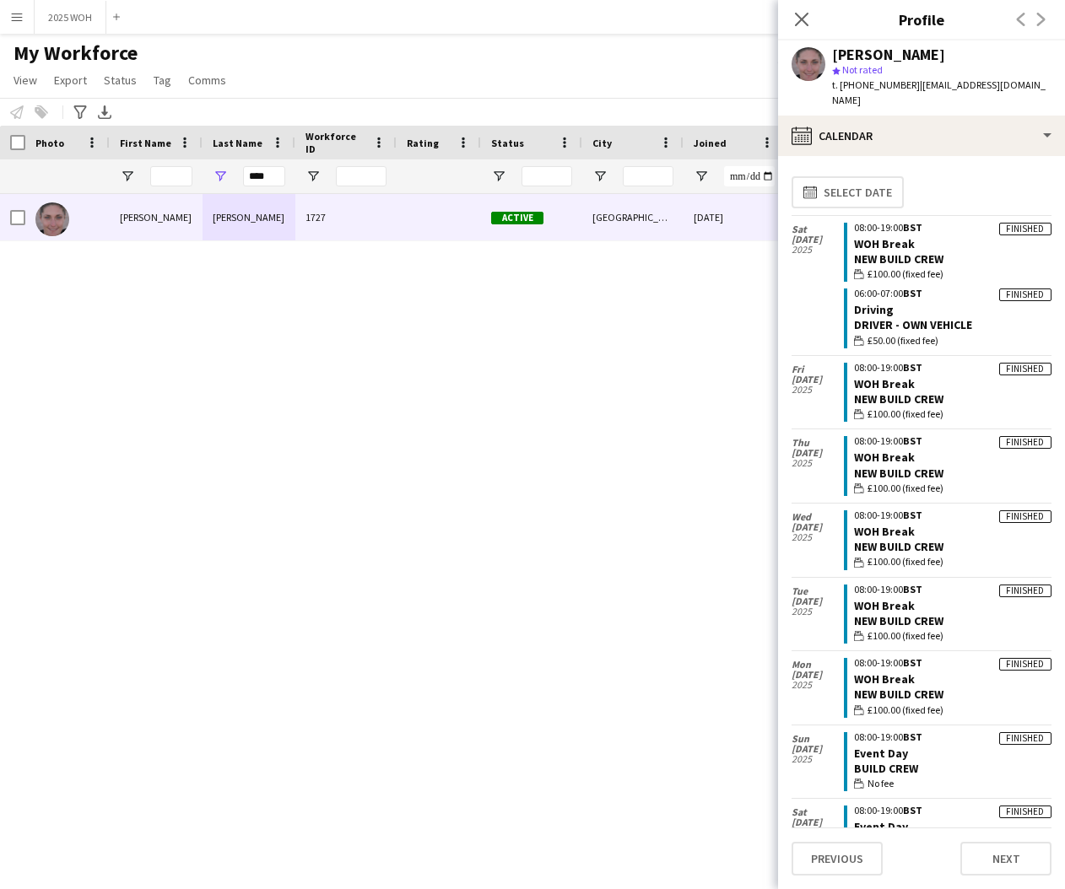
scroll to position [0, 0]
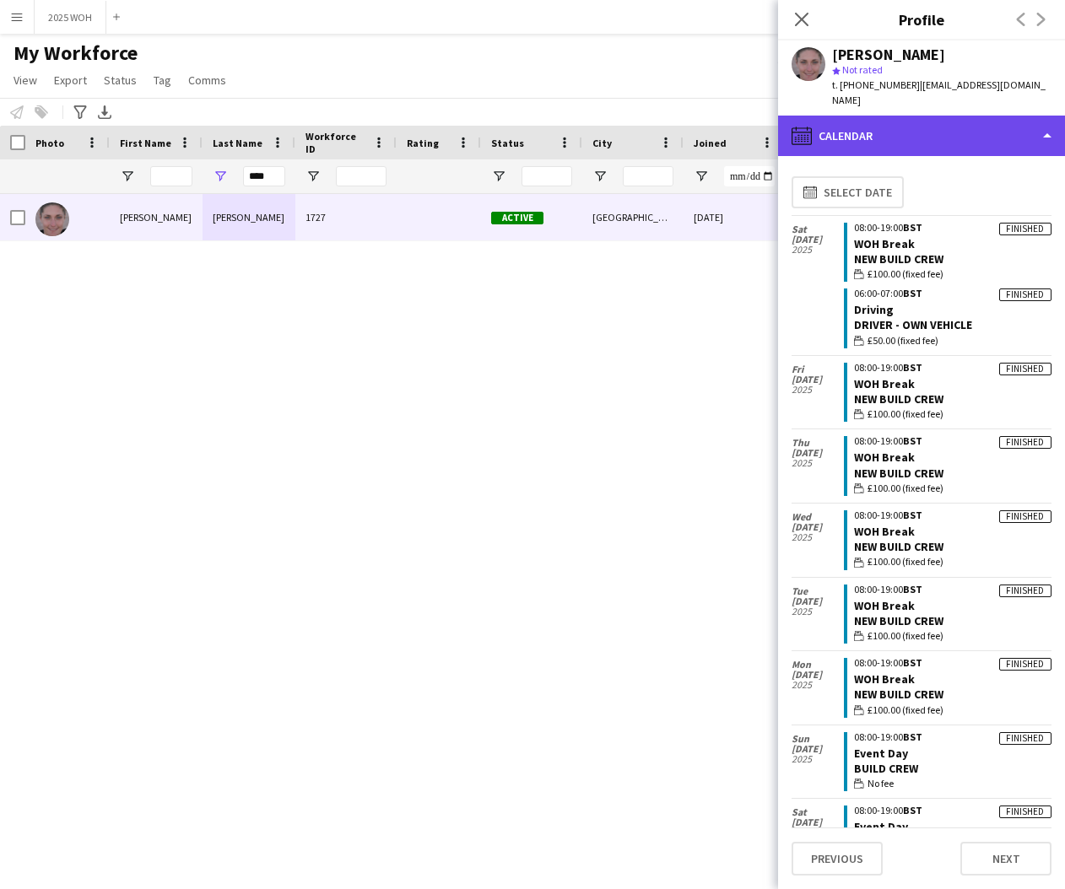
click at [924, 119] on div "calendar-full Calendar" at bounding box center [921, 136] width 287 height 41
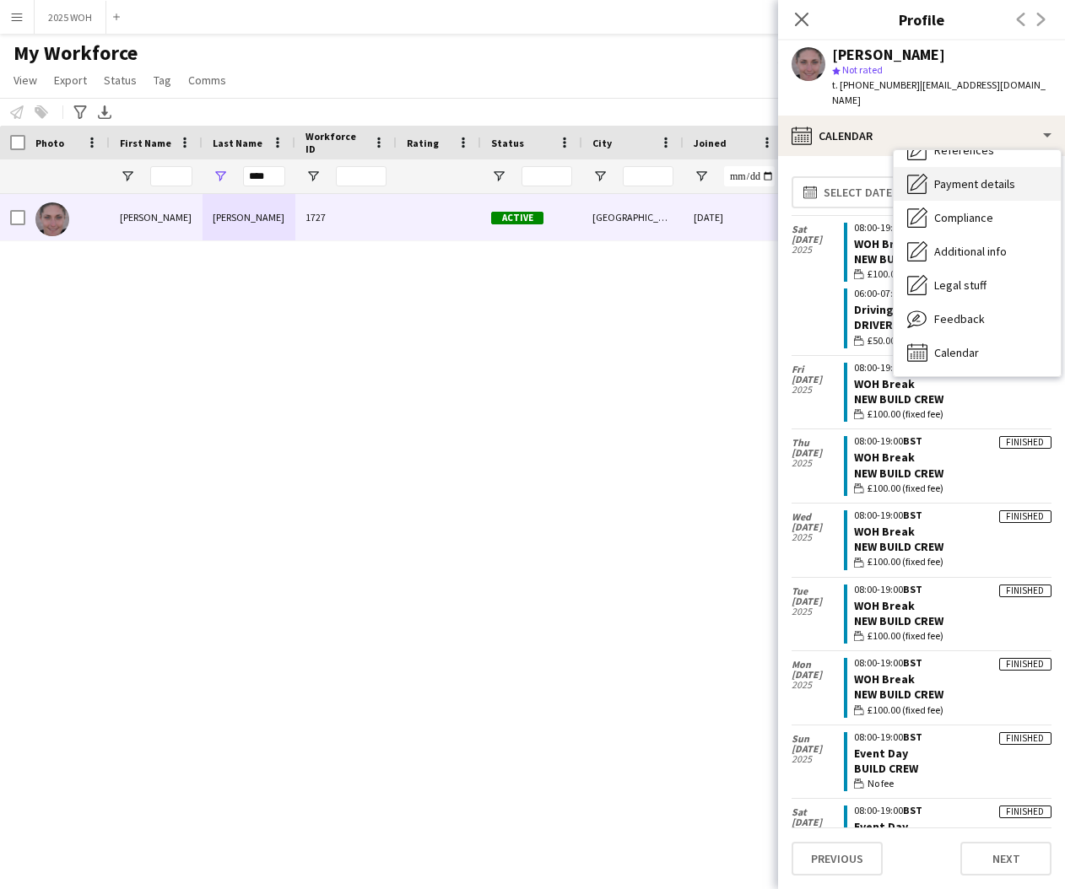
click at [983, 176] on span "Payment details" at bounding box center [974, 183] width 81 height 15
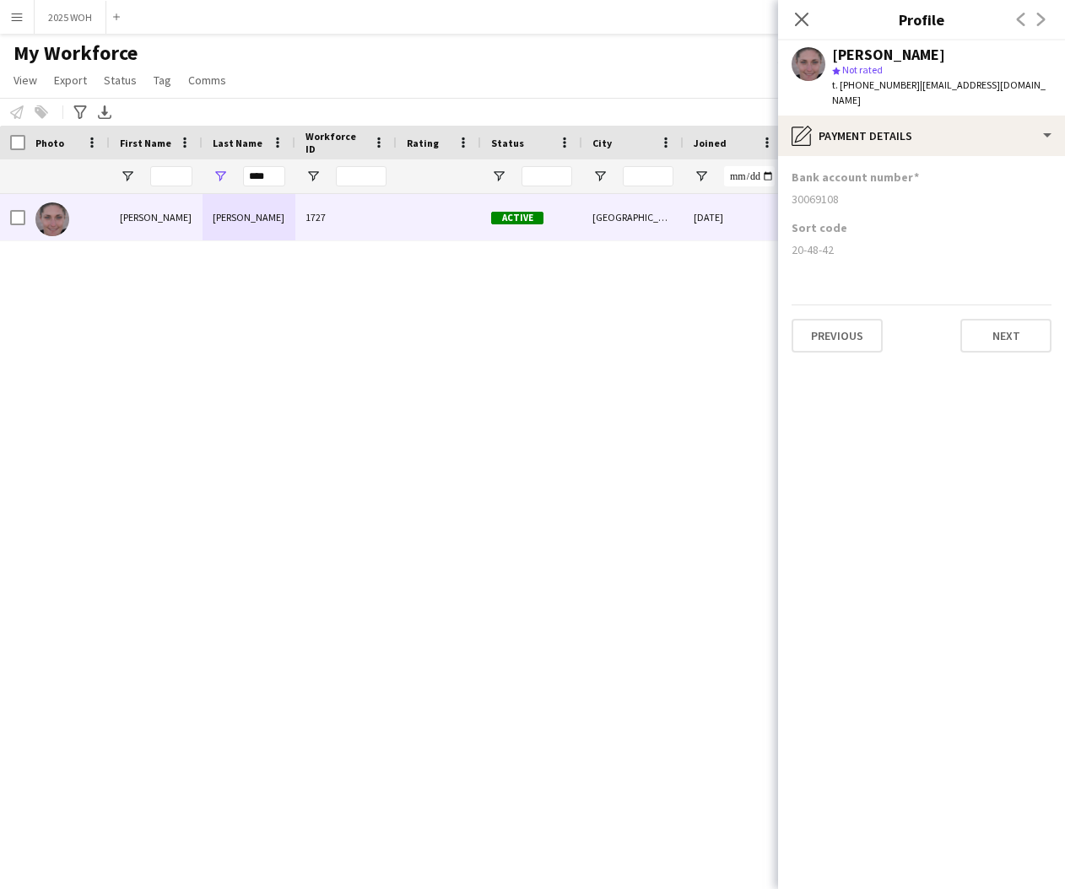
drag, startPoint x: 792, startPoint y: 181, endPoint x: 876, endPoint y: 187, distance: 84.7
click at [876, 192] on div "30069108" at bounding box center [922, 199] width 260 height 15
drag, startPoint x: 790, startPoint y: 231, endPoint x: 859, endPoint y: 236, distance: 69.4
click at [859, 236] on app-section-data-types "Bank account number [FINANCIAL_ID] Sort code 20-48-42 Previous Next" at bounding box center [921, 522] width 287 height 733
